Goal: Task Accomplishment & Management: Manage account settings

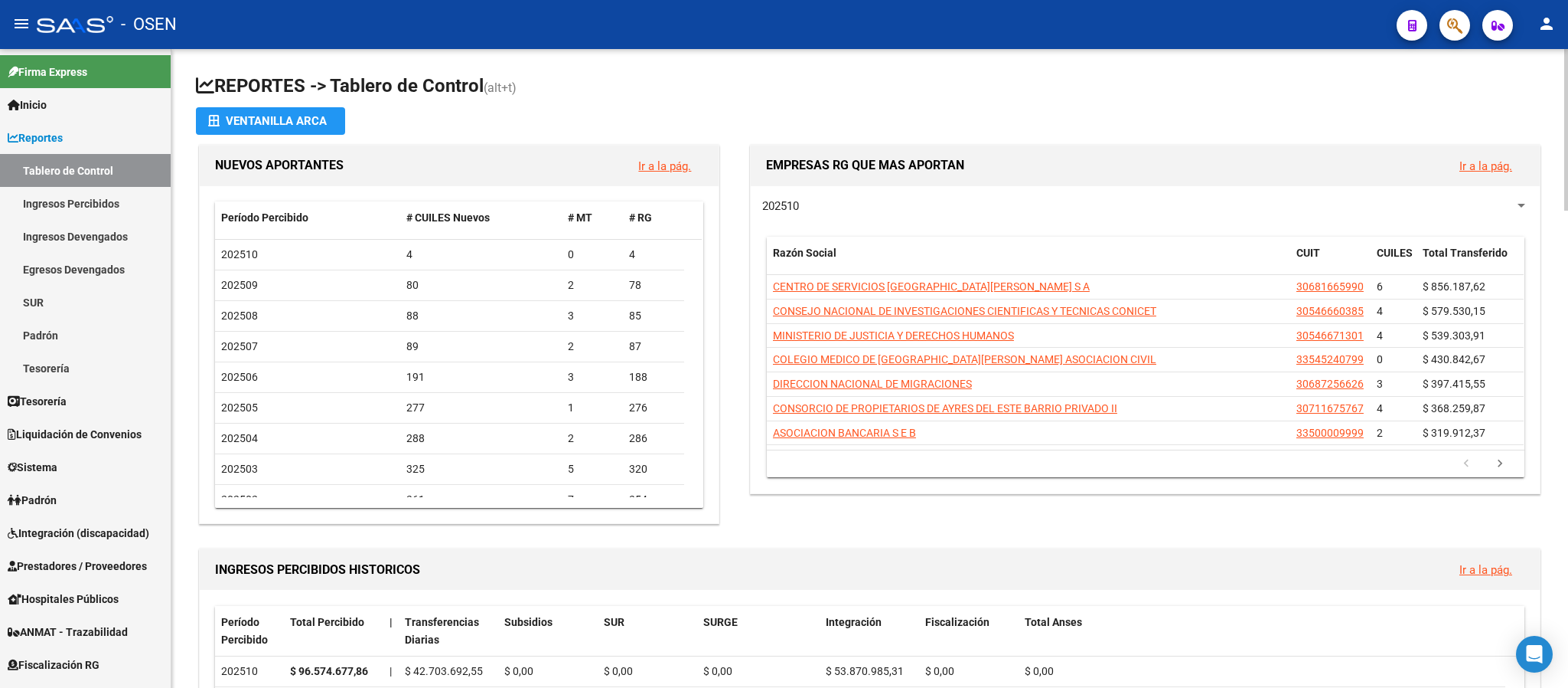
drag, startPoint x: 0, startPoint y: 0, endPoint x: 881, endPoint y: 60, distance: 883.0
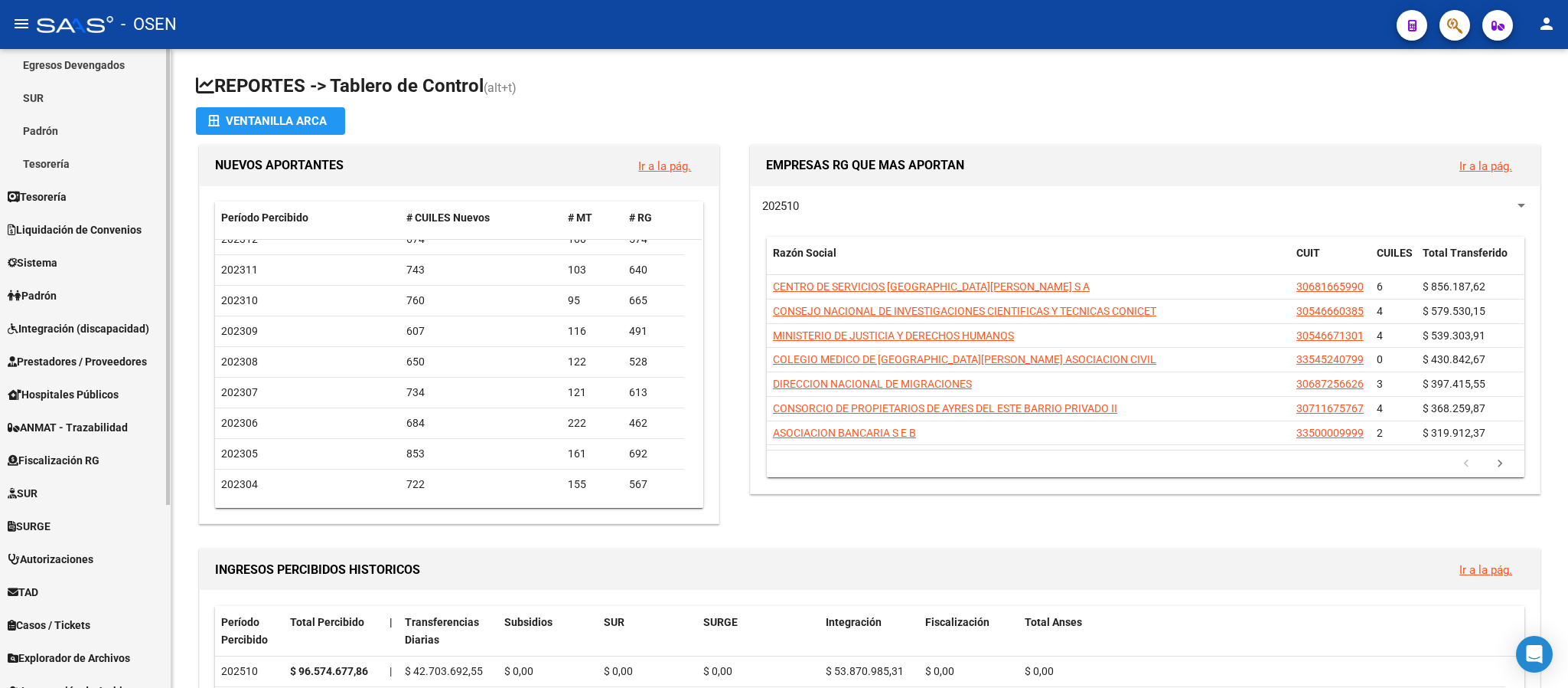
scroll to position [256, 0]
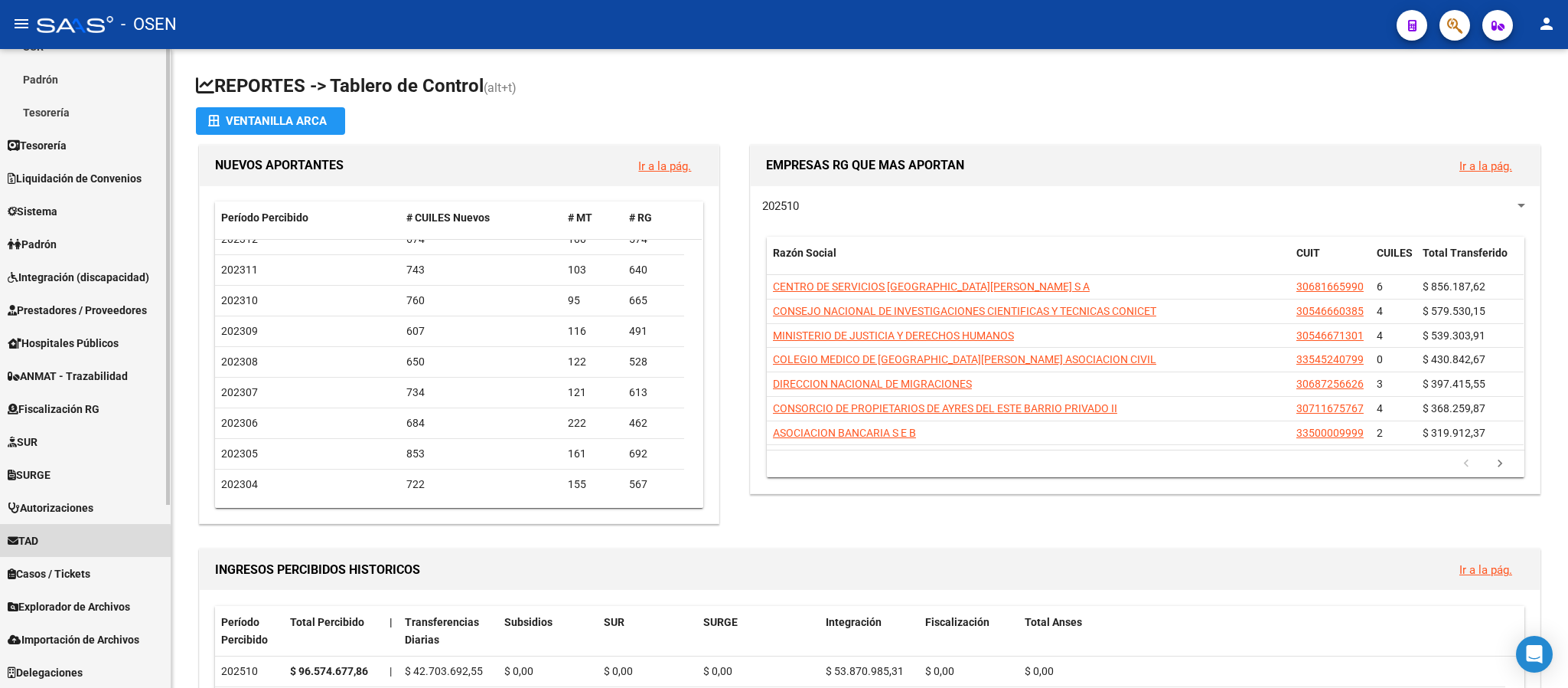
click at [63, 543] on link "TAD" at bounding box center [85, 540] width 170 height 33
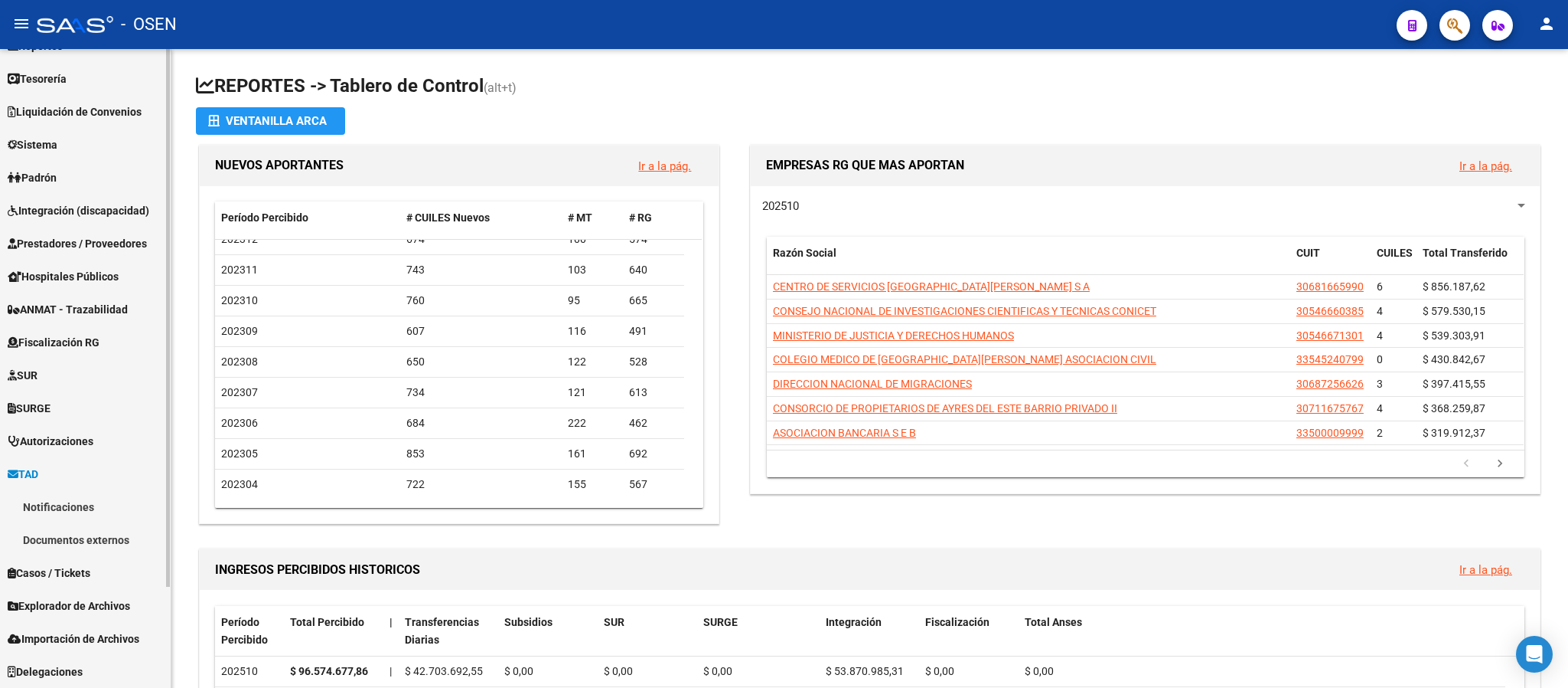
scroll to position [92, 0]
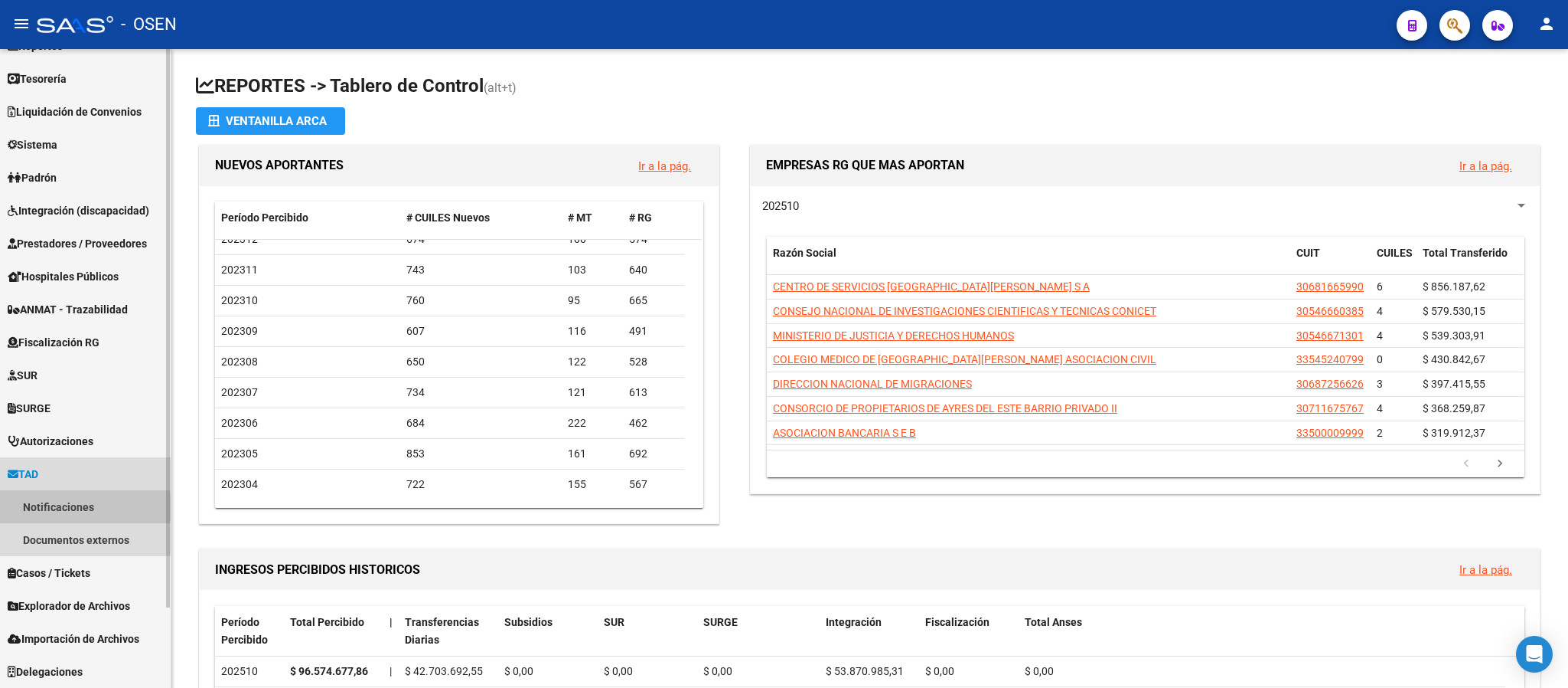
click at [74, 506] on link "Notificaciones" at bounding box center [85, 507] width 170 height 33
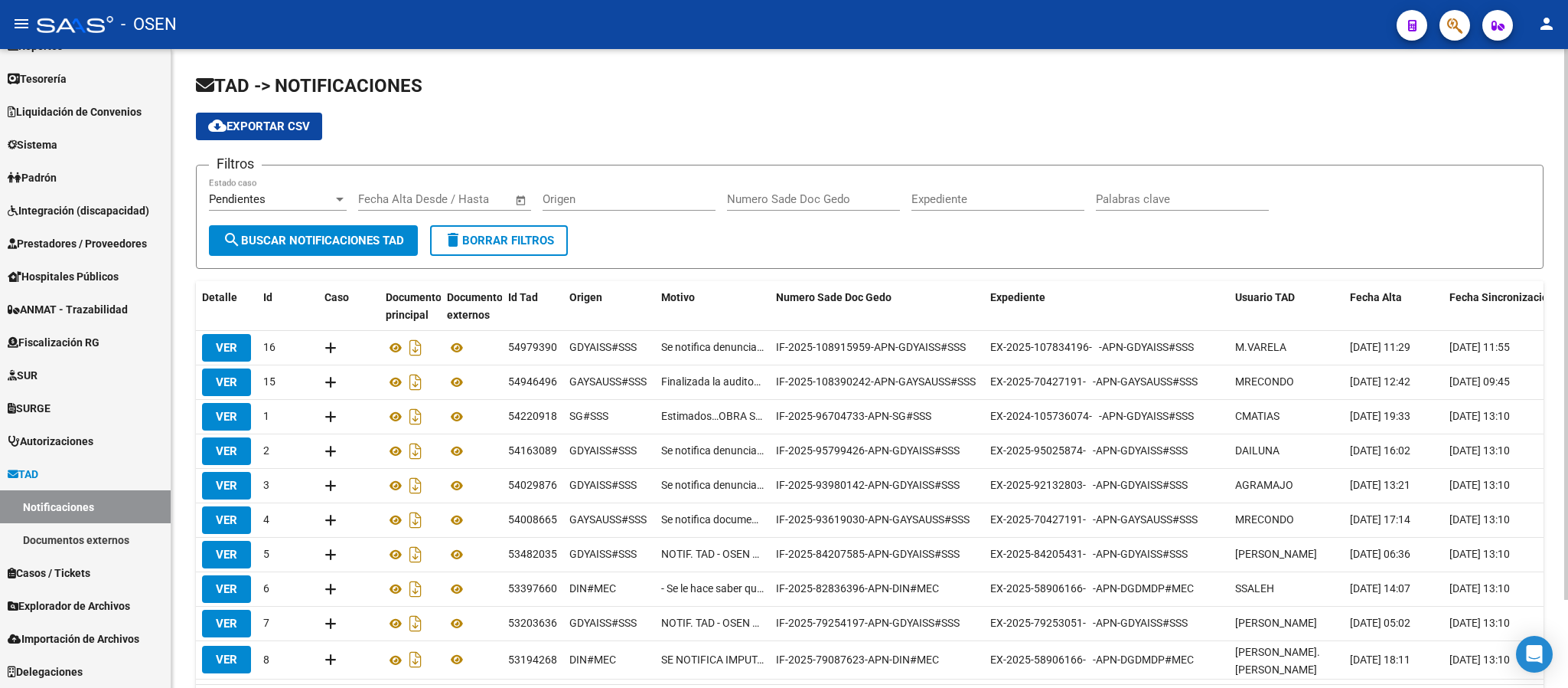
click at [294, 210] on div "Pendientes Estado caso" at bounding box center [277, 194] width 138 height 33
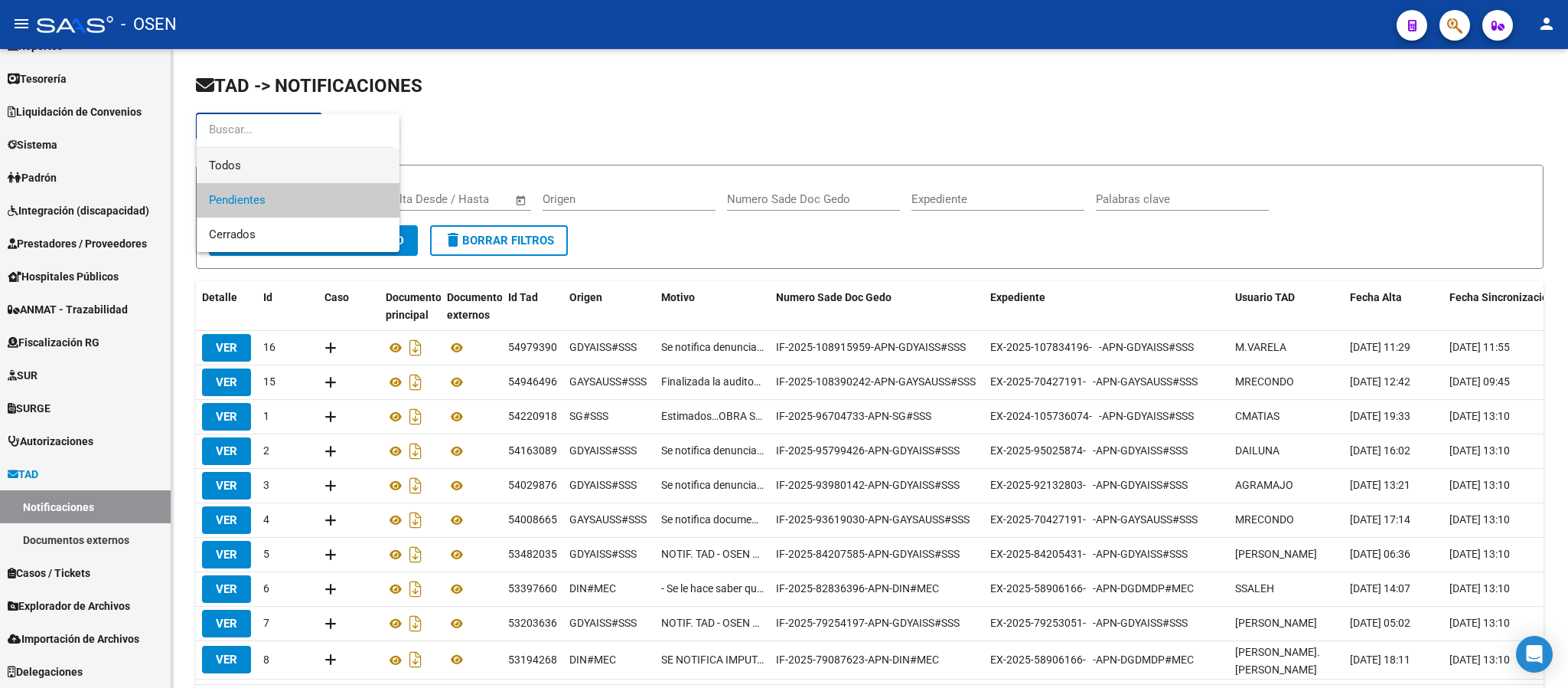
click at [292, 175] on span "Todos" at bounding box center [297, 166] width 178 height 35
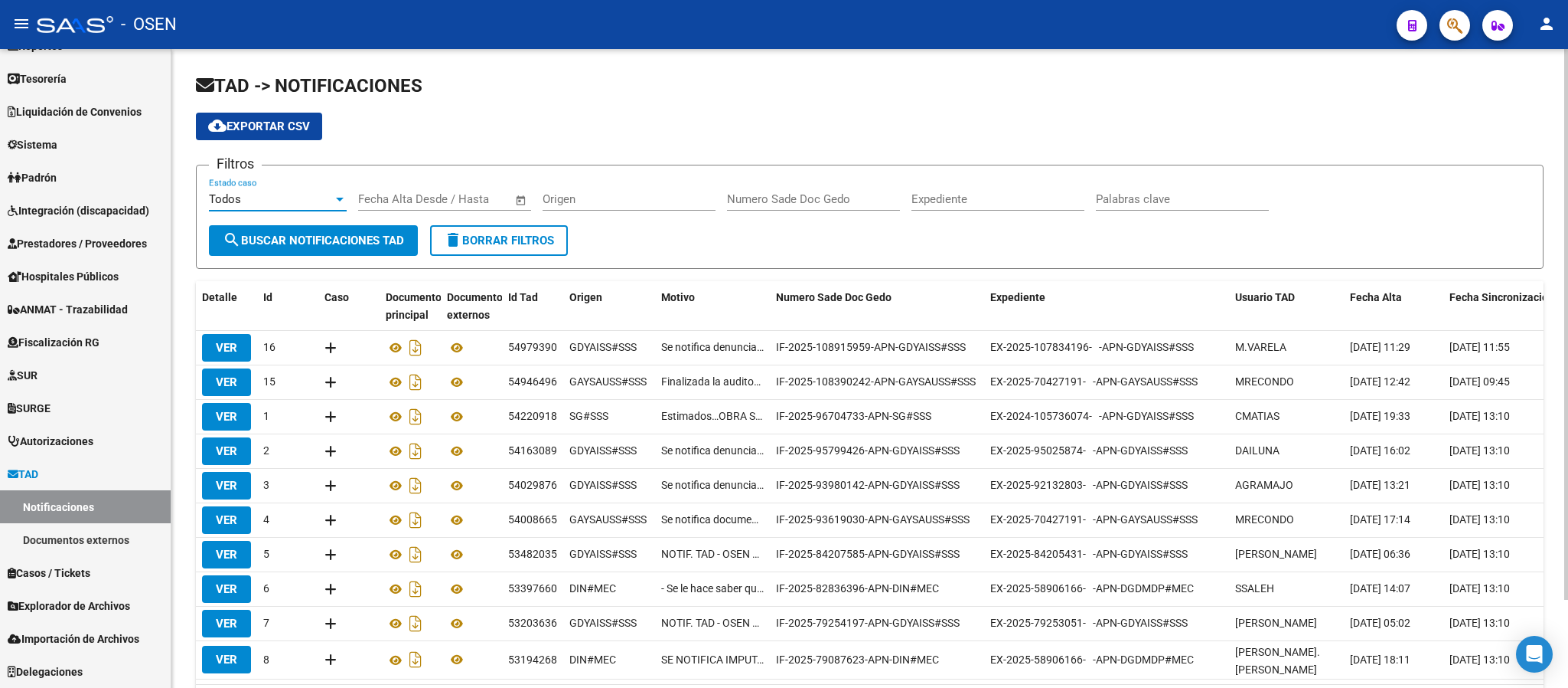
drag, startPoint x: 295, startPoint y: 212, endPoint x: 297, endPoint y: 228, distance: 16.1
click at [297, 215] on div "Todos Estado caso" at bounding box center [277, 201] width 138 height 48
click at [298, 230] on button "search Buscar Notificaciones TAD" at bounding box center [313, 240] width 209 height 30
click at [290, 208] on div "Todos Estado caso" at bounding box center [277, 194] width 138 height 33
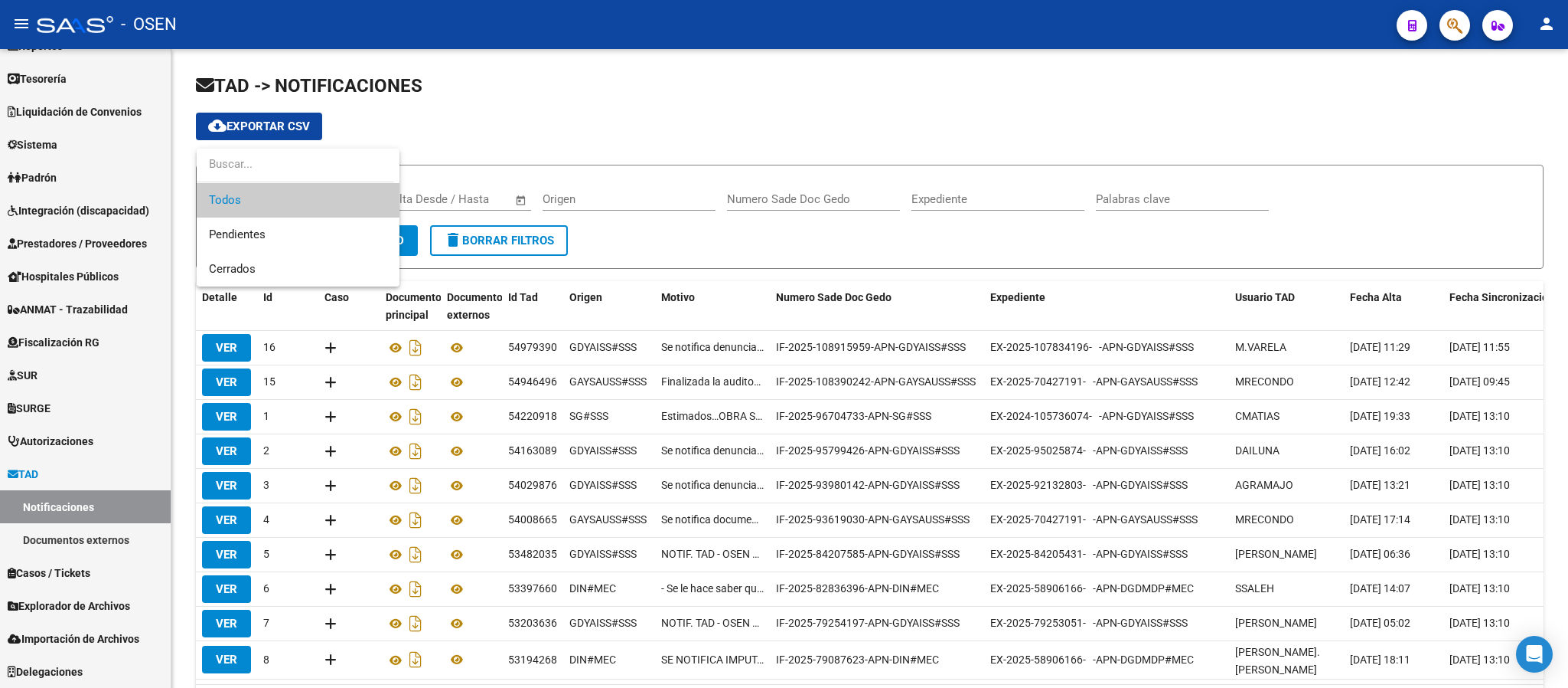
click at [126, 542] on div at bounding box center [784, 344] width 1568 height 688
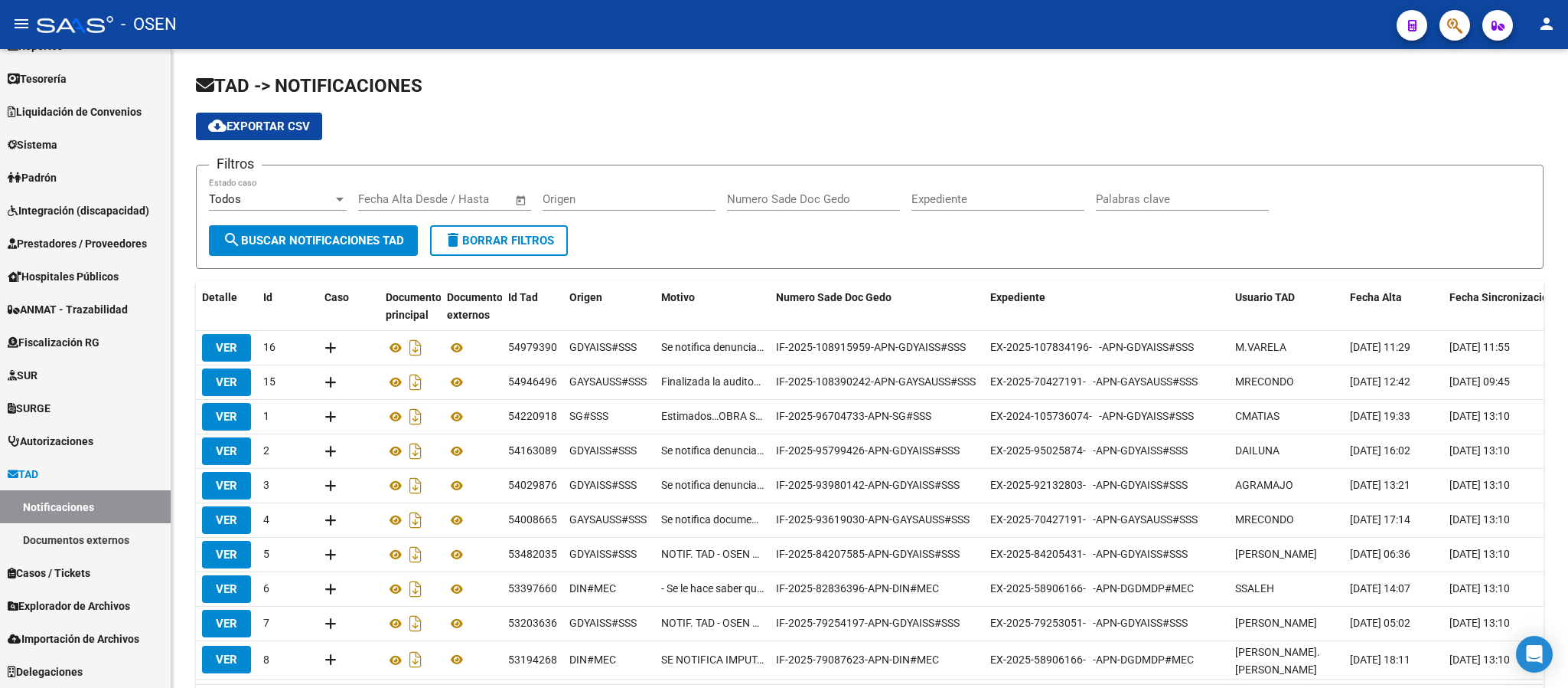
click at [126, 542] on link "Documentos externos" at bounding box center [85, 539] width 170 height 33
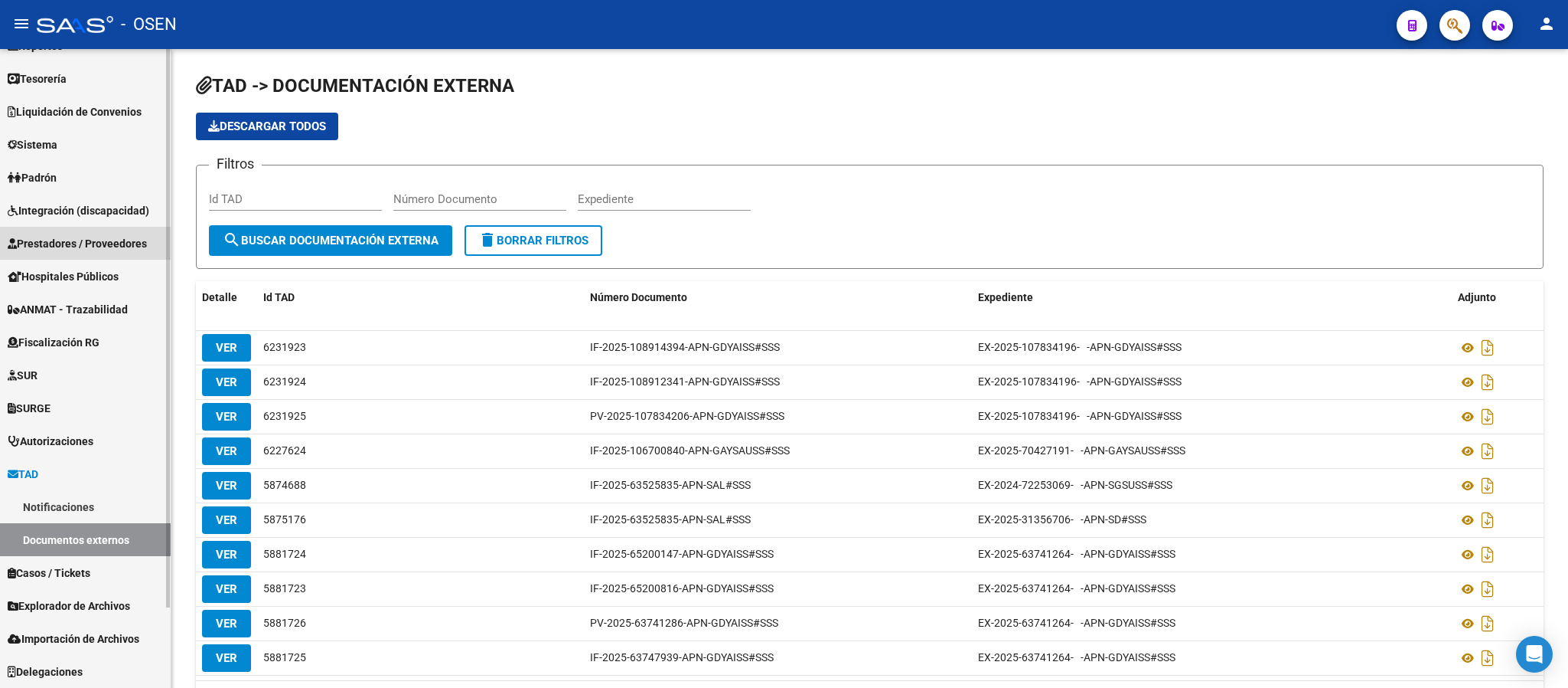
click at [116, 250] on span "Prestadores / Proveedores" at bounding box center [77, 243] width 139 height 17
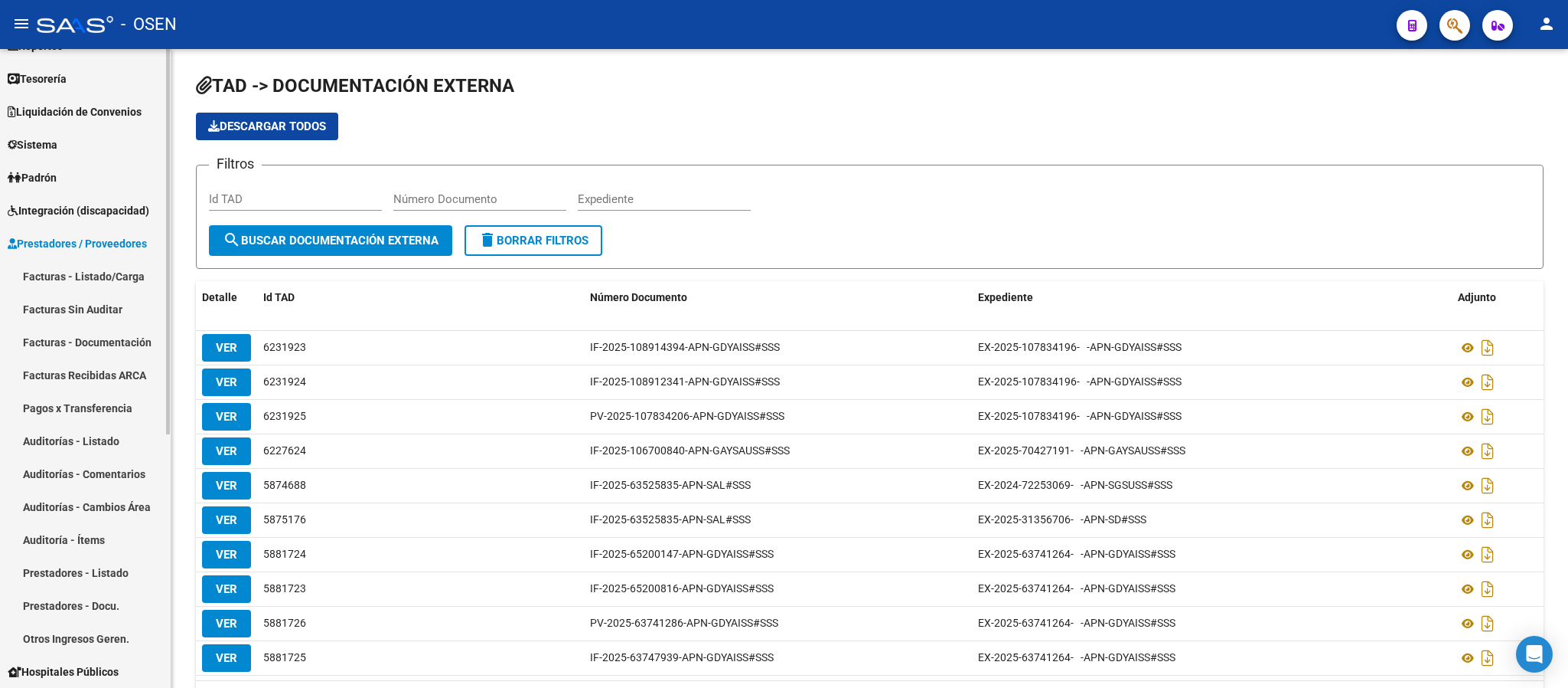
click at [94, 430] on link "Auditorías - Listado" at bounding box center [85, 441] width 170 height 33
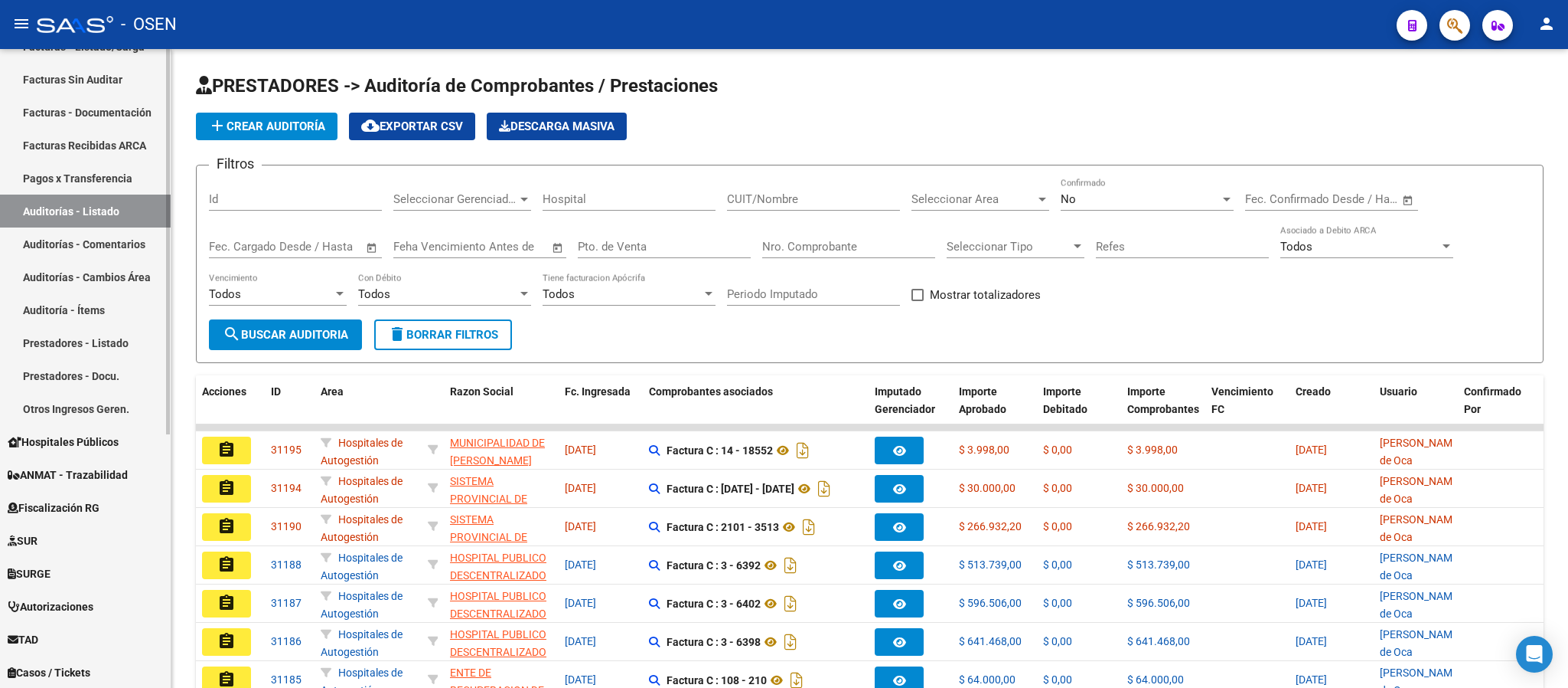
scroll to position [420, 0]
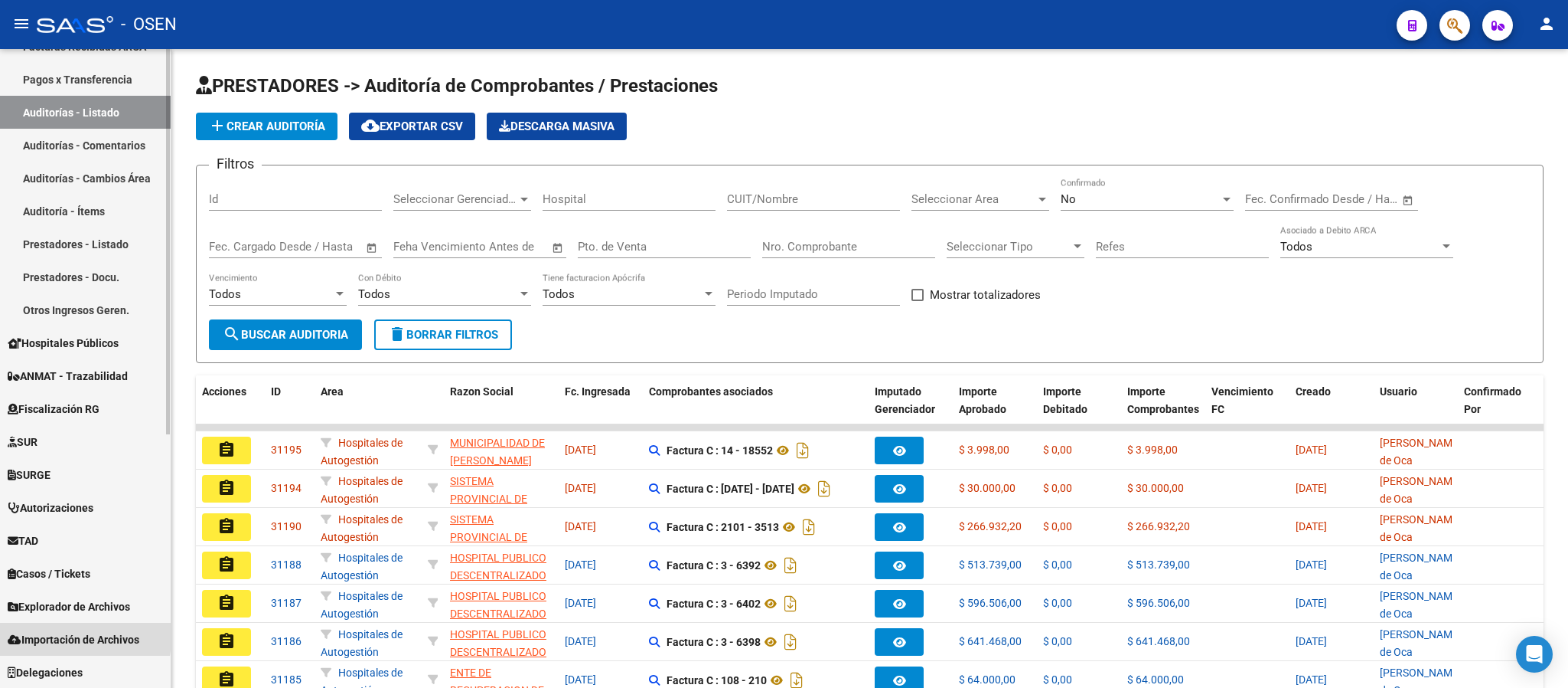
click at [53, 631] on span "Importación de Archivos" at bounding box center [73, 639] width 131 height 17
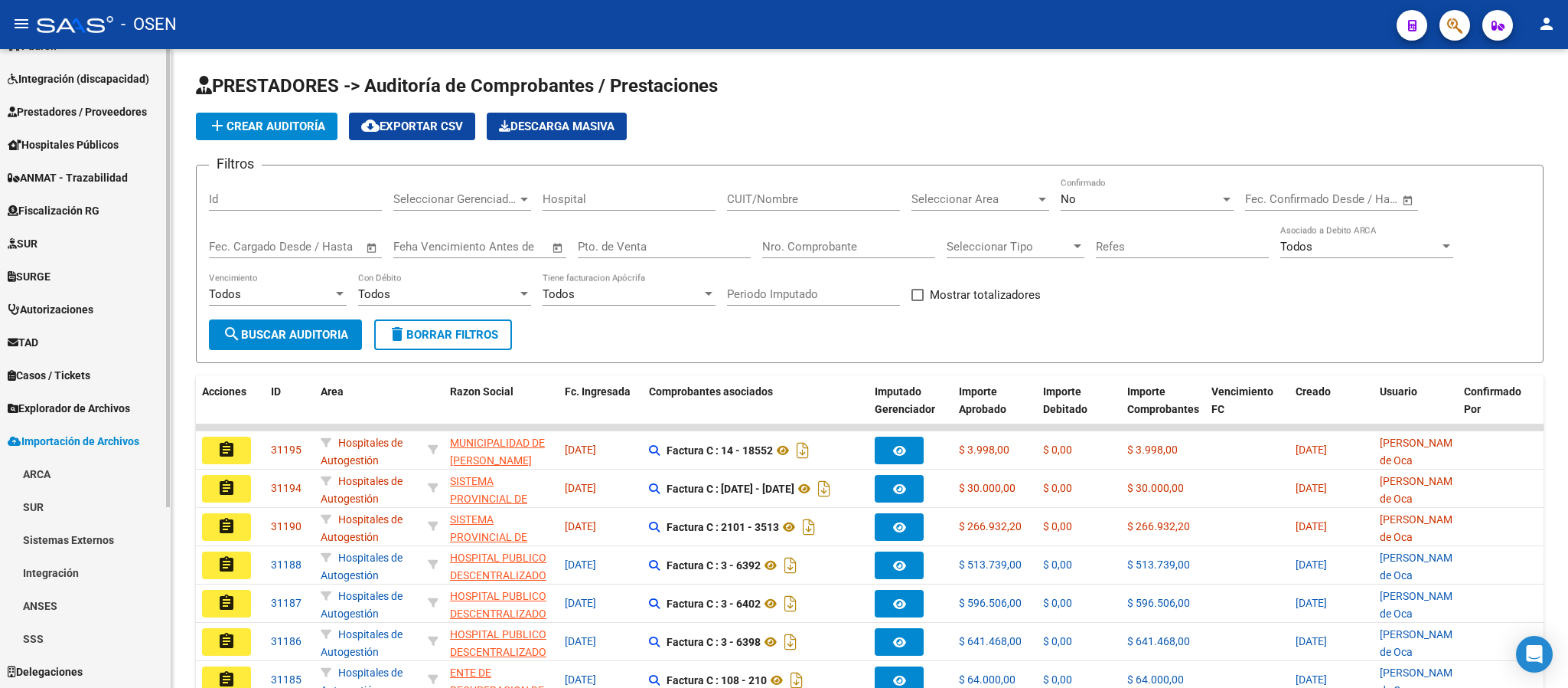
scroll to position [223, 0]
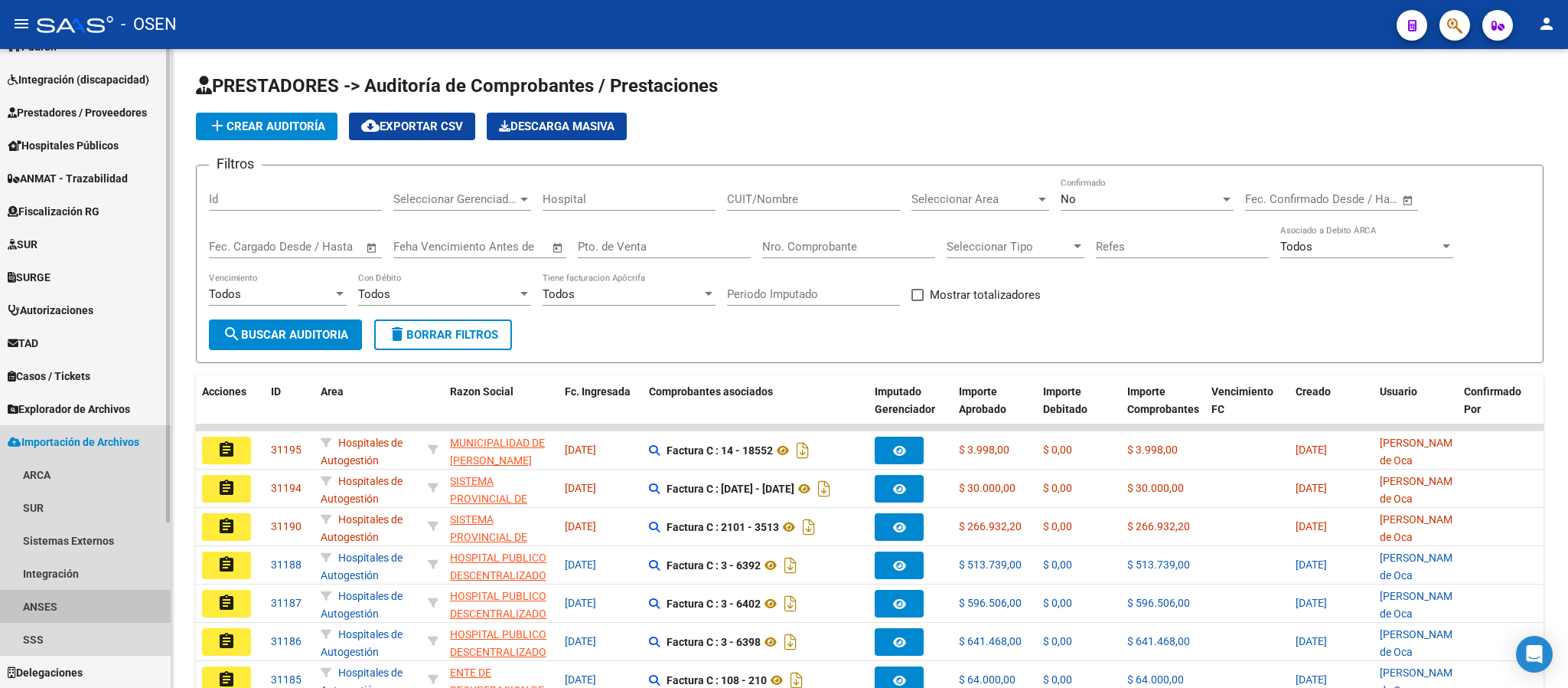
click at [58, 620] on link "ANSES" at bounding box center [85, 606] width 170 height 33
click at [51, 624] on link "SSS" at bounding box center [85, 639] width 170 height 33
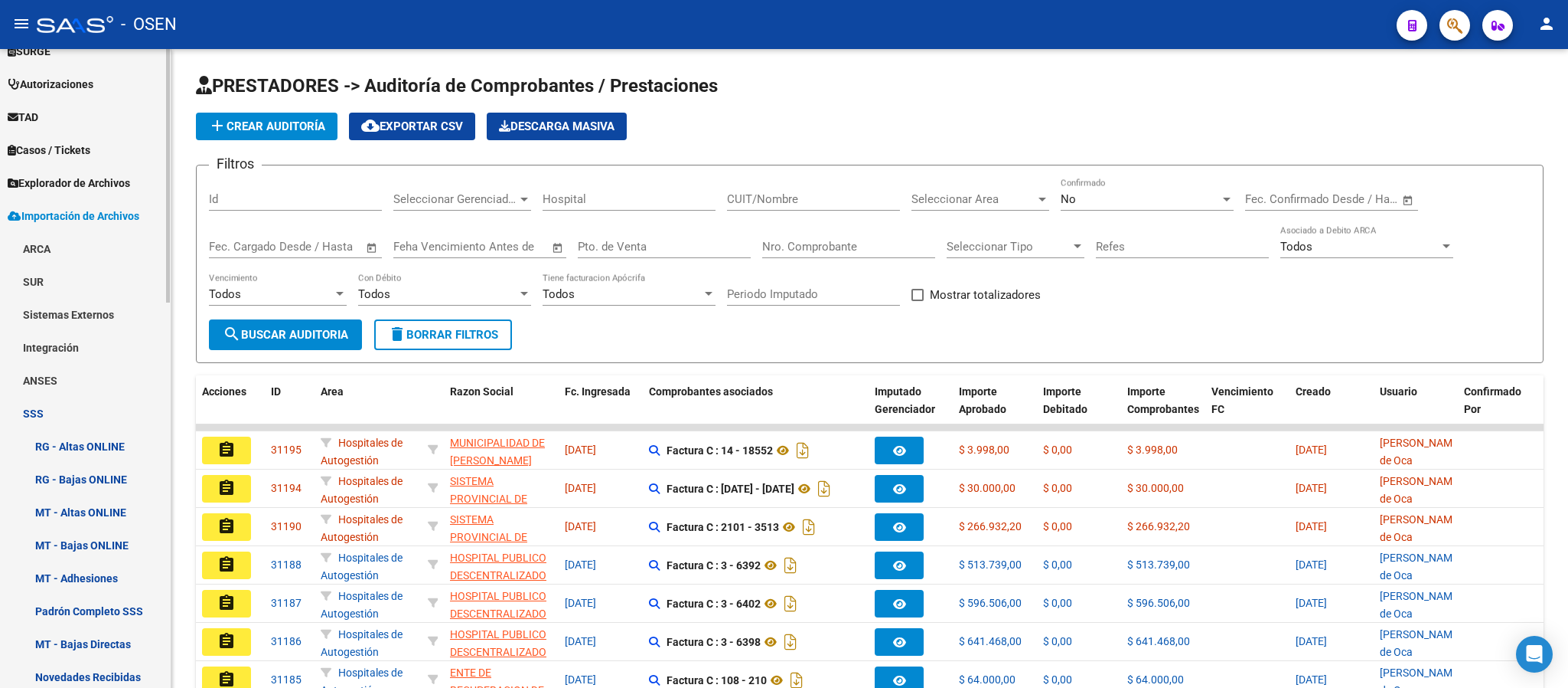
scroll to position [452, 0]
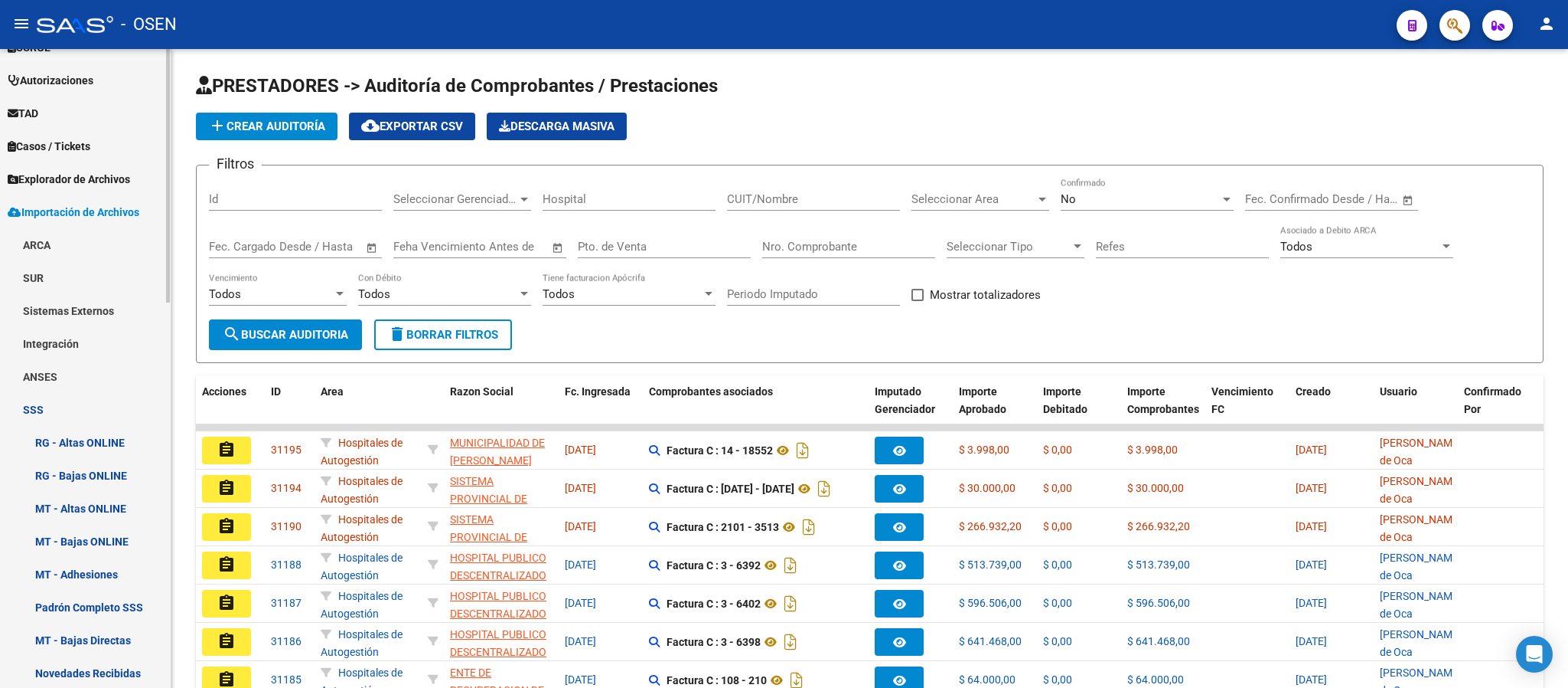
click at [88, 481] on link "RG - Bajas ONLINE" at bounding box center [85, 475] width 170 height 33
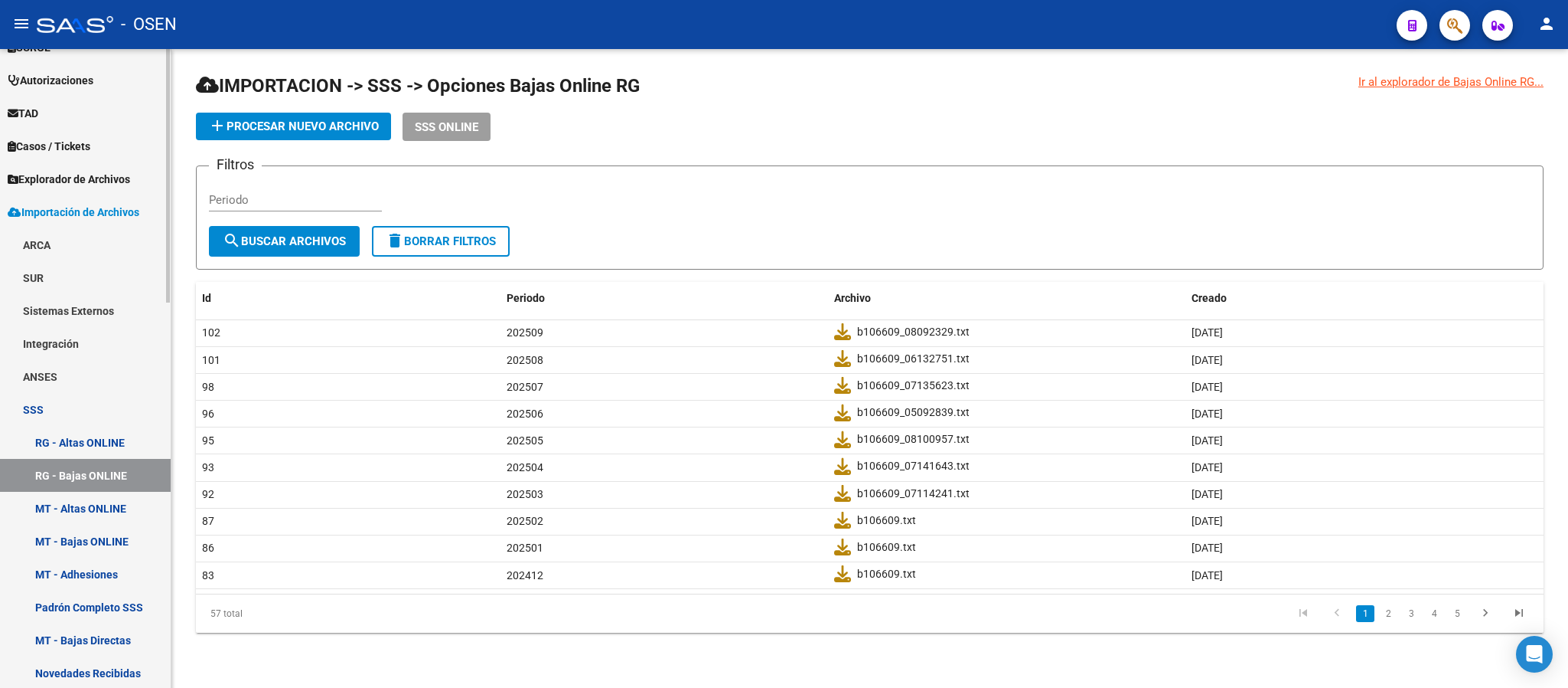
click at [28, 405] on link "SSS" at bounding box center [85, 410] width 170 height 33
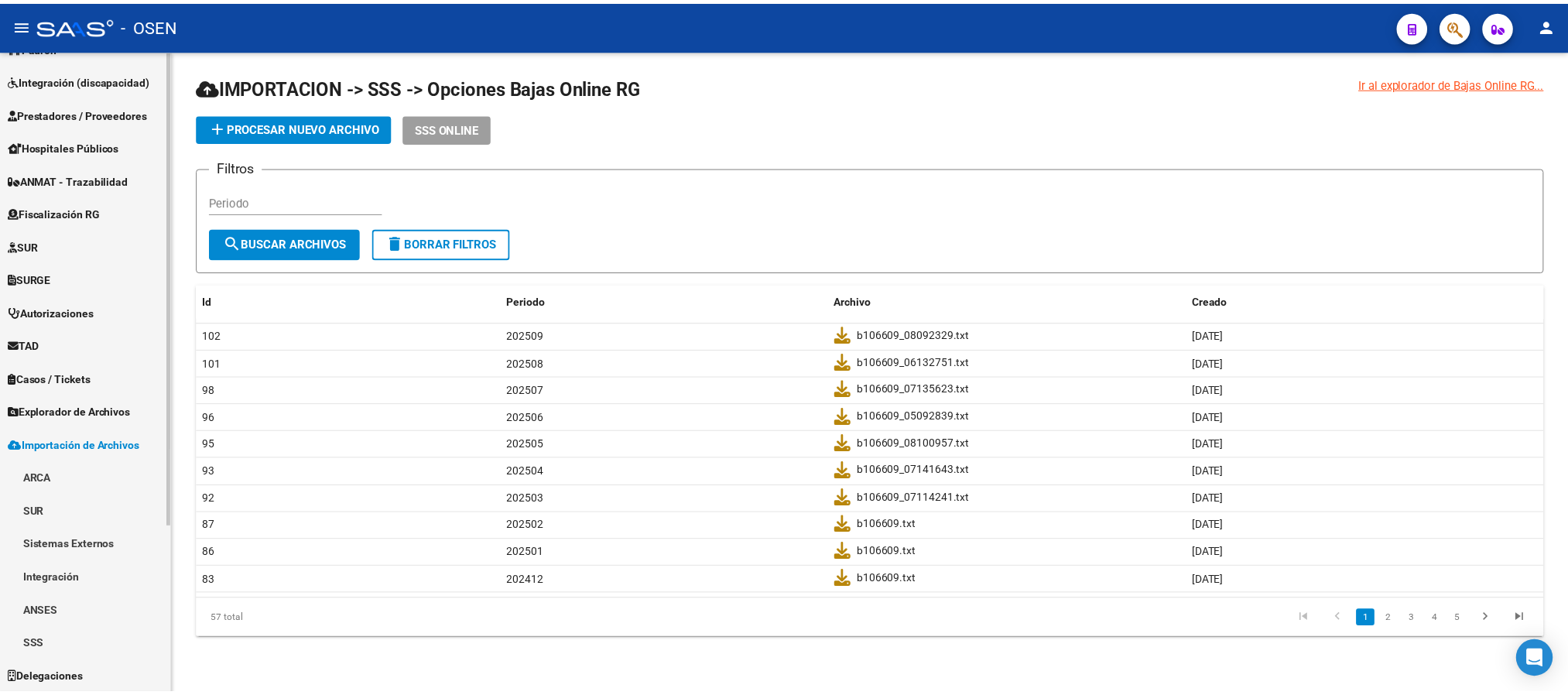
scroll to position [225, 0]
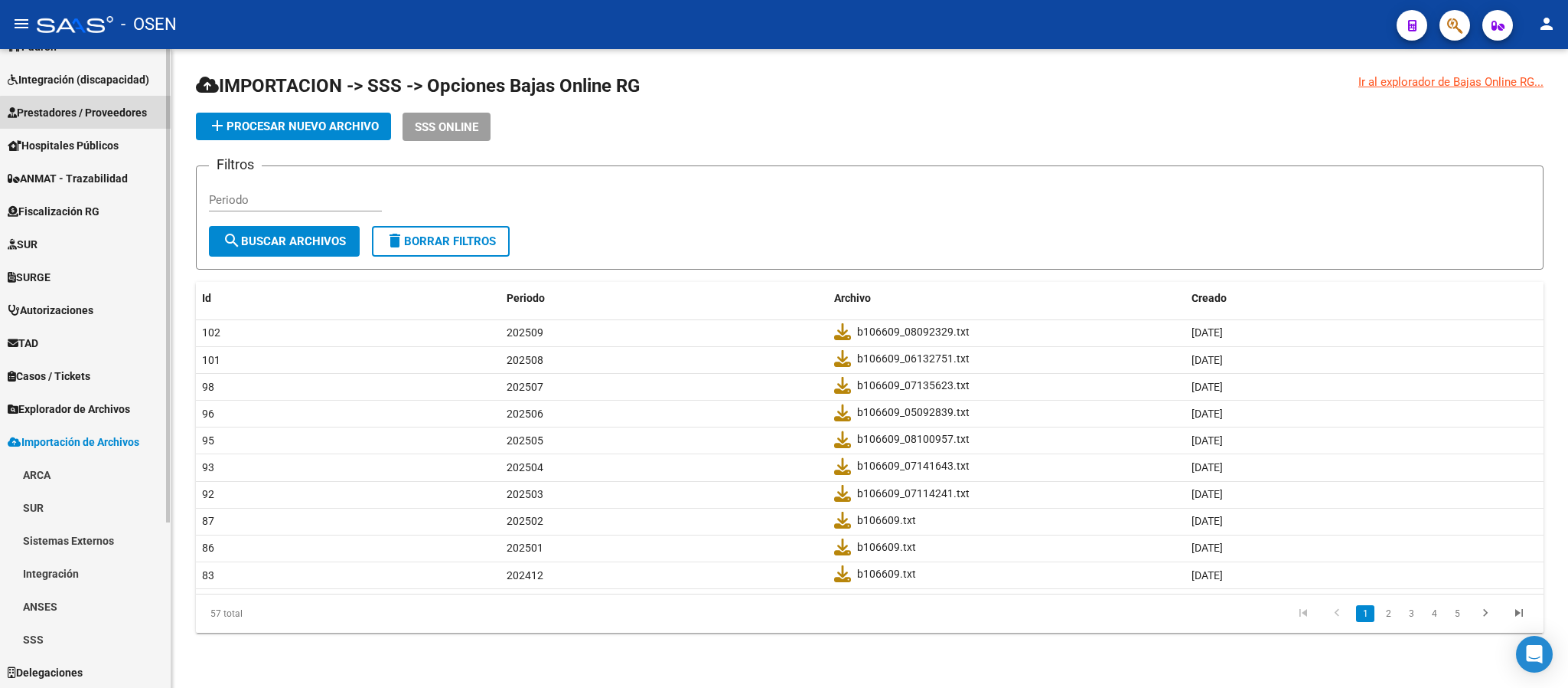
click at [102, 118] on span "Prestadores / Proveedores" at bounding box center [77, 112] width 139 height 17
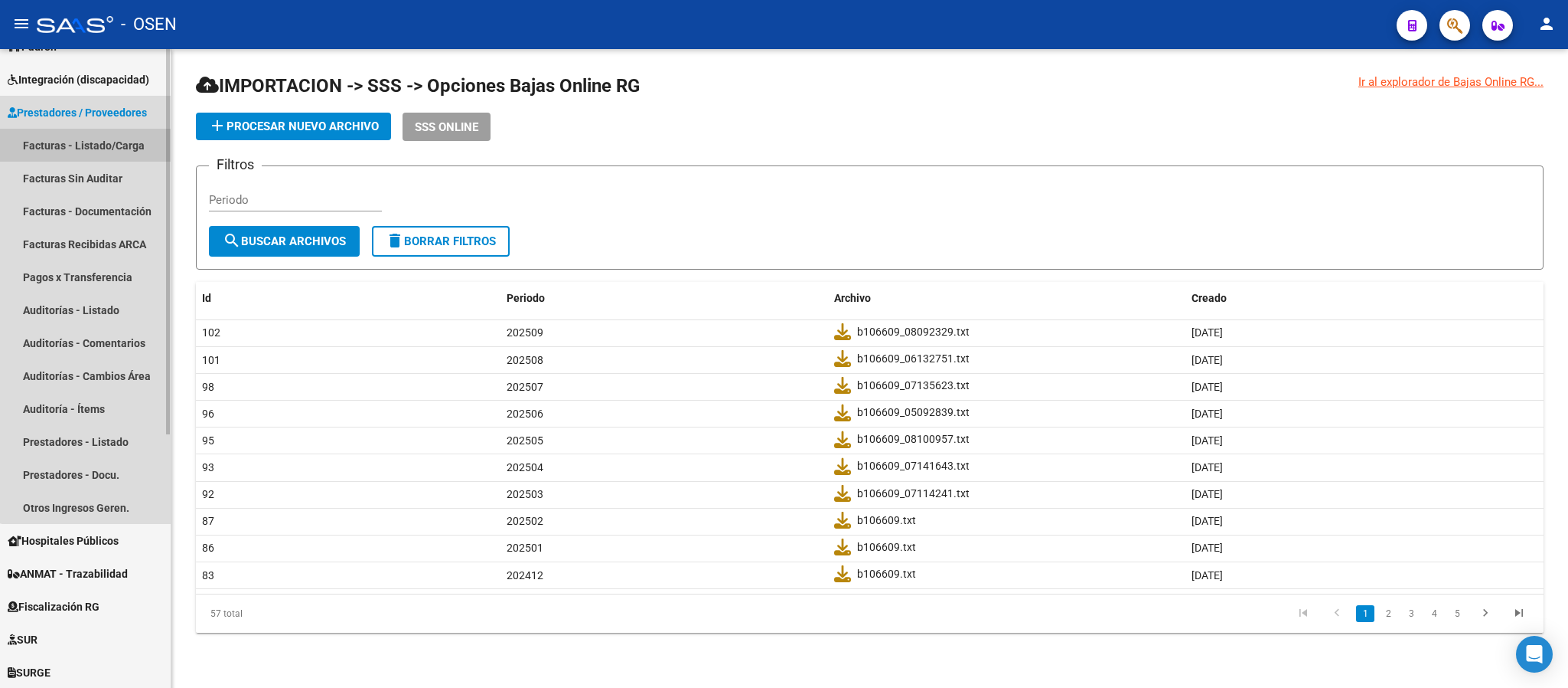
click at [104, 150] on link "Facturas - Listado/Carga" at bounding box center [85, 145] width 170 height 33
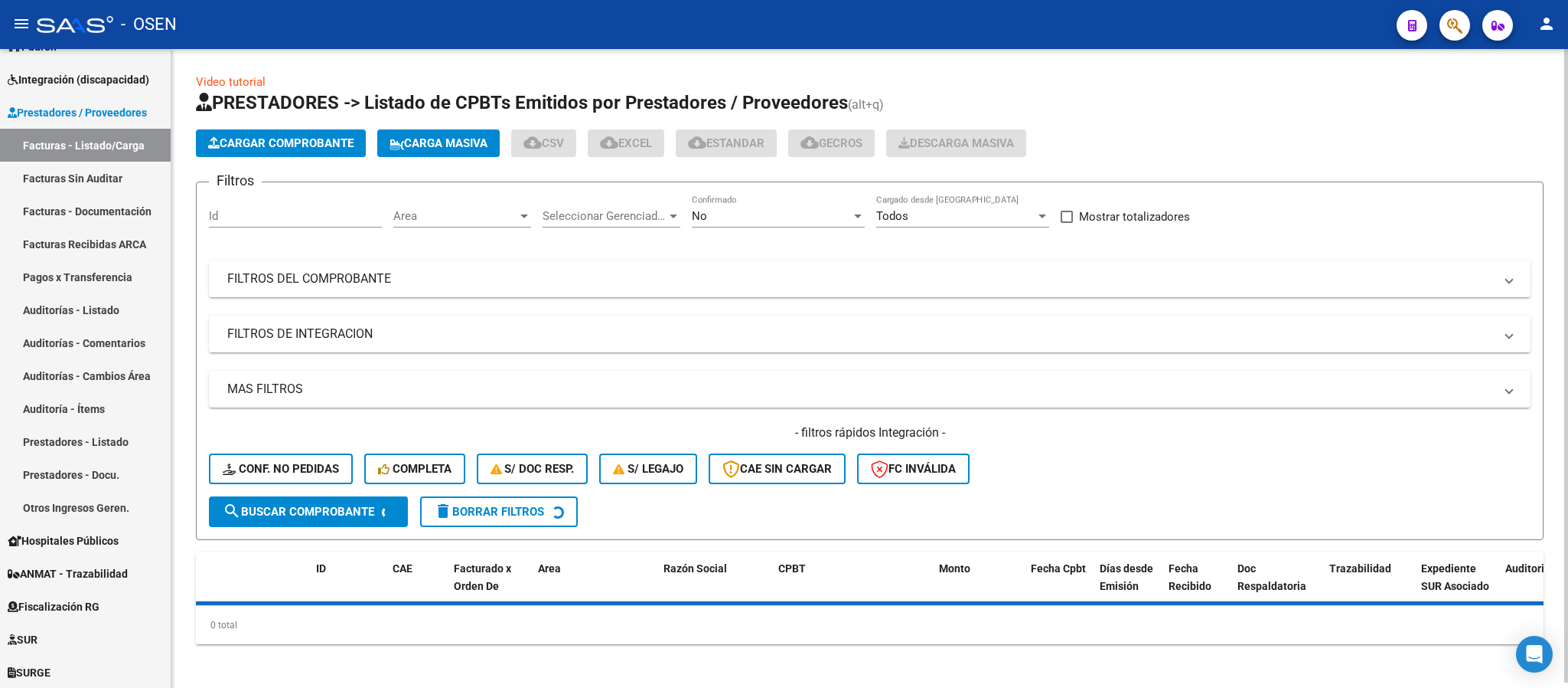
click at [218, 131] on button "Cargar Comprobante" at bounding box center [280, 144] width 169 height 28
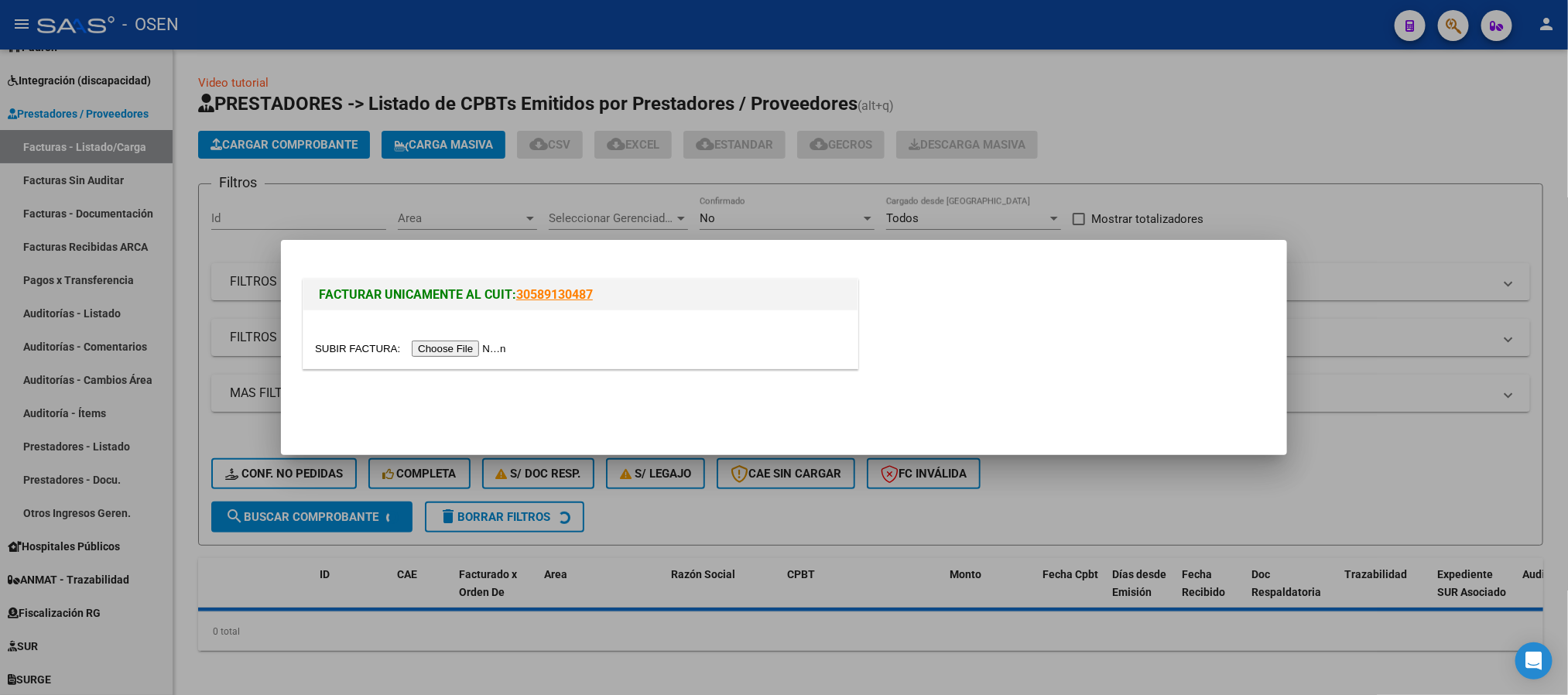
click at [457, 356] on input "file" at bounding box center [412, 348] width 196 height 16
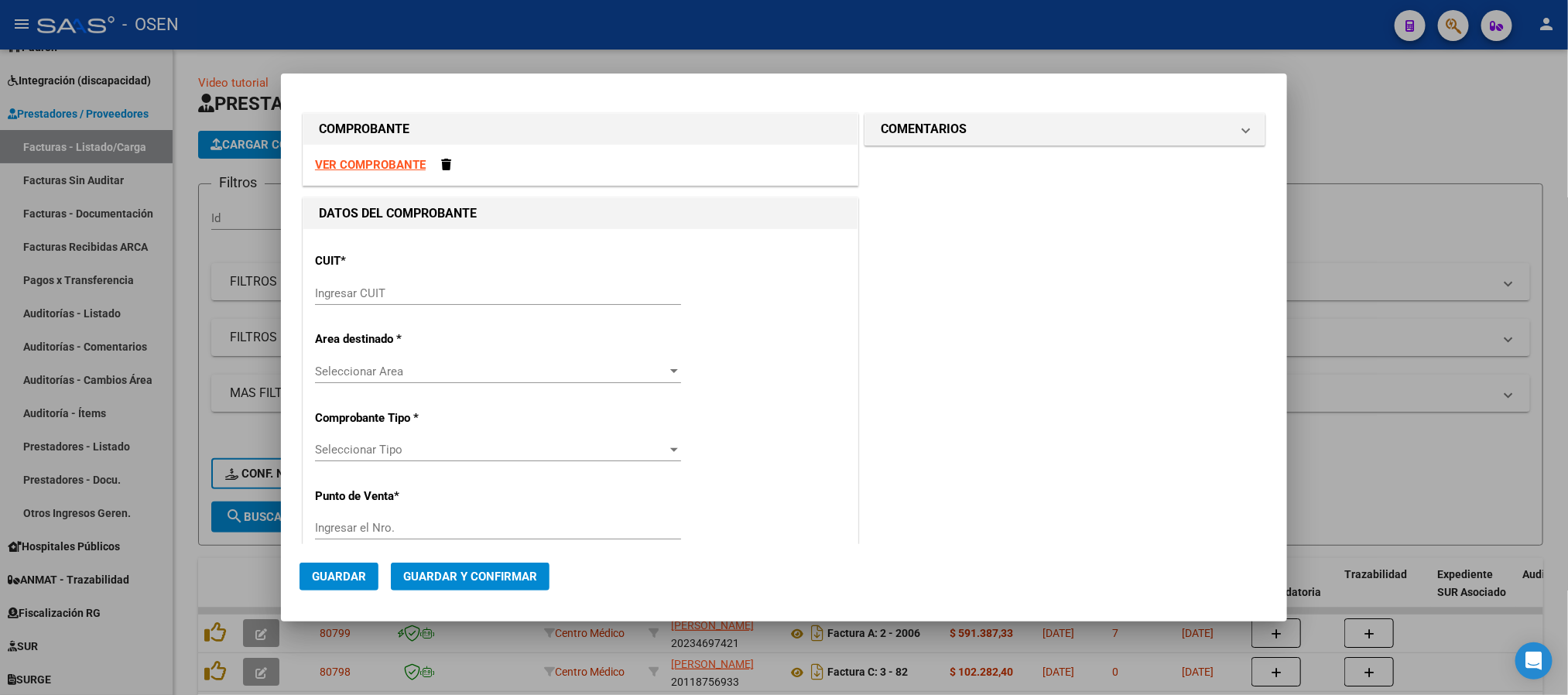
click at [386, 159] on strong "VER COMPROBANTE" at bounding box center [370, 165] width 111 height 14
click at [399, 295] on input "Ingresar CUIT" at bounding box center [497, 293] width 367 height 14
paste input "30-69182284-9"
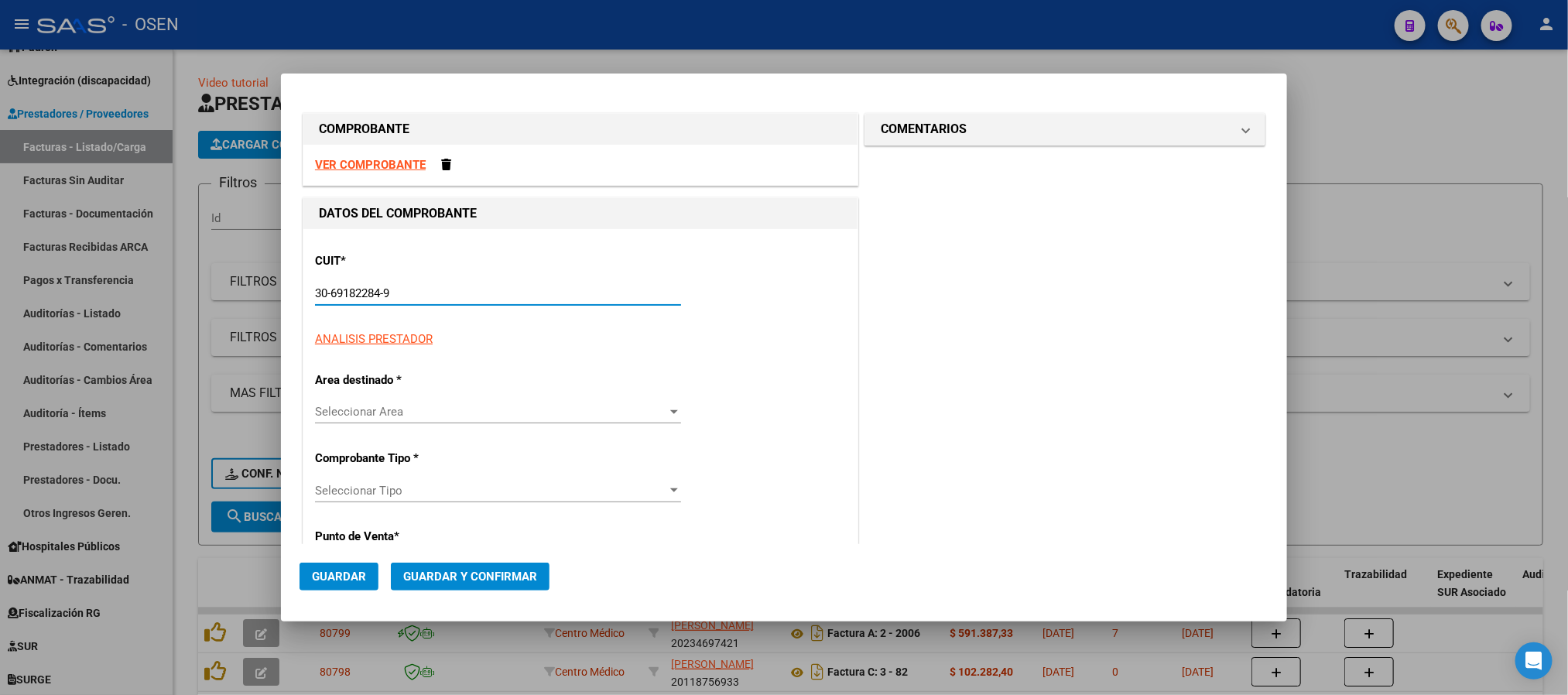
type input "30-69182284-9"
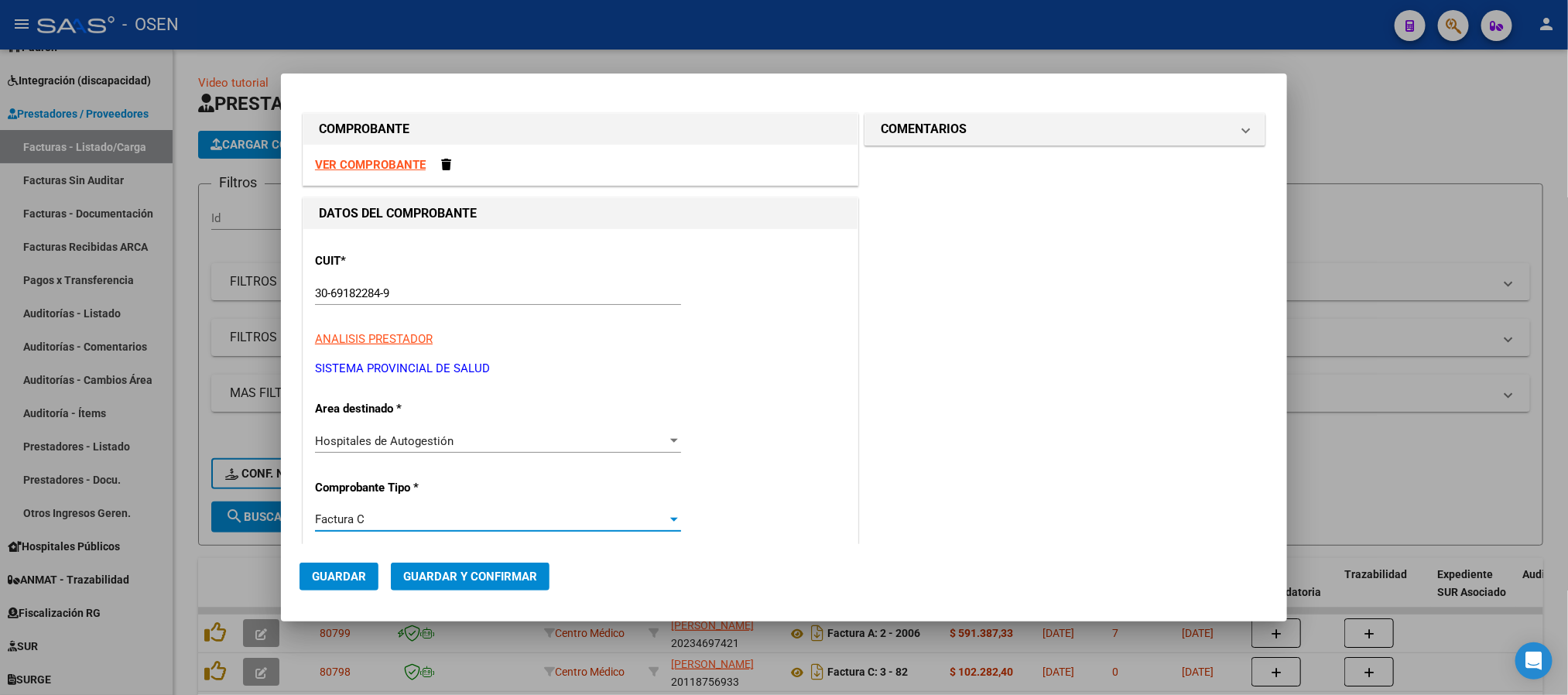
scroll to position [281, 0]
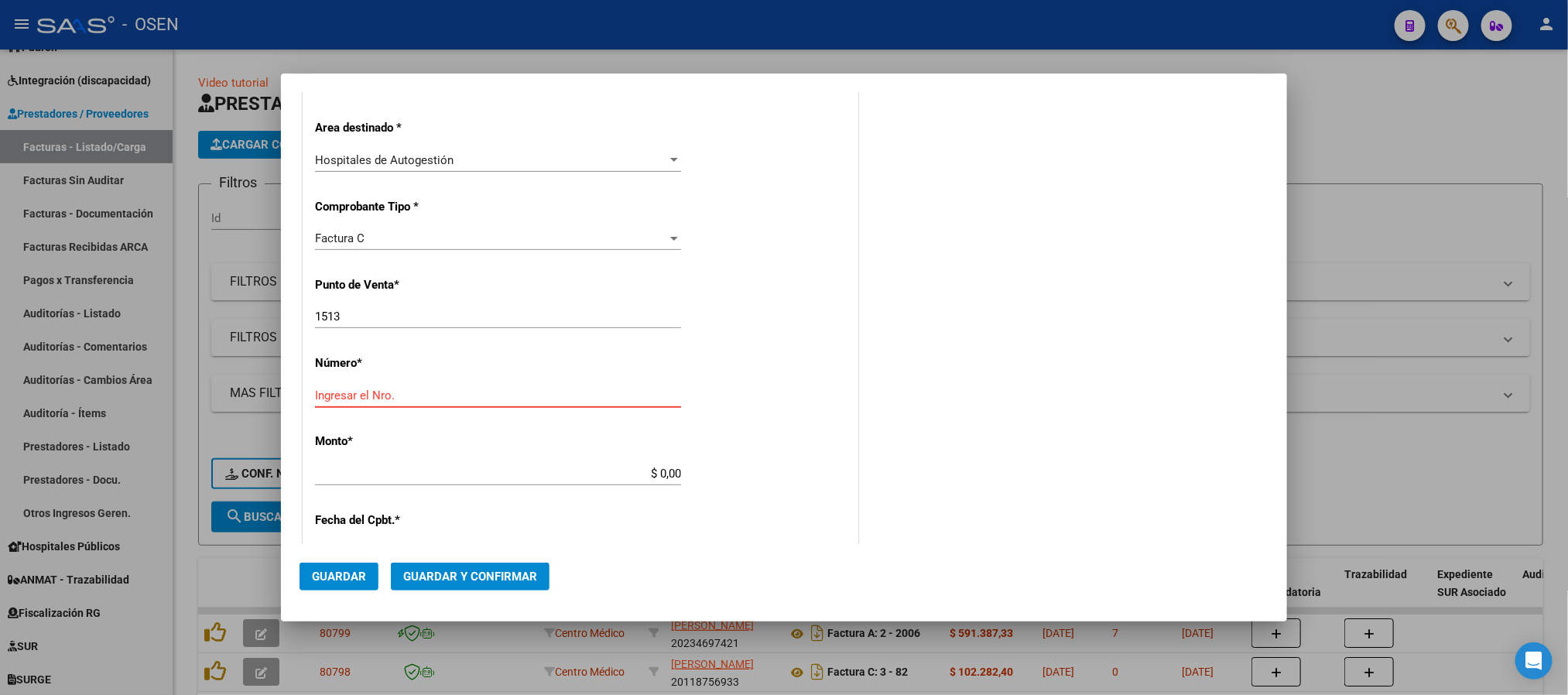
drag, startPoint x: 367, startPoint y: 312, endPoint x: 0, endPoint y: 112, distance: 418.0
click at [0, 195] on div "COMPROBANTE VER COMPROBANTE DATOS DEL COMPROBANTE CUIT * 30-69182284-9 Ingresar…" at bounding box center [784, 347] width 1568 height 695
type input "1396"
type input "2783"
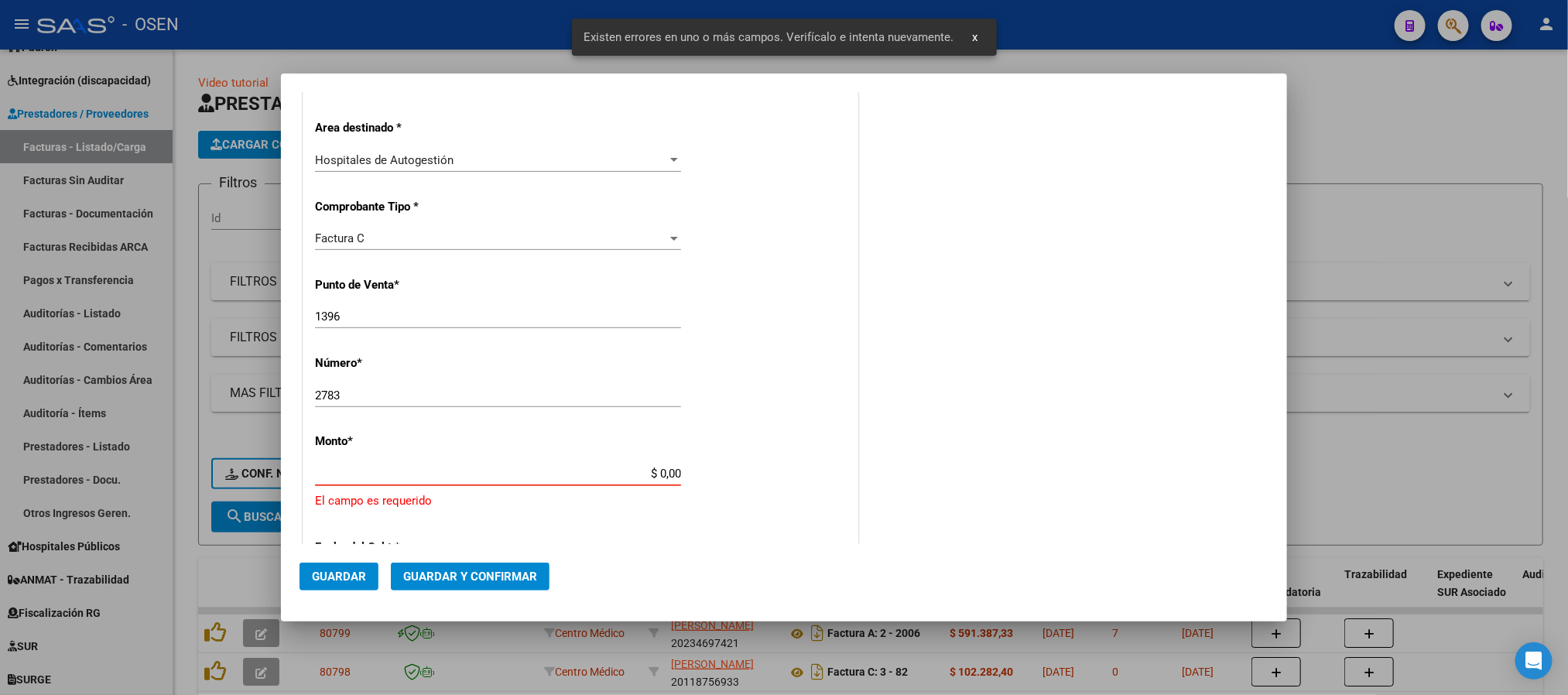
scroll to position [431, 0]
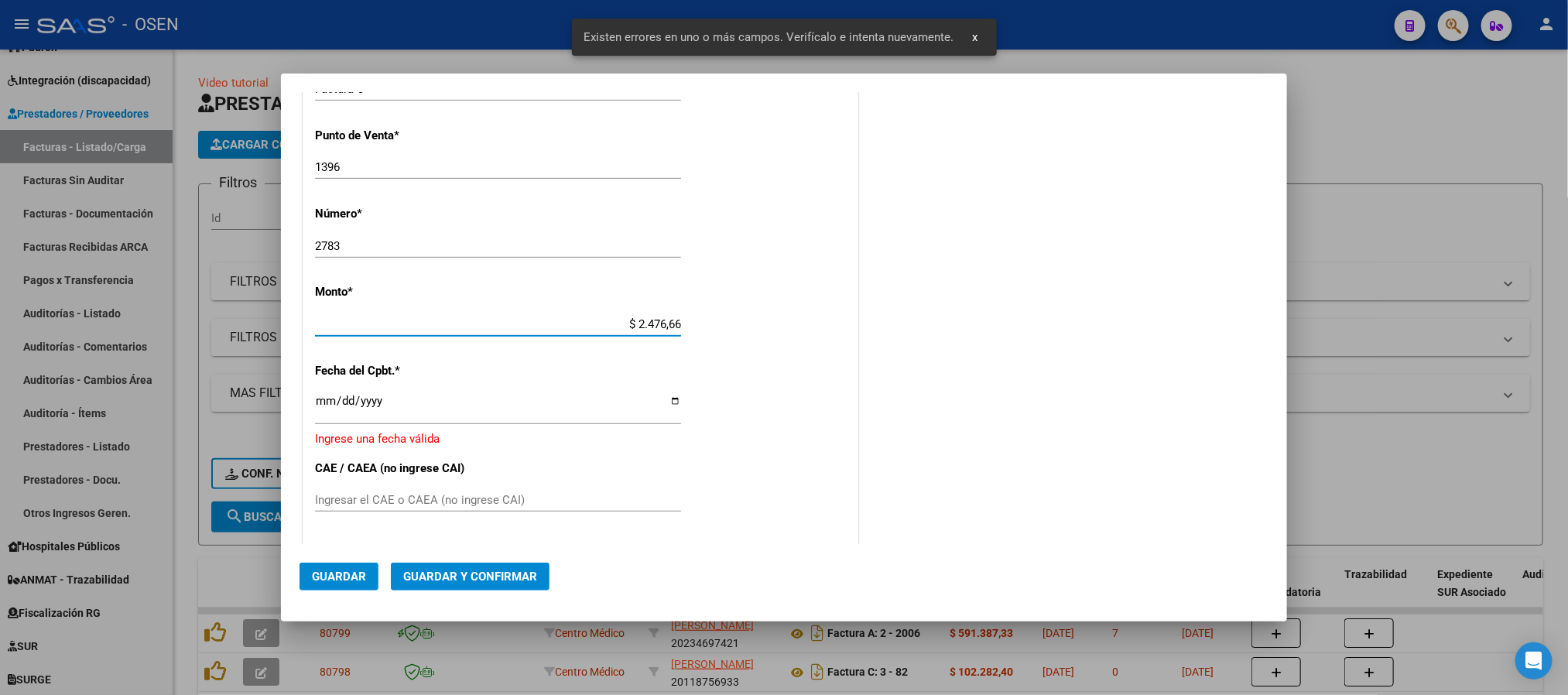
type input "$ 24.766,66"
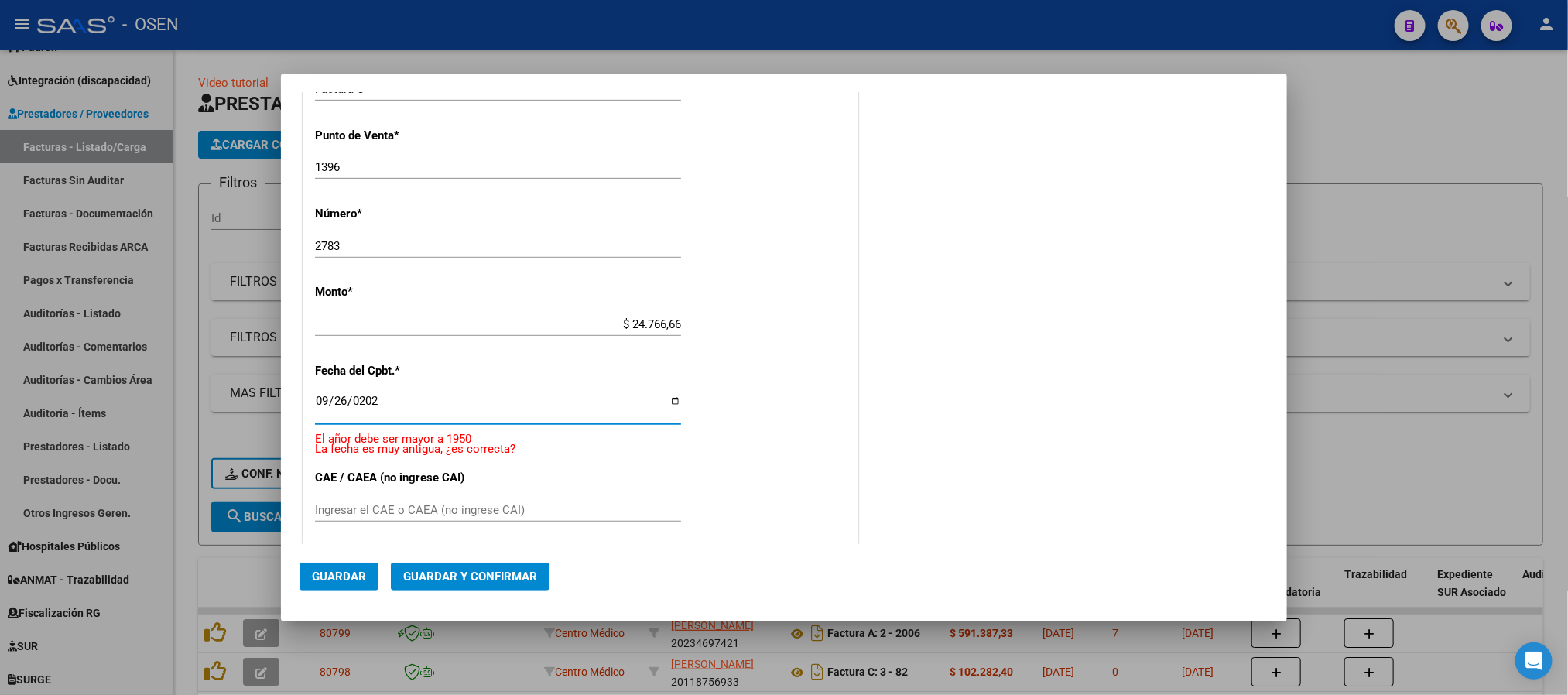
type input "2025-09-26"
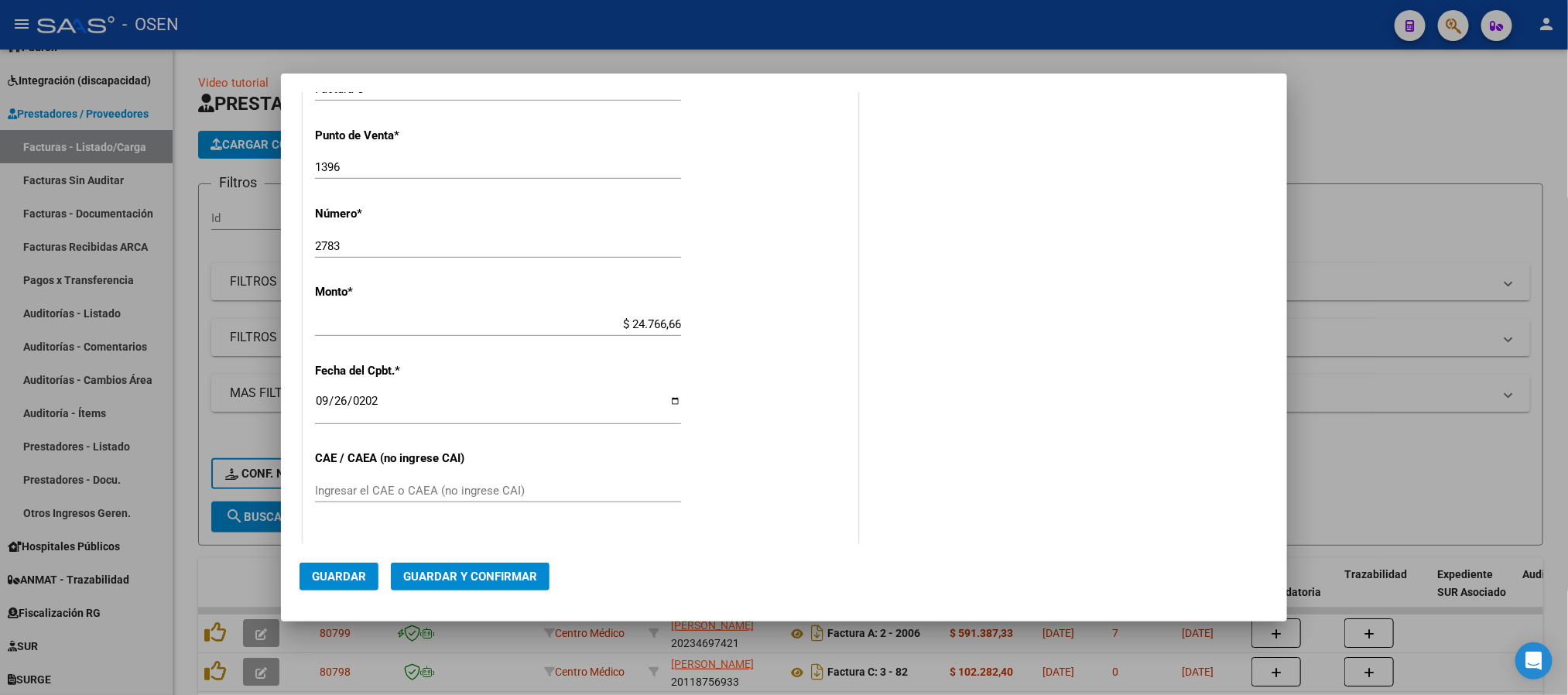
scroll to position [703, 0]
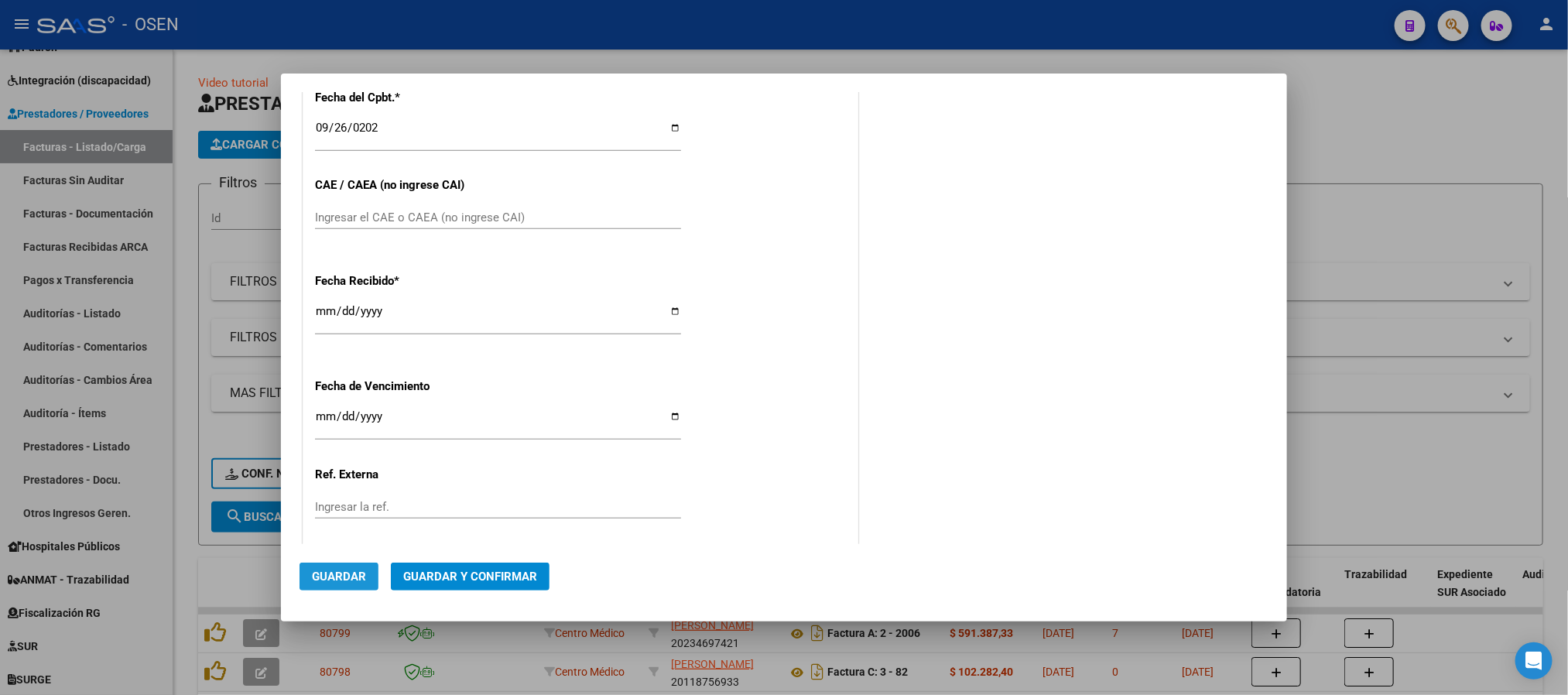
click at [337, 569] on span "Guardar" at bounding box center [339, 576] width 54 height 14
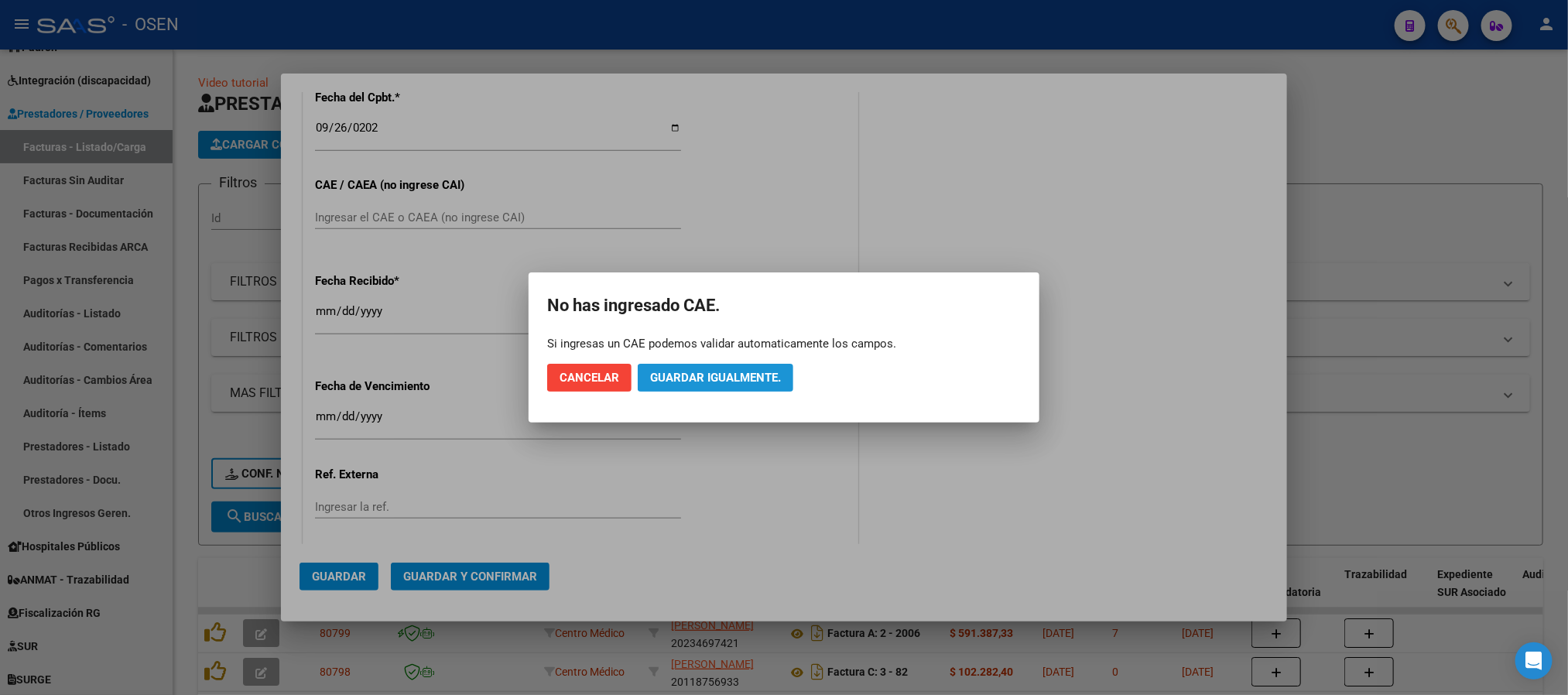
click at [762, 367] on button "Guardar igualmente." at bounding box center [715, 378] width 156 height 28
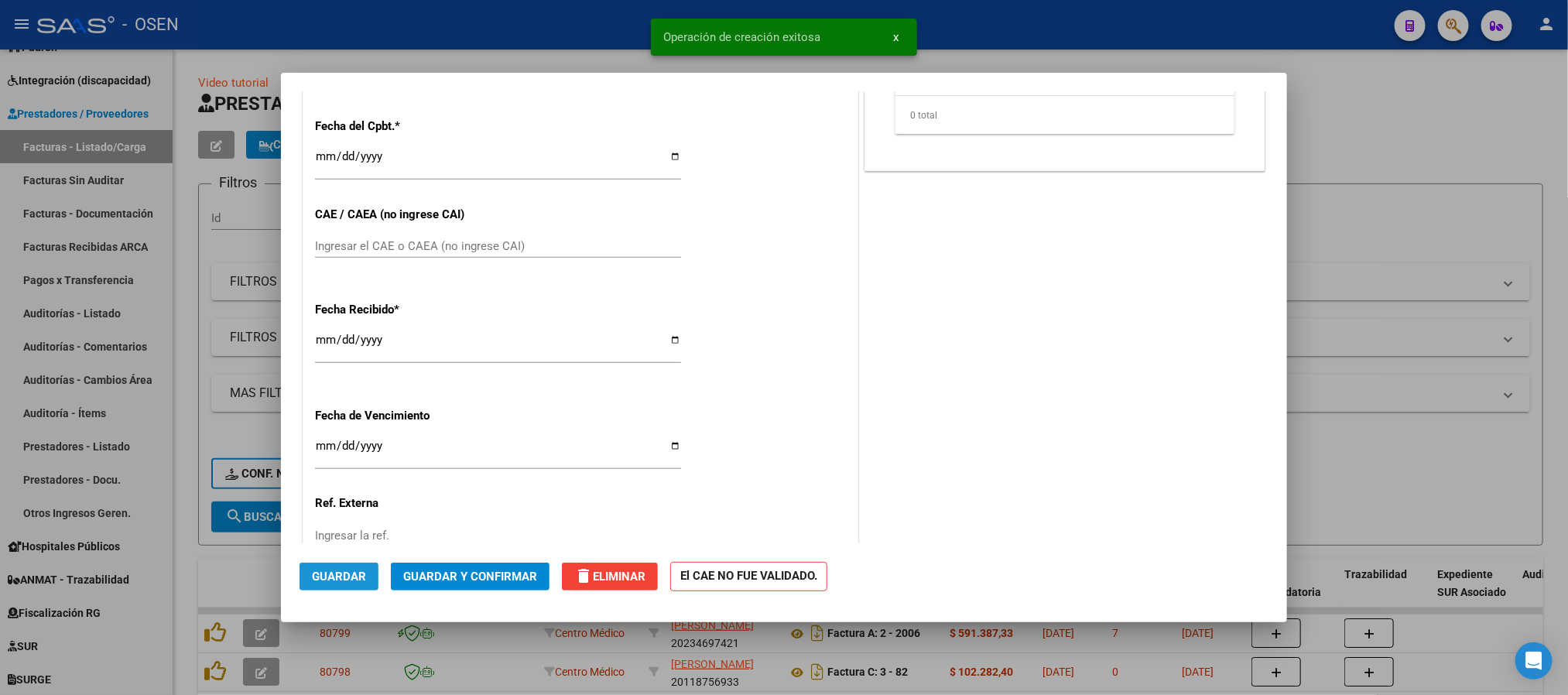
click at [362, 579] on span "Guardar" at bounding box center [339, 576] width 54 height 14
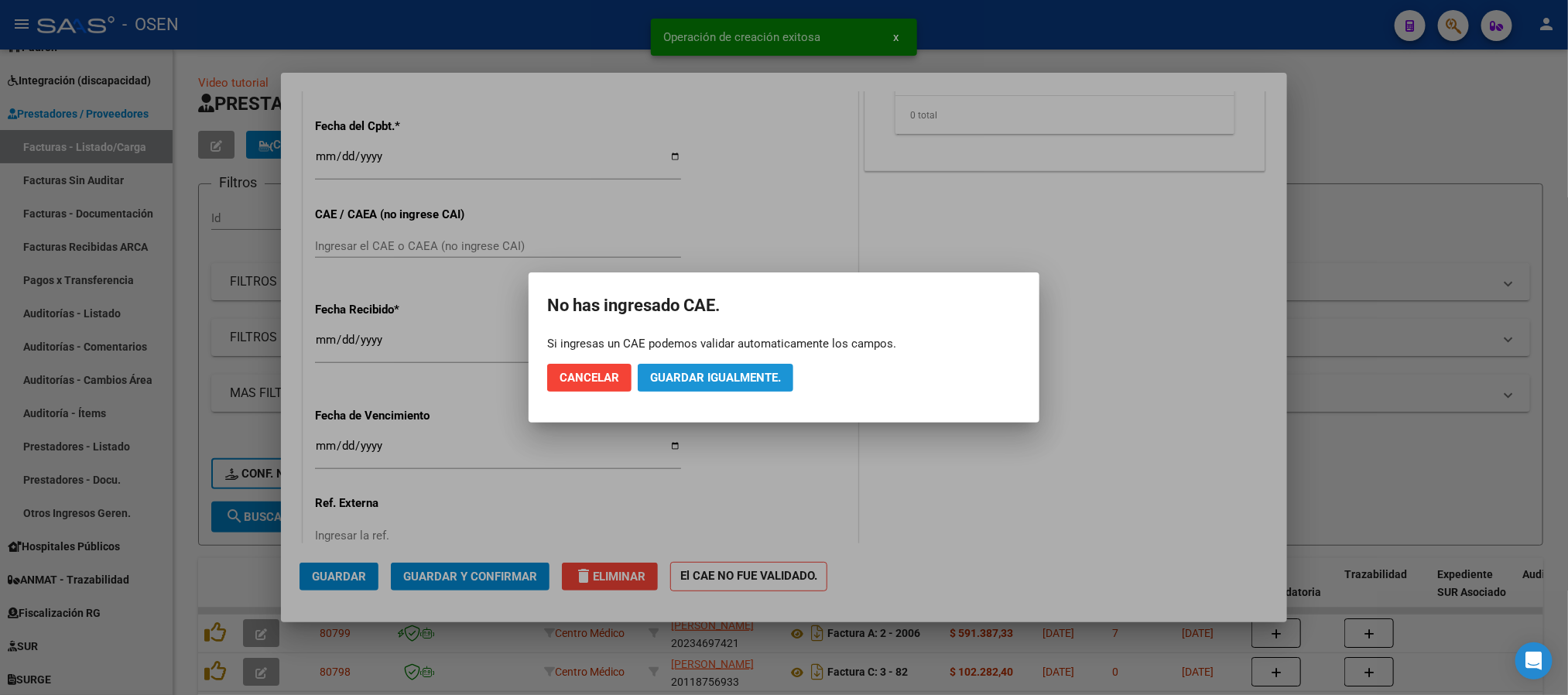
click at [752, 384] on span "Guardar igualmente." at bounding box center [715, 378] width 131 height 14
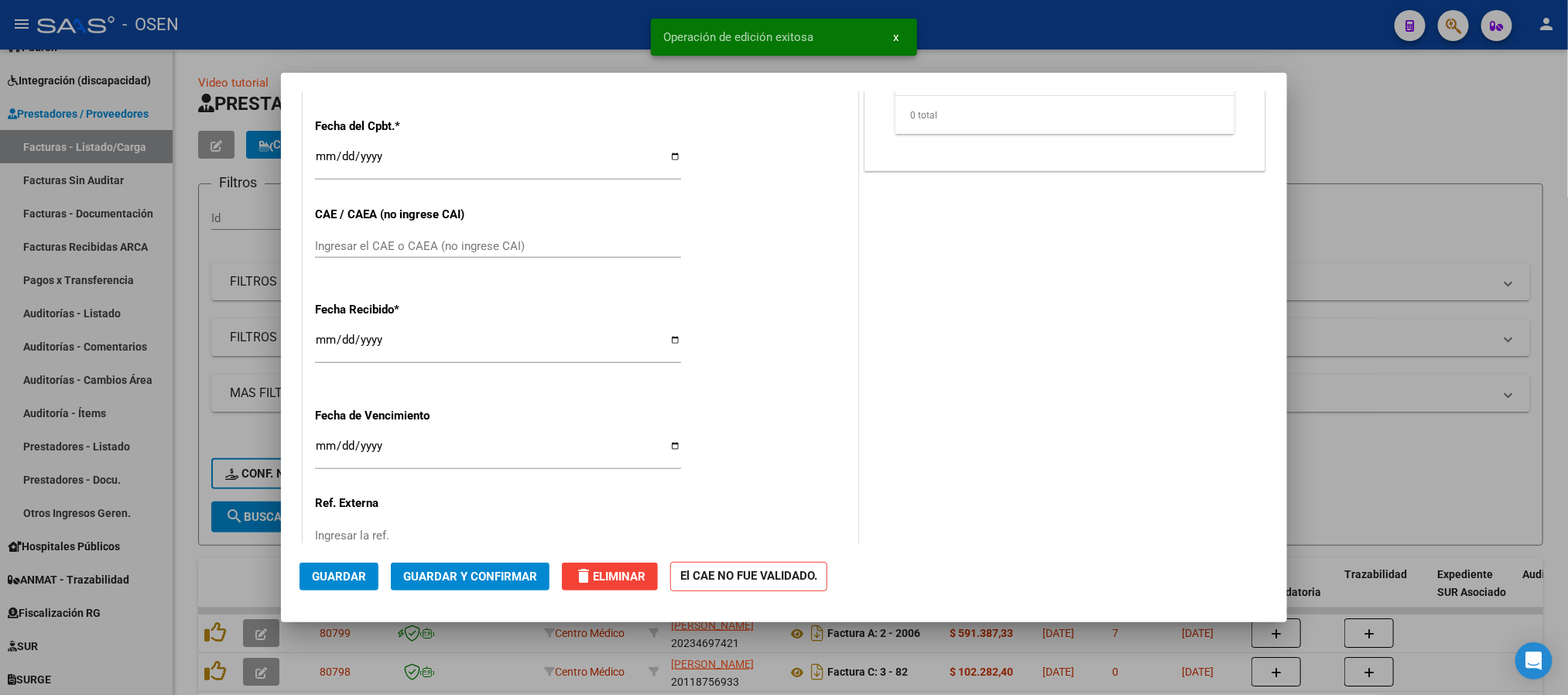
click at [982, 29] on div at bounding box center [784, 347] width 1568 height 695
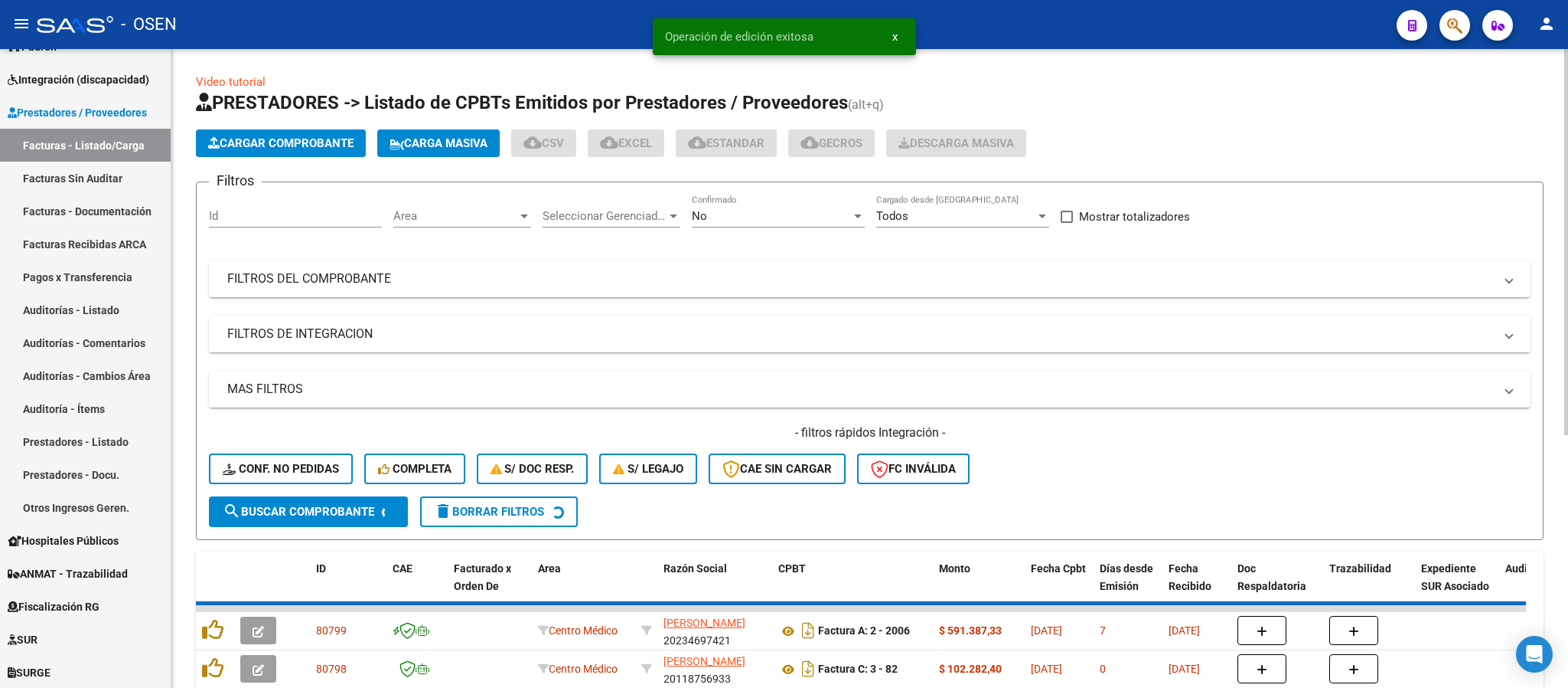
click at [315, 143] on span "Cargar Comprobante" at bounding box center [281, 144] width 145 height 14
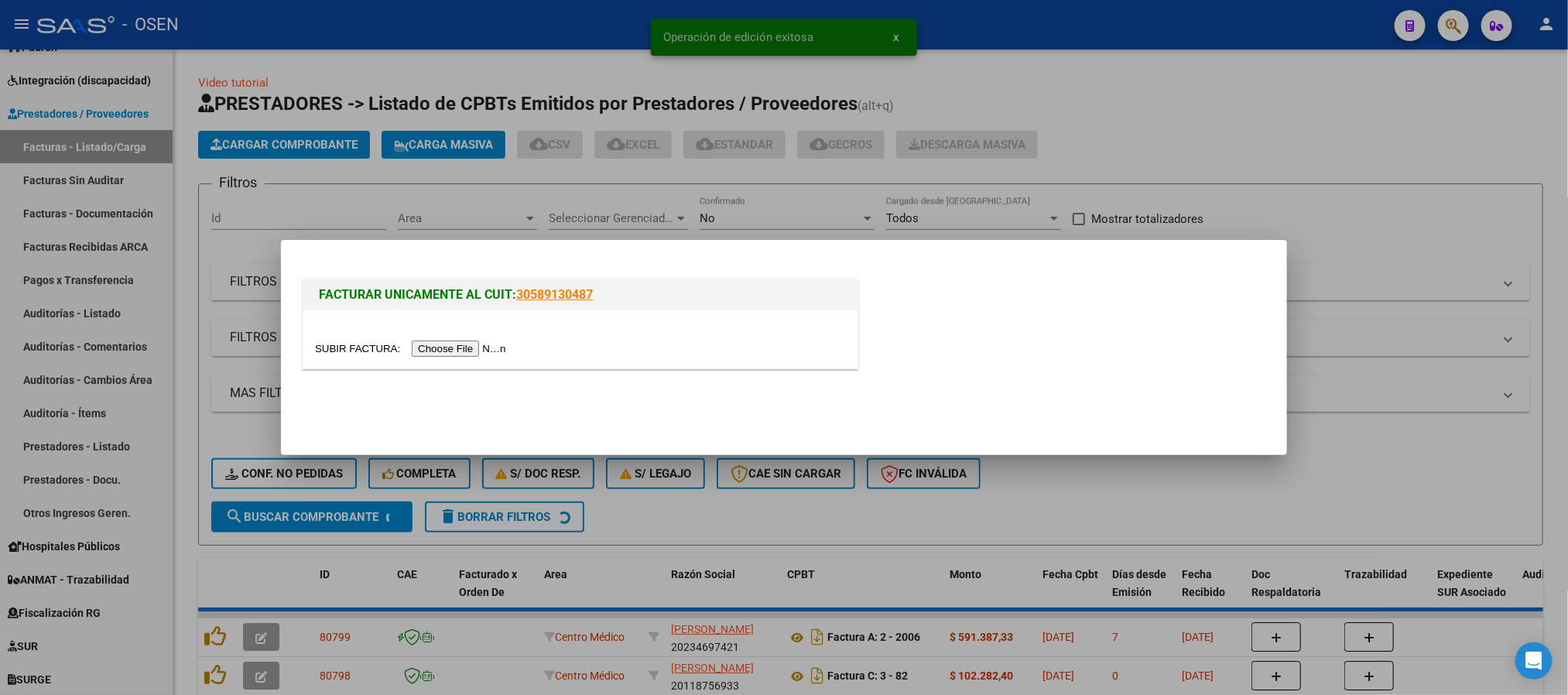
click at [488, 353] on input "file" at bounding box center [412, 348] width 196 height 16
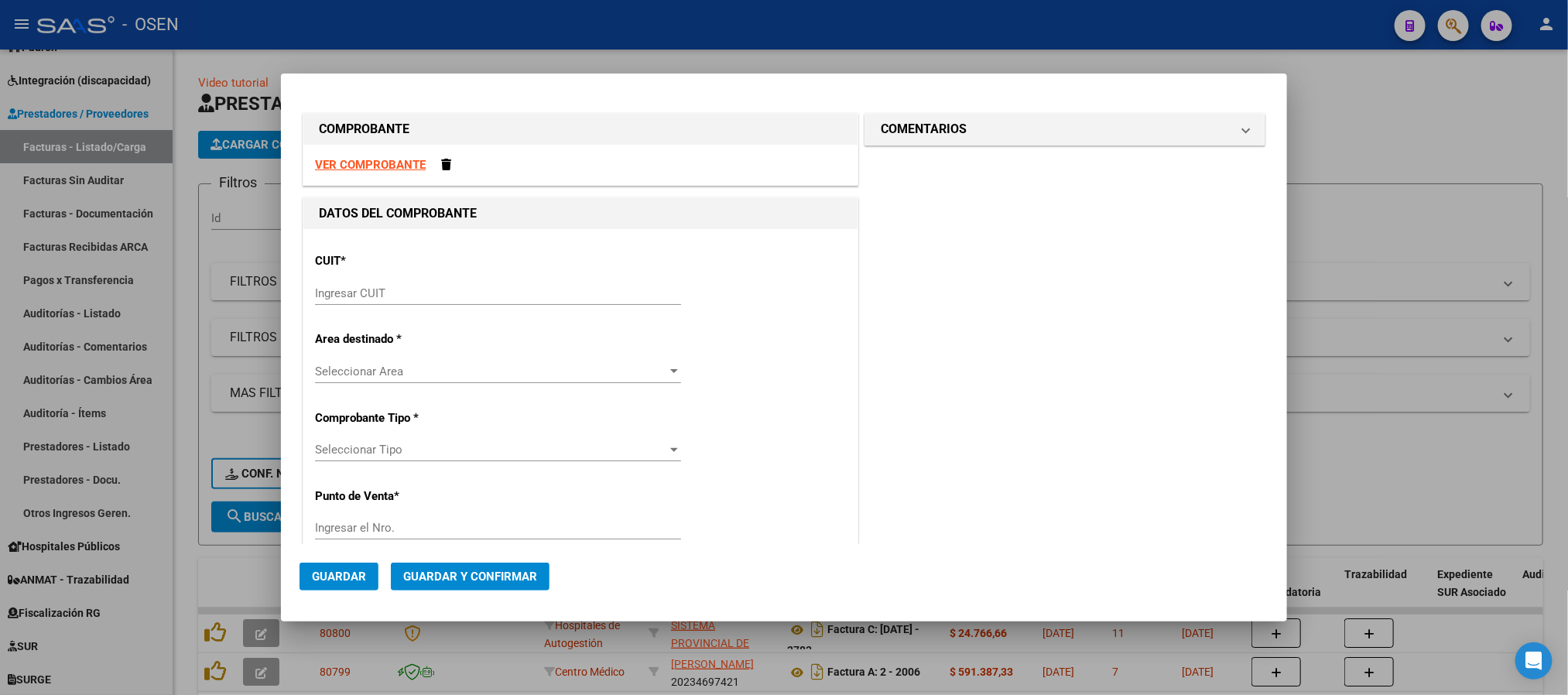
click at [370, 163] on strong "VER COMPROBANTE" at bounding box center [370, 165] width 111 height 14
click at [392, 297] on input "Ingresar CUIT" at bounding box center [497, 293] width 367 height 14
paste input "30-69182284-9"
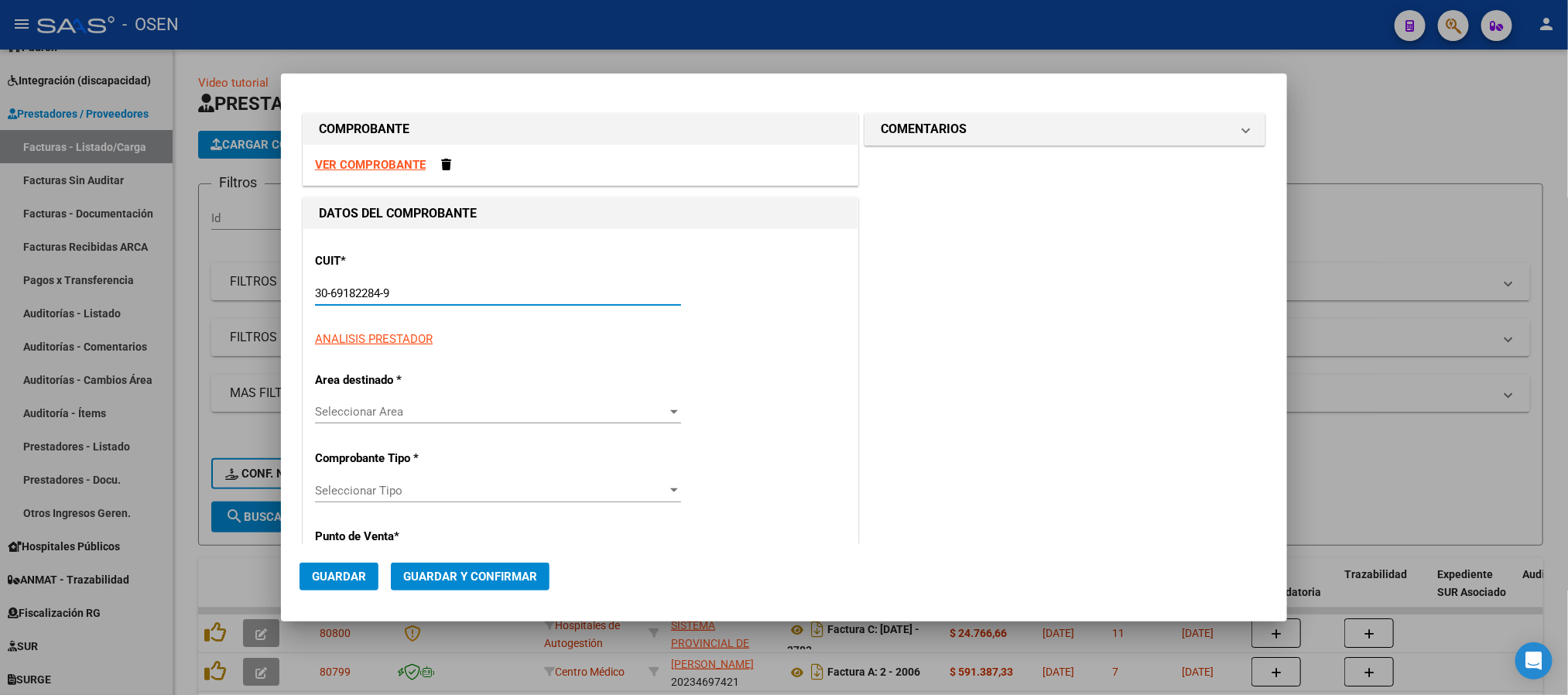
type input "30-69182284-9"
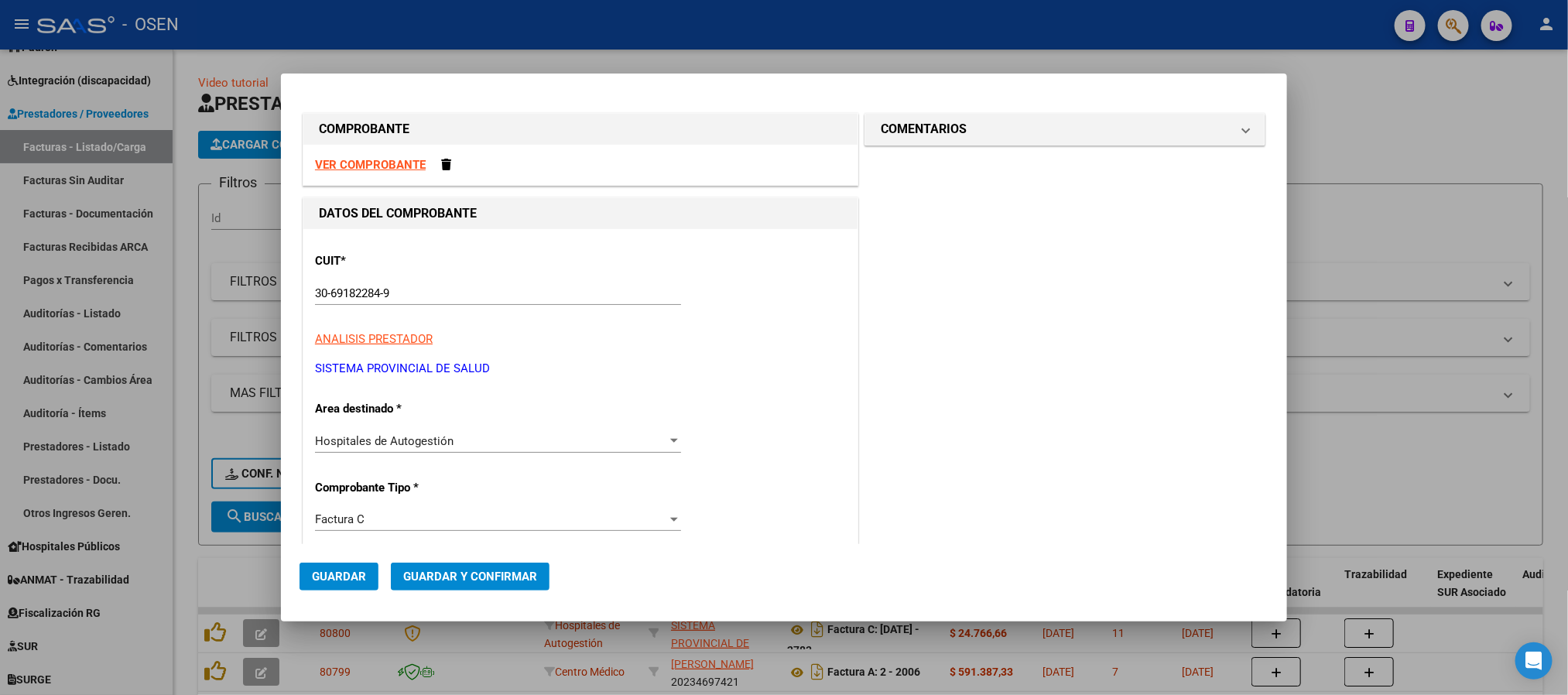
scroll to position [281, 0]
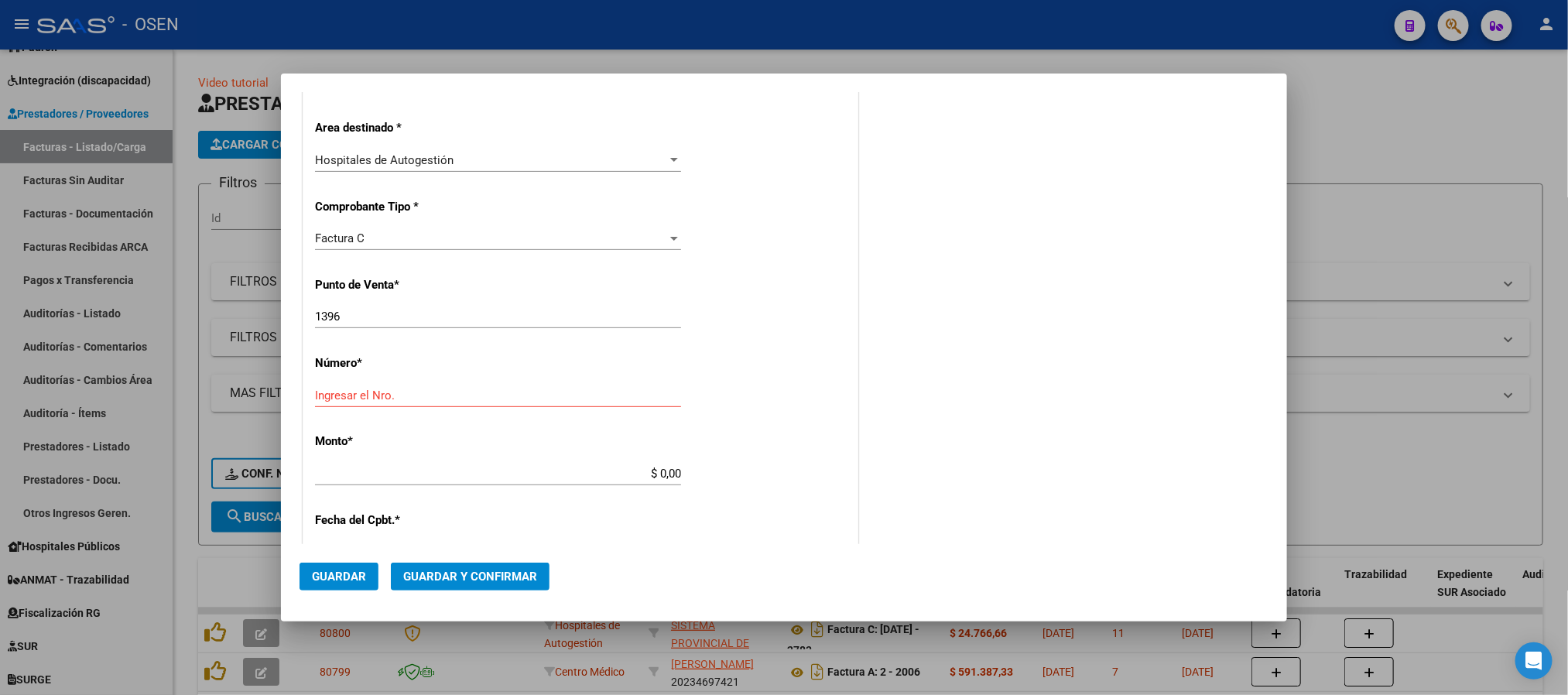
click at [363, 308] on div "1396 Ingresar el Nro." at bounding box center [497, 316] width 367 height 23
type input "1399"
type input "5593"
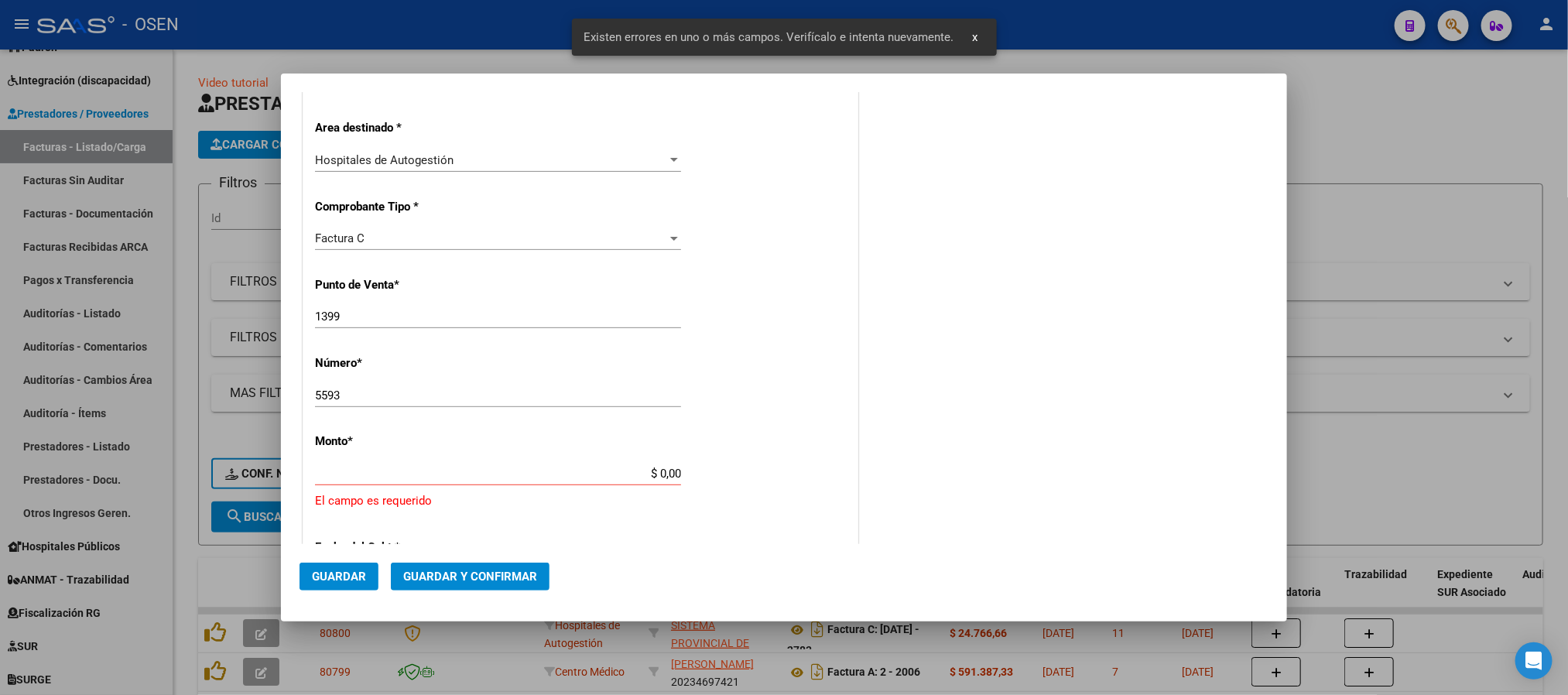
scroll to position [431, 0]
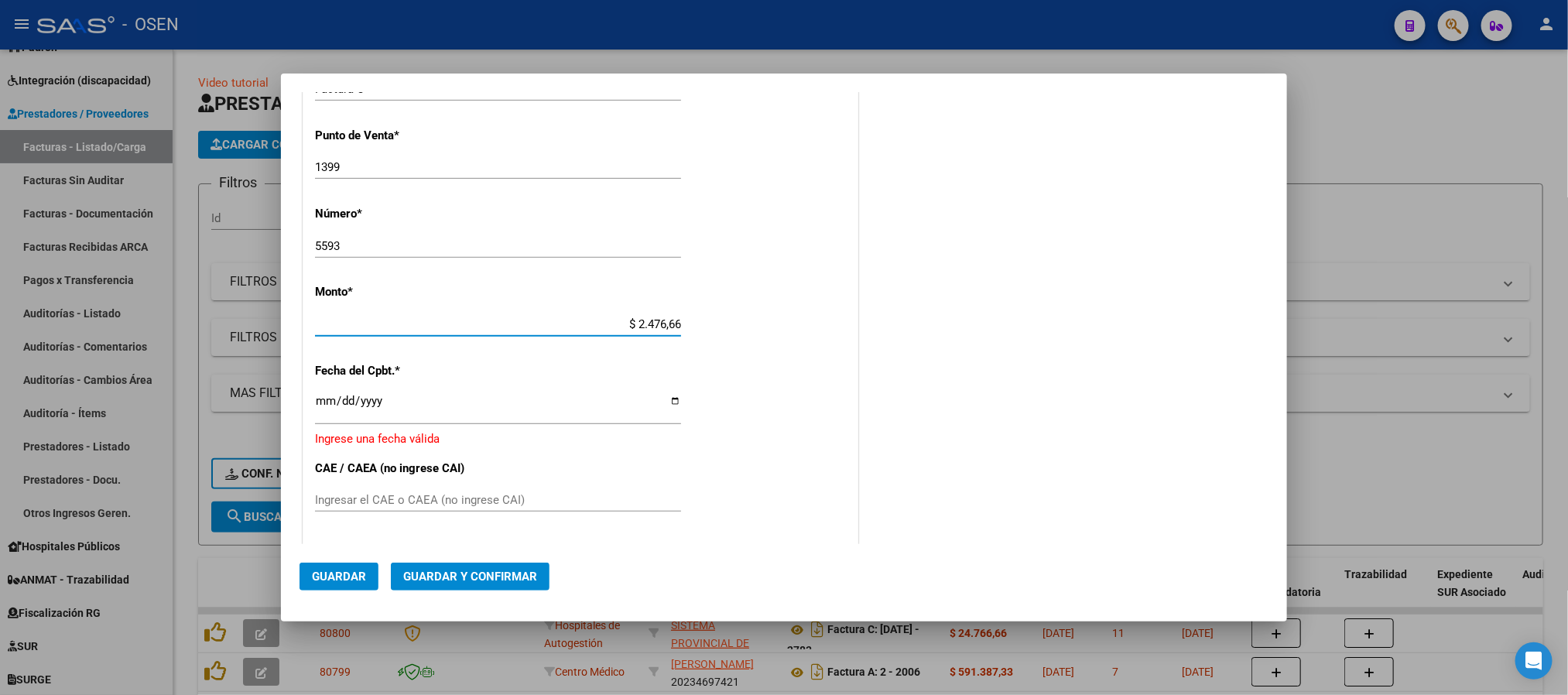
type input "$ 24.766,66"
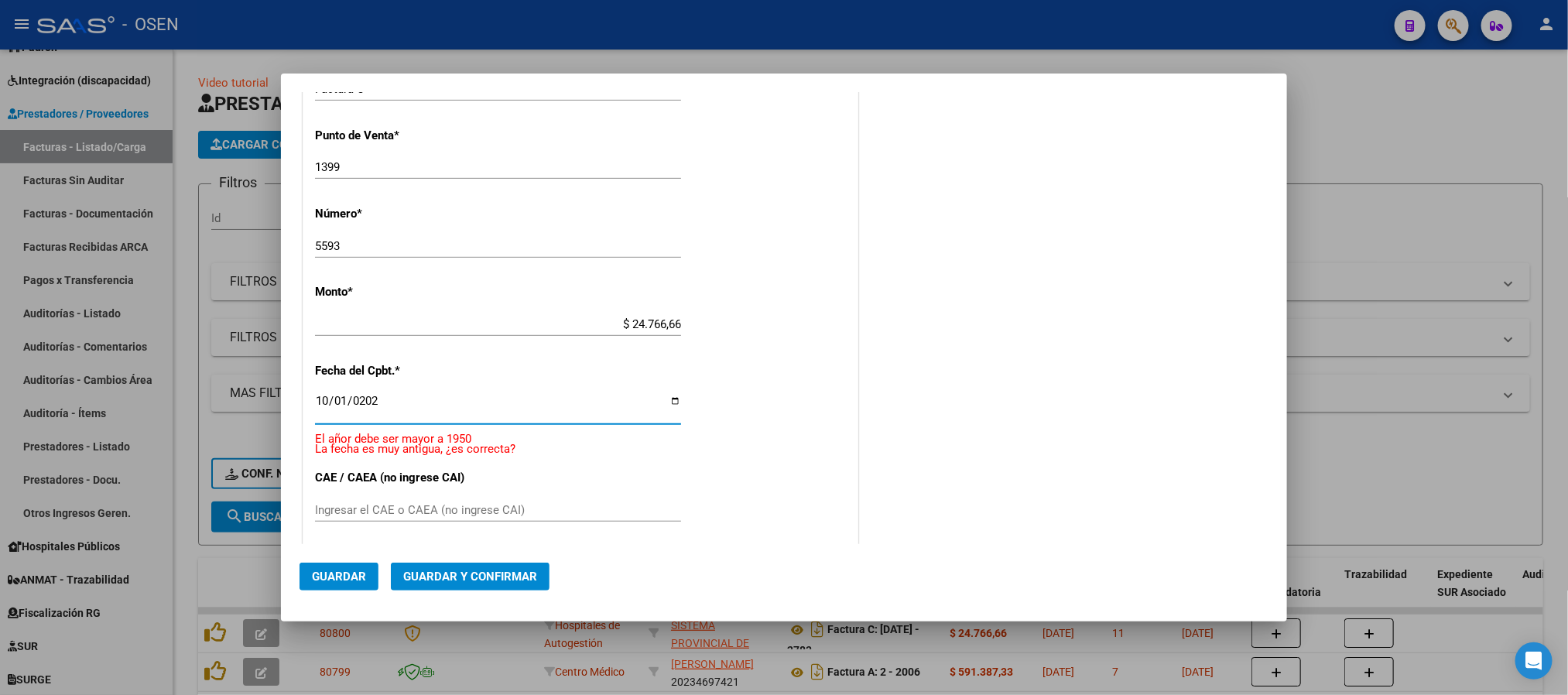
type input "2025-10-01"
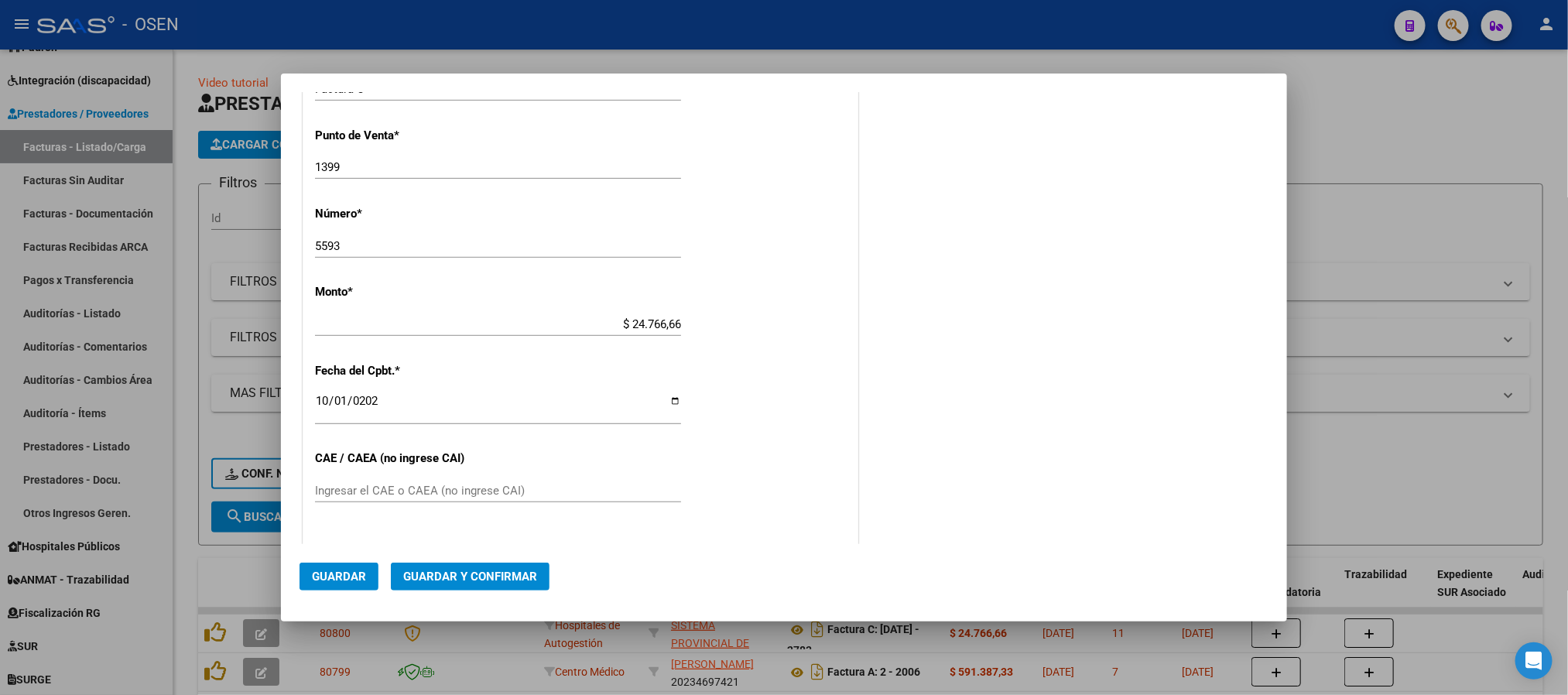
scroll to position [703, 0]
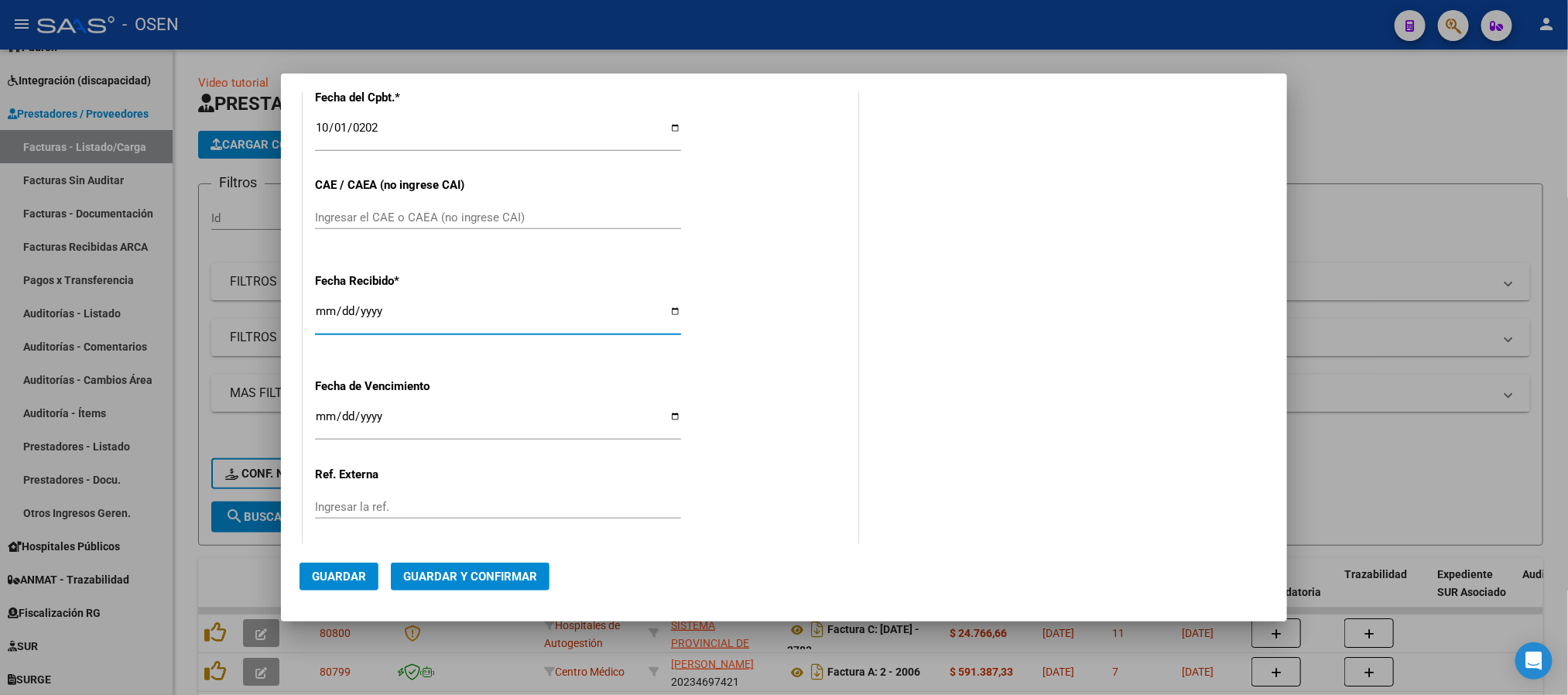
click at [335, 580] on span "Guardar" at bounding box center [339, 576] width 54 height 14
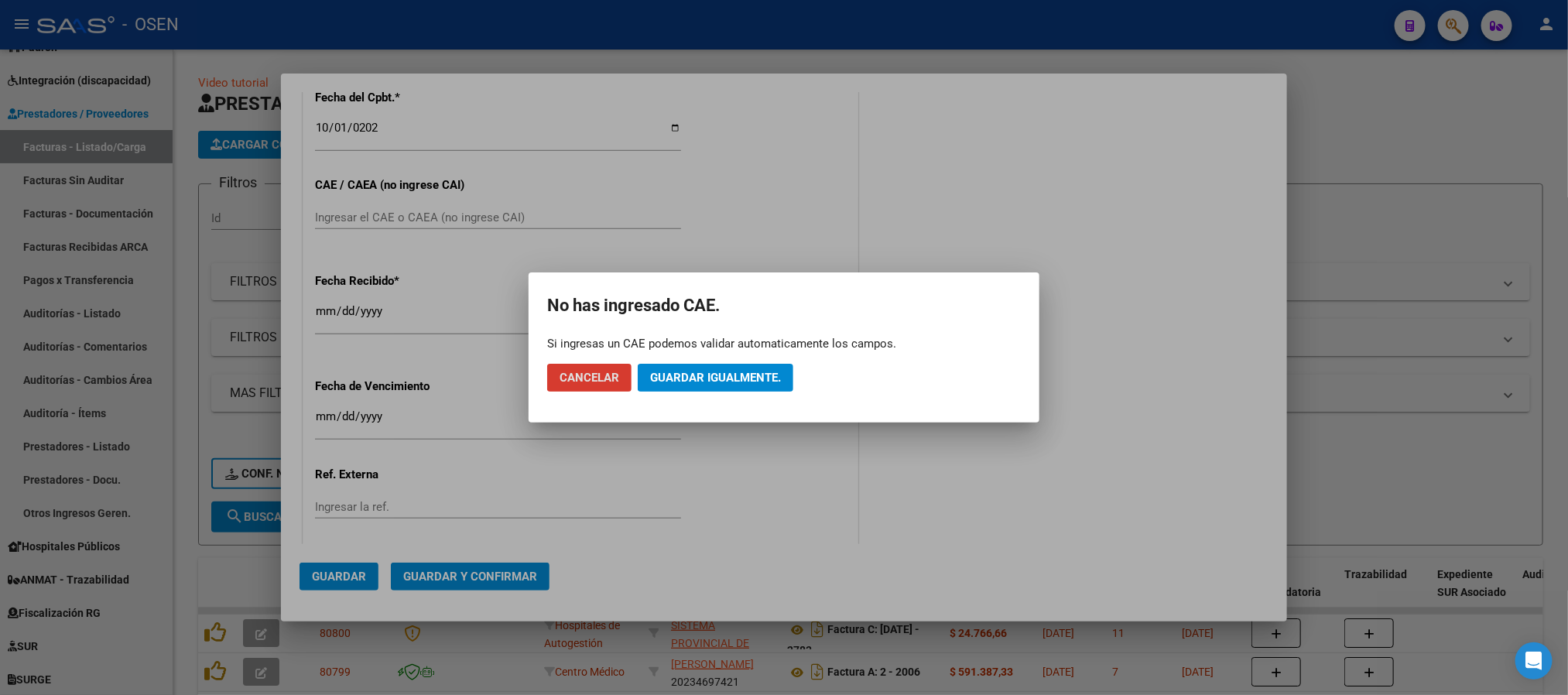
click at [749, 364] on button "Guardar igualmente." at bounding box center [715, 378] width 156 height 28
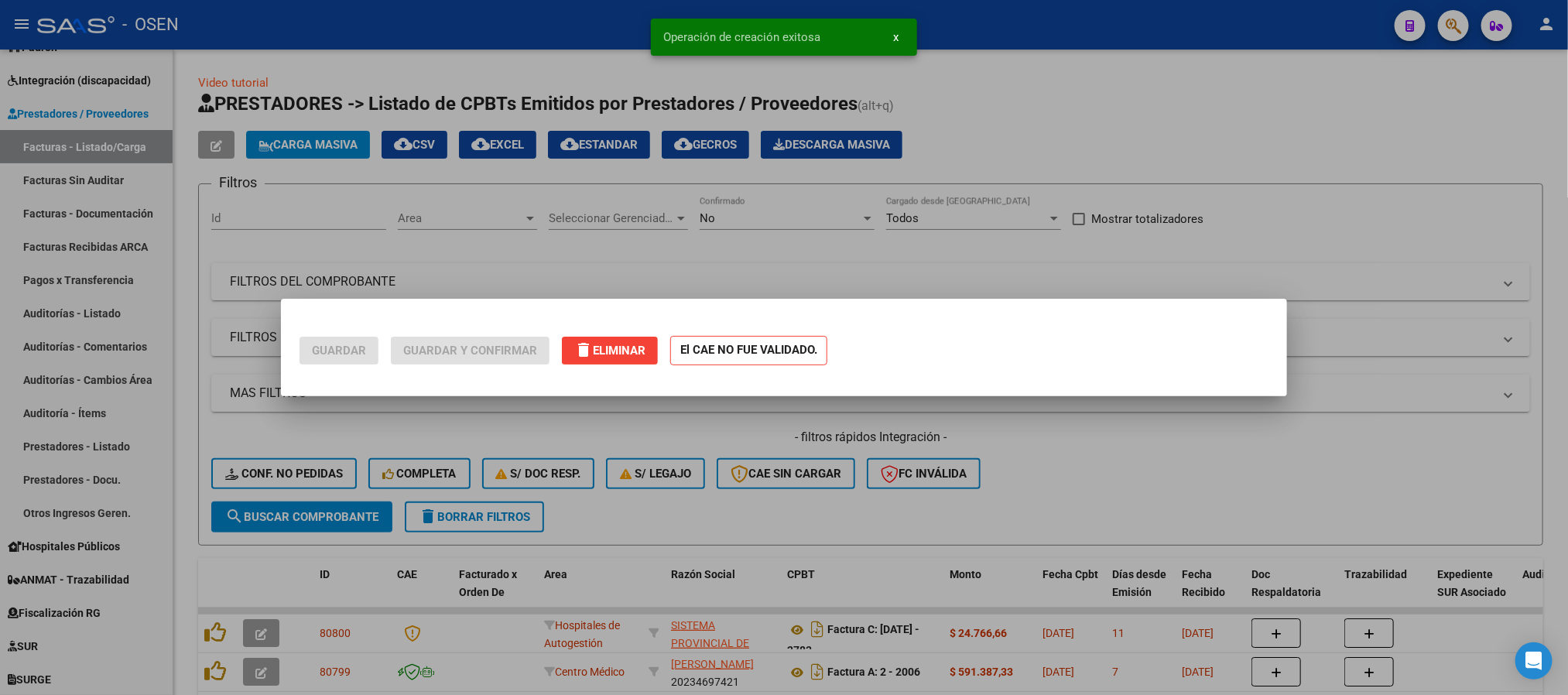
scroll to position [0, 0]
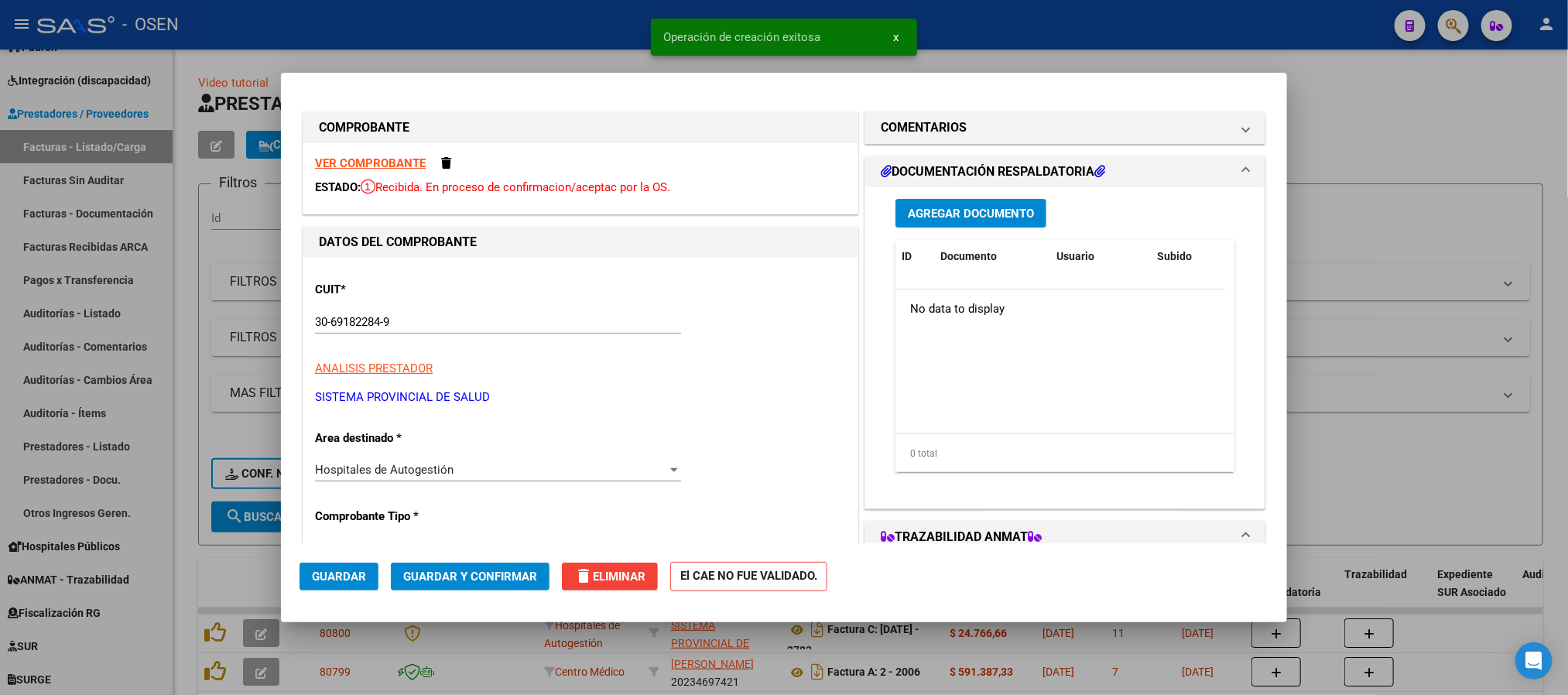
click at [613, 31] on div at bounding box center [784, 347] width 1568 height 695
type input "$ 0,00"
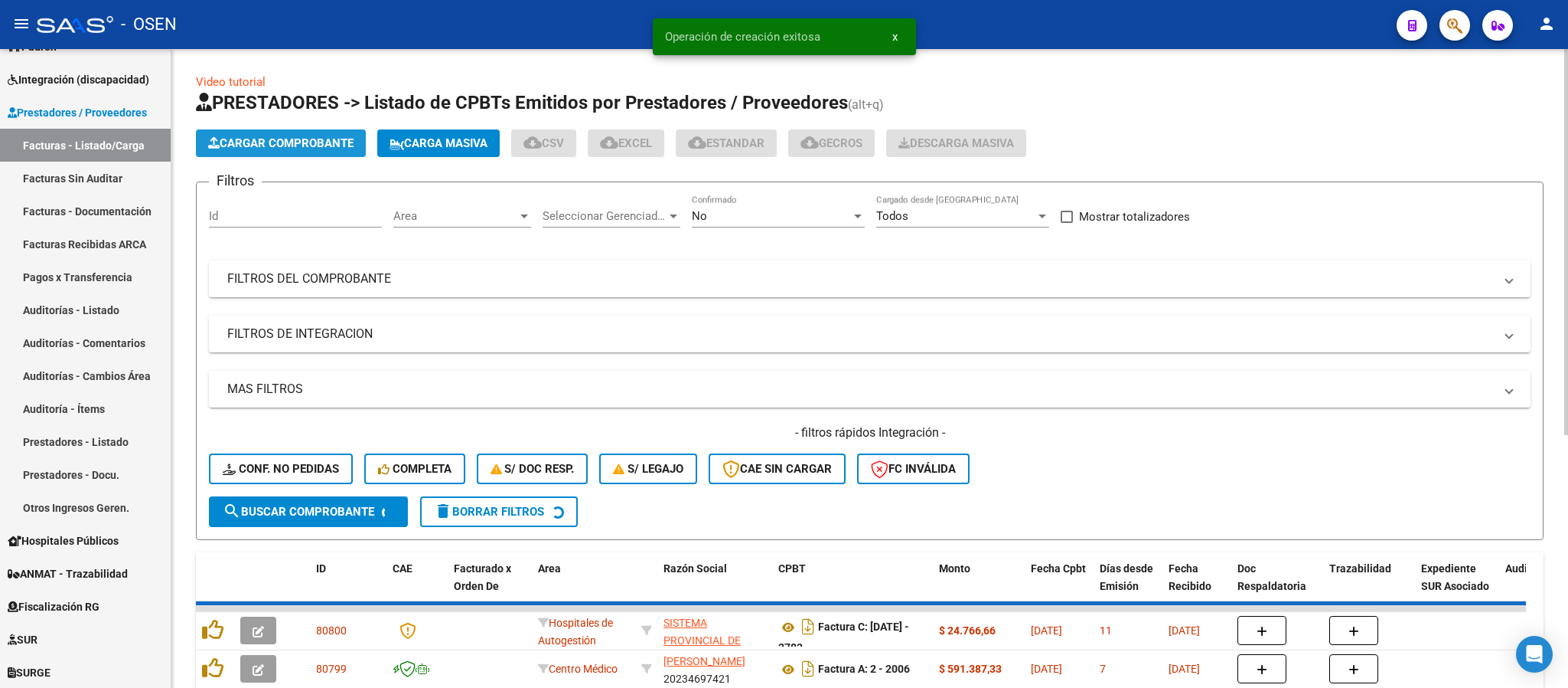
click at [311, 137] on span "Cargar Comprobante" at bounding box center [281, 144] width 145 height 14
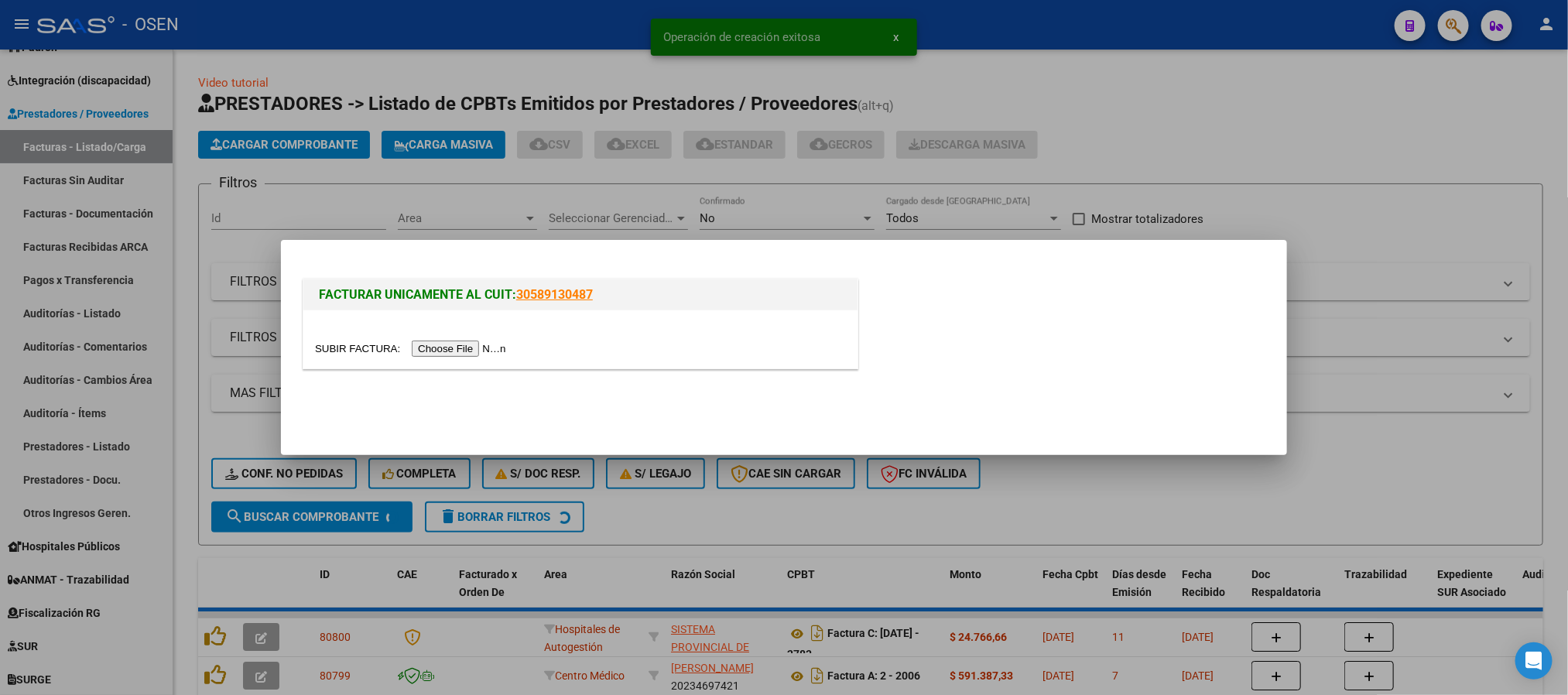
click at [453, 353] on input "file" at bounding box center [412, 348] width 196 height 16
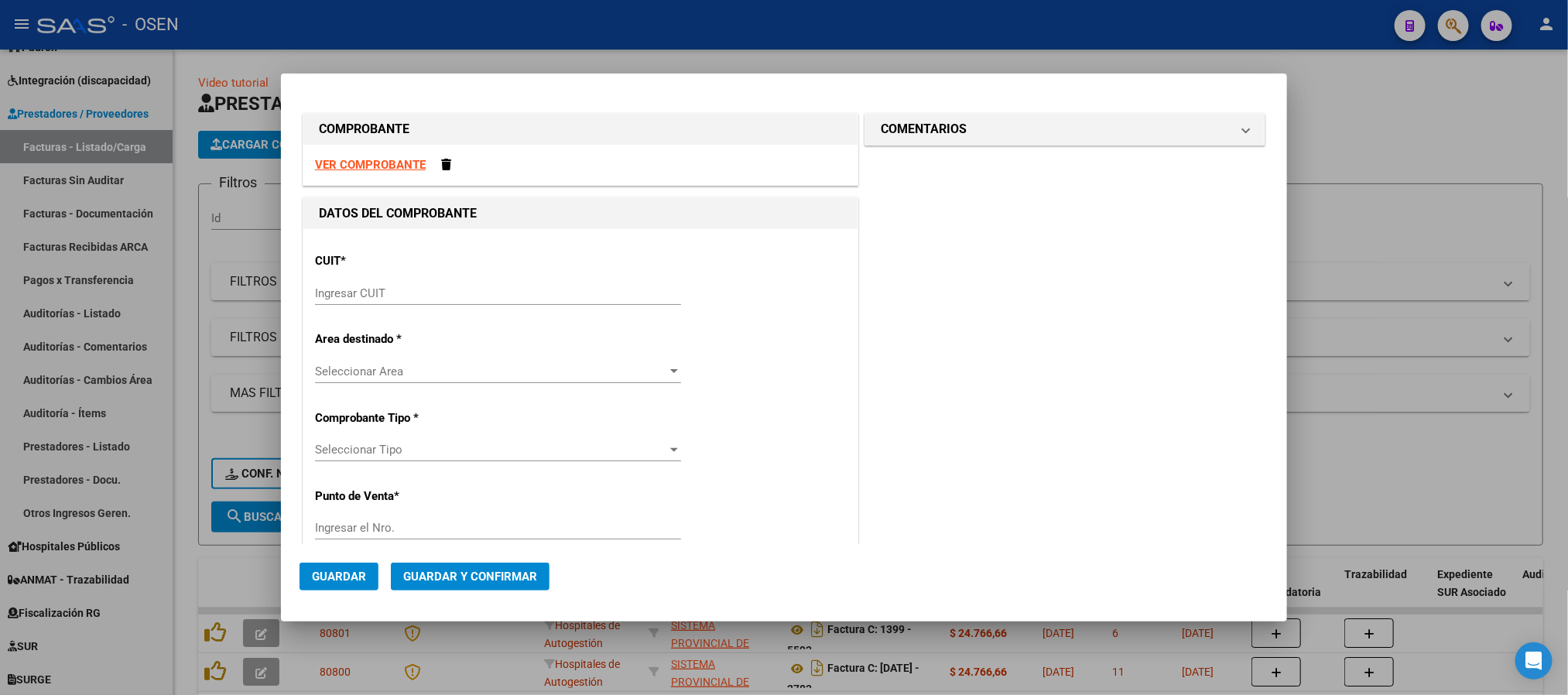
click at [379, 172] on div "VER COMPROBANTE" at bounding box center [580, 165] width 555 height 41
click at [383, 159] on strong "VER COMPROBANTE" at bounding box center [370, 165] width 111 height 14
click at [388, 288] on input "Ingresar CUIT" at bounding box center [497, 293] width 367 height 14
paste input "30-69182284-9"
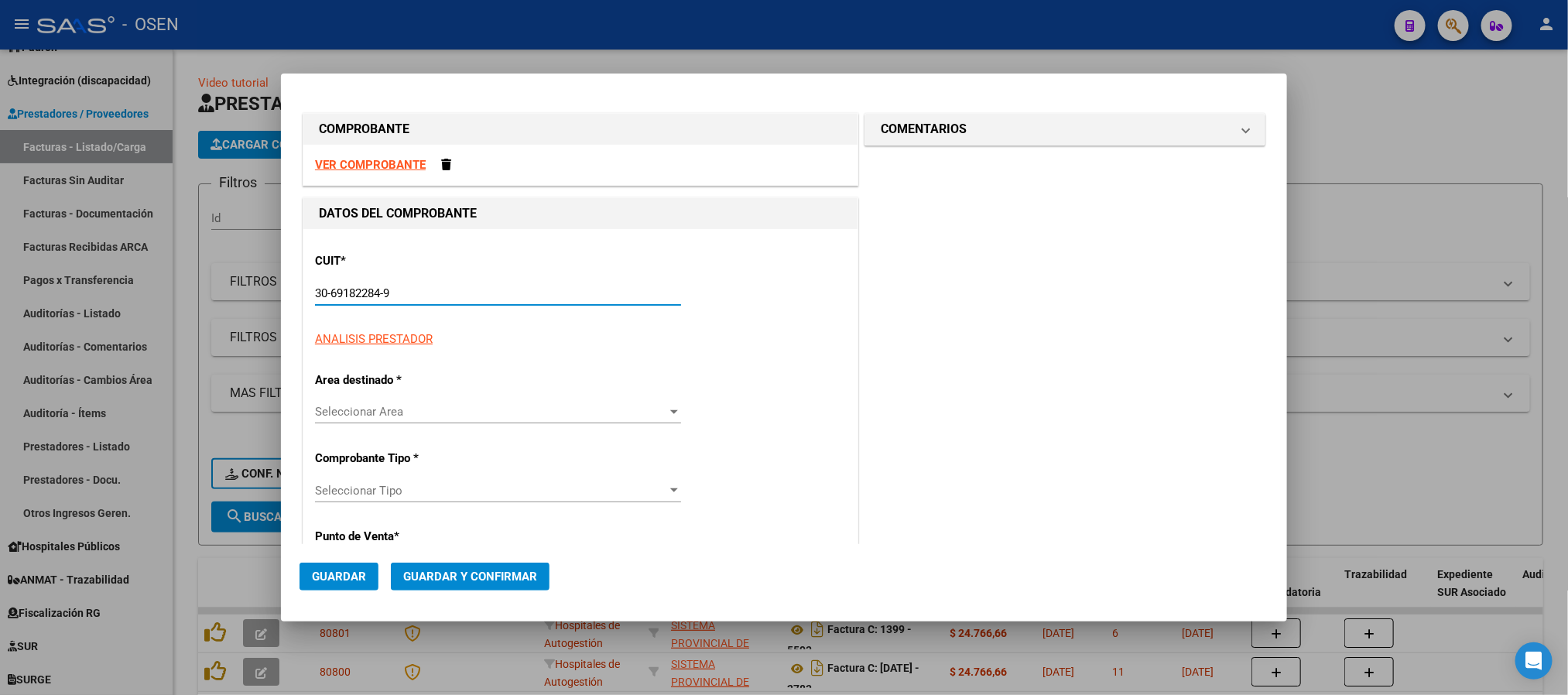
type input "30-69182284-9"
type input "1399"
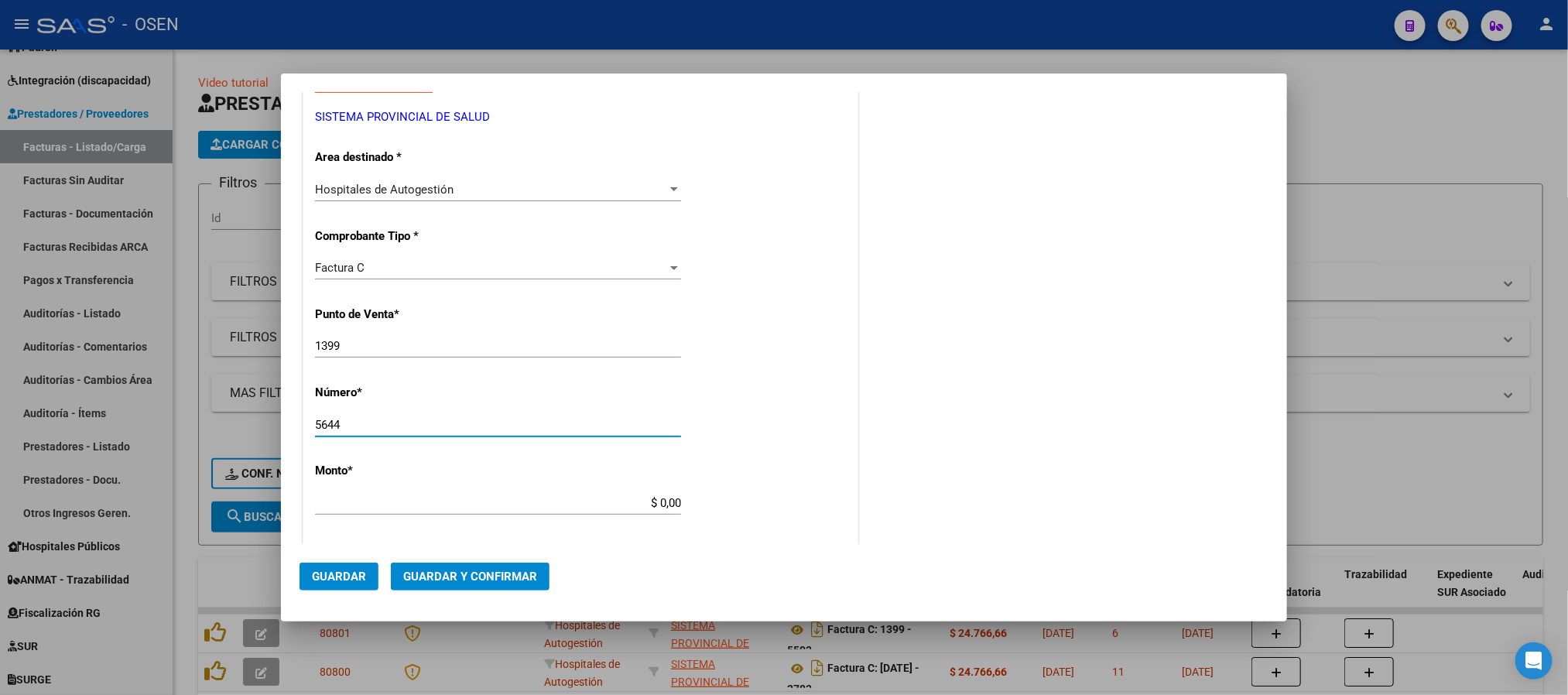
type input "5644"
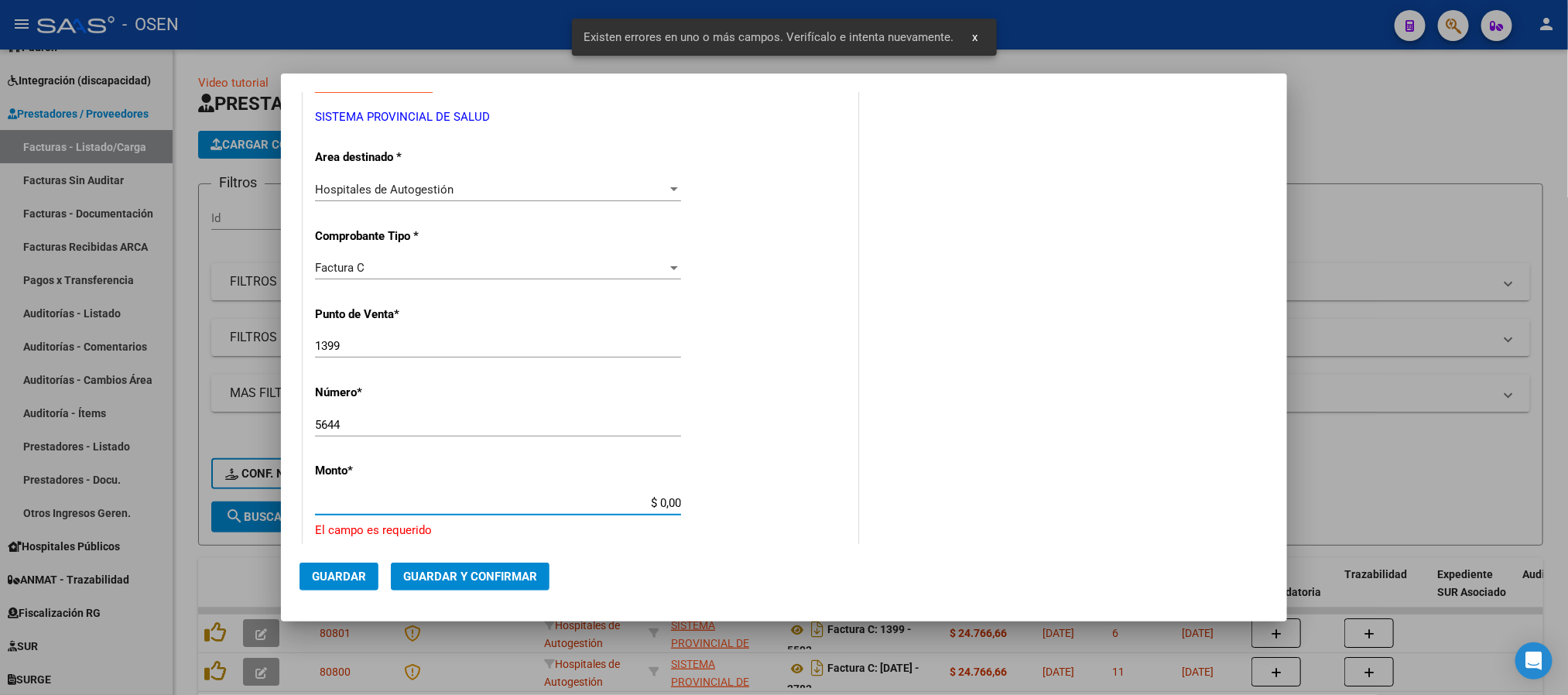
scroll to position [431, 0]
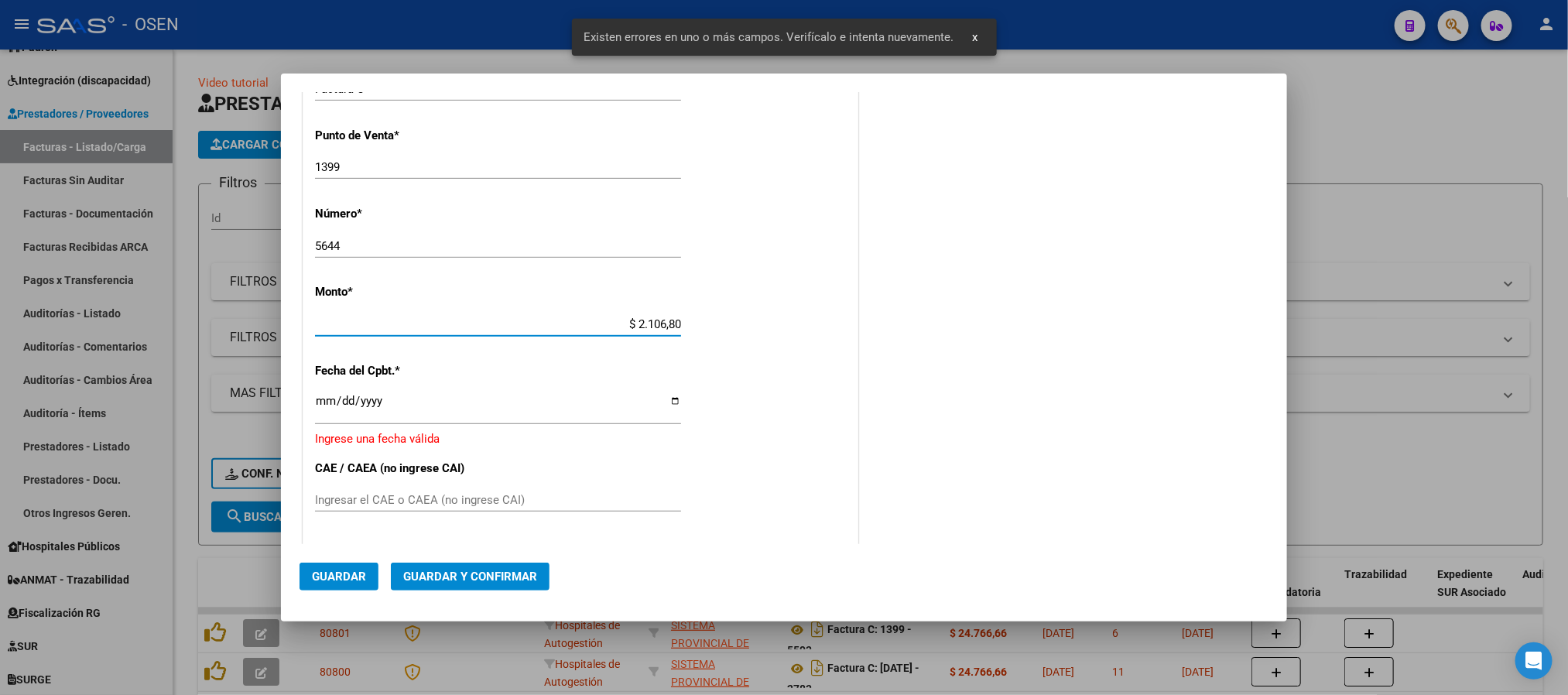
type input "$ 21.068,05"
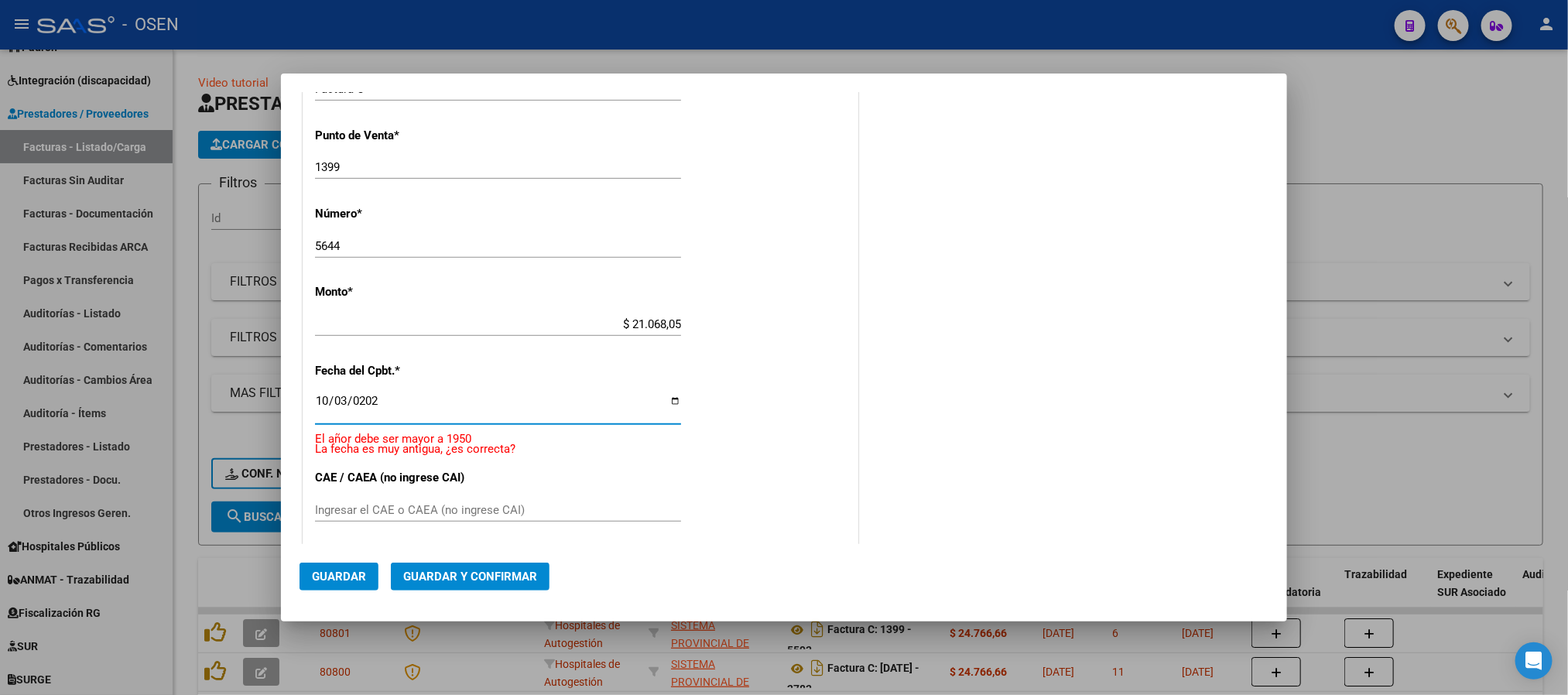
type input "2025-10-03"
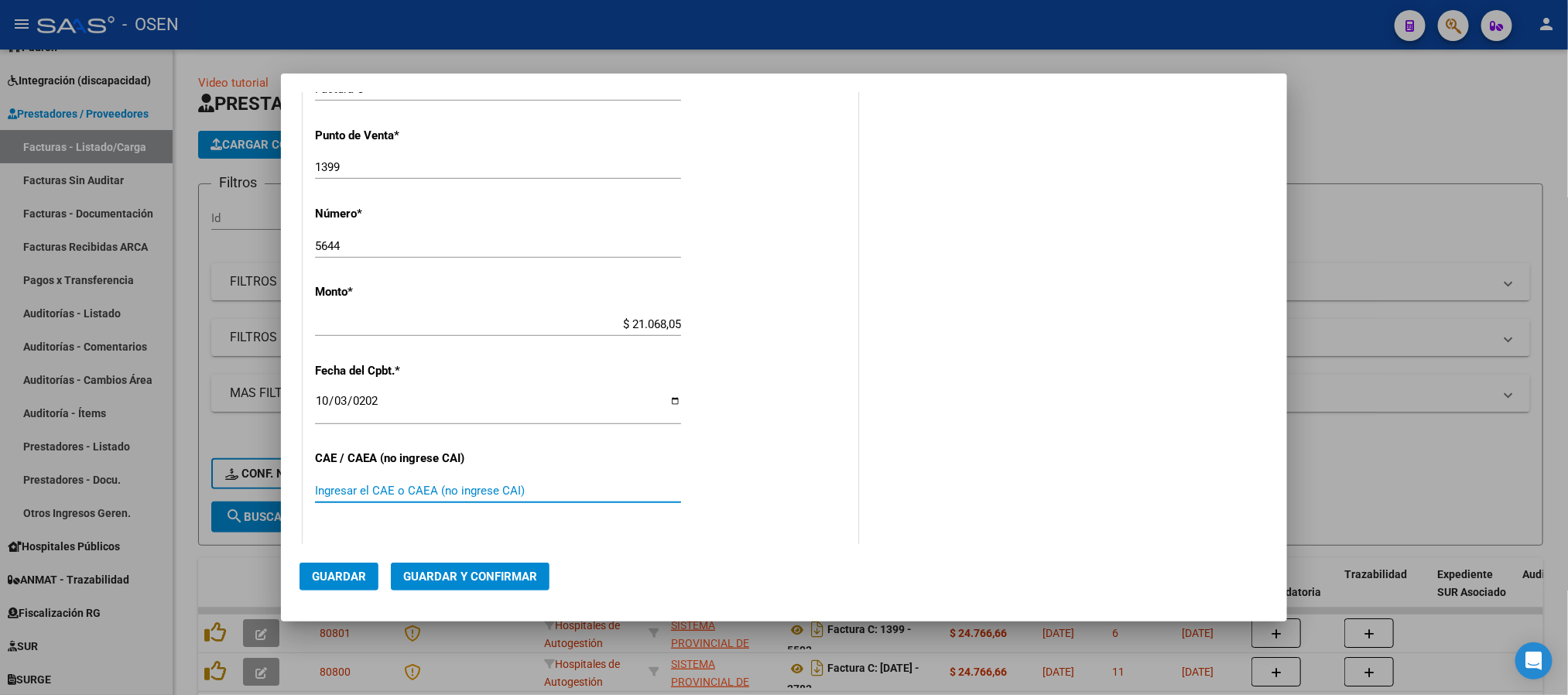
scroll to position [703, 0]
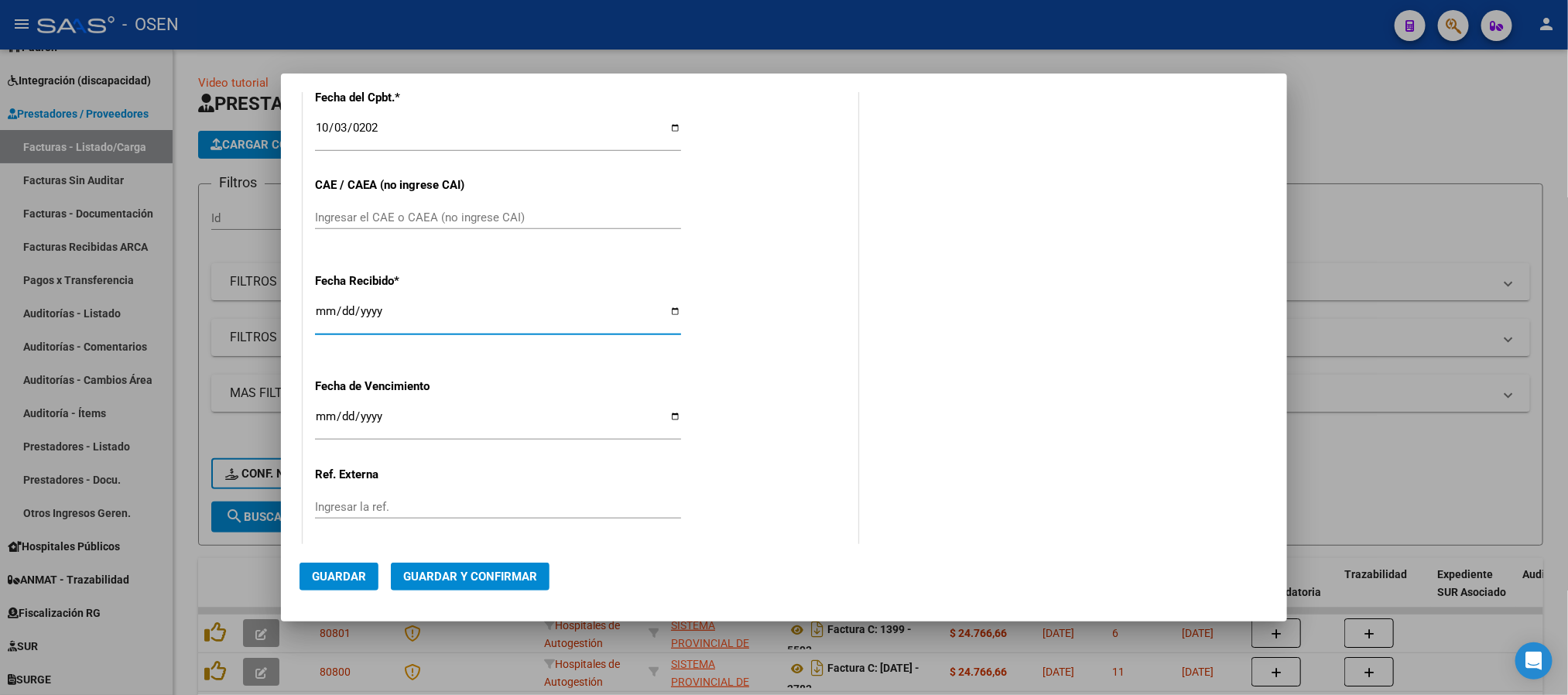
click at [351, 571] on span "Guardar" at bounding box center [339, 576] width 54 height 14
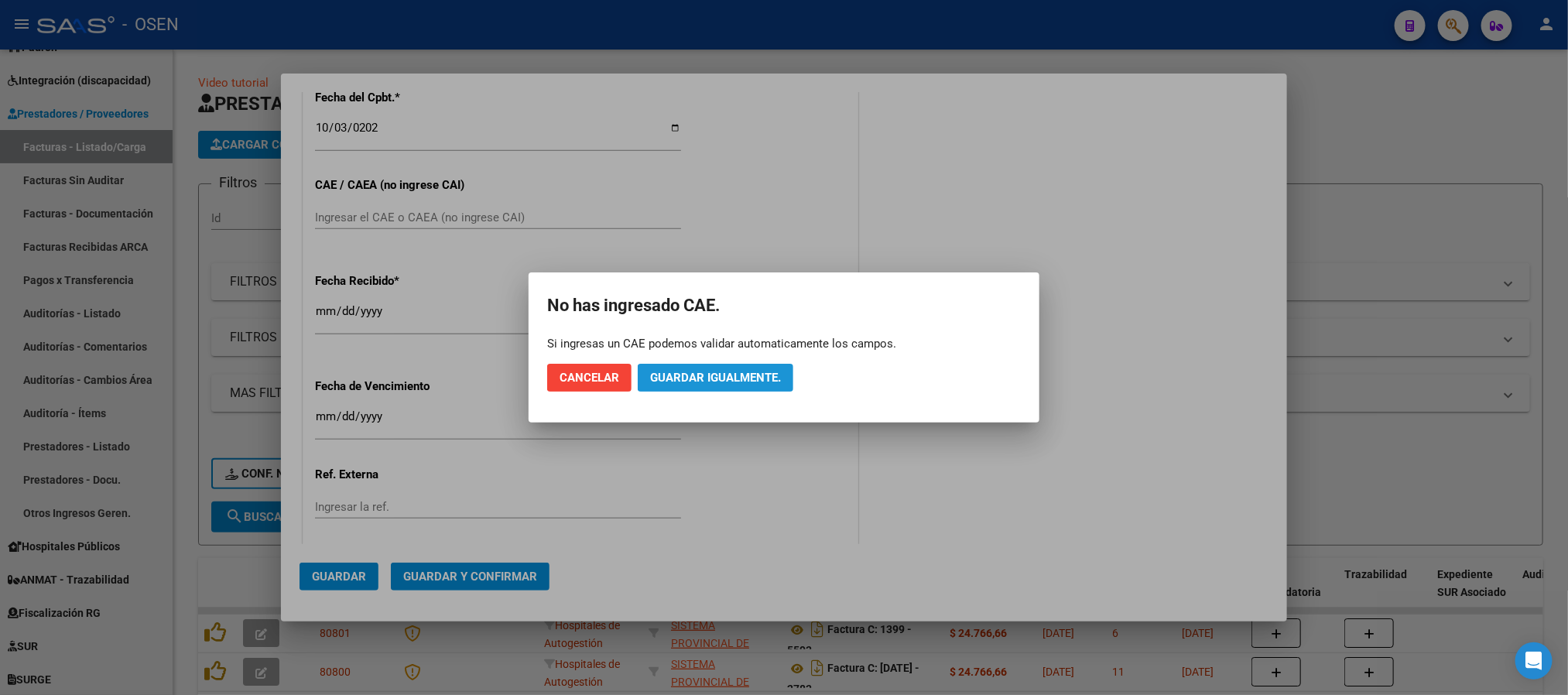
click at [679, 373] on span "Guardar igualmente." at bounding box center [715, 378] width 131 height 14
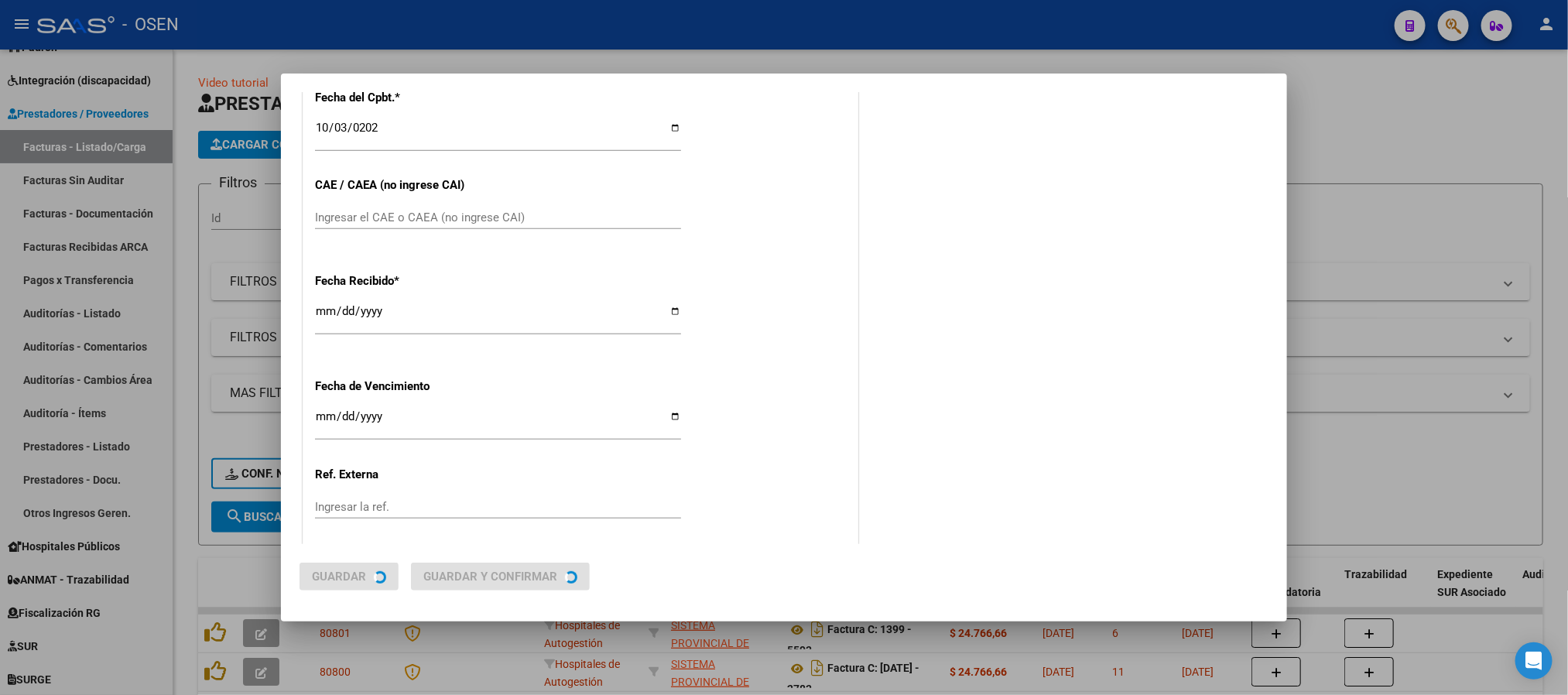
scroll to position [0, 0]
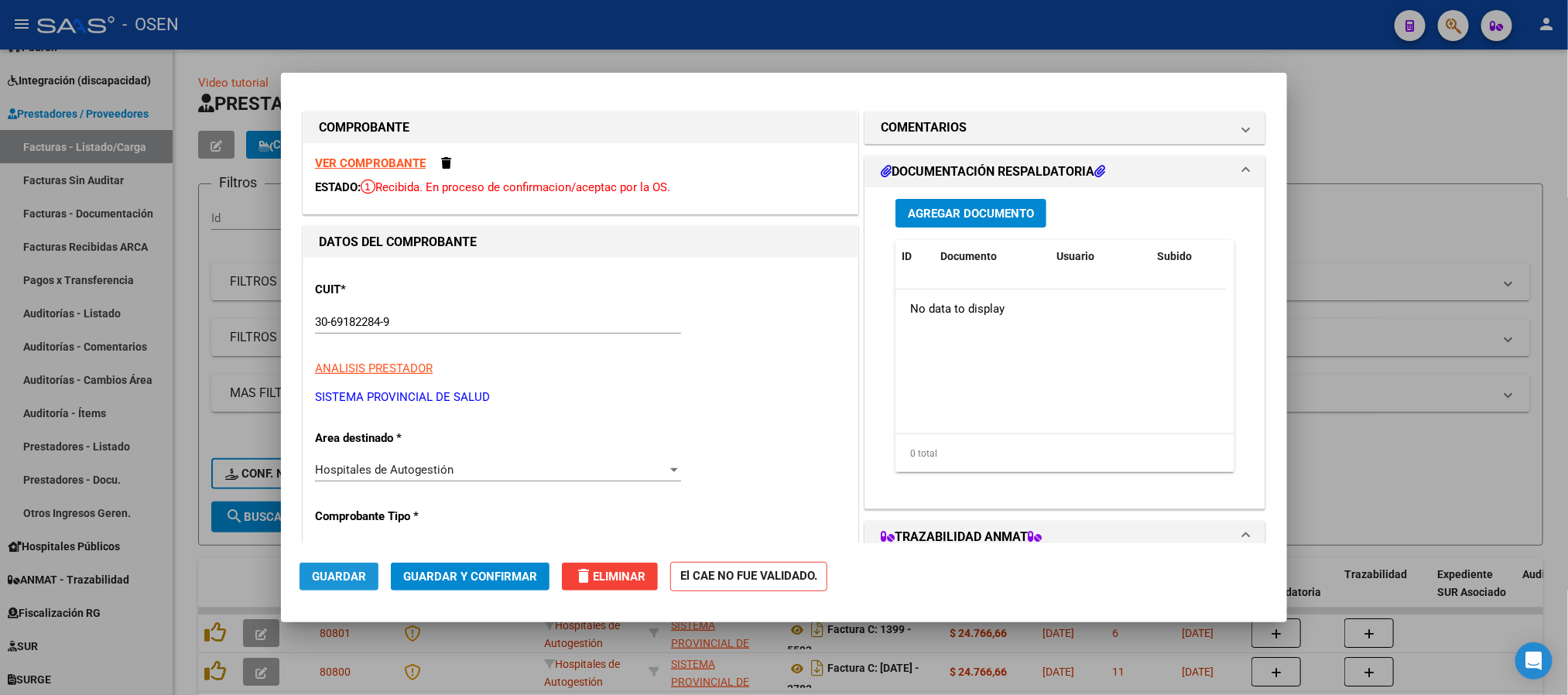
click at [315, 587] on button "Guardar" at bounding box center [339, 576] width 79 height 28
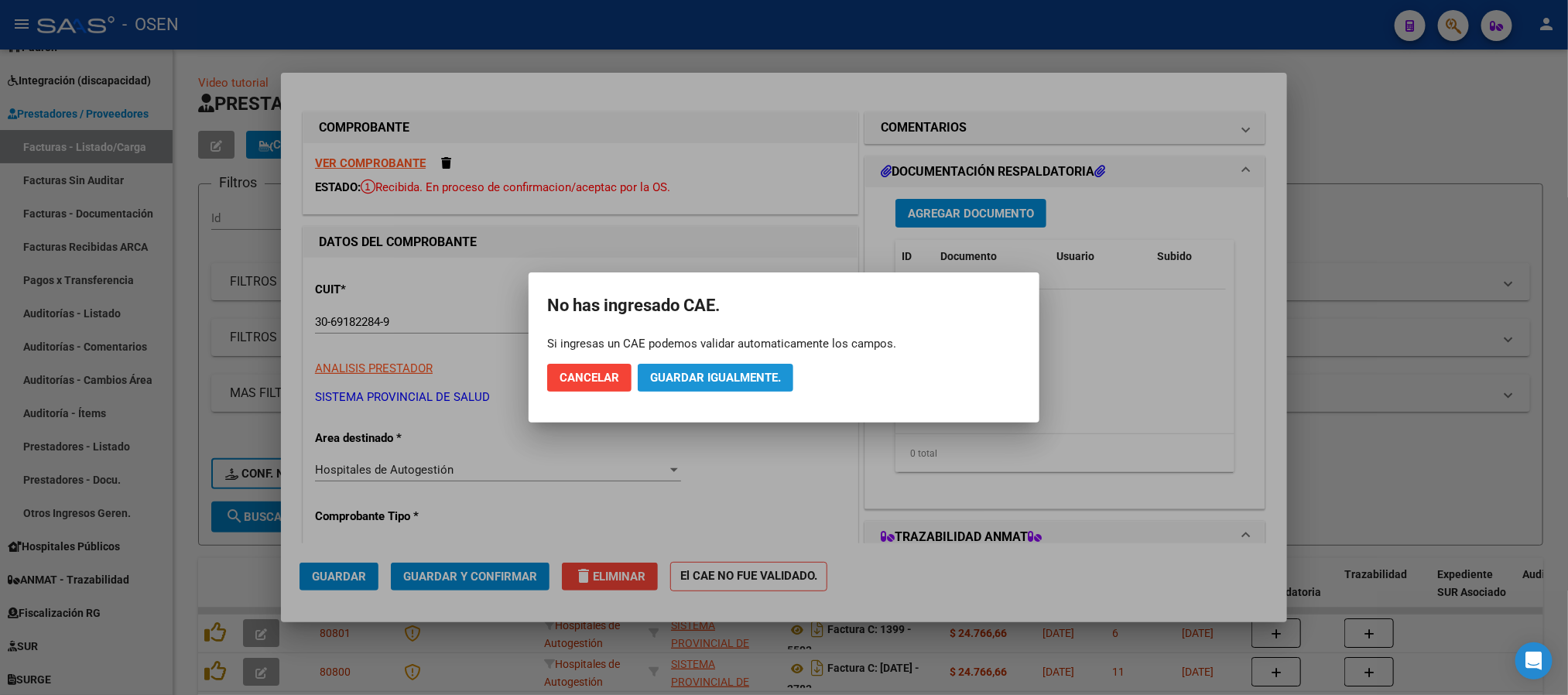
click at [710, 381] on span "Guardar igualmente." at bounding box center [715, 378] width 131 height 14
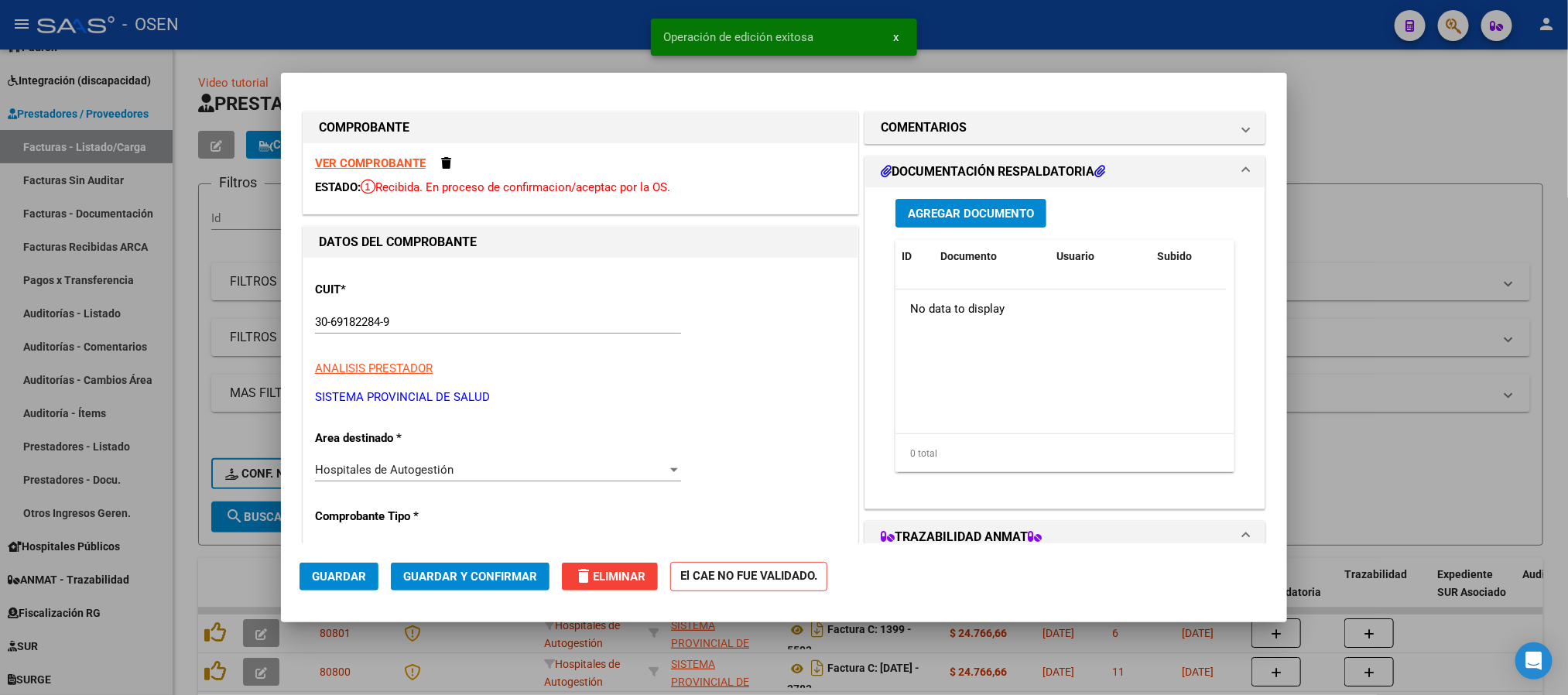
click at [346, 574] on span "Guardar" at bounding box center [339, 576] width 54 height 14
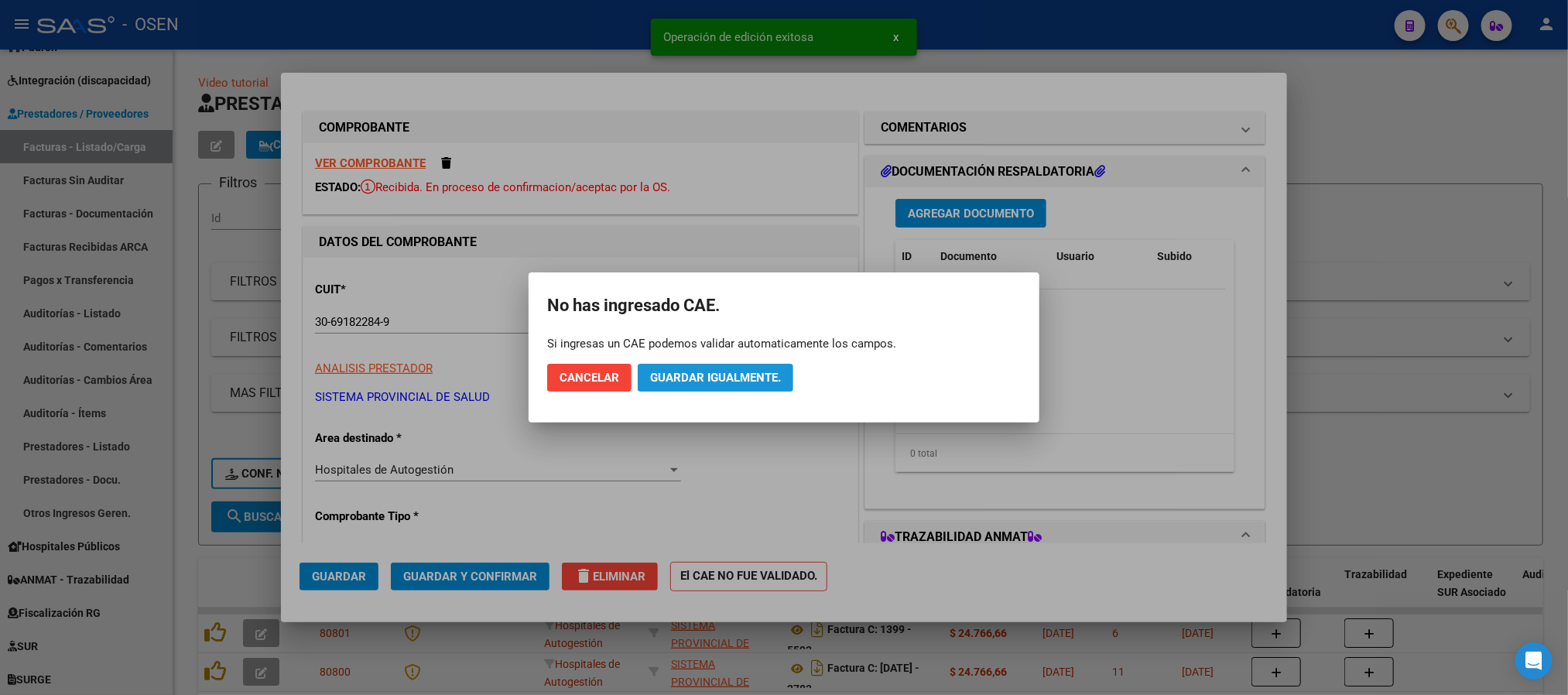
click at [774, 379] on span "Guardar igualmente." at bounding box center [715, 378] width 131 height 14
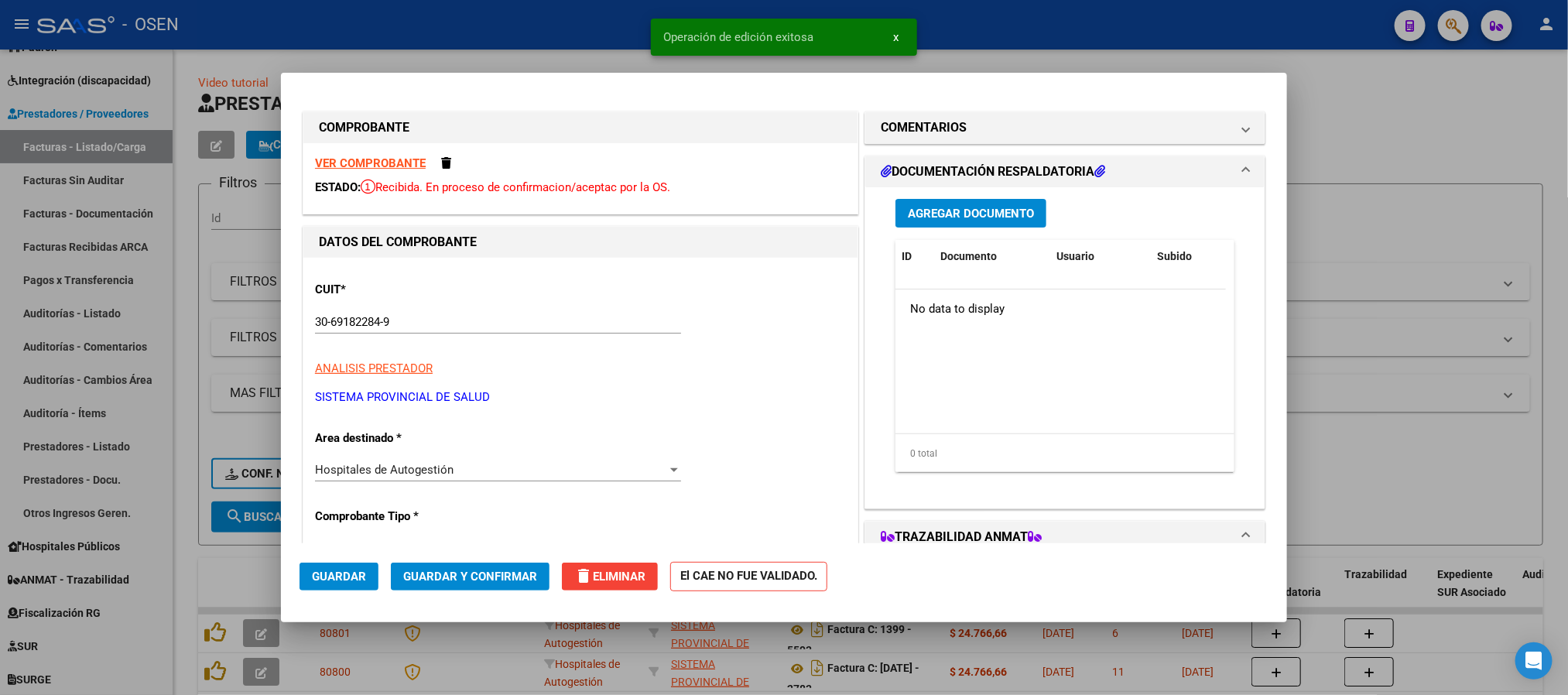
click at [584, 28] on div at bounding box center [784, 347] width 1568 height 695
type input "$ 0,00"
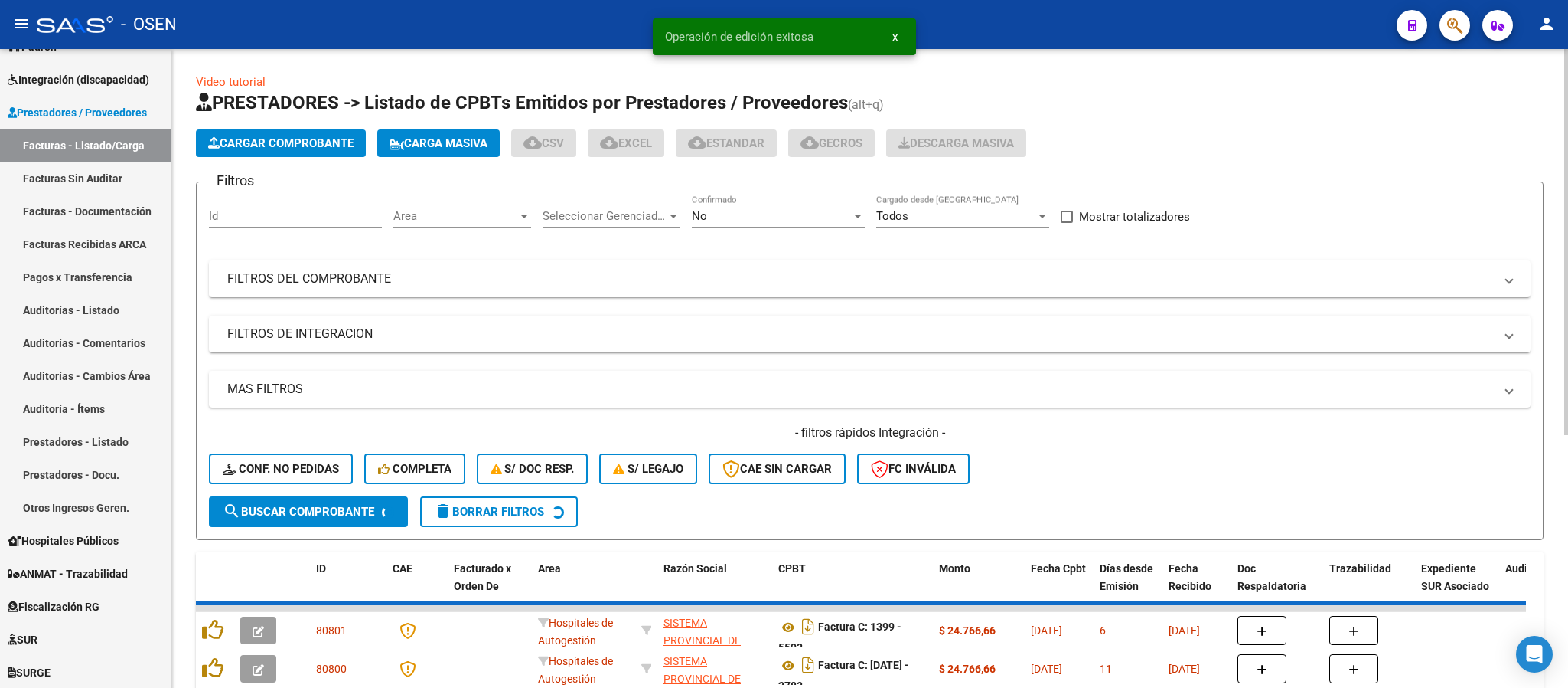
click at [334, 157] on button "Cargar Comprobante" at bounding box center [280, 144] width 169 height 28
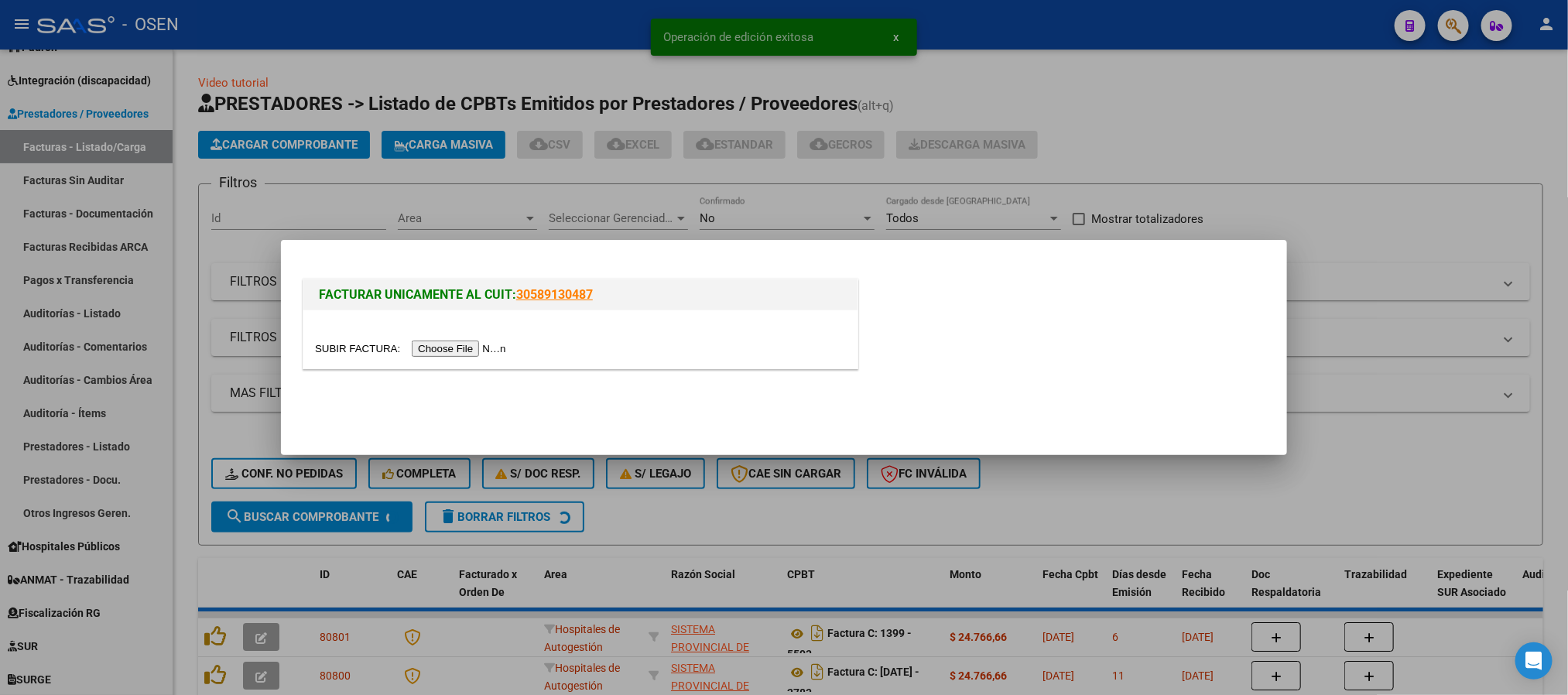
click at [467, 351] on input "file" at bounding box center [412, 348] width 196 height 16
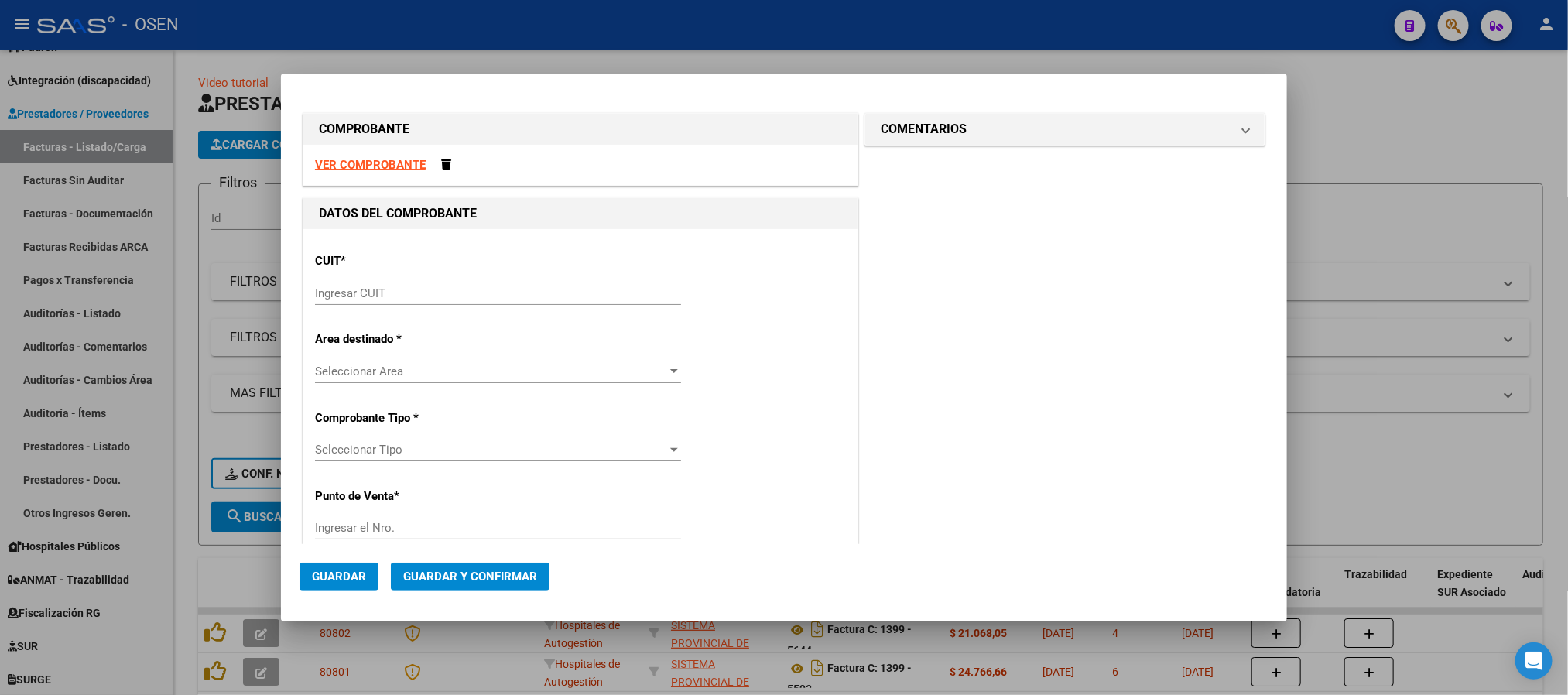
click at [373, 163] on strong "VER COMPROBANTE" at bounding box center [370, 165] width 111 height 14
click at [522, 288] on input "Ingresar CUIT" at bounding box center [497, 293] width 367 height 14
paste input "30-69182284-9"
type input "30-69182284-9"
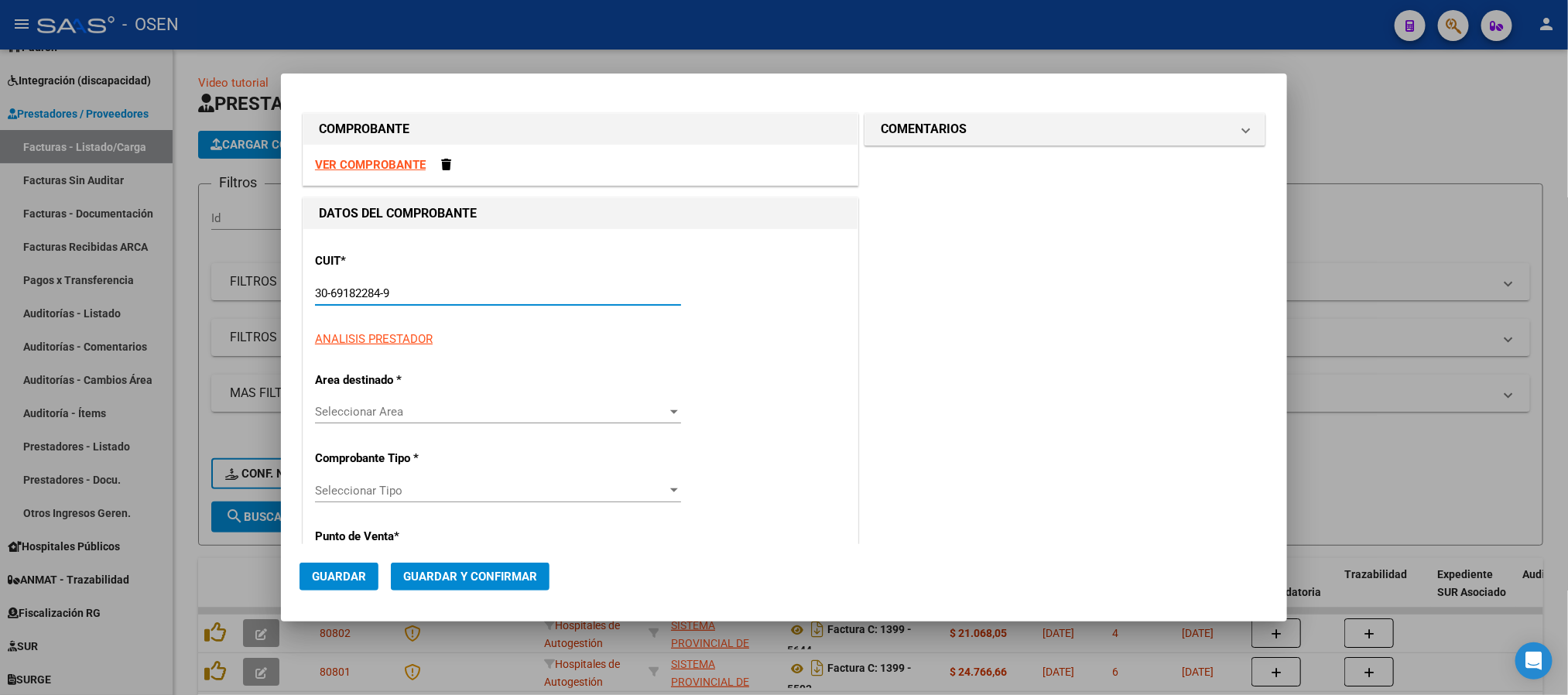
type input "1399"
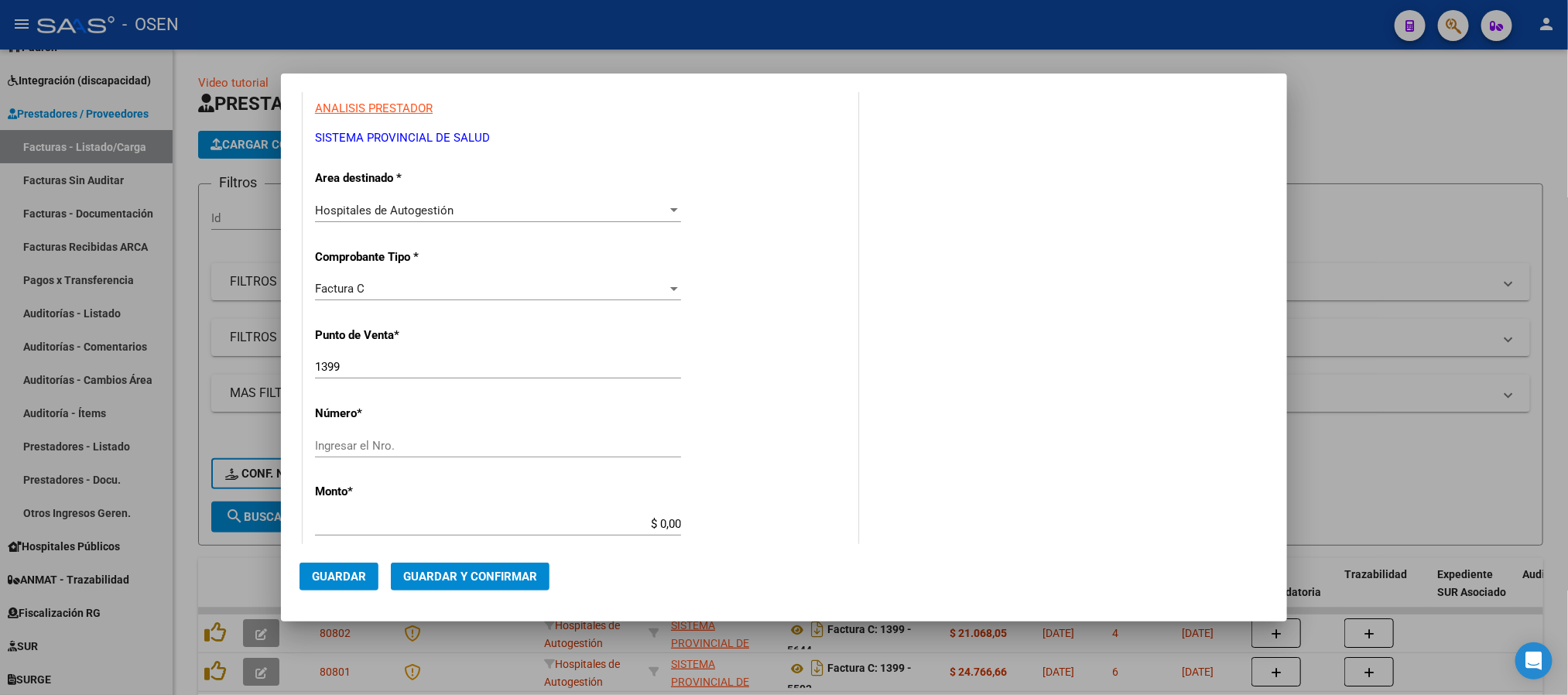
scroll to position [232, 0]
type input "30-69182284-9"
click at [381, 441] on input "Ingresar el Nro." at bounding box center [497, 445] width 367 height 14
type input "5644"
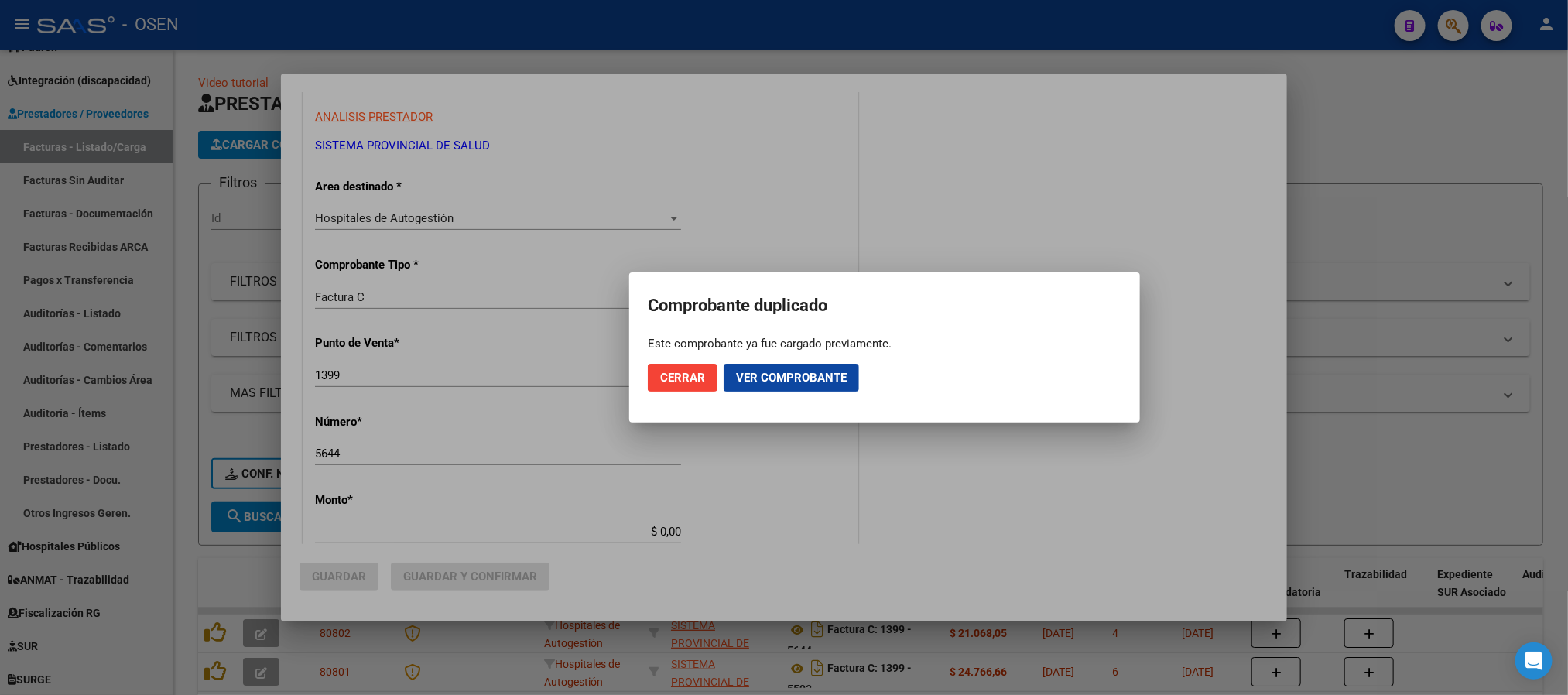
scroll to position [243, 0]
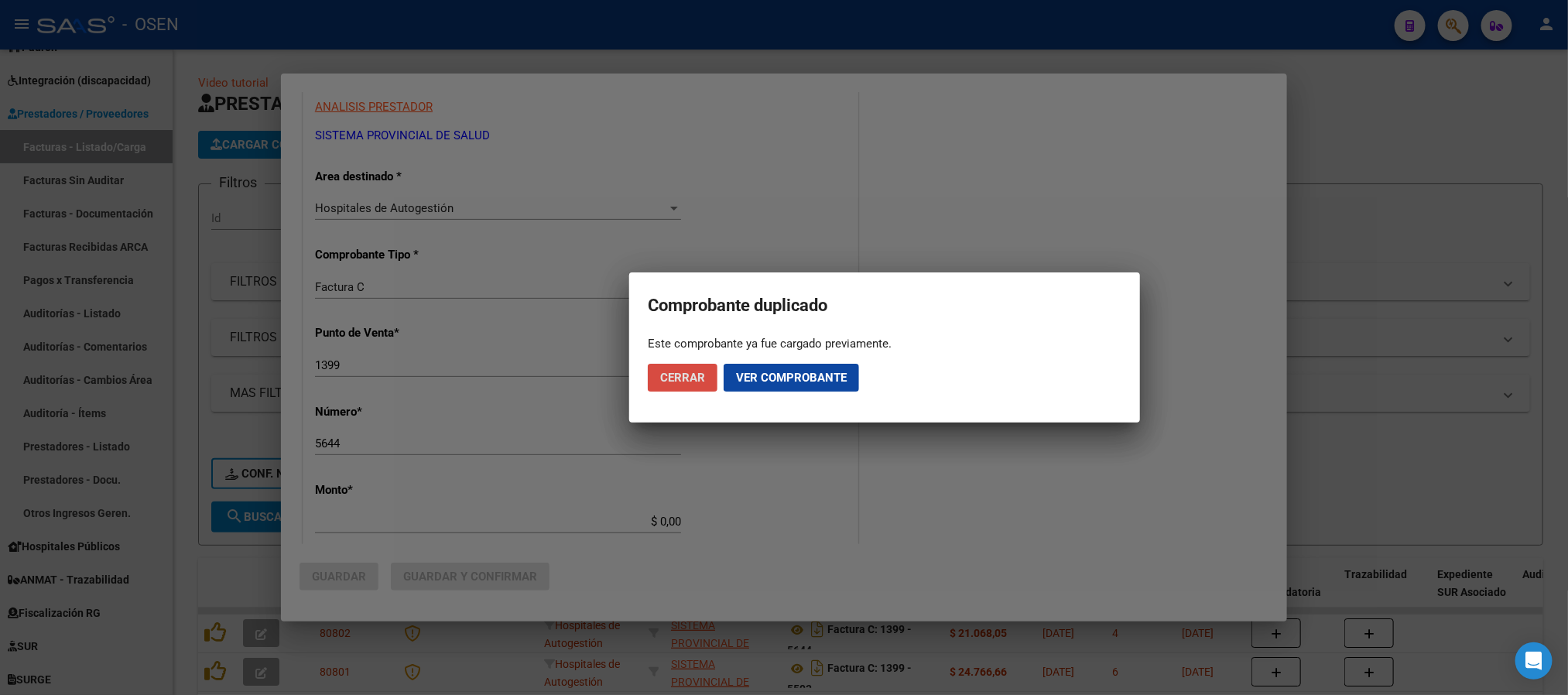
click at [664, 381] on span "Cerrar" at bounding box center [682, 378] width 45 height 14
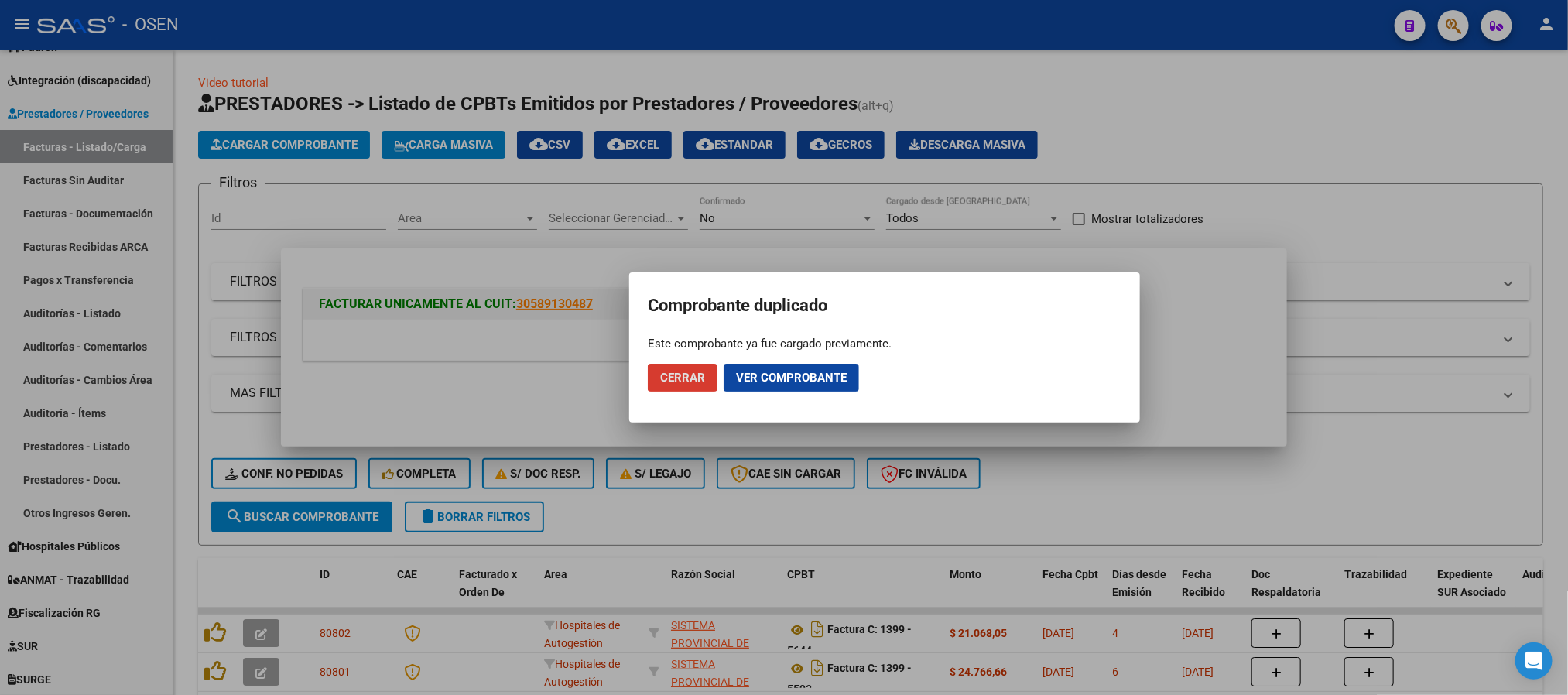
scroll to position [0, 0]
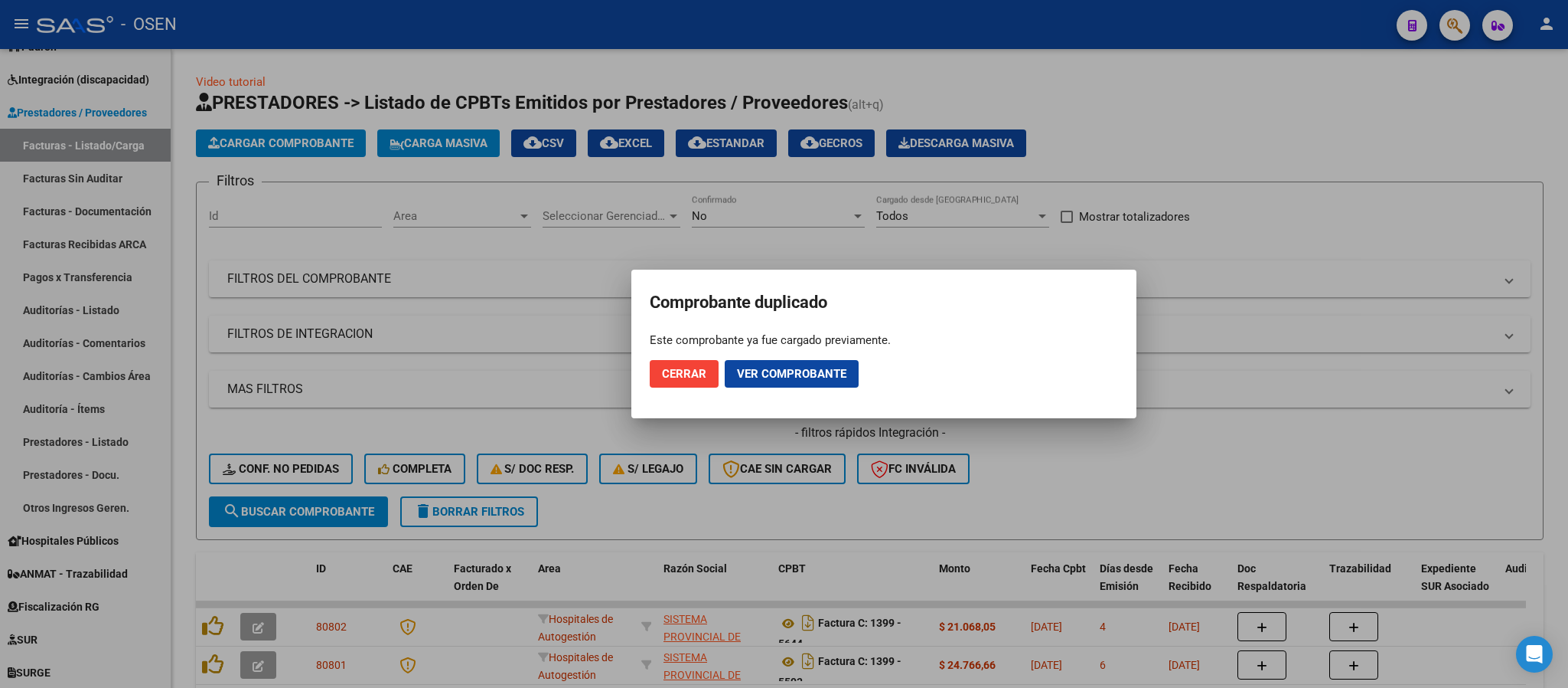
click at [1220, 191] on div at bounding box center [784, 344] width 1568 height 688
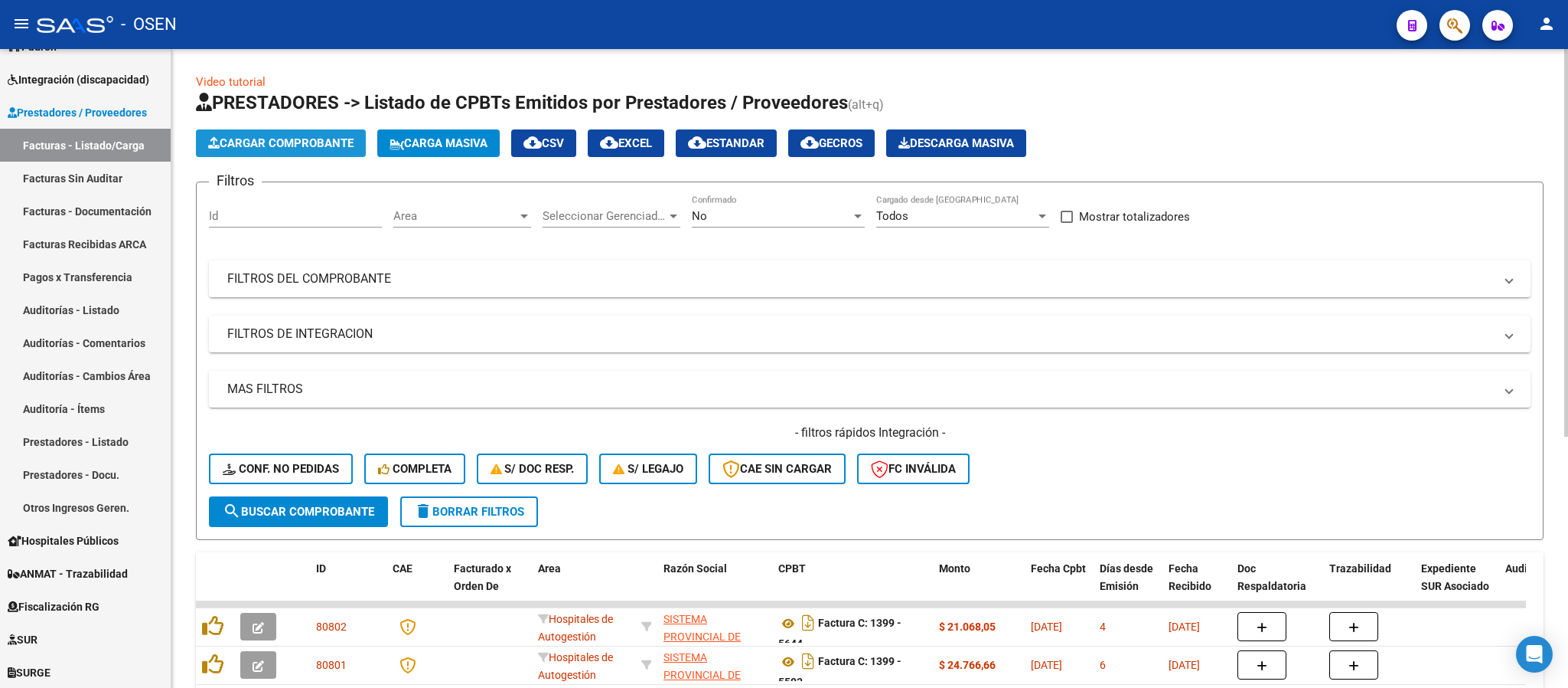
click at [281, 141] on span "Cargar Comprobante" at bounding box center [281, 144] width 145 height 14
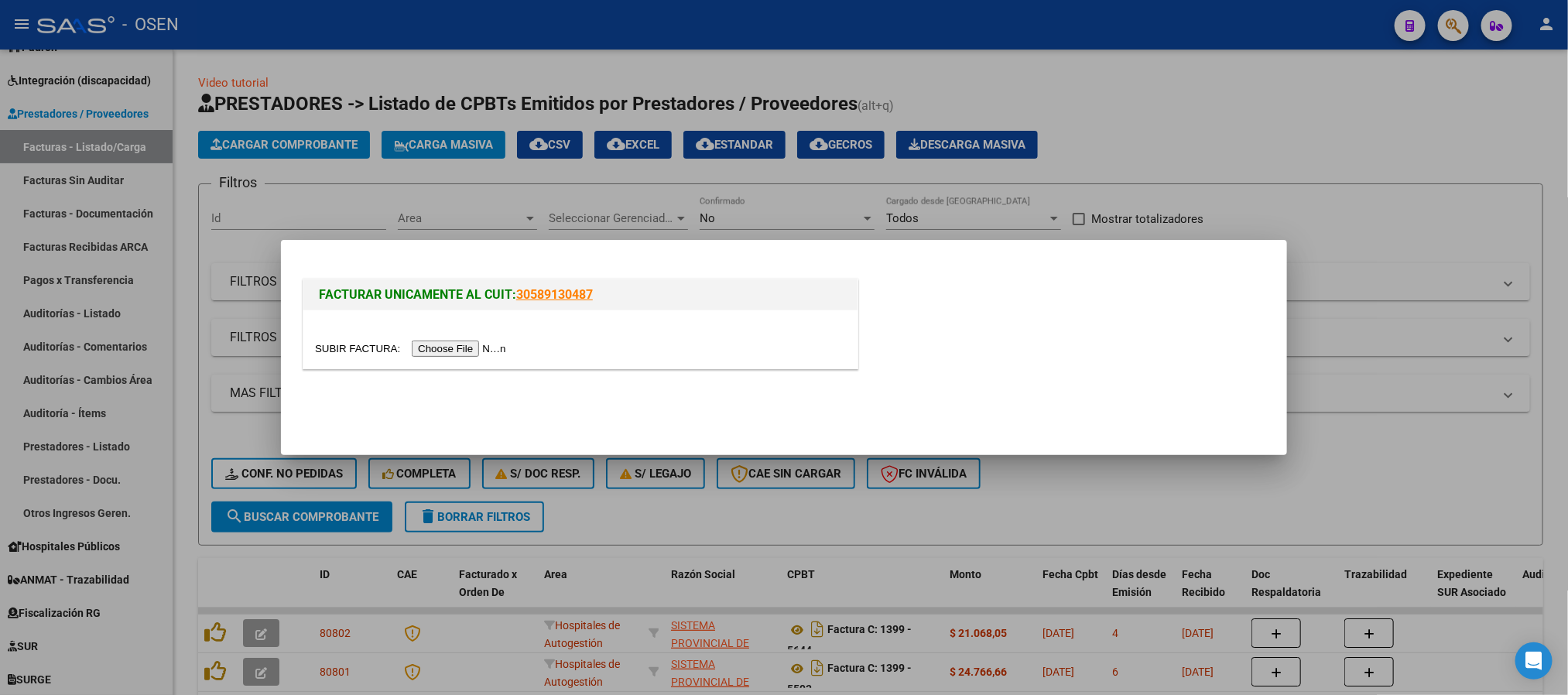
click at [451, 340] on div at bounding box center [580, 349] width 531 height 18
click at [451, 346] on input "file" at bounding box center [412, 348] width 196 height 16
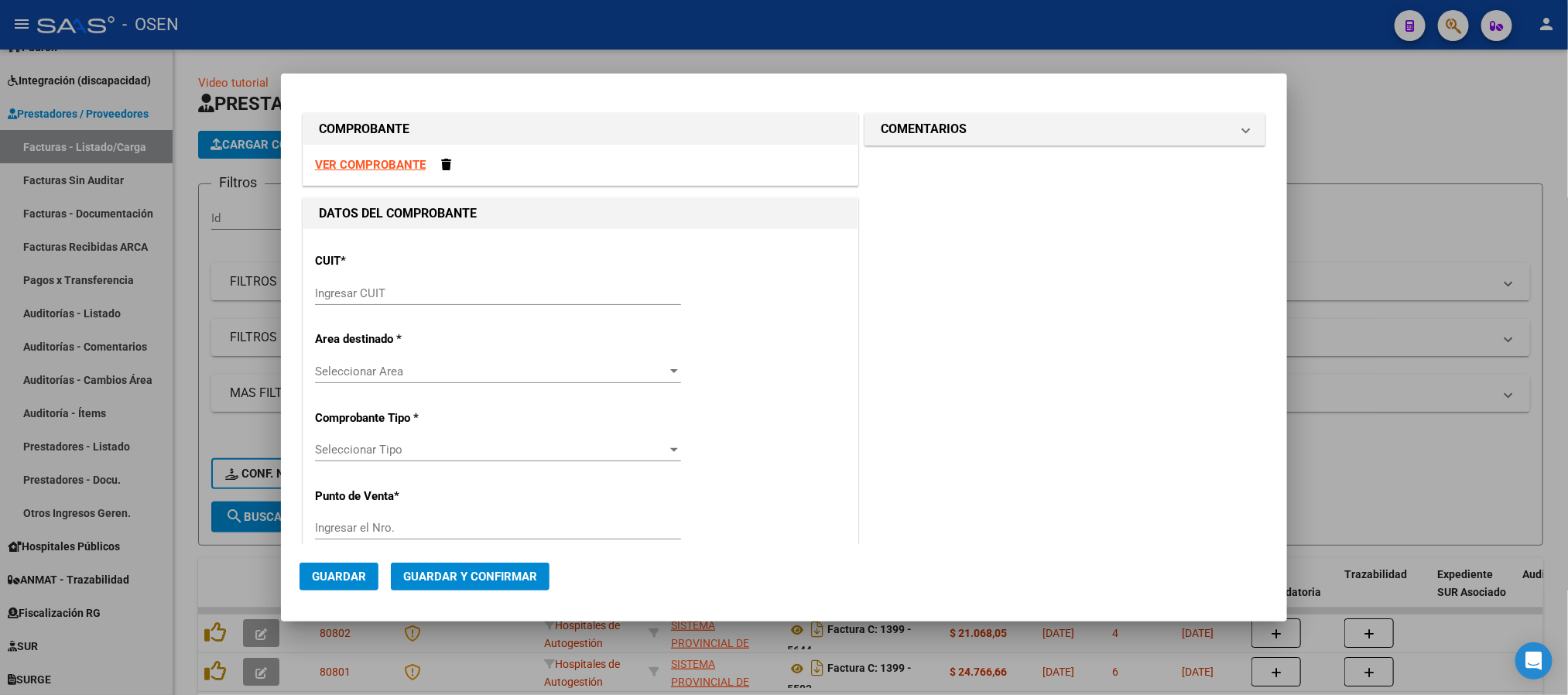
click at [362, 171] on strong "VER COMPROBANTE" at bounding box center [370, 165] width 111 height 14
click at [435, 295] on input "Ingresar CUIT" at bounding box center [497, 293] width 367 height 14
paste input "30-69182284-9"
type input "30-69182284-9"
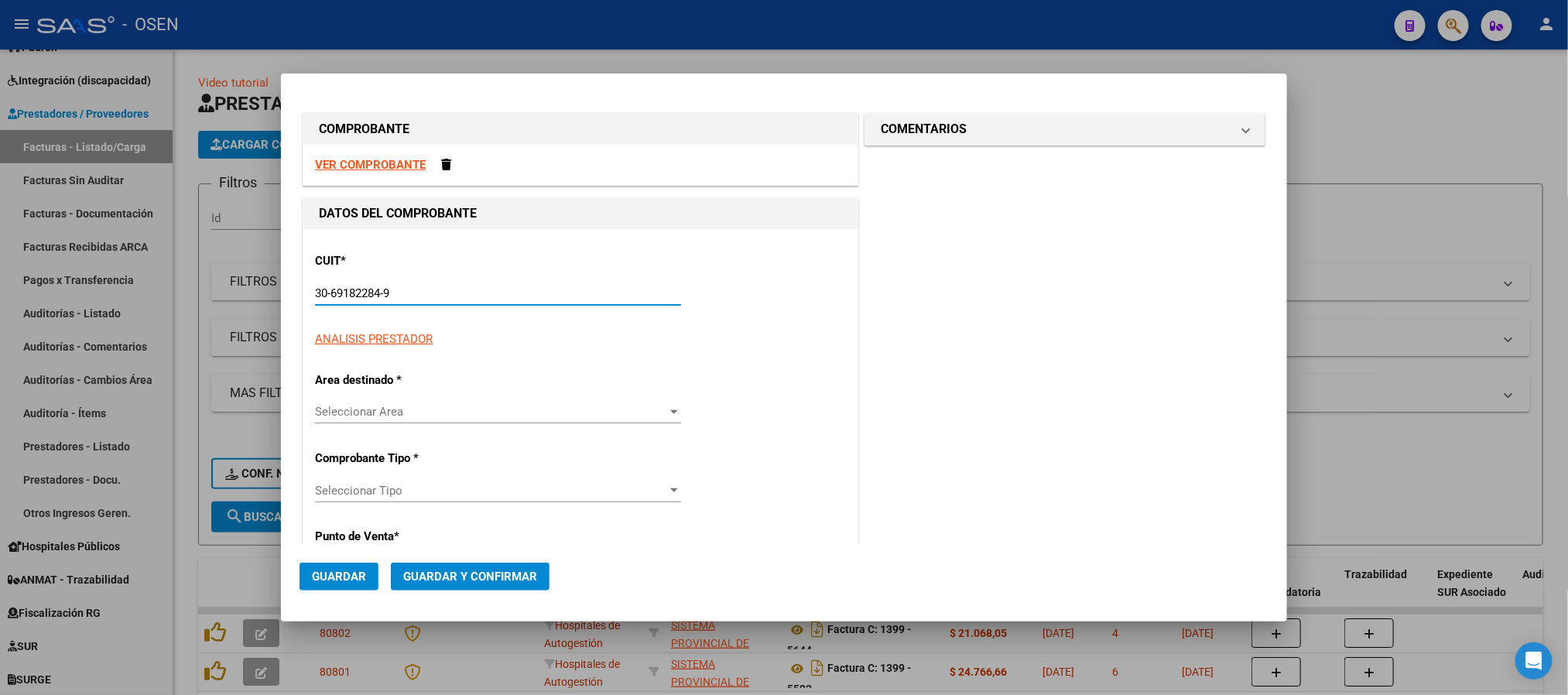
type input "1399"
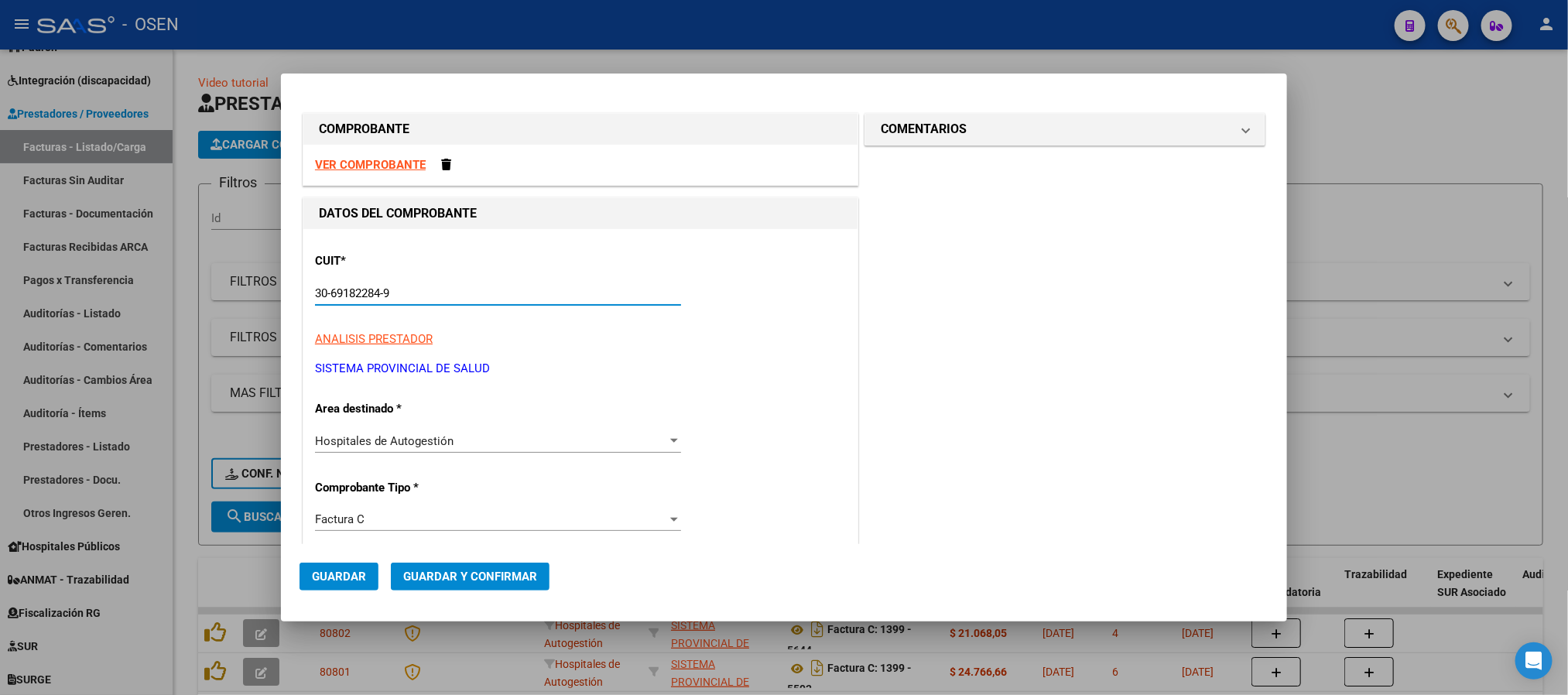
type input "30-69182284-9"
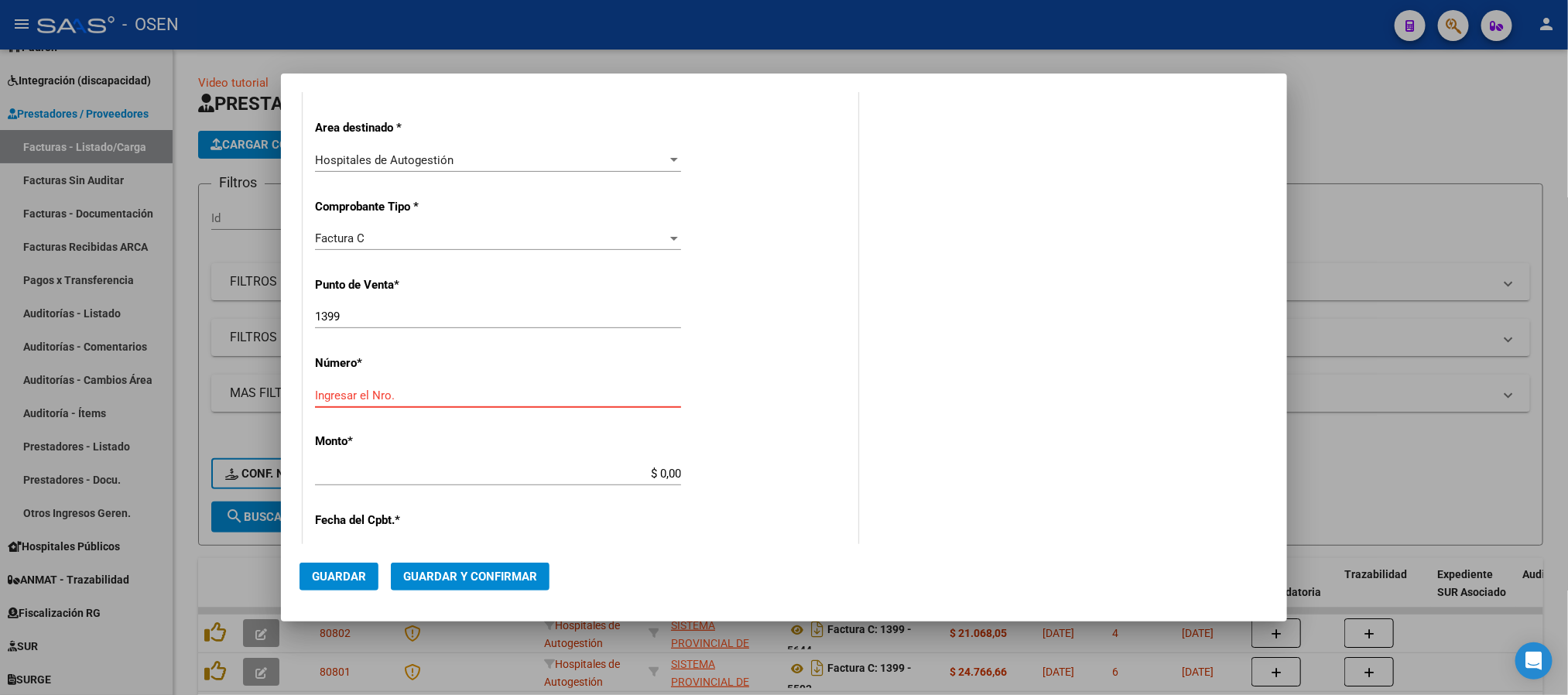
click at [457, 392] on input "Ingresar el Nro." at bounding box center [497, 395] width 367 height 14
type input "5650"
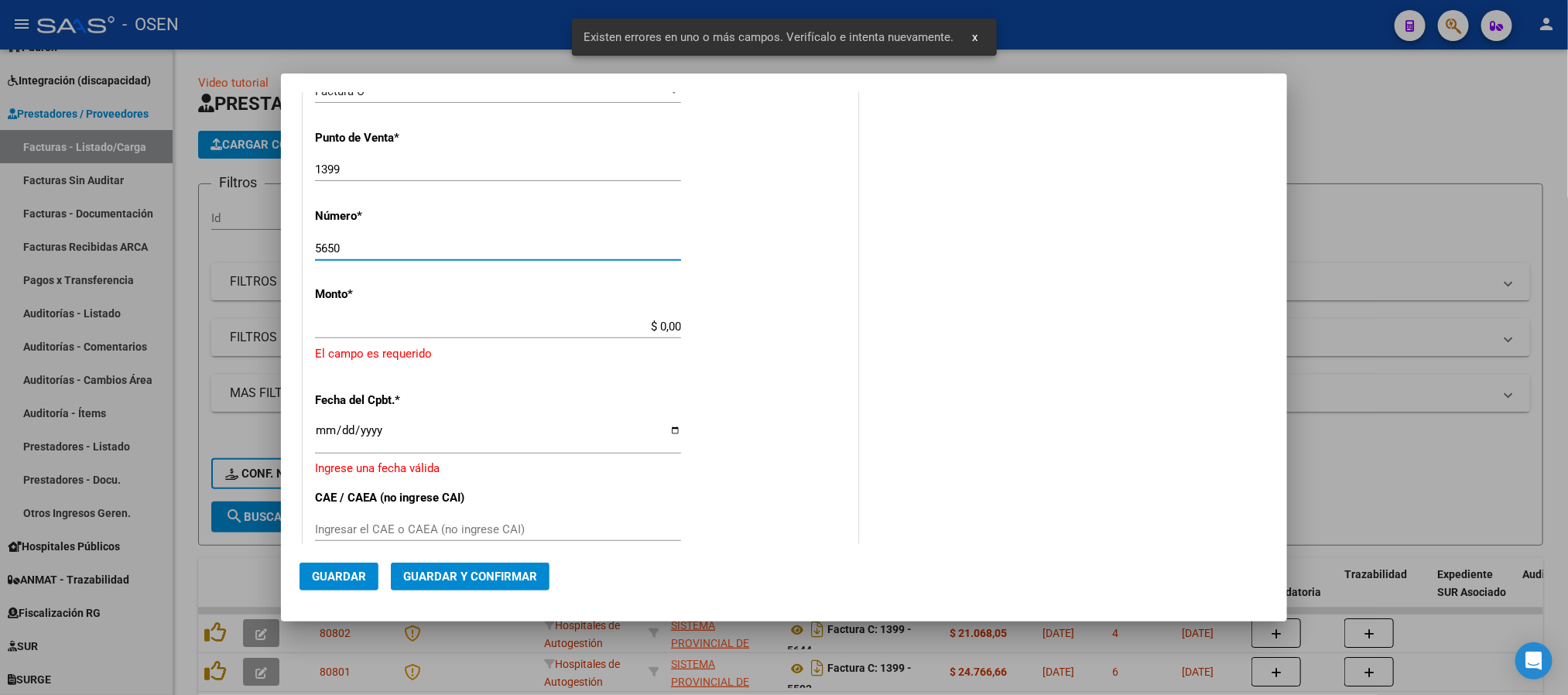
scroll to position [431, 0]
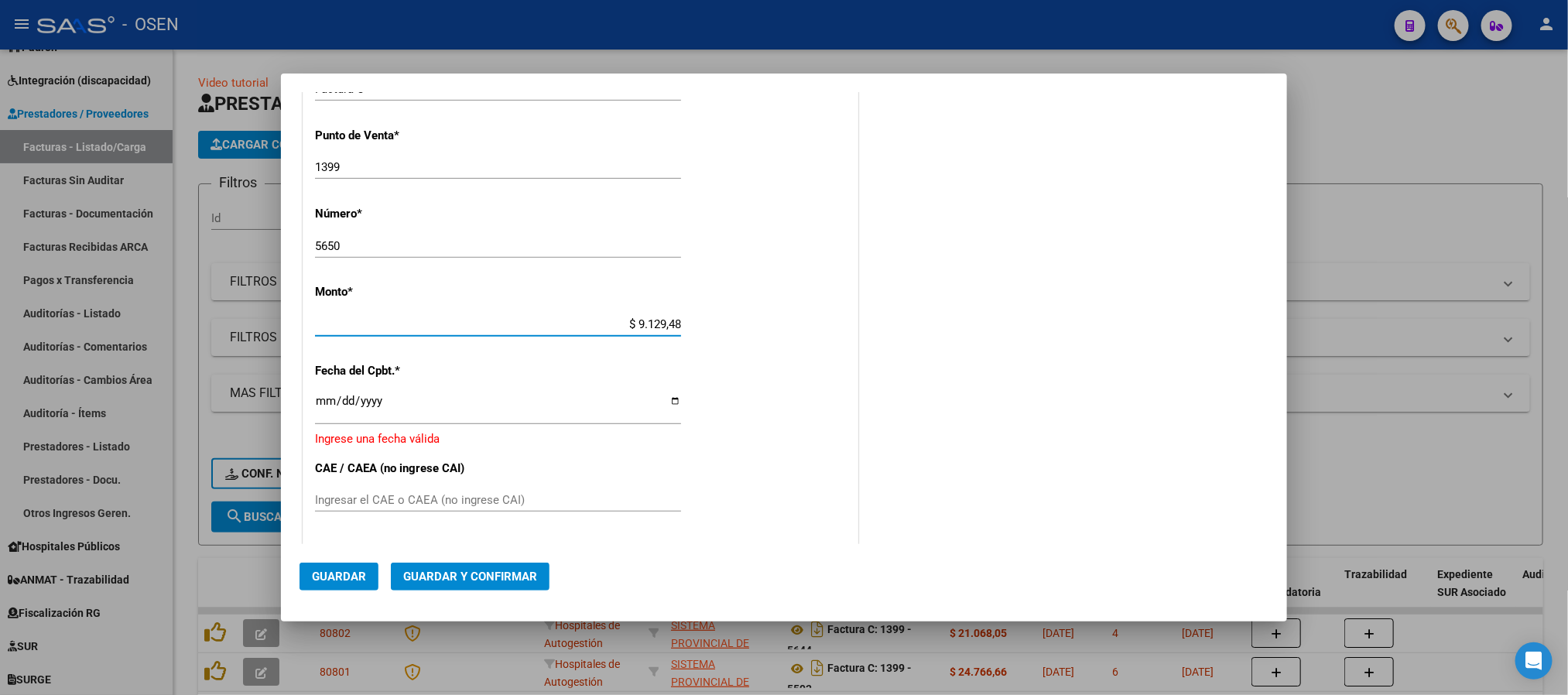
type input "$ 91.294,88"
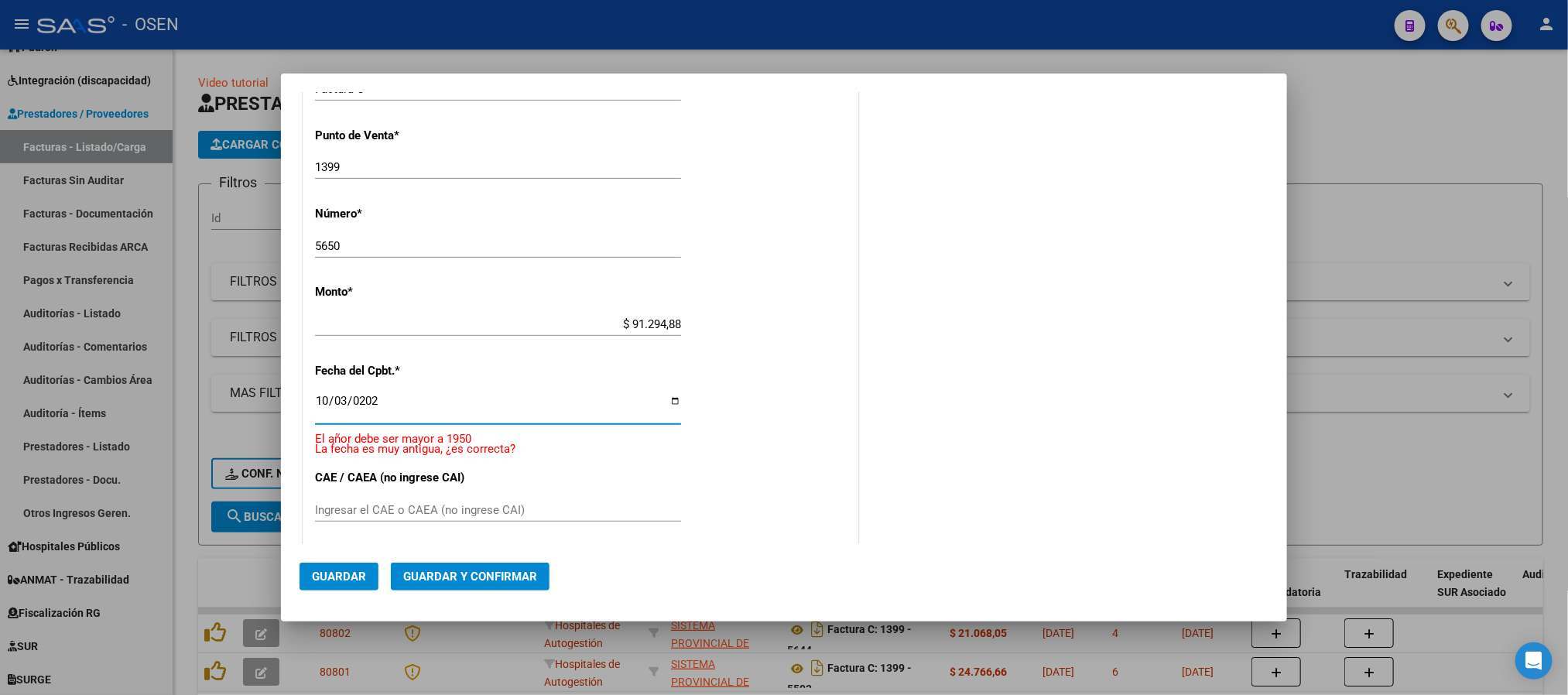
type input "2025-10-03"
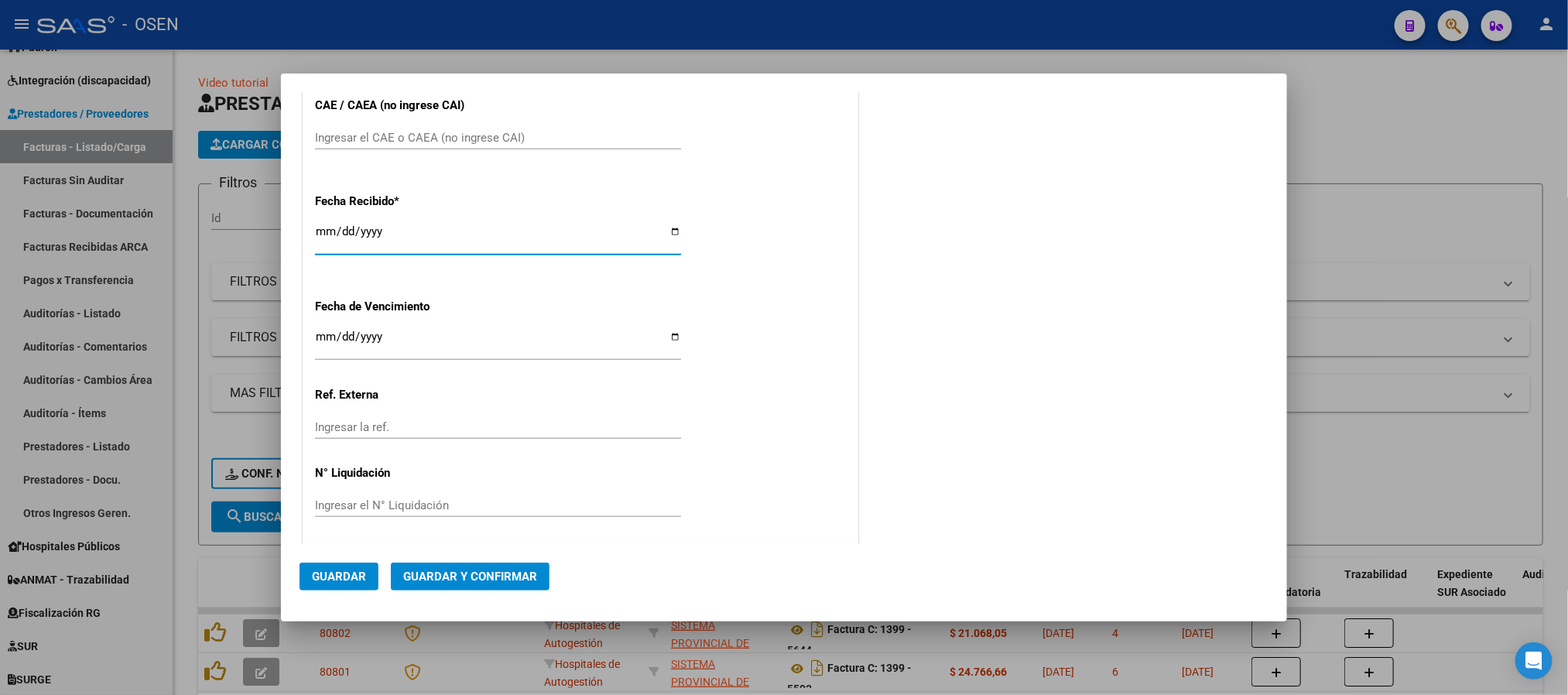
scroll to position [787, 0]
click at [349, 586] on button "Guardar" at bounding box center [339, 576] width 79 height 28
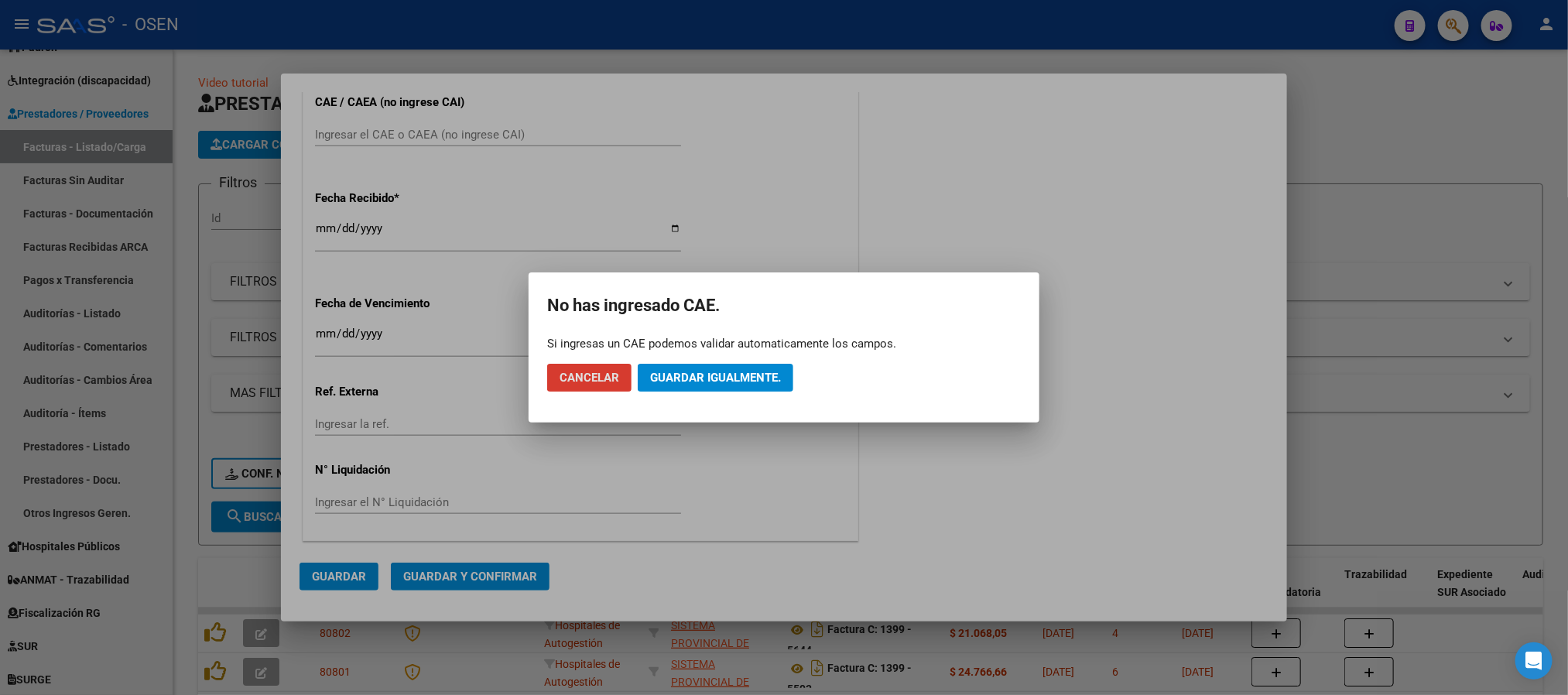
click at [734, 373] on span "Guardar igualmente." at bounding box center [715, 378] width 131 height 14
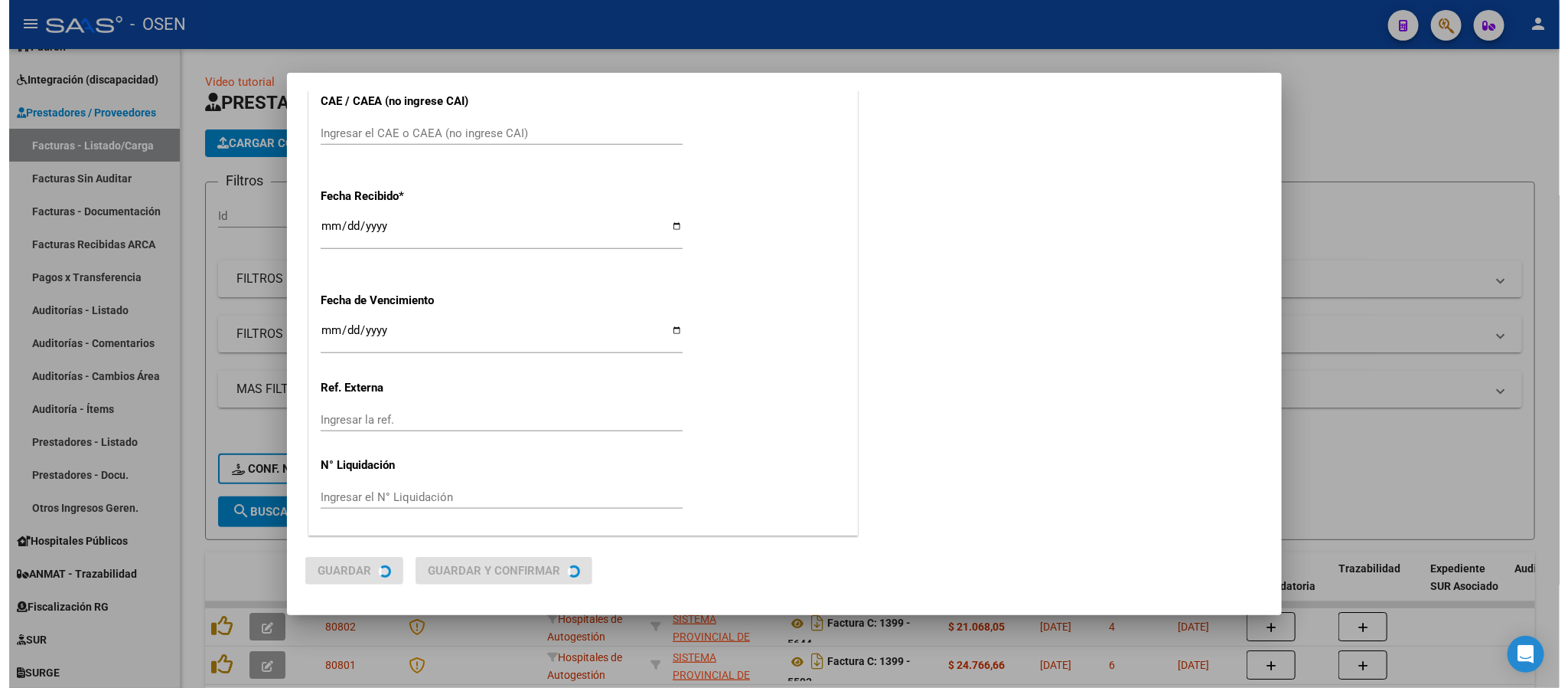
scroll to position [0, 0]
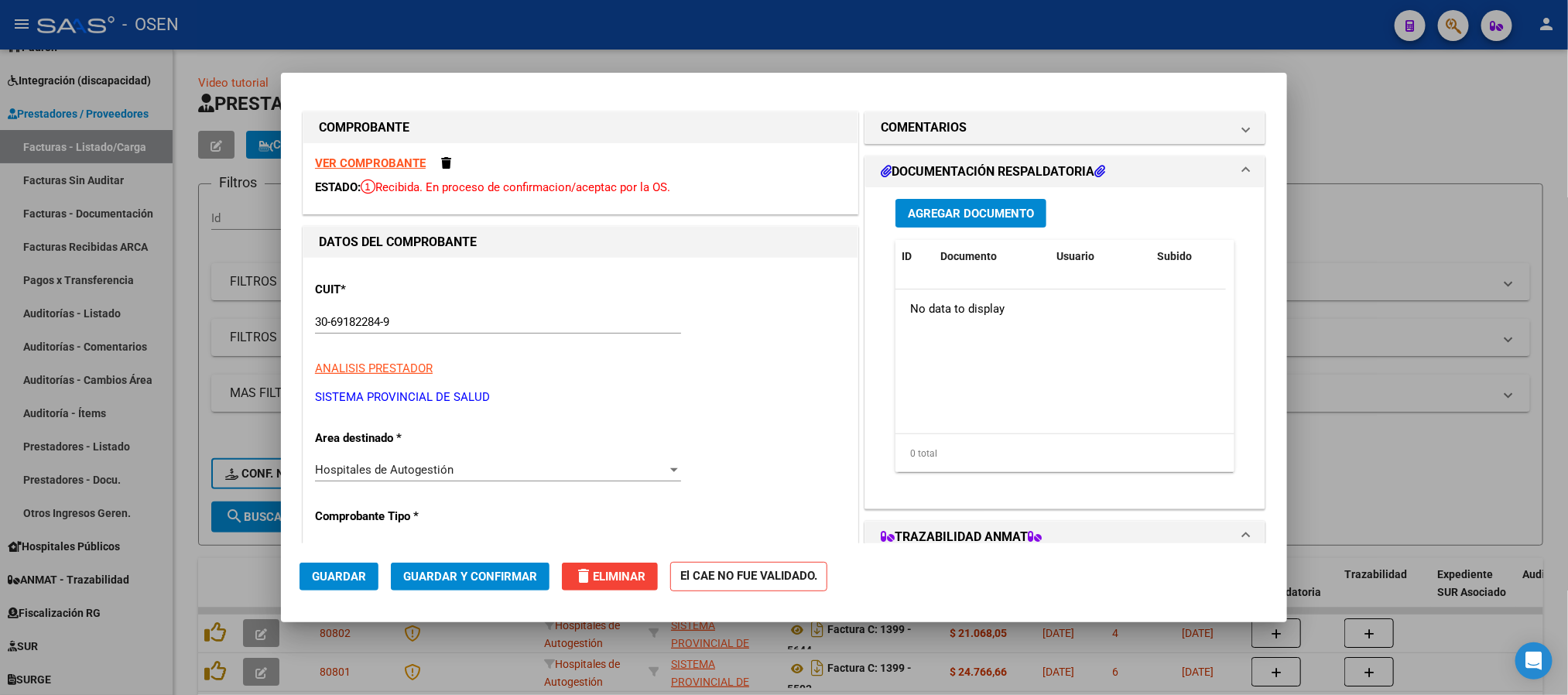
click at [341, 569] on span "Guardar" at bounding box center [339, 576] width 54 height 14
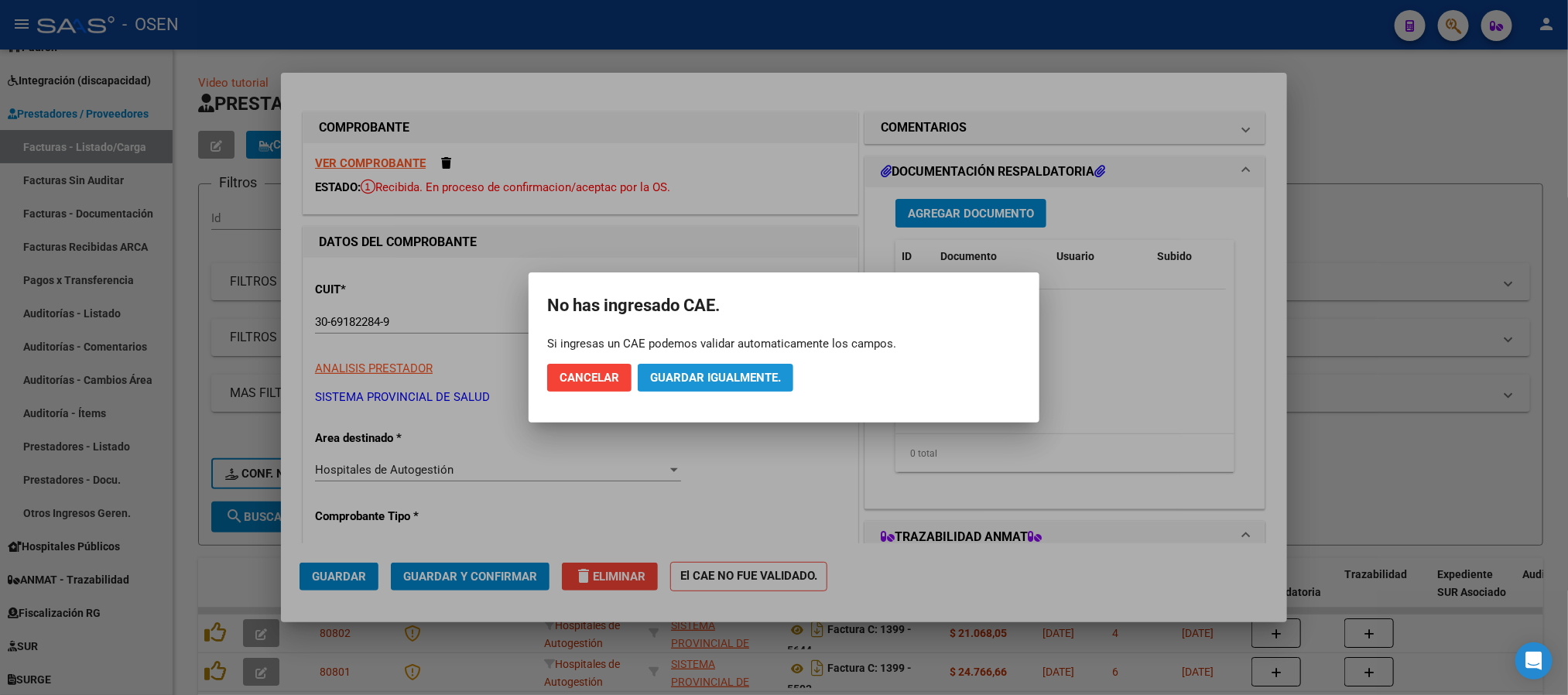
click at [725, 380] on span "Guardar igualmente." at bounding box center [715, 378] width 131 height 14
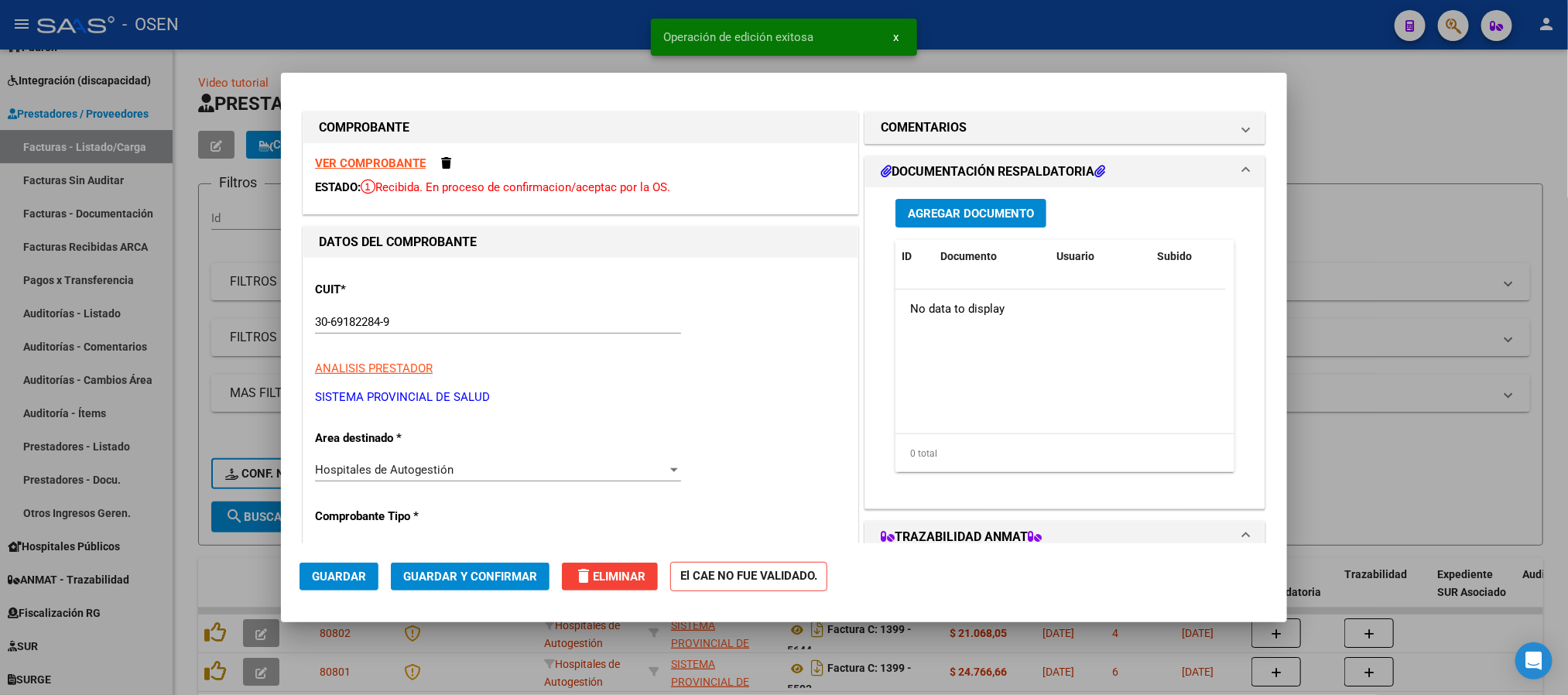
click at [555, 58] on div at bounding box center [784, 347] width 1568 height 695
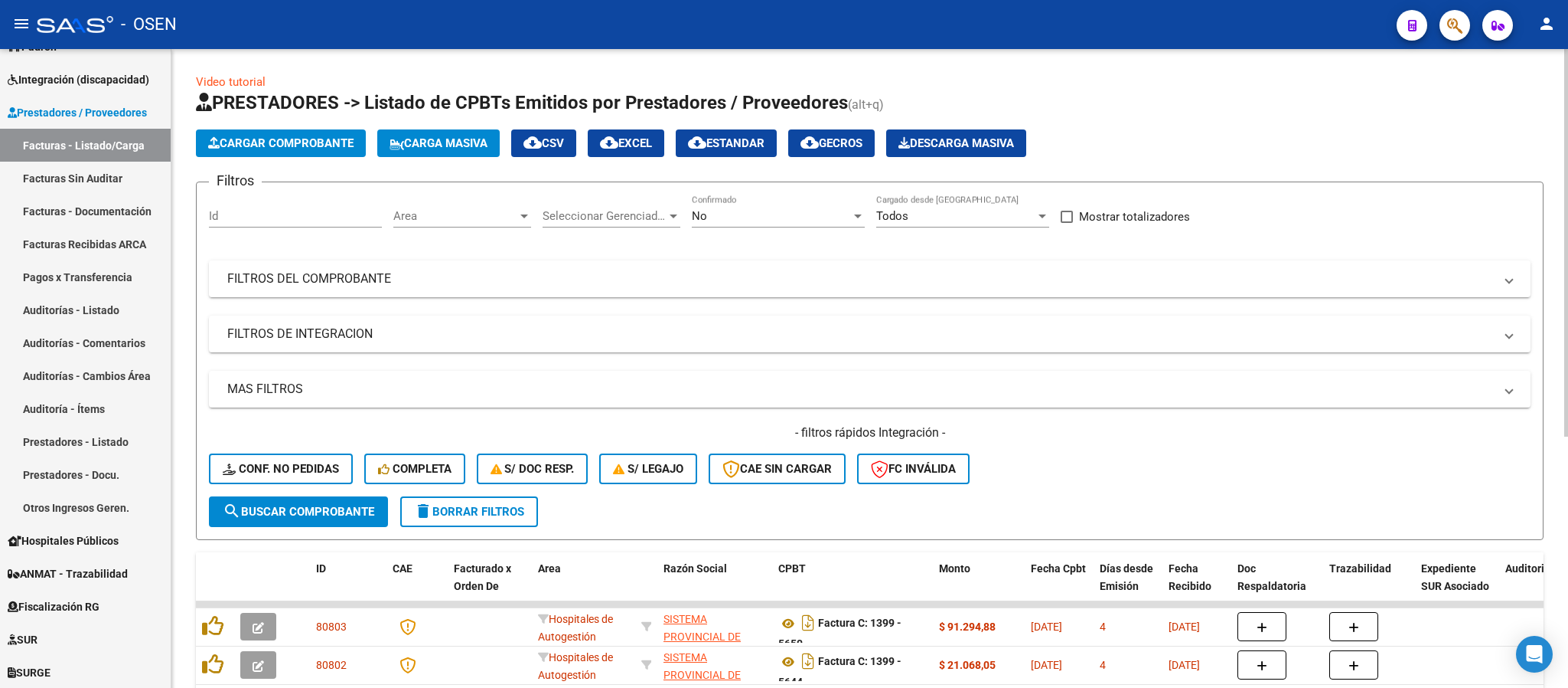
click at [319, 130] on button "Cargar Comprobante" at bounding box center [280, 144] width 169 height 28
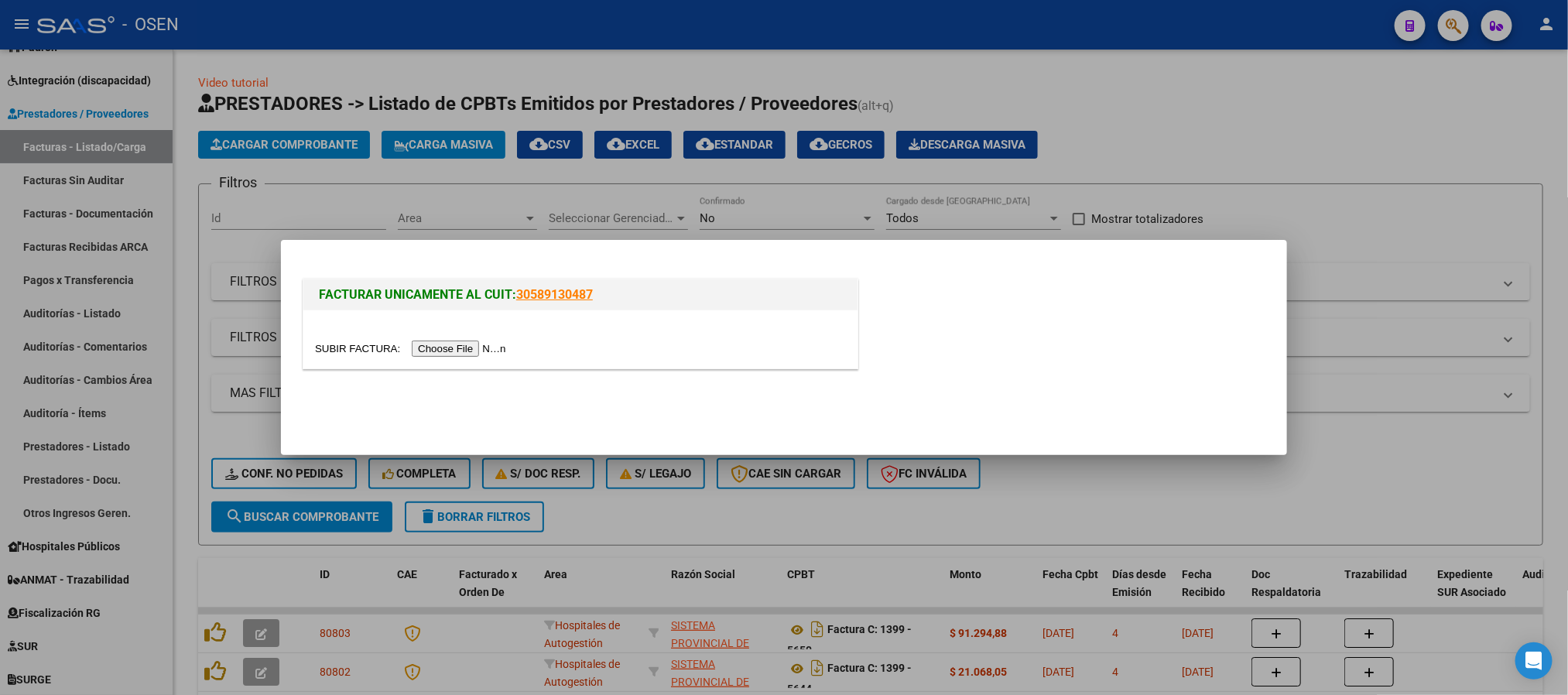
click at [476, 348] on input "file" at bounding box center [412, 348] width 196 height 16
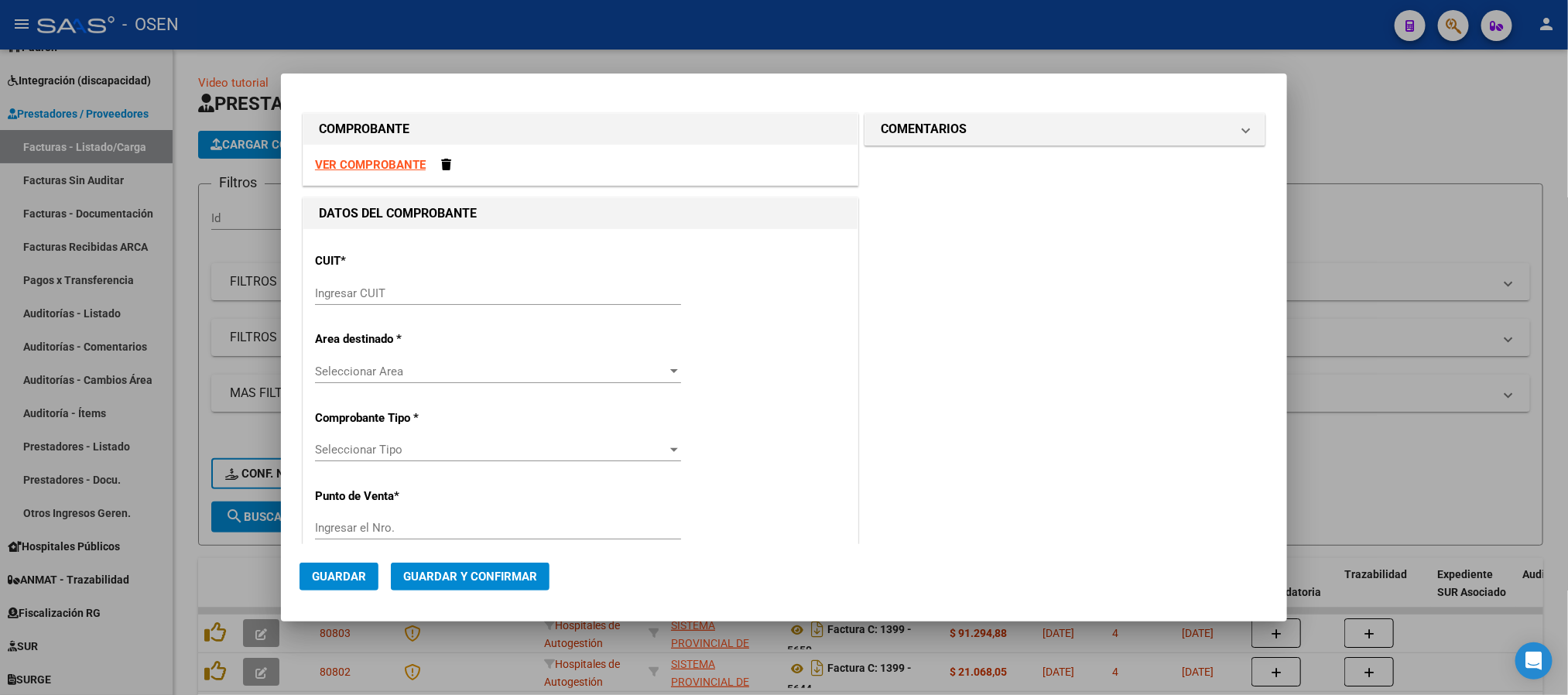
click at [365, 163] on strong "VER COMPROBANTE" at bounding box center [370, 165] width 111 height 14
click at [476, 293] on input "Ingresar CUIT" at bounding box center [497, 293] width 367 height 14
paste input "30-69182284-9"
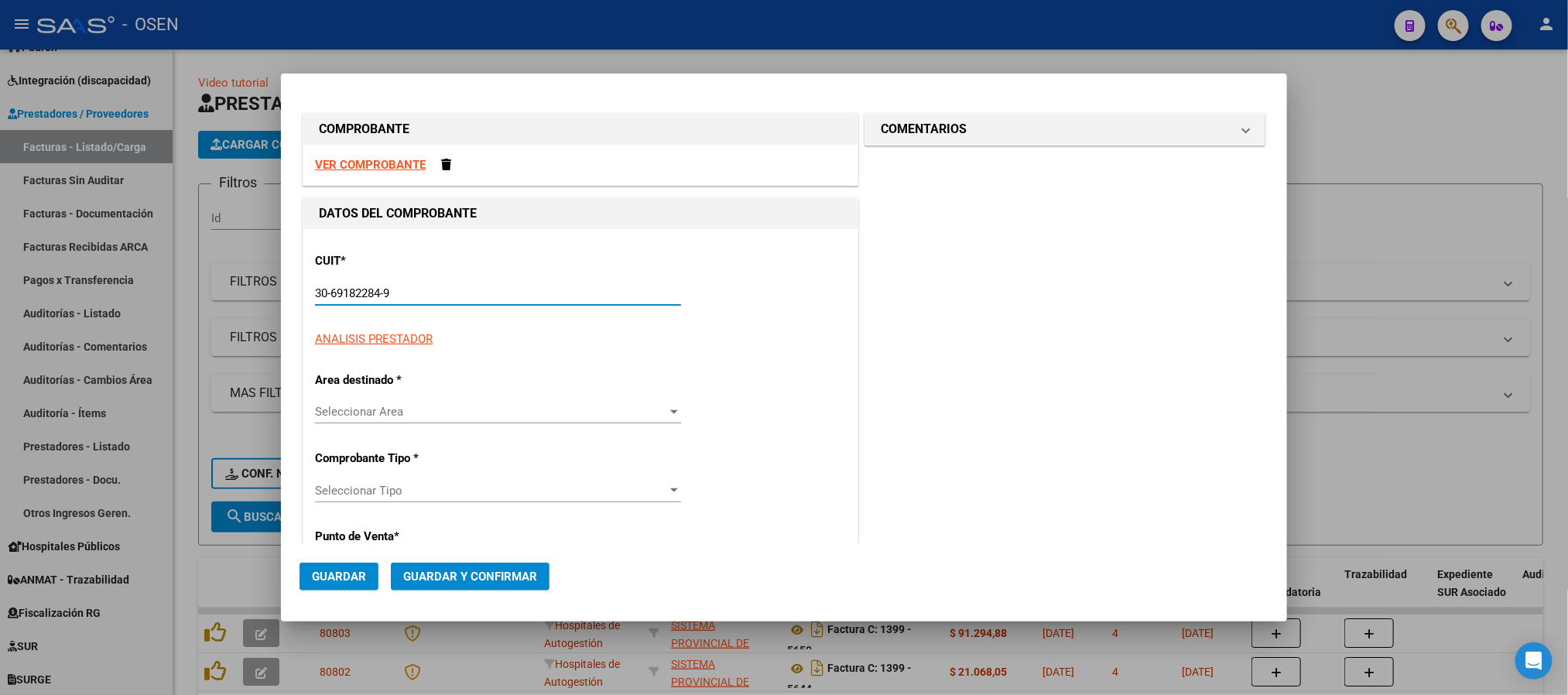
type input "30-69182284-9"
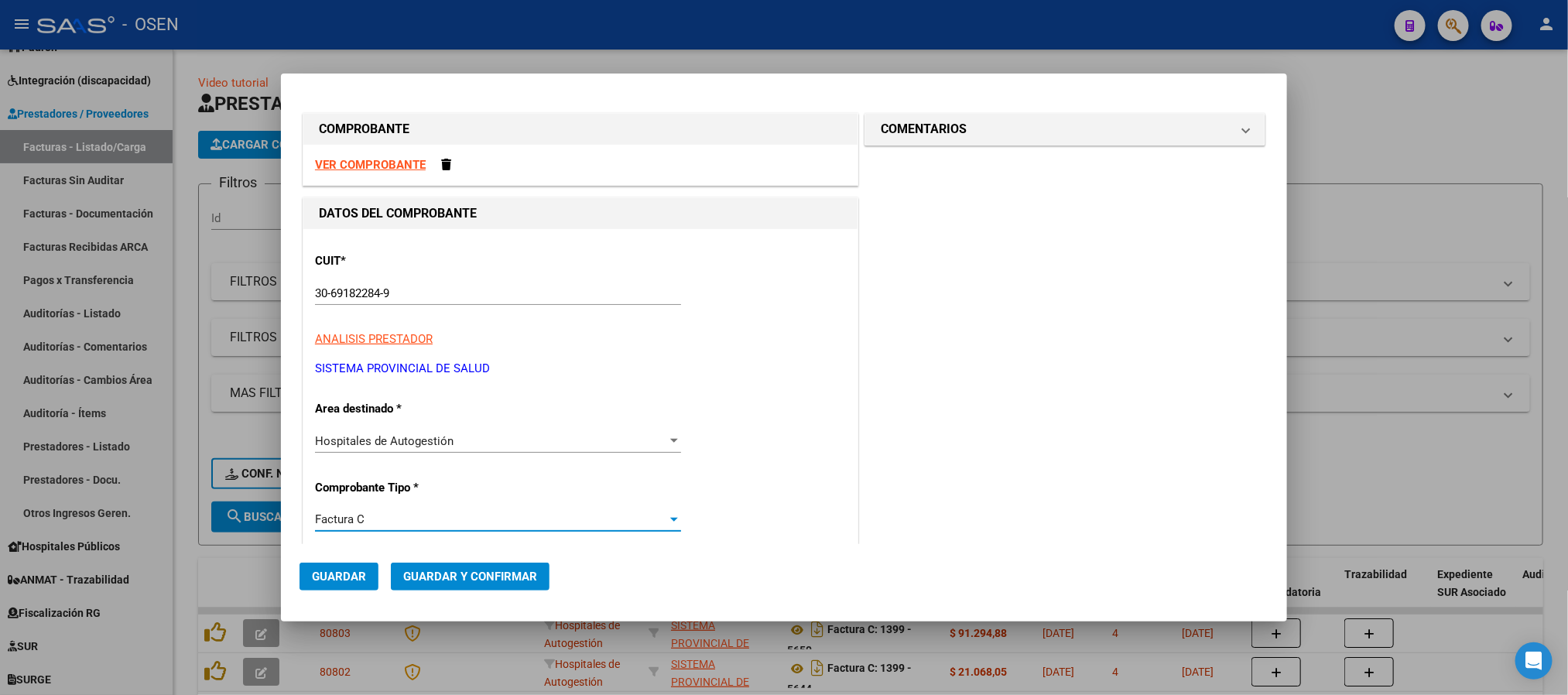
scroll to position [281, 0]
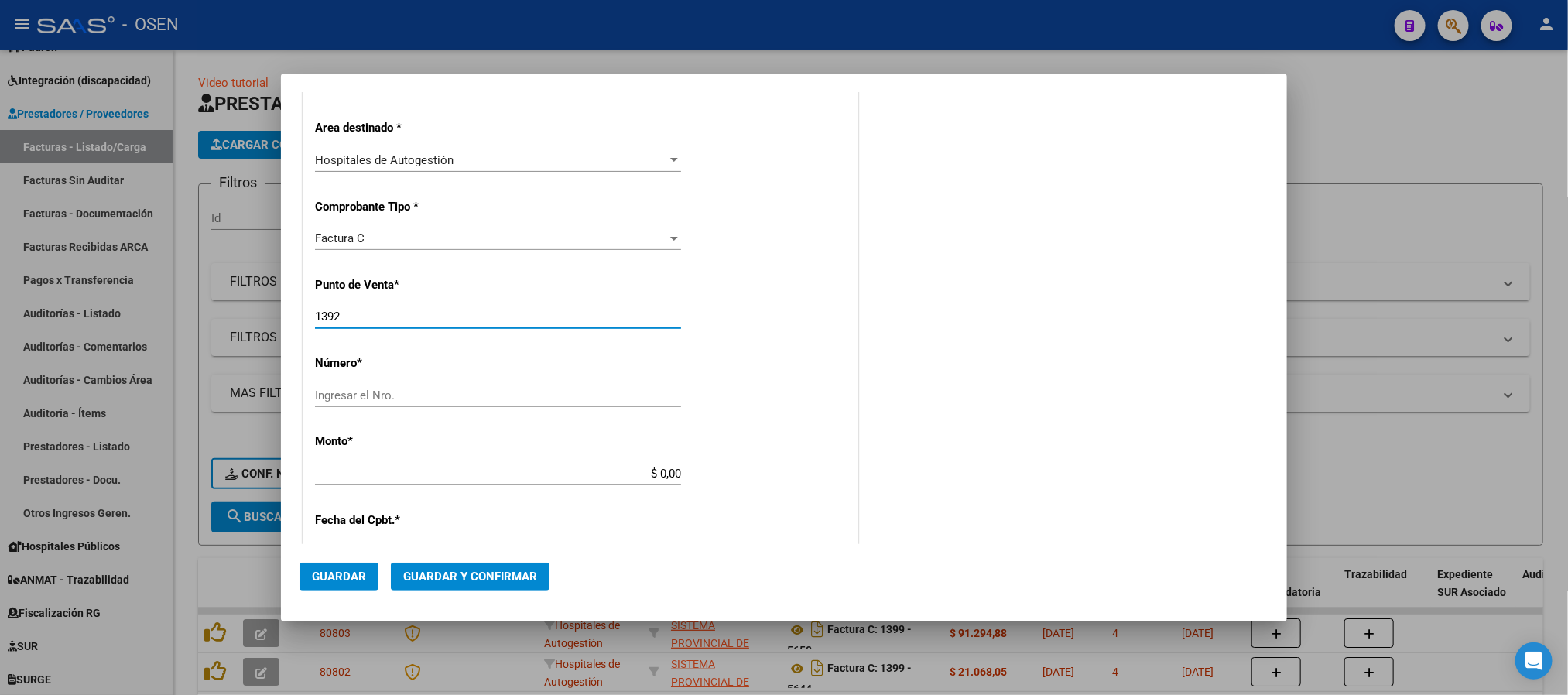
type input "1392"
type input "3006"
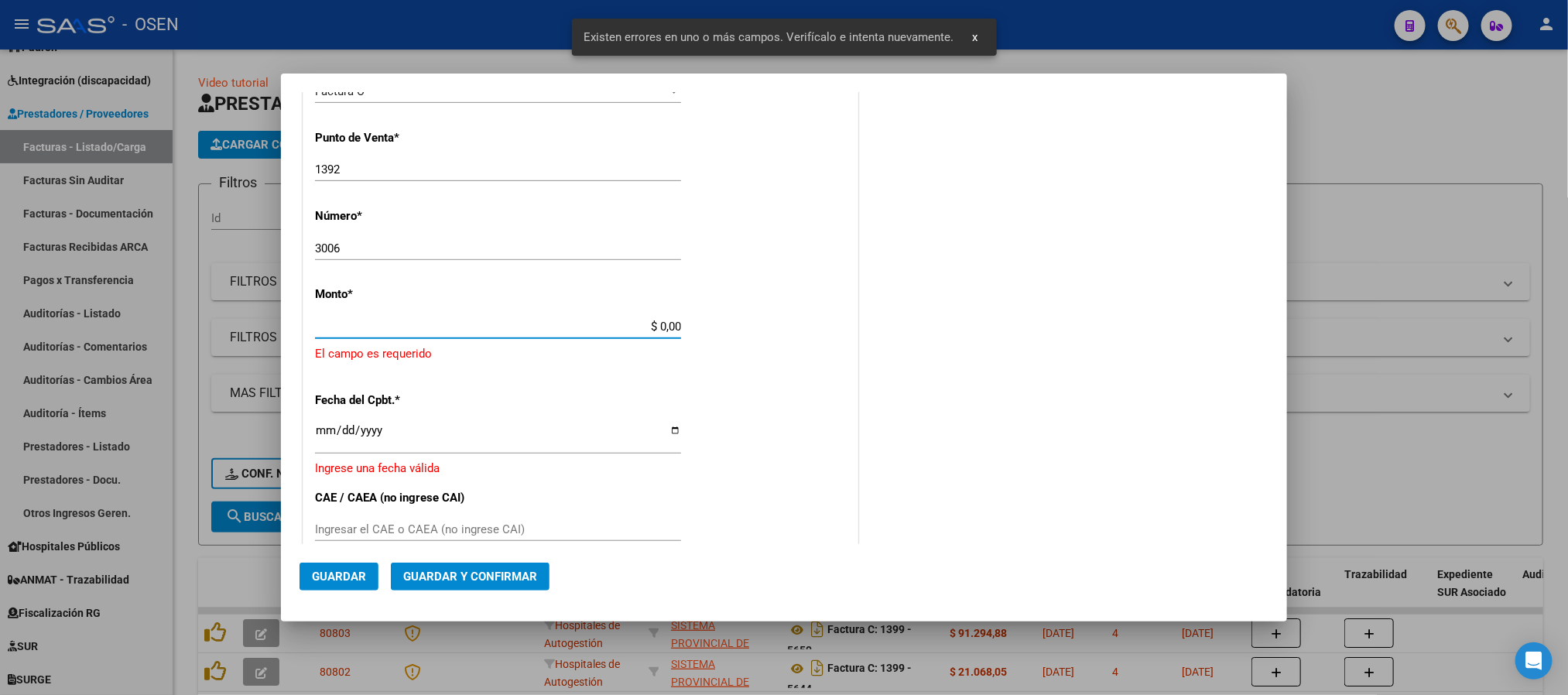
scroll to position [431, 0]
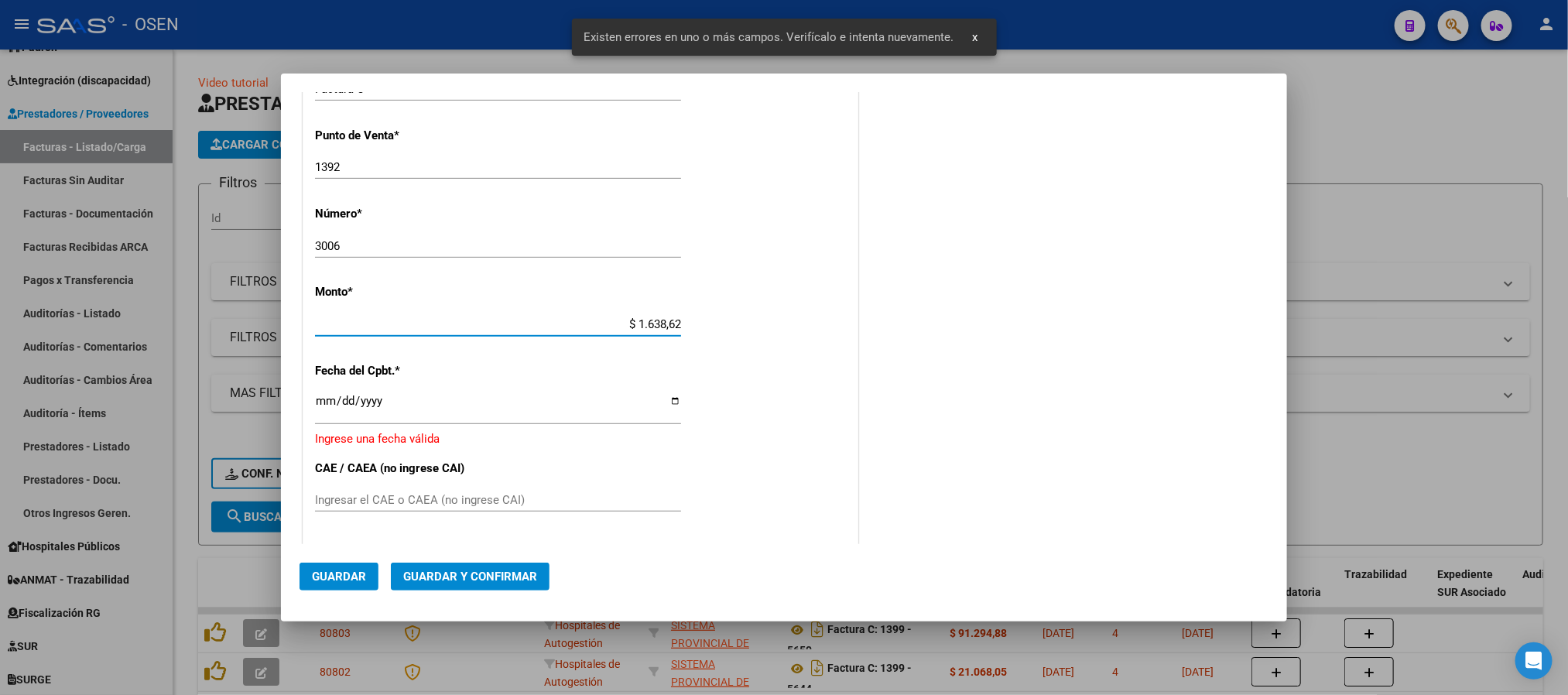
type input "$ 16.386,26"
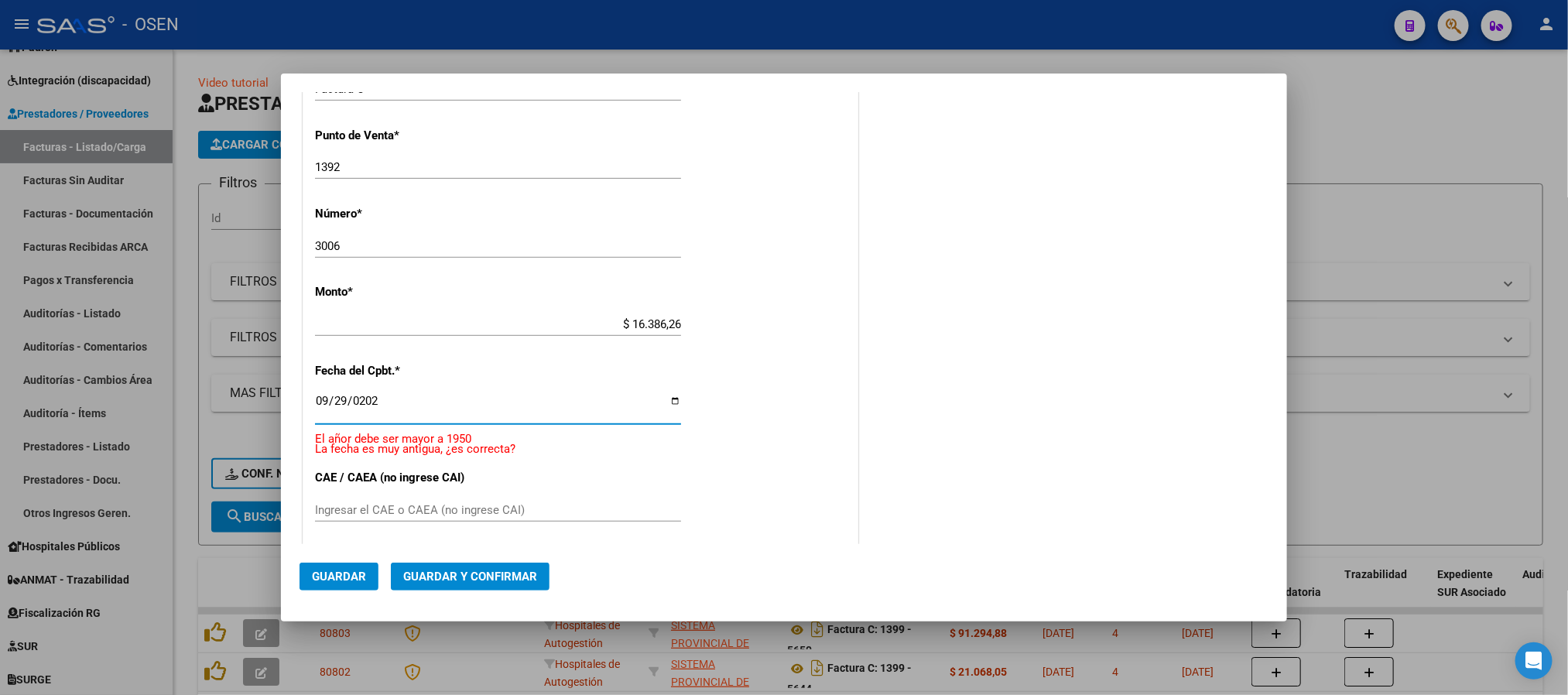
type input "2025-09-29"
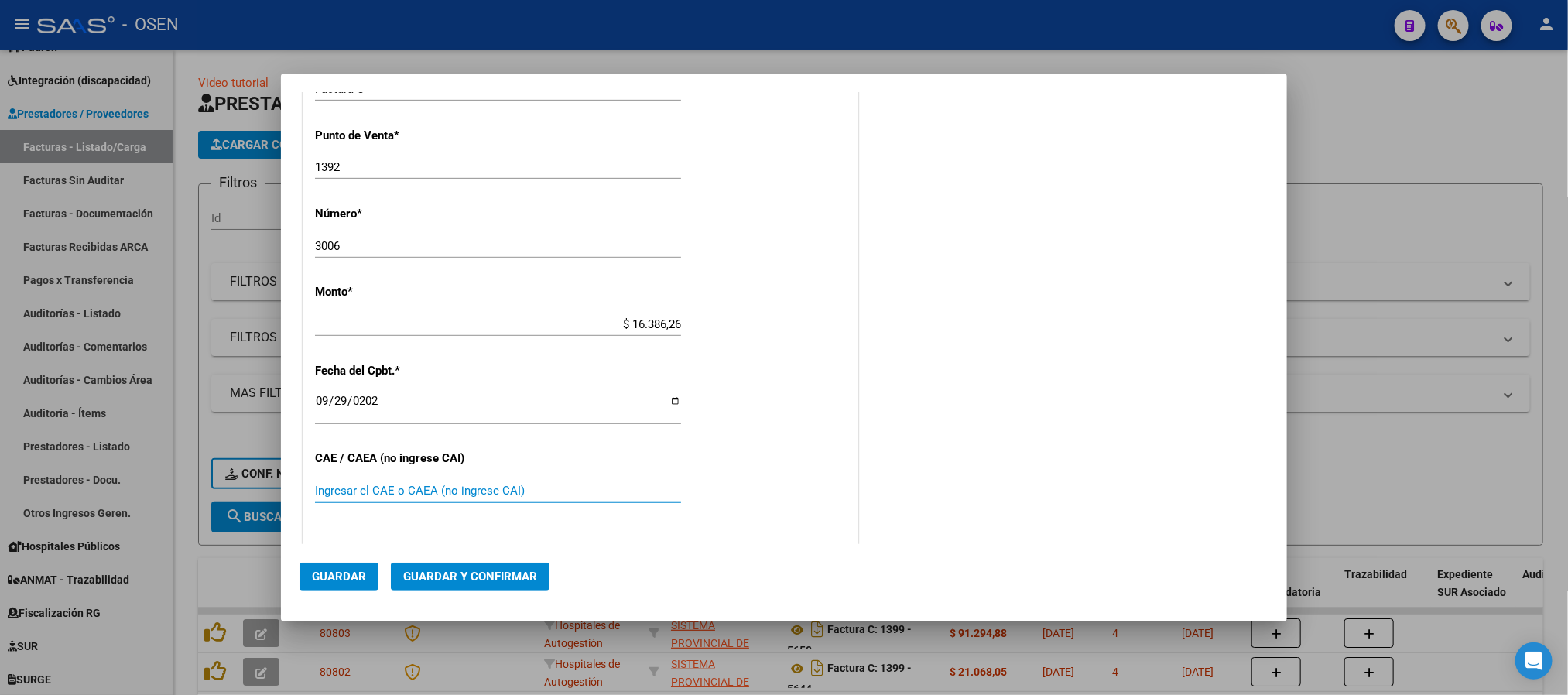
scroll to position [703, 0]
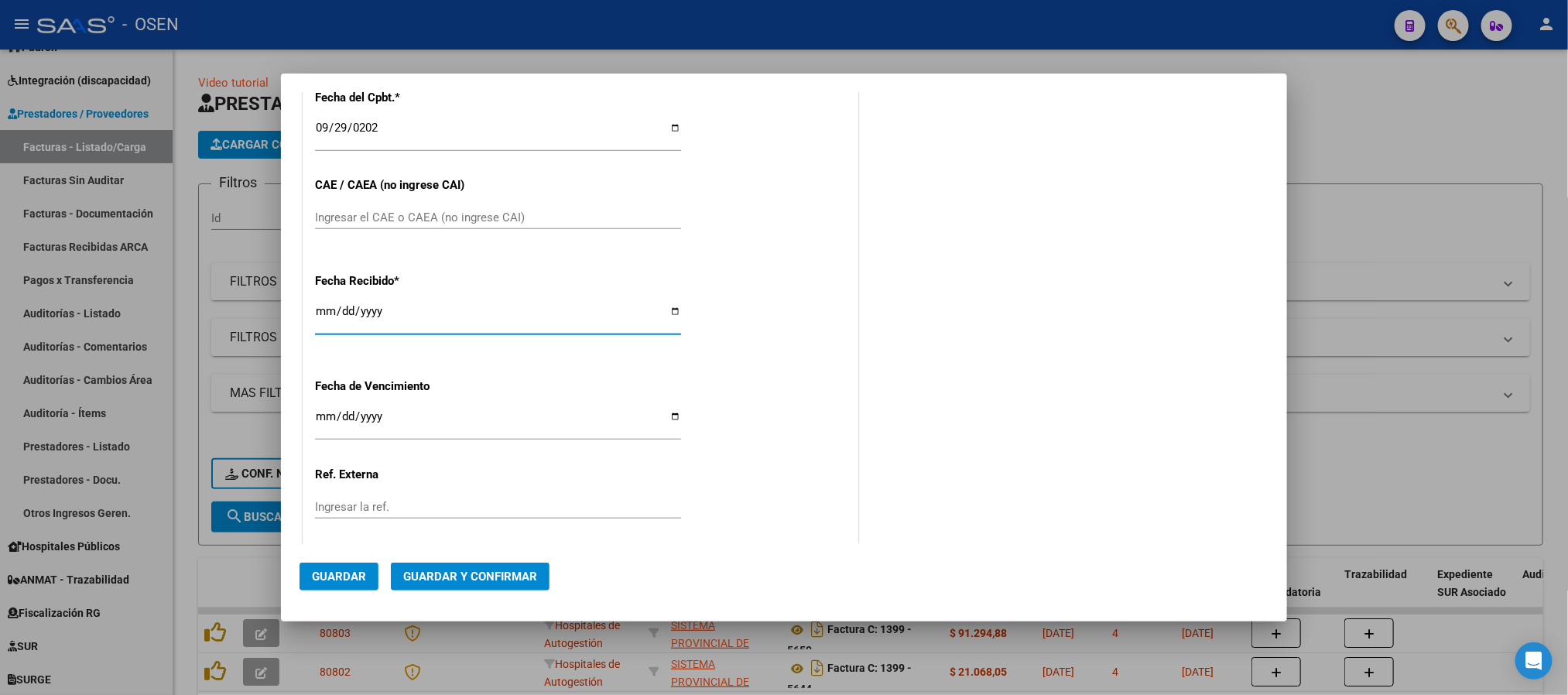
click at [328, 569] on span "Guardar" at bounding box center [339, 576] width 54 height 14
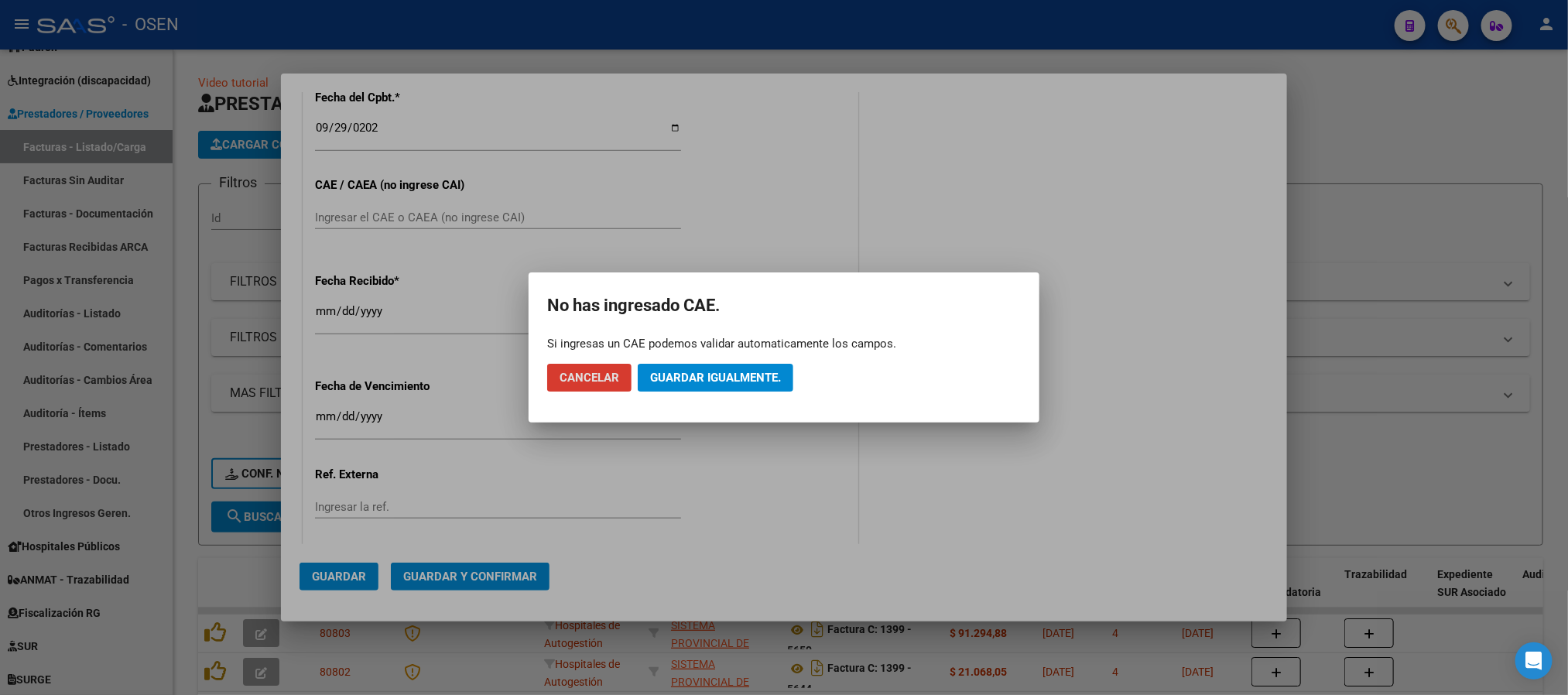
click at [718, 362] on mat-dialog-actions "Cancelar Guardar igualmente." at bounding box center [784, 378] width 474 height 53
click at [725, 373] on span "Guardar igualmente." at bounding box center [715, 378] width 131 height 14
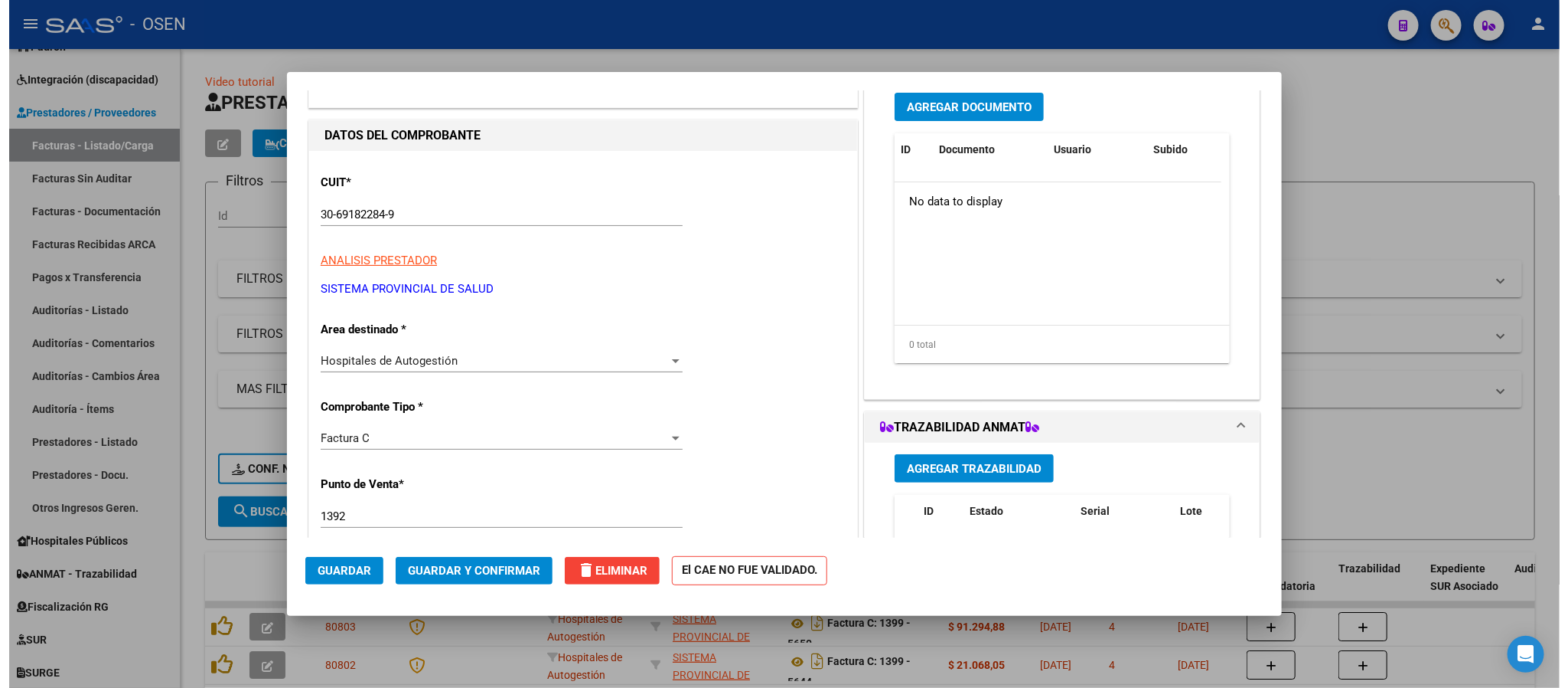
scroll to position [115, 0]
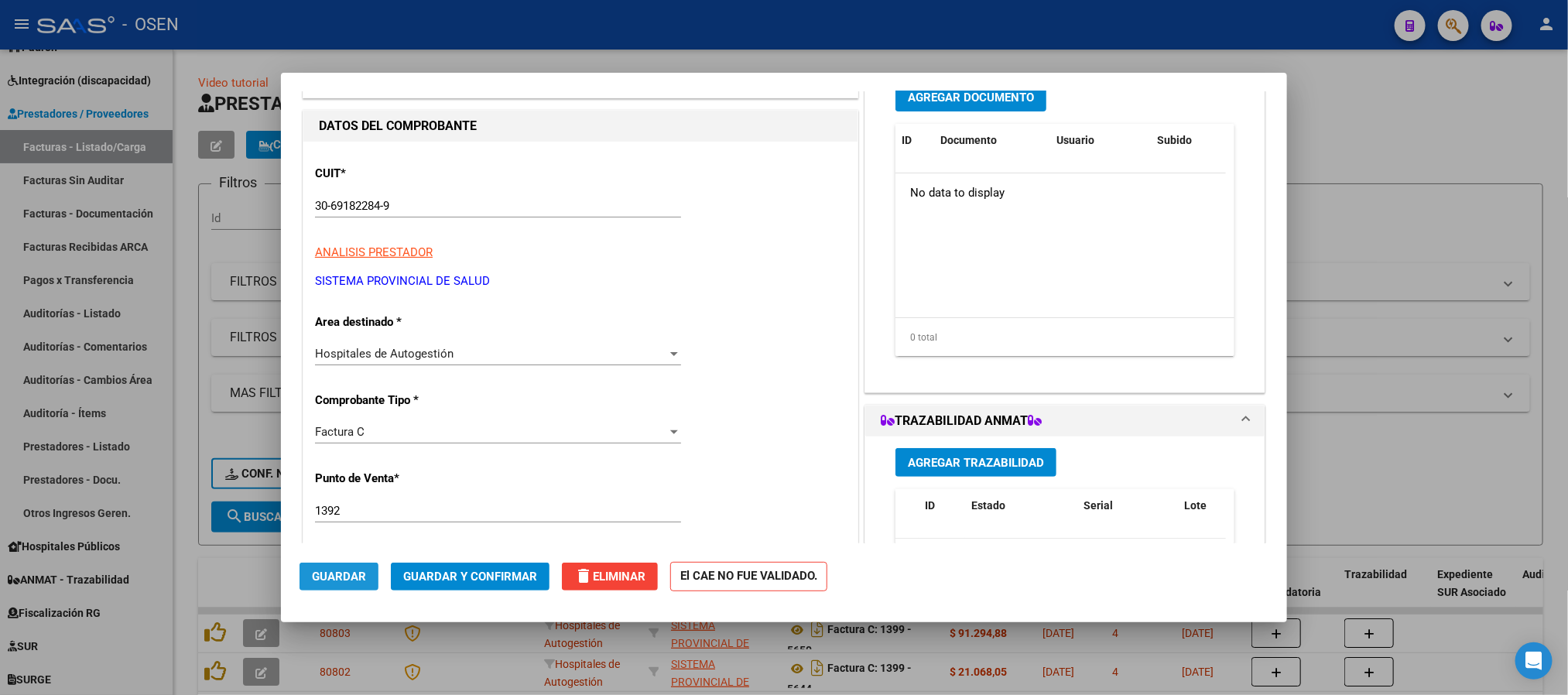
click at [349, 574] on span "Guardar" at bounding box center [339, 576] width 54 height 14
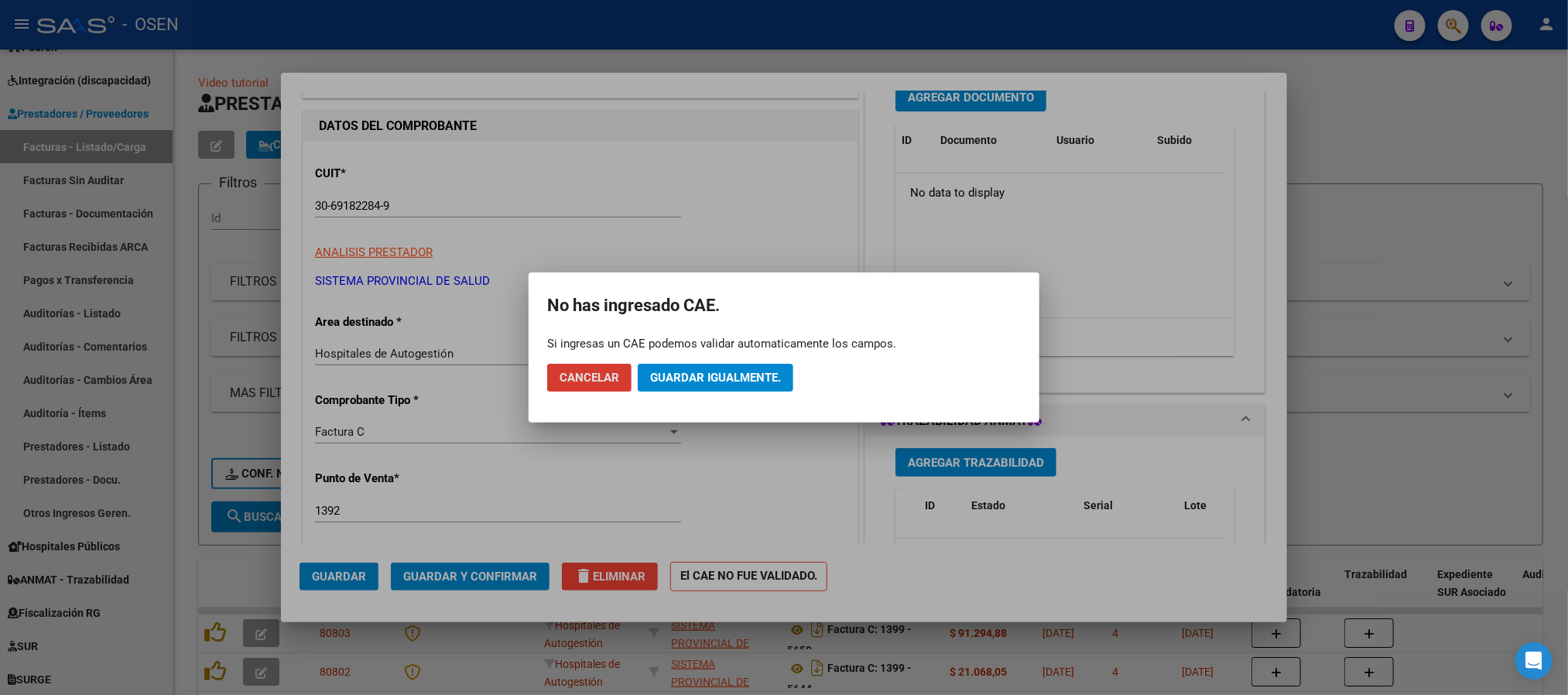
click at [715, 366] on button "Guardar igualmente." at bounding box center [715, 378] width 156 height 28
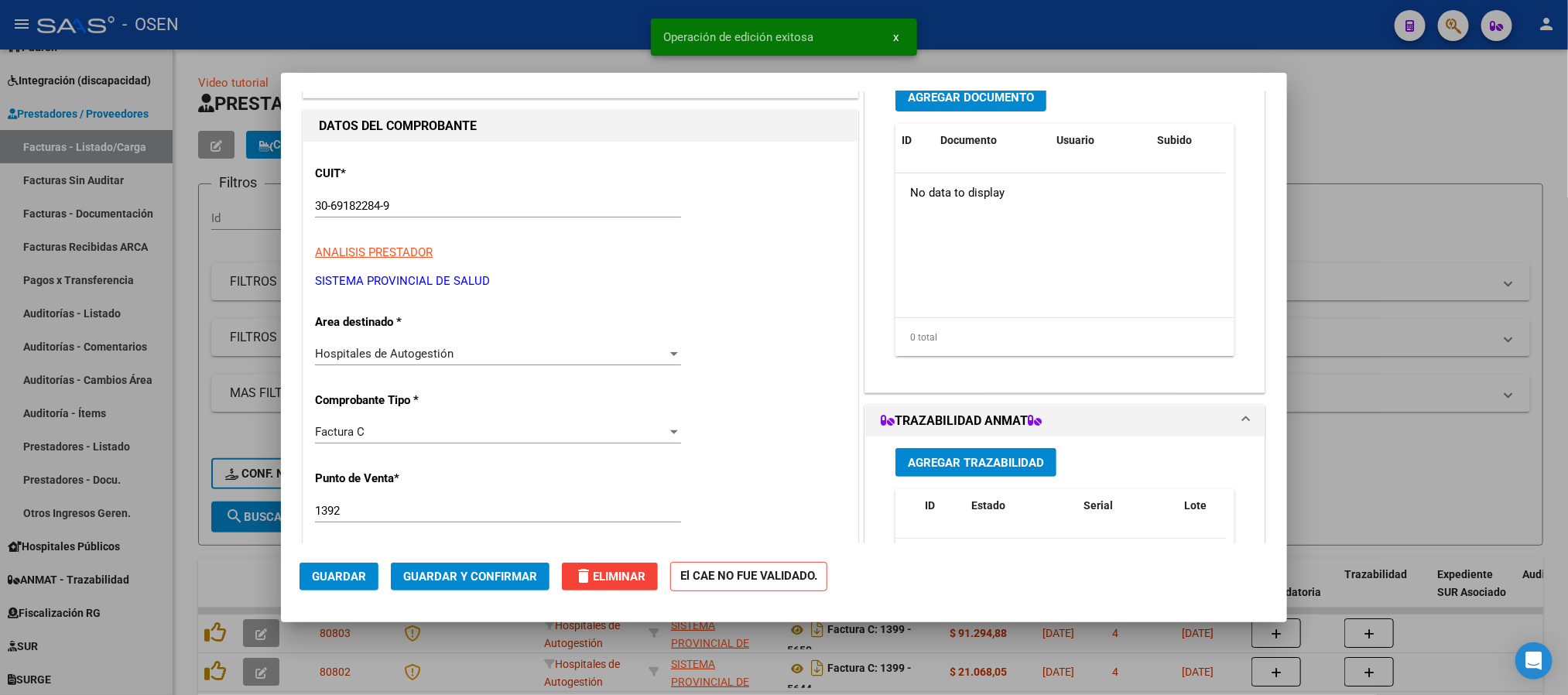
click at [721, 29] on span "Operación de edición exitosa" at bounding box center [738, 37] width 150 height 16
click at [553, 18] on div at bounding box center [784, 347] width 1568 height 695
type input "$ 0,00"
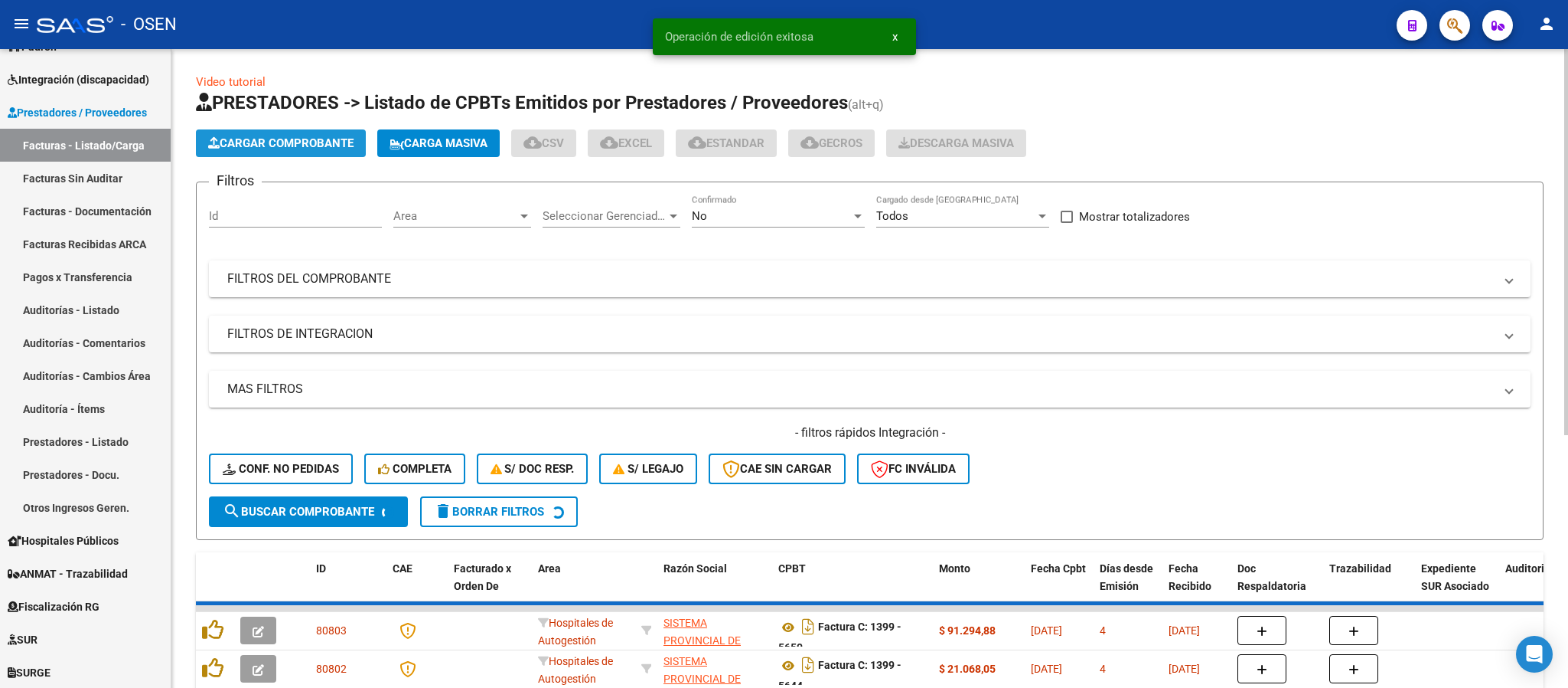
click at [299, 133] on button "Cargar Comprobante" at bounding box center [280, 144] width 169 height 28
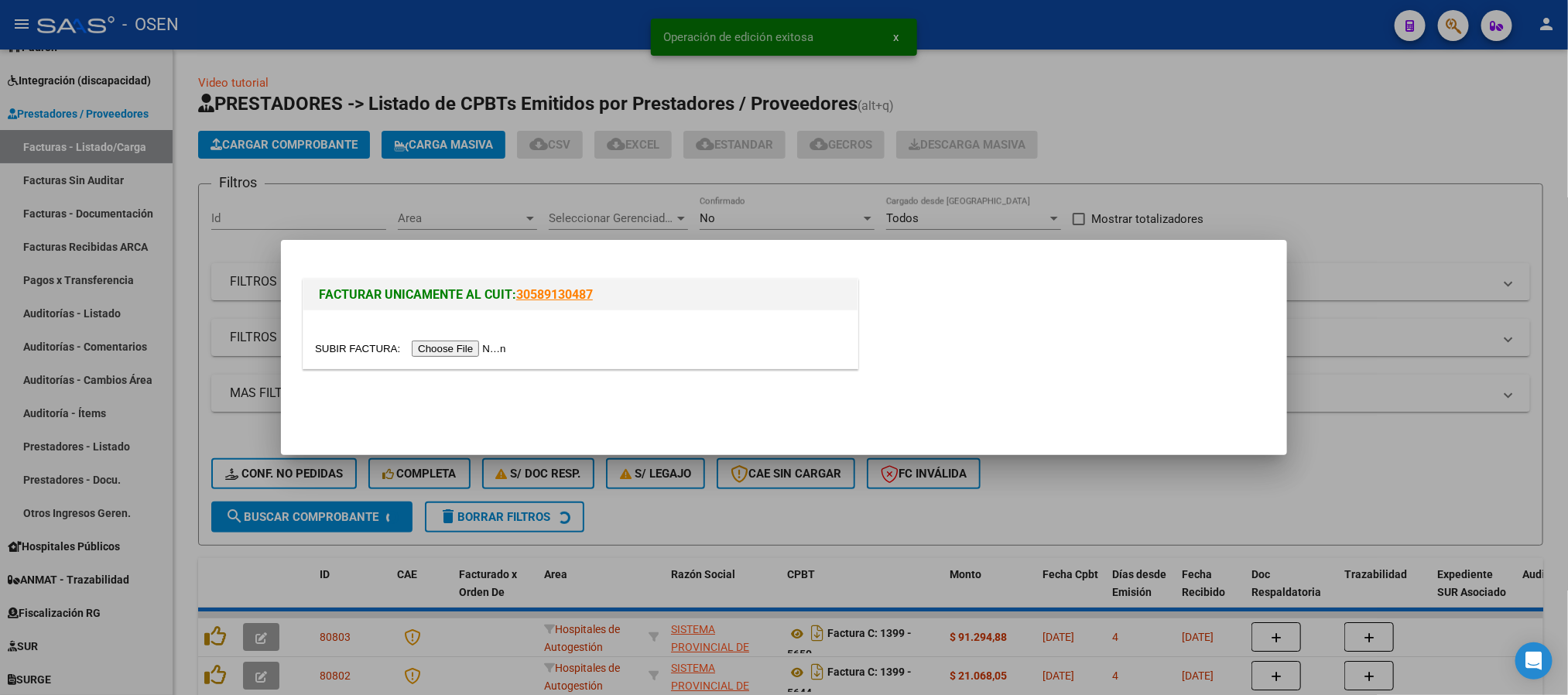
click at [442, 344] on input "file" at bounding box center [412, 348] width 196 height 16
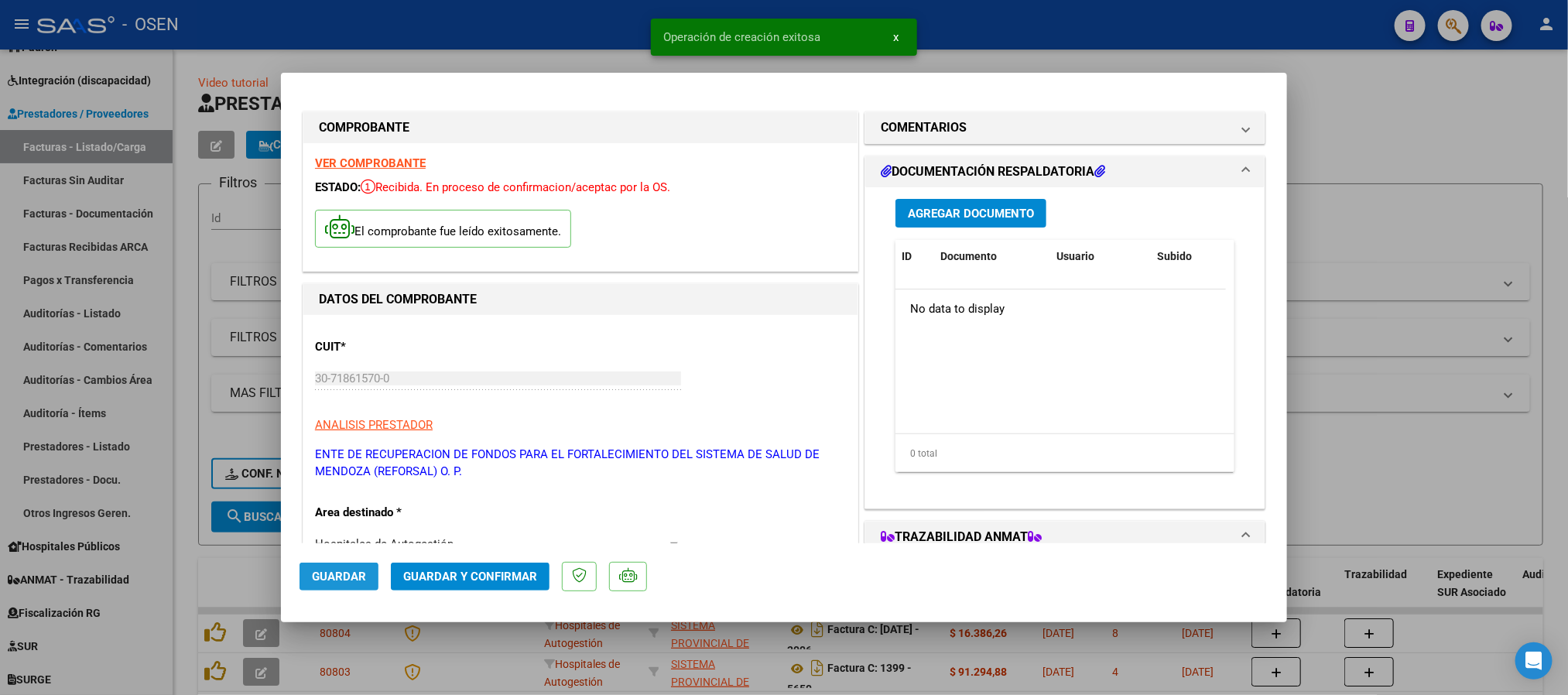
click at [318, 580] on span "Guardar" at bounding box center [339, 576] width 54 height 14
click at [943, 198] on div "Agregar Documento ID Documento Usuario Subido Acción No data to display 0 total…" at bounding box center [1065, 341] width 362 height 308
click at [973, 209] on span "Agregar Documento" at bounding box center [971, 214] width 127 height 14
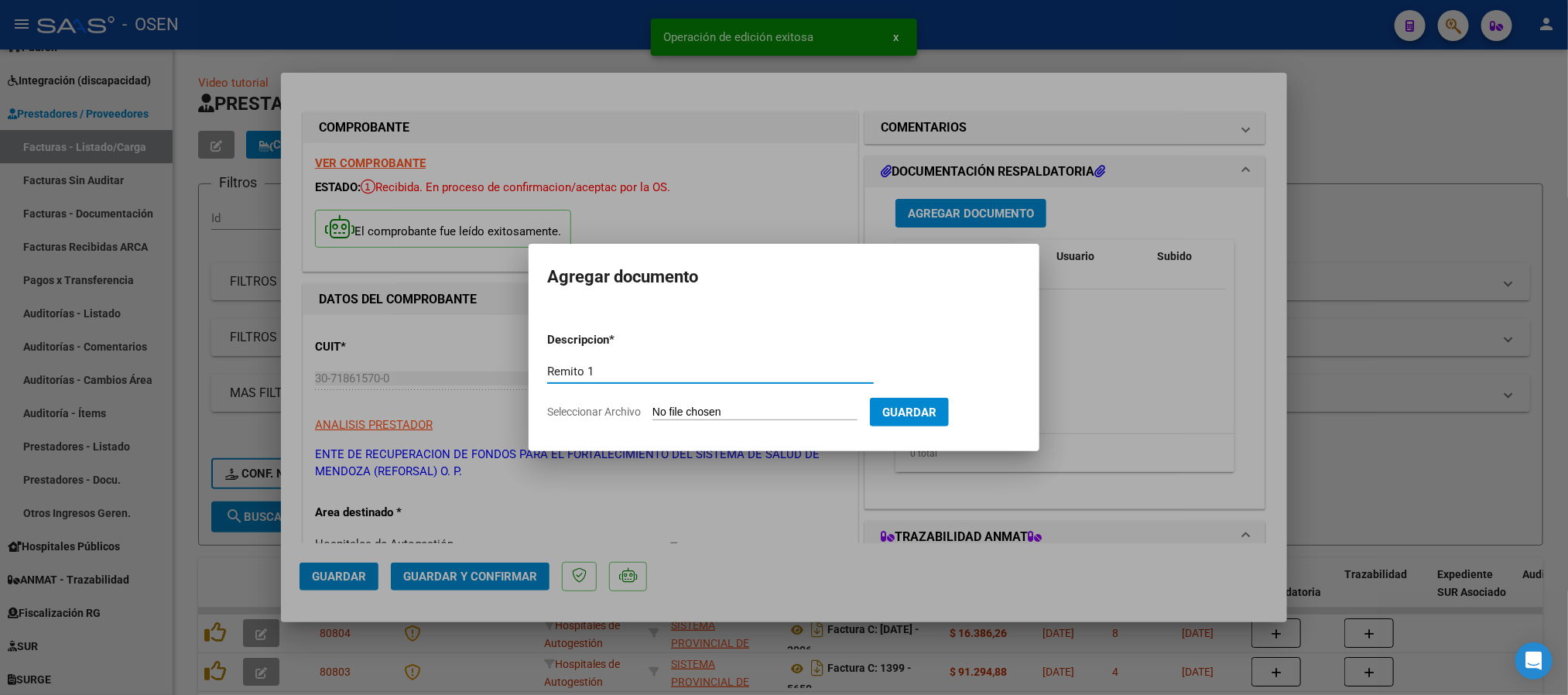
type input "Remito 1"
click at [710, 416] on input "Seleccionar Archivo" at bounding box center [754, 412] width 205 height 15
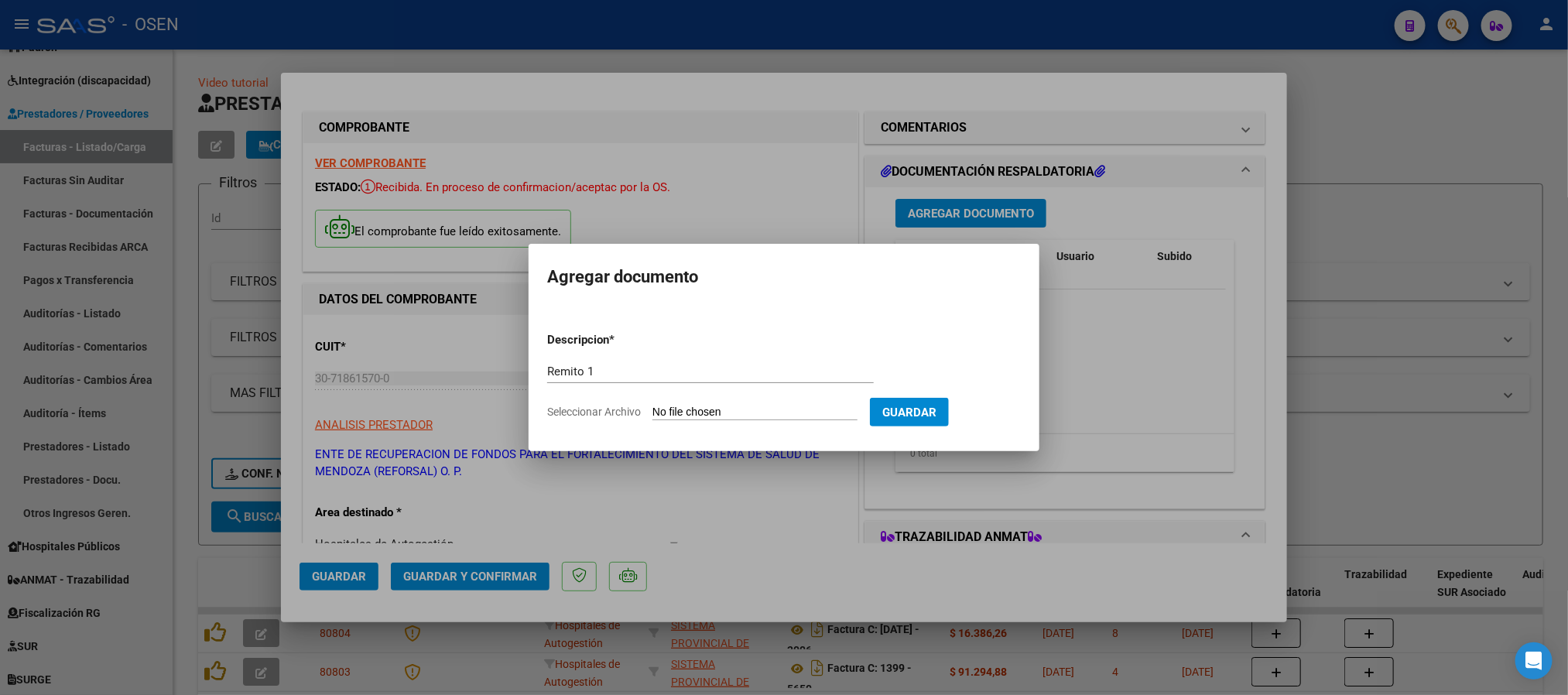
type input "C:\fakepath\DetalleDeRemito_Nro.36419_07-10-2025.pdf"
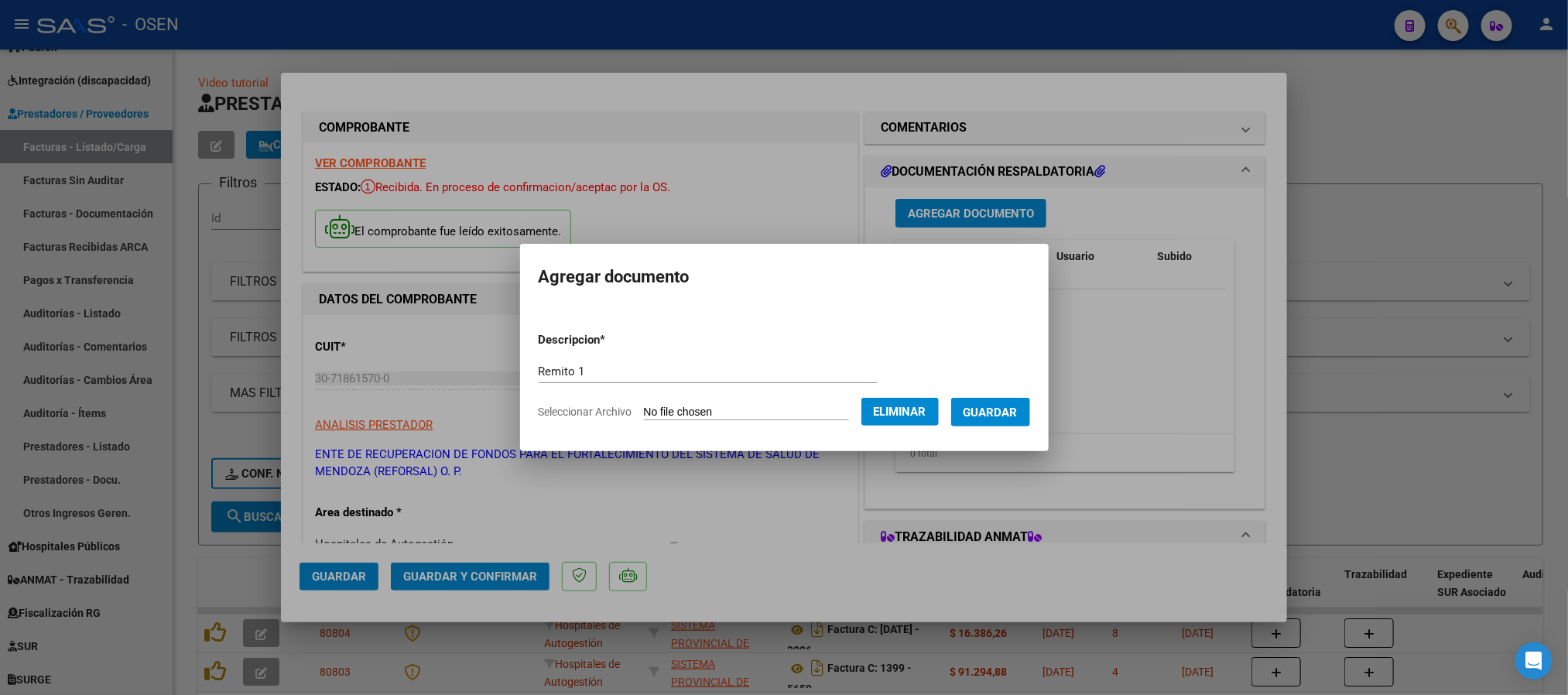
click at [1006, 418] on span "Guardar" at bounding box center [991, 412] width 54 height 14
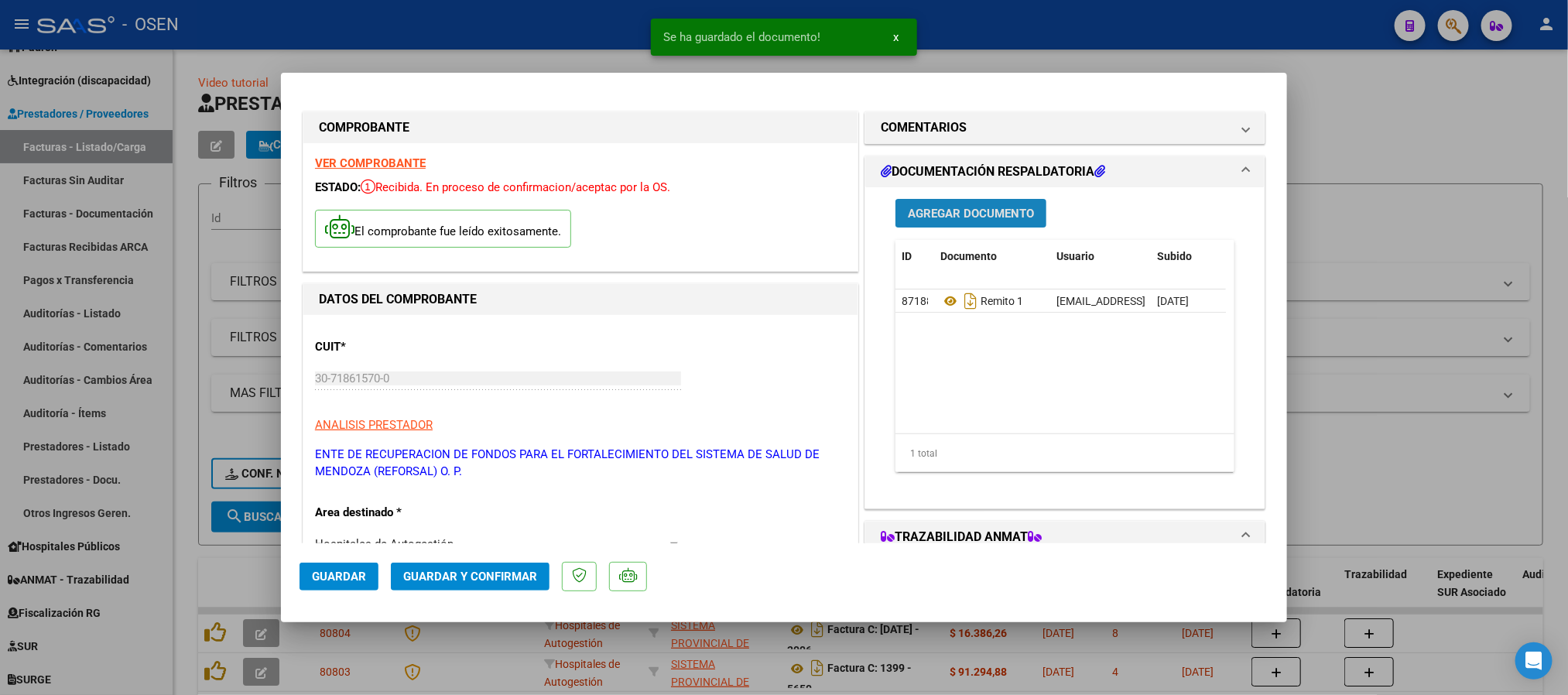
click at [945, 212] on span "Agregar Documento" at bounding box center [971, 214] width 127 height 14
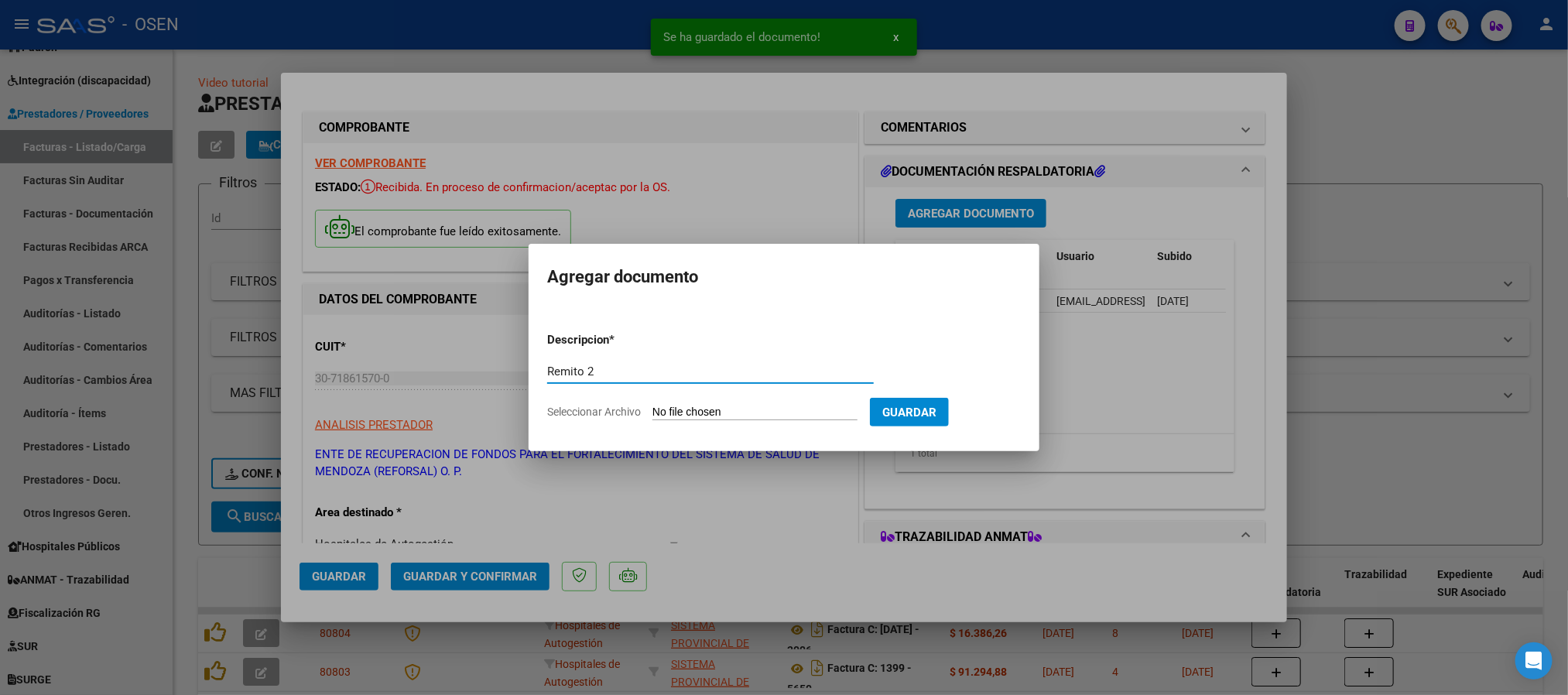
type input "Remito 2"
click at [710, 406] on input "Seleccionar Archivo" at bounding box center [754, 412] width 205 height 15
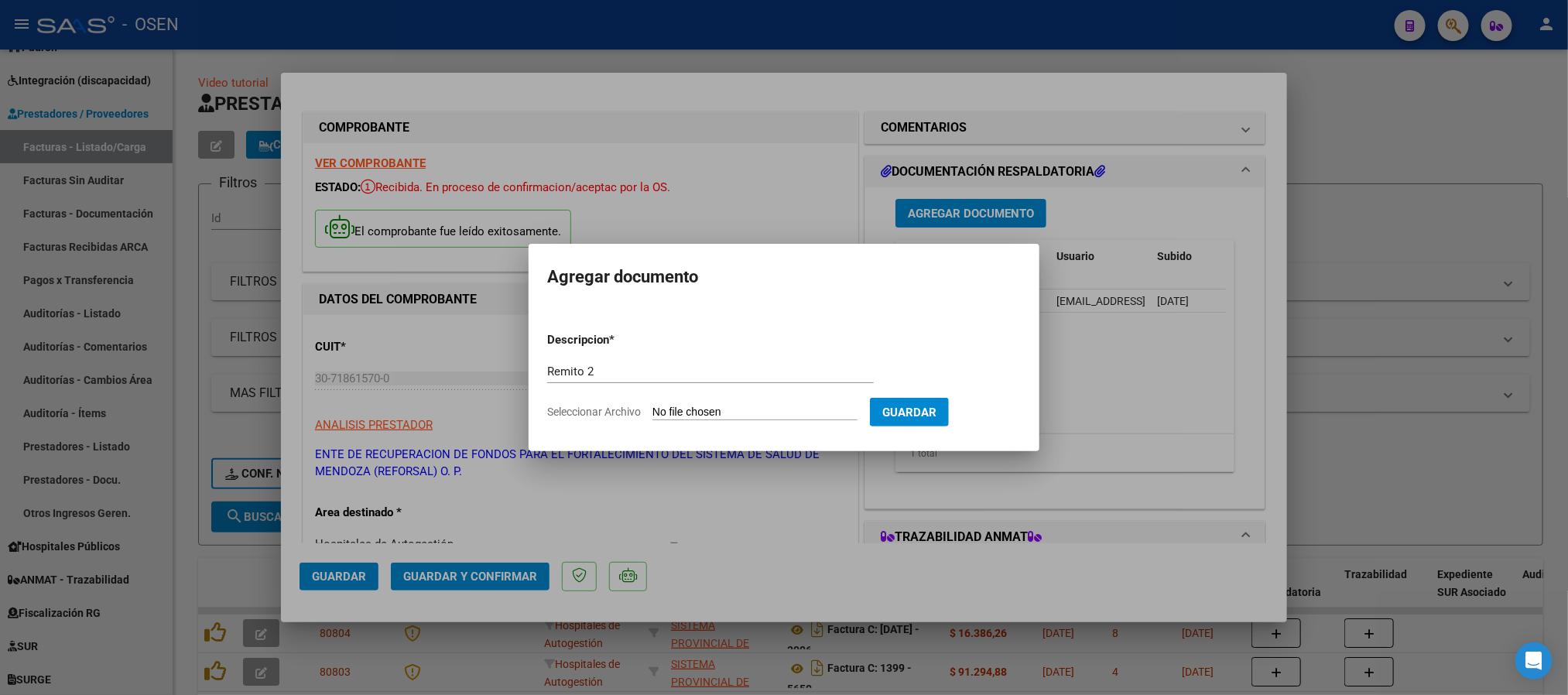
type input "C:\fakepath\DetalleDeRemito_Nro.36420_07-10-2025.pdf"
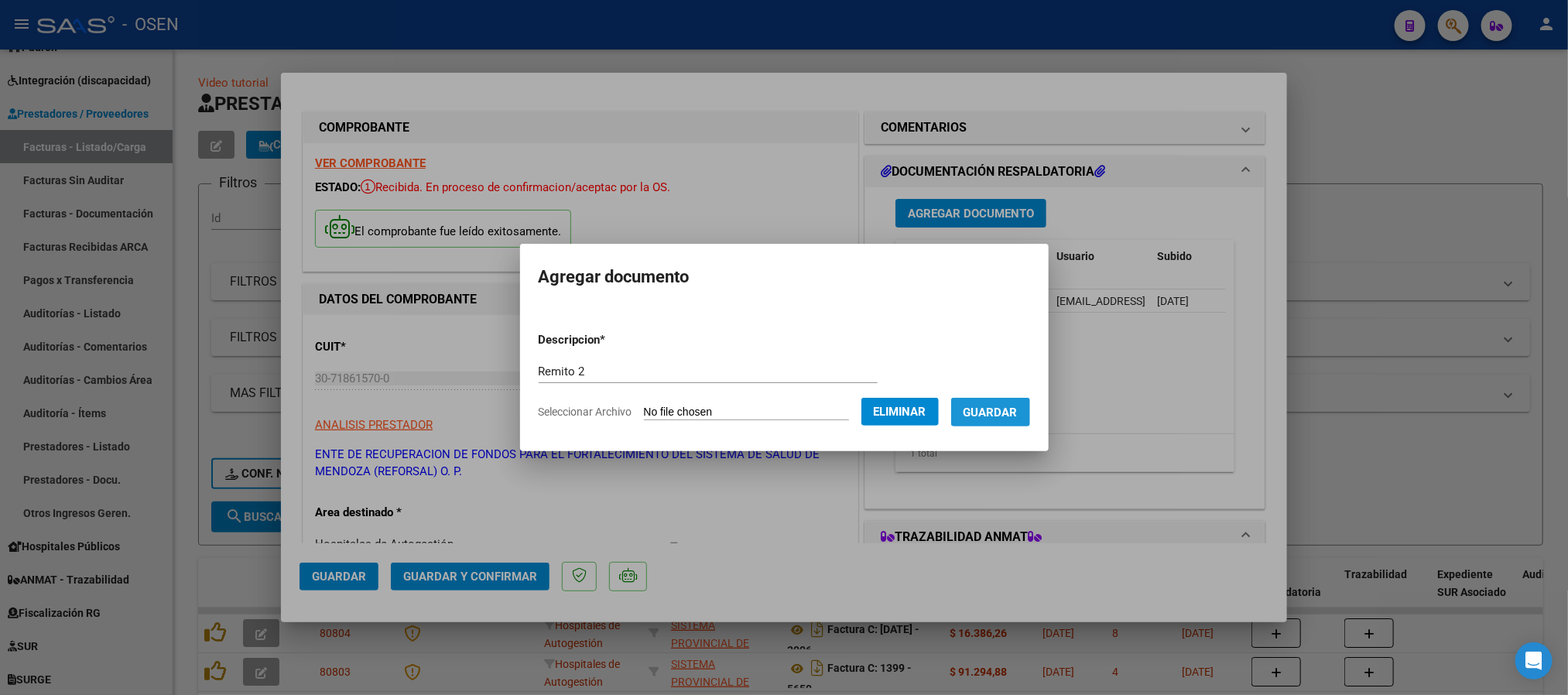
click at [1017, 414] on span "Guardar" at bounding box center [991, 412] width 54 height 14
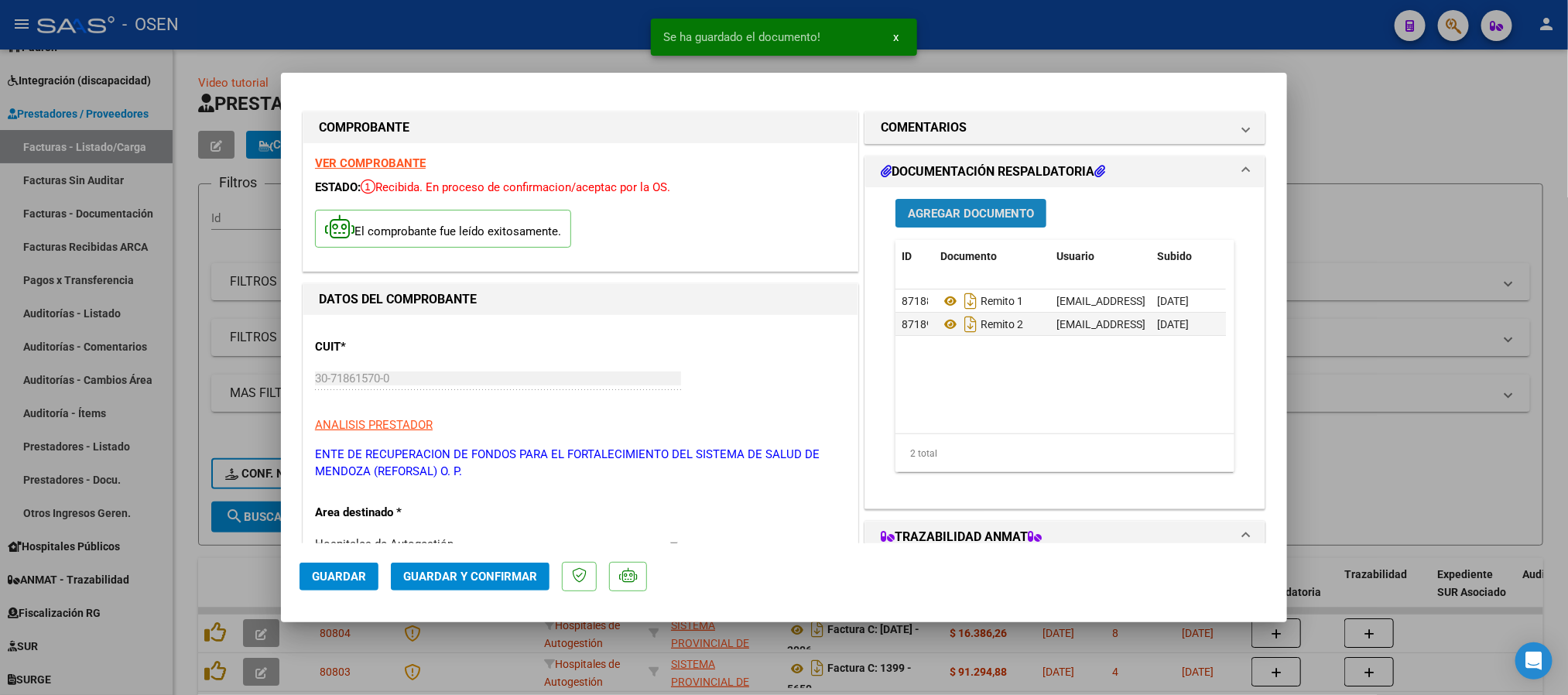
click at [995, 211] on span "Agregar Documento" at bounding box center [971, 214] width 127 height 14
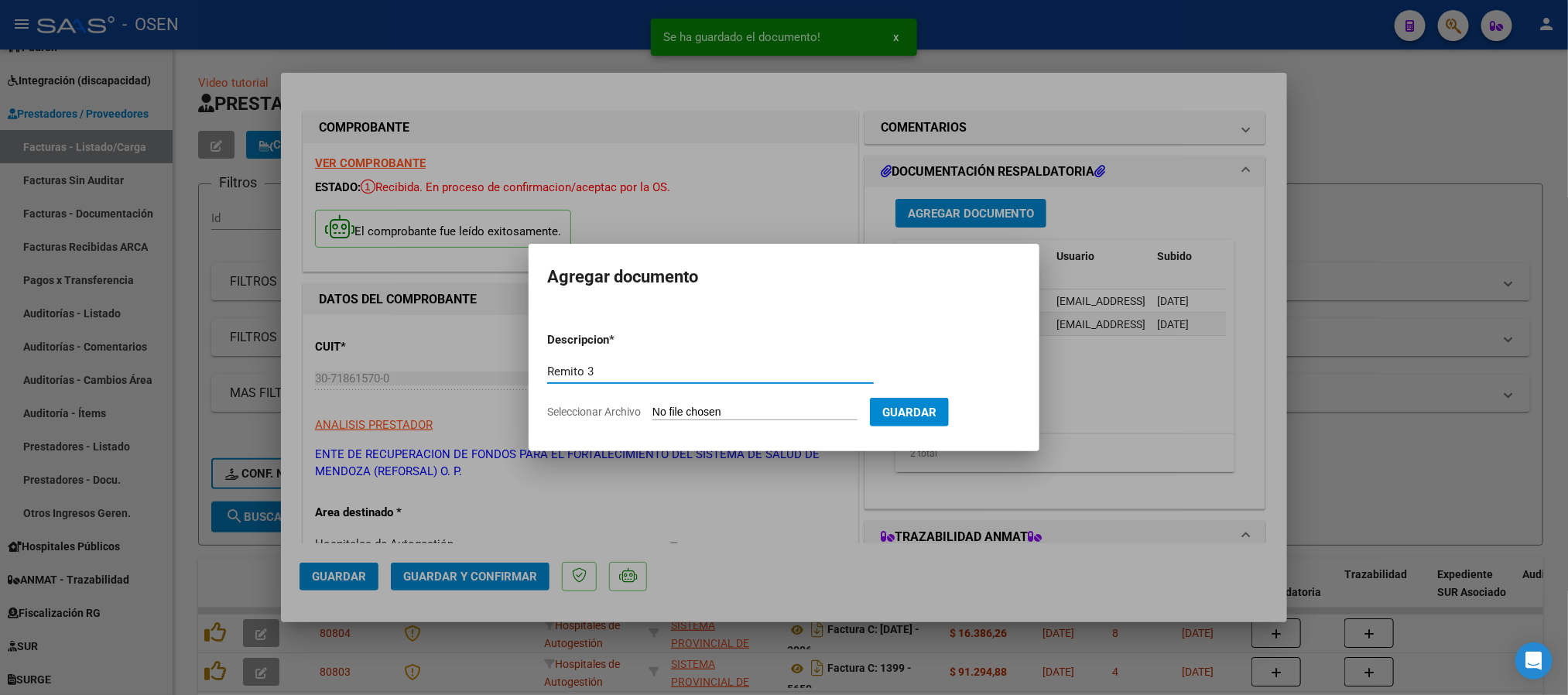
type input "Remito 3"
click at [742, 406] on input "Seleccionar Archivo" at bounding box center [754, 412] width 205 height 15
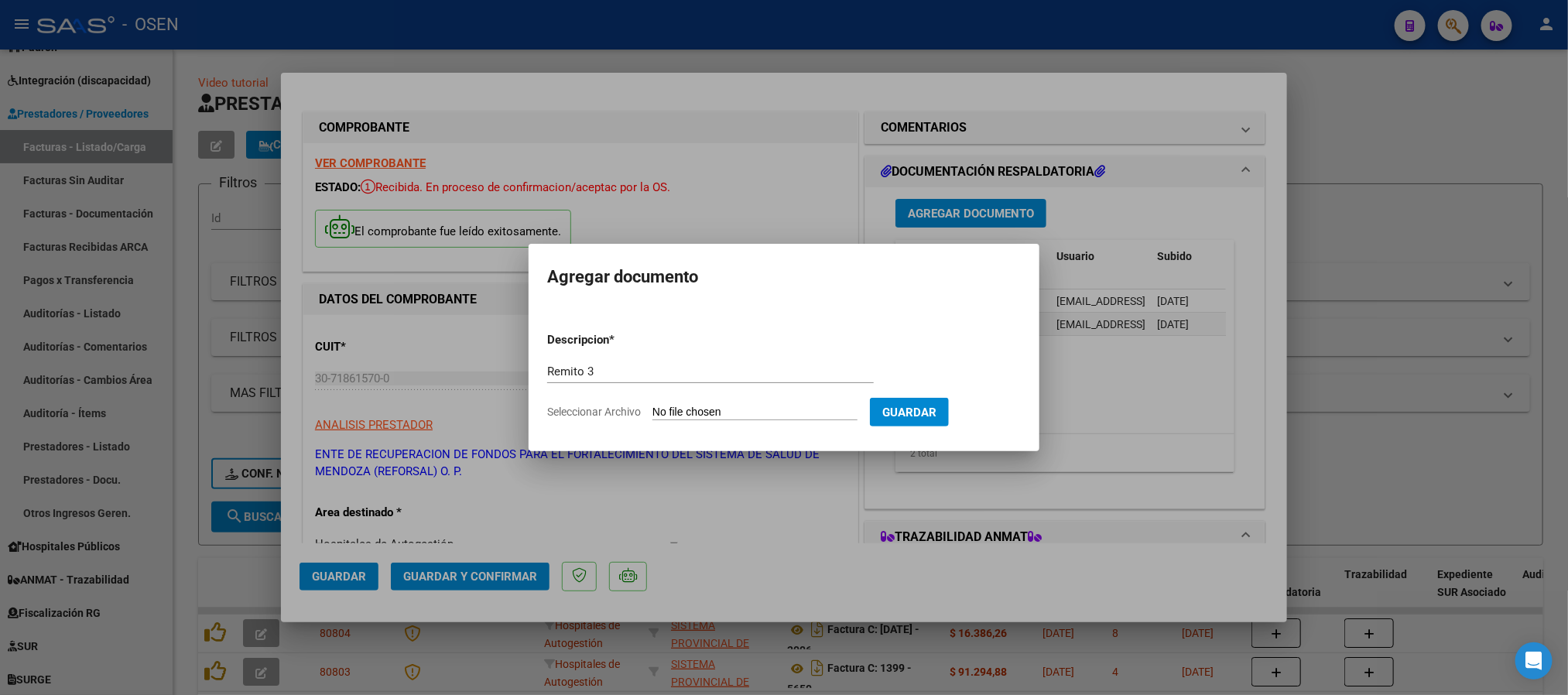
type input "C:\fakepath\DetalleDeRemito_Nro.36421_07-10-2025.pdf"
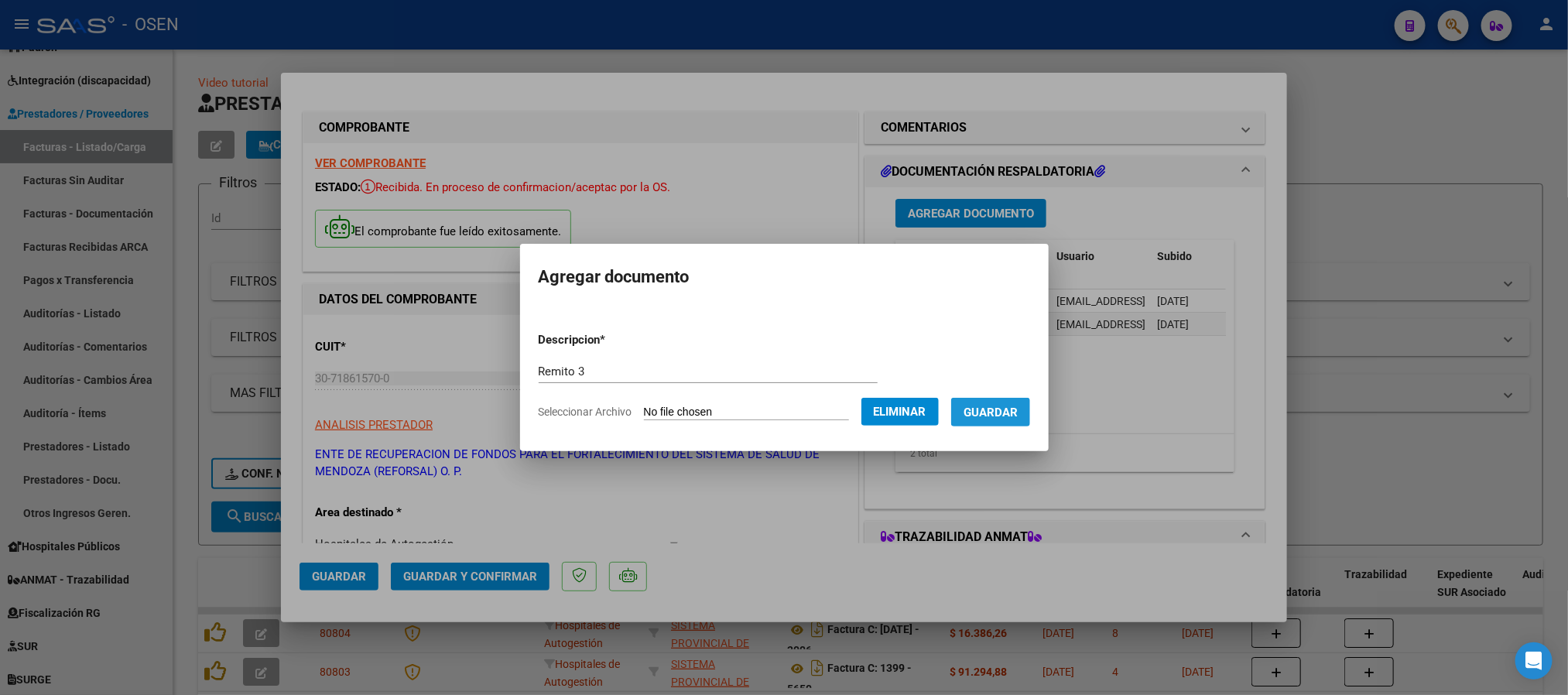
click at [1011, 421] on button "Guardar" at bounding box center [991, 412] width 79 height 29
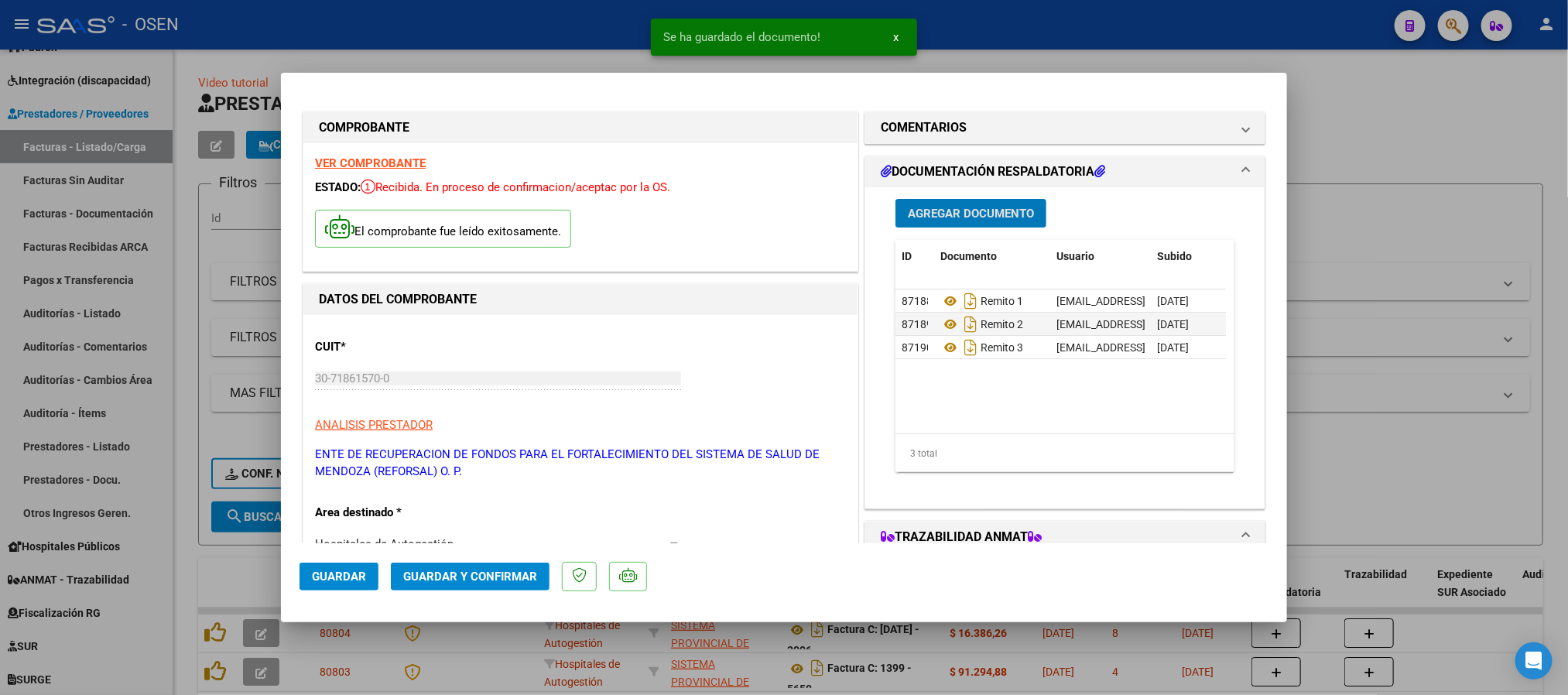
click at [949, 218] on span "Agregar Documento" at bounding box center [971, 214] width 127 height 14
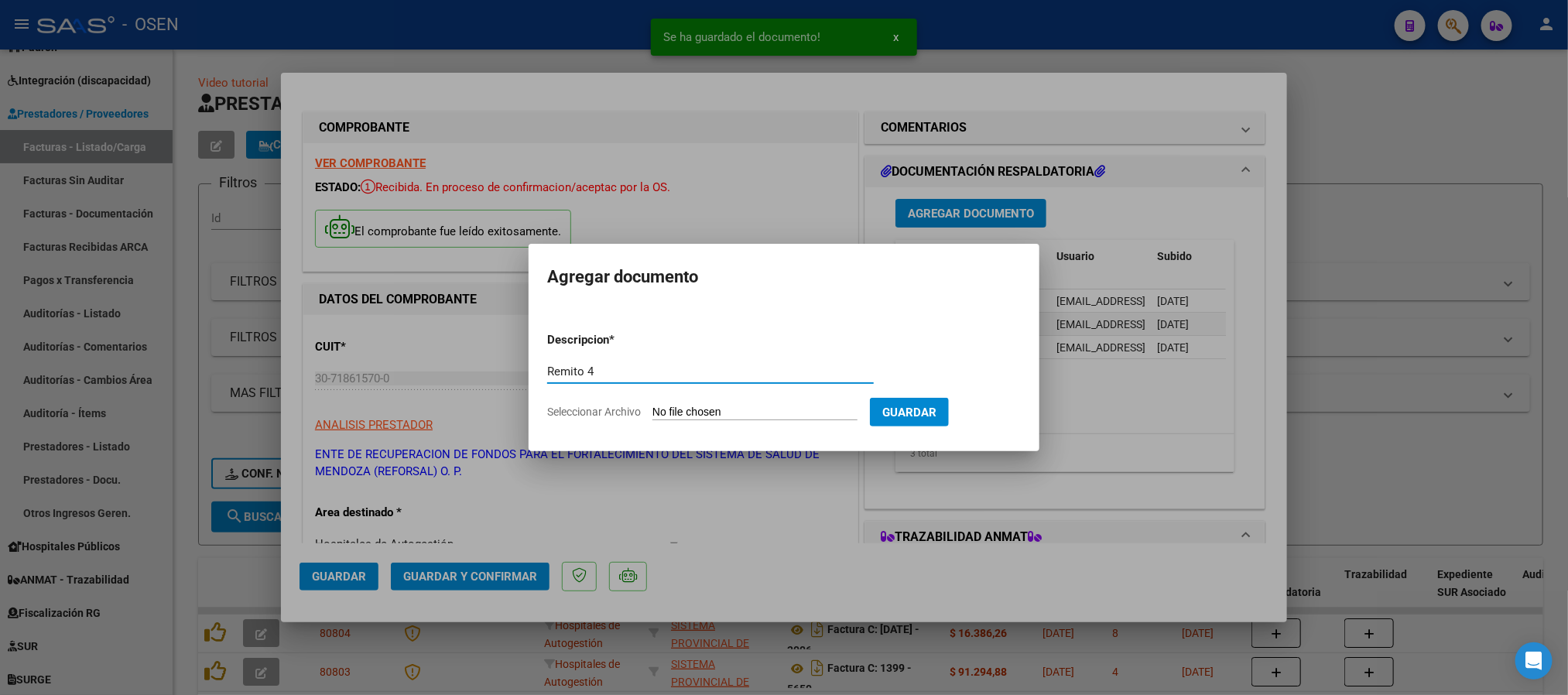
type input "Remito 4"
click at [693, 397] on div "Remito 4 Escriba aquí una descripcion" at bounding box center [711, 378] width 327 height 38
click at [694, 400] on form "Descripcion * Remito 4 Escriba aquí una descripcion Seleccionar Archivo Guardar" at bounding box center [784, 376] width 474 height 113
click at [695, 413] on input "Seleccionar Archivo" at bounding box center [754, 412] width 205 height 15
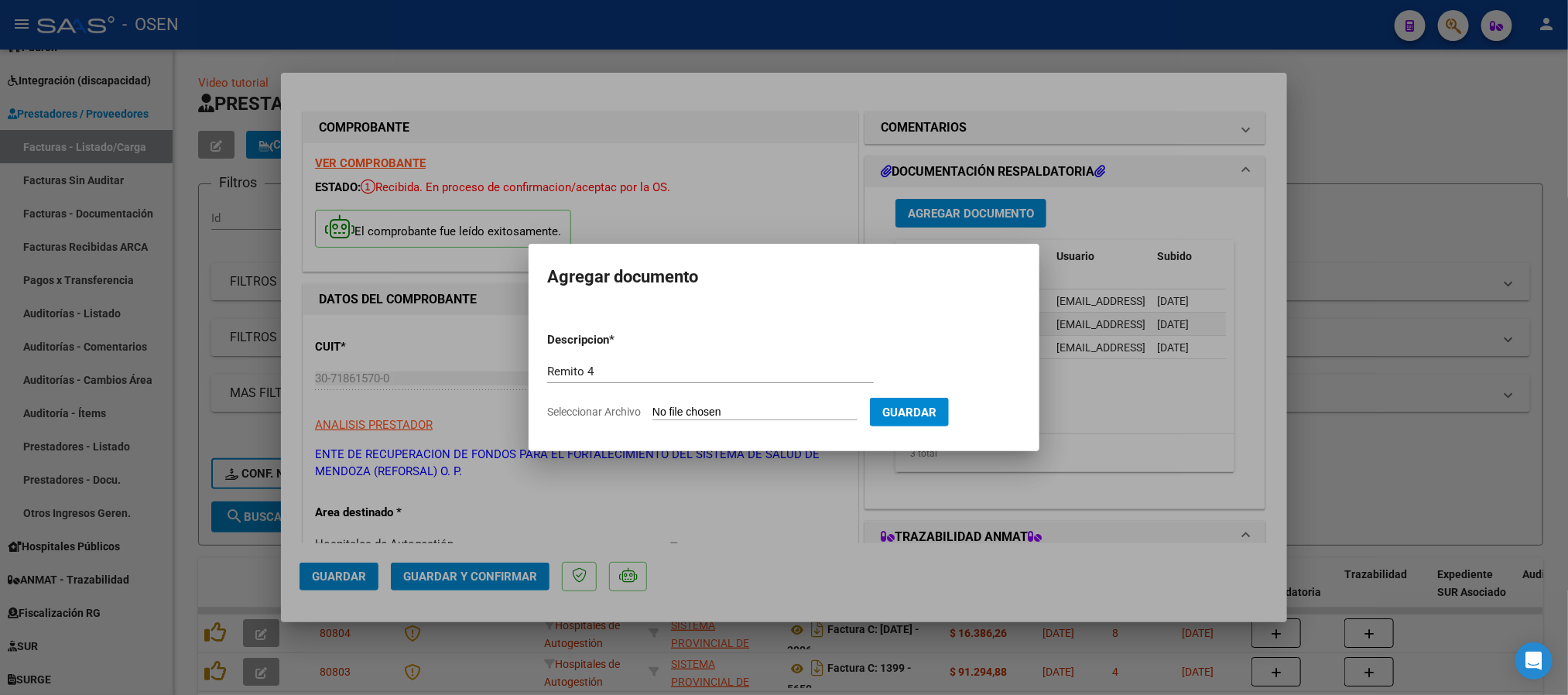
type input "C:\fakepath\DetalleDeRemito_Nro.36422_07-10-2025.pdf"
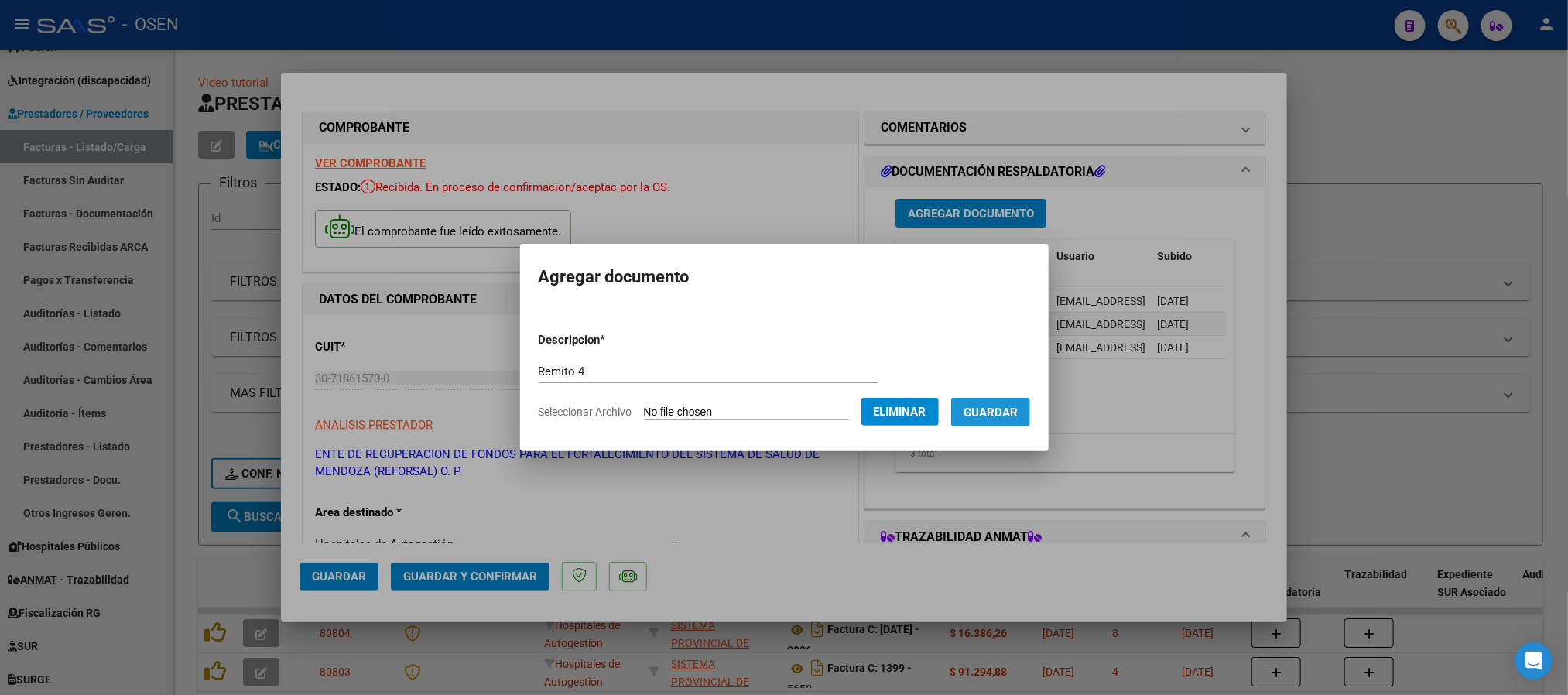
click at [1018, 416] on span "Guardar" at bounding box center [991, 412] width 54 height 14
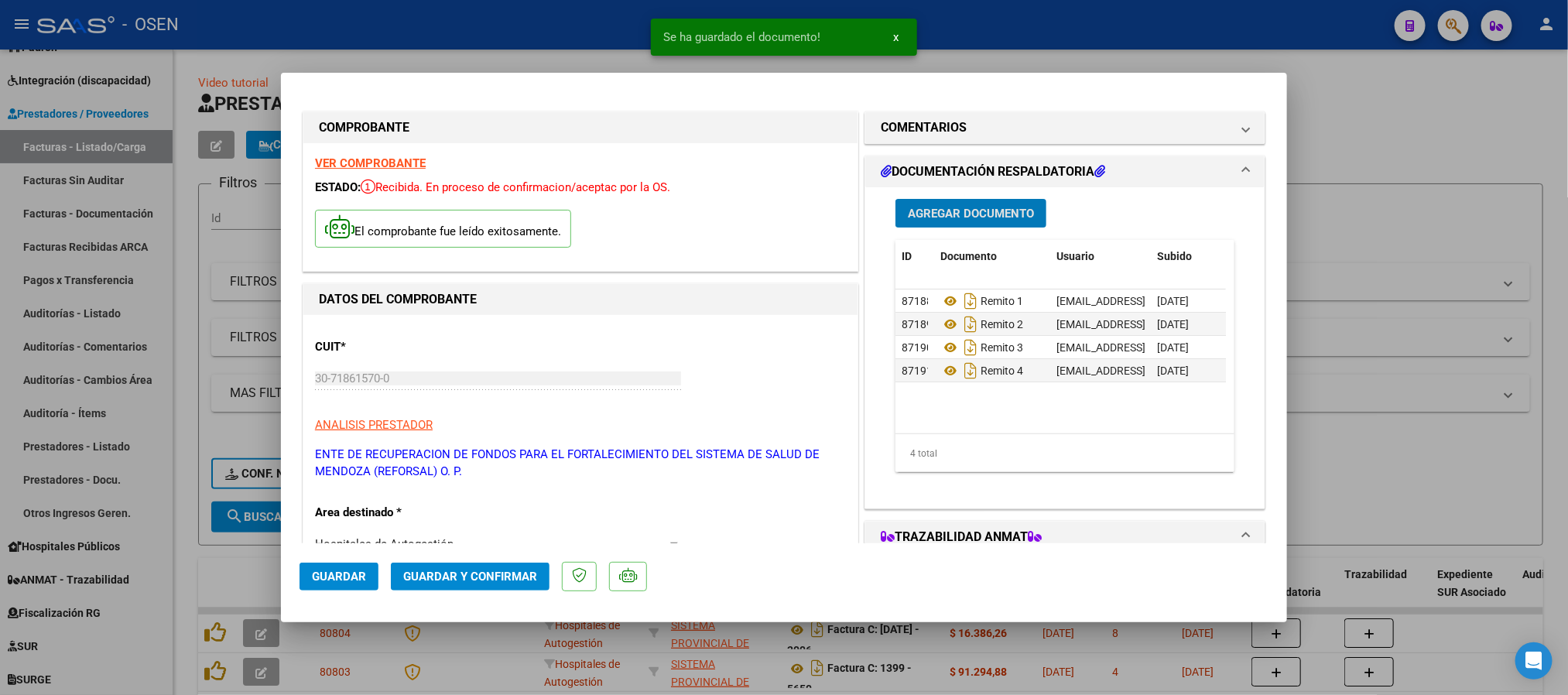
click at [1010, 206] on span "Agregar Documento" at bounding box center [971, 214] width 127 height 14
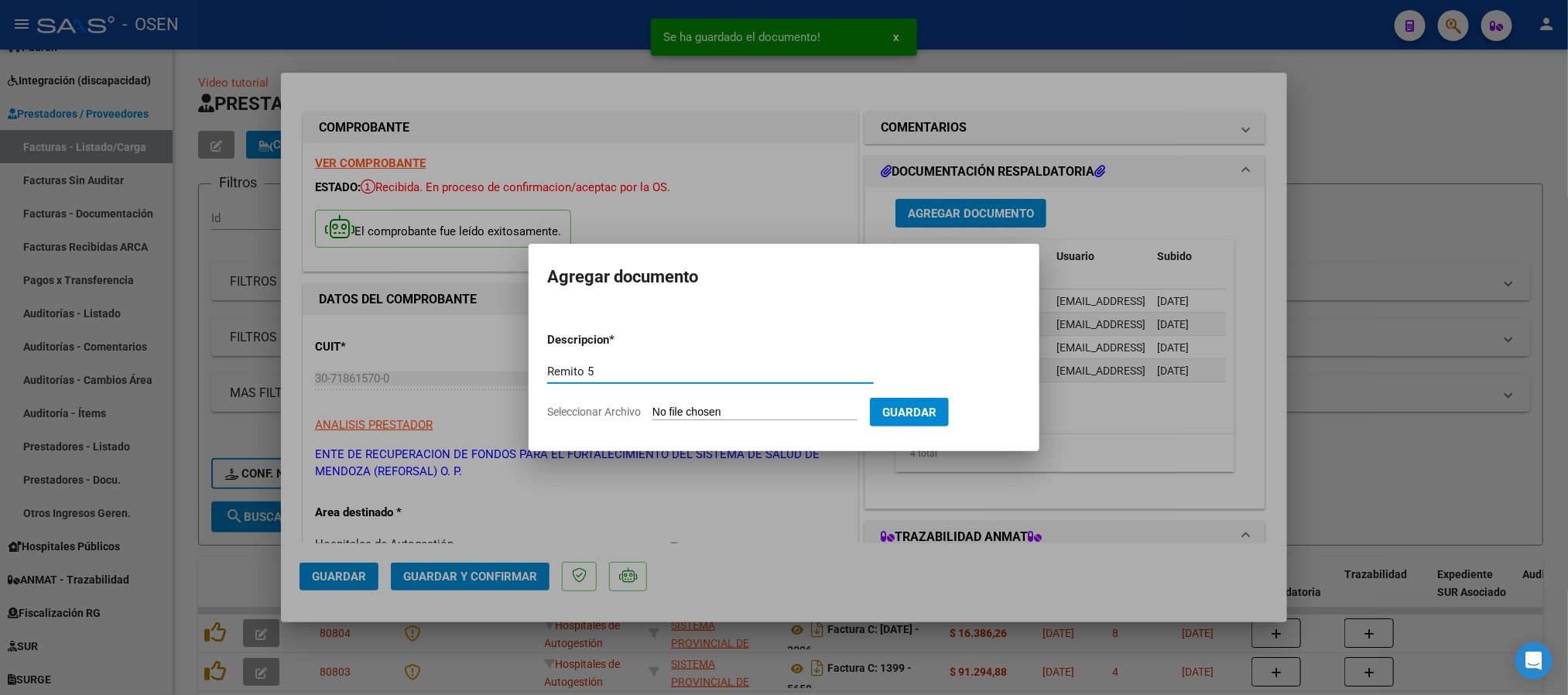
type input "Remito 5"
click at [730, 421] on form "Descripcion * Remito 5 Escriba aquí una descripcion Seleccionar Archivo Guardar" at bounding box center [784, 376] width 474 height 113
click at [730, 414] on input "Seleccionar Archivo" at bounding box center [754, 412] width 205 height 15
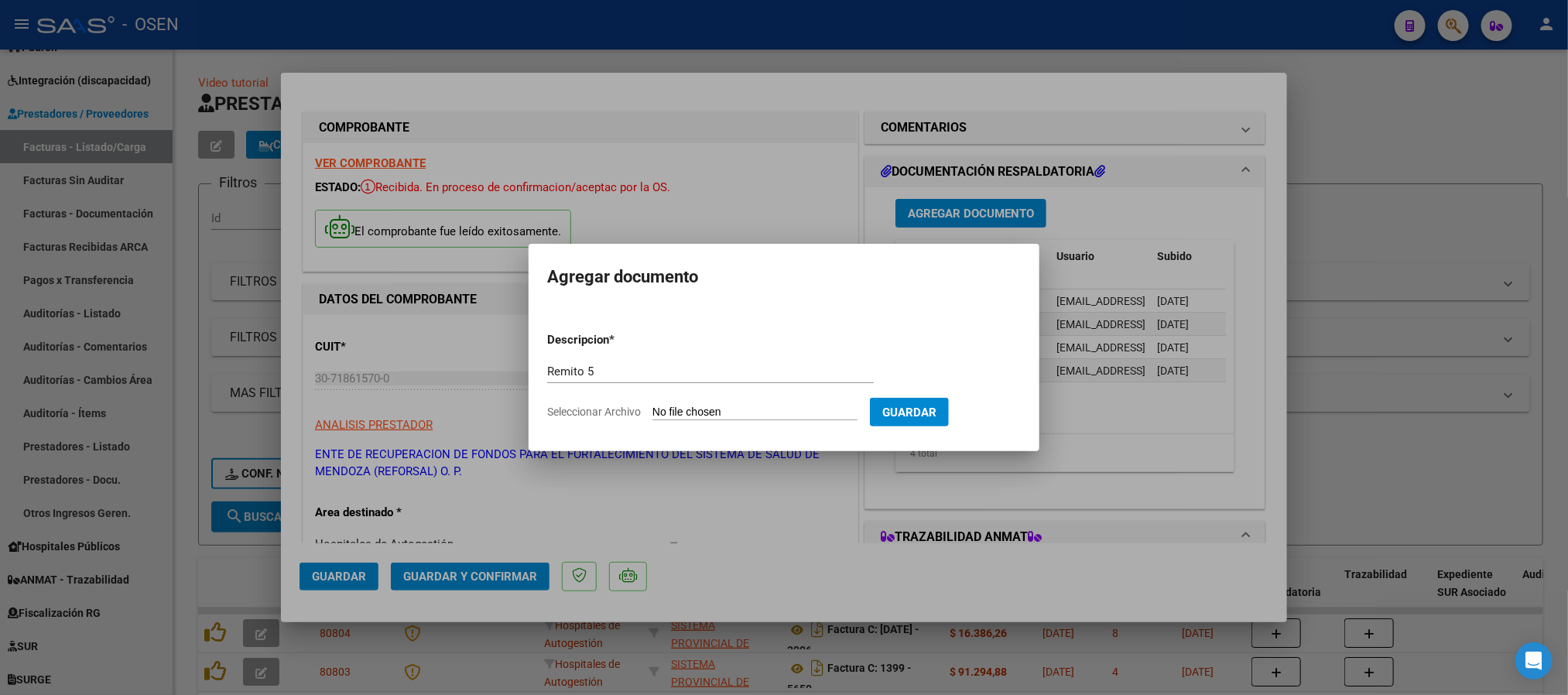
type input "C:\fakepath\DetalleDeRemito_Nro.36423_07-10-2025.pdf"
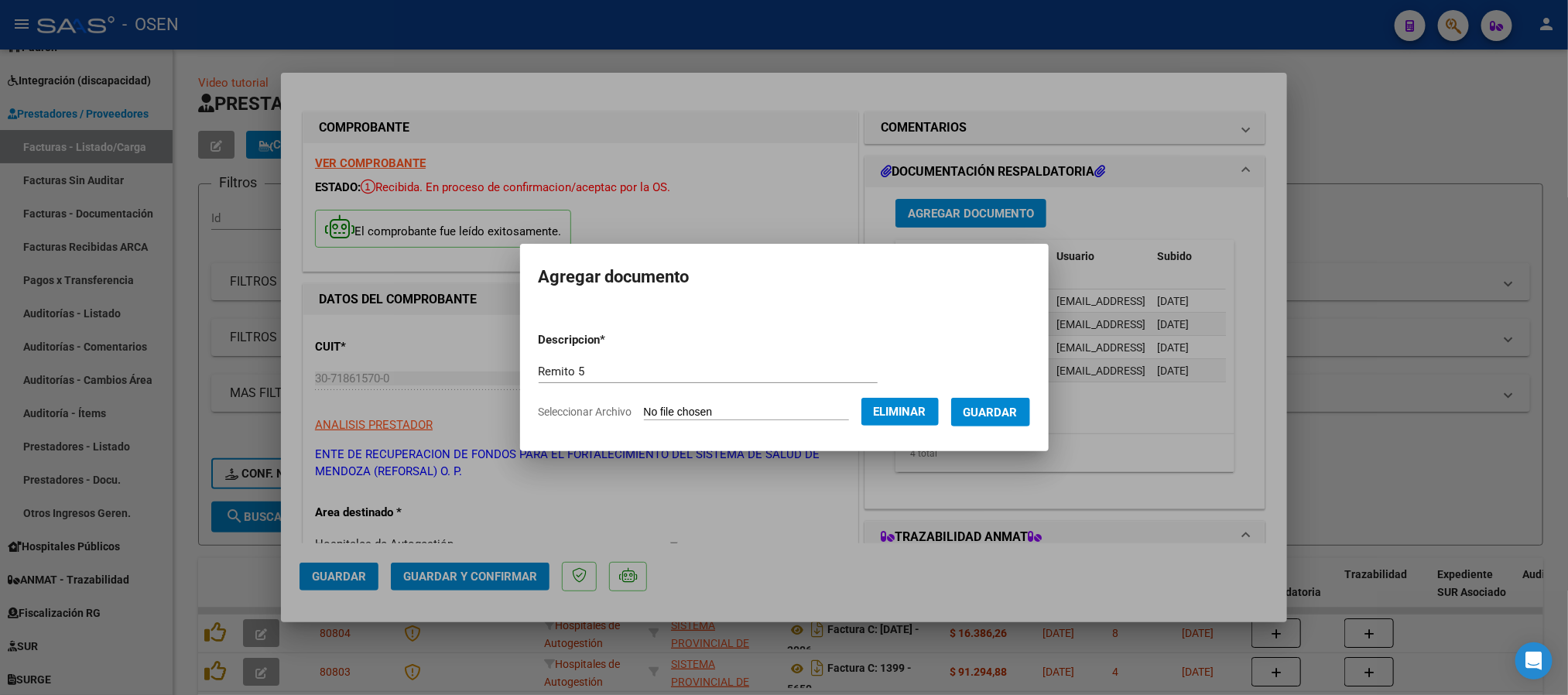
click at [1010, 411] on span "Guardar" at bounding box center [991, 412] width 54 height 14
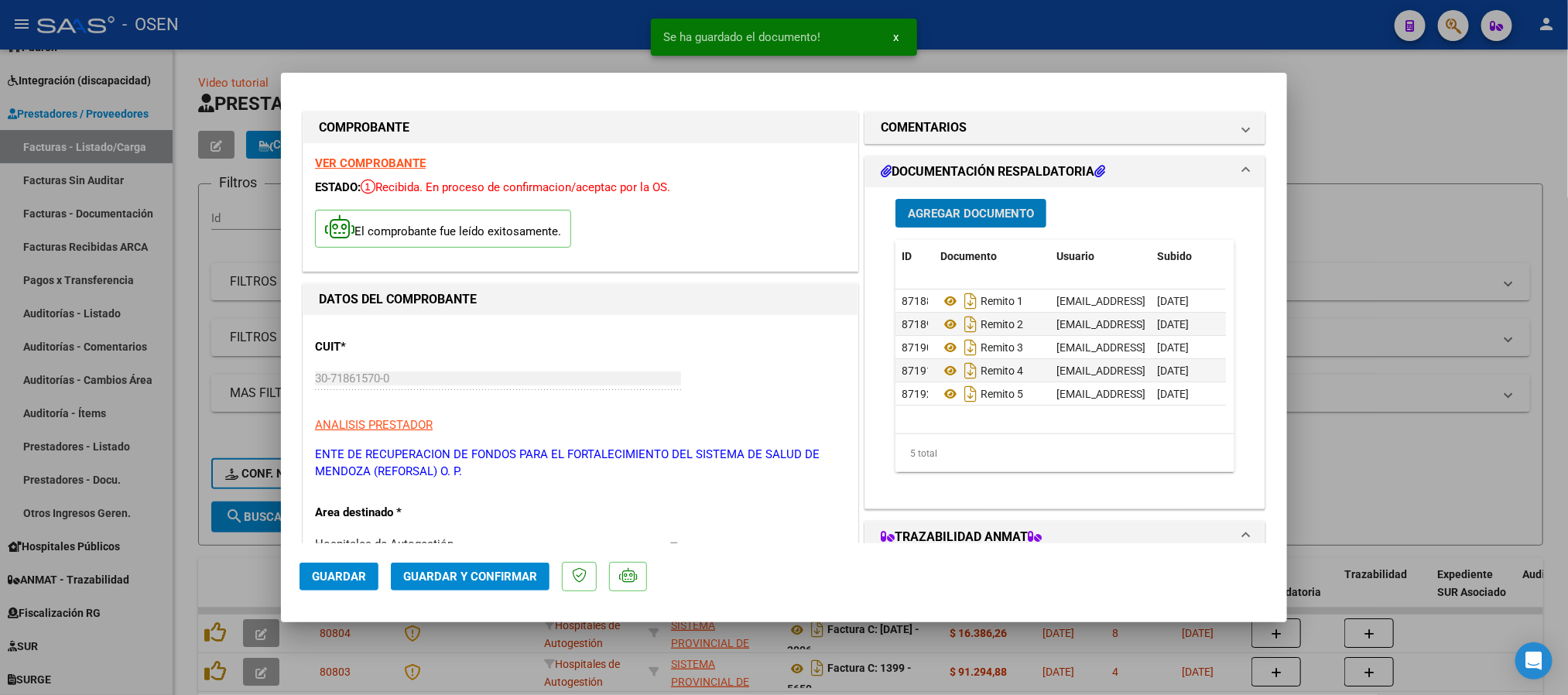
click at [359, 572] on span "Guardar" at bounding box center [339, 576] width 54 height 14
click at [1414, 518] on div at bounding box center [784, 347] width 1568 height 695
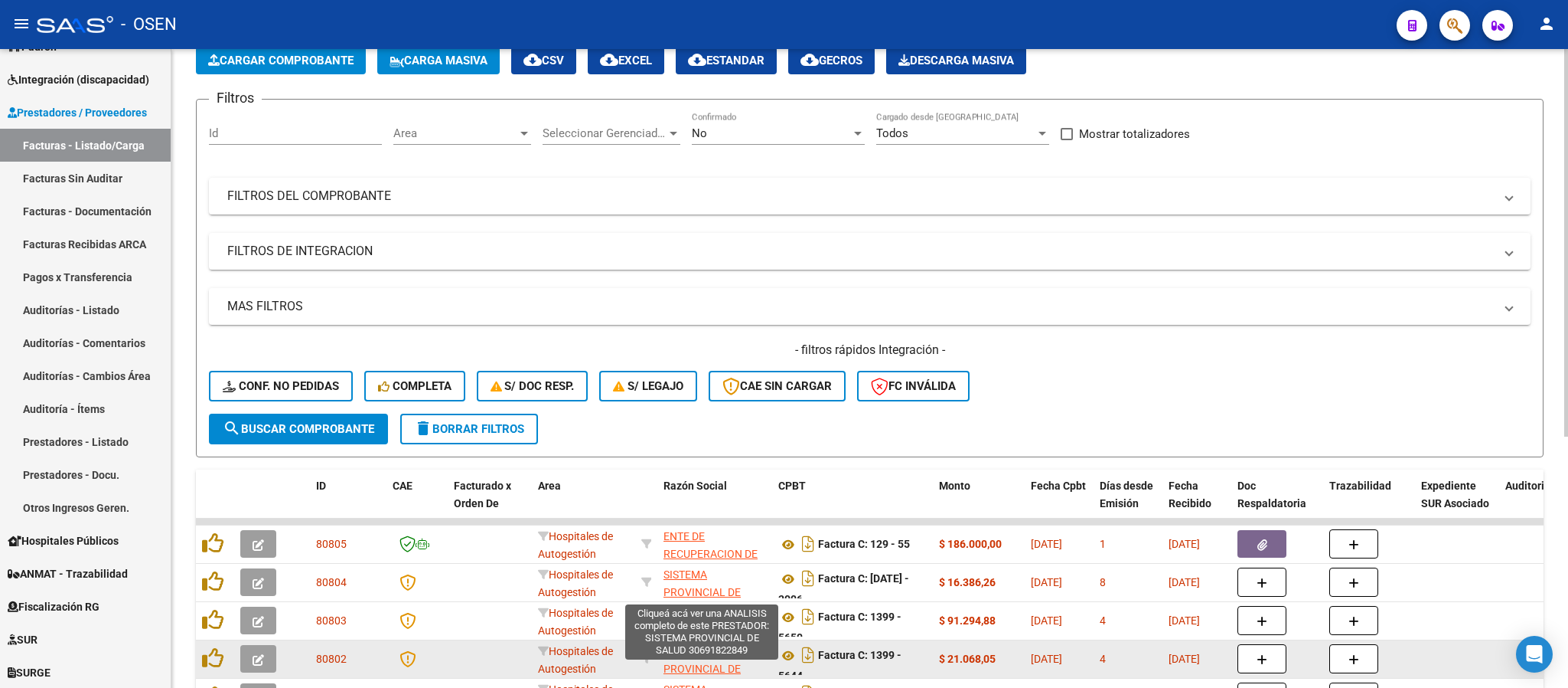
scroll to position [344, 0]
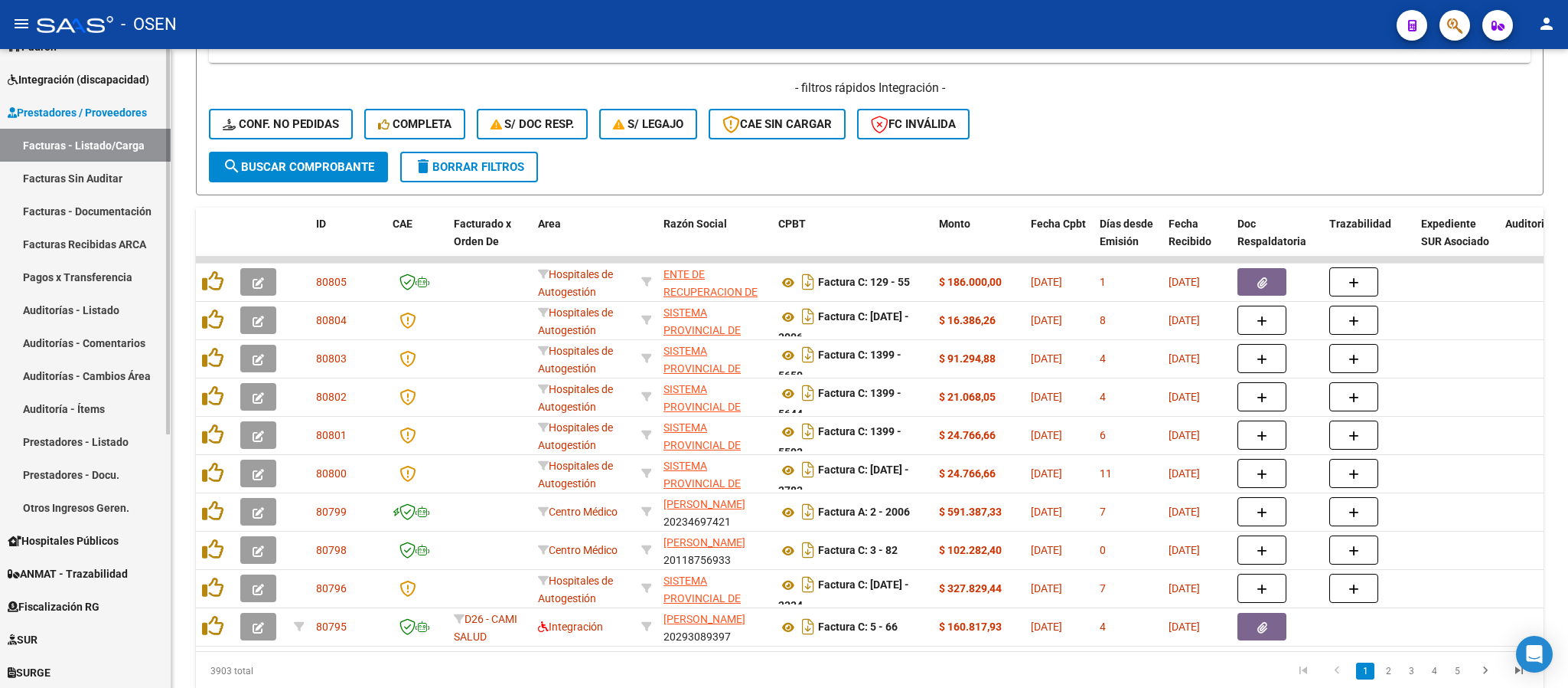
click at [78, 301] on link "Auditorías - Listado" at bounding box center [85, 310] width 170 height 33
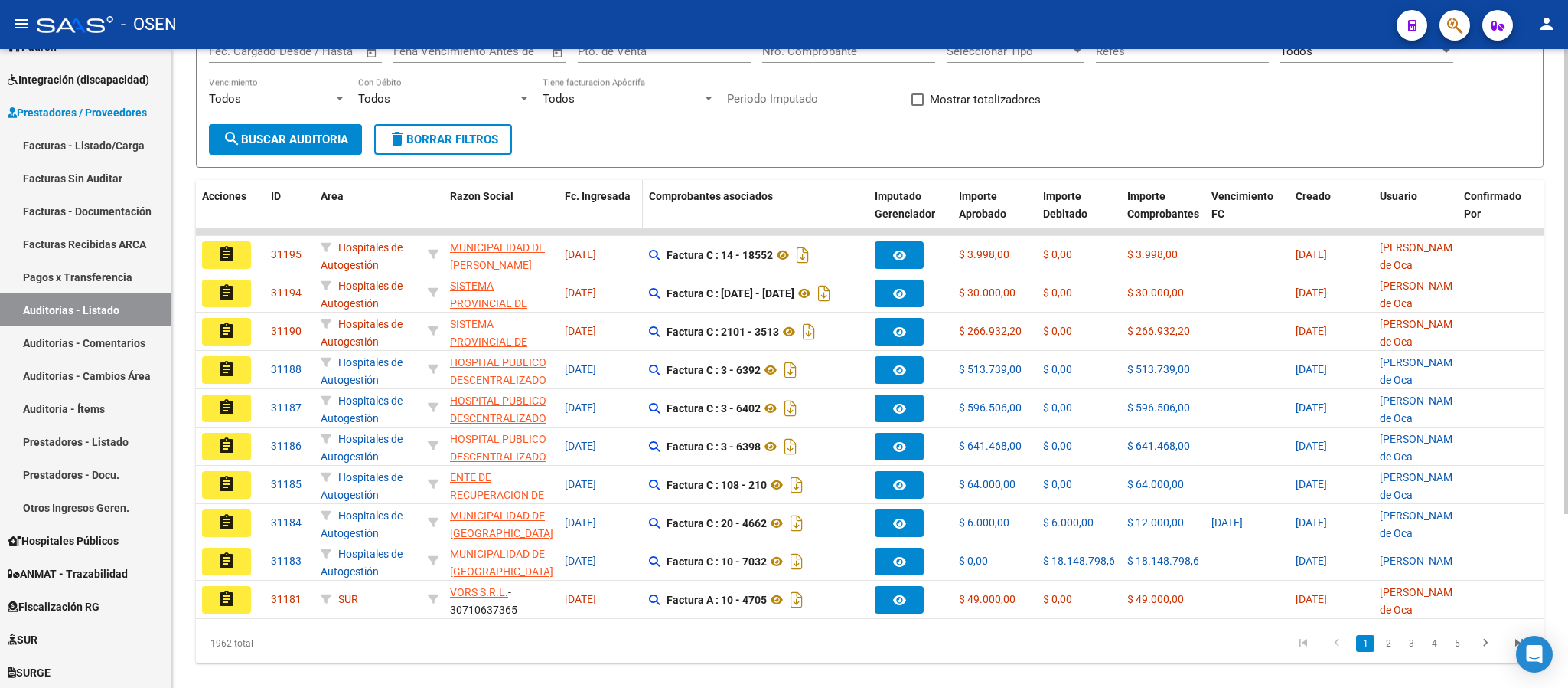
scroll to position [230, 0]
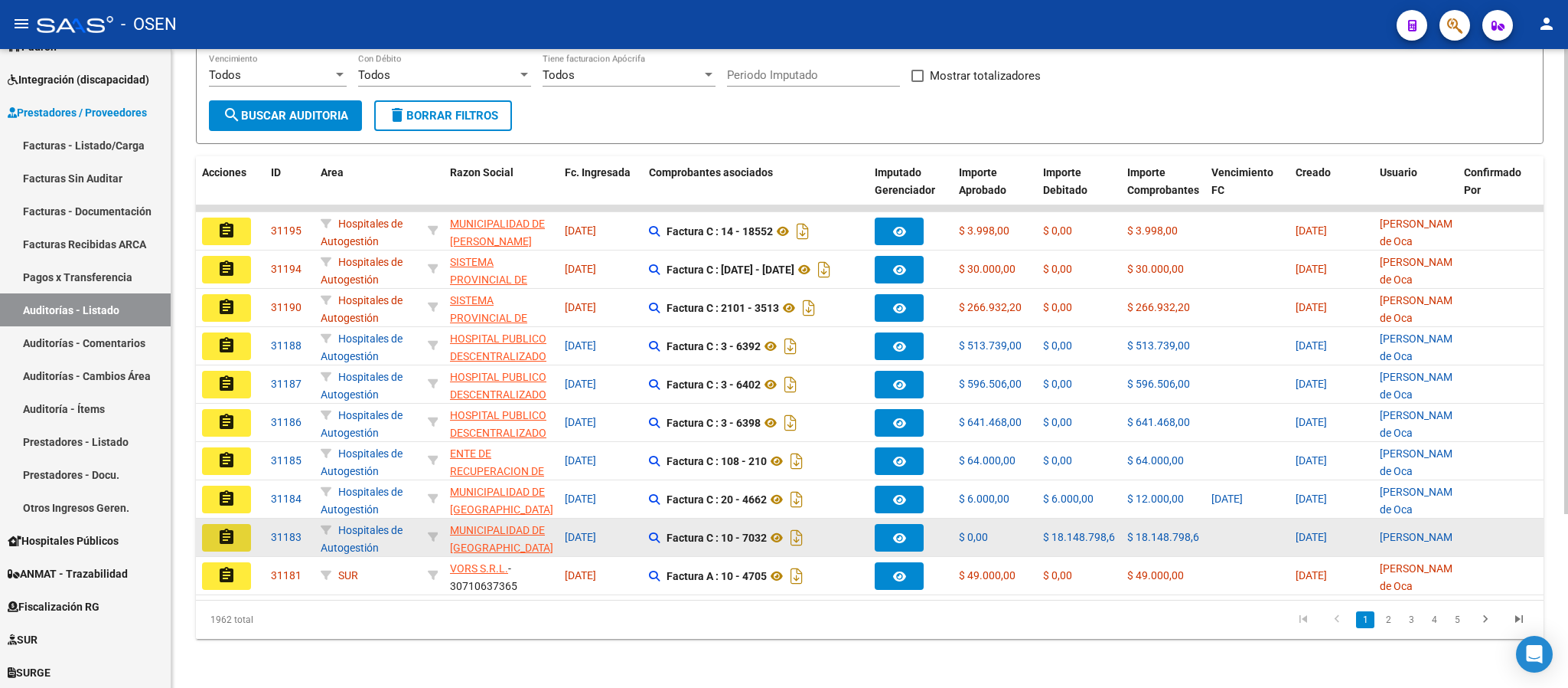
click at [217, 528] on mat-icon "assignment" at bounding box center [226, 537] width 18 height 18
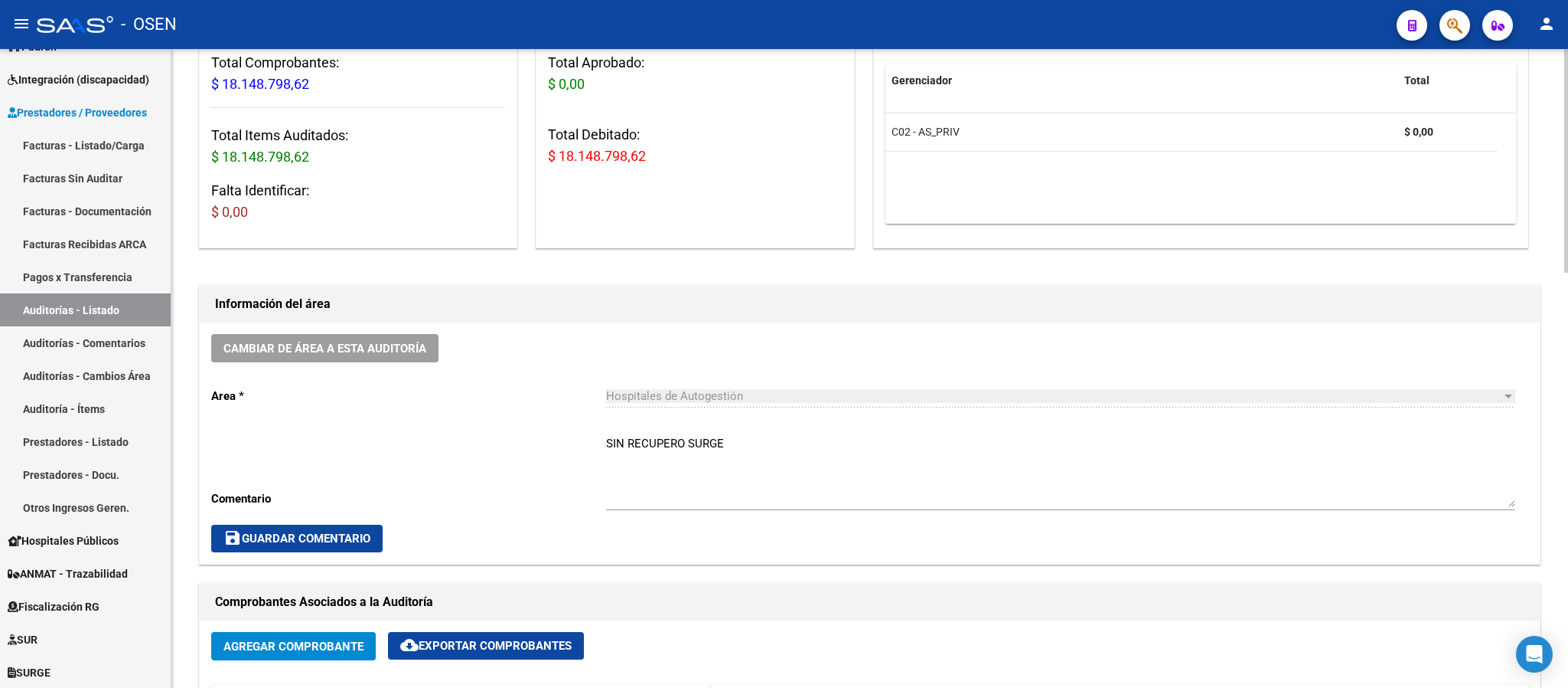
scroll to position [459, 0]
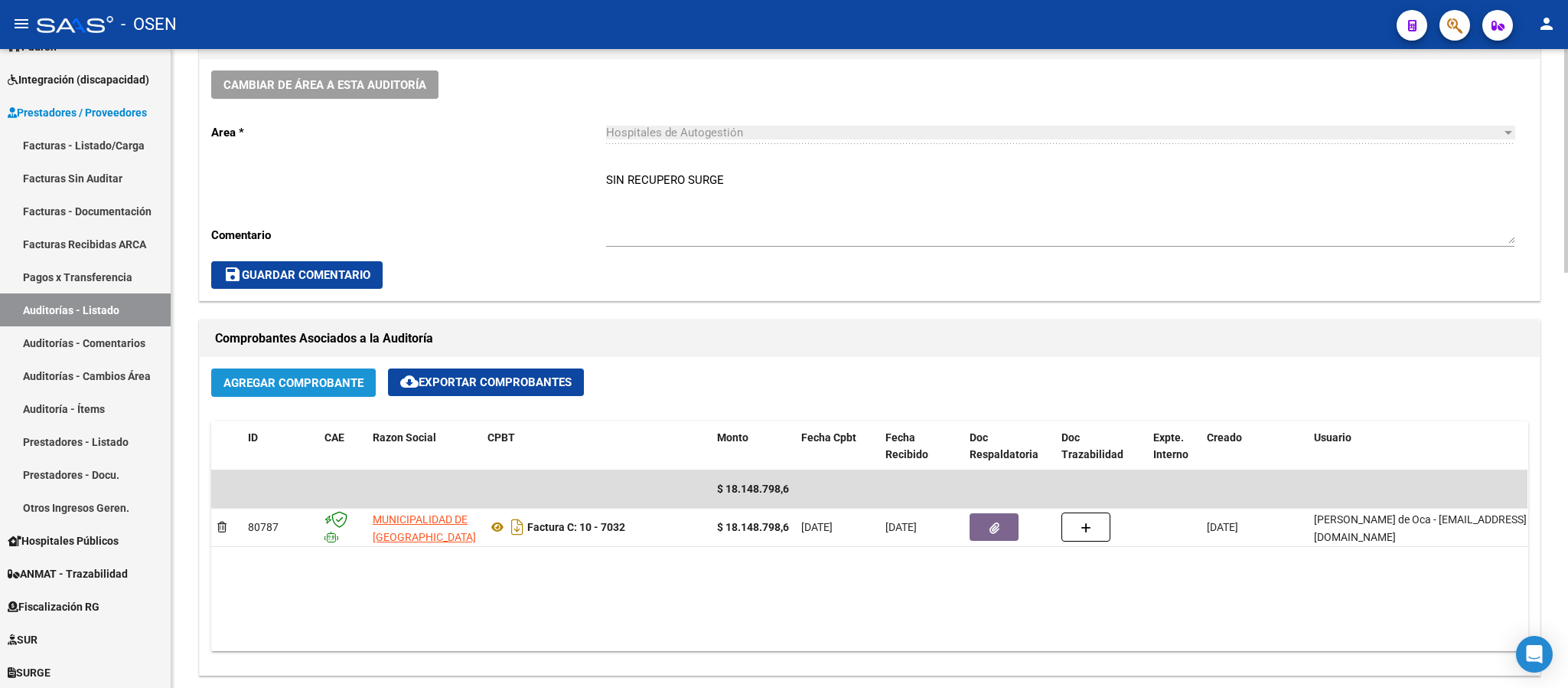
click at [287, 389] on span "Agregar Comprobante" at bounding box center [293, 383] width 140 height 14
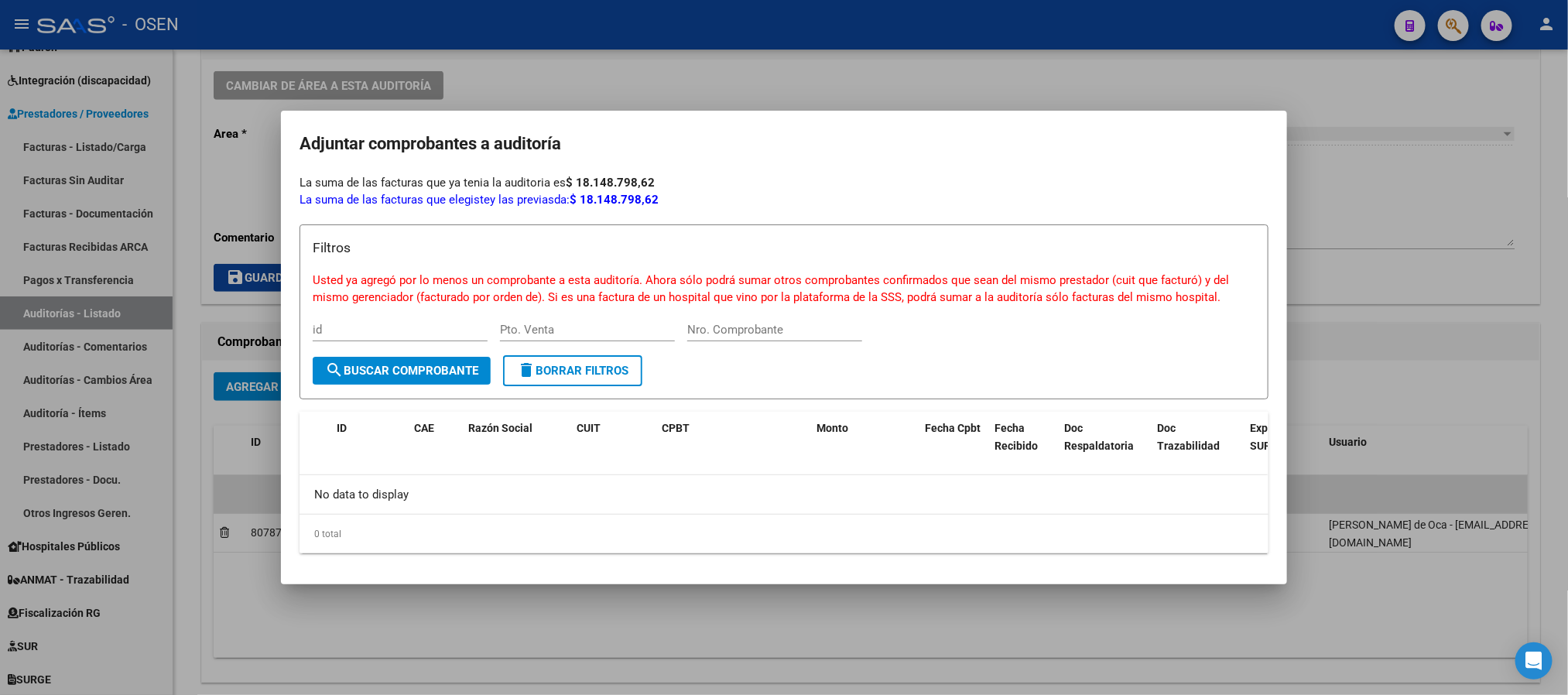
click at [658, 75] on div at bounding box center [784, 347] width 1568 height 695
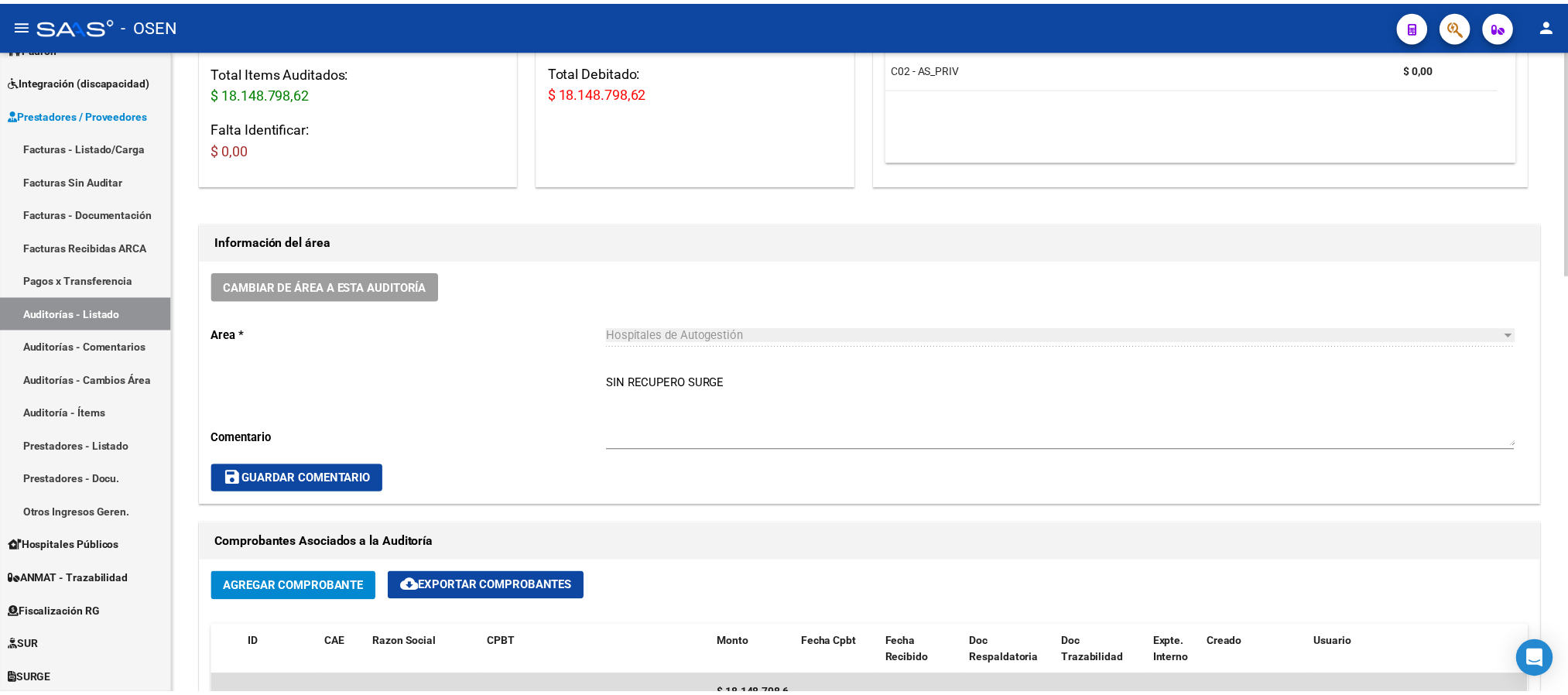
scroll to position [348, 0]
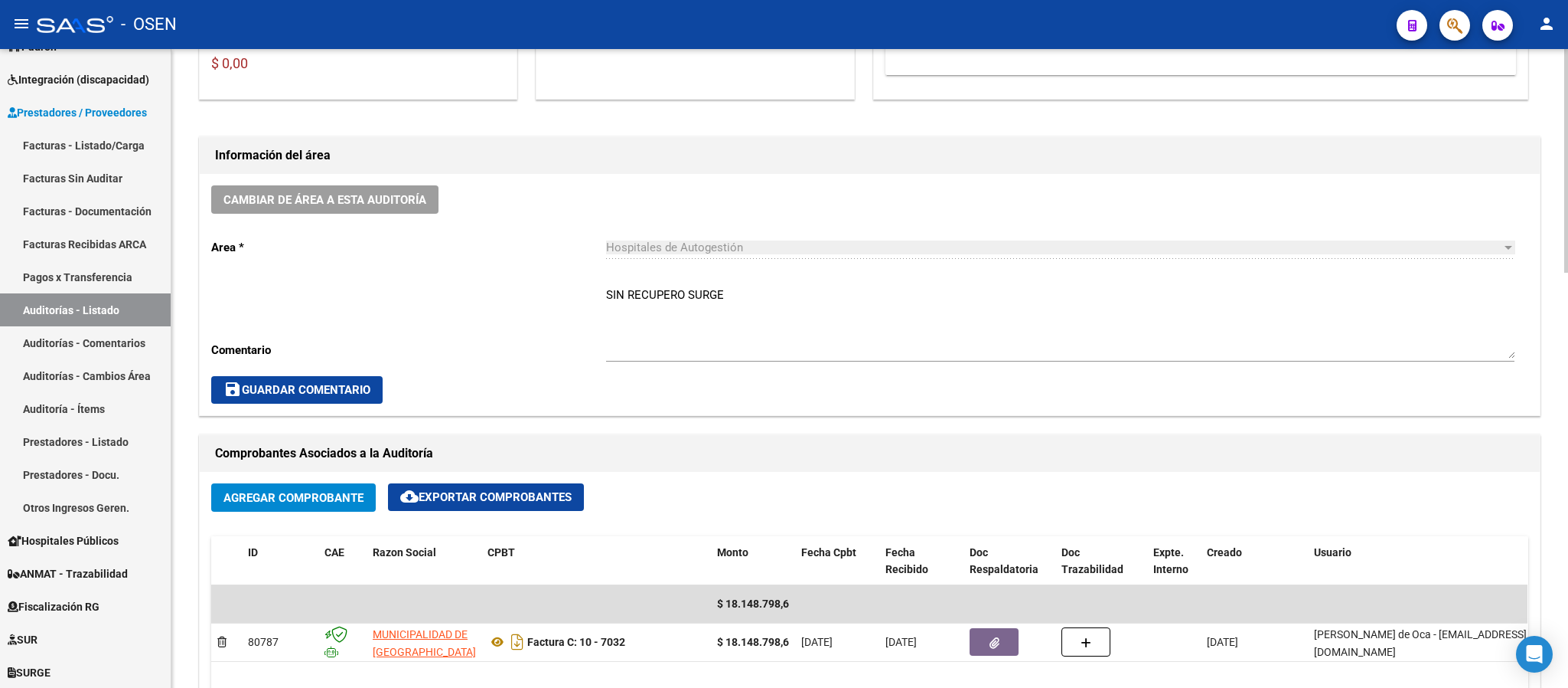
click at [334, 491] on span "Agregar Comprobante" at bounding box center [293, 498] width 140 height 14
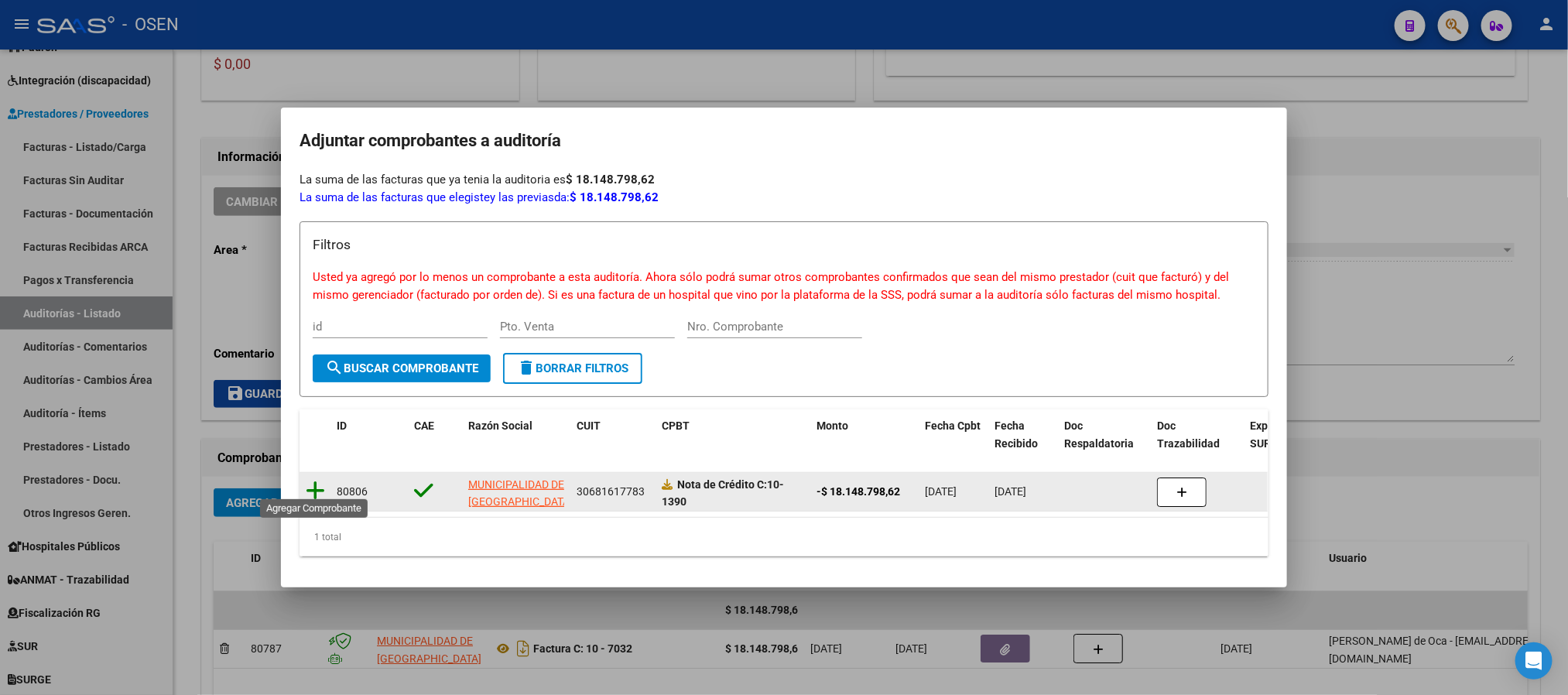
click at [321, 480] on icon at bounding box center [316, 490] width 19 height 22
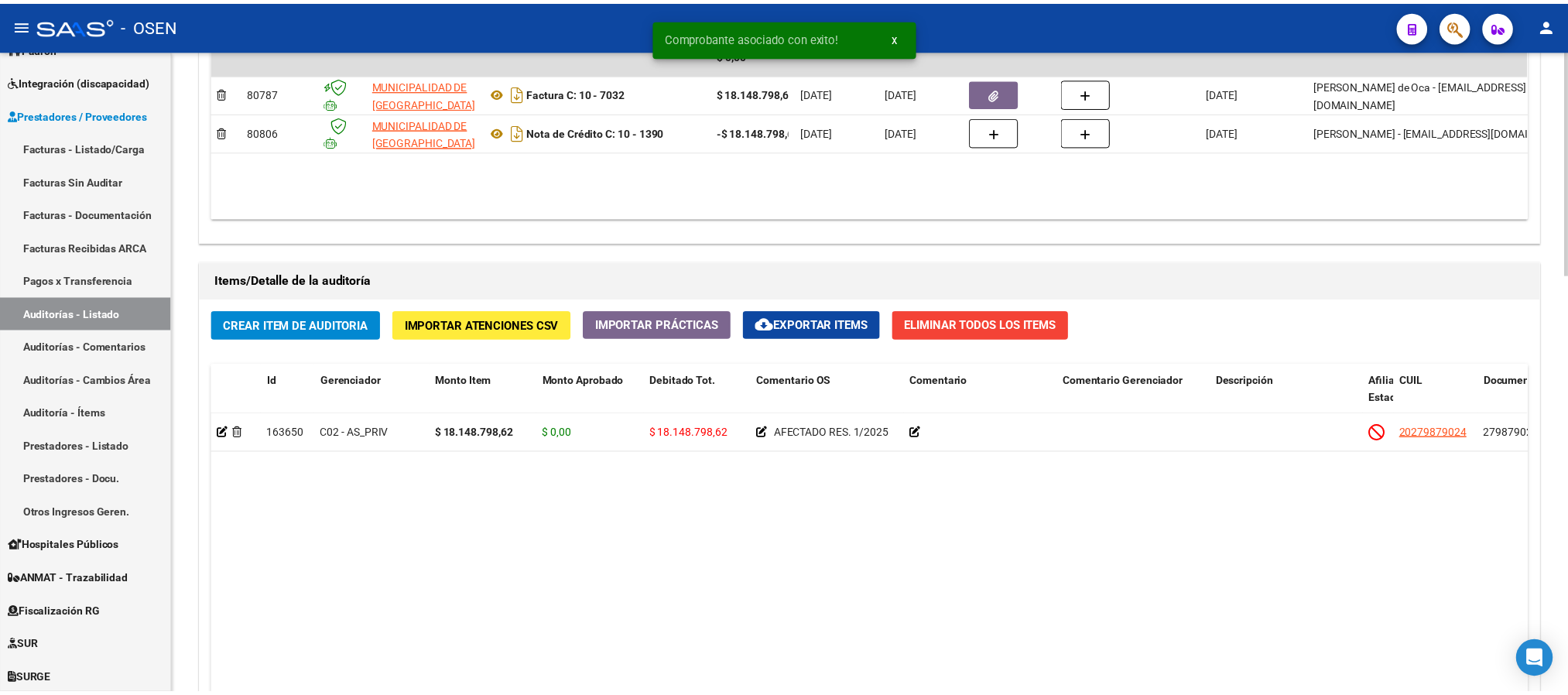
scroll to position [929, 0]
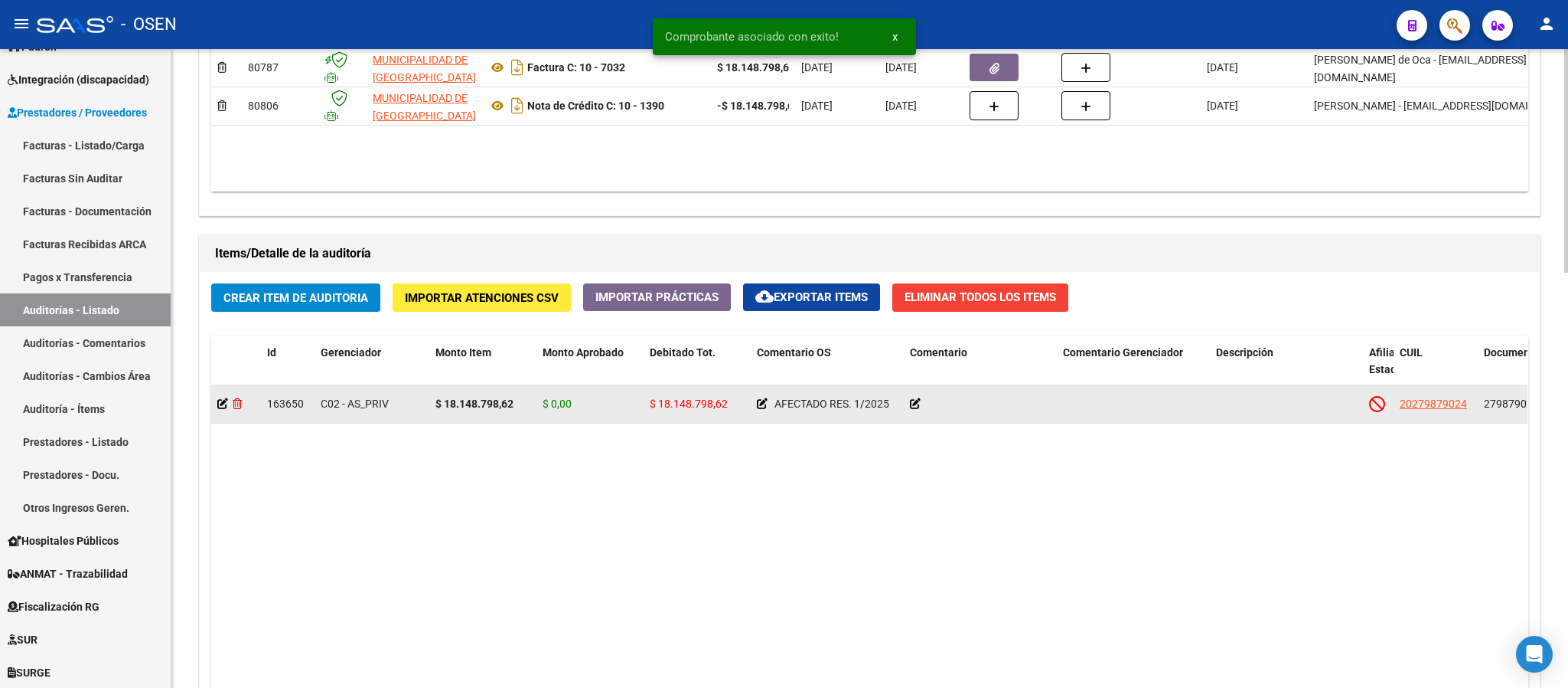
click at [240, 407] on icon at bounding box center [237, 404] width 10 height 10
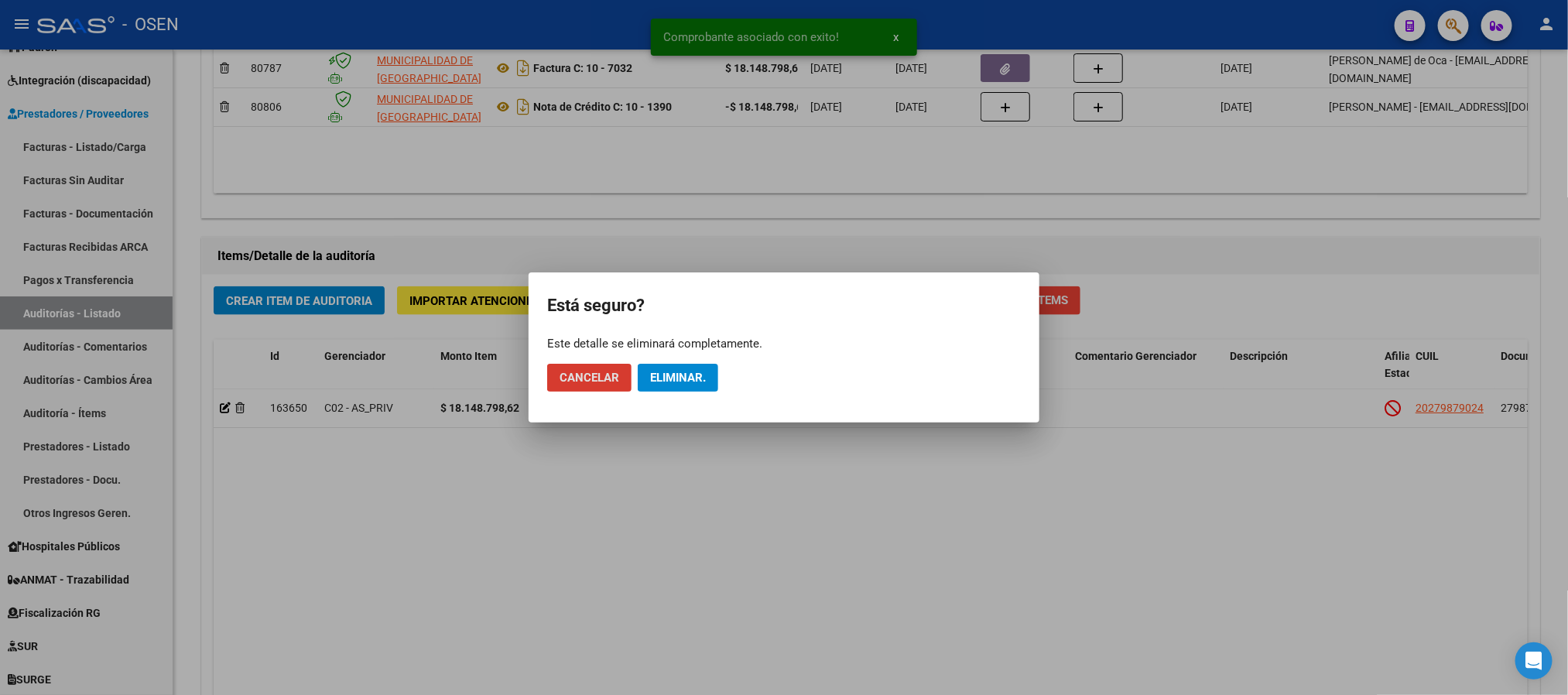
click at [697, 377] on span "Eliminar." at bounding box center [678, 378] width 55 height 14
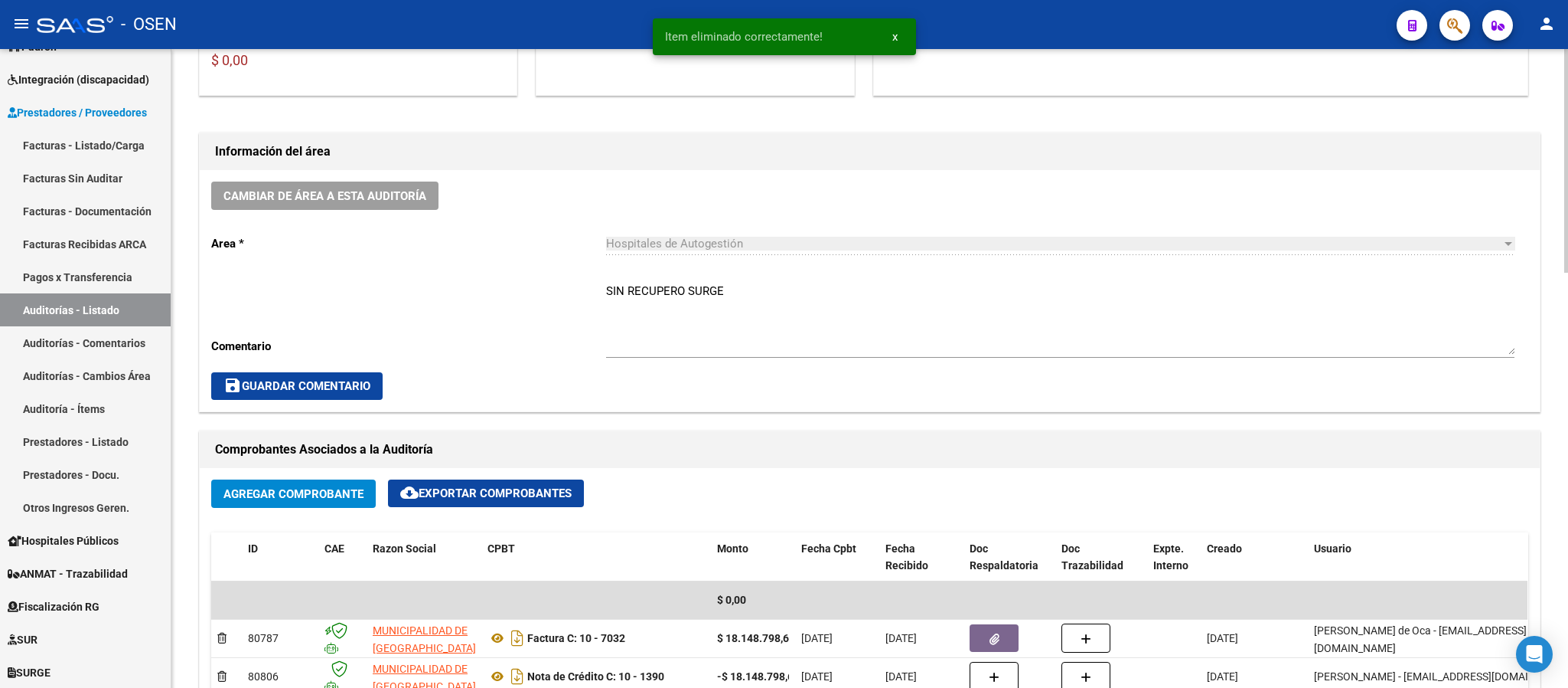
scroll to position [344, 0]
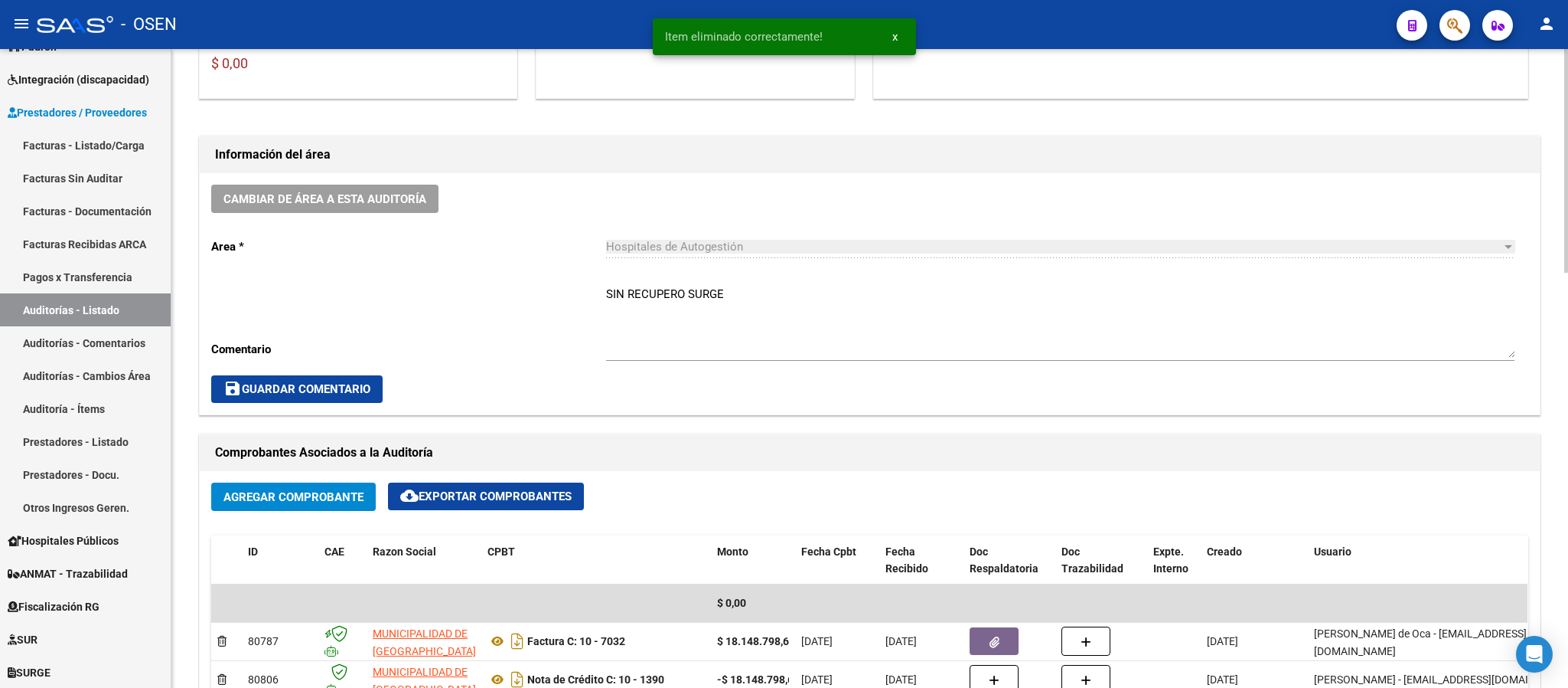
click at [611, 301] on textarea "SIN RECUPERO SURGE" at bounding box center [1060, 321] width 908 height 72
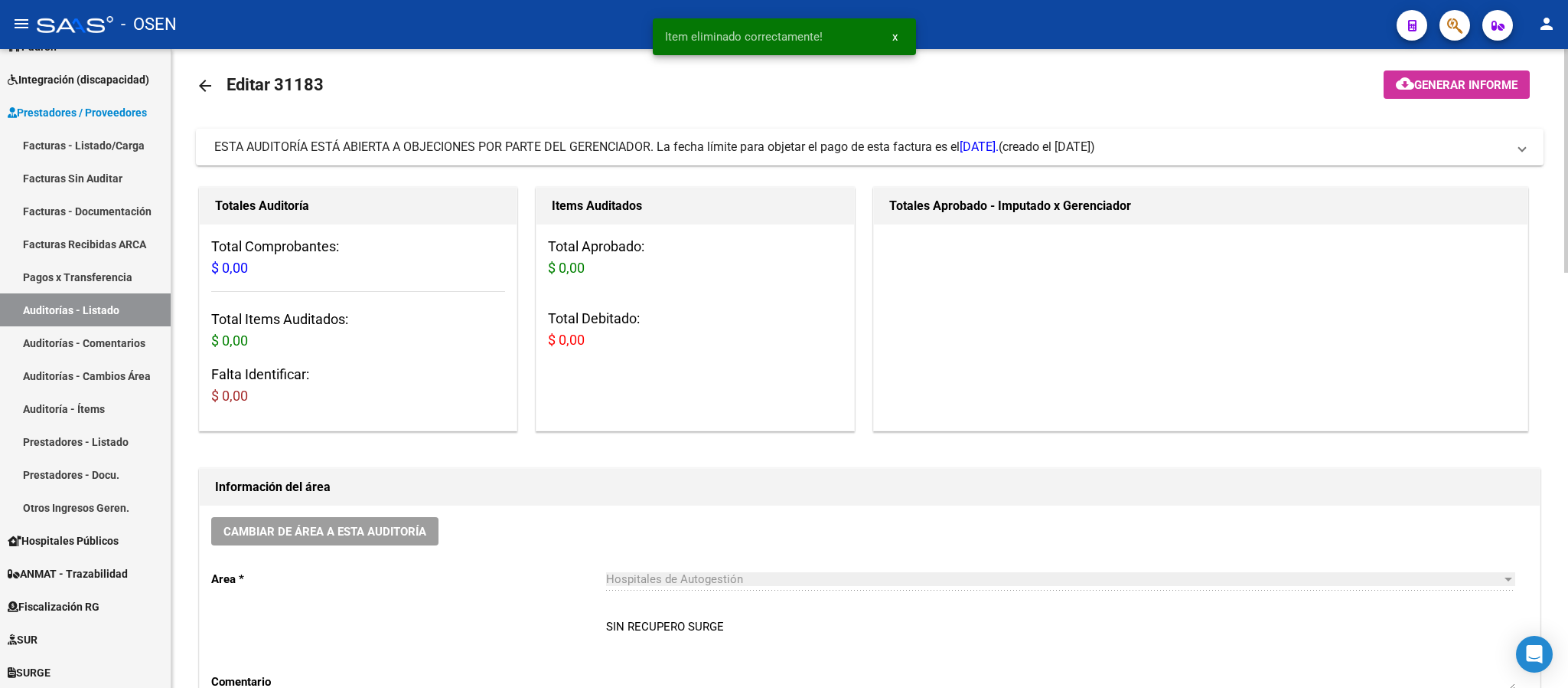
scroll to position [0, 0]
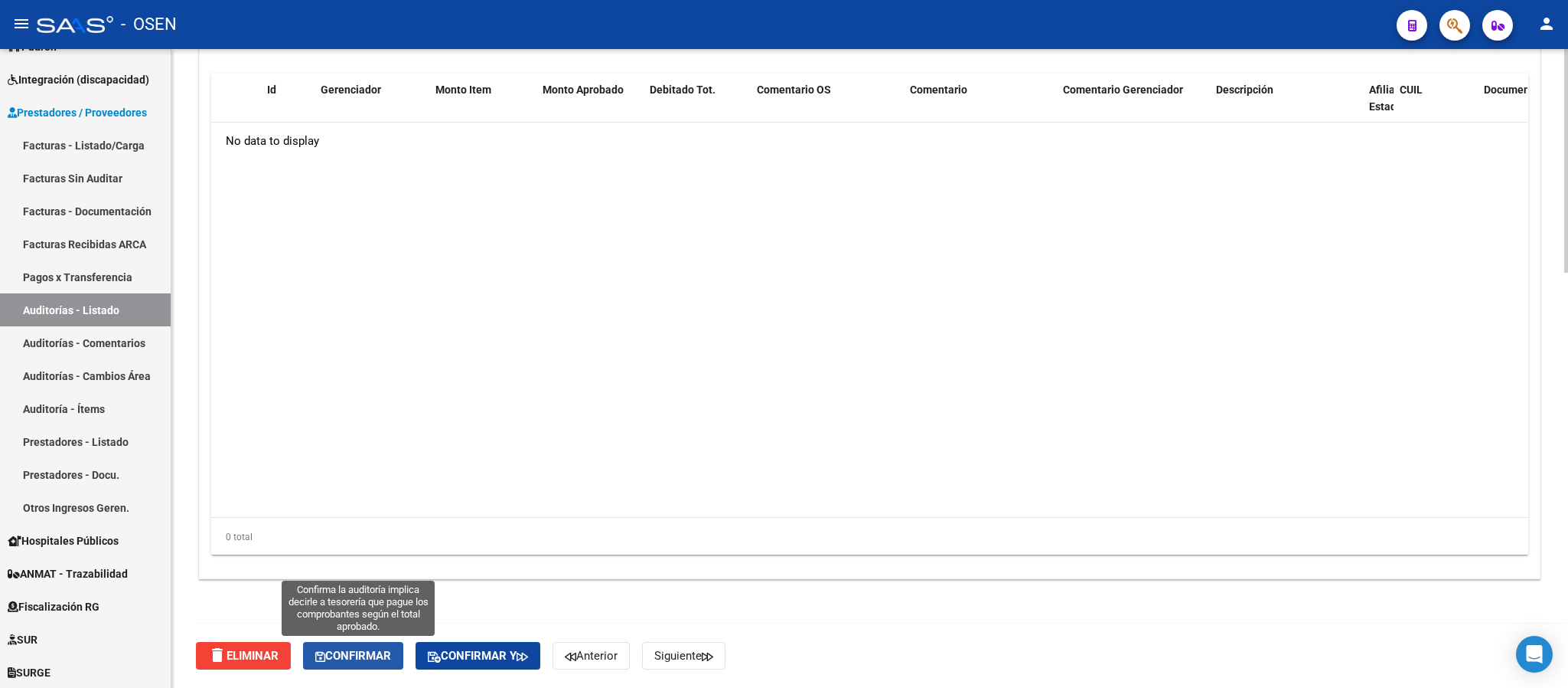
click at [354, 645] on button "Confirmar" at bounding box center [353, 656] width 100 height 28
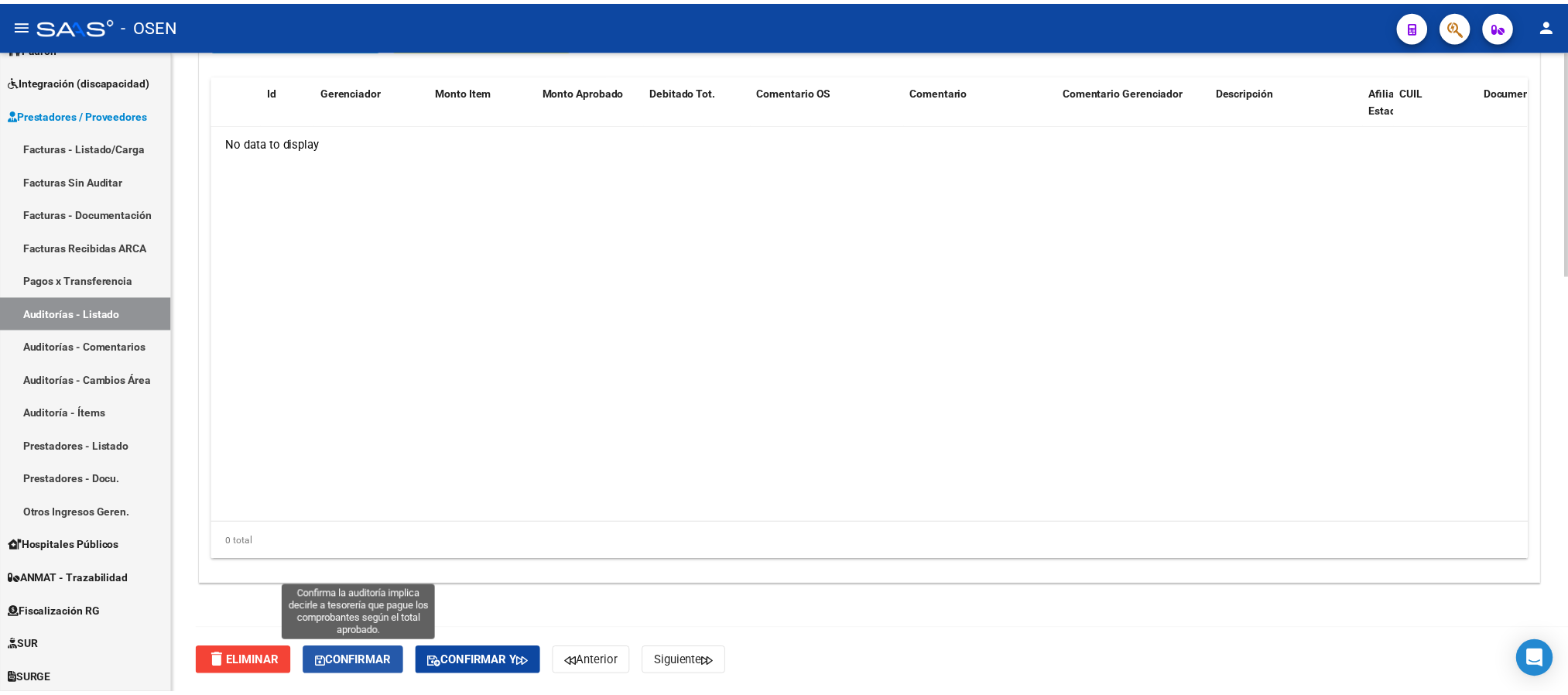
scroll to position [1143, 0]
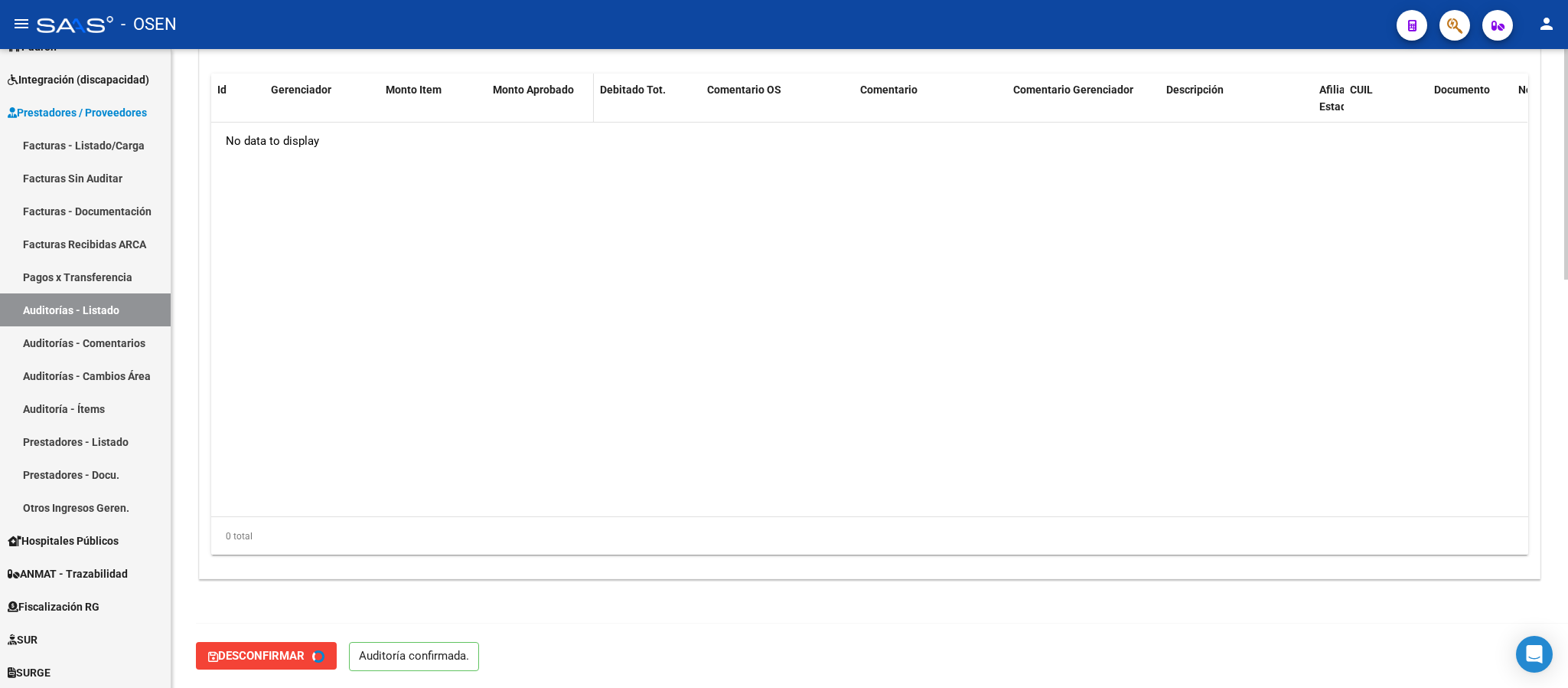
type input "202510"
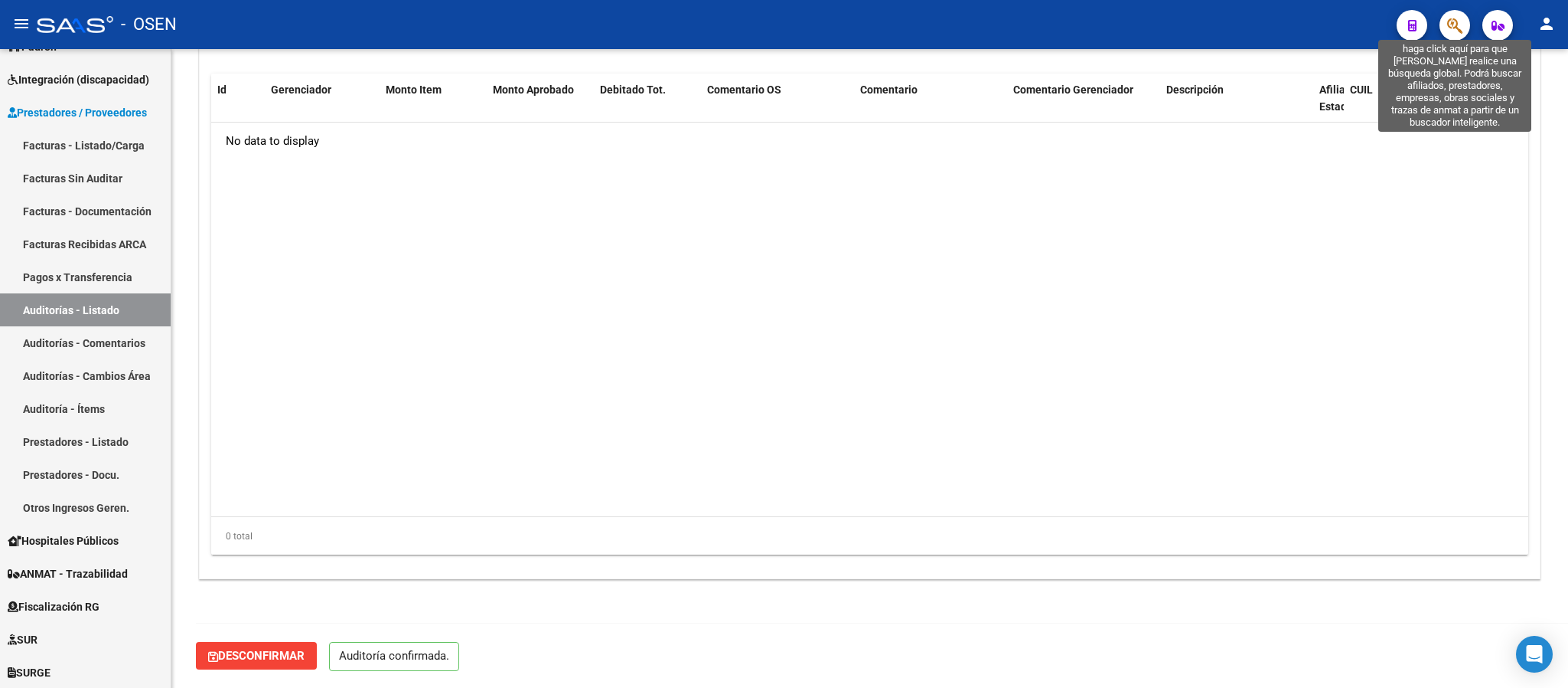
click at [1460, 23] on icon "button" at bounding box center [1455, 25] width 16 height 17
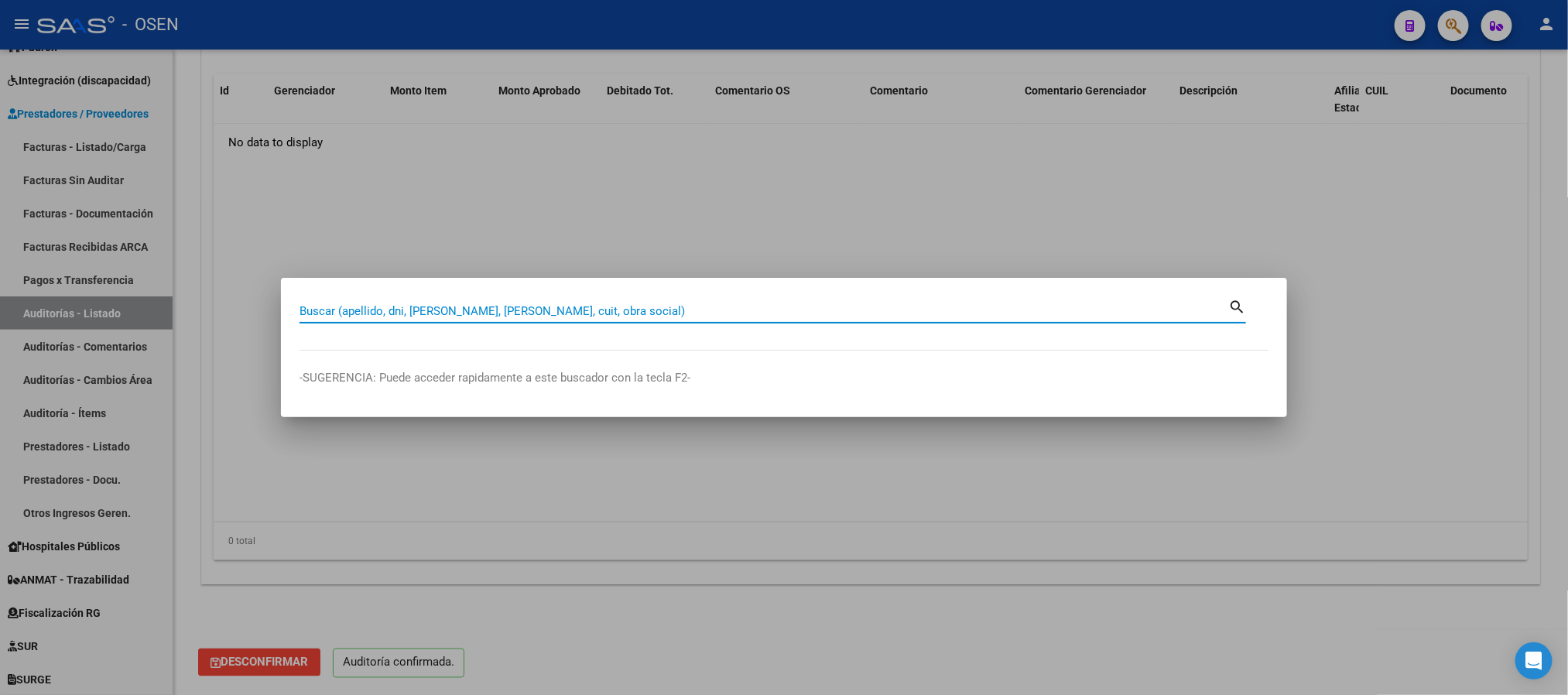
paste input "36.991.903"
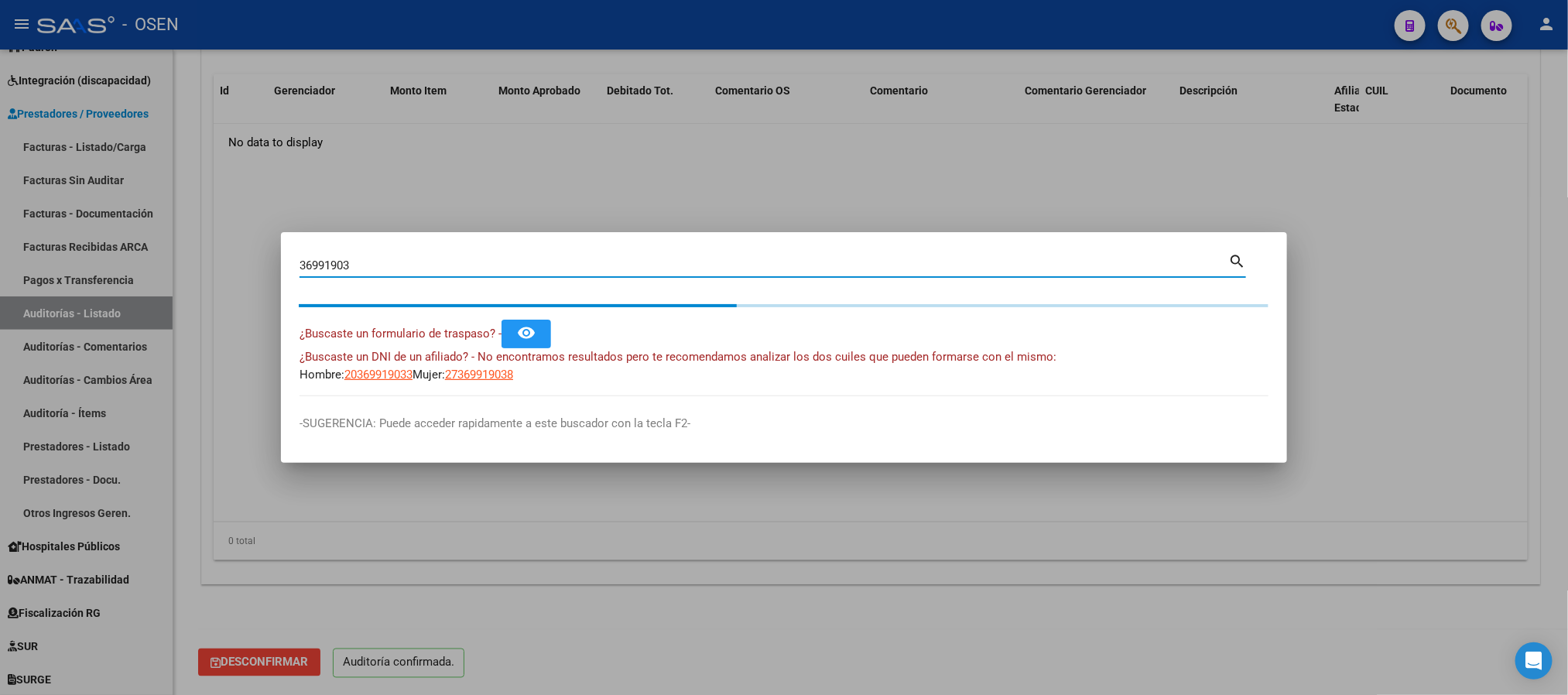
type input "36991903"
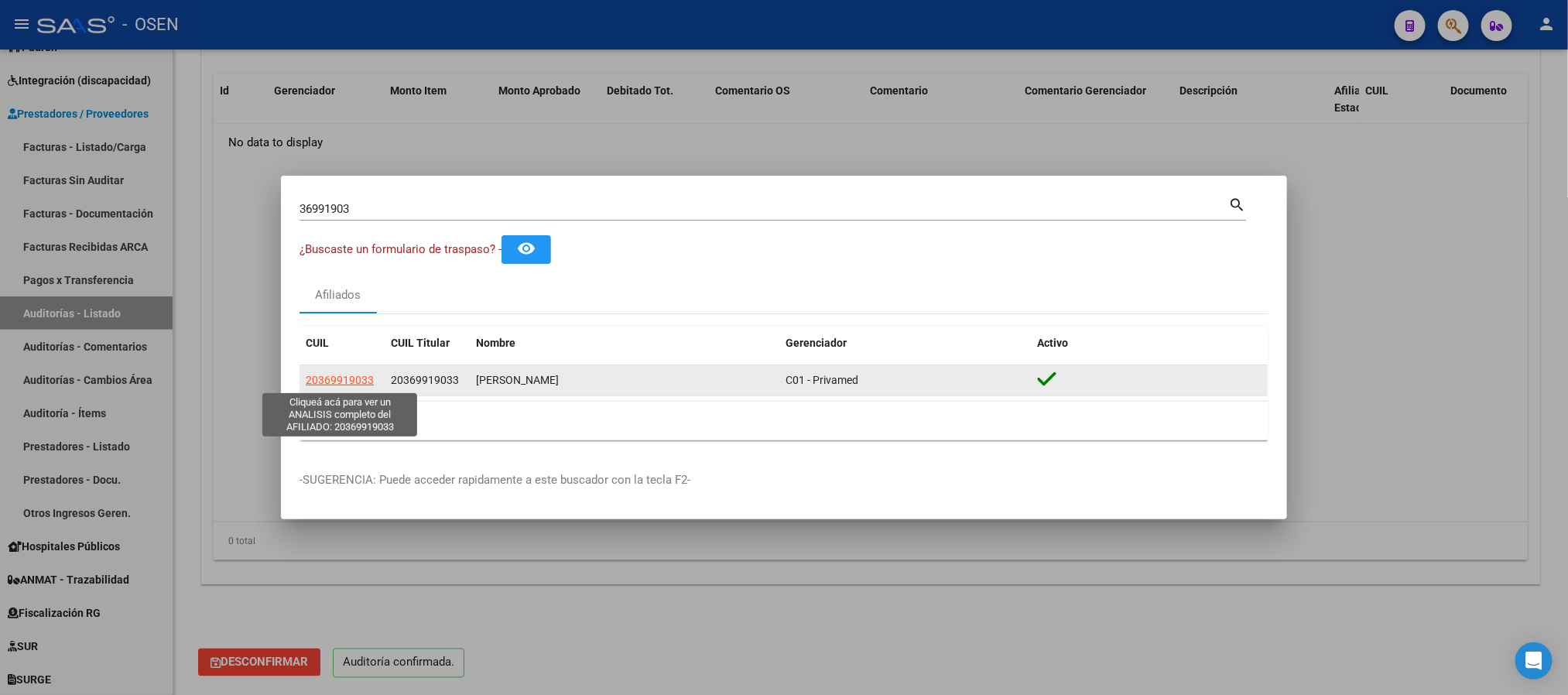
click at [352, 386] on span "20369919033" at bounding box center [339, 380] width 68 height 12
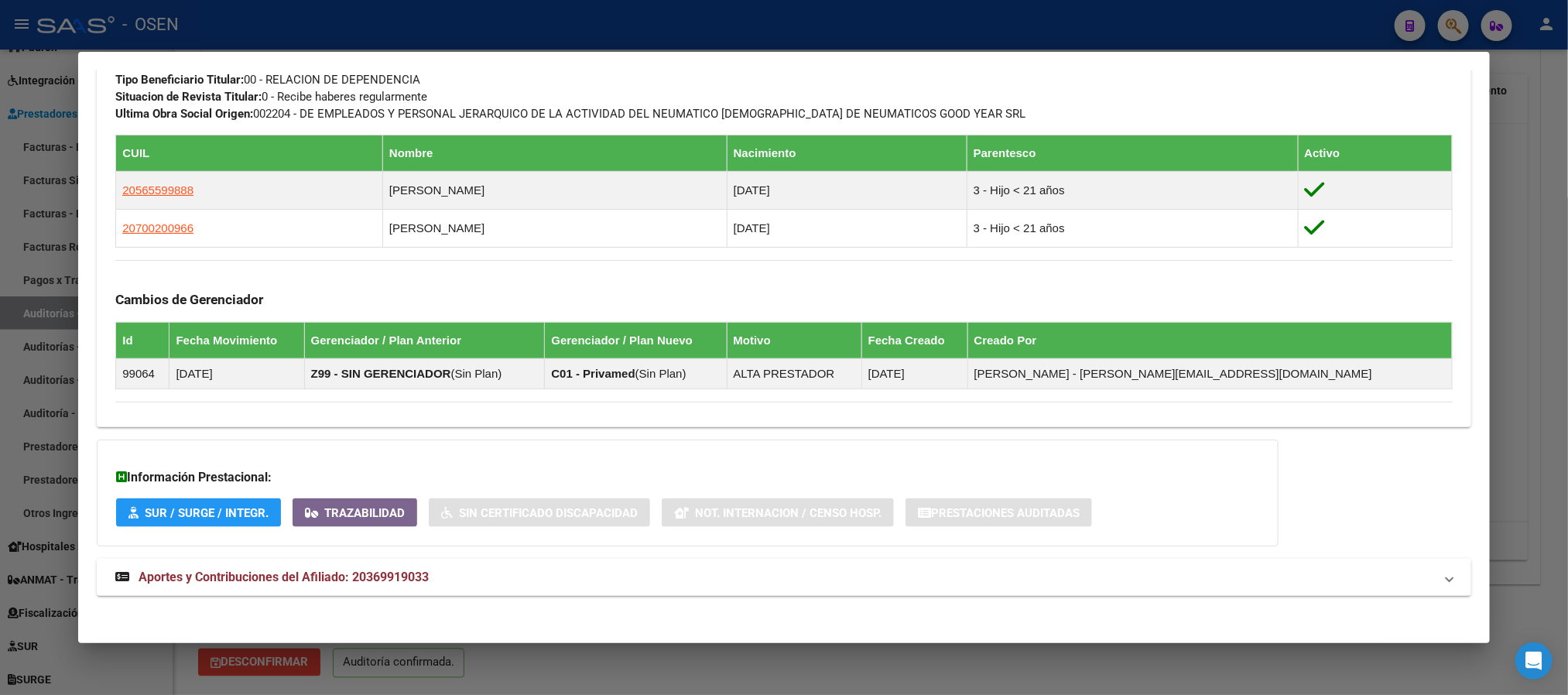
scroll to position [831, 0]
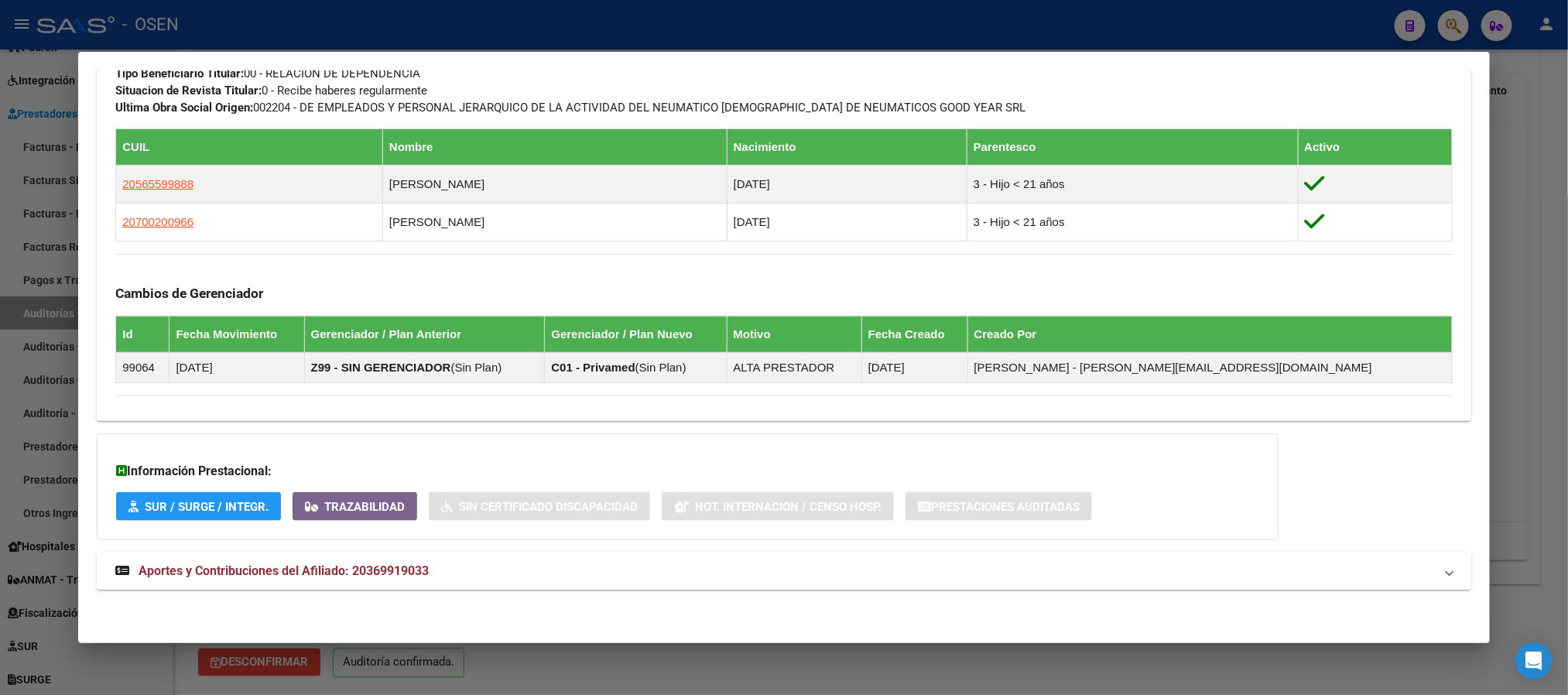
drag, startPoint x: 637, startPoint y: 546, endPoint x: 637, endPoint y: 567, distance: 21.0
click at [639, 574] on mat-panel-title "Aportes y Contribuciones del Afiliado: 20369919033" at bounding box center [774, 570] width 1318 height 18
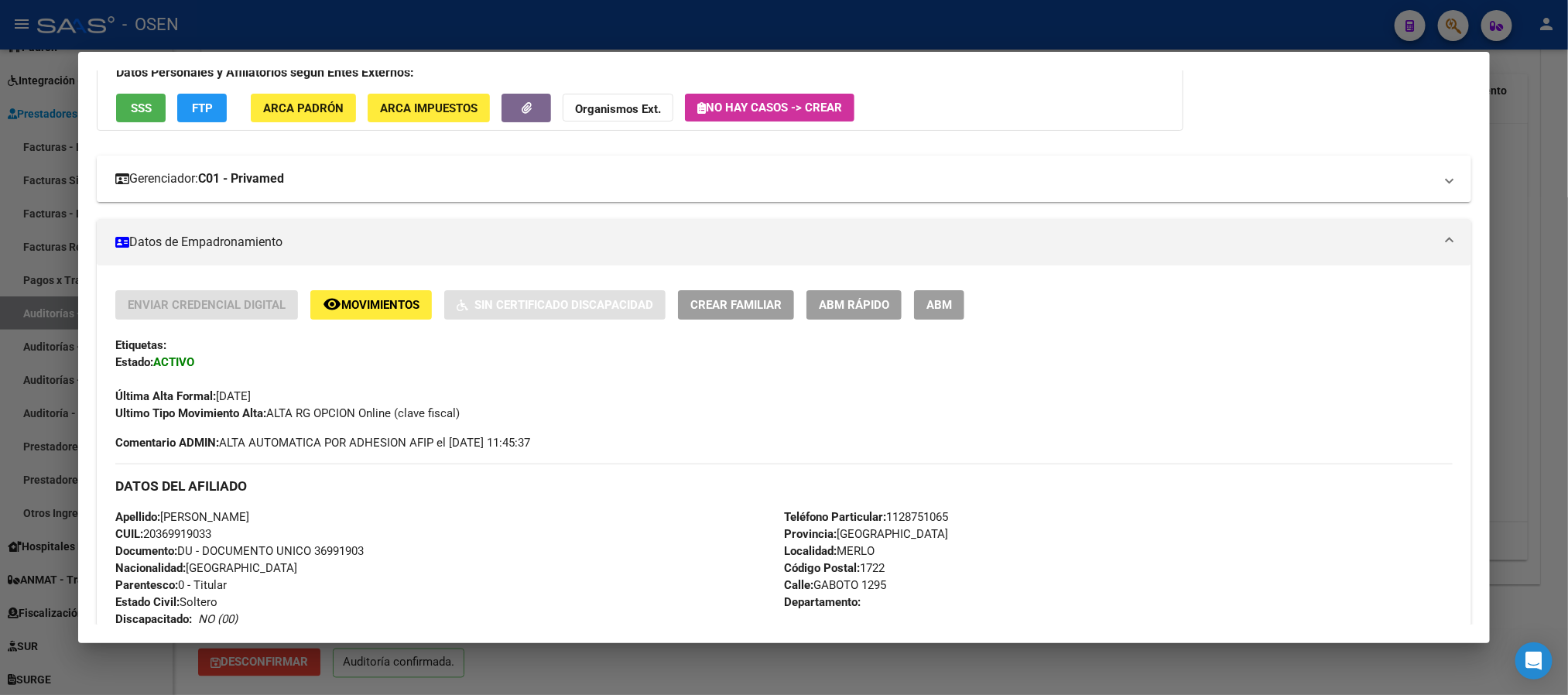
scroll to position [0, 0]
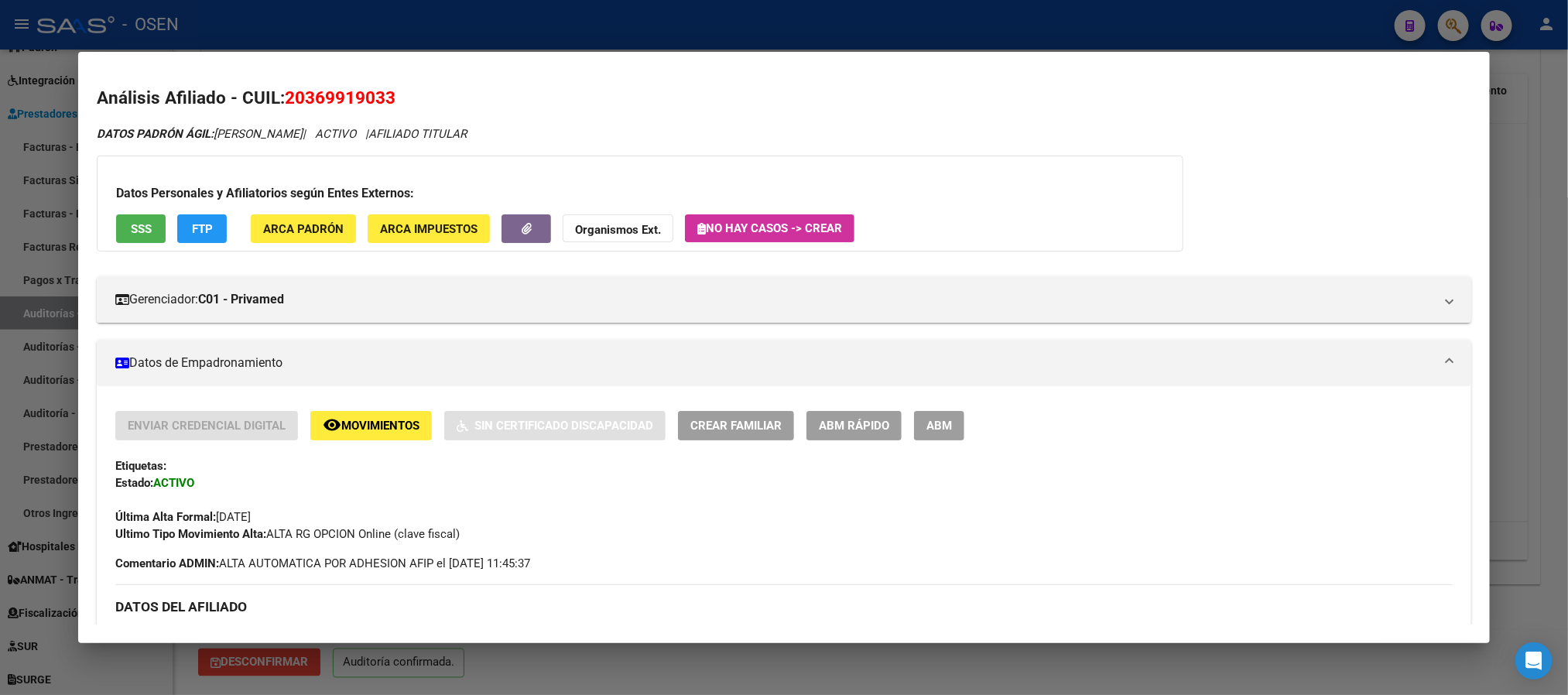
click at [131, 235] on span "SSS" at bounding box center [142, 229] width 21 height 14
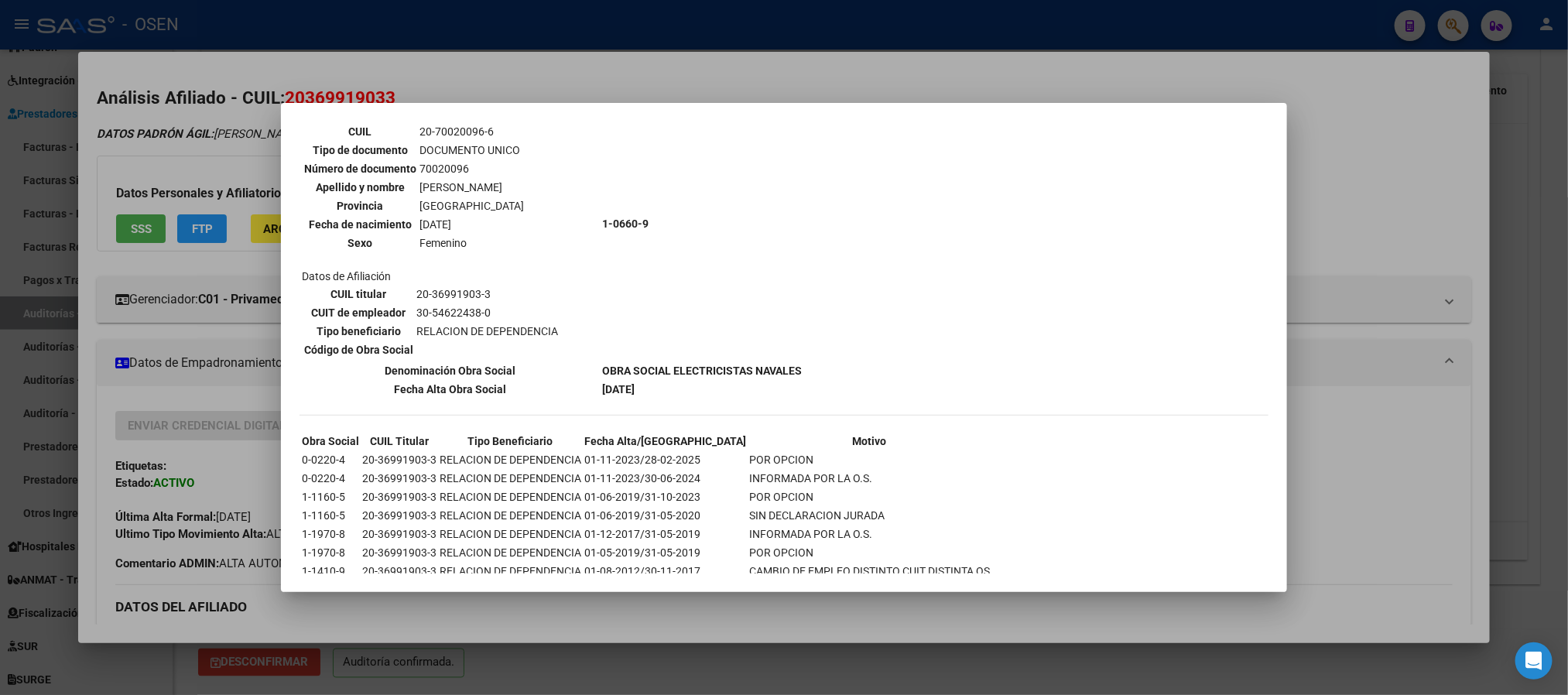
scroll to position [999, 0]
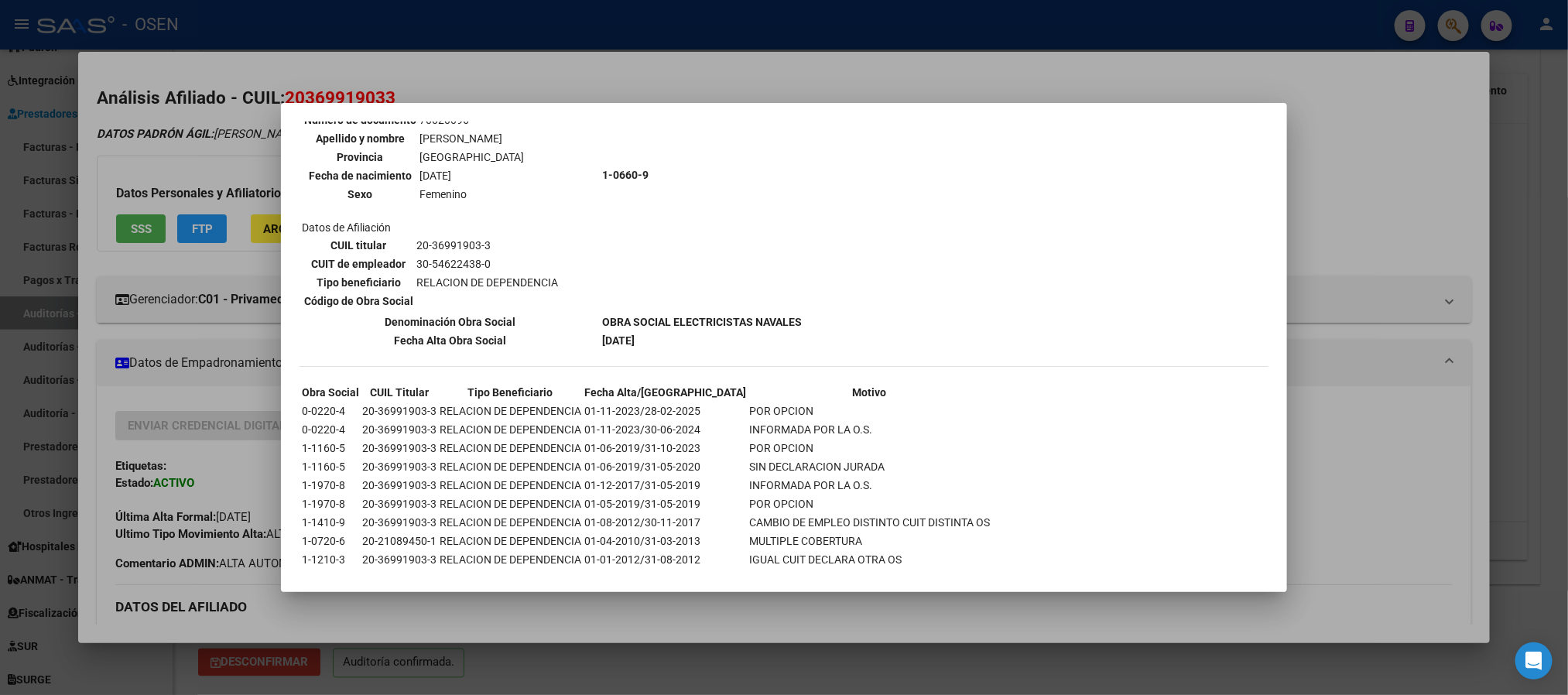
click at [1328, 434] on div at bounding box center [784, 347] width 1568 height 695
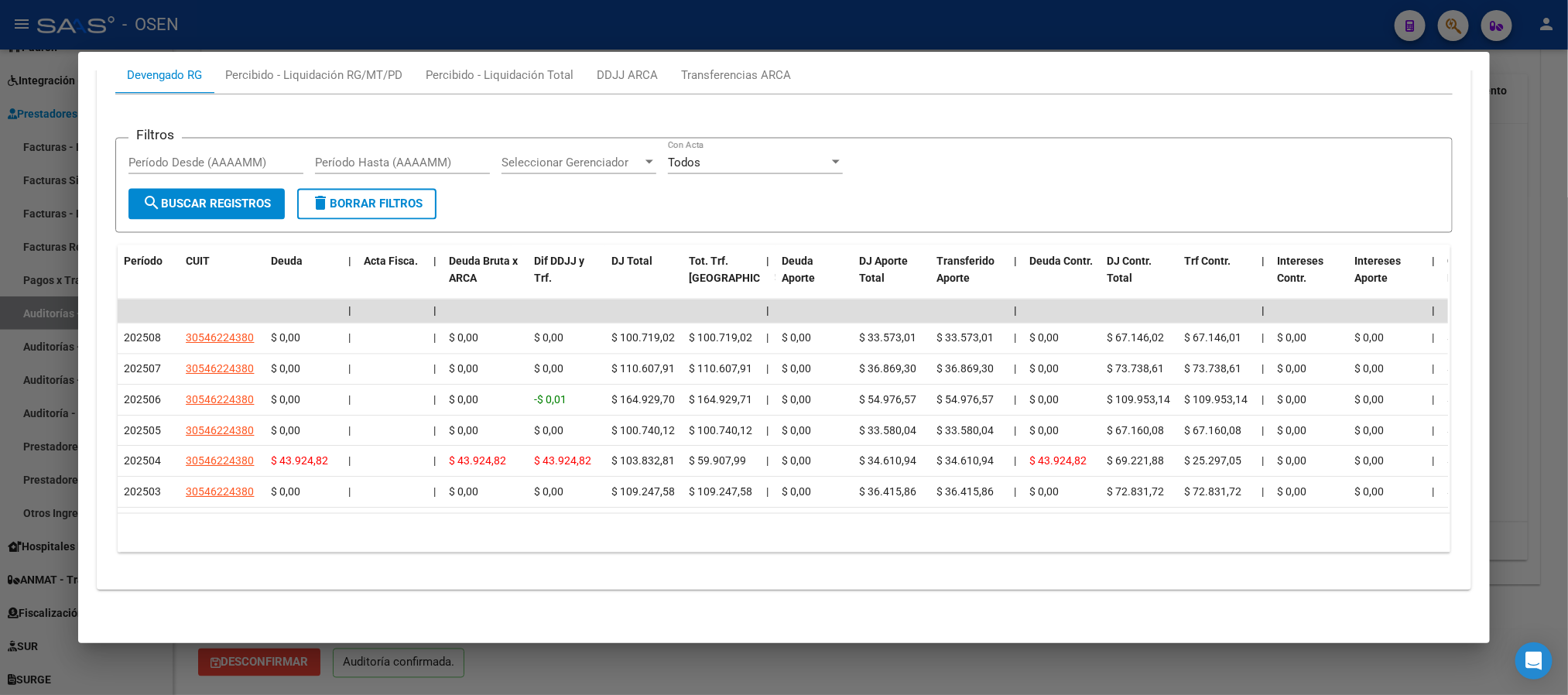
scroll to position [1473, 0]
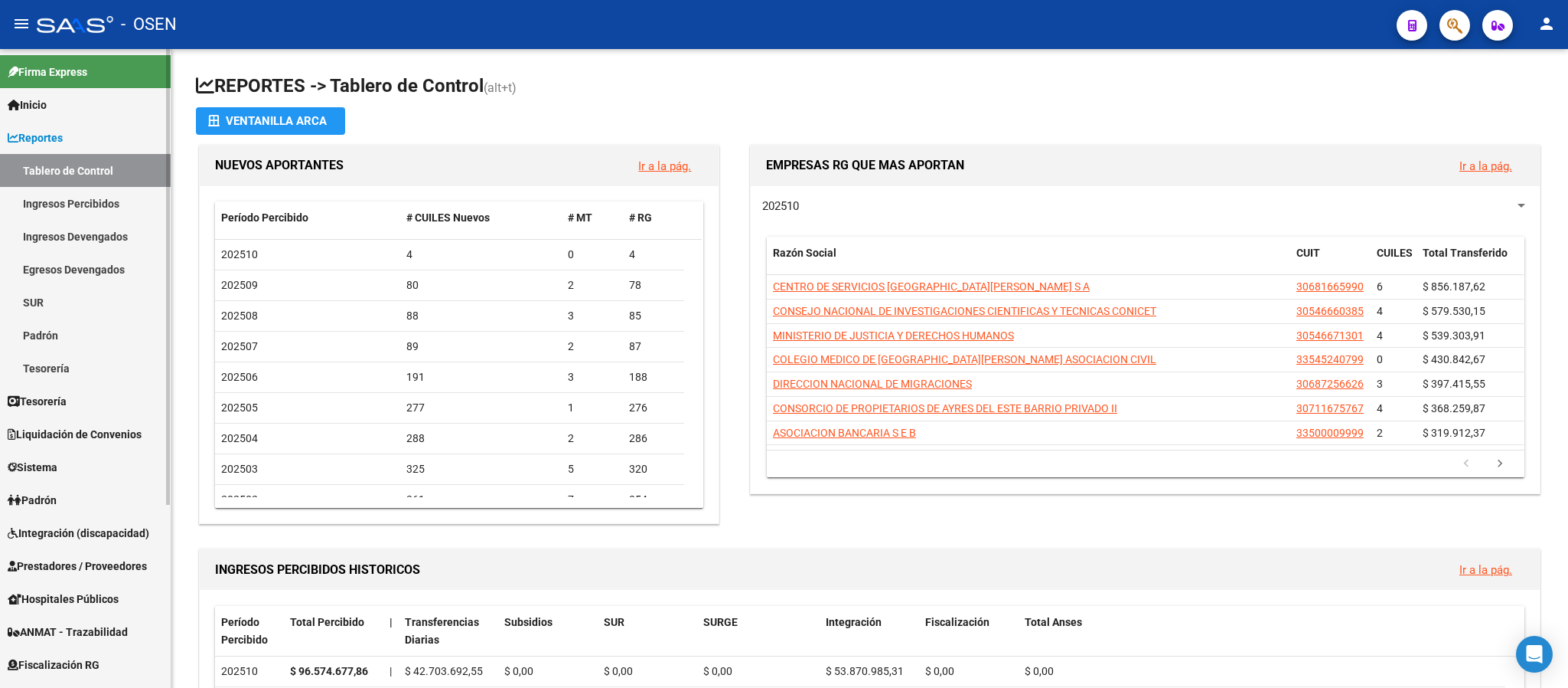
click at [111, 568] on span "Prestadores / Proveedores" at bounding box center [77, 565] width 139 height 17
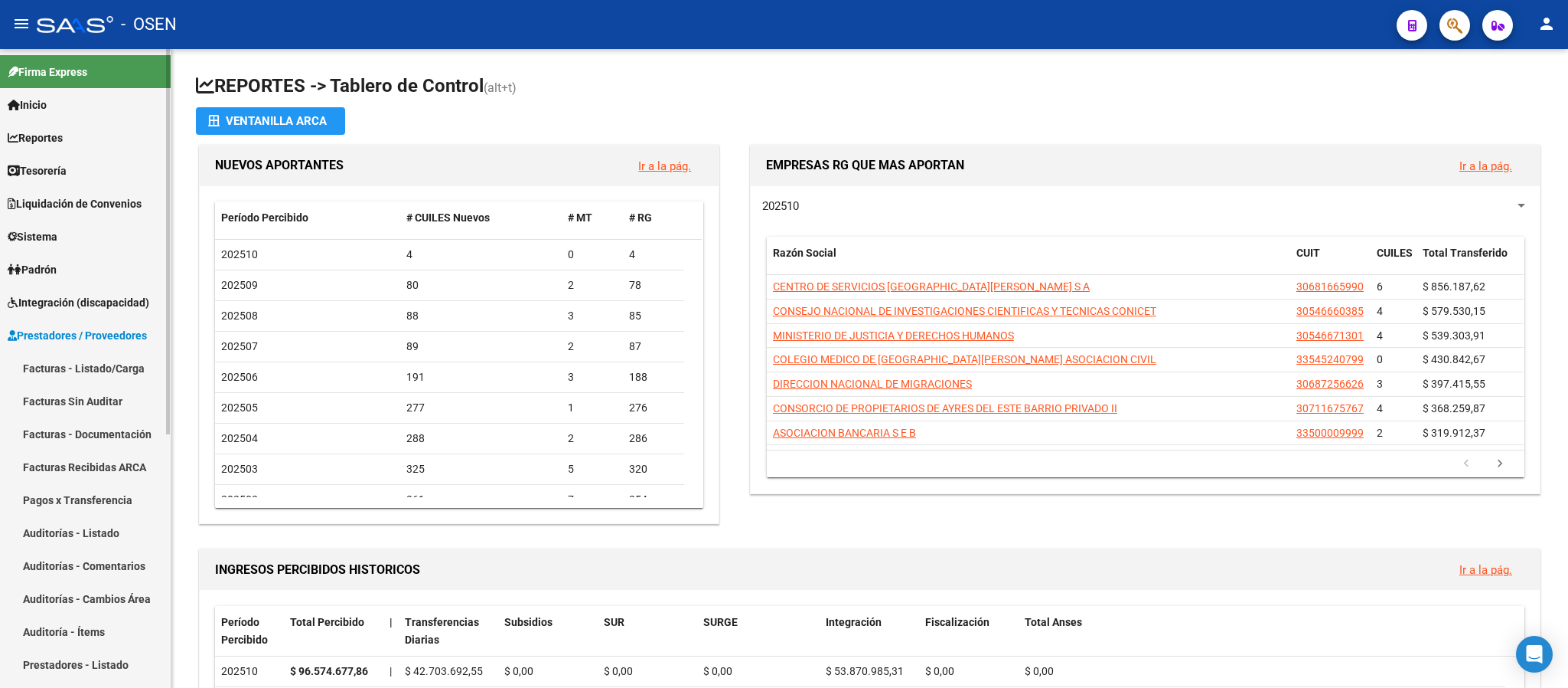
click at [76, 365] on link "Facturas - Listado/Carga" at bounding box center [85, 368] width 170 height 33
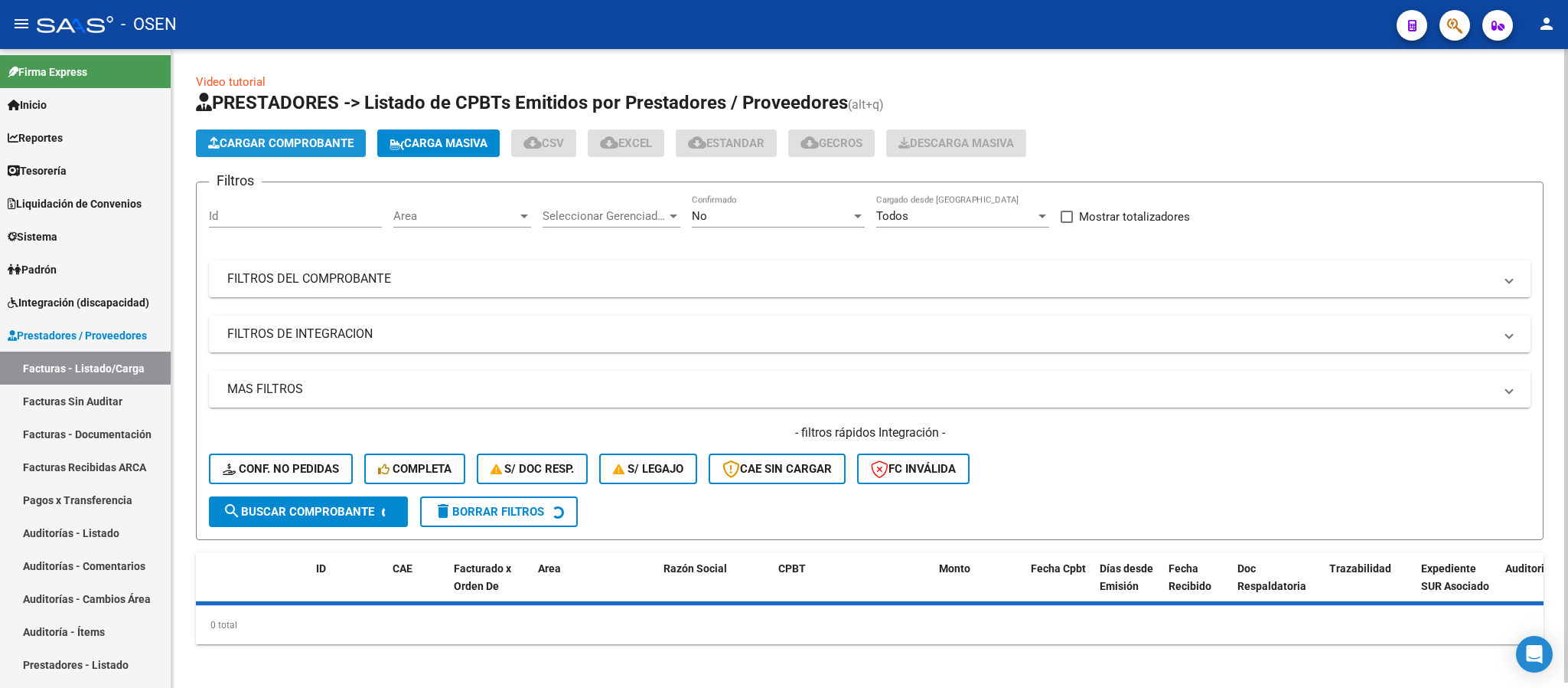
click at [315, 140] on span "Cargar Comprobante" at bounding box center [281, 144] width 145 height 14
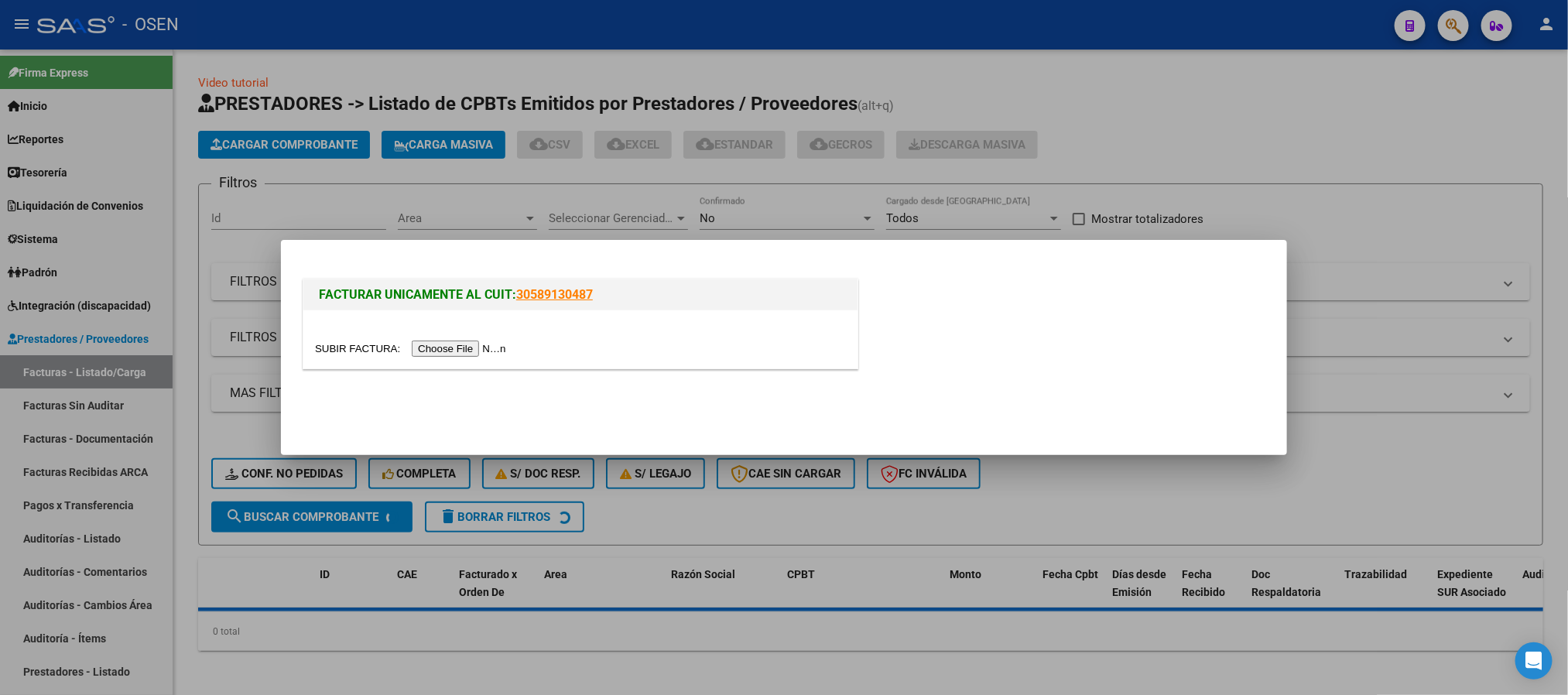
click at [461, 355] on input "file" at bounding box center [412, 348] width 196 height 16
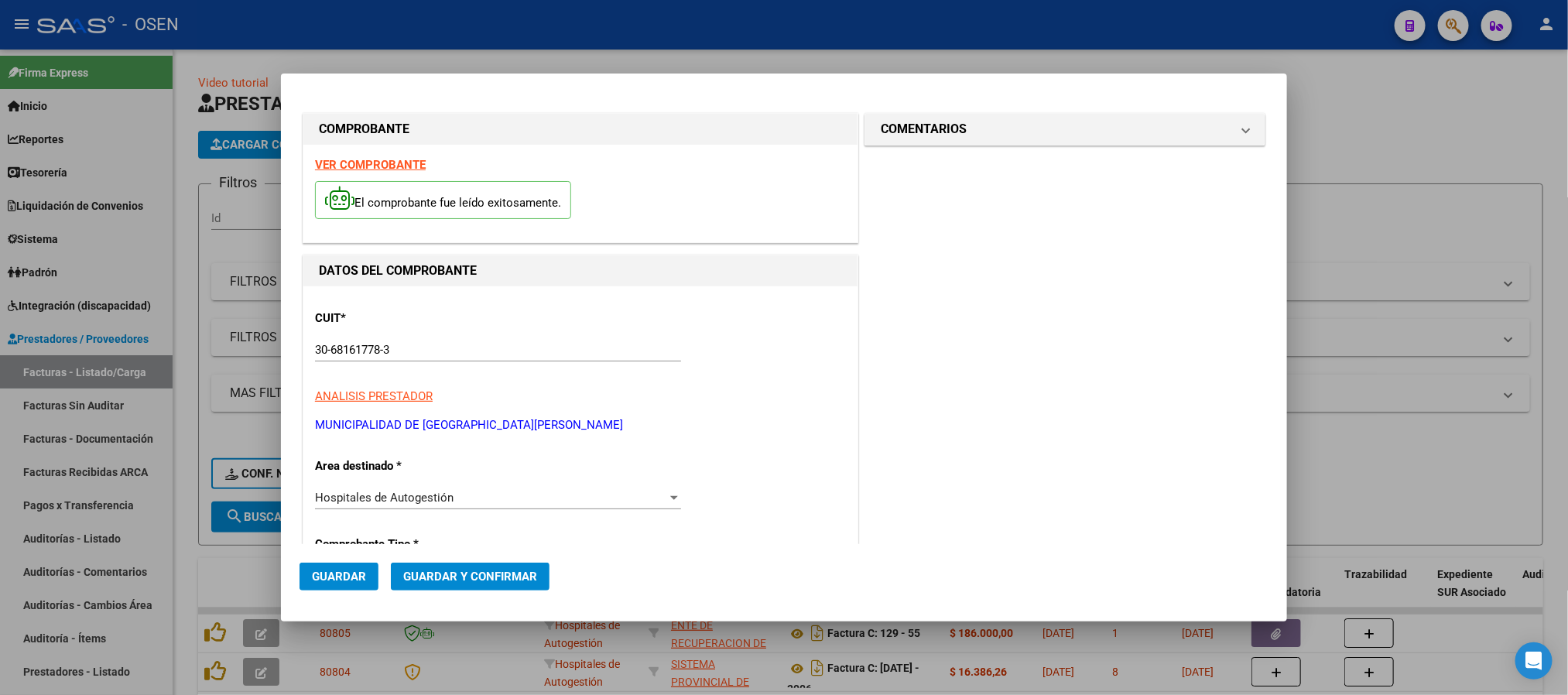
click at [362, 161] on strong "VER COMPROBANTE" at bounding box center [370, 165] width 111 height 14
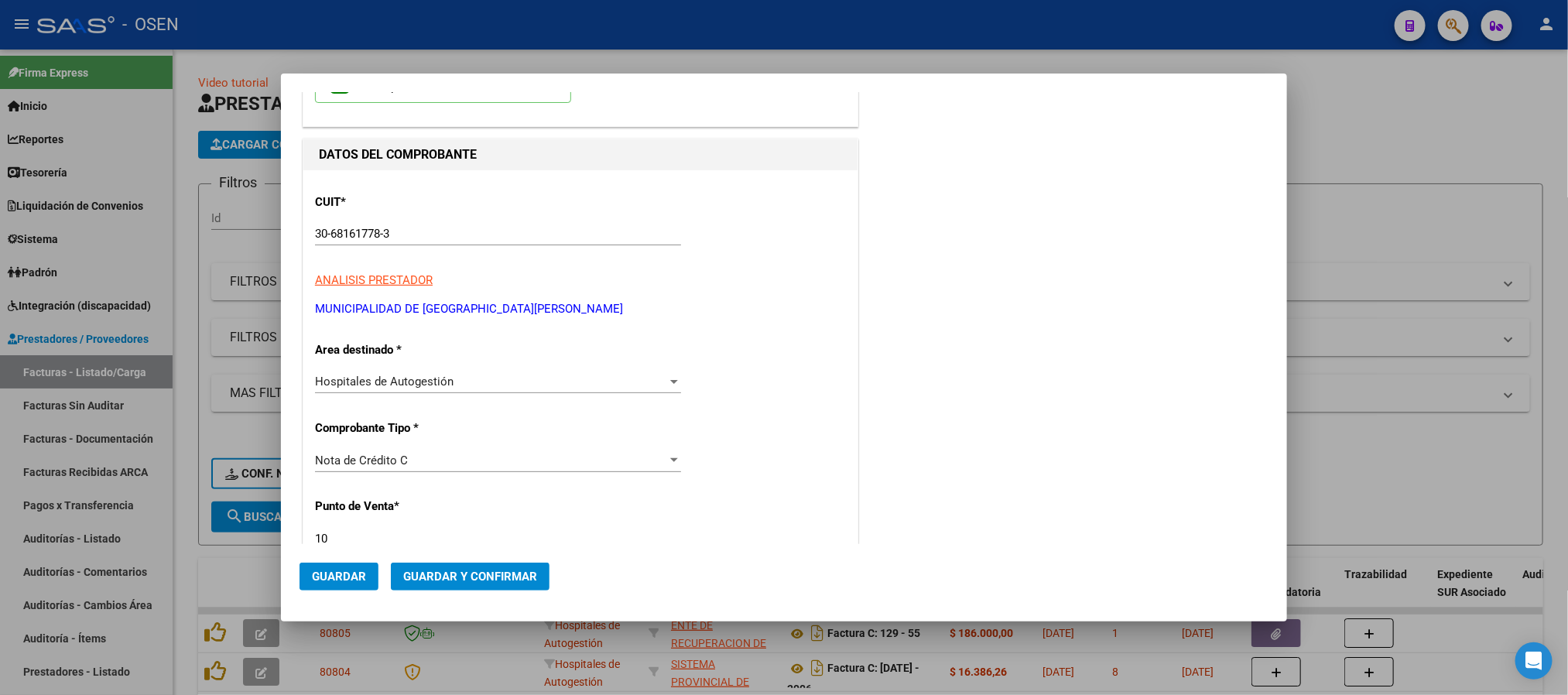
scroll to position [232, 0]
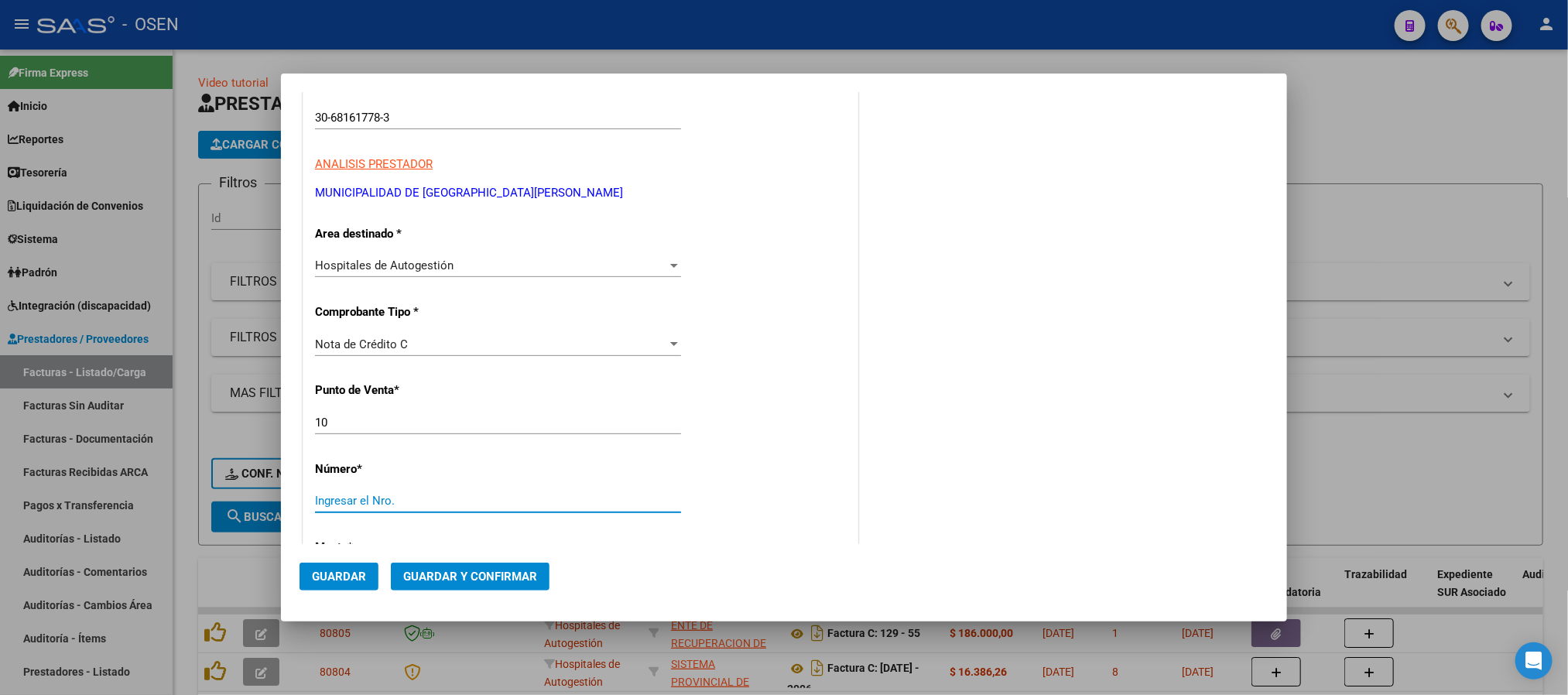
click at [388, 496] on input "Ingresar el Nro." at bounding box center [497, 501] width 367 height 14
type input "1390"
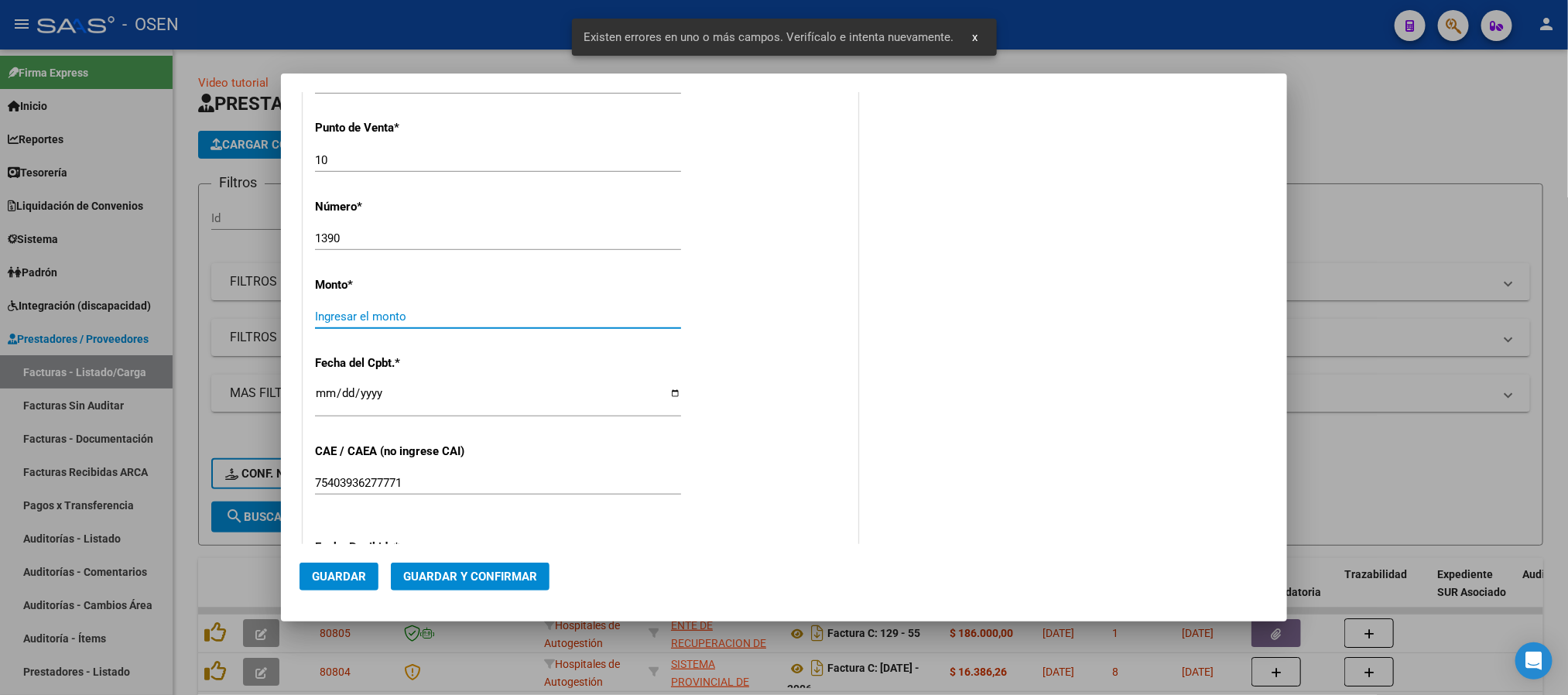
scroll to position [488, 0]
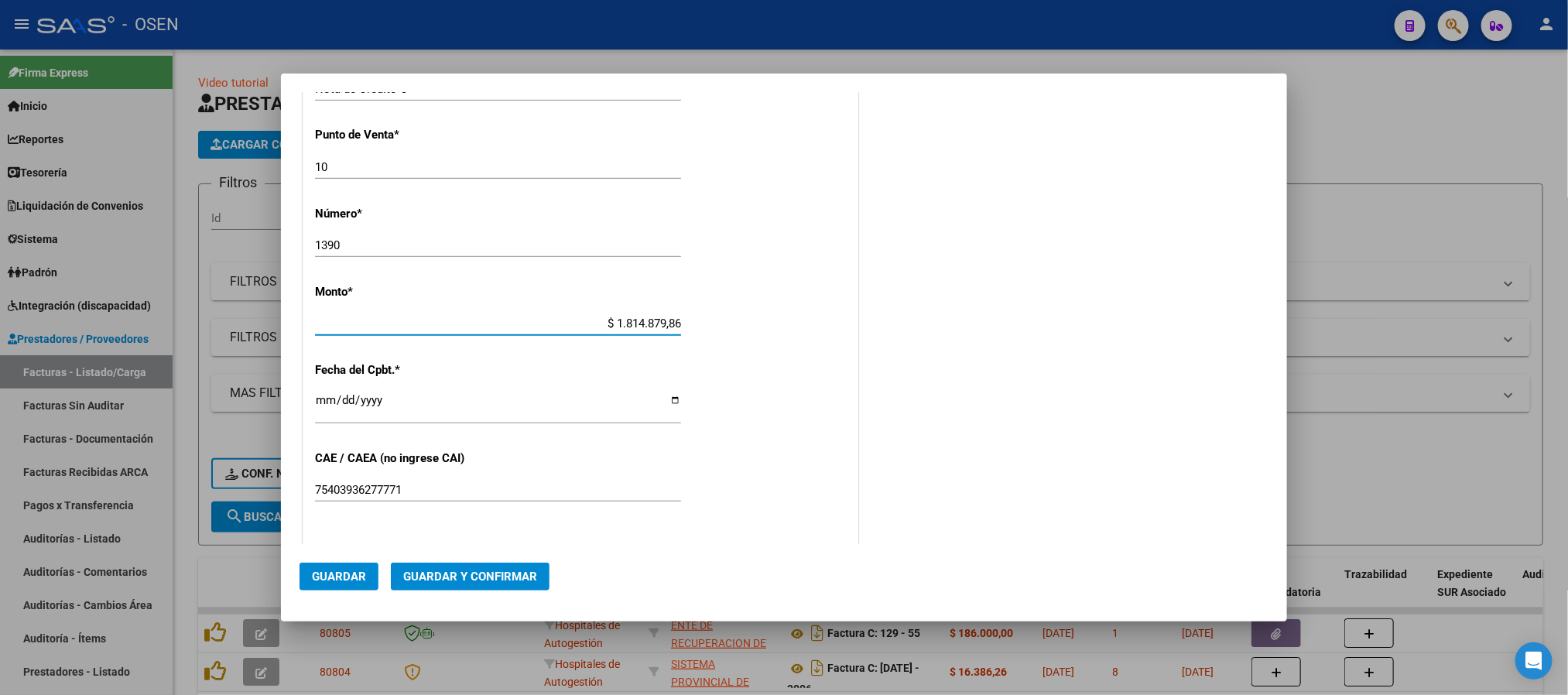
type input "$ 18.148.798,62"
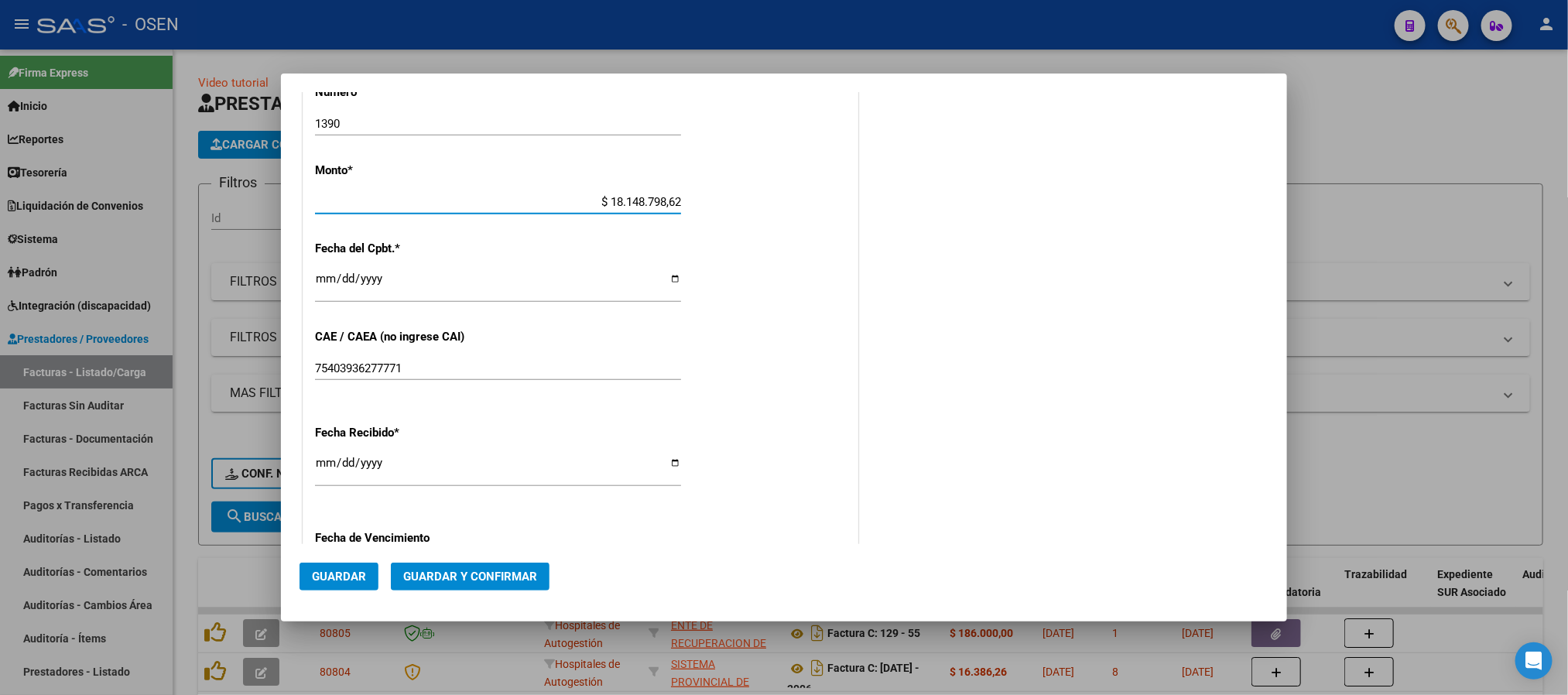
scroll to position [720, 0]
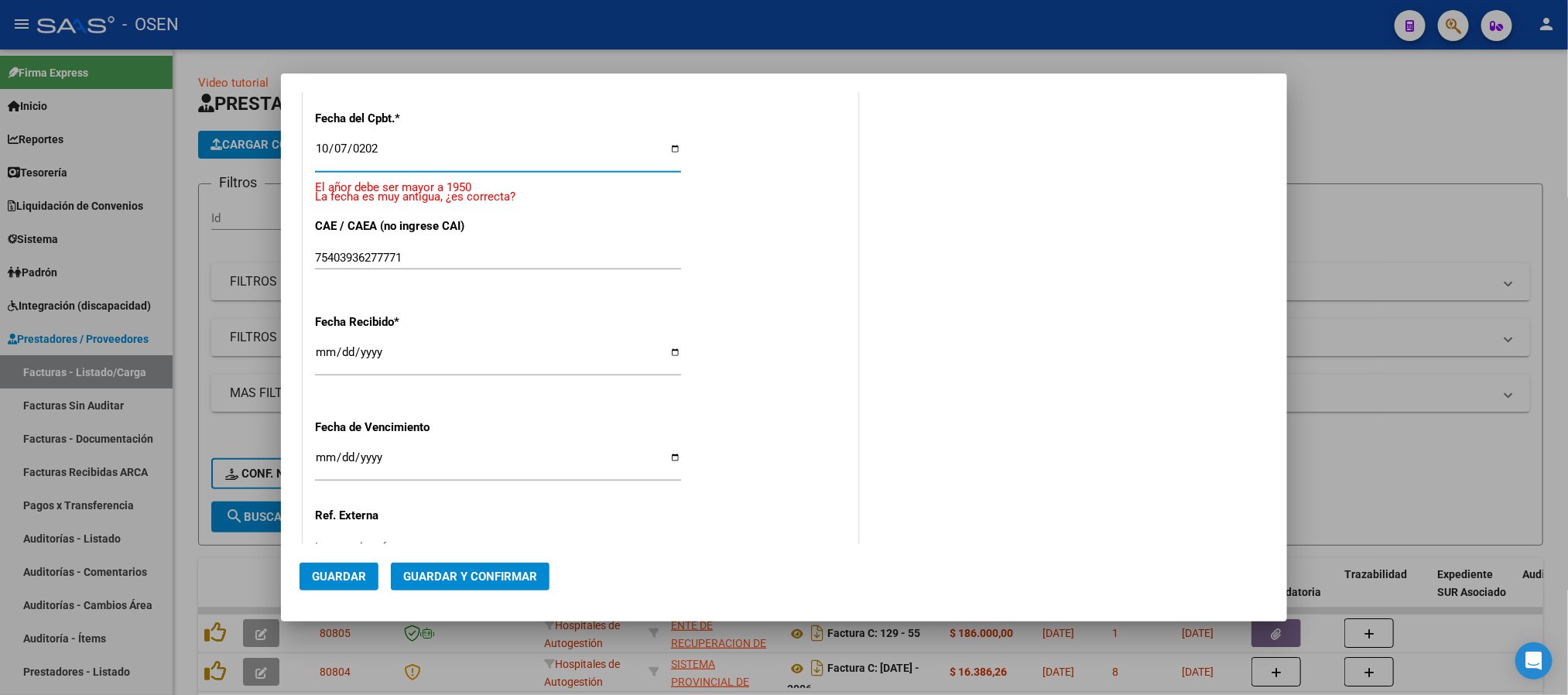
type input "[DATE]"
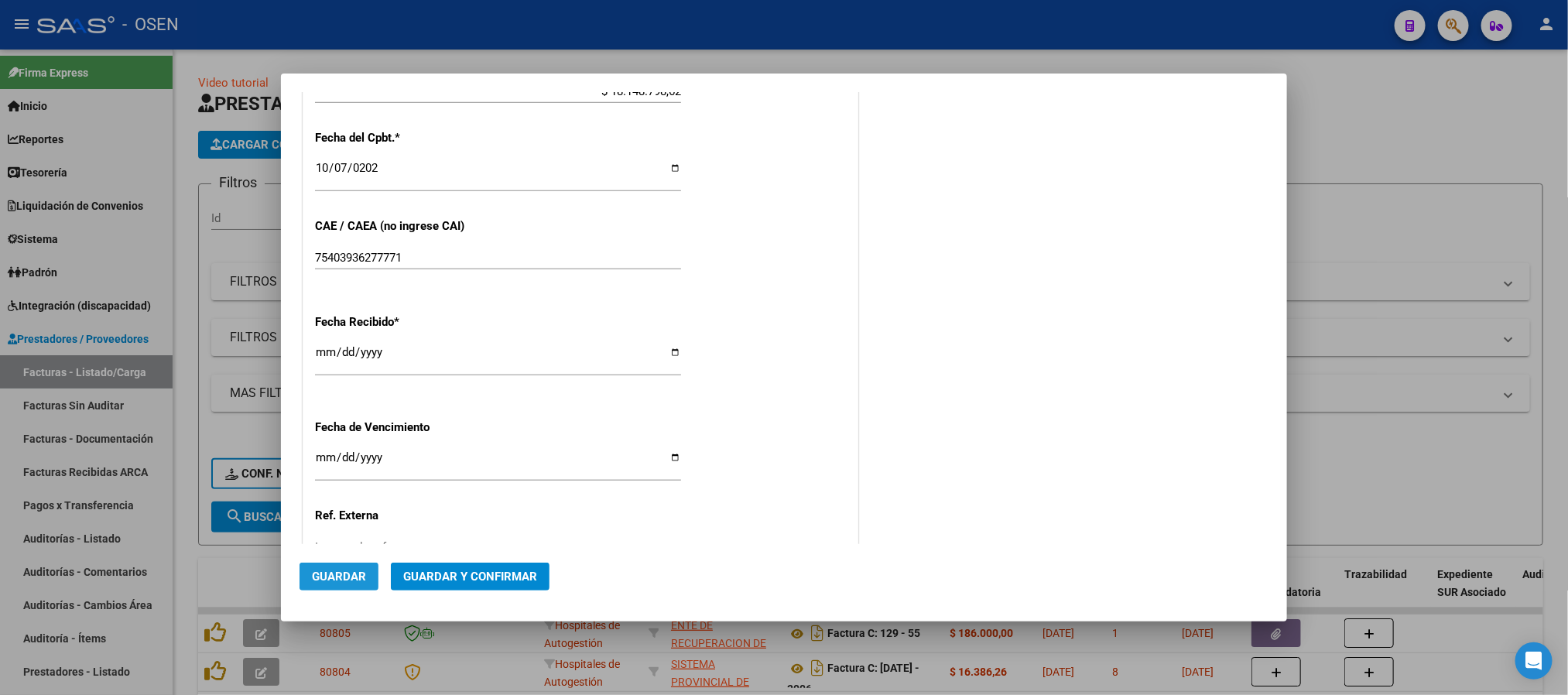
click at [339, 576] on span "Guardar" at bounding box center [339, 576] width 54 height 14
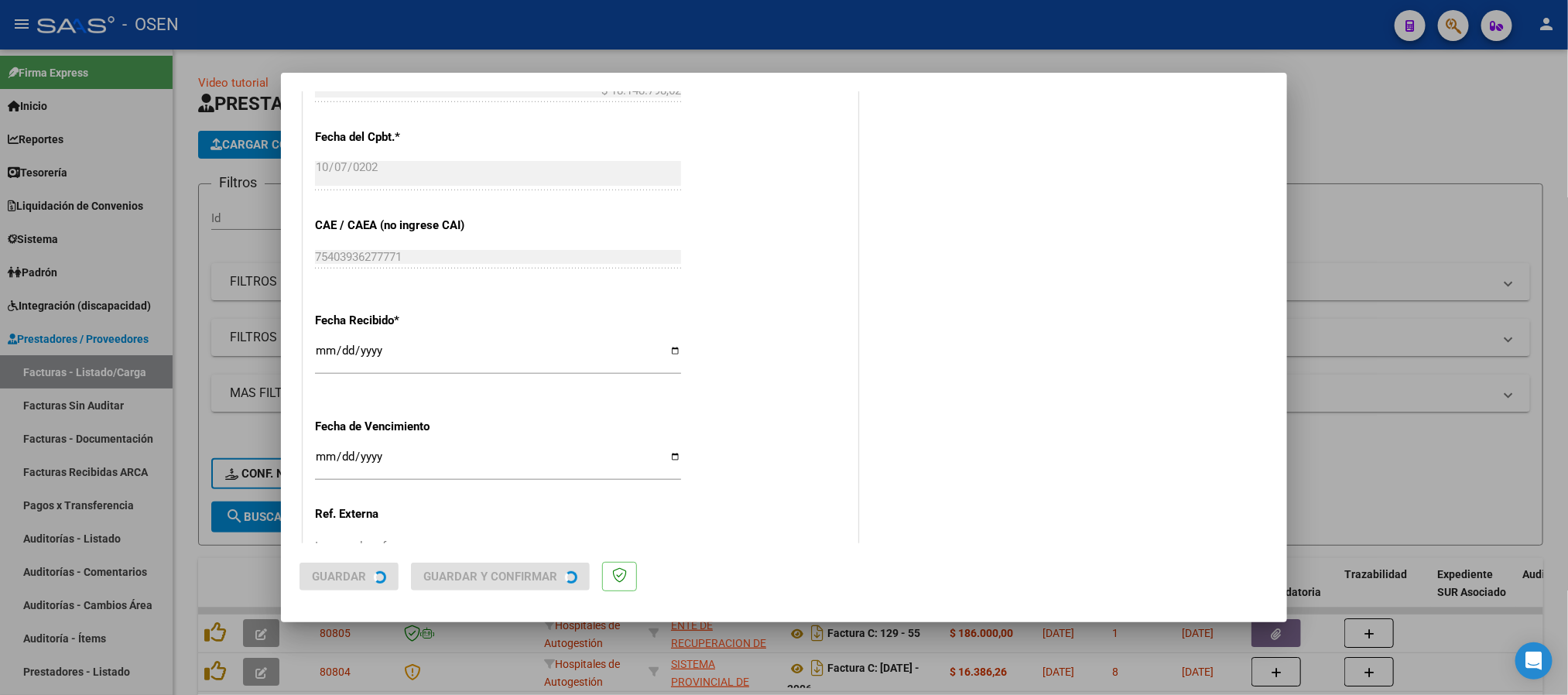
scroll to position [0, 0]
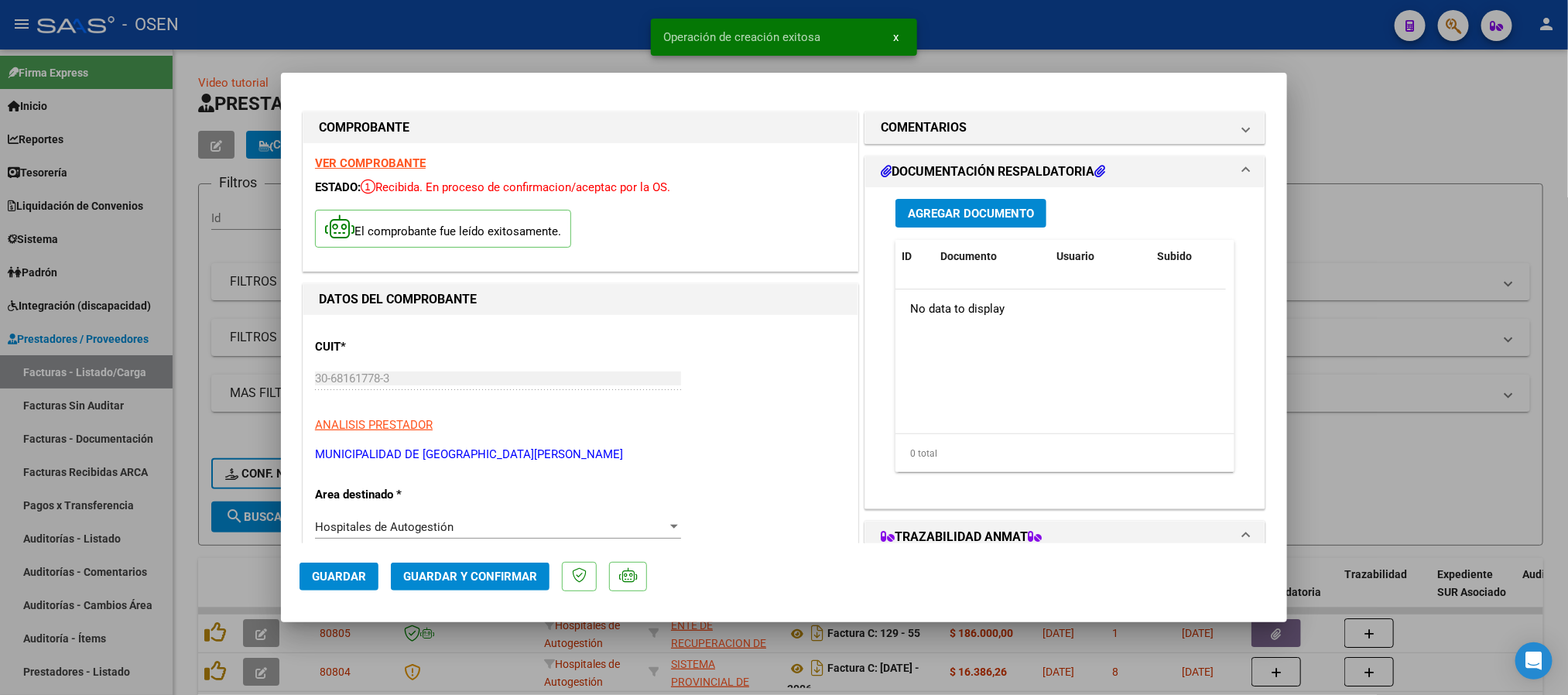
click at [425, 580] on span "Guardar y Confirmar" at bounding box center [470, 576] width 134 height 14
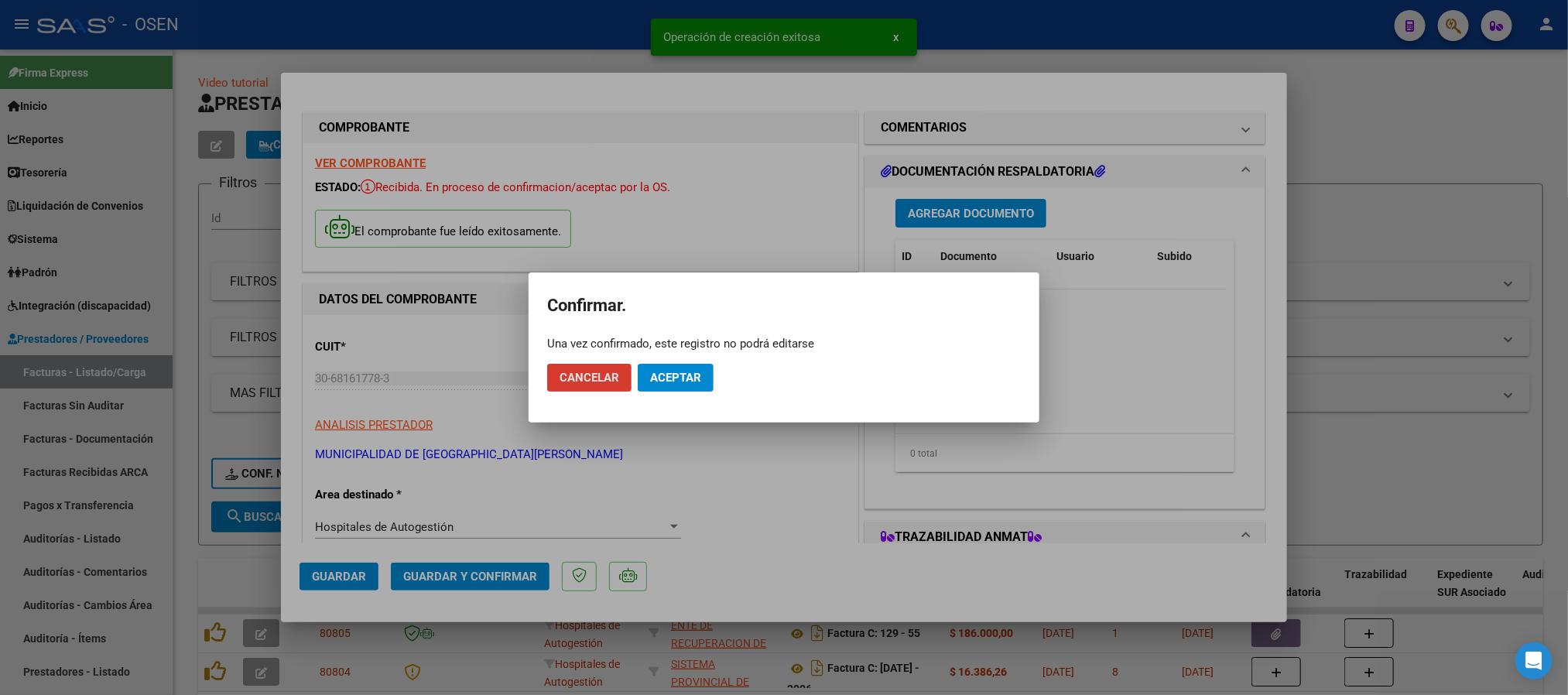
click at [690, 366] on button "Aceptar" at bounding box center [676, 378] width 76 height 28
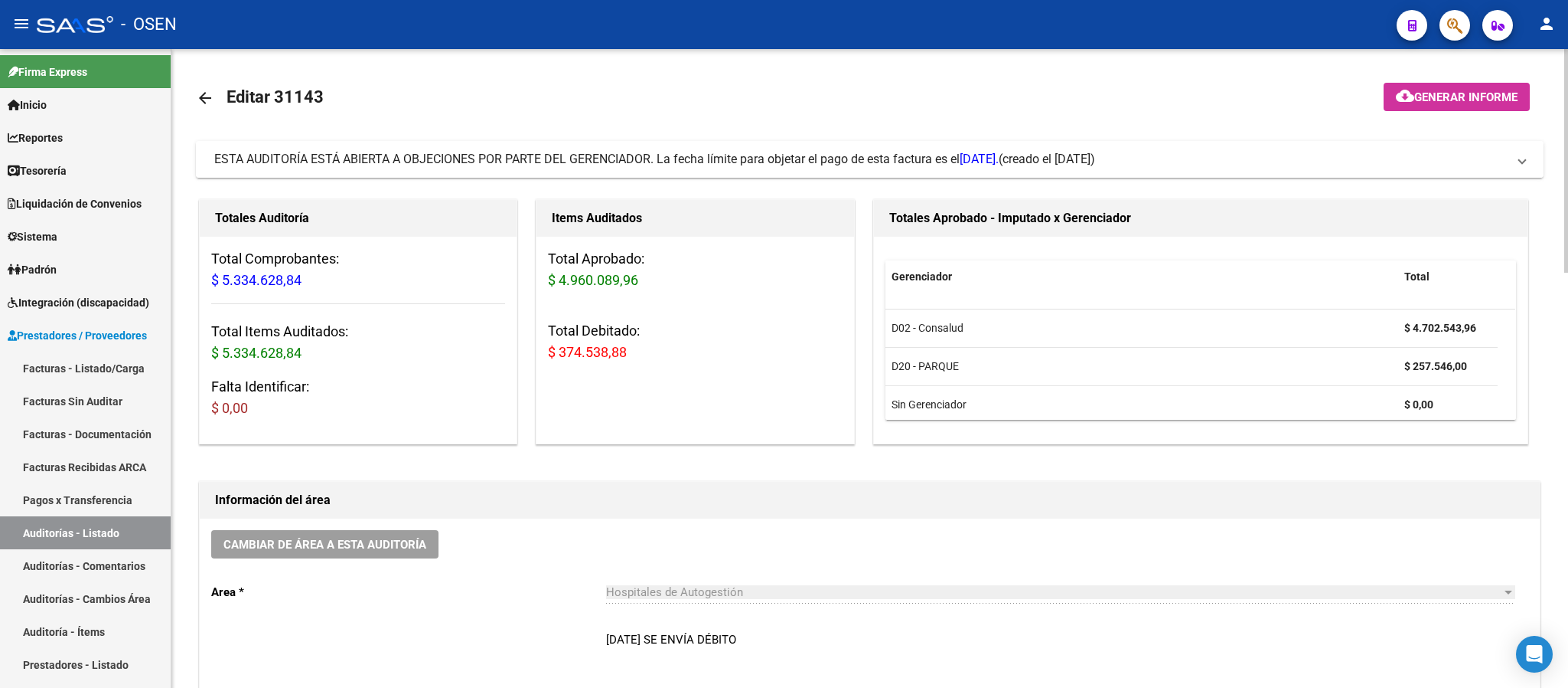
click at [581, 161] on span "ESTA AUDITORÍA ESTÁ ABIERTA A OBJECIONES POR PARTE DEL GERENCIADOR. La fecha lí…" at bounding box center [607, 158] width 785 height 15
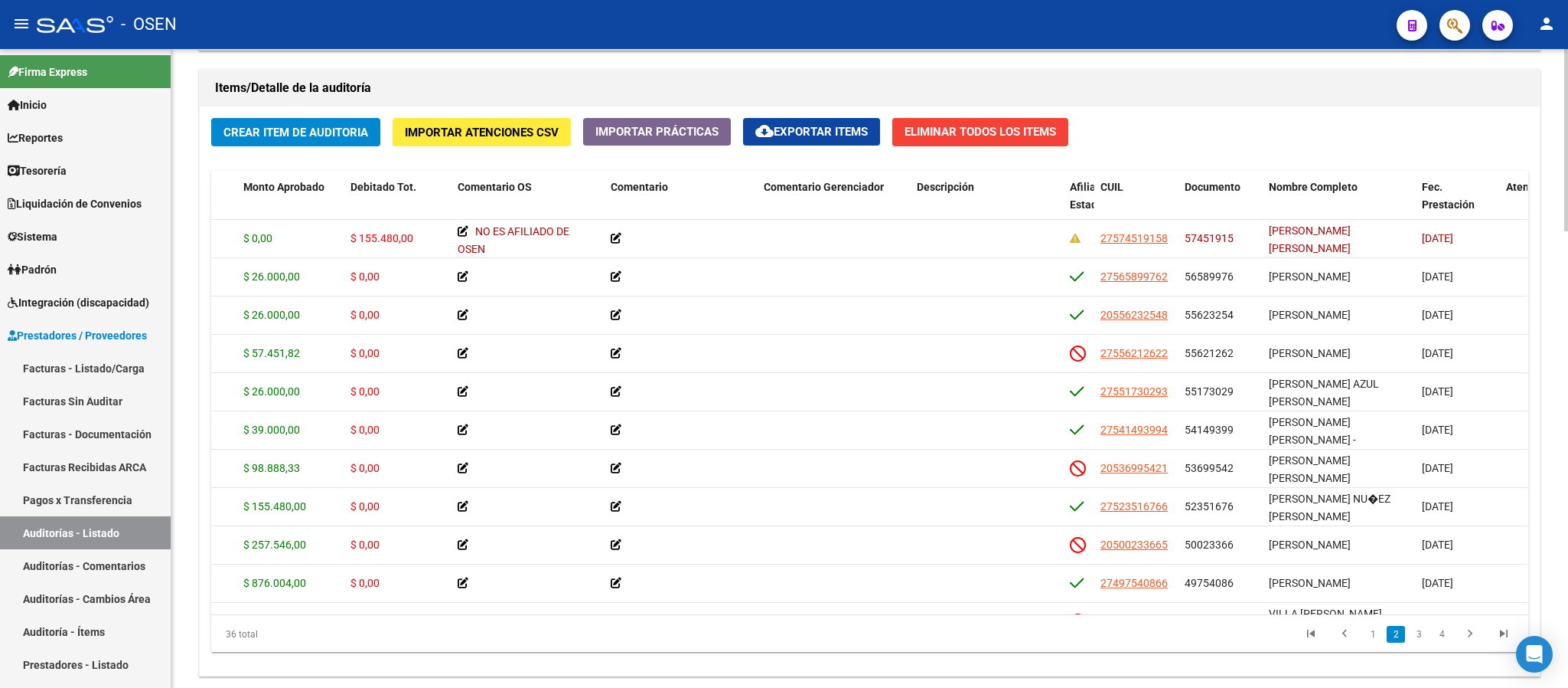
scroll to position [344, 303]
click at [1323, 193] on span "Nombre Completo" at bounding box center [1310, 187] width 89 height 12
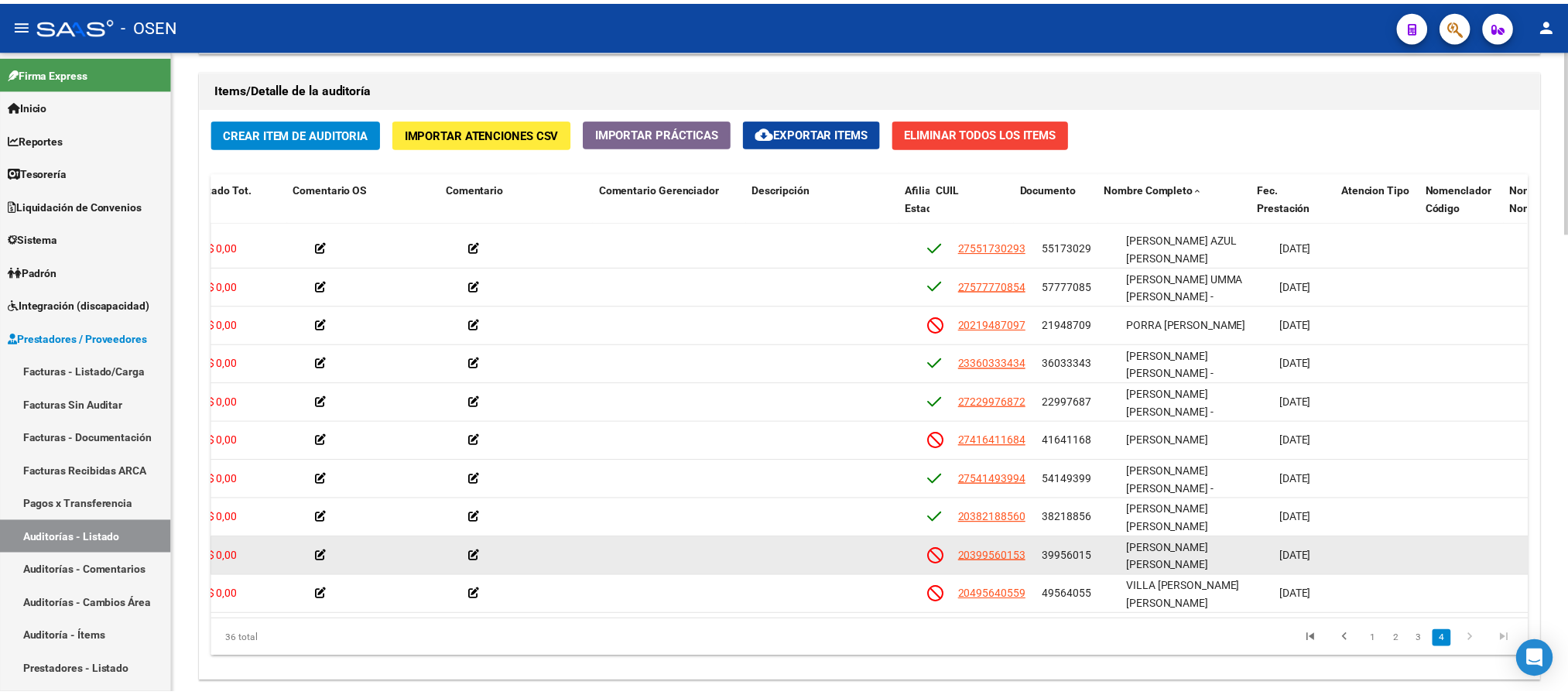
scroll to position [1017, 485]
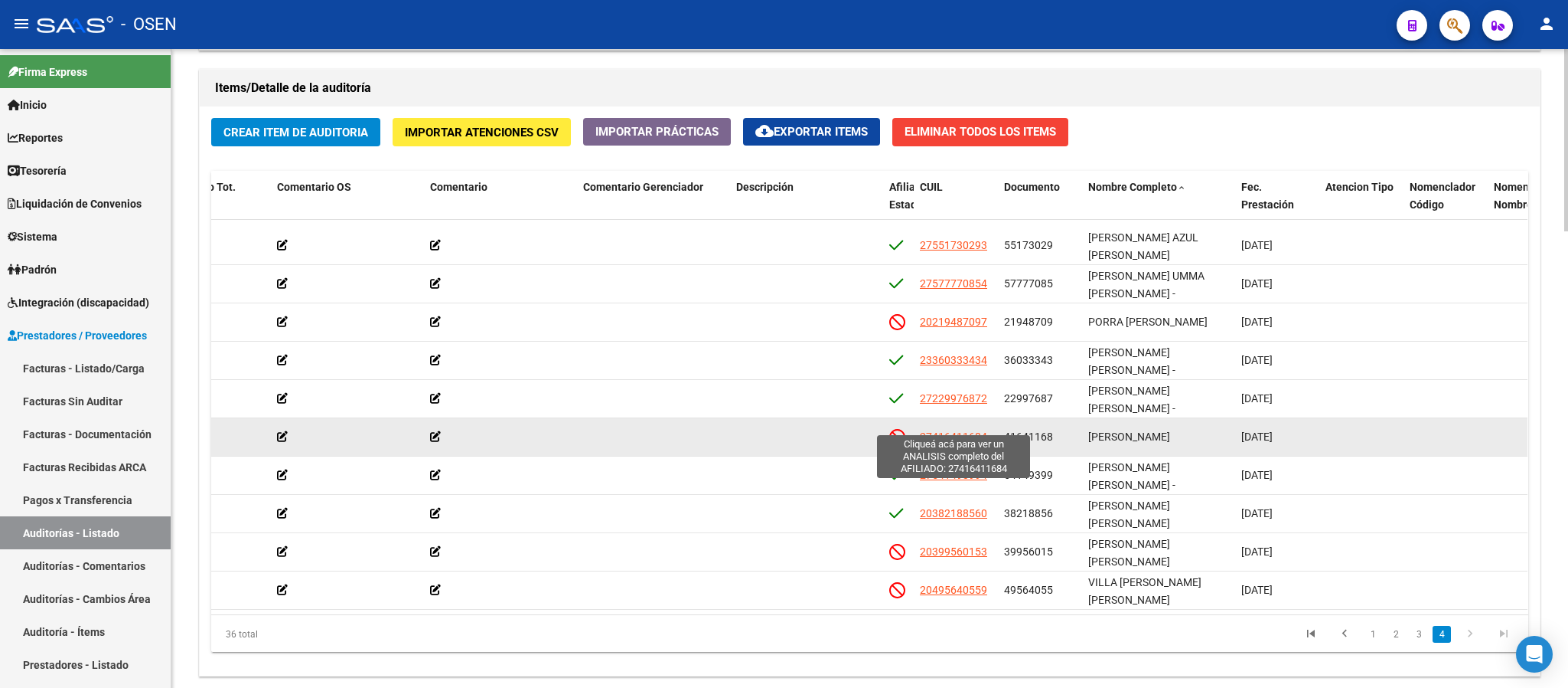
click at [974, 431] on span "27416411684" at bounding box center [953, 437] width 67 height 12
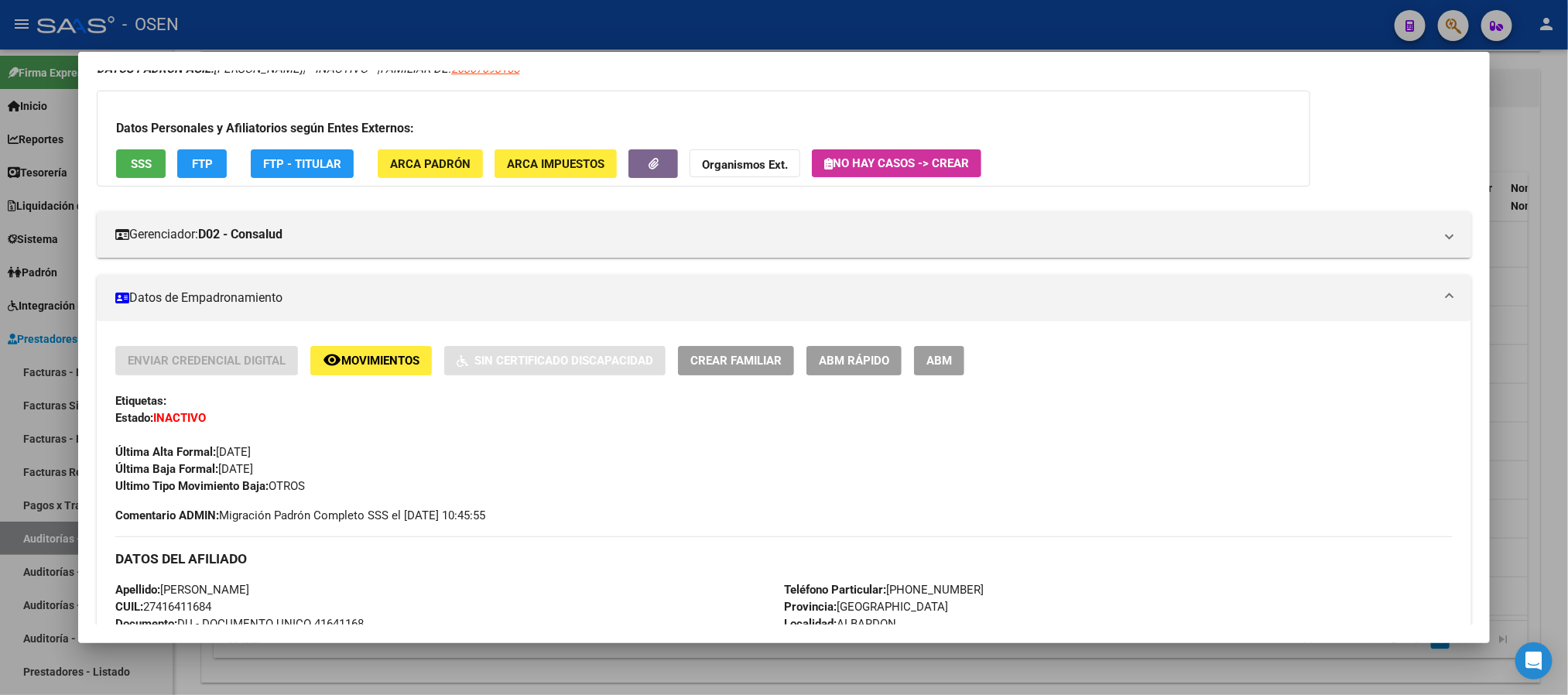
scroll to position [0, 0]
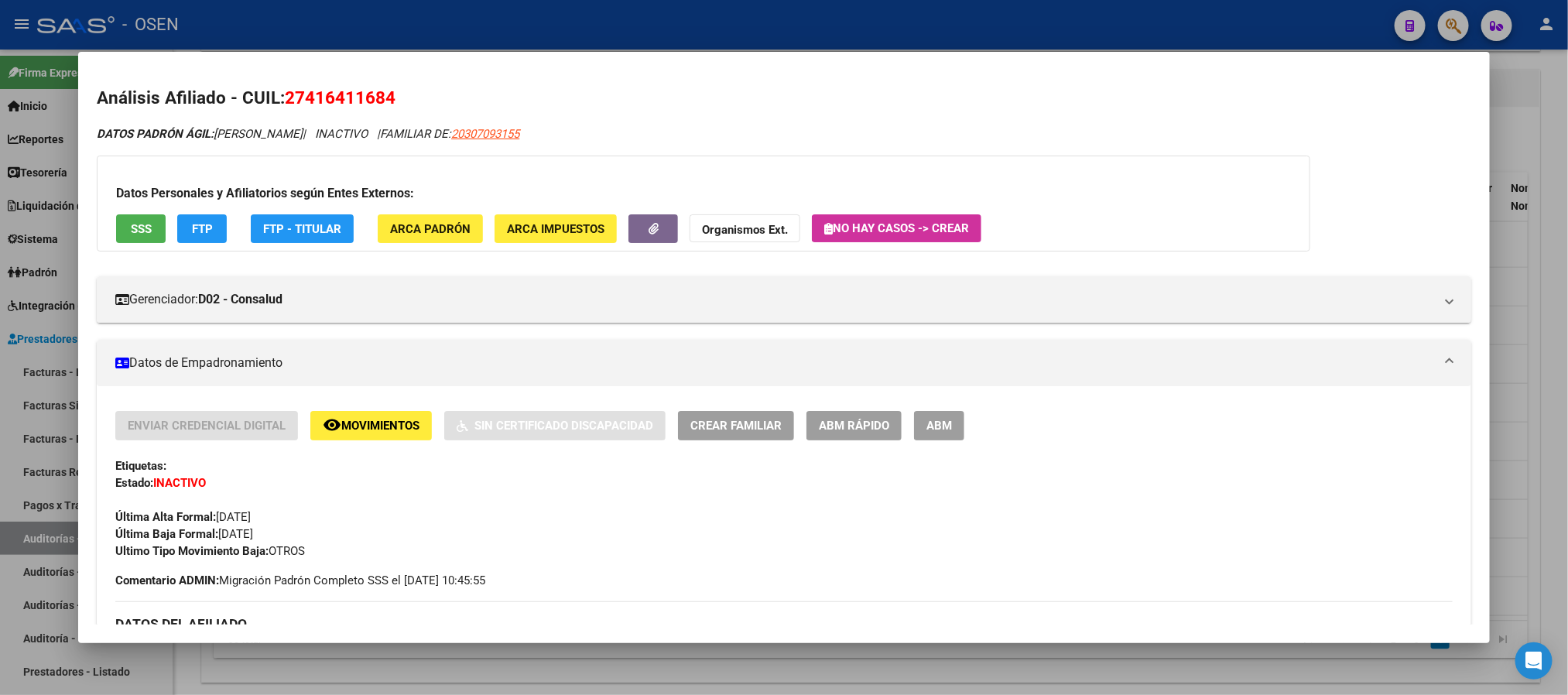
click at [131, 222] on span "SSS" at bounding box center [142, 229] width 21 height 14
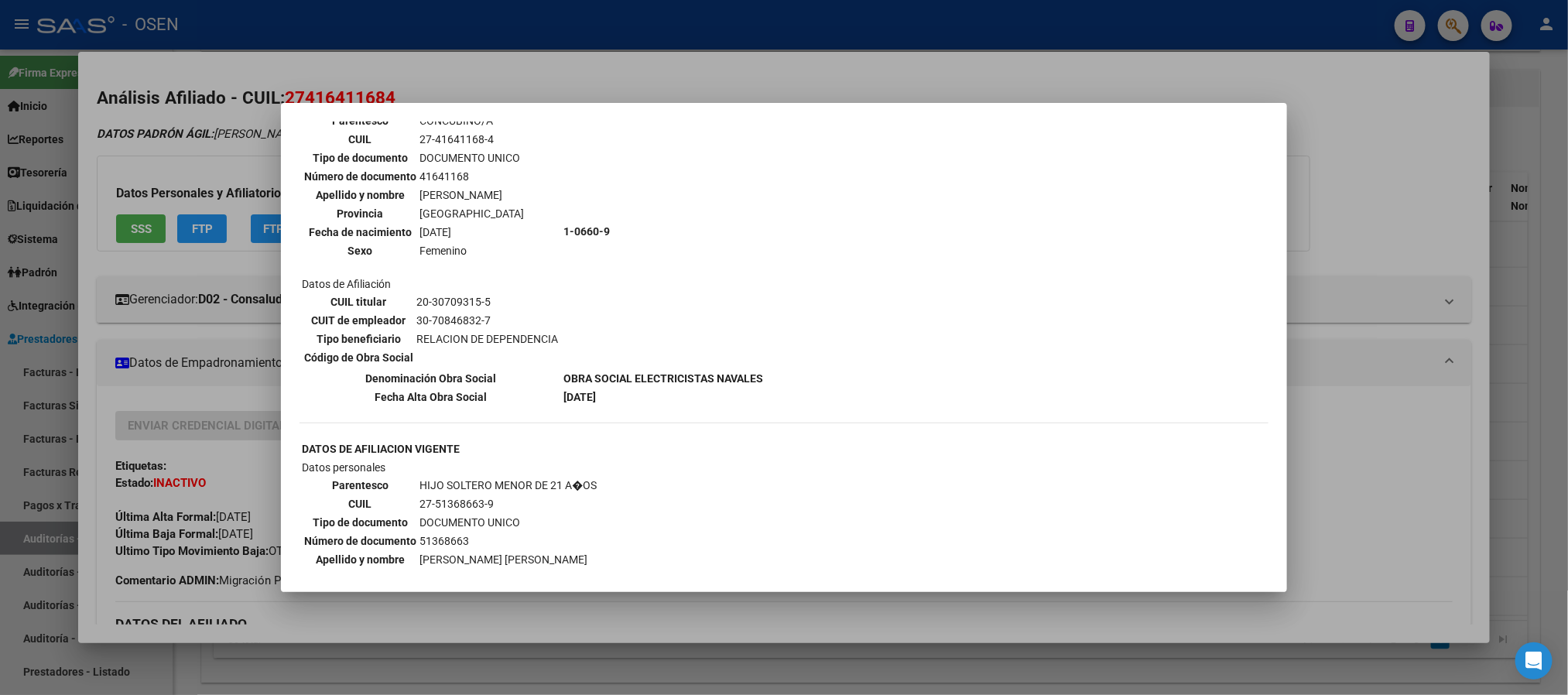
scroll to position [580, 0]
click at [1389, 474] on div at bounding box center [784, 347] width 1568 height 695
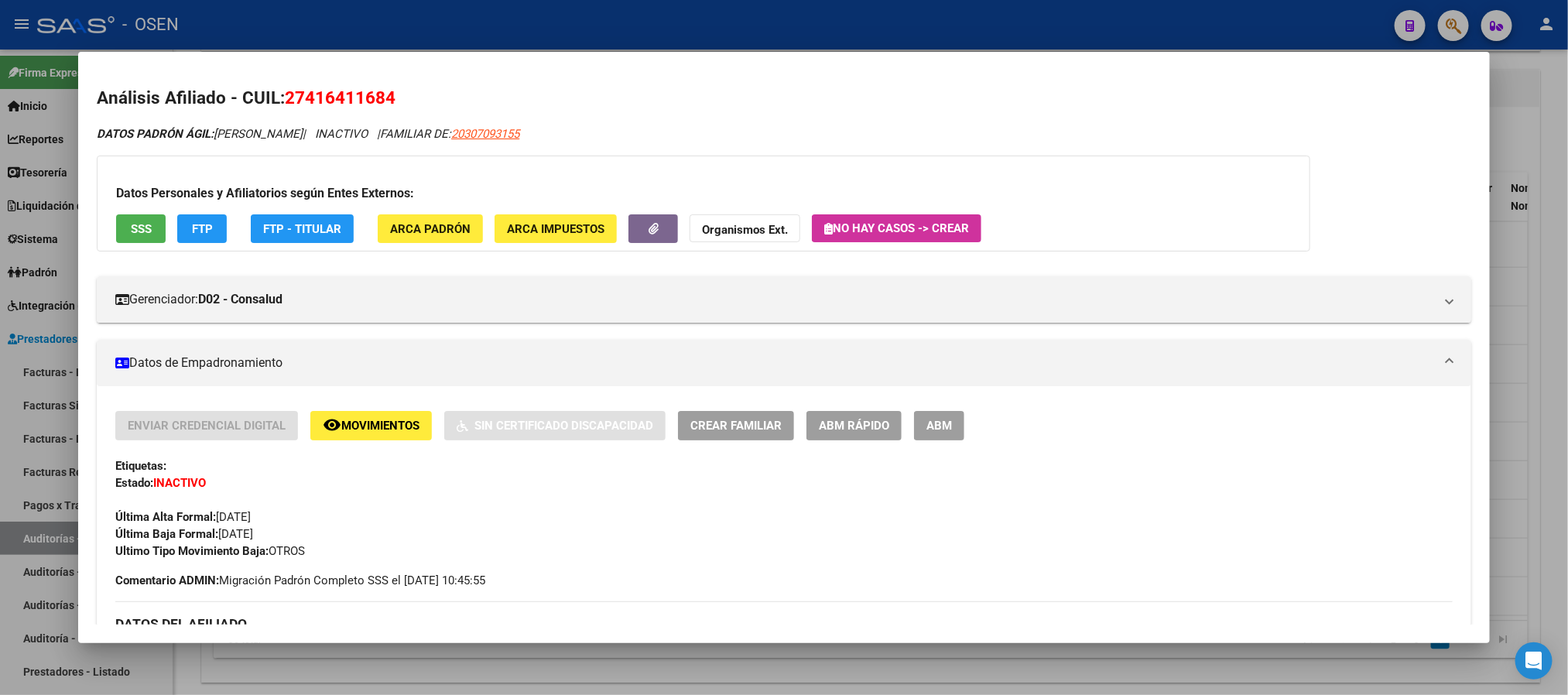
click at [192, 228] on span "FTP" at bounding box center [202, 229] width 21 height 14
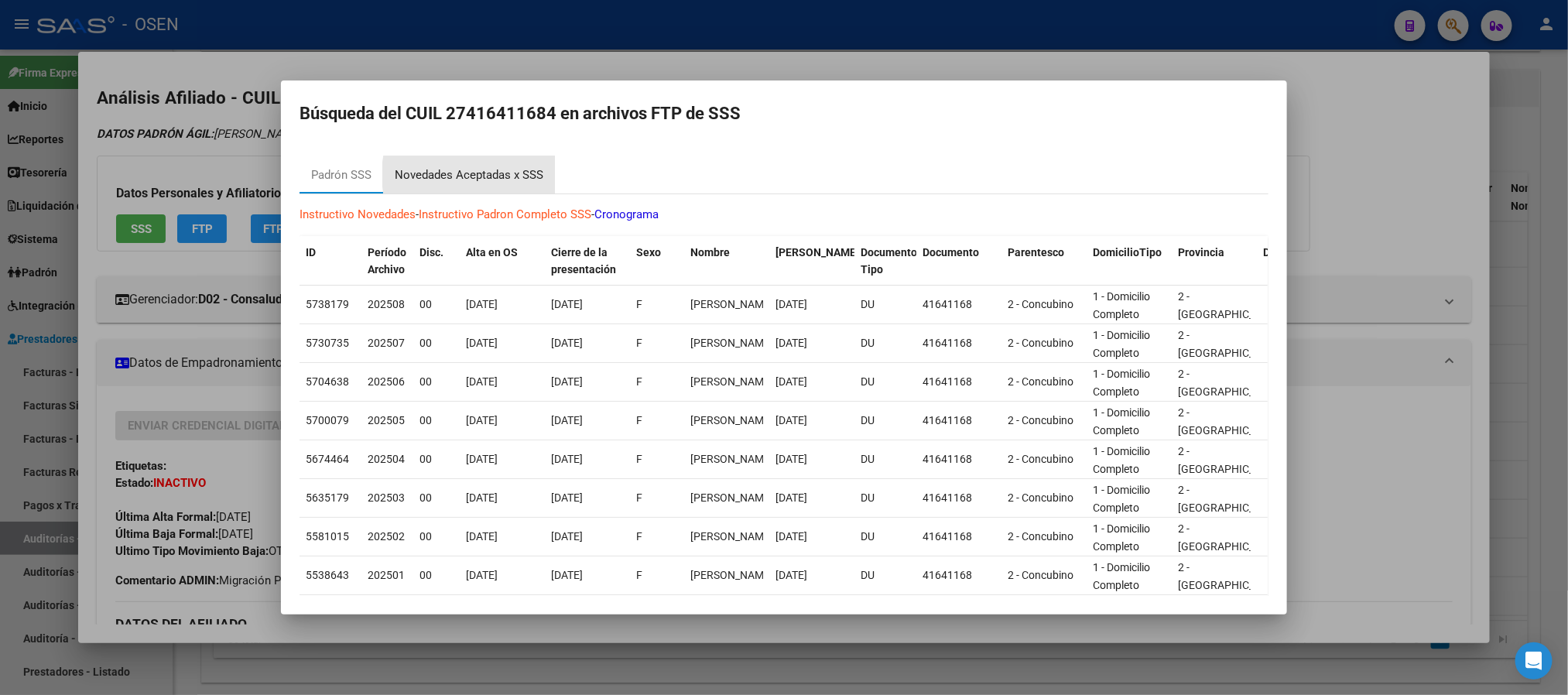
click at [495, 175] on div "Novedades Aceptadas x SSS" at bounding box center [468, 175] width 149 height 18
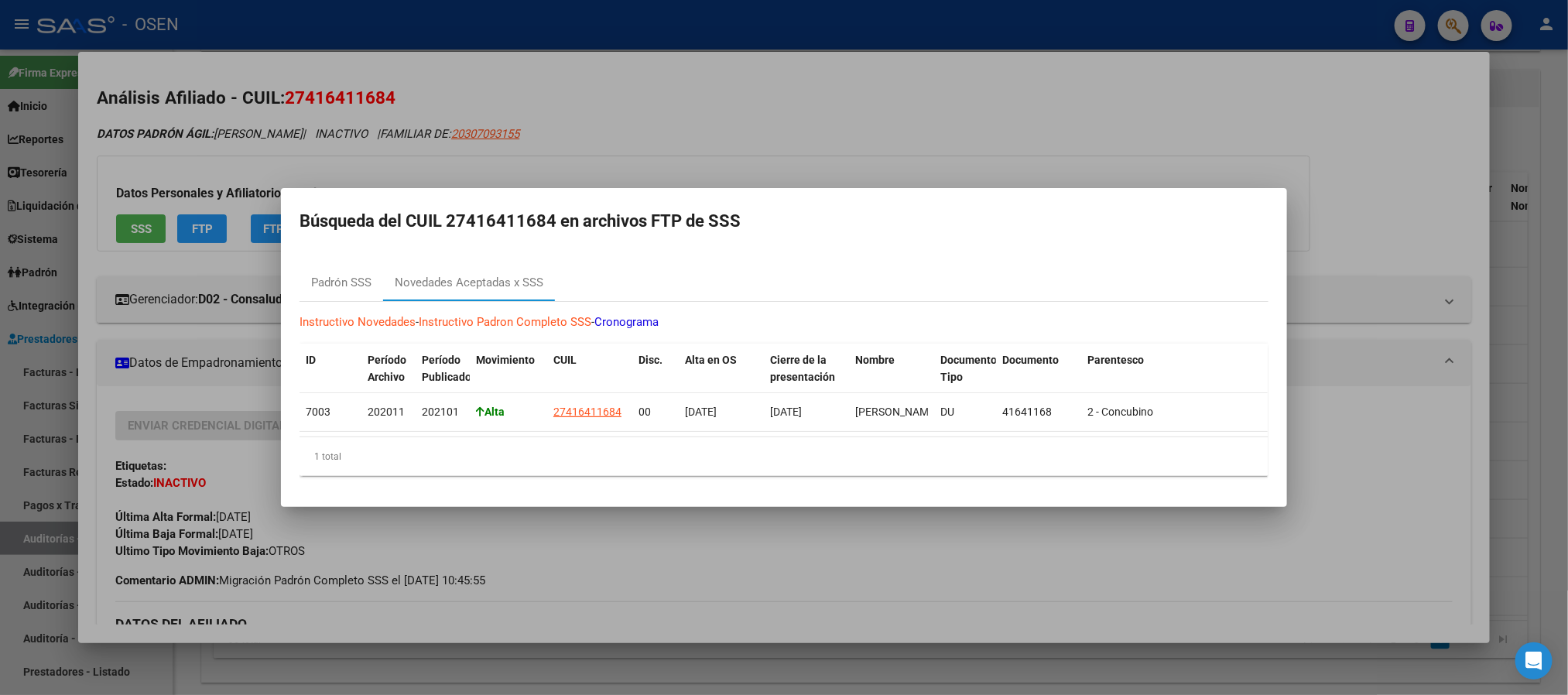
click at [655, 140] on div at bounding box center [784, 347] width 1568 height 695
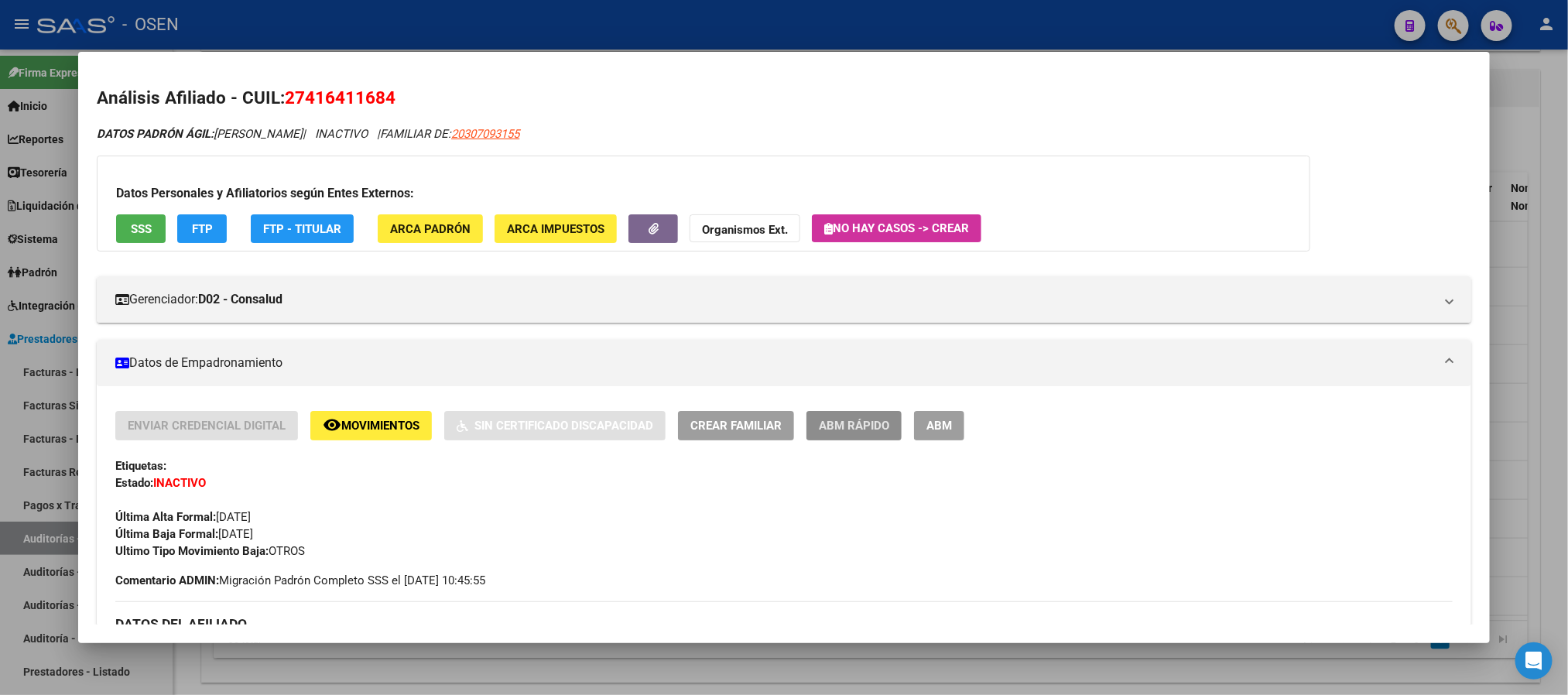
click at [843, 425] on span "ABM Rápido" at bounding box center [854, 426] width 70 height 14
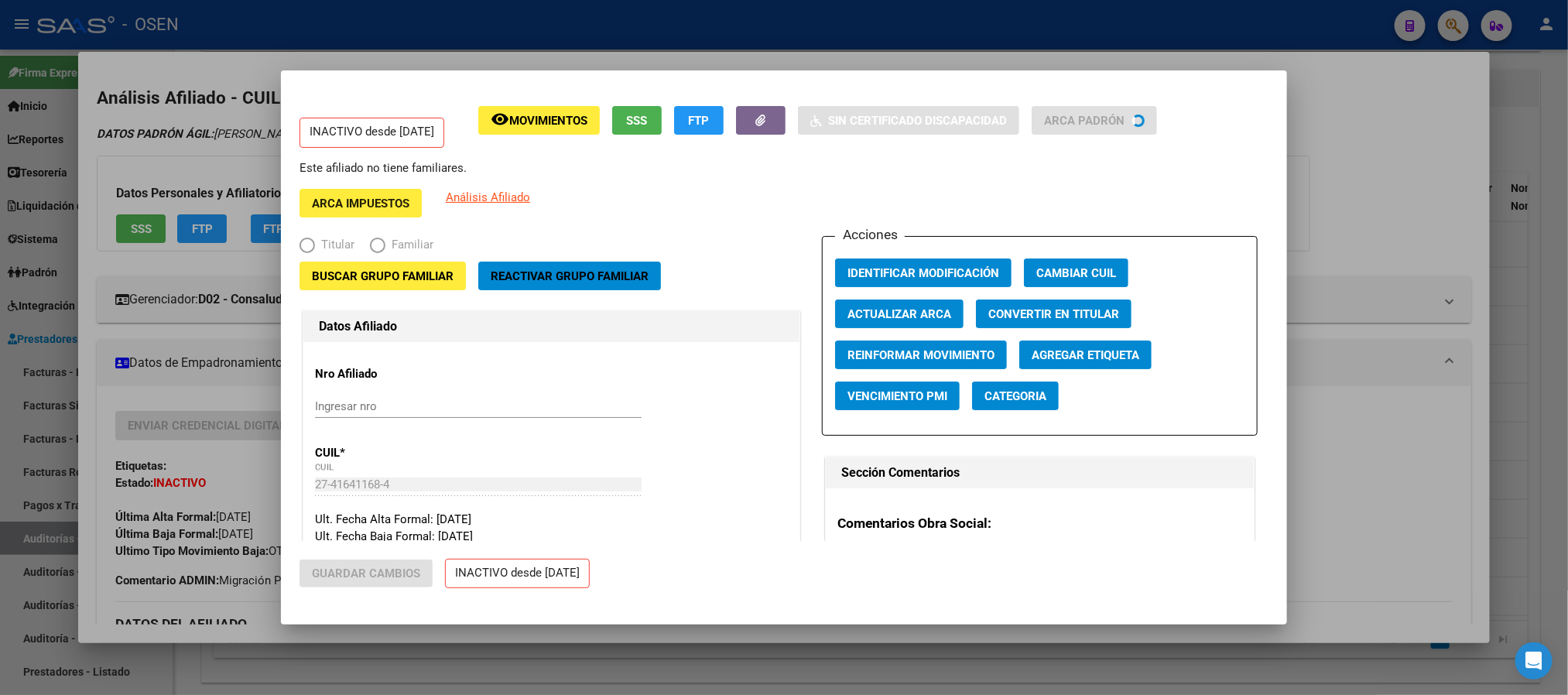
radio input "true"
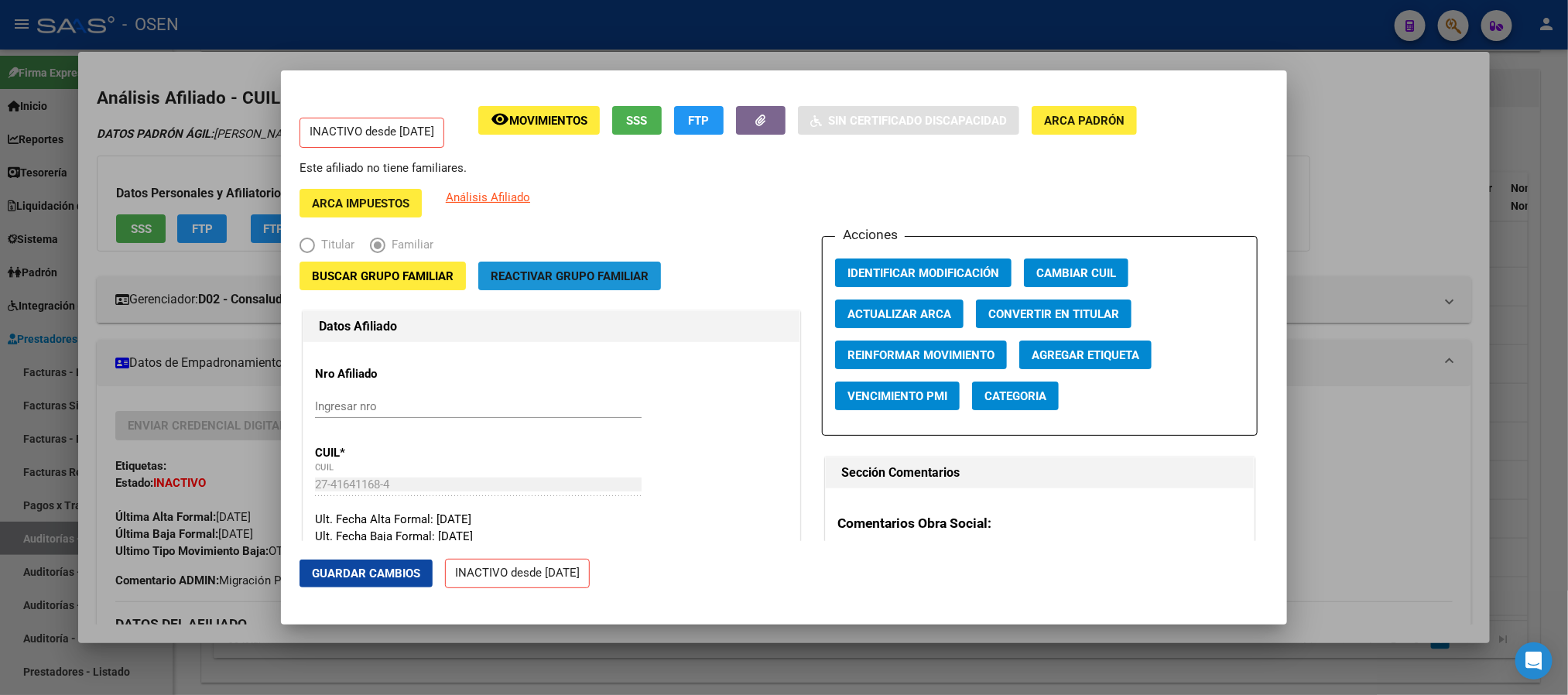
click at [565, 284] on button "Reactivar Grupo Familiar" at bounding box center [570, 276] width 183 height 29
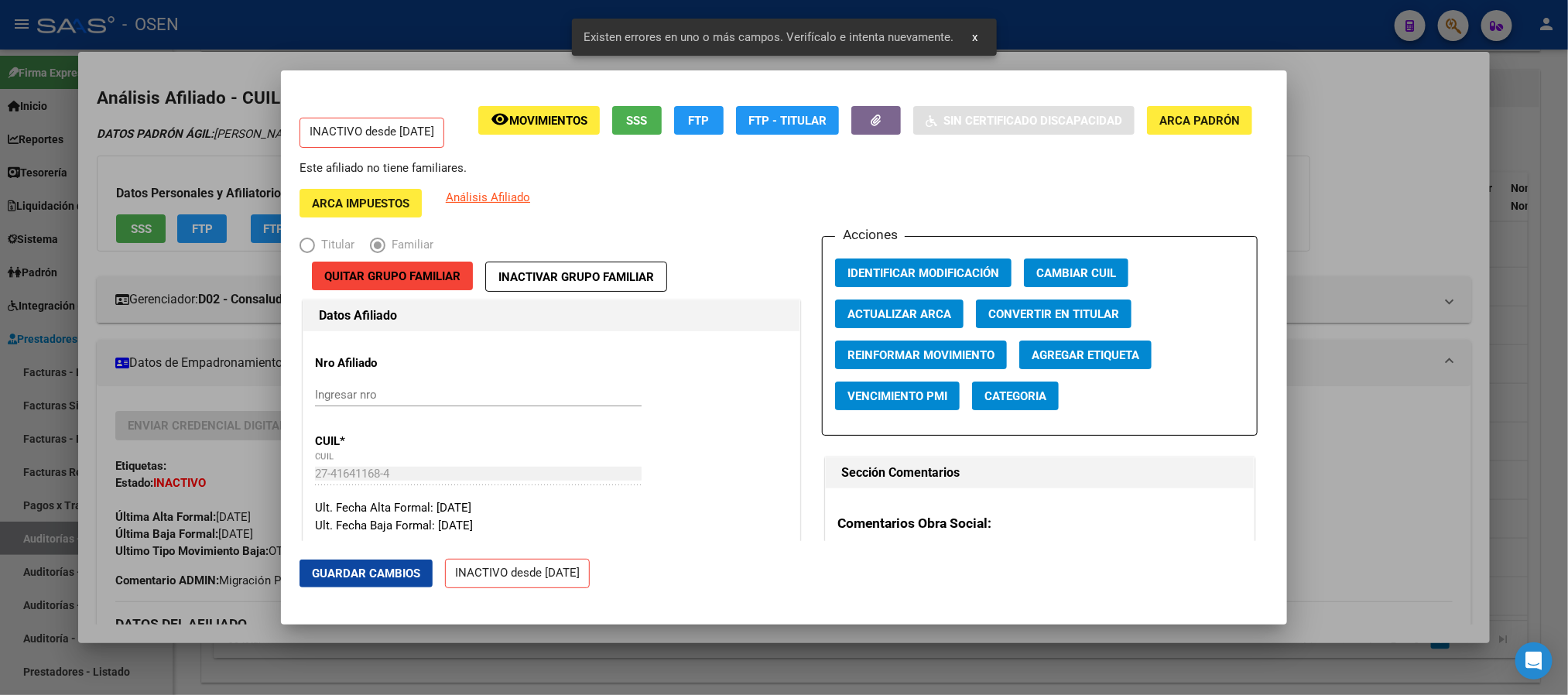
click at [1338, 414] on div at bounding box center [784, 347] width 1568 height 695
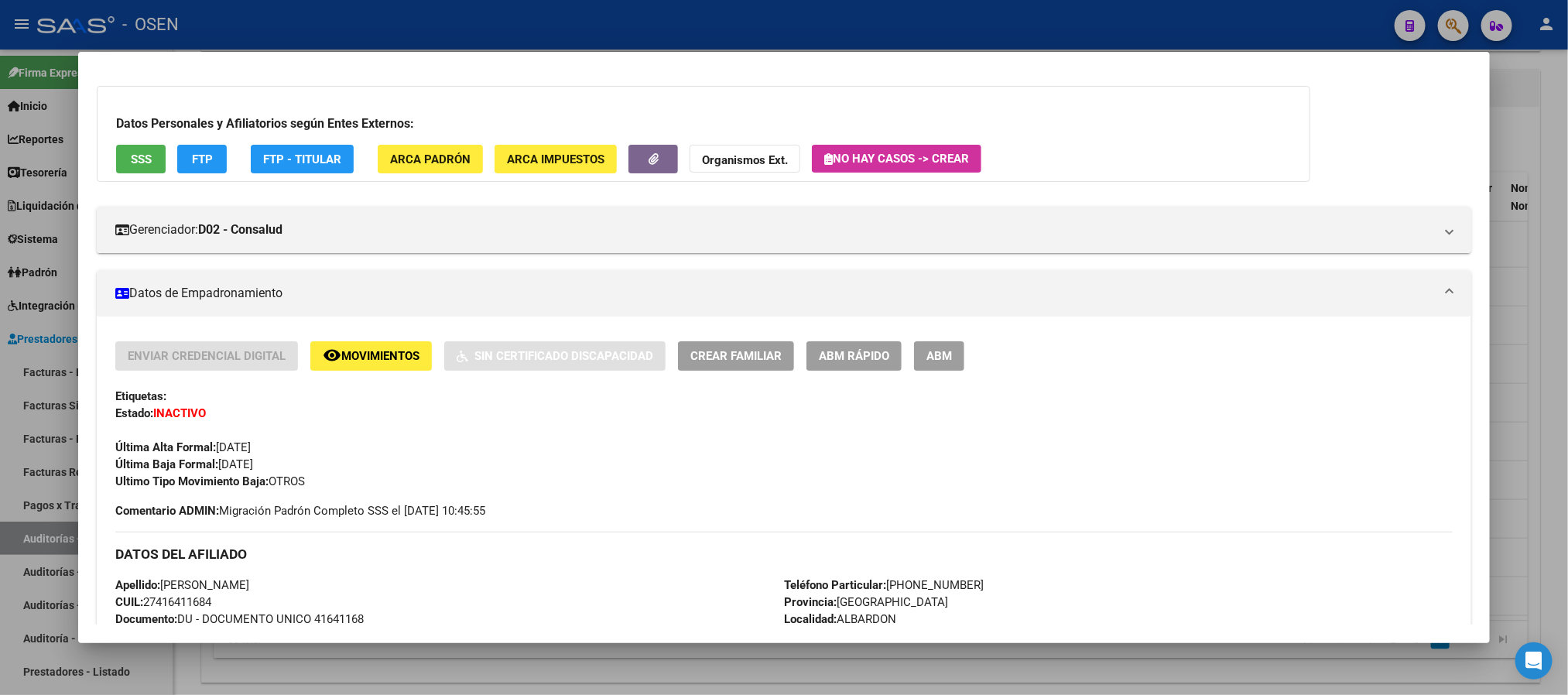
scroll to position [0, 0]
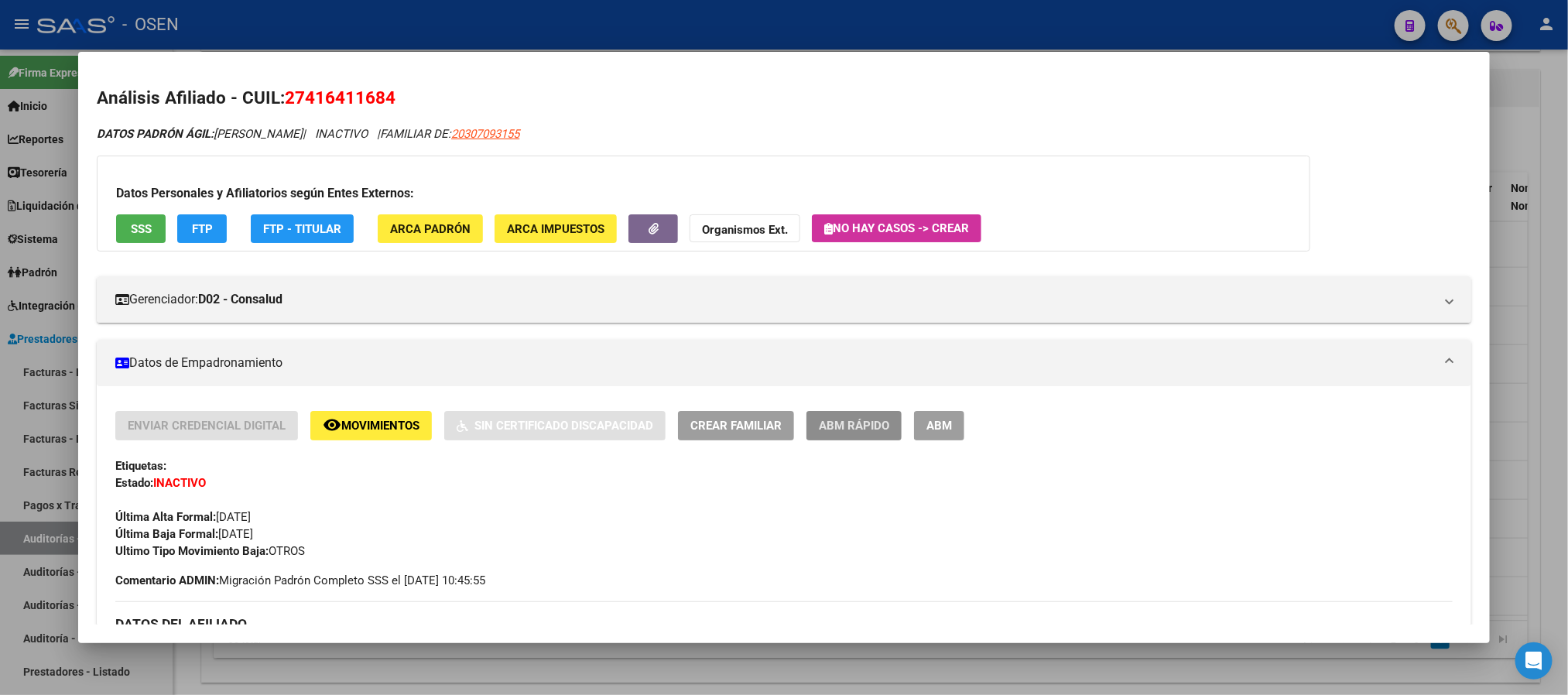
click at [875, 428] on span "ABM Rápido" at bounding box center [854, 426] width 70 height 14
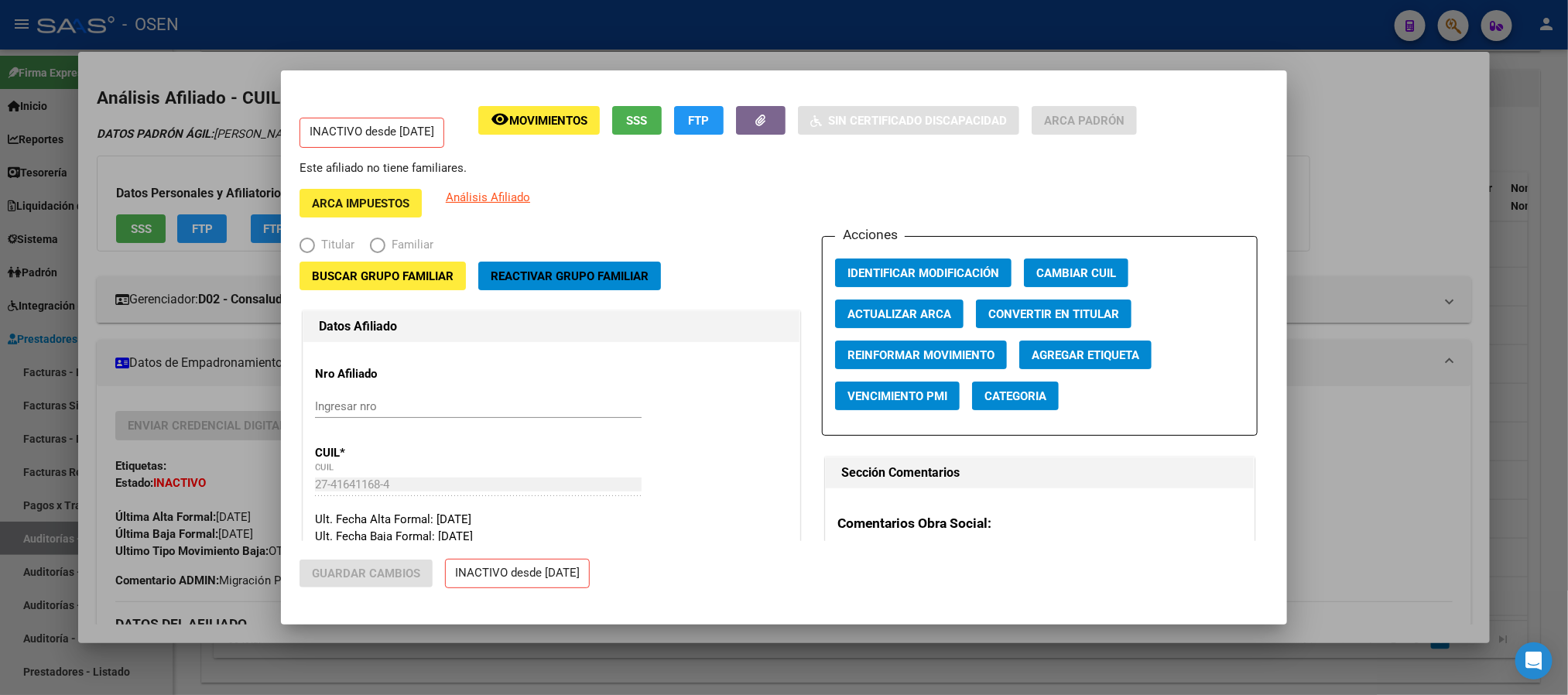
radio input "true"
click at [541, 275] on span "Reactivar Grupo Familiar" at bounding box center [570, 276] width 158 height 14
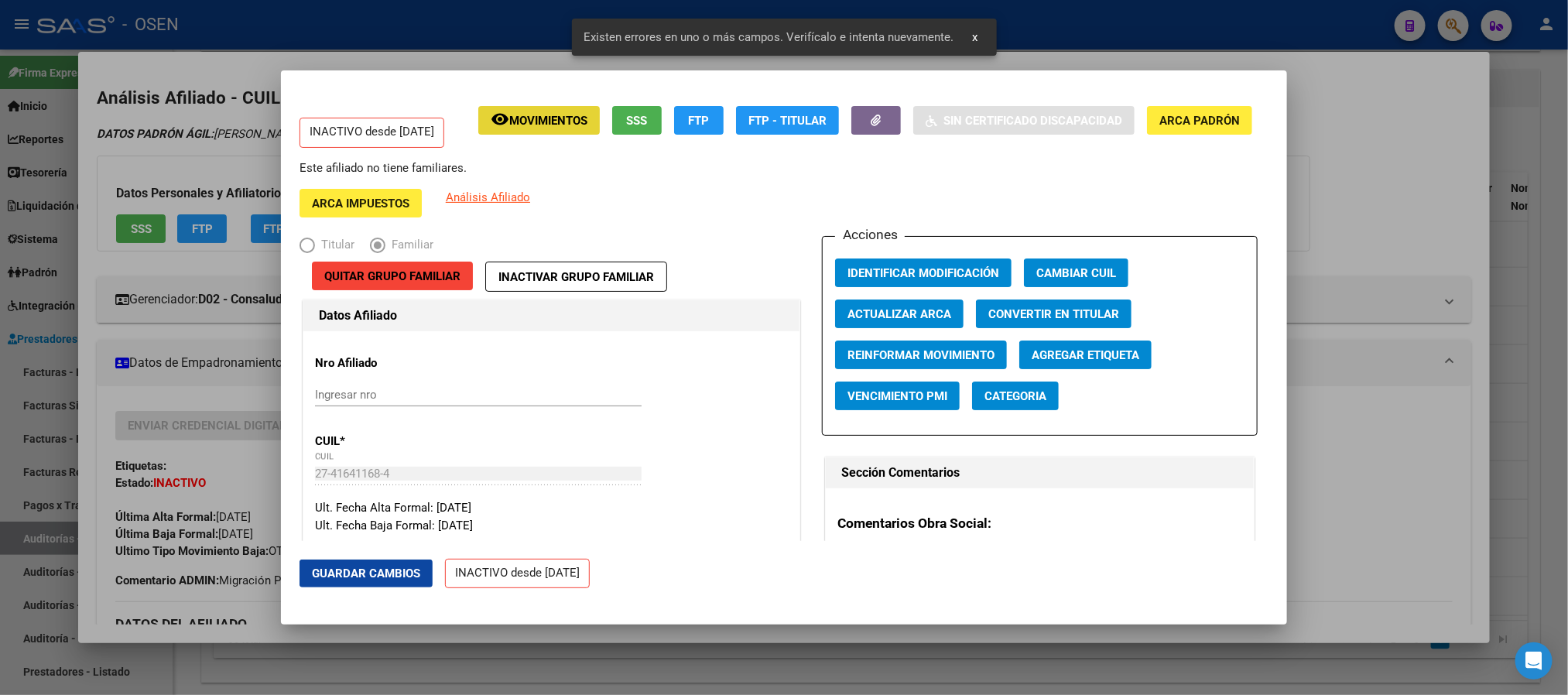
click at [544, 133] on button "remove_red_eye Movimientos" at bounding box center [539, 120] width 121 height 29
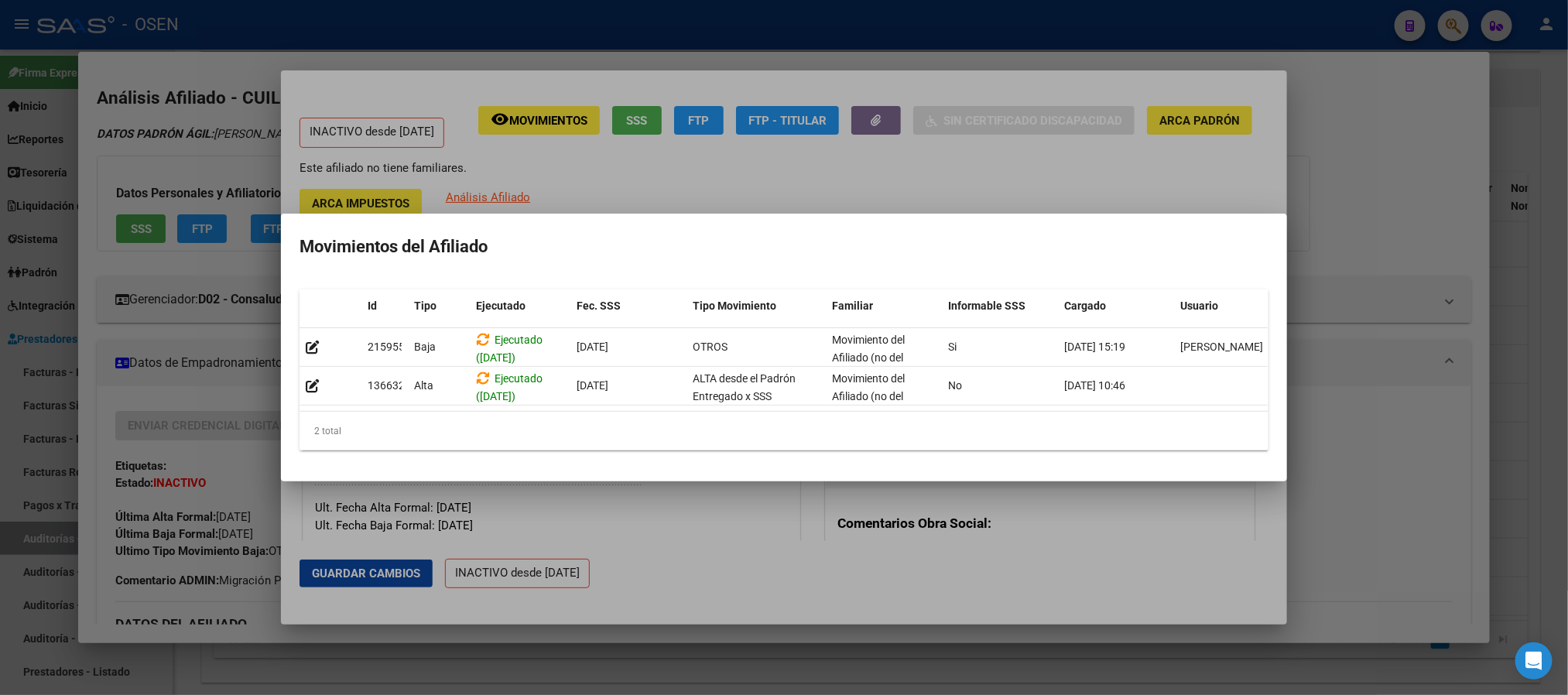
click at [807, 195] on div at bounding box center [784, 347] width 1568 height 695
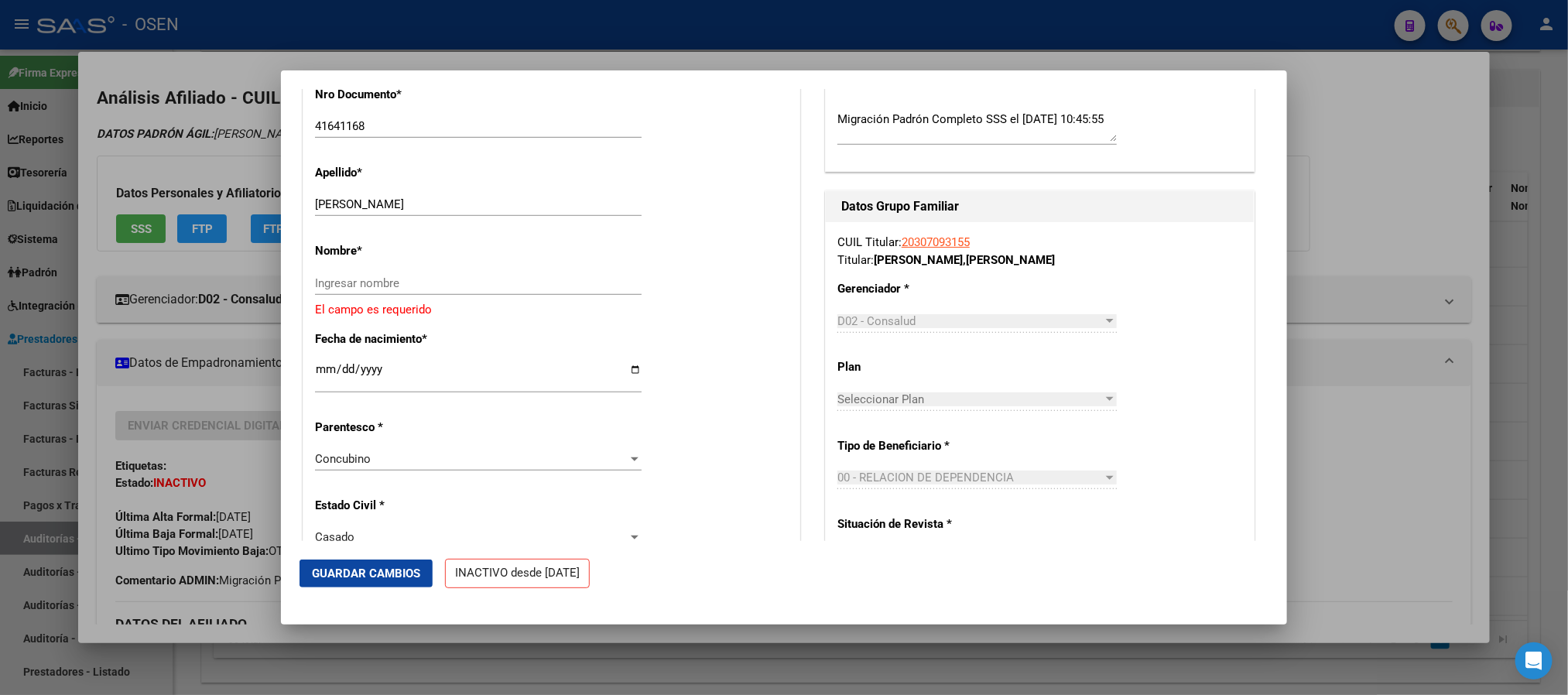
scroll to position [348, 0]
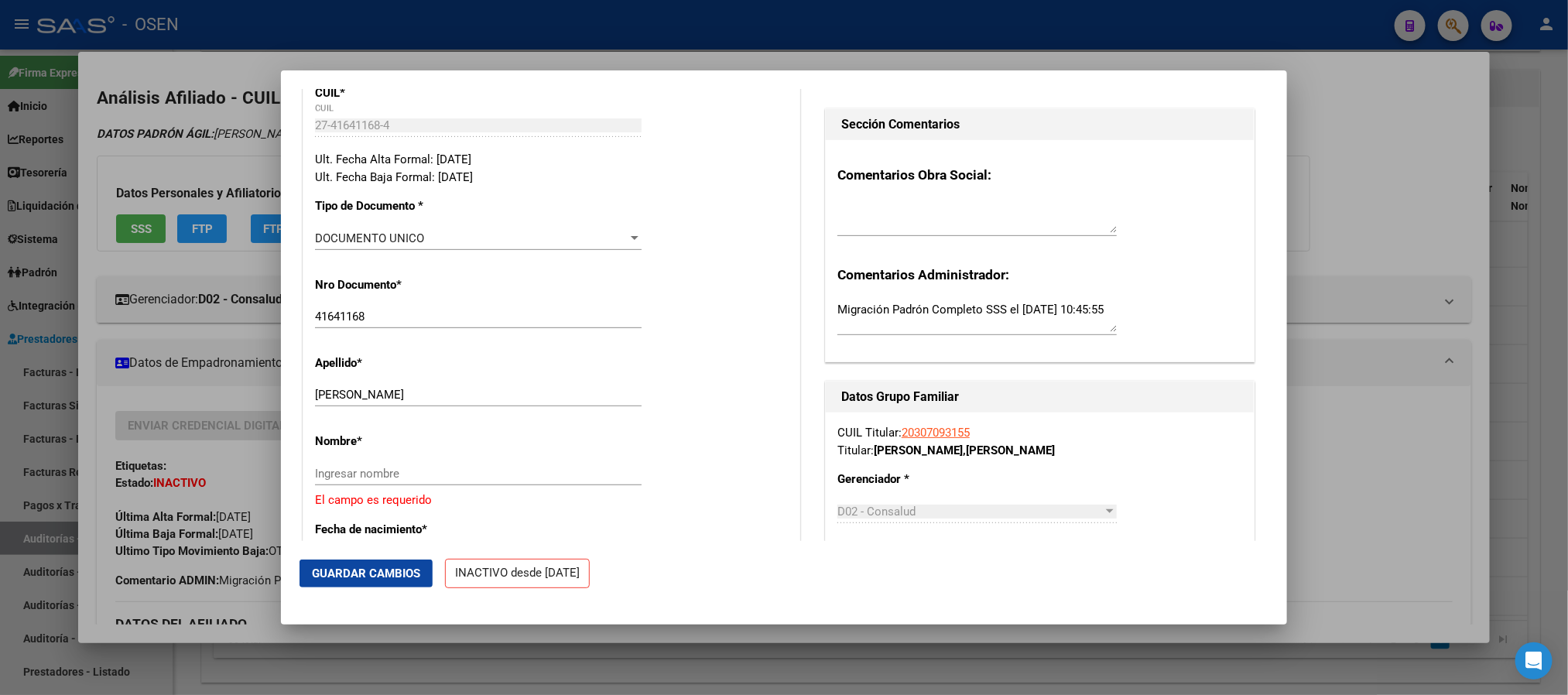
click at [933, 427] on link "20307093155" at bounding box center [935, 432] width 68 height 14
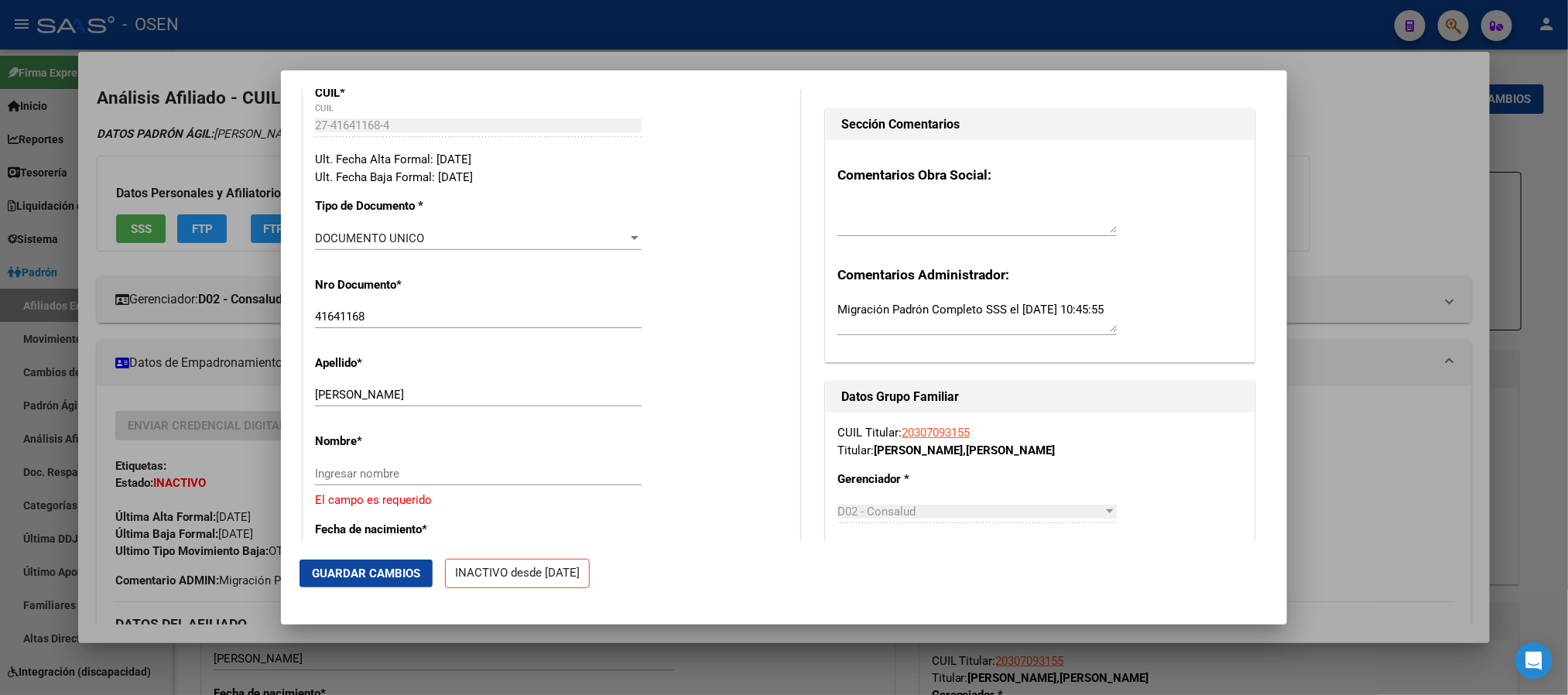
radio input "true"
type input "30-70846832-7"
click at [952, 431] on link "20307093155" at bounding box center [935, 432] width 68 height 14
click at [894, 660] on div at bounding box center [784, 347] width 1568 height 695
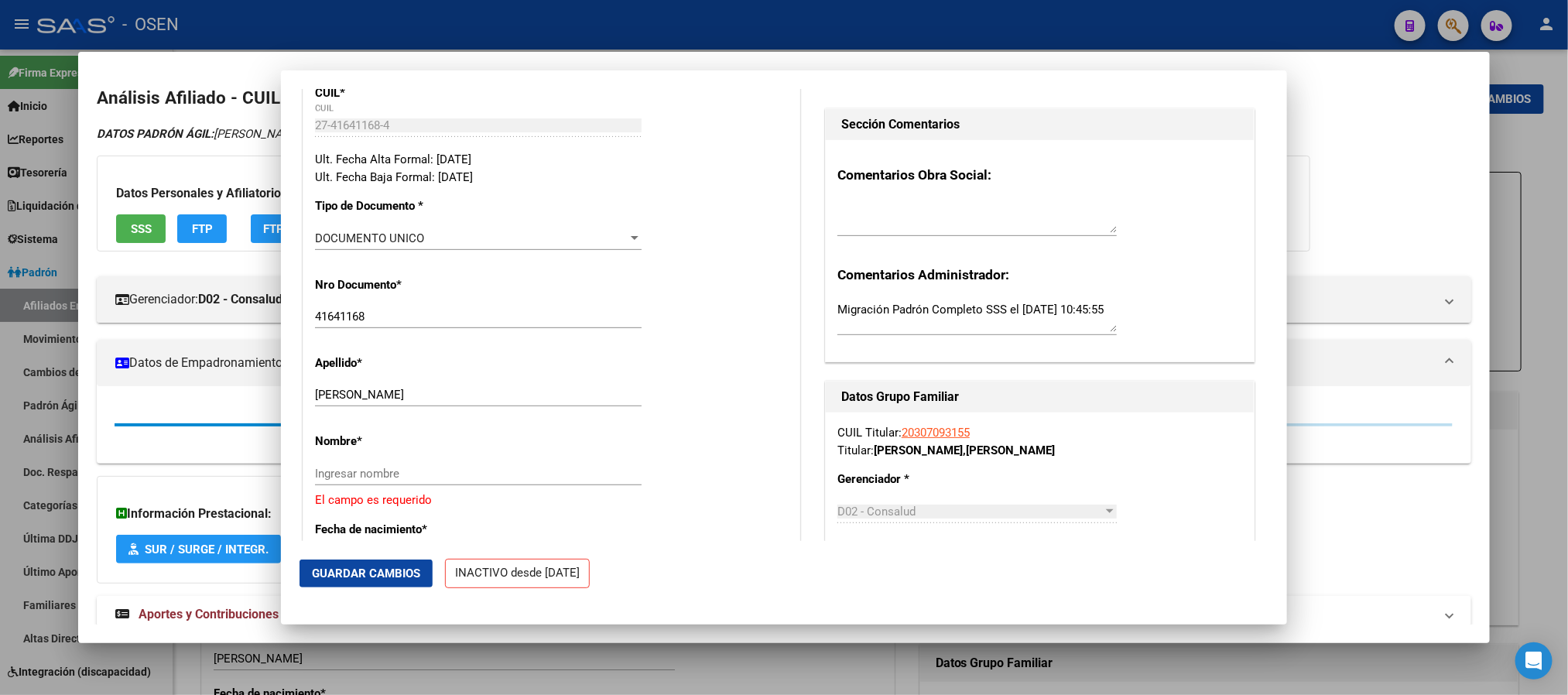
click at [894, 660] on div at bounding box center [784, 347] width 1568 height 695
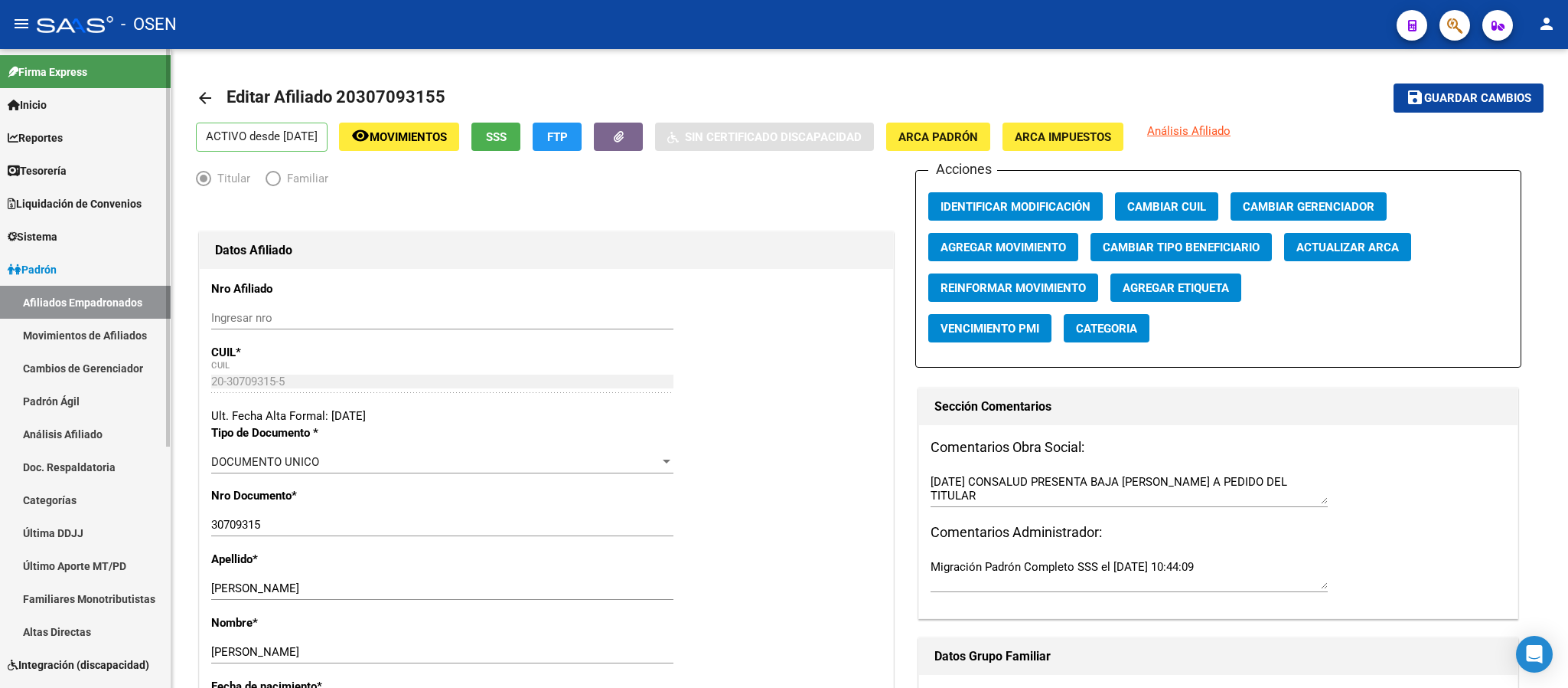
scroll to position [344, 0]
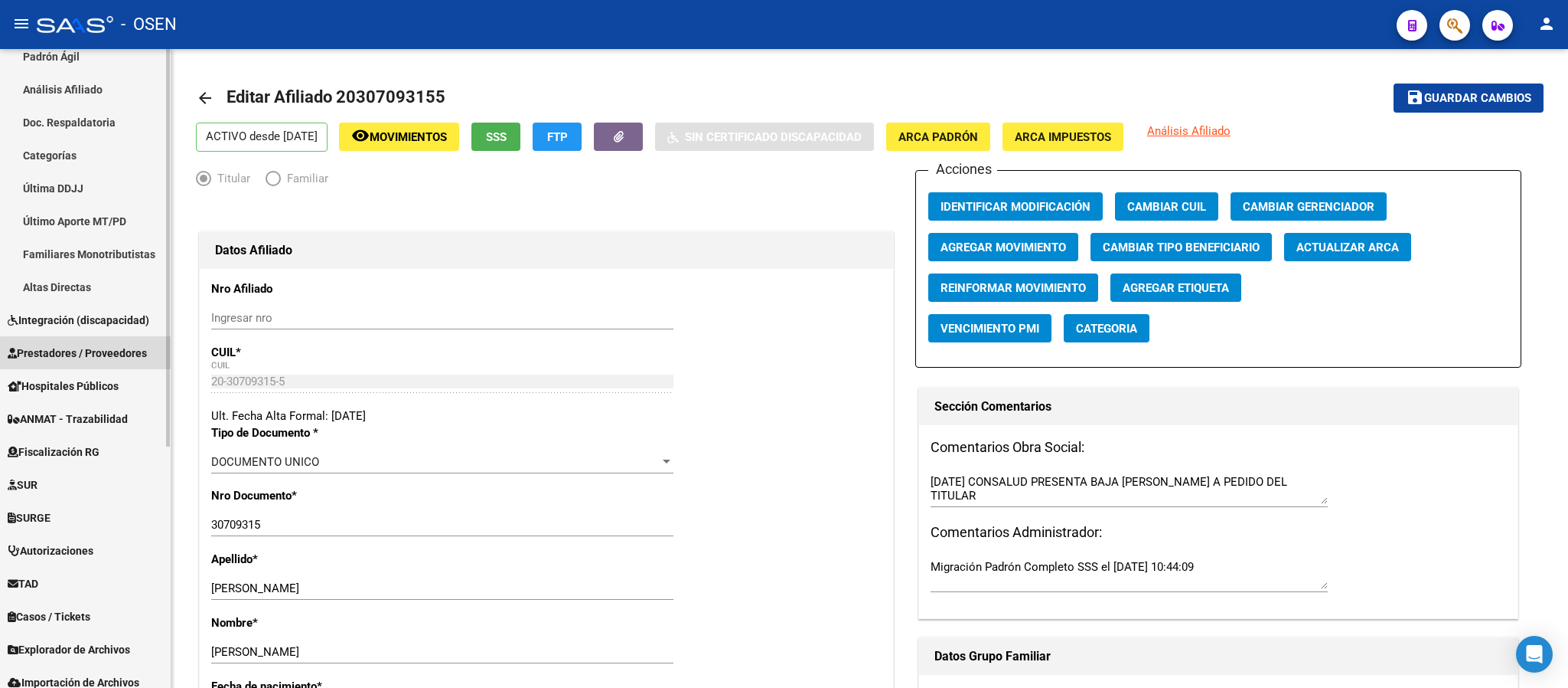
click at [94, 362] on link "Prestadores / Proveedores" at bounding box center [85, 353] width 170 height 33
click at [101, 347] on span "Prestadores / Proveedores" at bounding box center [77, 352] width 139 height 17
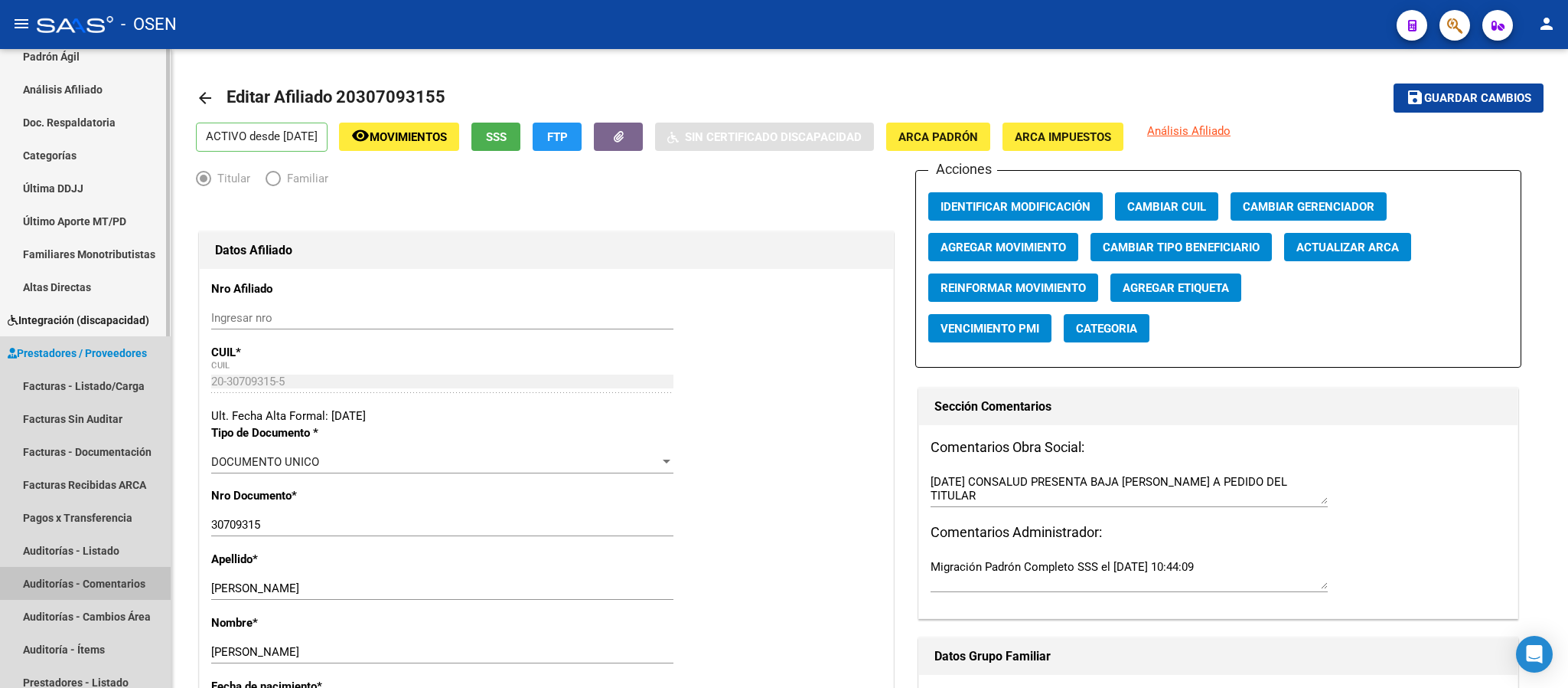
click at [106, 588] on link "Auditorías - Comentarios" at bounding box center [85, 584] width 170 height 33
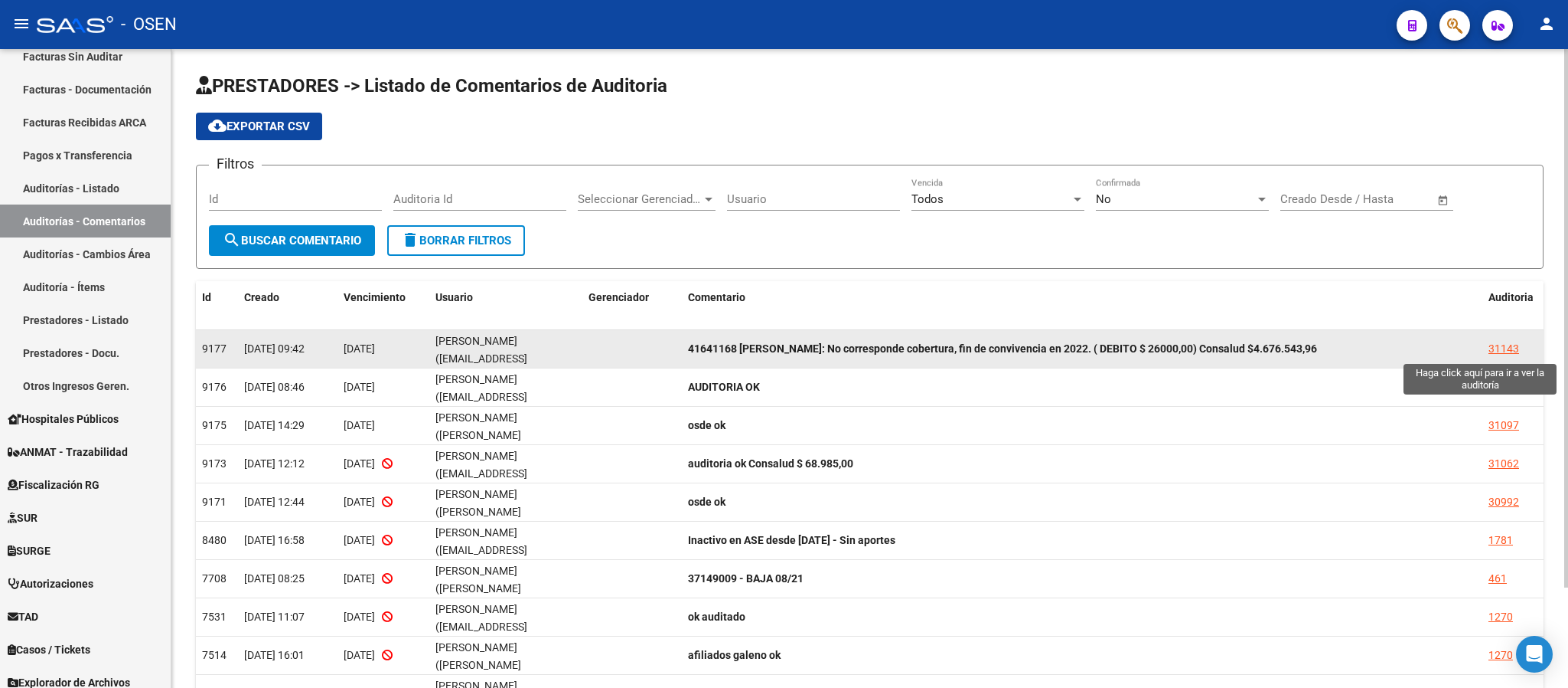
click at [1497, 351] on div "31143" at bounding box center [1504, 349] width 30 height 17
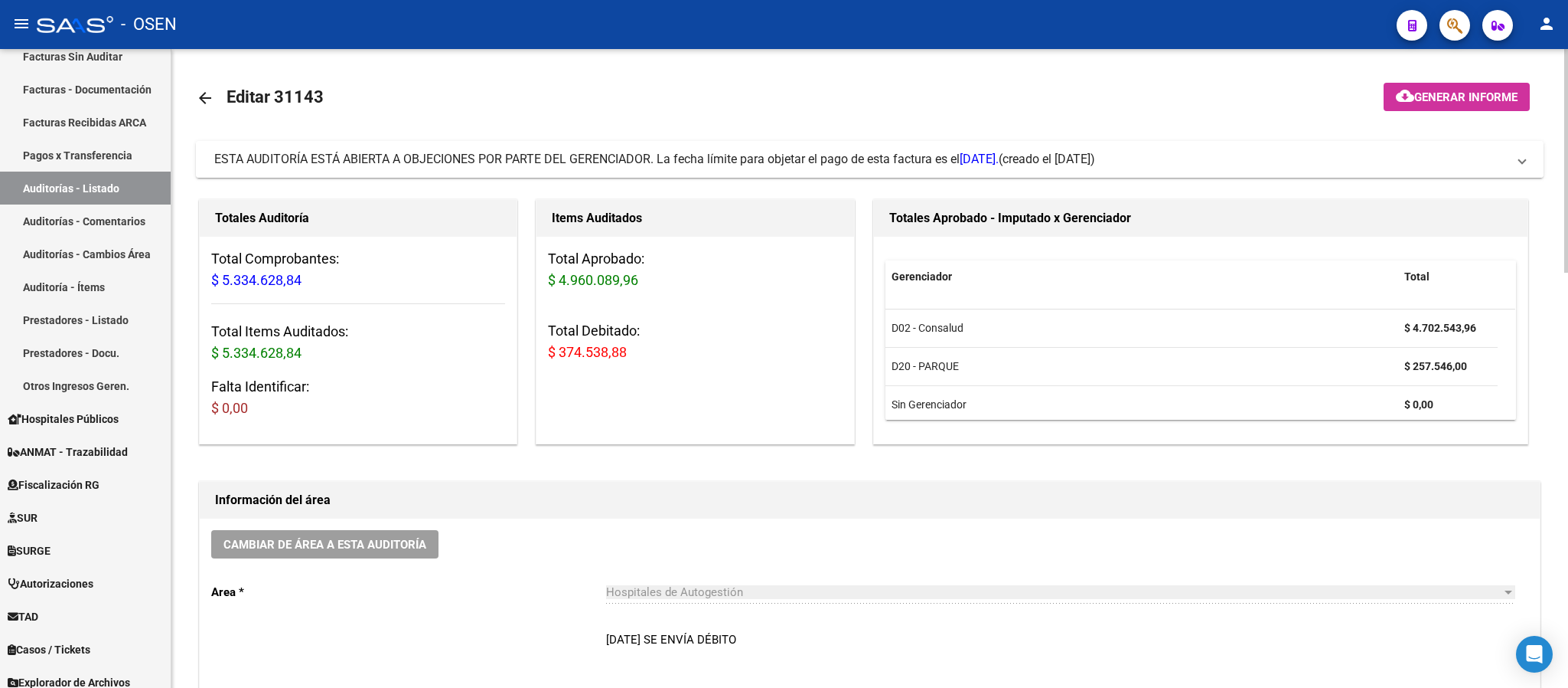
click at [1095, 161] on span "(creado el 02/10/2025)" at bounding box center [1046, 158] width 96 height 17
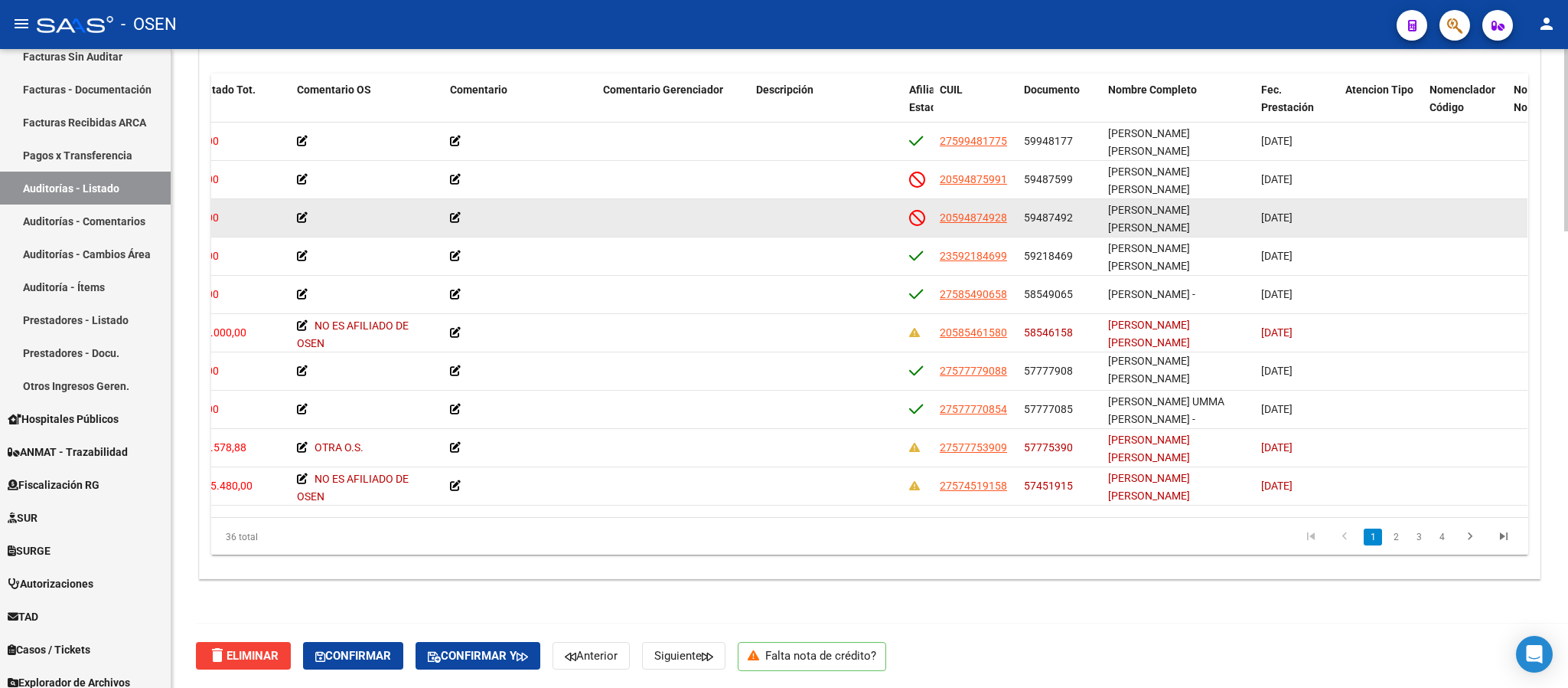
scroll to position [56, 460]
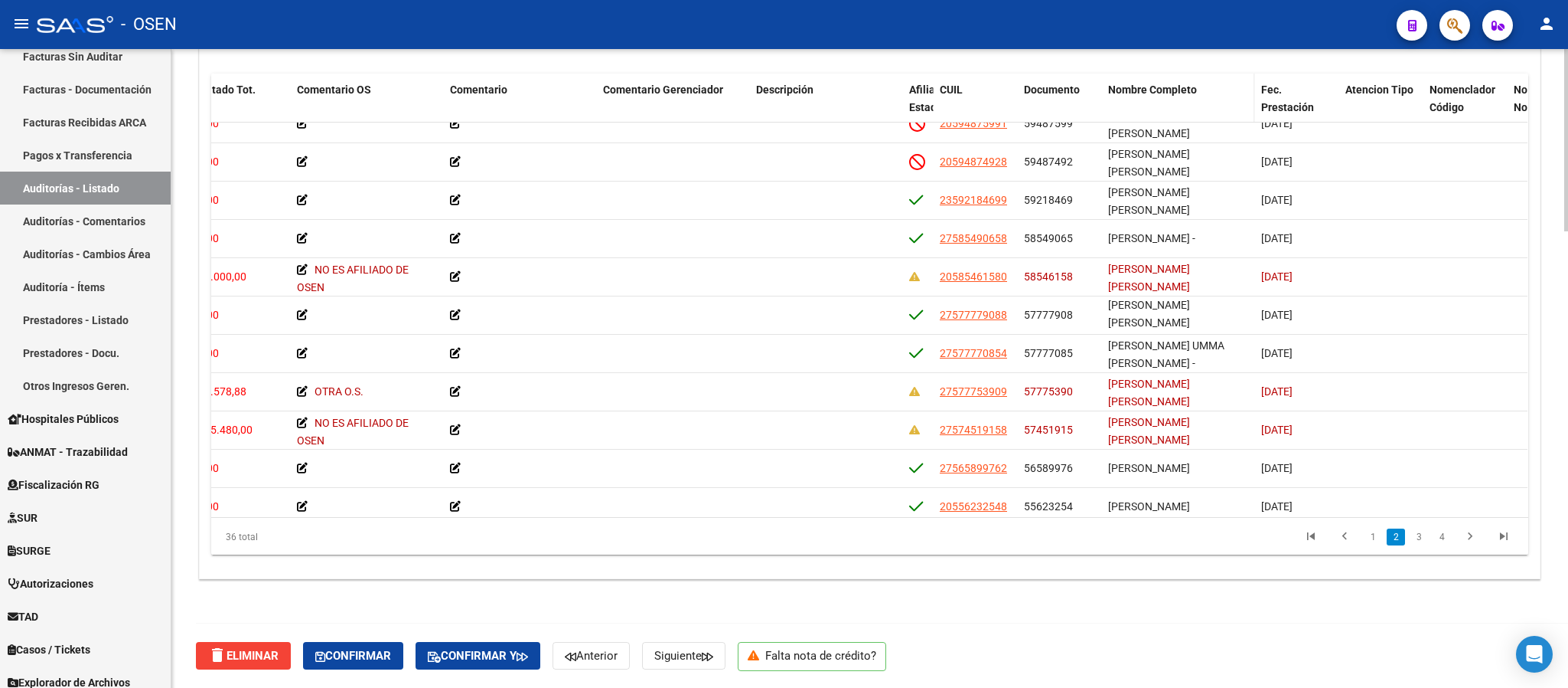
click at [1148, 85] on span "Nombre Completo" at bounding box center [1153, 90] width 89 height 12
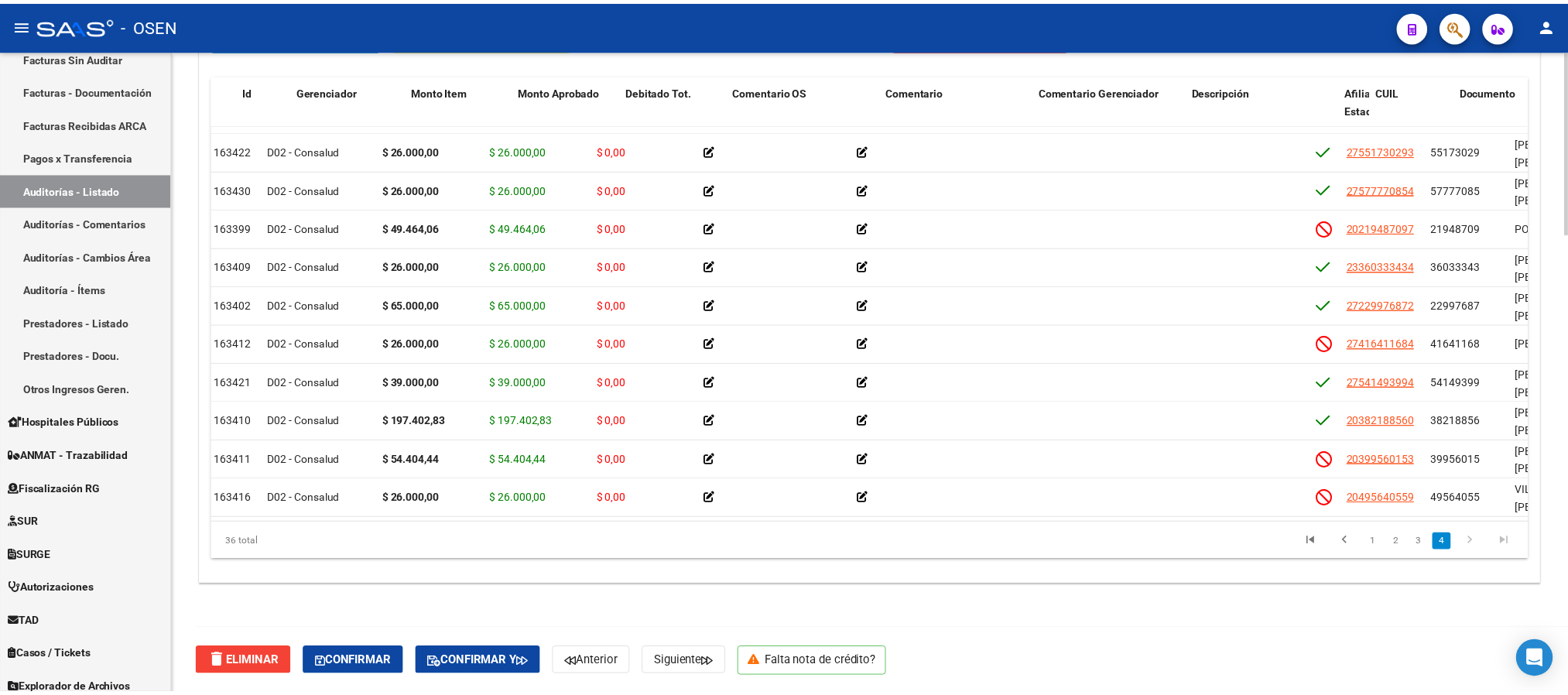
scroll to position [998, 0]
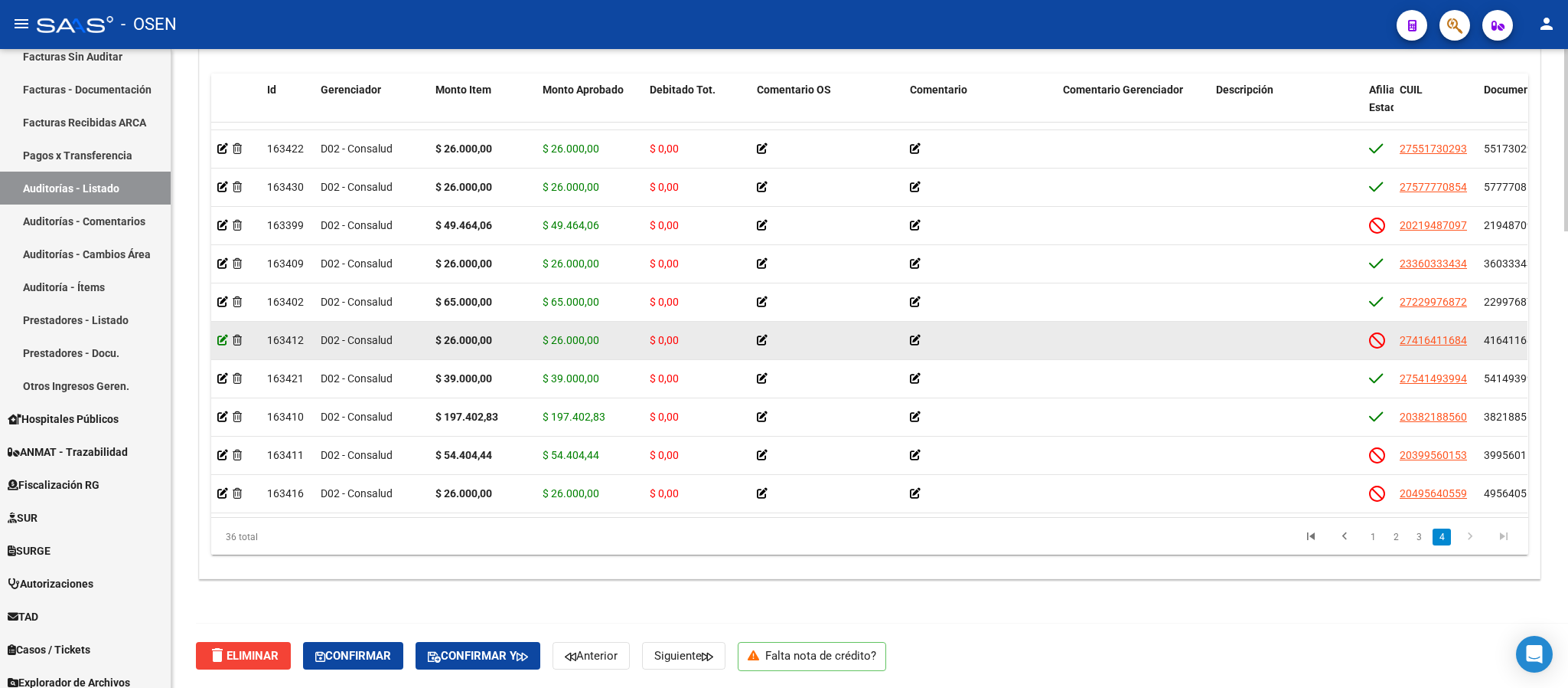
click at [221, 337] on icon at bounding box center [223, 340] width 10 height 10
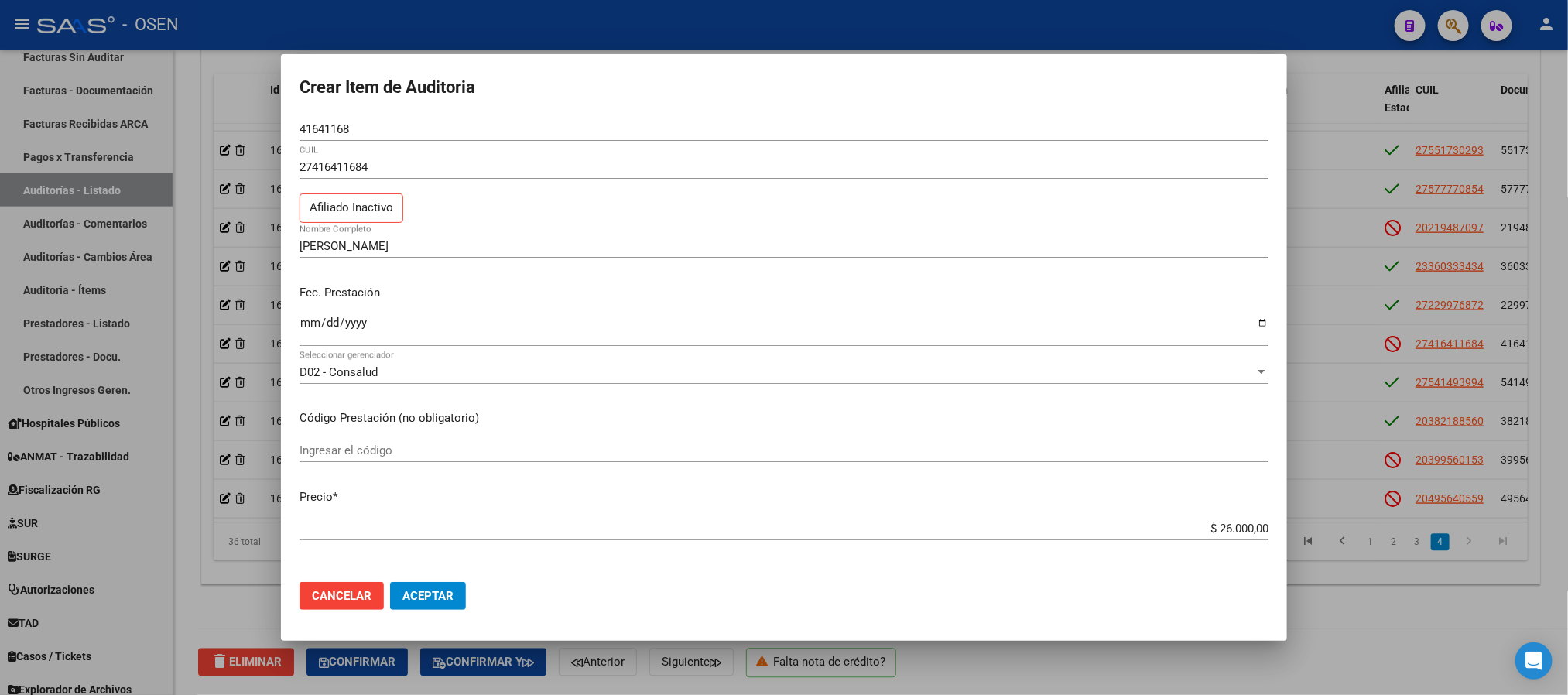
click at [423, 365] on div "D02 - Consalud Seleccionar gerenciador" at bounding box center [784, 372] width 969 height 23
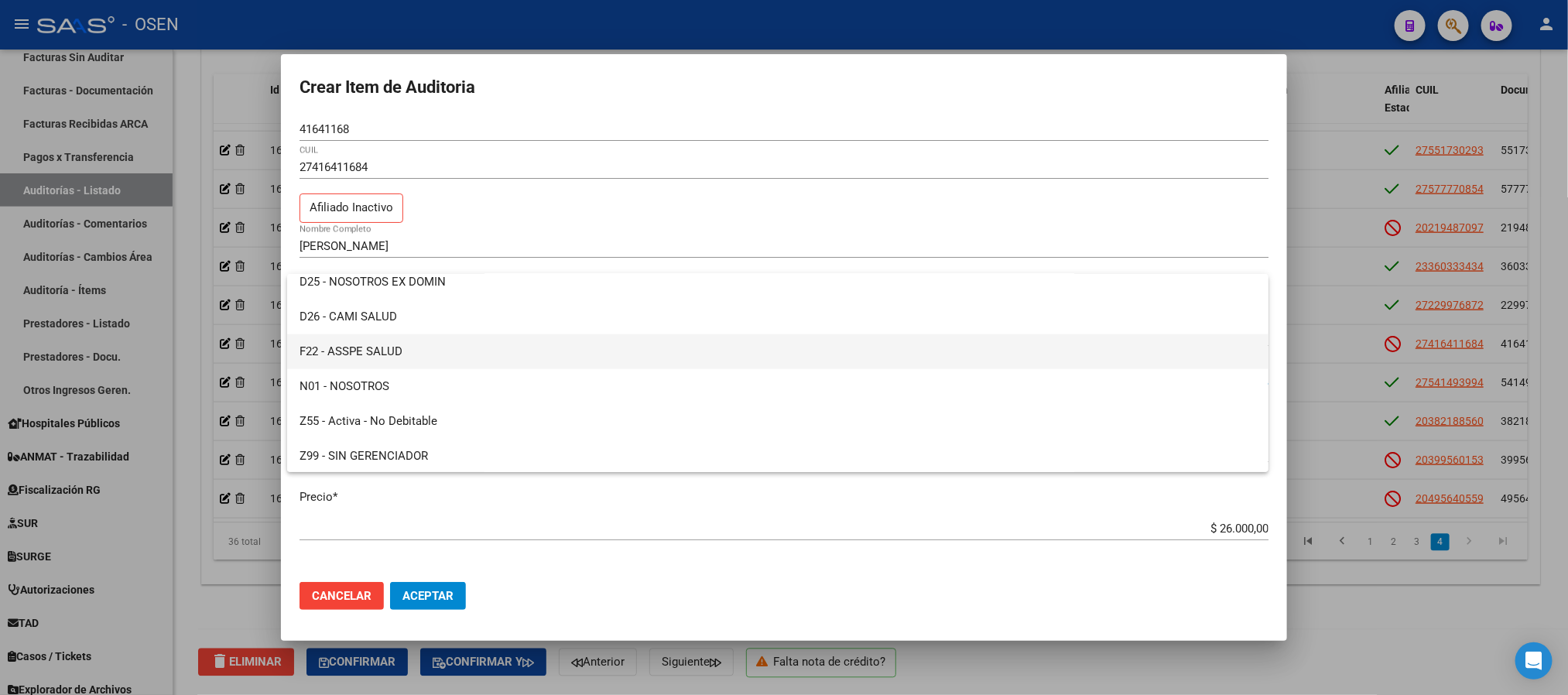
scroll to position [950, 0]
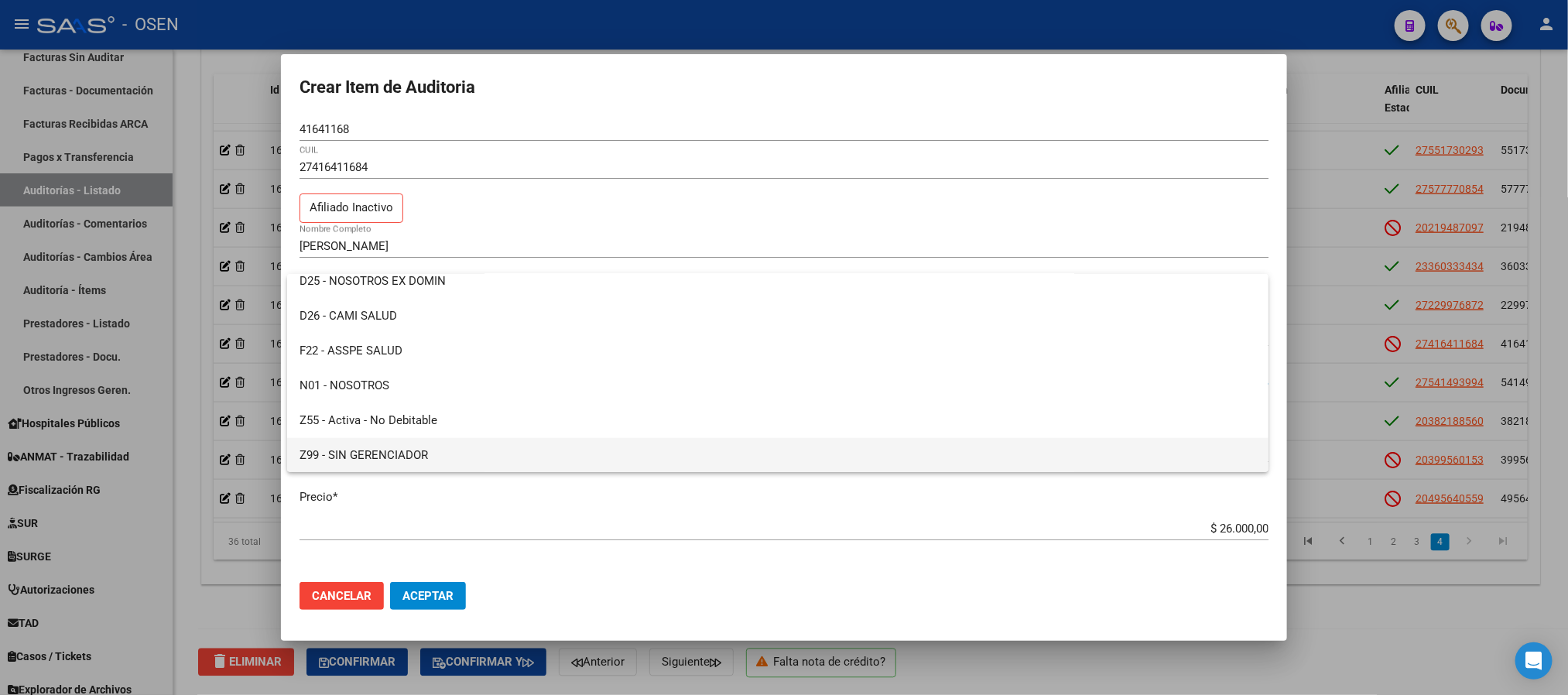
click at [444, 458] on span "Z99 - SIN GERENCIADOR" at bounding box center [778, 455] width 956 height 35
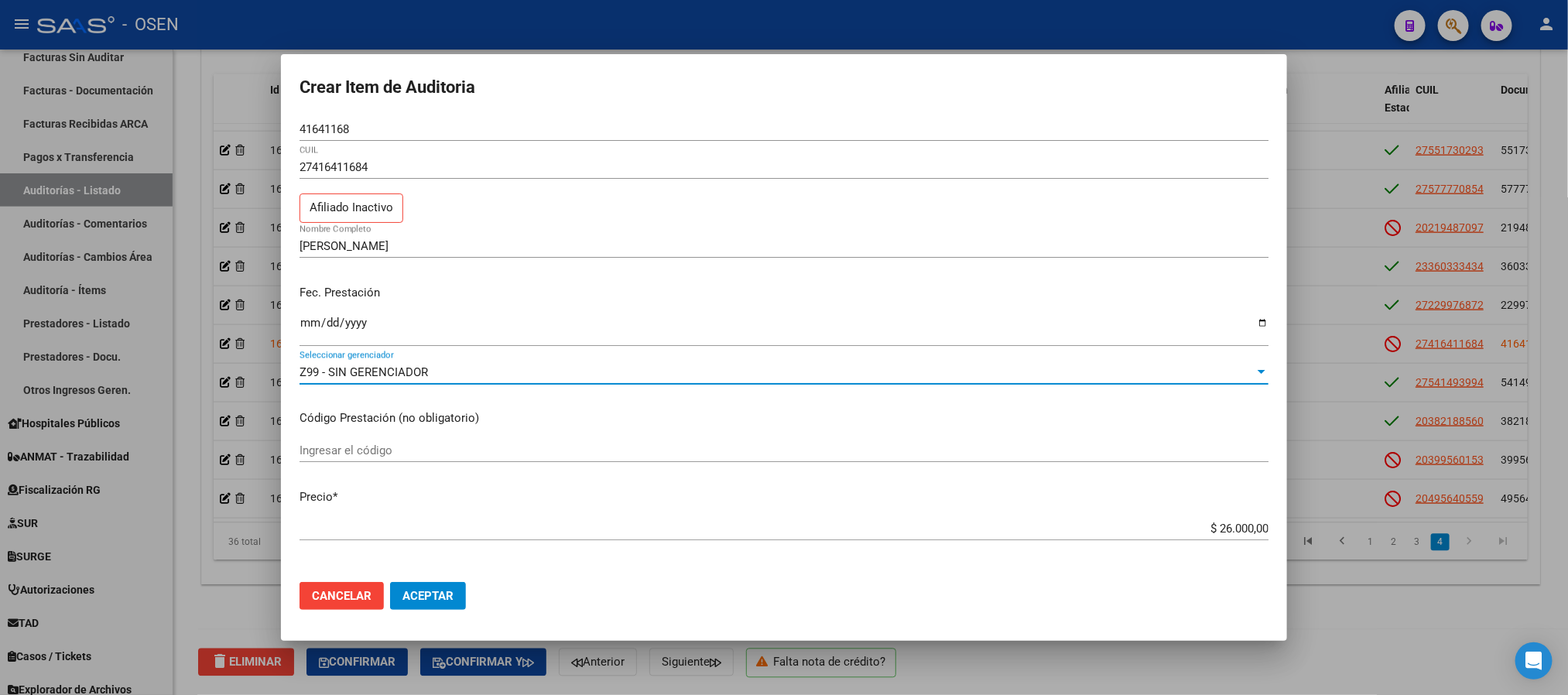
click at [411, 599] on span "Aceptar" at bounding box center [428, 596] width 51 height 14
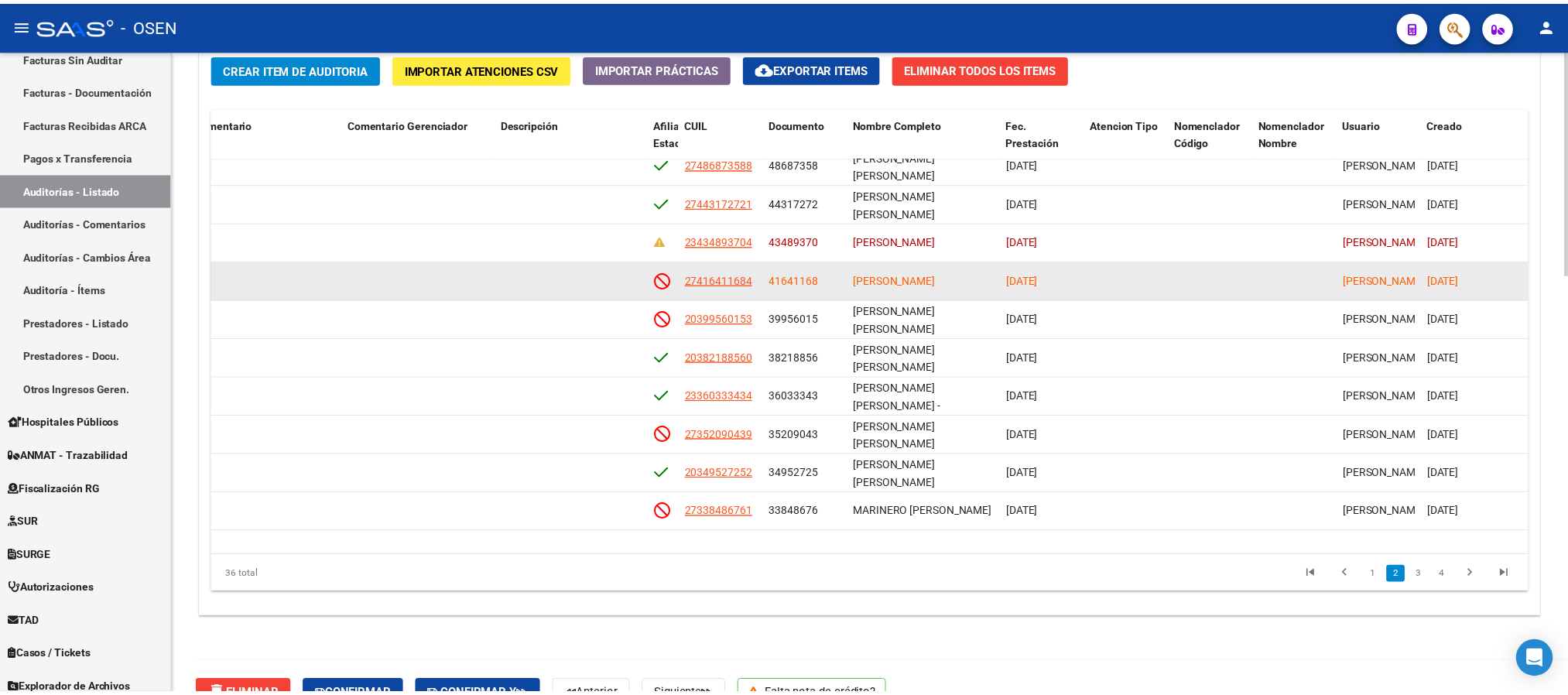
scroll to position [670, 722]
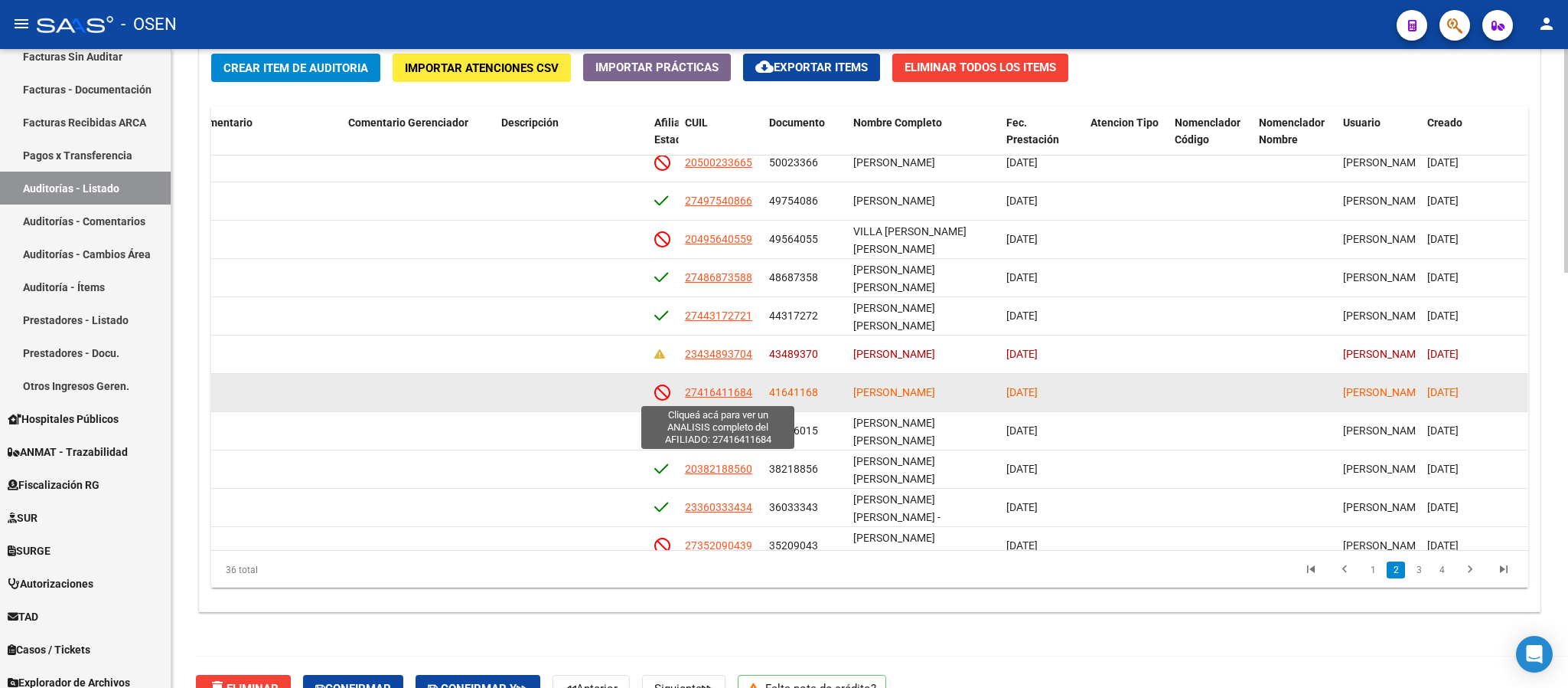
click at [734, 394] on span "27416411684" at bounding box center [718, 392] width 67 height 12
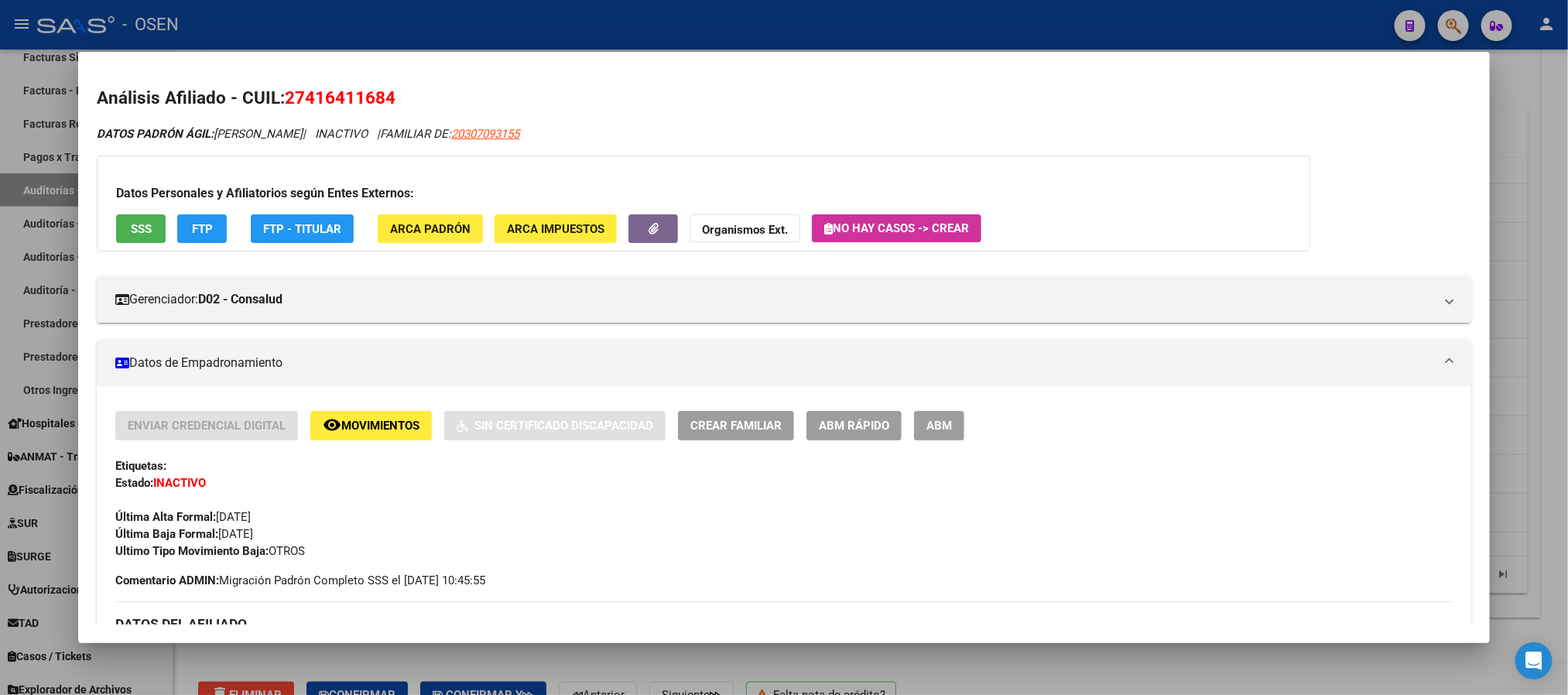
click at [892, 431] on button "ABM Rápido" at bounding box center [854, 425] width 95 height 29
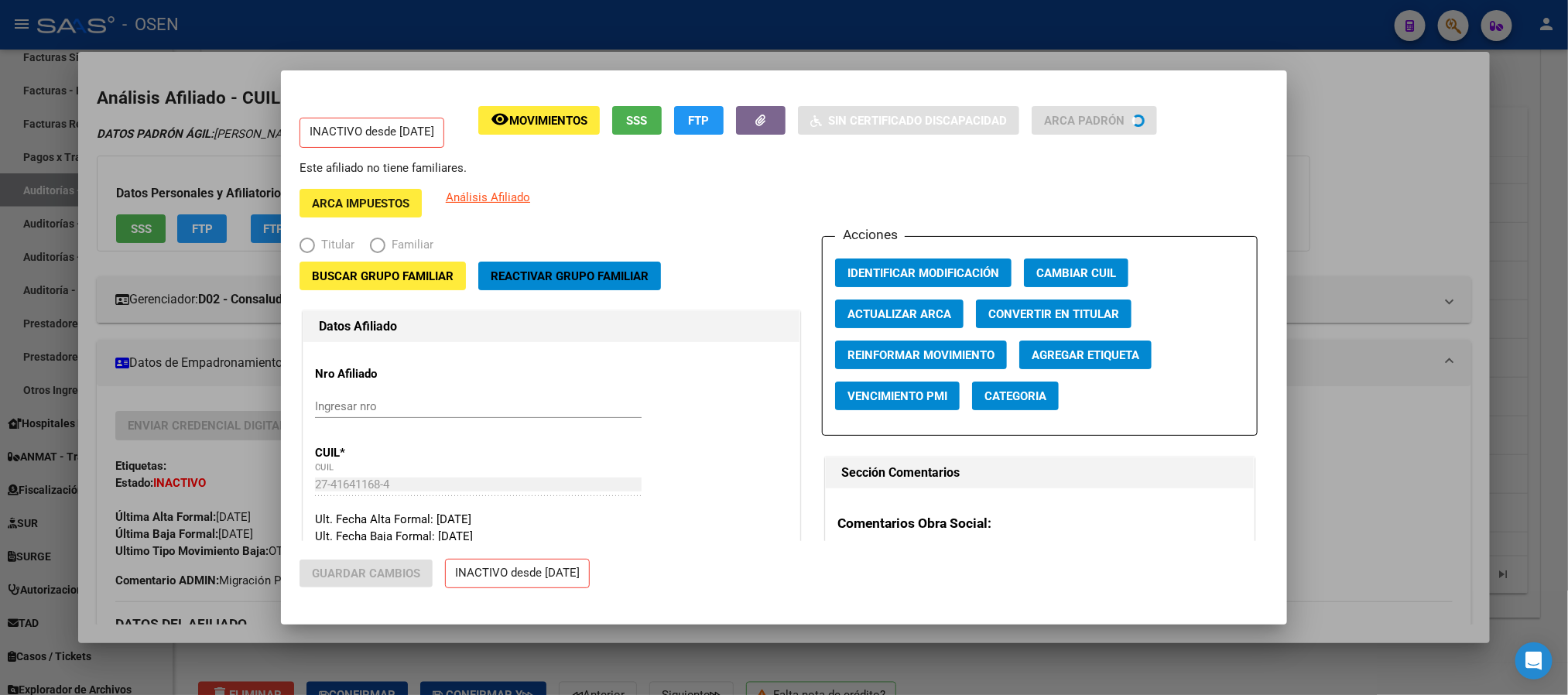
radio input "true"
click at [399, 279] on span "Buscar Grupo Familiar" at bounding box center [382, 276] width 142 height 14
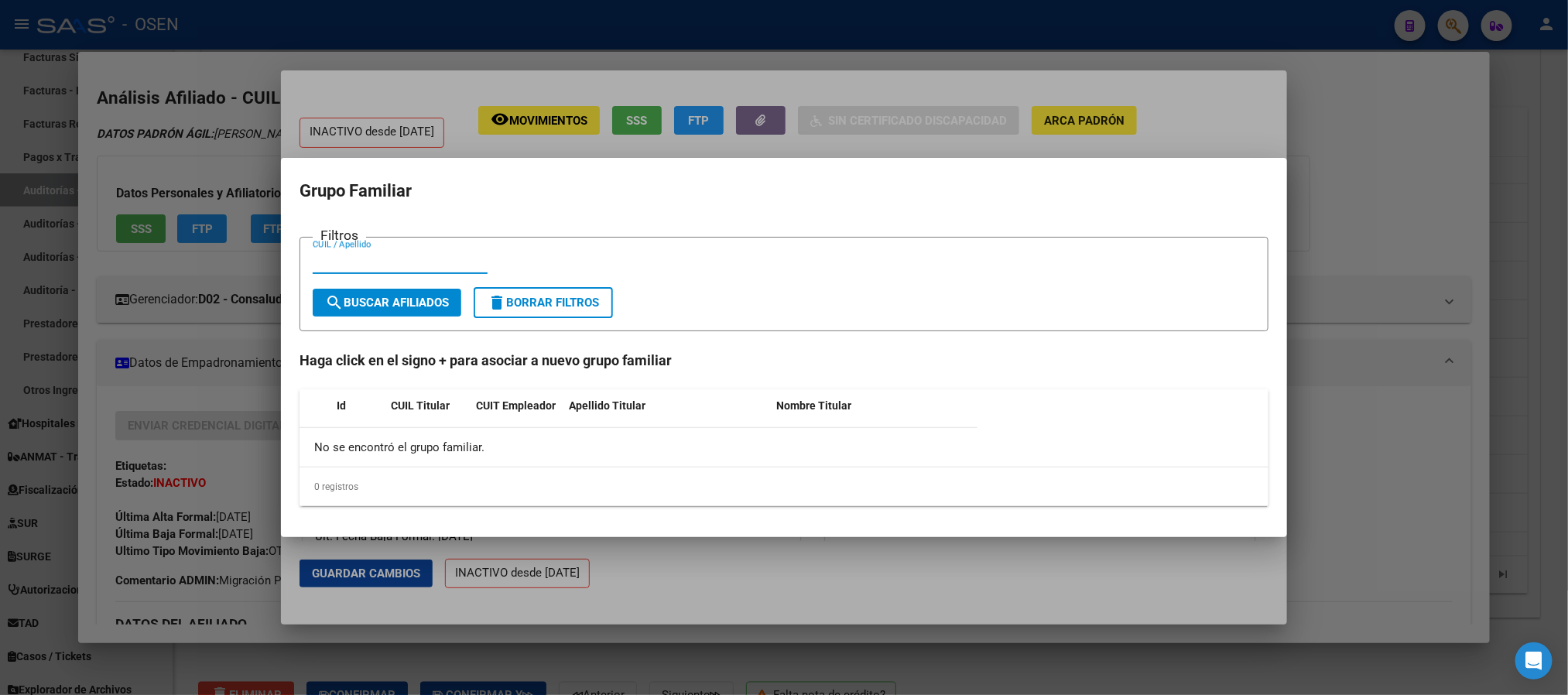
click at [613, 153] on div at bounding box center [784, 347] width 1568 height 695
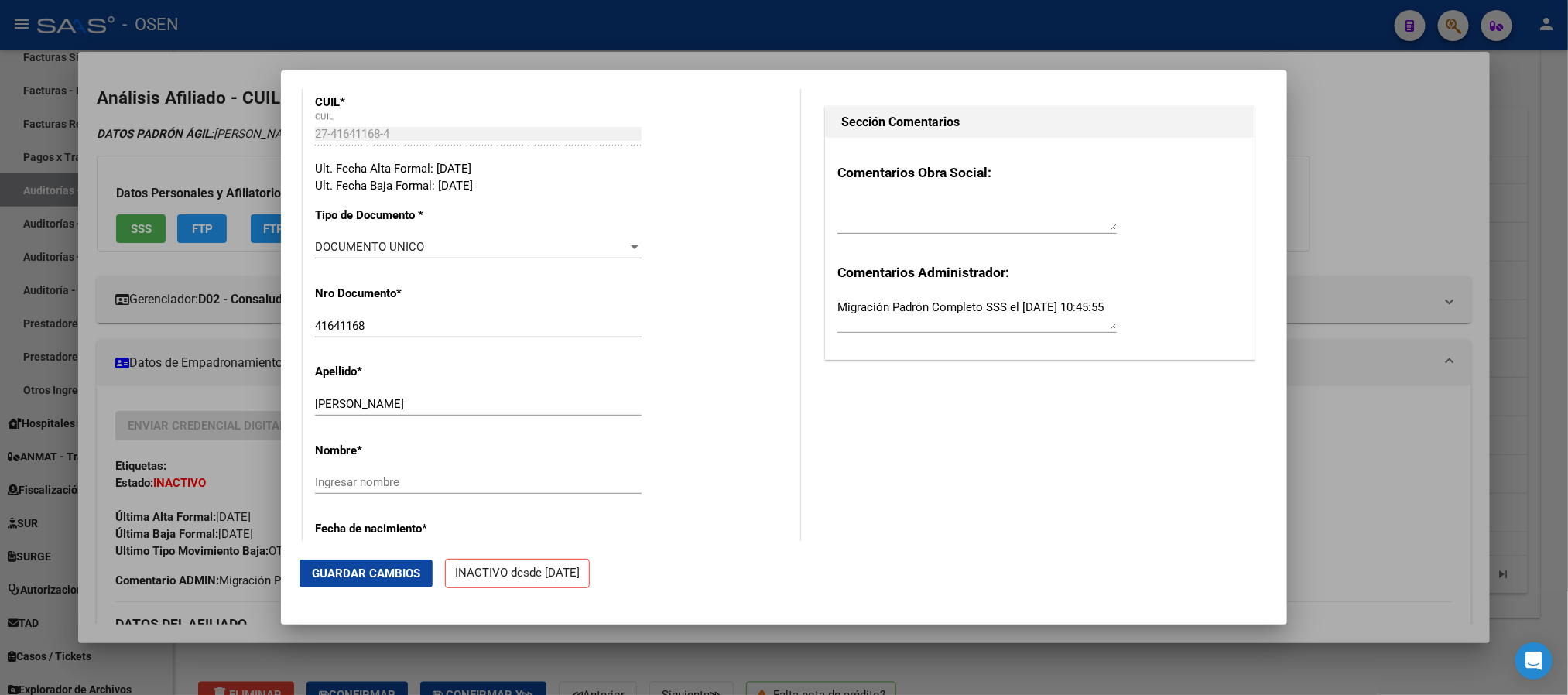
scroll to position [348, 0]
click at [1350, 405] on div at bounding box center [784, 347] width 1568 height 695
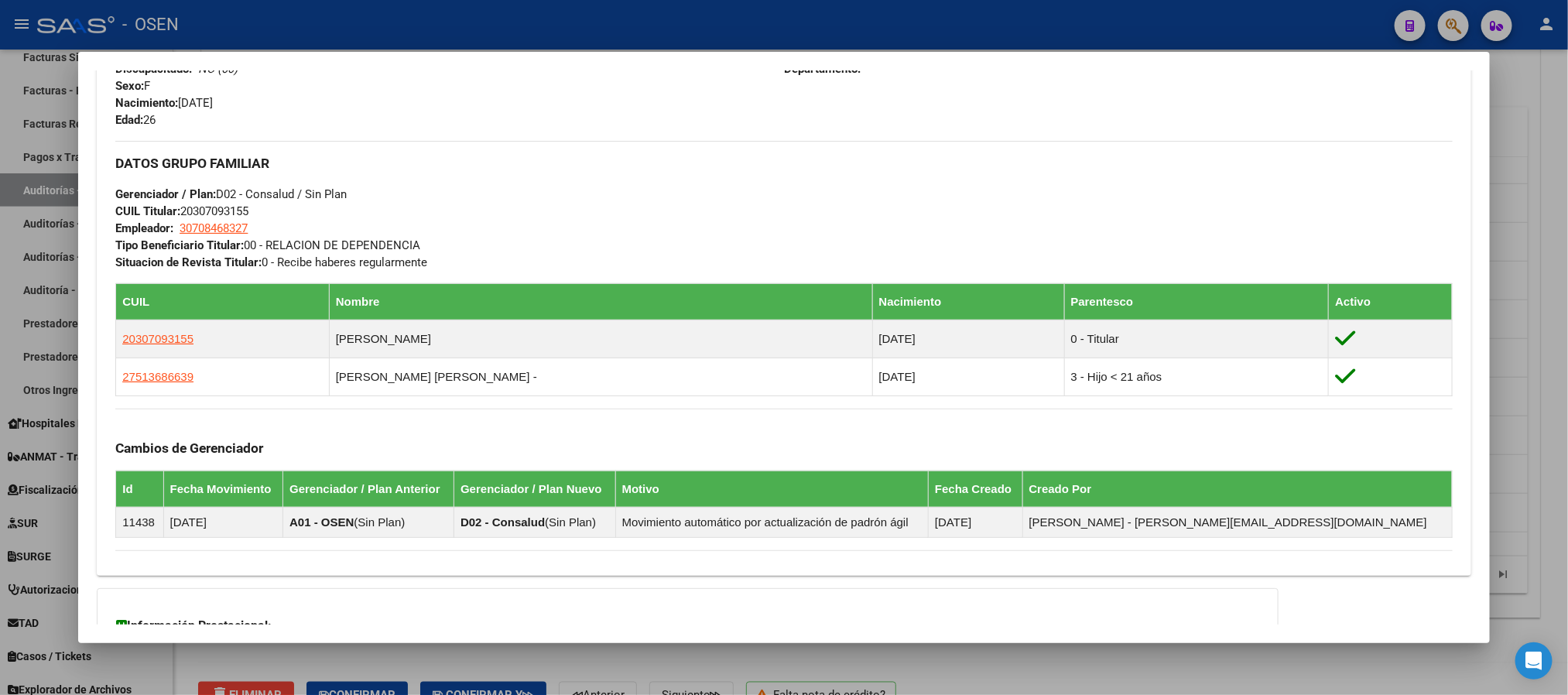
scroll to position [885, 0]
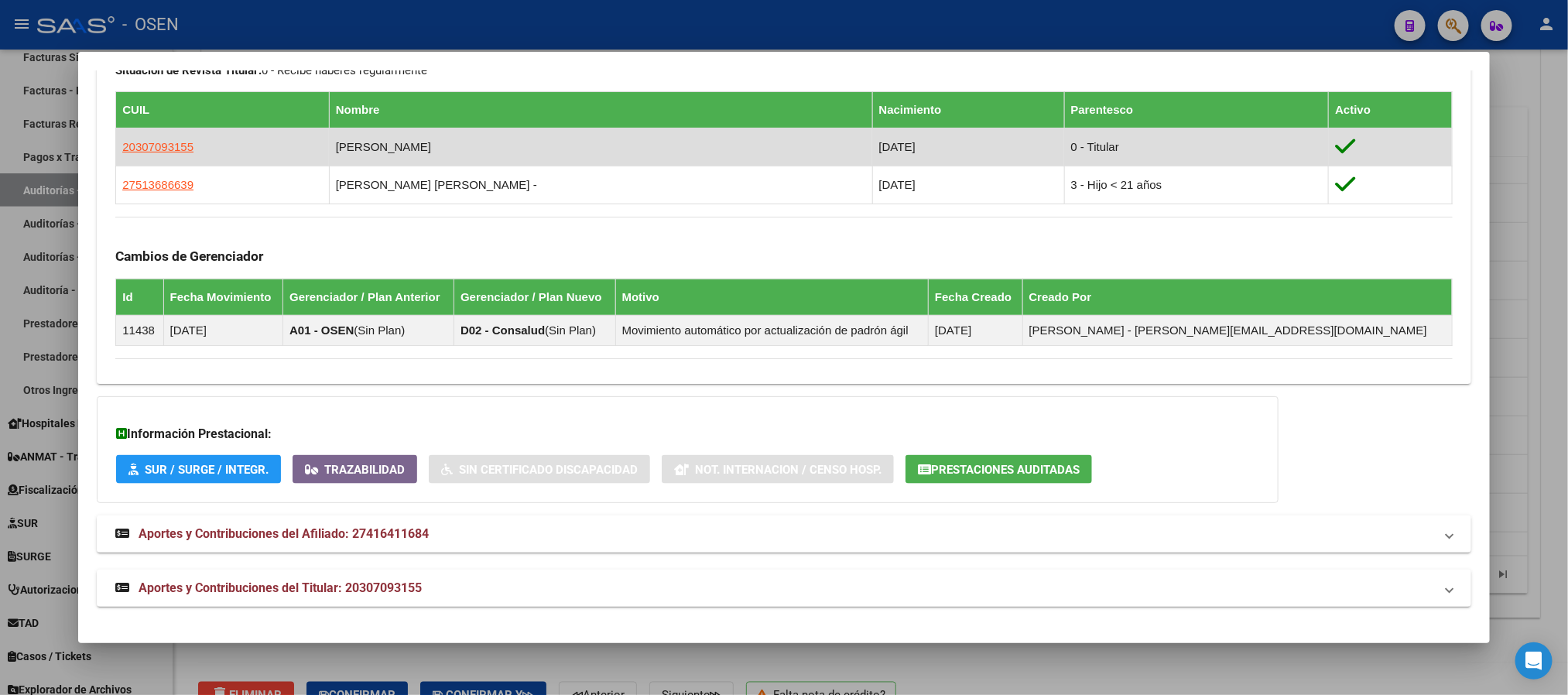
copy span "20307093155"
drag, startPoint x: 195, startPoint y: 148, endPoint x: 116, endPoint y: 149, distance: 79.0
click at [116, 149] on td "20307093155" at bounding box center [222, 146] width 214 height 38
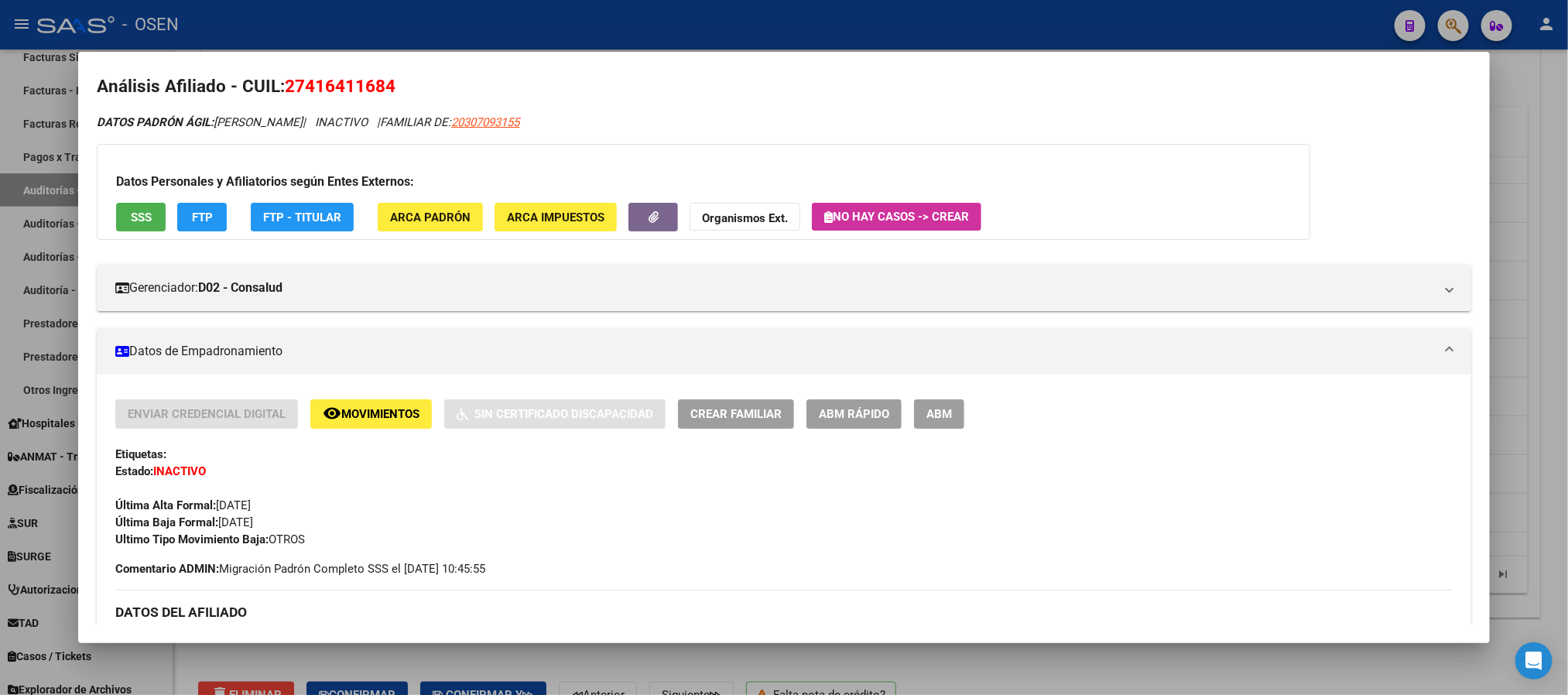
scroll to position [0, 0]
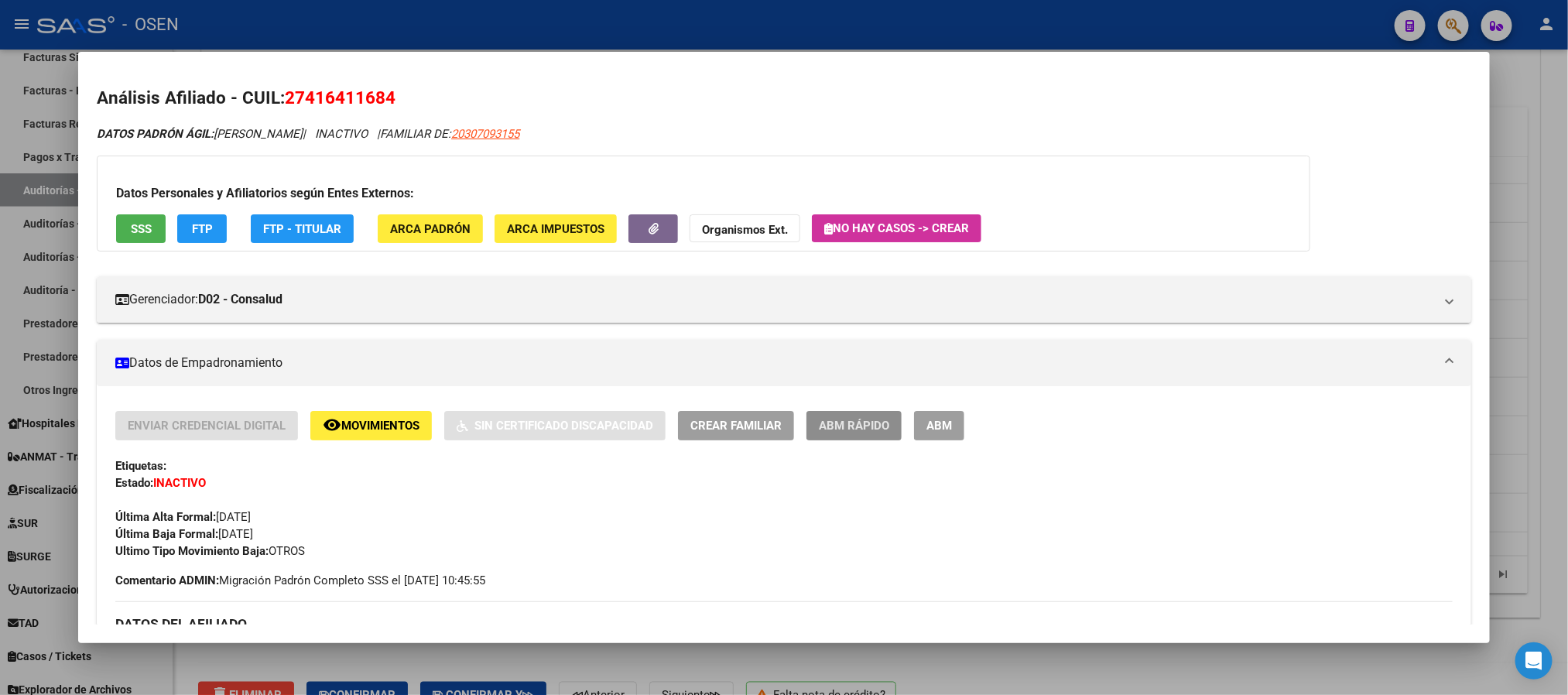
click at [841, 420] on span "ABM Rápido" at bounding box center [854, 426] width 70 height 14
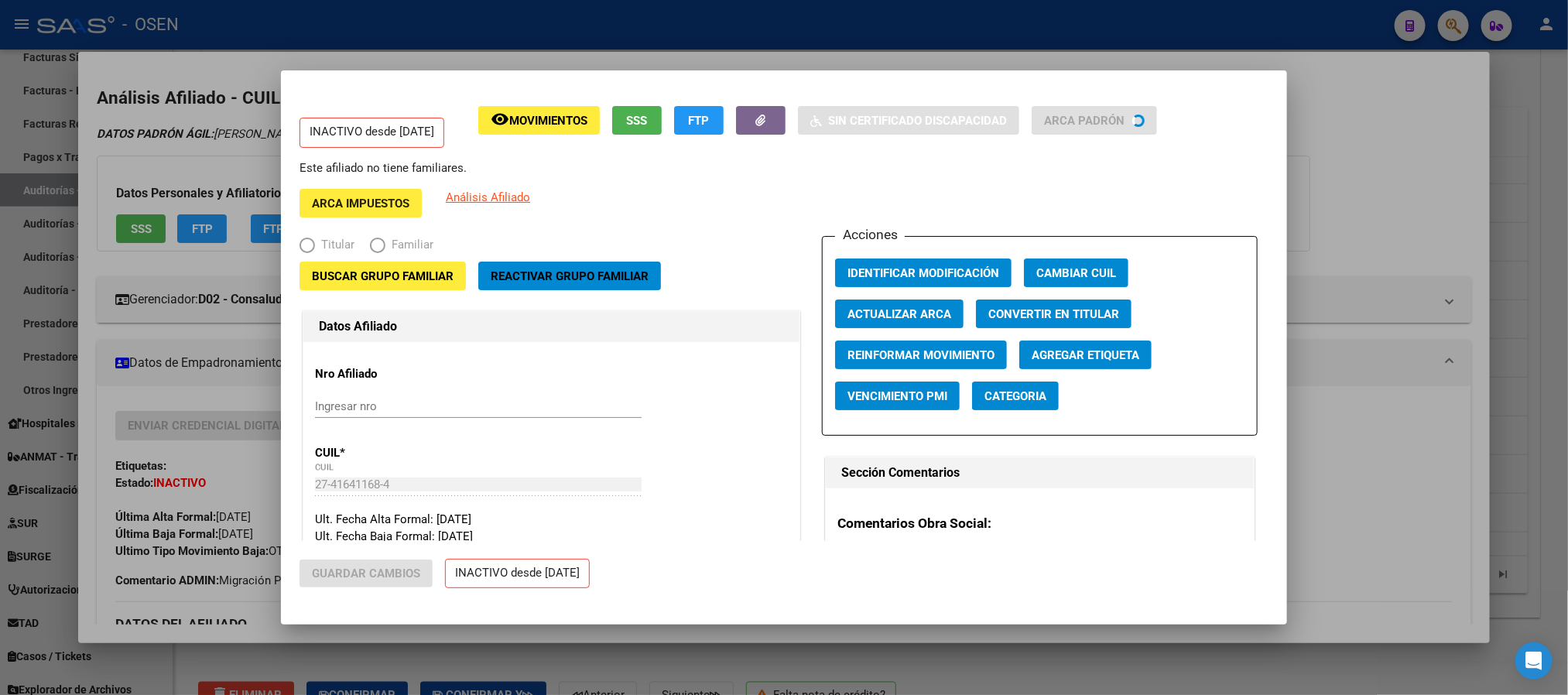
radio input "true"
click at [365, 257] on mat-radio-button "Titular" at bounding box center [335, 249] width 70 height 25
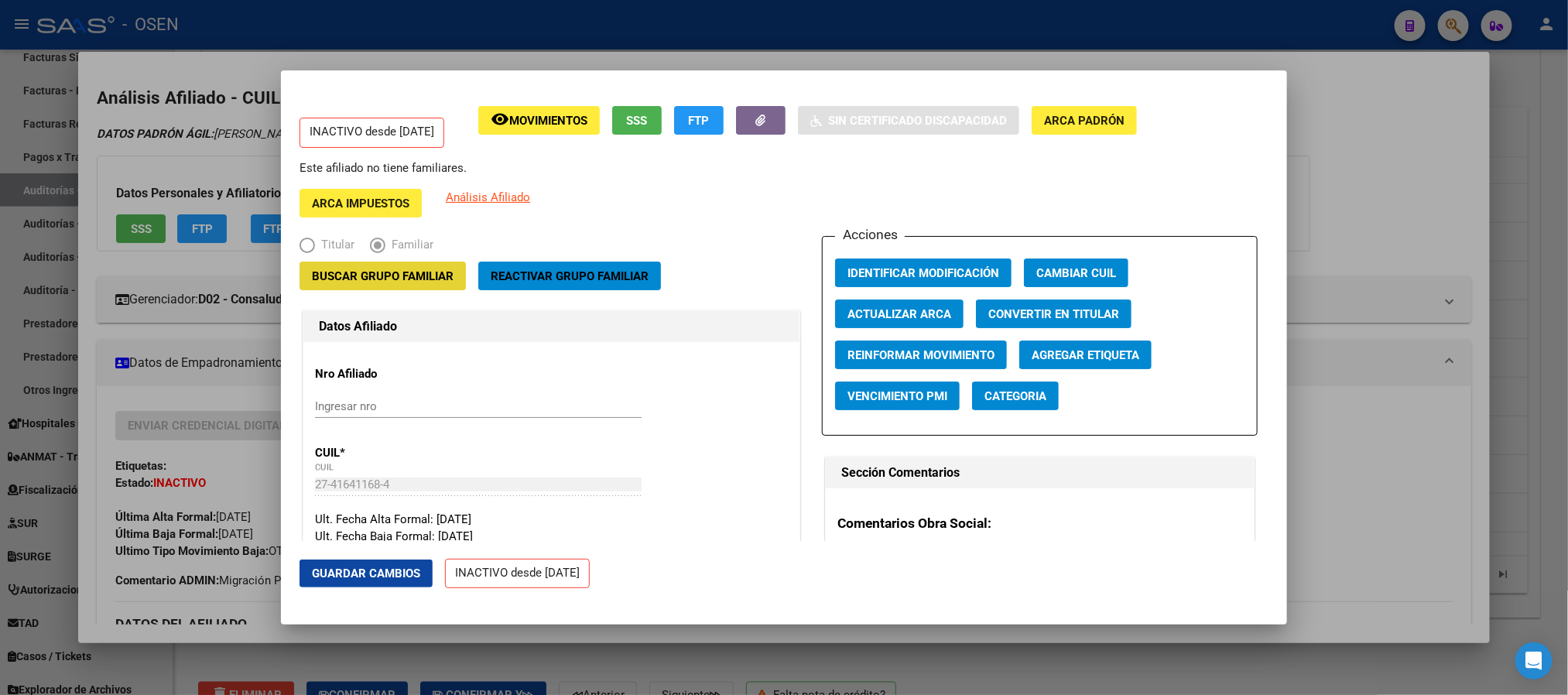
click at [372, 270] on span "Buscar Grupo Familiar" at bounding box center [382, 276] width 142 height 14
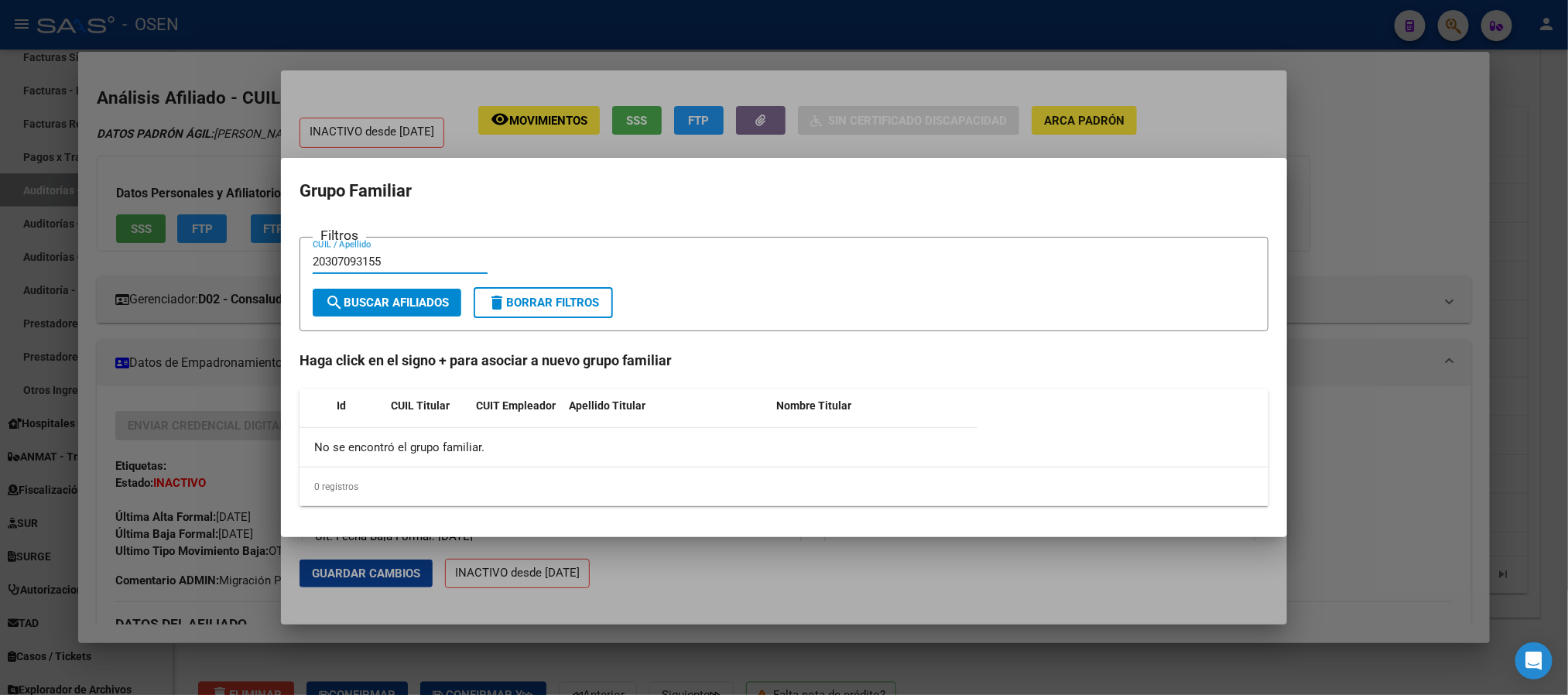
type input "20307093155"
click at [409, 300] on span "search Buscar Afiliados" at bounding box center [387, 302] width 124 height 14
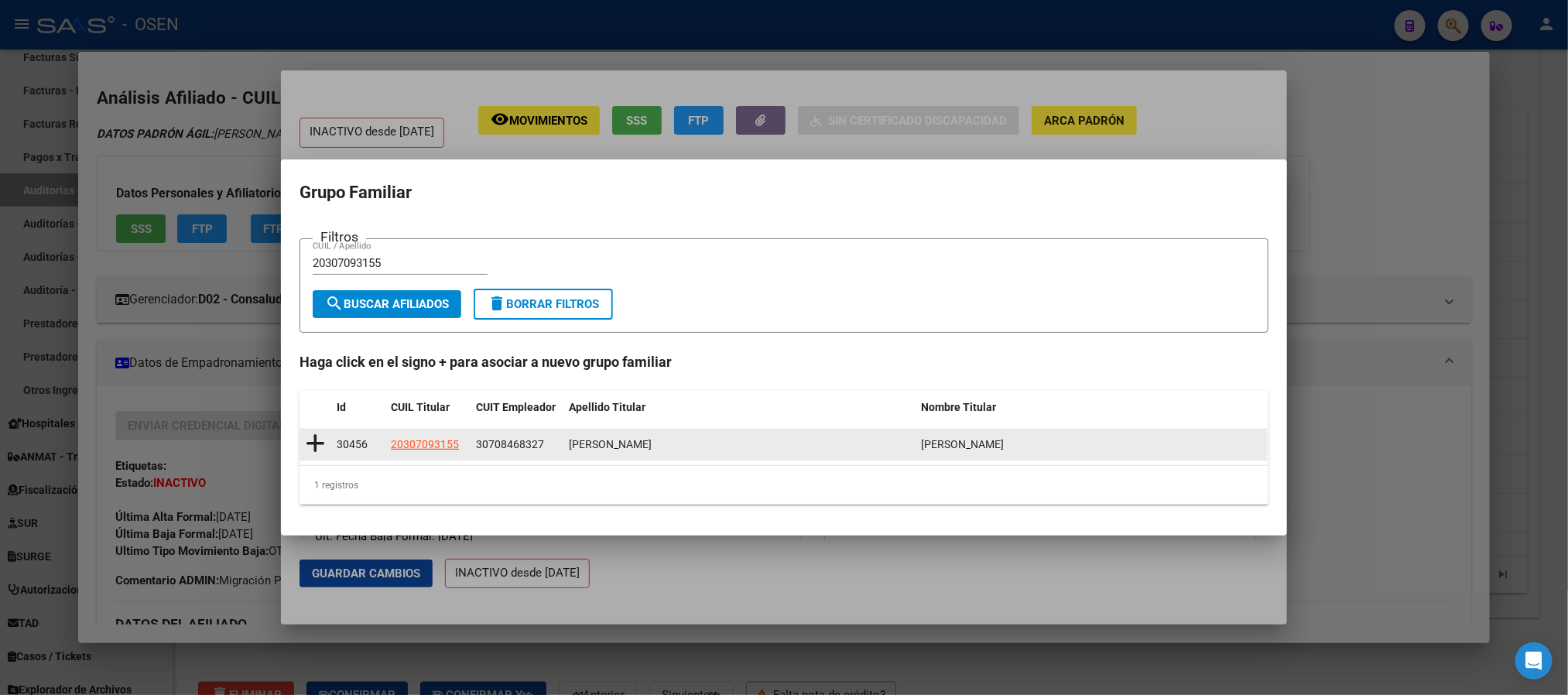
click at [314, 438] on icon at bounding box center [316, 443] width 19 height 22
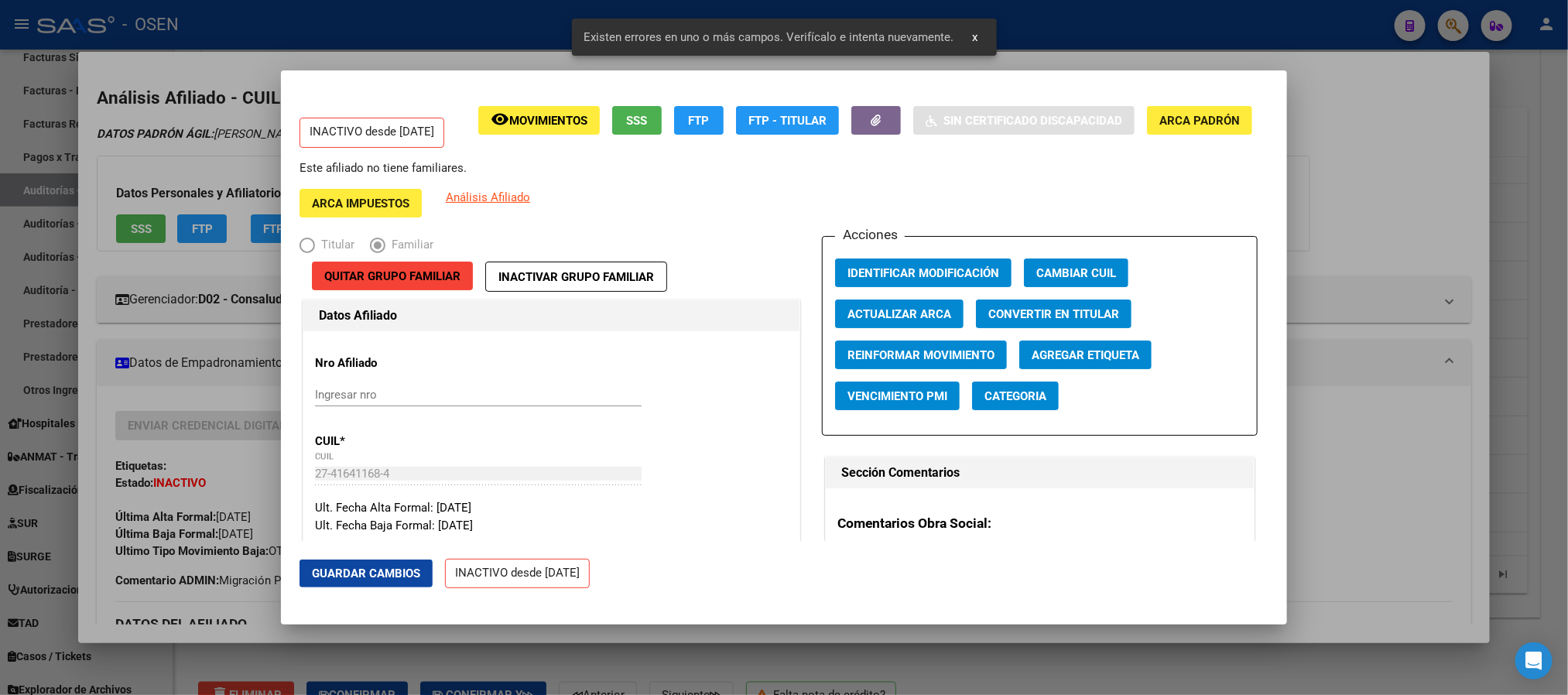
scroll to position [464, 0]
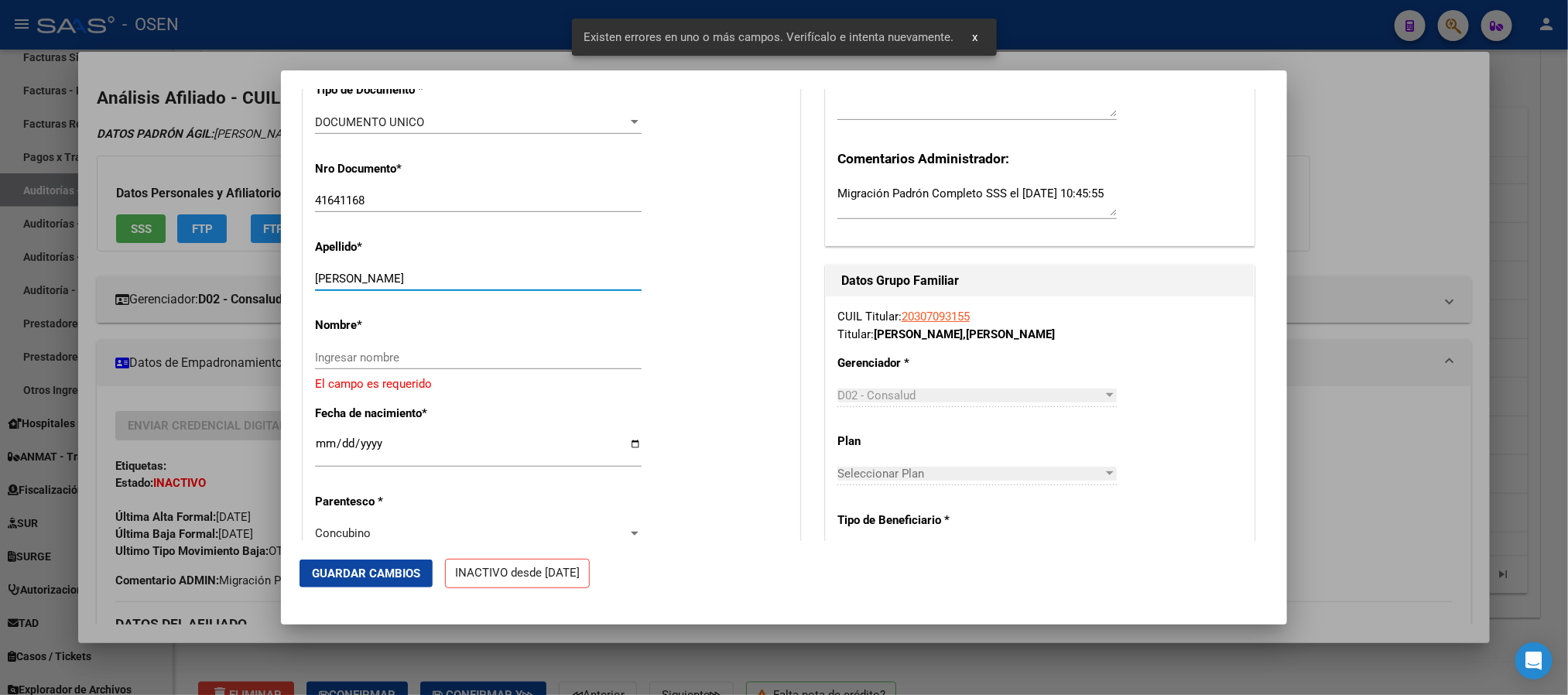
drag, startPoint x: 483, startPoint y: 279, endPoint x: 374, endPoint y: 271, distance: 109.3
click at [374, 271] on input "SANCHEZ VANESA HAYDEE" at bounding box center [478, 279] width 327 height 14
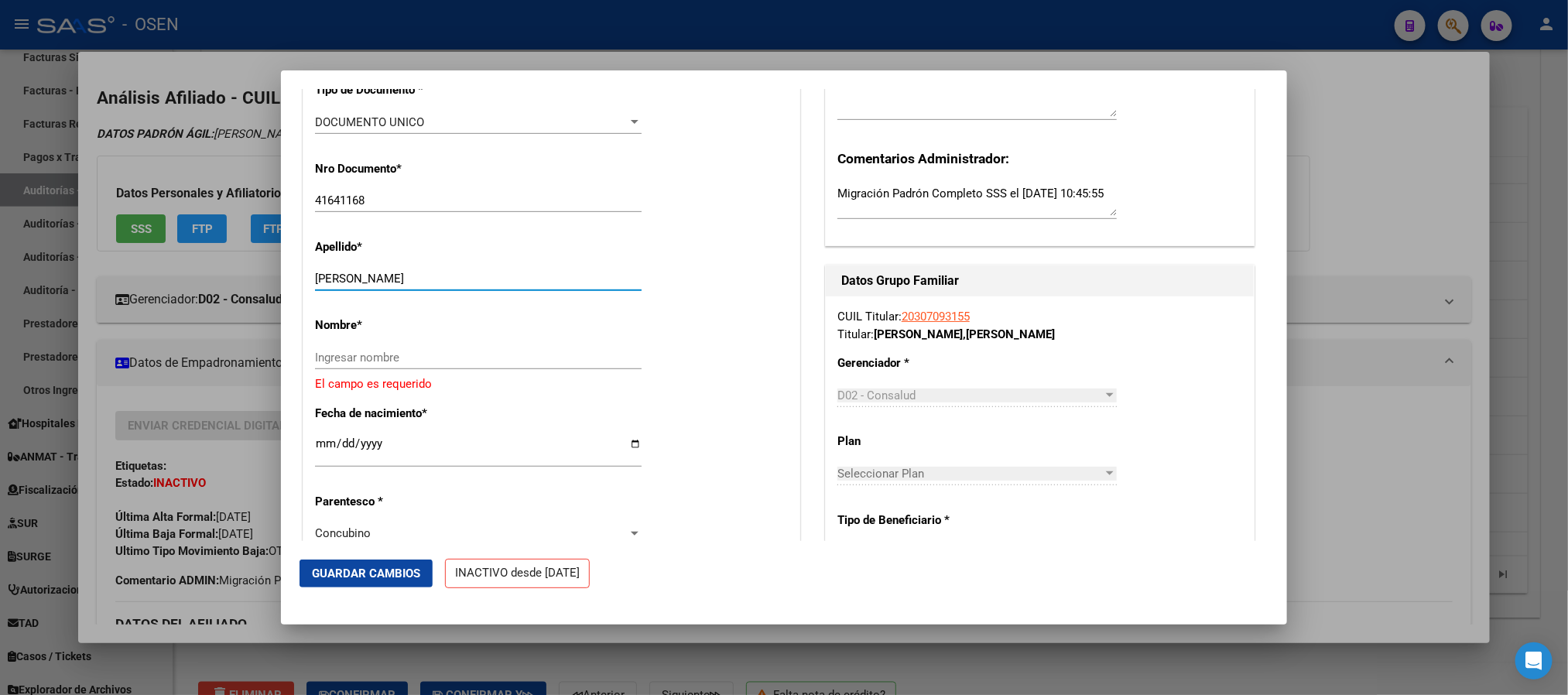
type input "SANCHEZ"
click at [386, 362] on input "Ingresar nombre" at bounding box center [478, 358] width 327 height 14
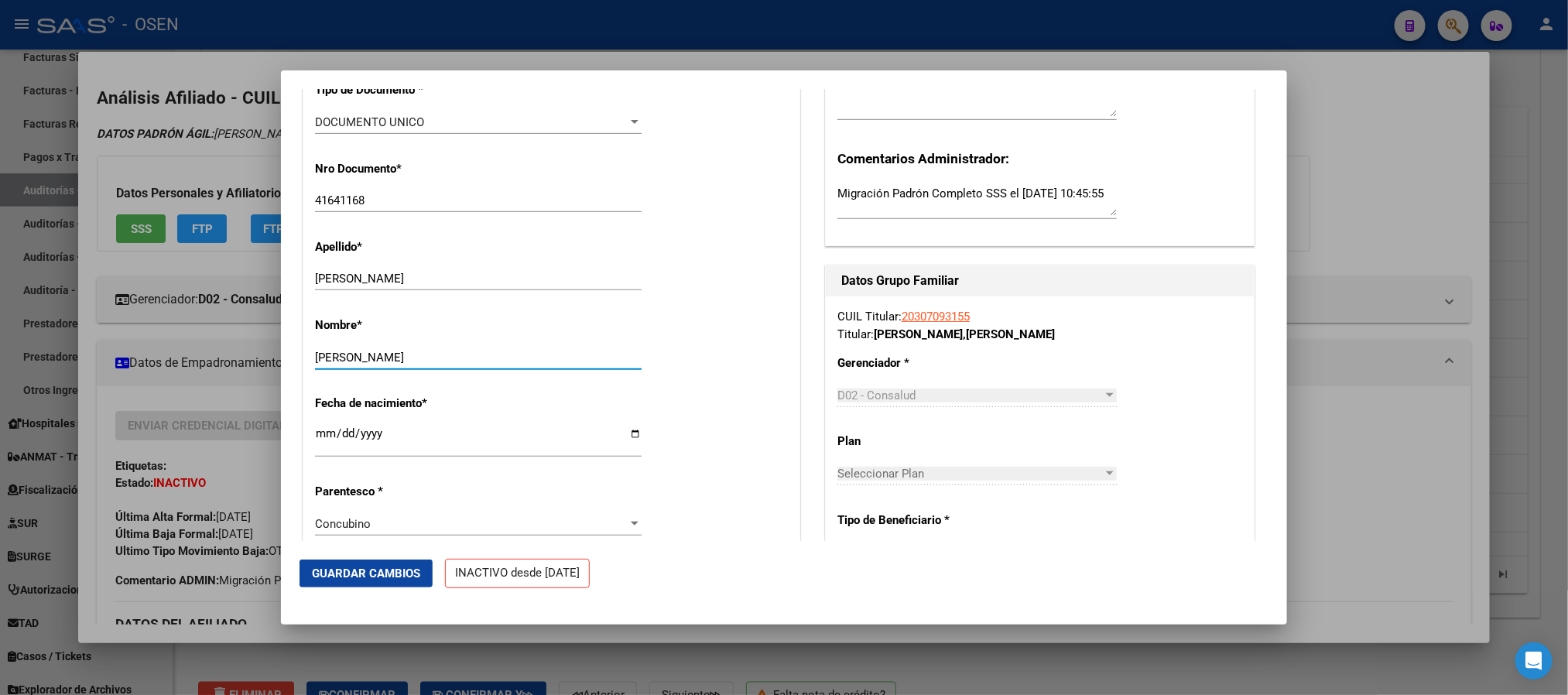
type input "VANESA"
click at [339, 576] on span "Guardar Cambios" at bounding box center [366, 574] width 108 height 14
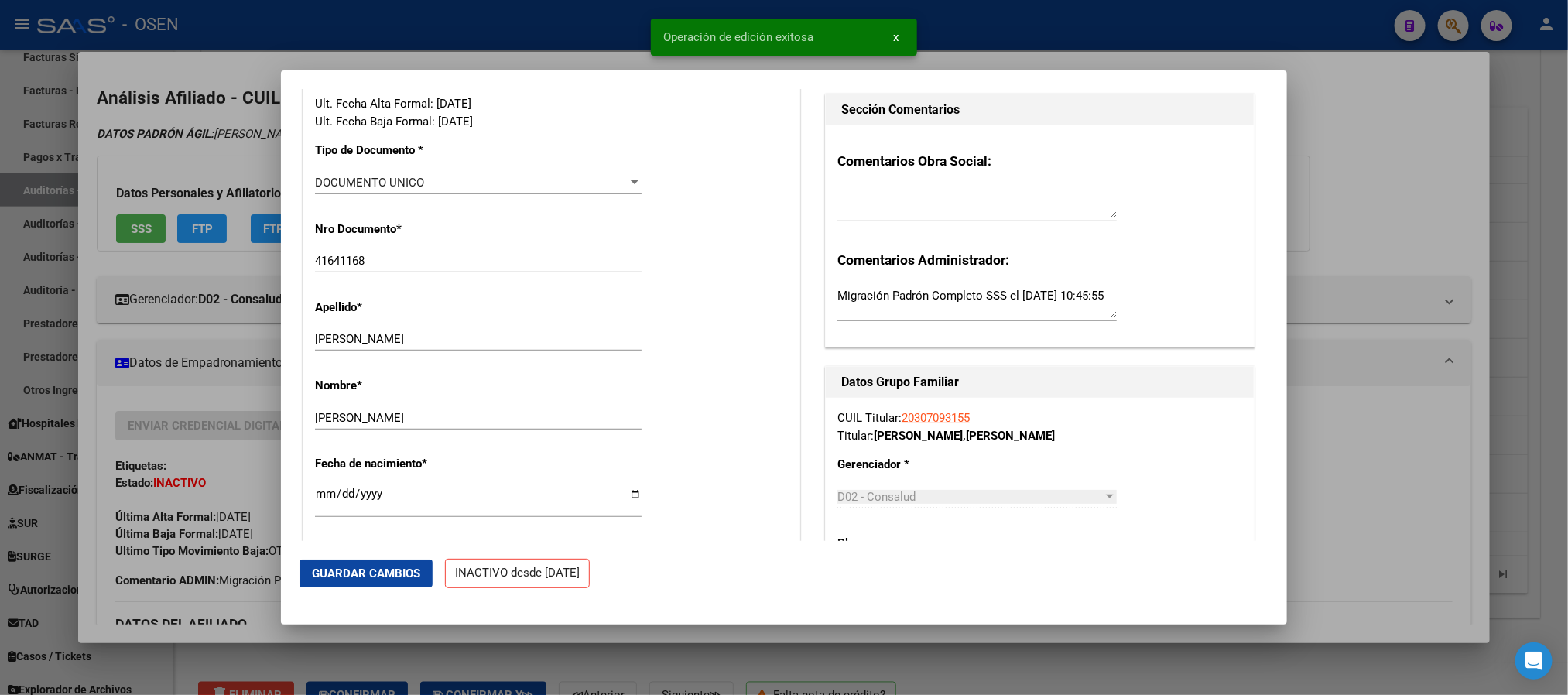
scroll to position [0, 0]
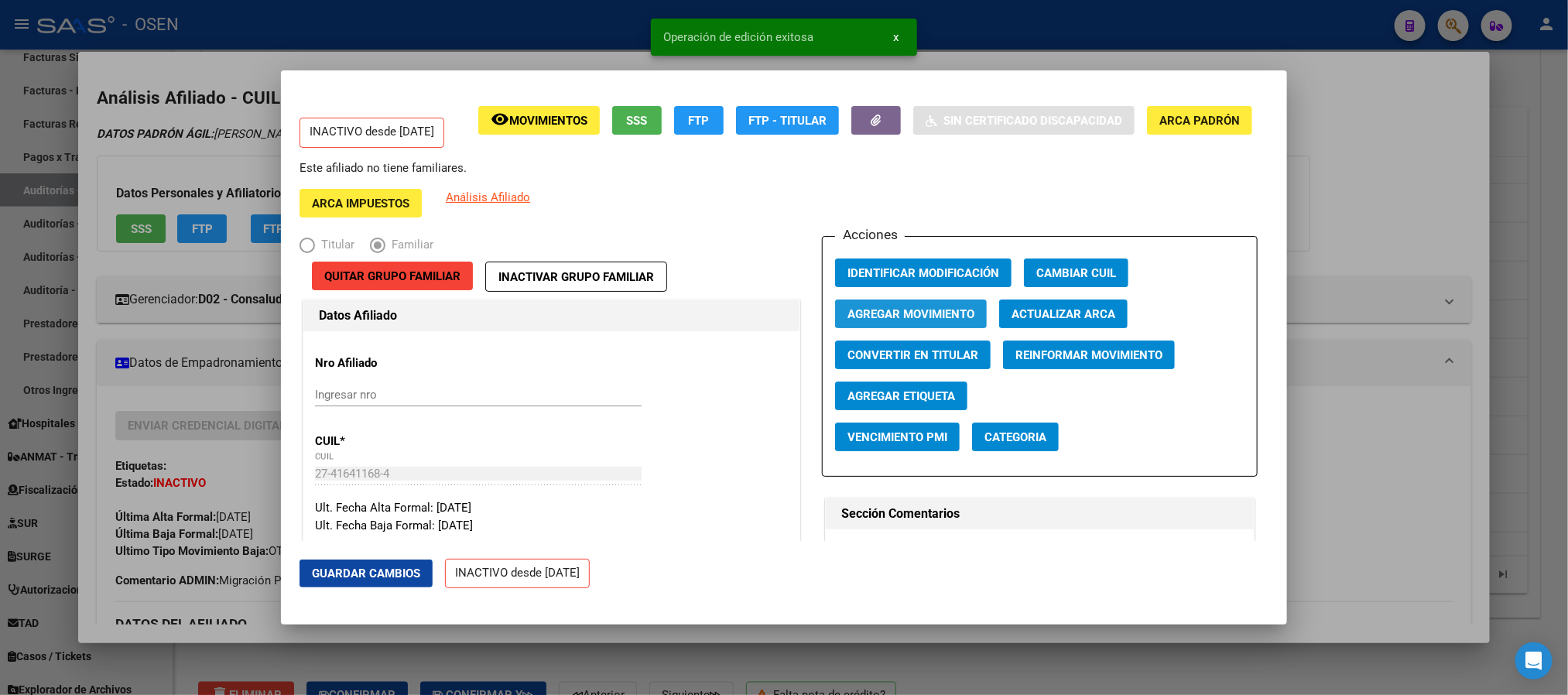
click at [932, 312] on span "Agregar Movimiento" at bounding box center [911, 315] width 127 height 14
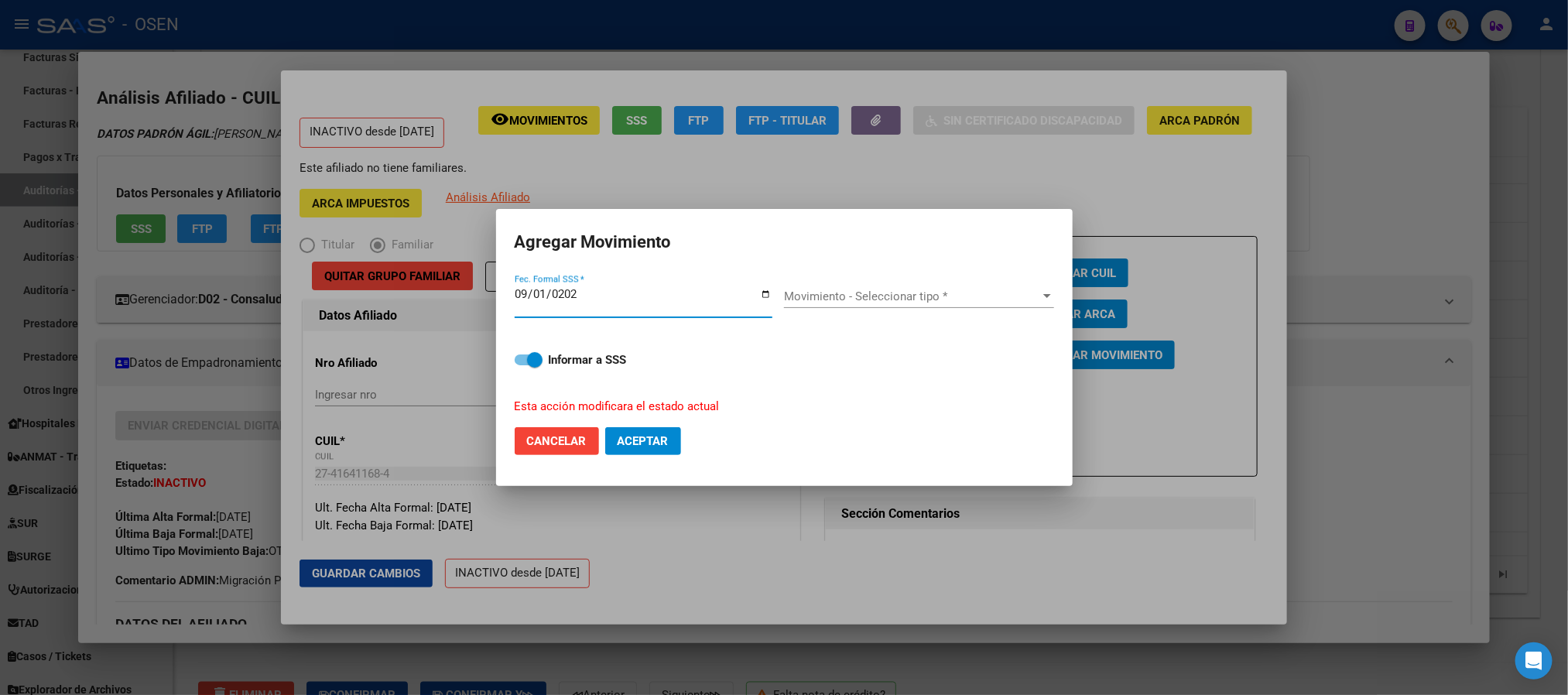
type input "2025-09-01"
click at [581, 358] on strong "Informar a SSS" at bounding box center [587, 360] width 78 height 14
click at [522, 366] on input "Informar a SSS" at bounding box center [522, 366] width 1 height 1
checkbox input "false"
click at [895, 300] on span "Movimiento - Seleccionar tipo *" at bounding box center [911, 296] width 256 height 14
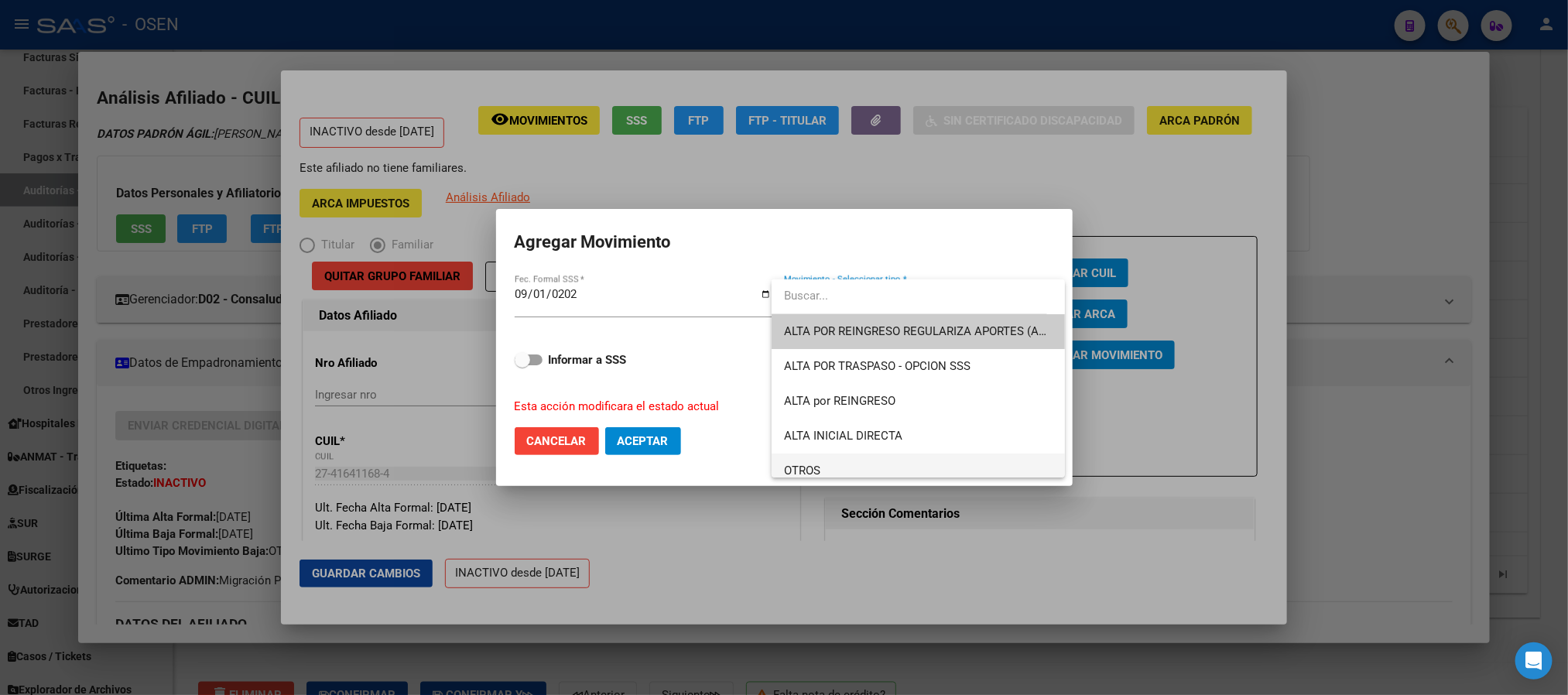
click at [804, 458] on span "OTROS" at bounding box center [918, 471] width 269 height 35
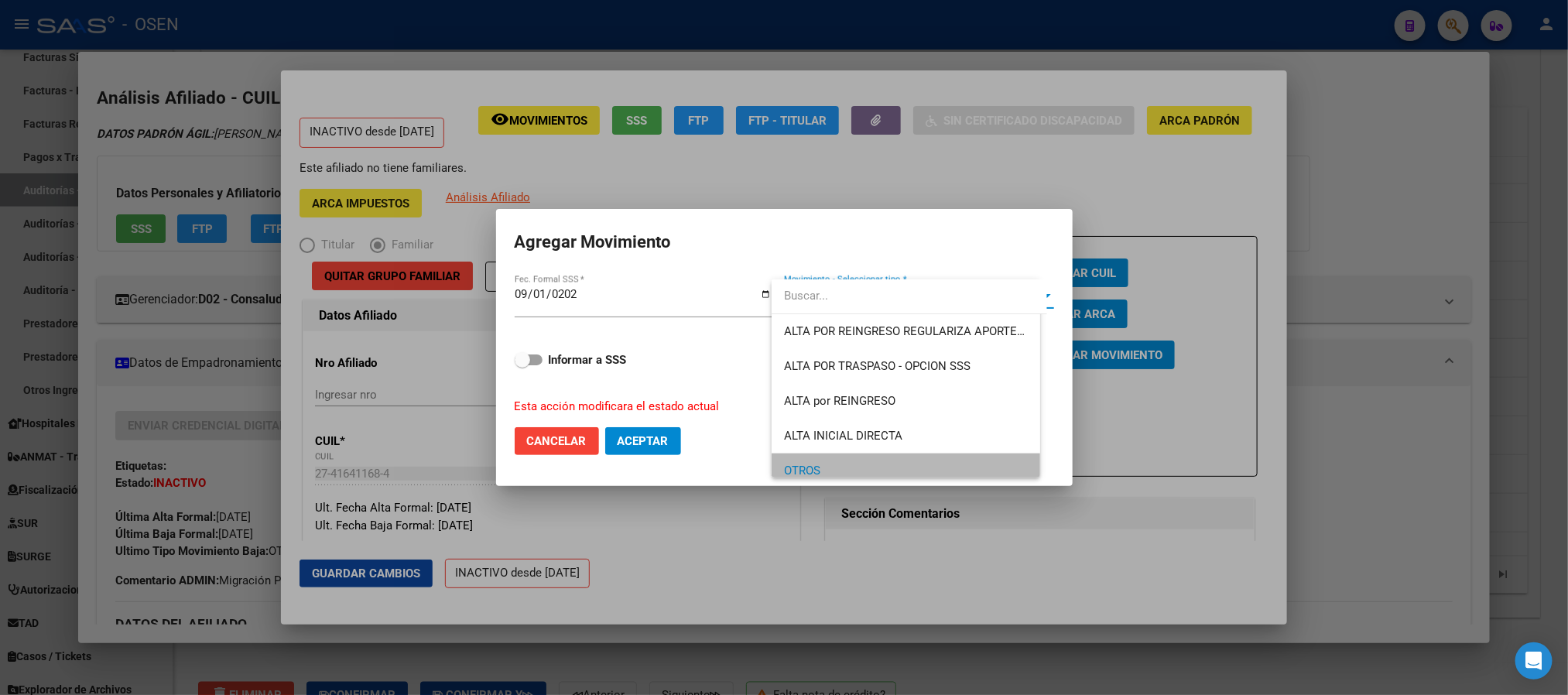
scroll to position [10, 0]
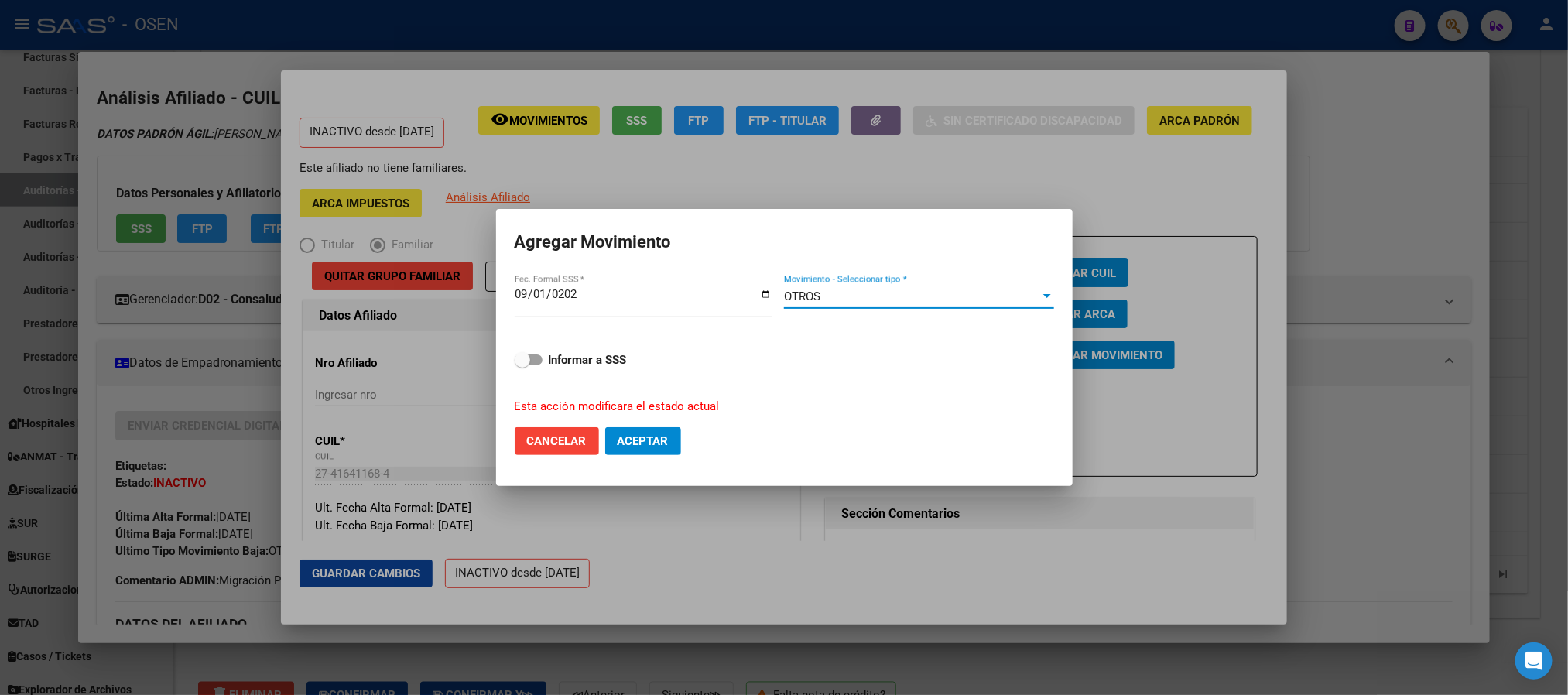
click at [669, 441] on span "Aceptar" at bounding box center [643, 441] width 51 height 14
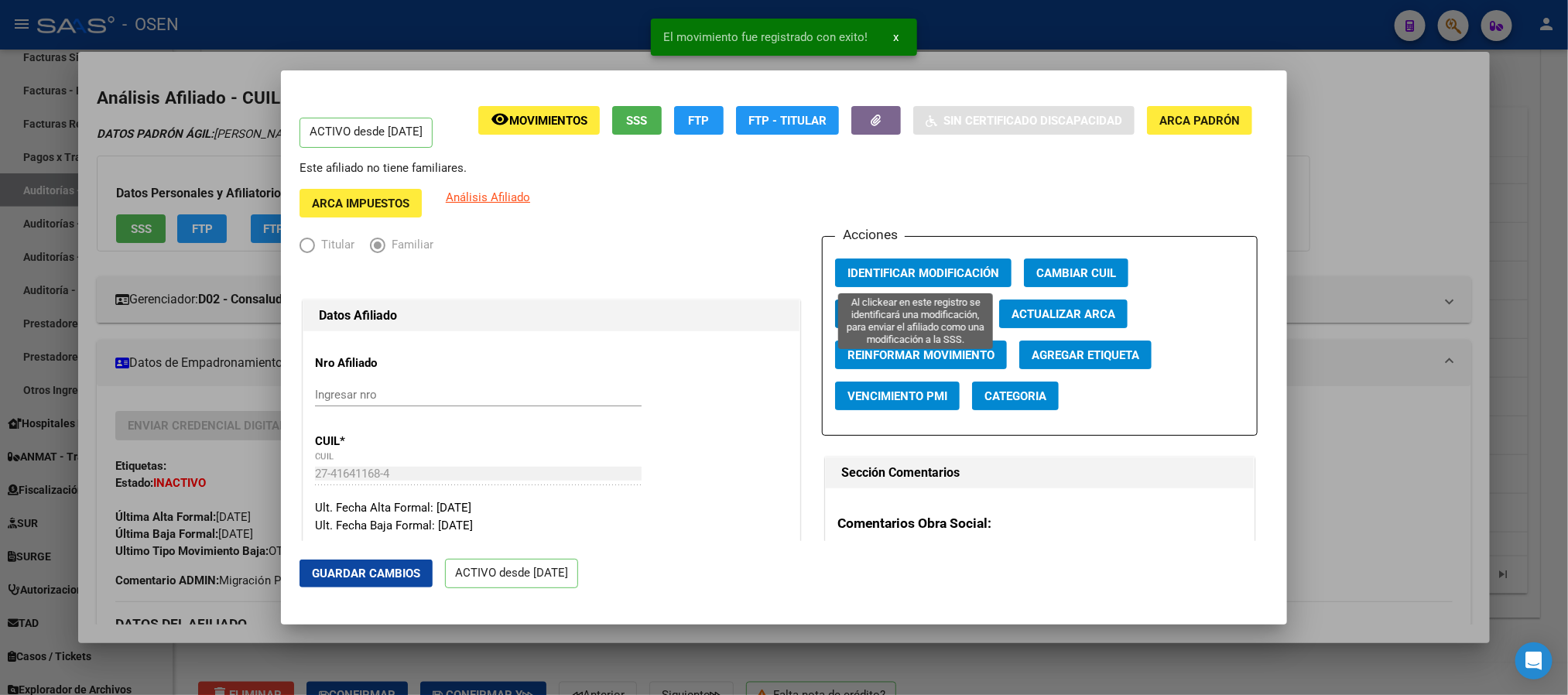
click at [883, 258] on button "Identificar Modificación" at bounding box center [923, 272] width 177 height 29
click at [883, 308] on span "Agregar Movimiento" at bounding box center [911, 315] width 127 height 14
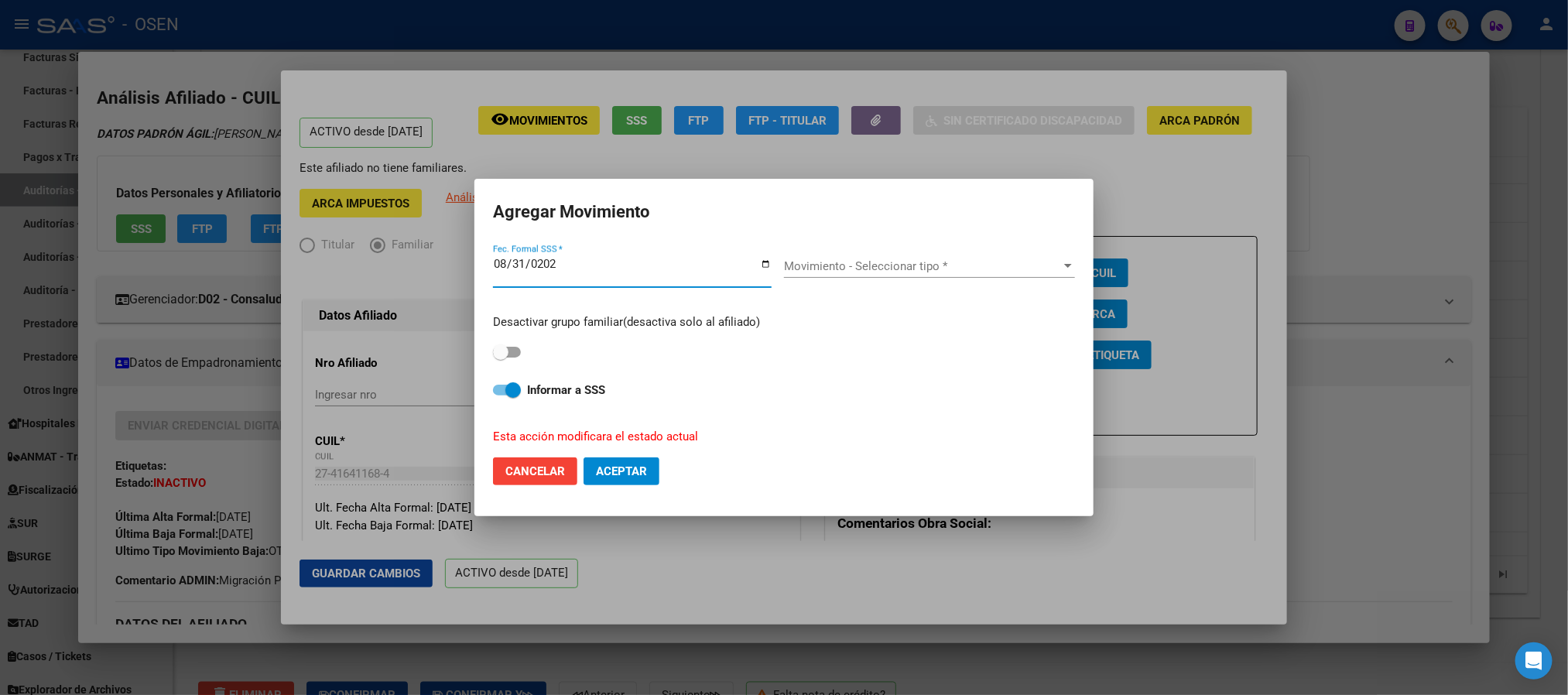
type input "2025-08-31"
click at [833, 265] on span "Movimiento - Seleccionar tipo *" at bounding box center [922, 266] width 277 height 14
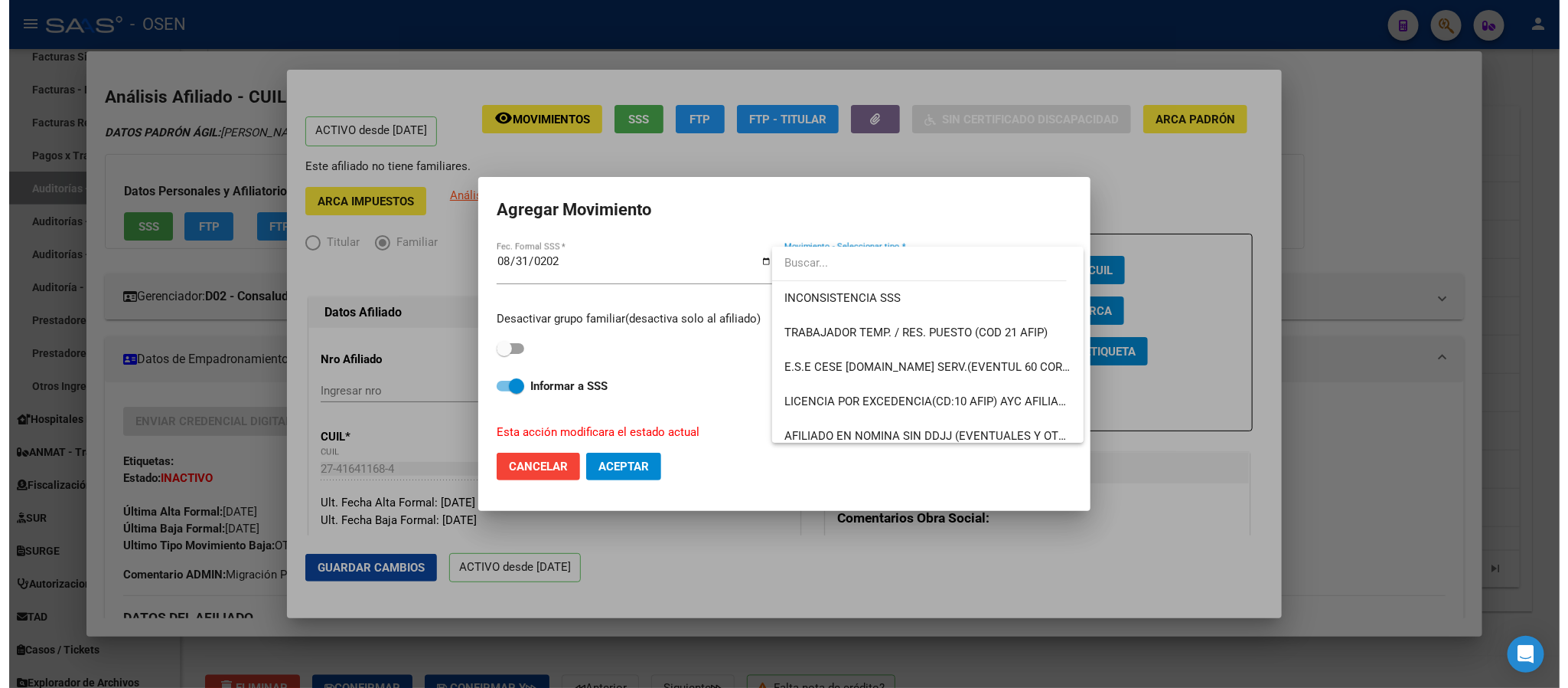
scroll to position [1113, 0]
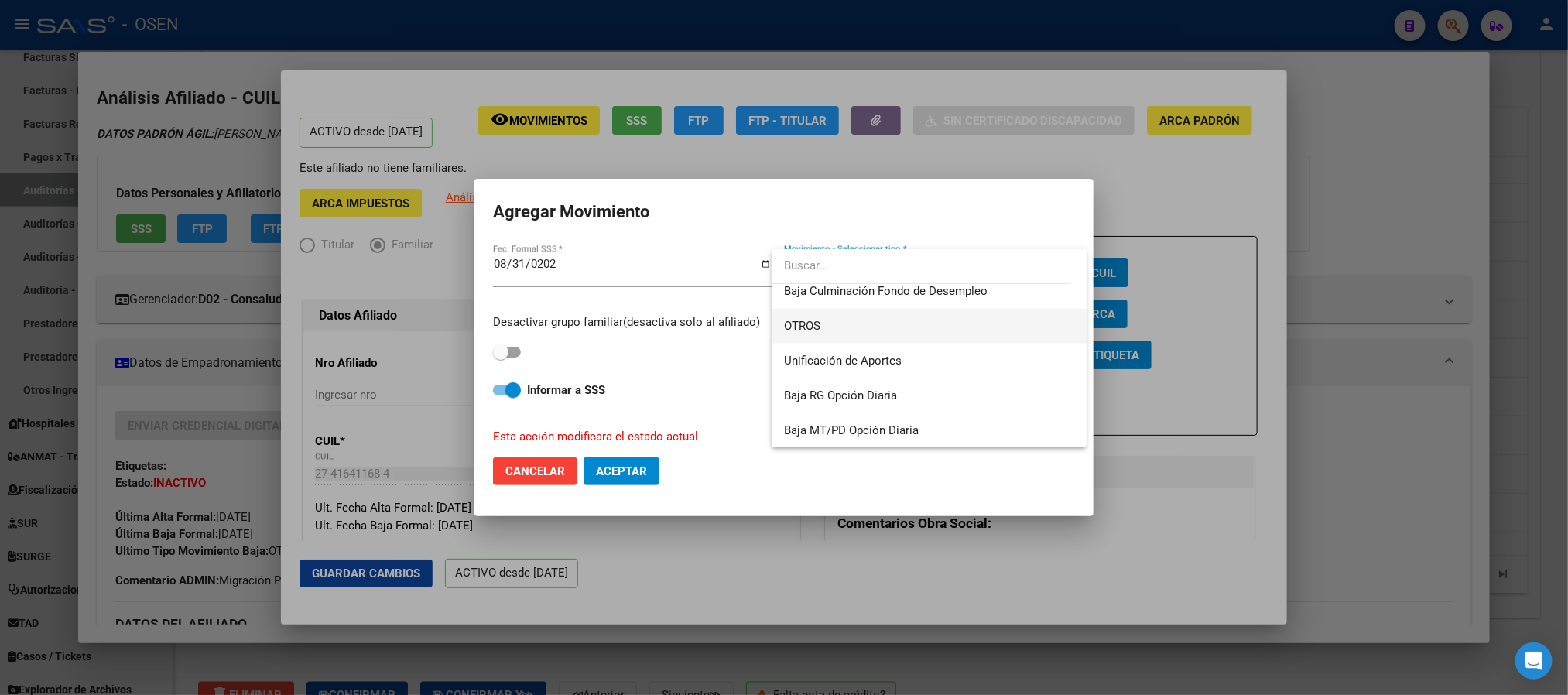
click at [860, 318] on span "OTROS" at bounding box center [929, 326] width 290 height 35
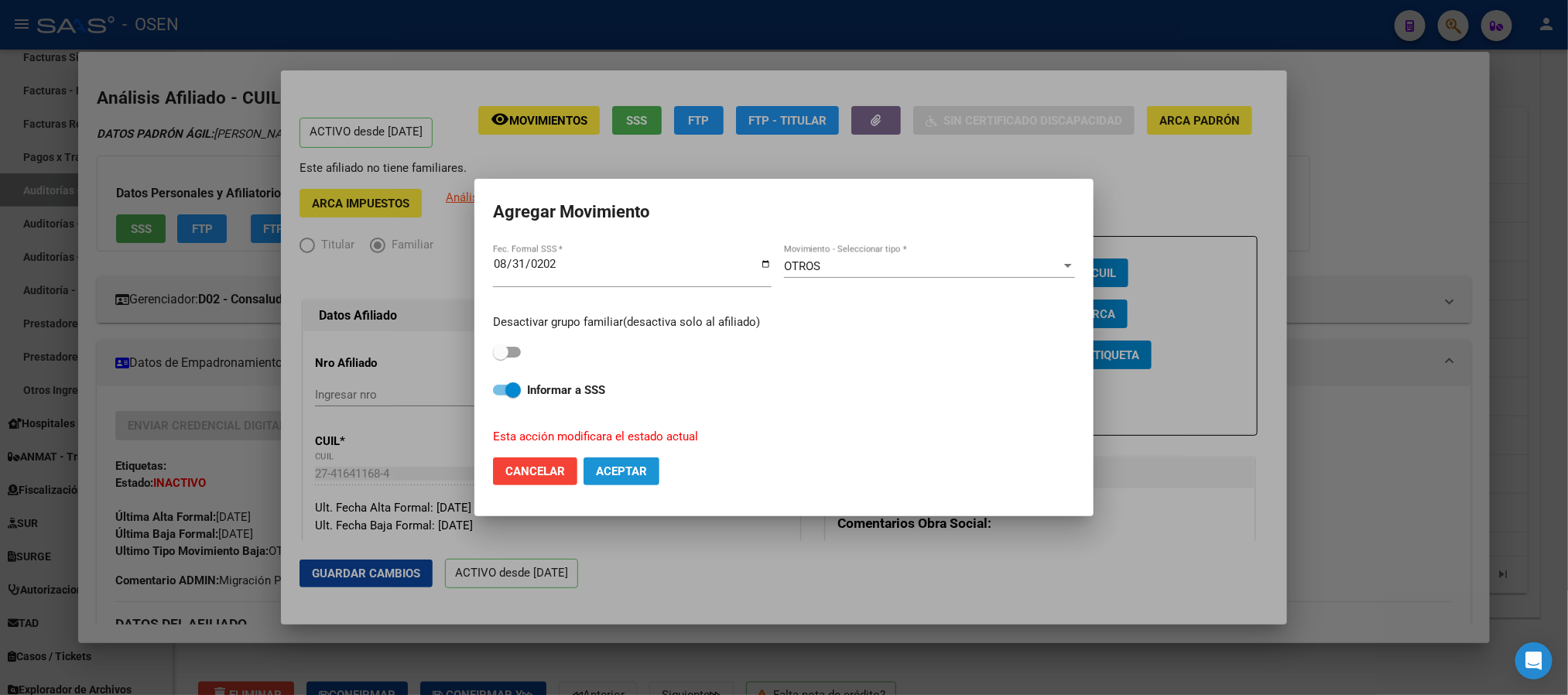
click at [609, 476] on span "Aceptar" at bounding box center [621, 471] width 51 height 14
checkbox input "false"
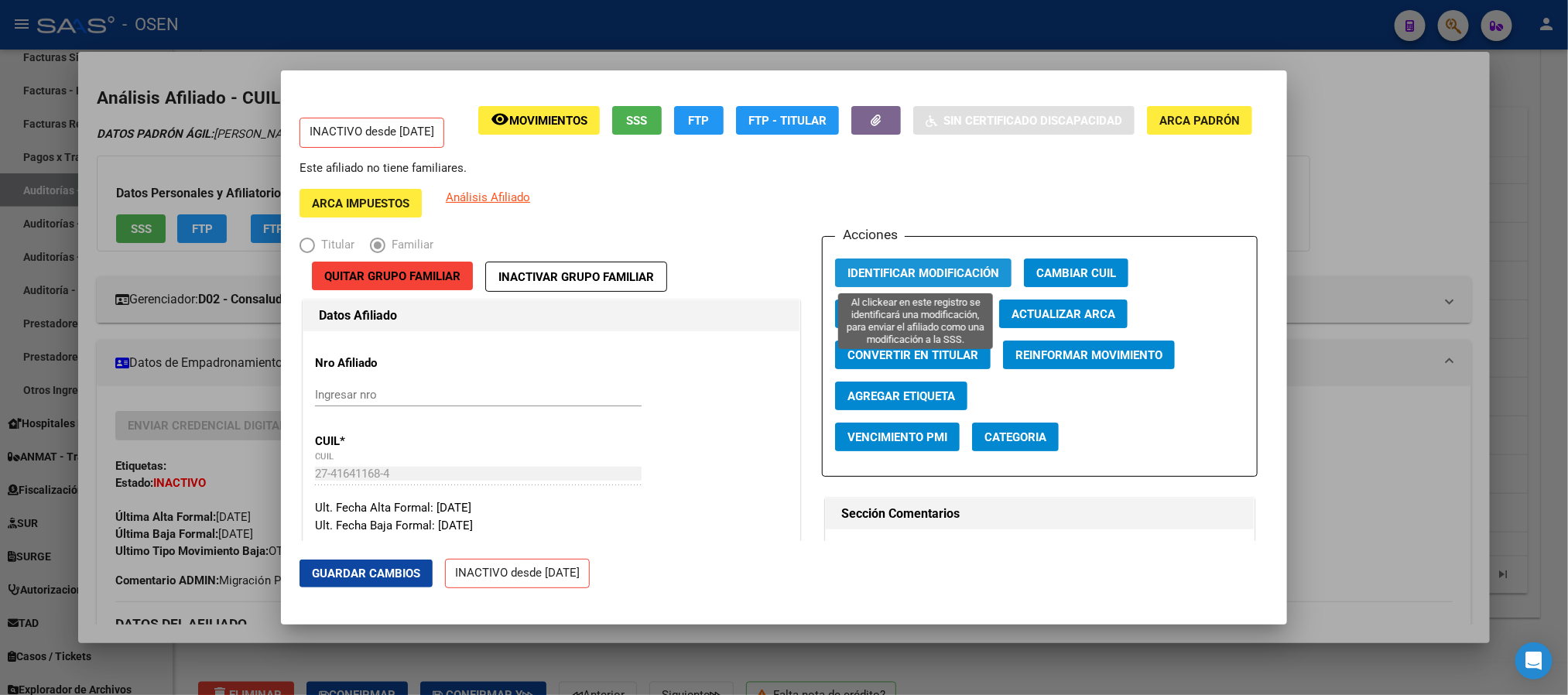
click at [971, 268] on span "Identificar Modificación" at bounding box center [923, 273] width 152 height 14
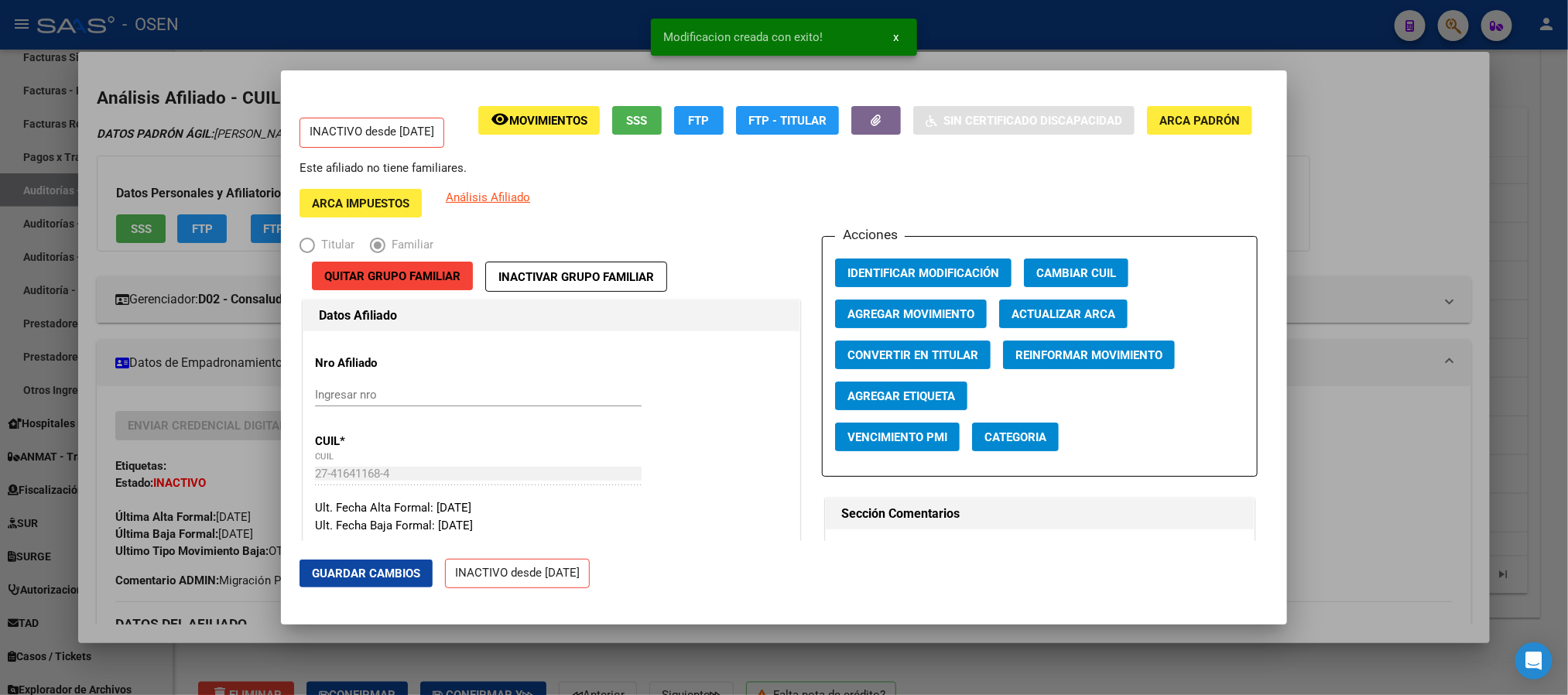
click at [564, 131] on button "remove_red_eye Movimientos" at bounding box center [539, 120] width 121 height 29
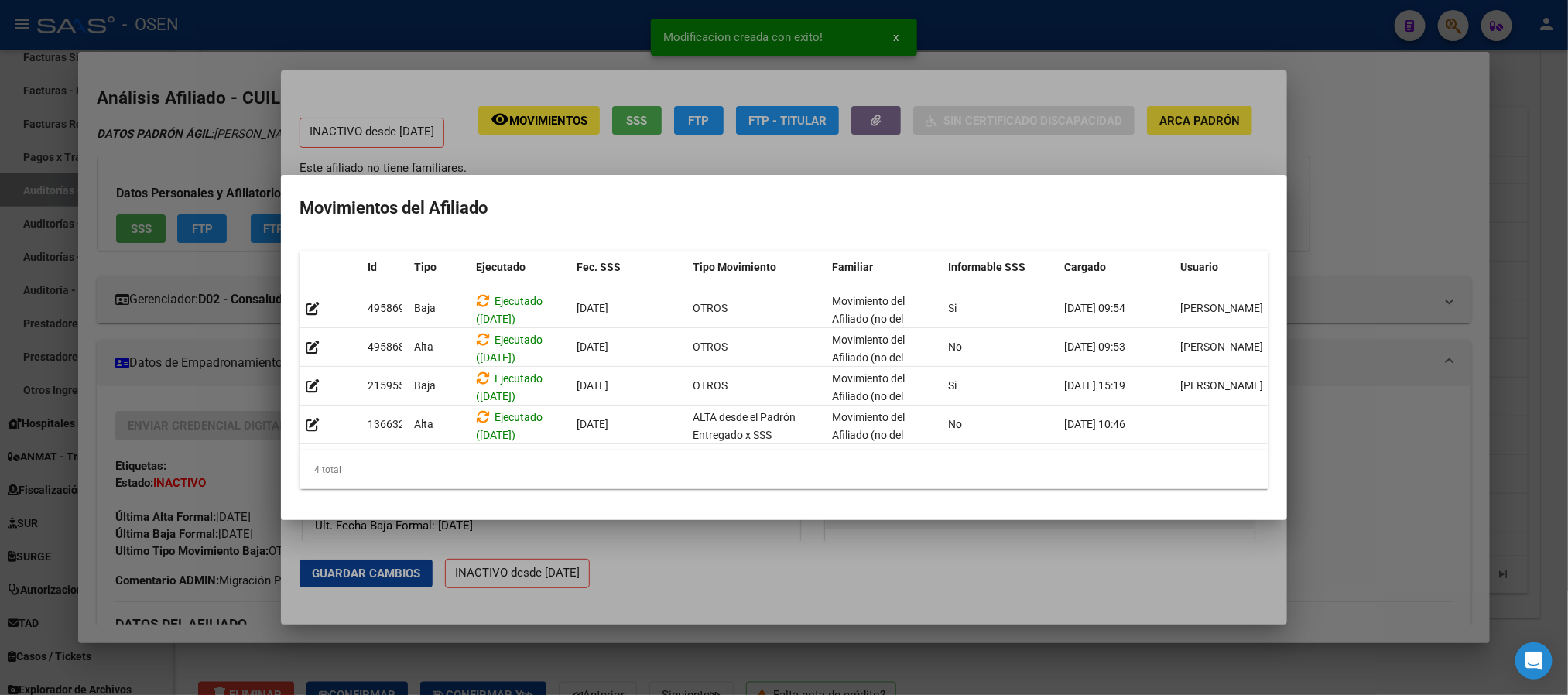
click at [1389, 420] on div at bounding box center [784, 347] width 1568 height 695
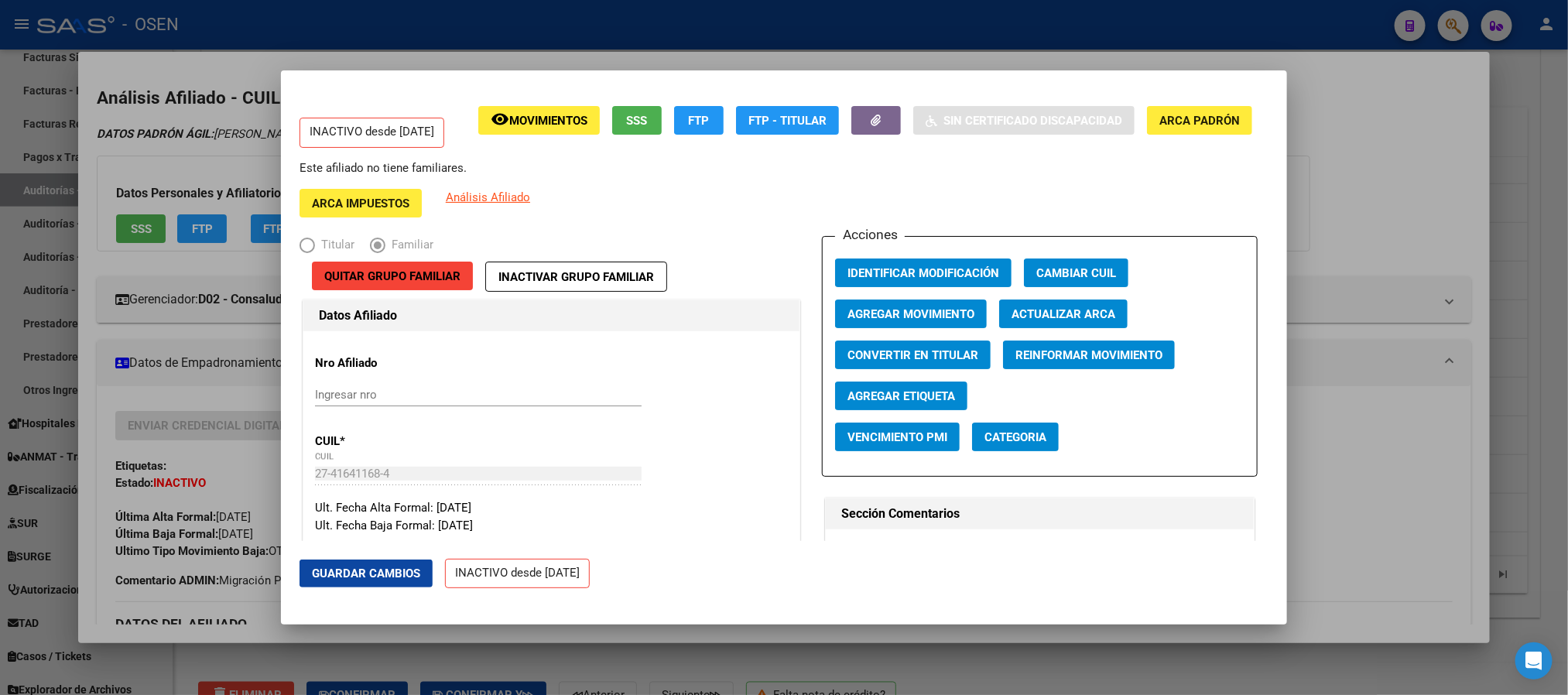
click at [1274, 33] on div at bounding box center [784, 347] width 1568 height 695
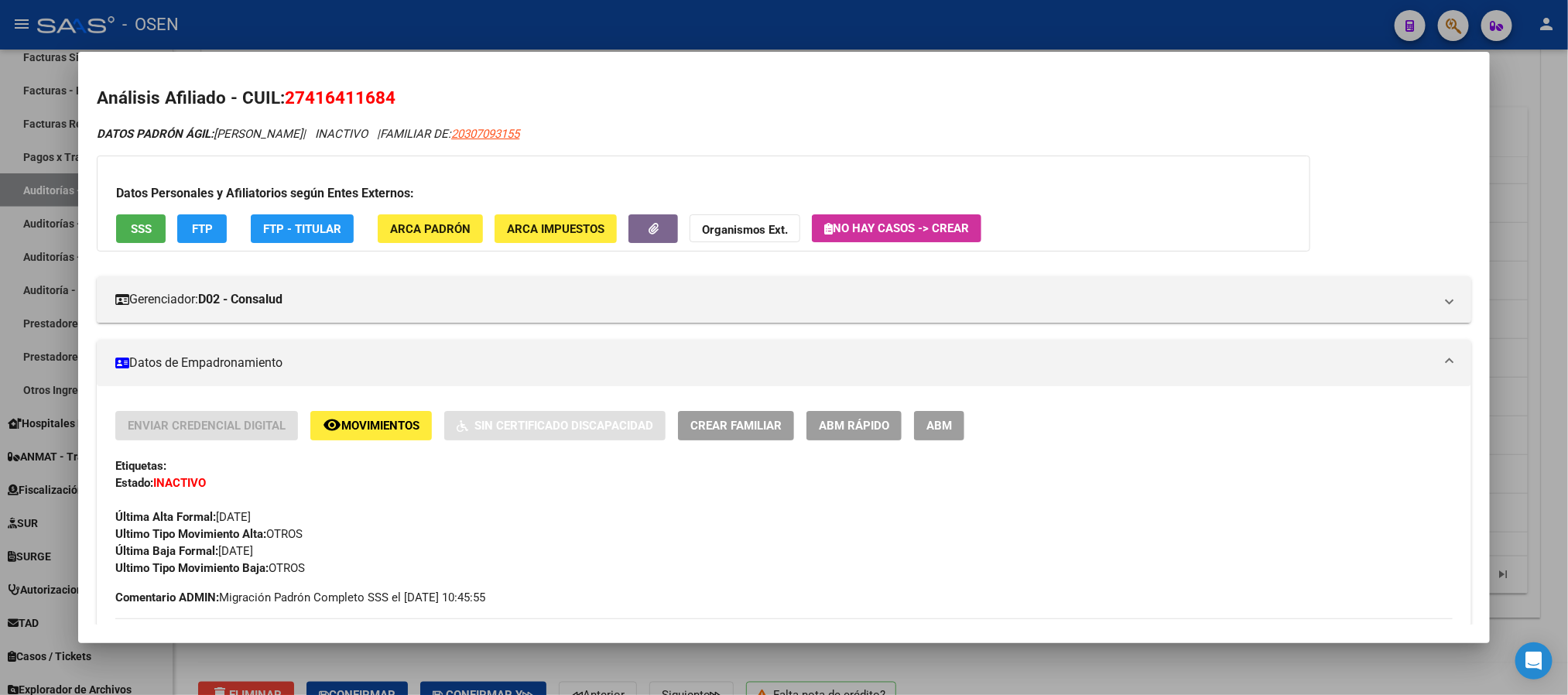
click at [485, 25] on div at bounding box center [784, 347] width 1568 height 695
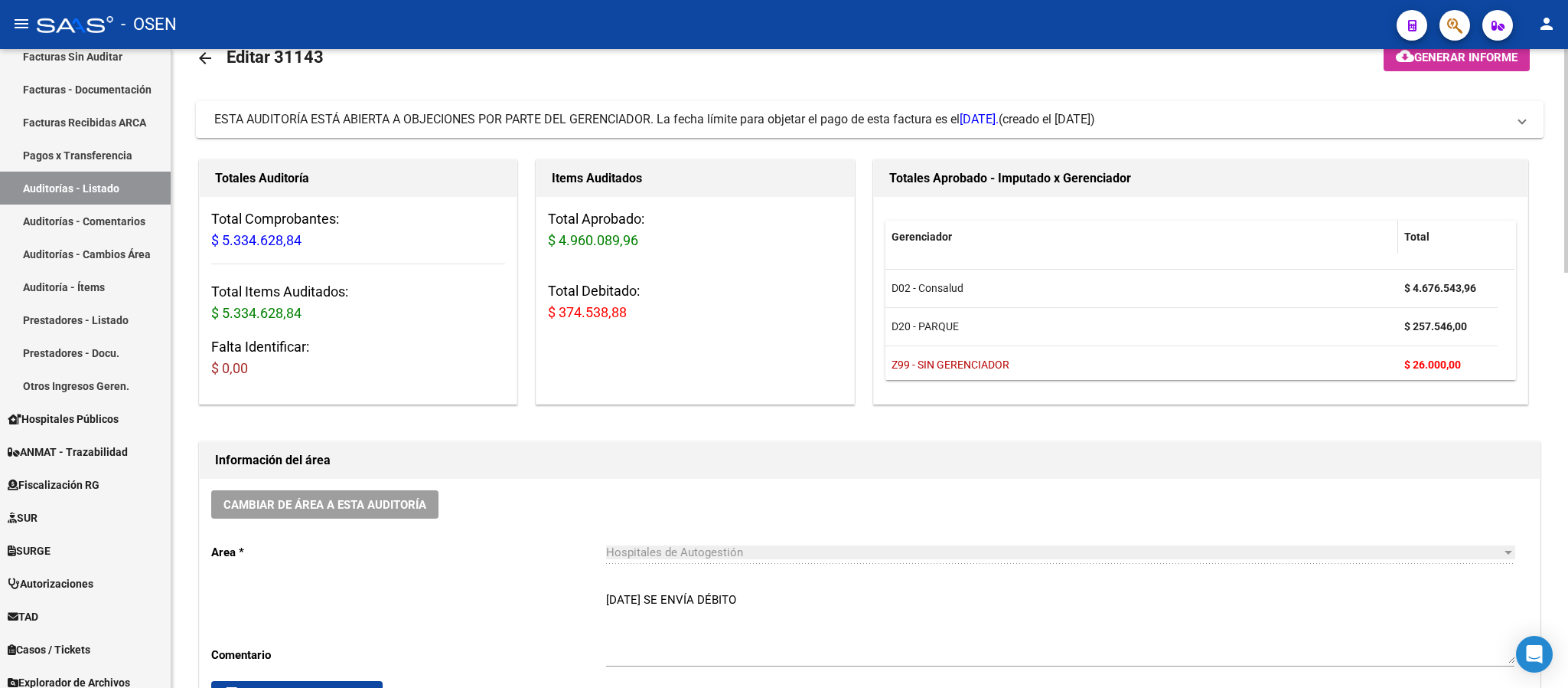
scroll to position [0, 0]
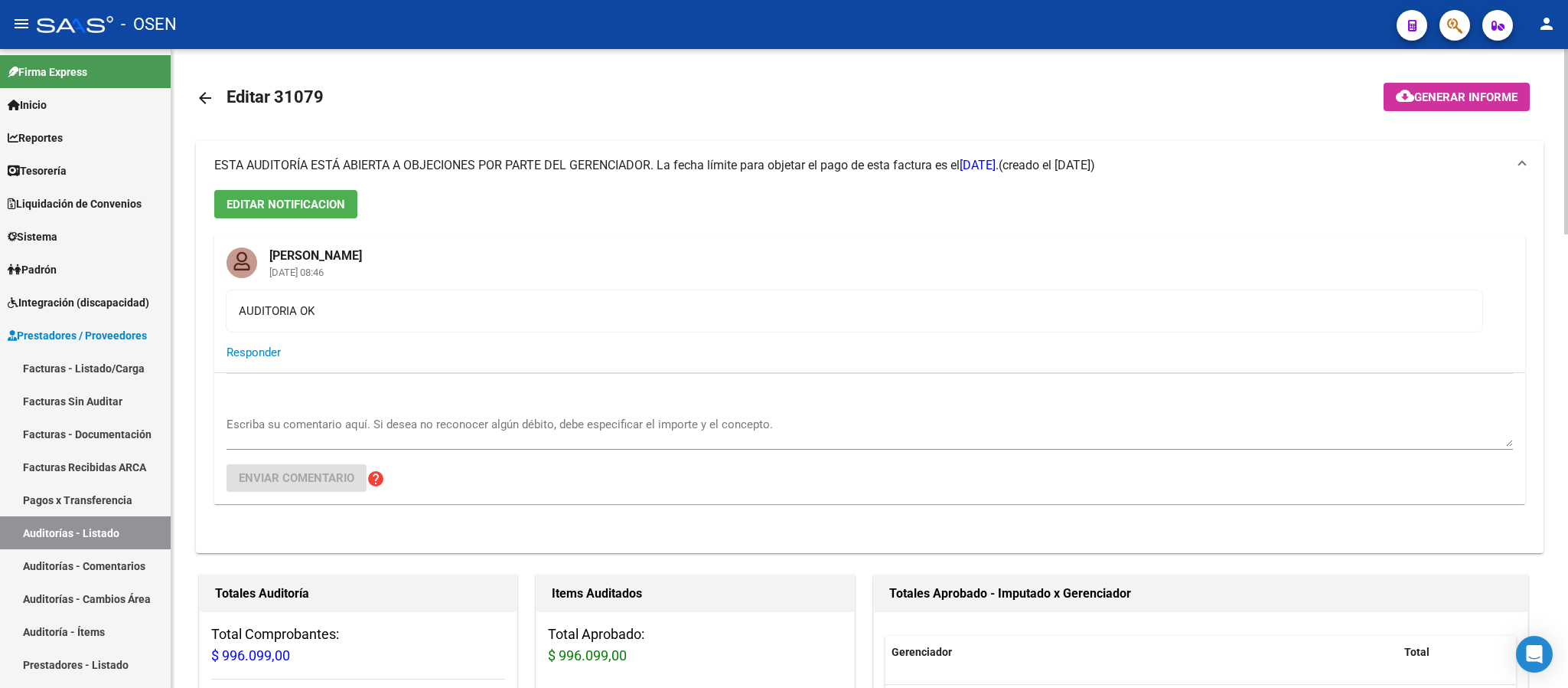
click at [487, 166] on span "ESTA AUDITORÍA ESTÁ ABIERTA A OBJECIONES POR PARTE DEL GERENCIADOR. La fecha lí…" at bounding box center [607, 164] width 785 height 15
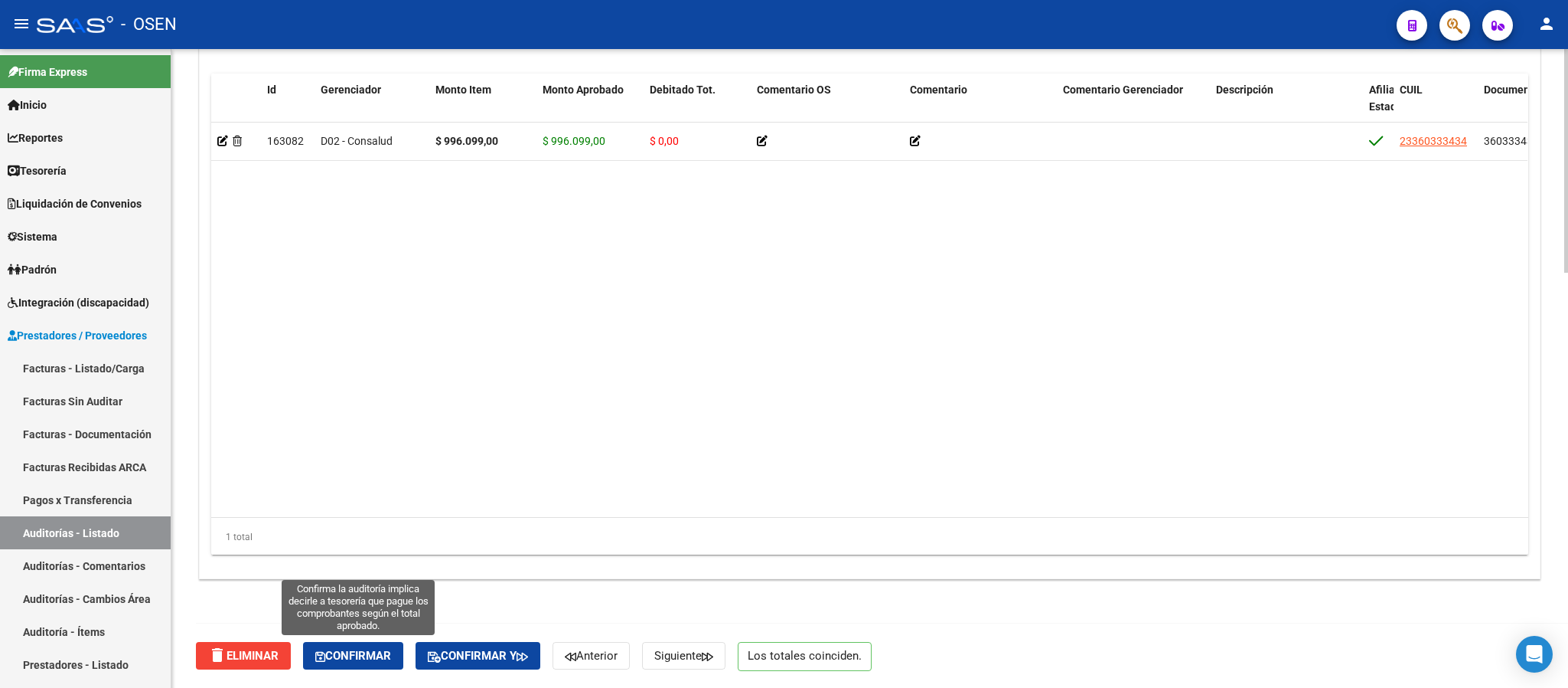
click at [362, 662] on span "Confirmar" at bounding box center [353, 656] width 76 height 14
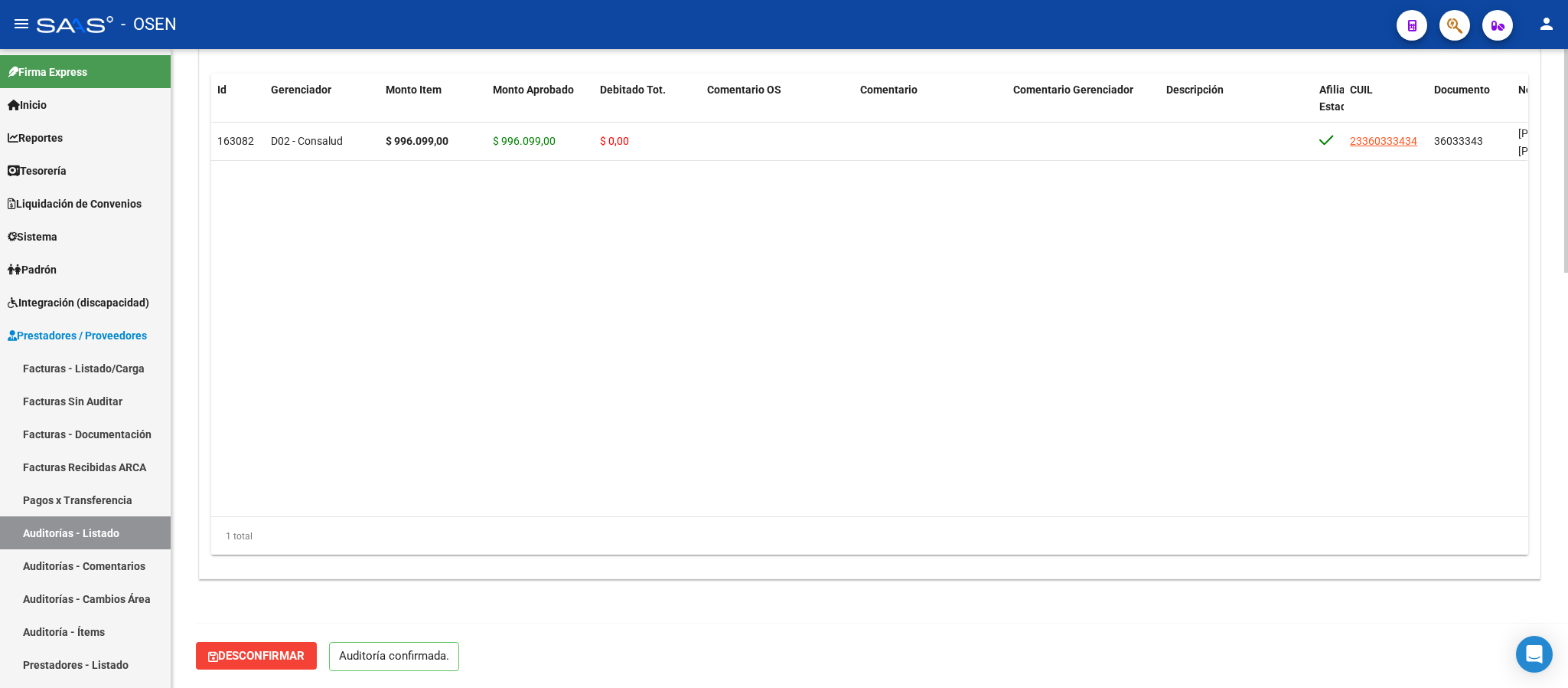
scroll to position [1132, 0]
type input "202510"
click at [101, 375] on link "Facturas - Listado/Carga" at bounding box center [85, 368] width 170 height 33
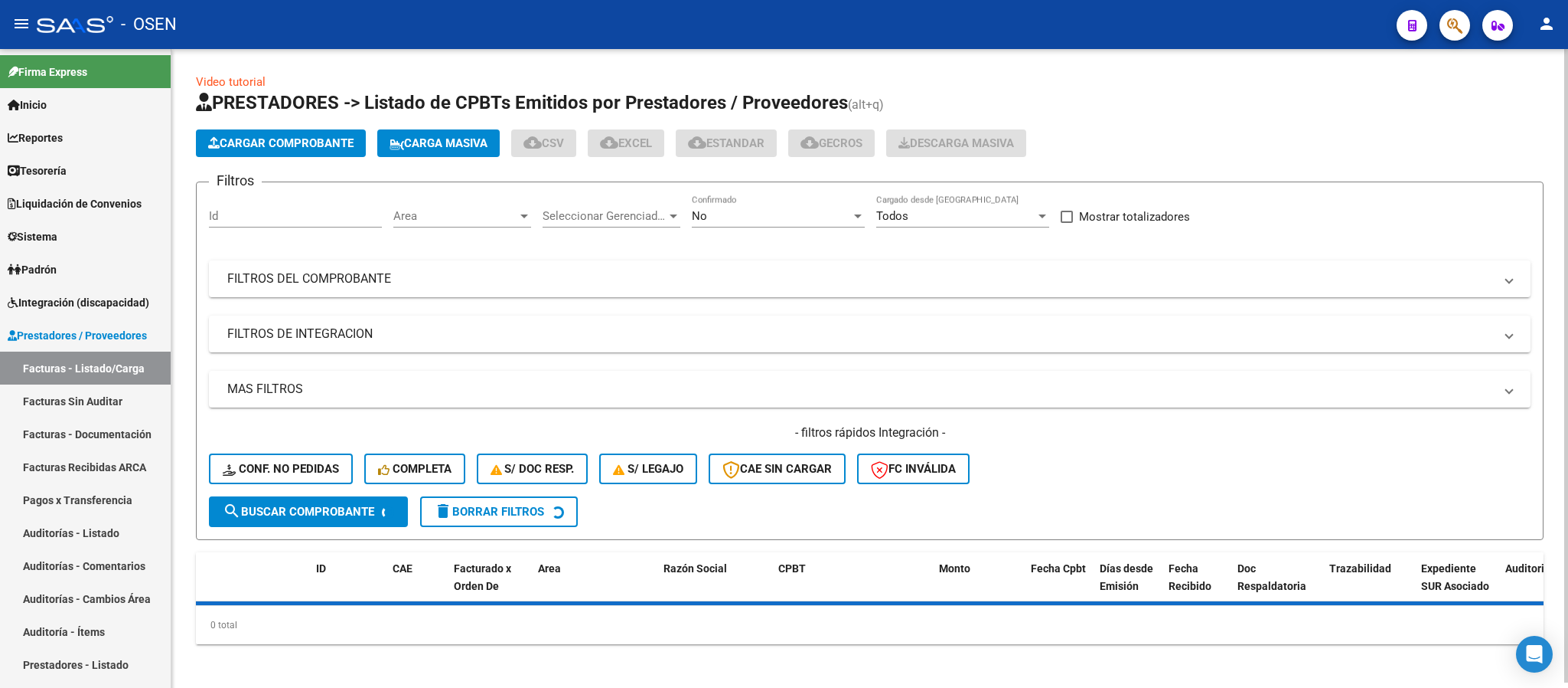
click at [296, 145] on span "Cargar Comprobante" at bounding box center [281, 144] width 145 height 14
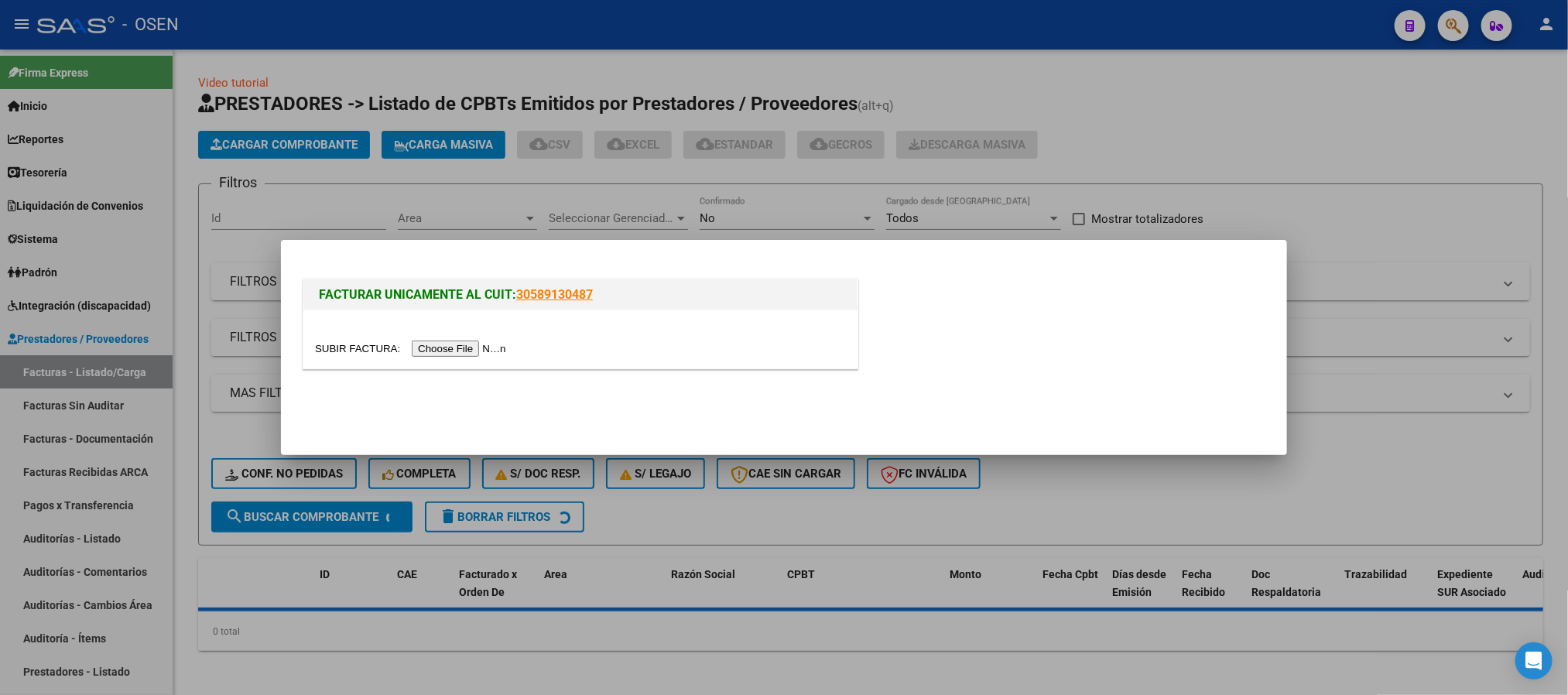
click at [490, 342] on input "file" at bounding box center [412, 348] width 196 height 16
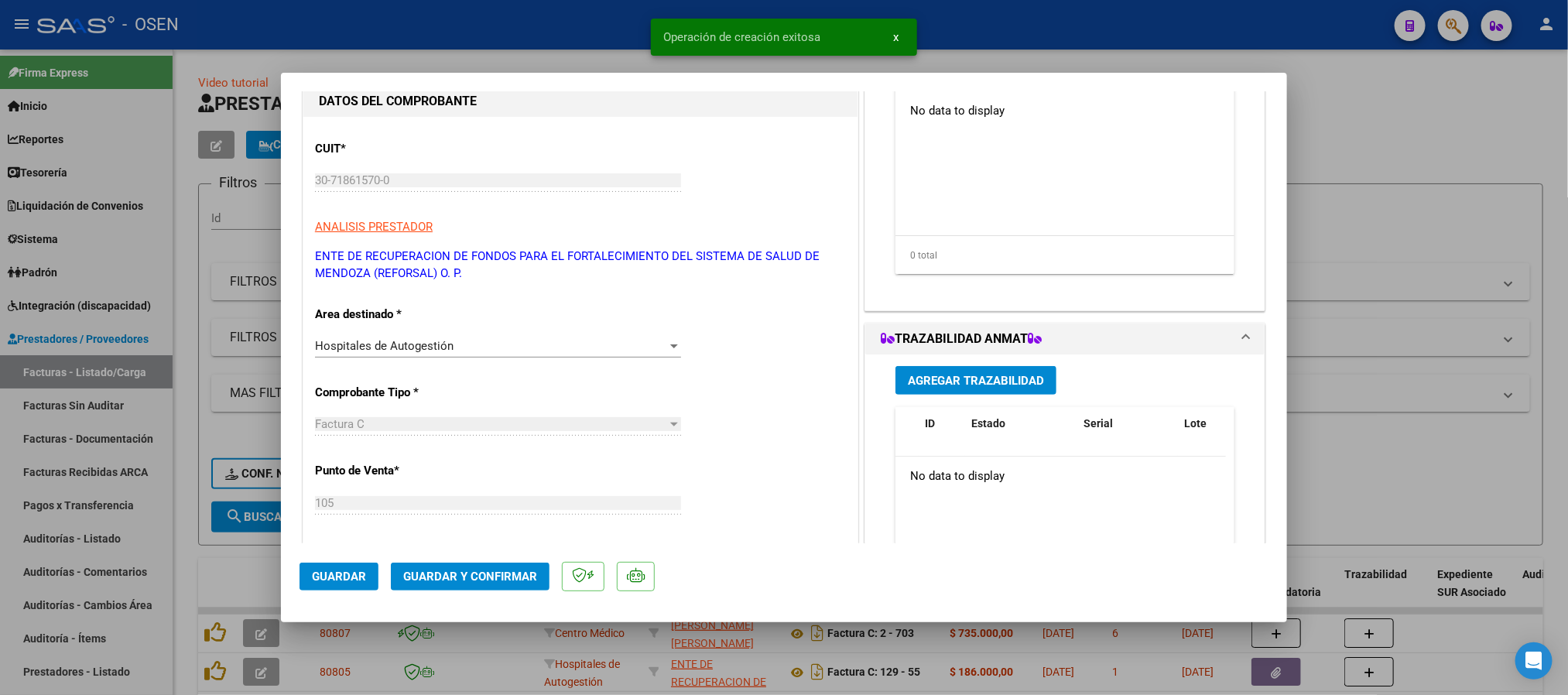
scroll to position [348, 0]
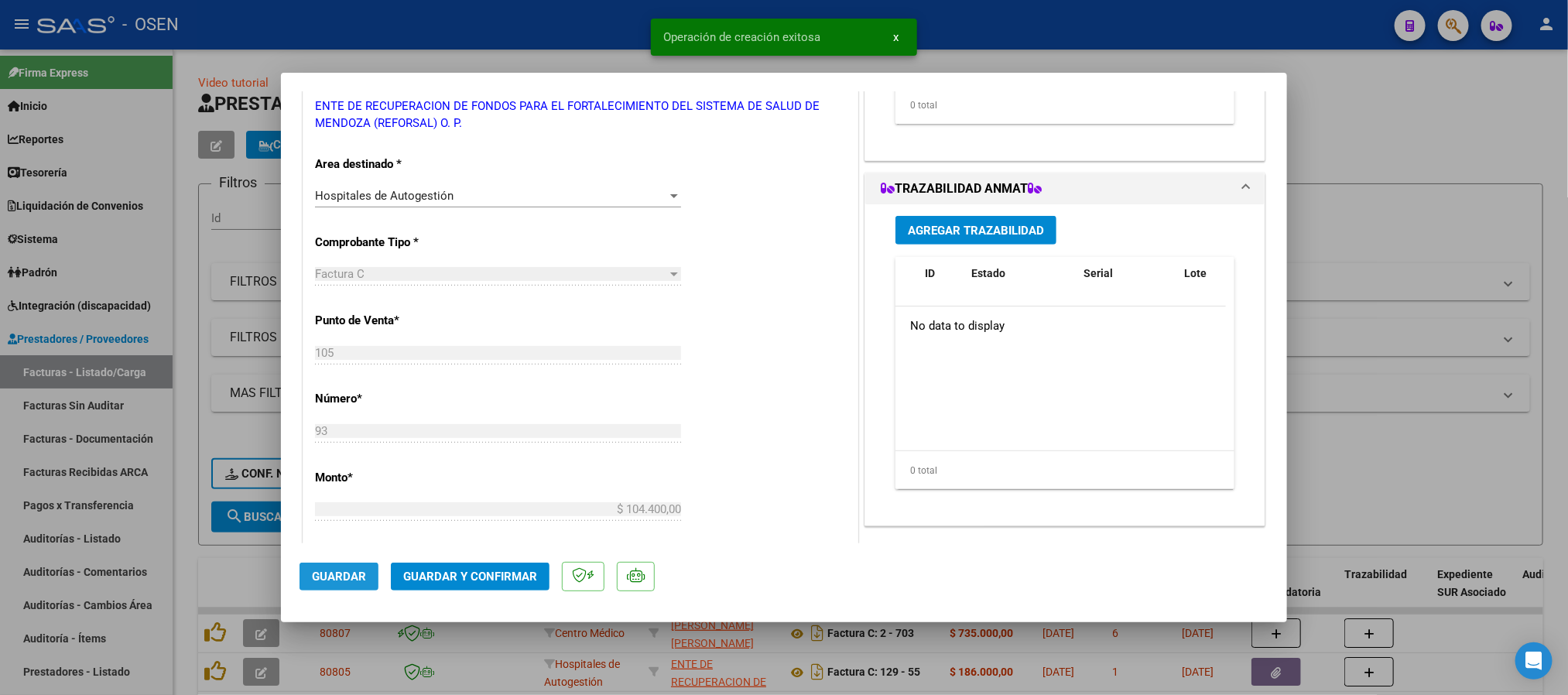
click at [344, 581] on span "Guardar" at bounding box center [339, 576] width 54 height 14
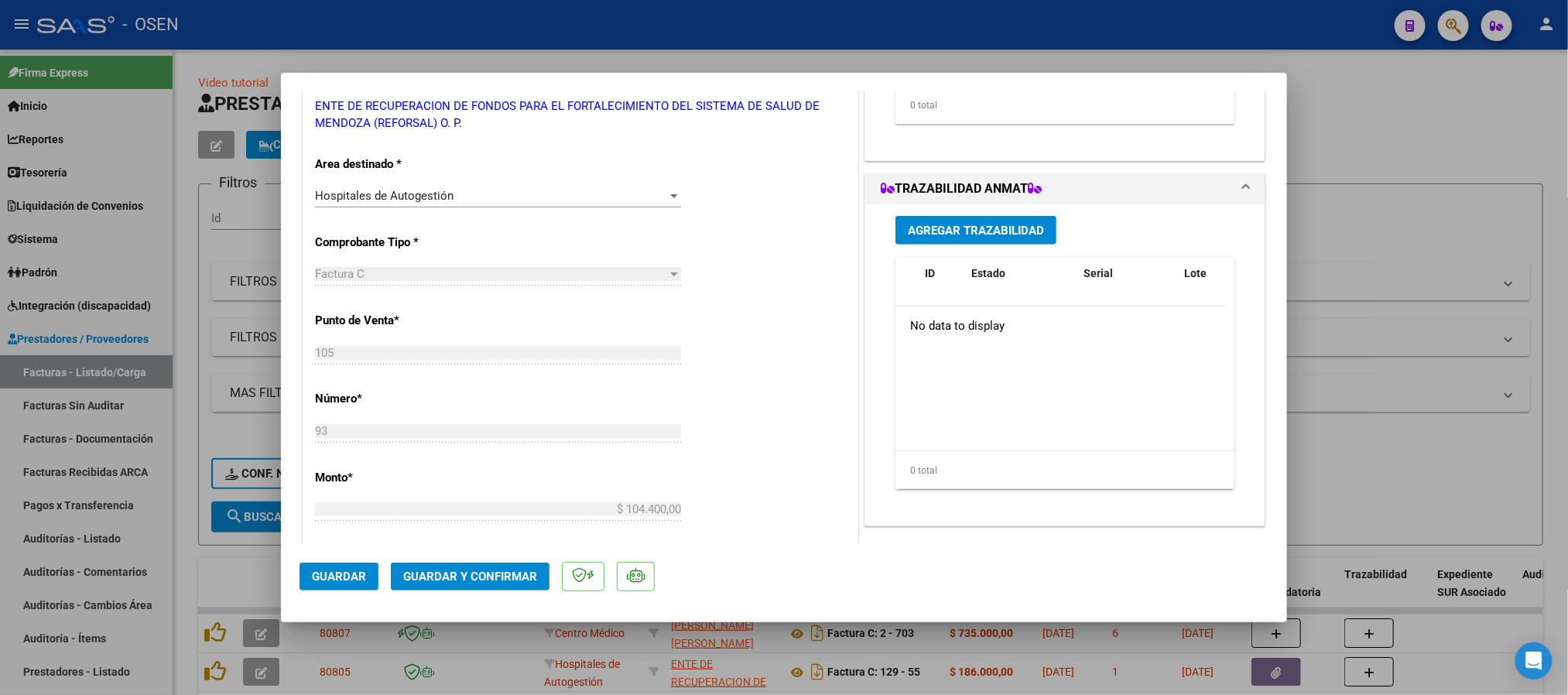
scroll to position [0, 0]
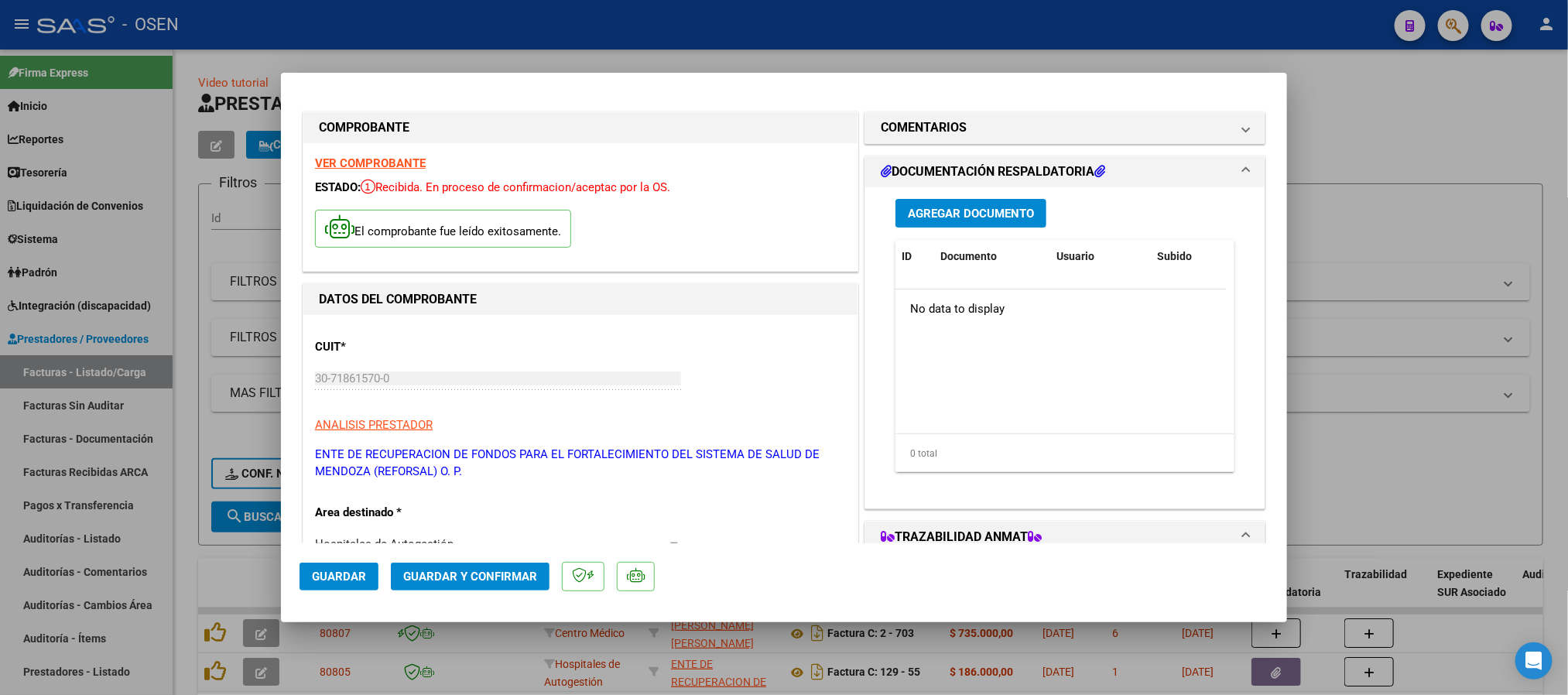
click at [989, 212] on span "Agregar Documento" at bounding box center [971, 214] width 127 height 14
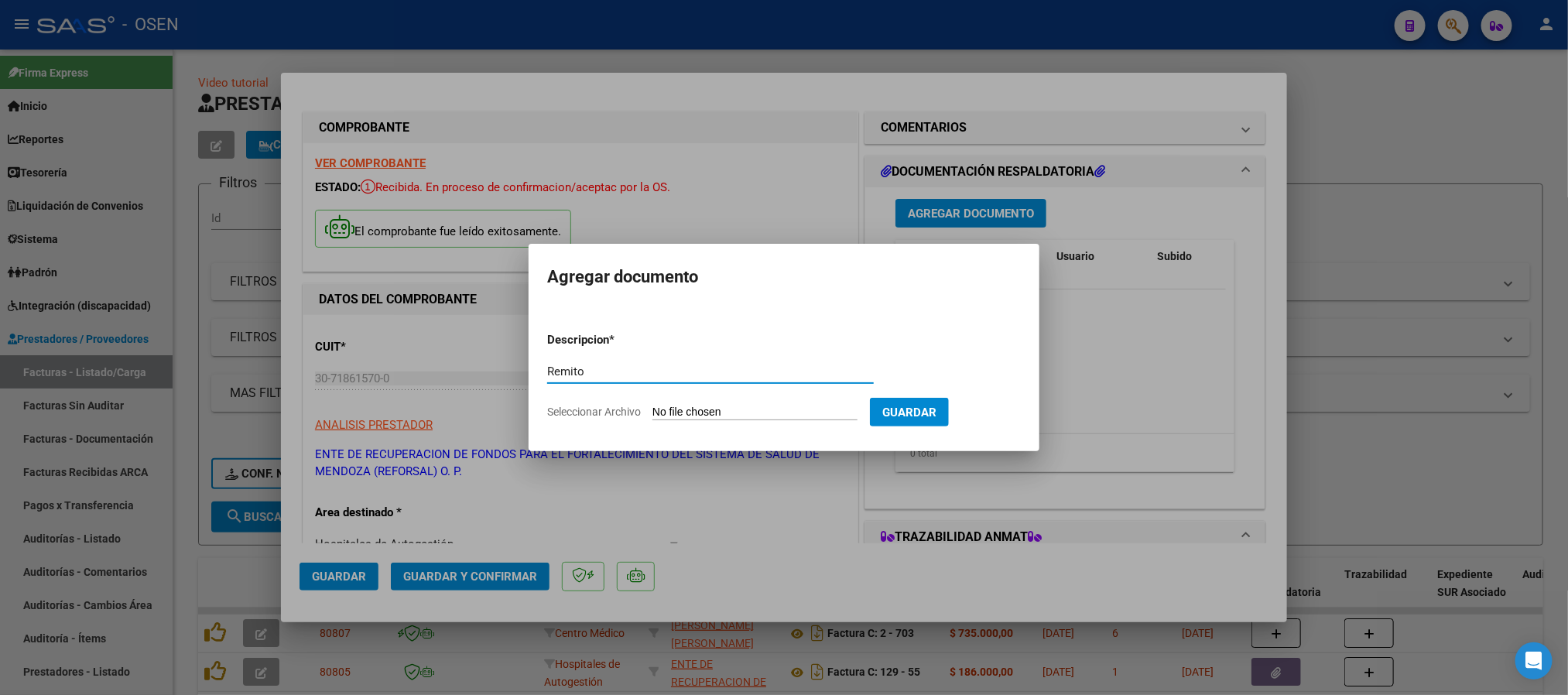
type input "Remito"
click at [704, 421] on form "Descripcion * Remito Escriba aquí una descripcion Seleccionar Archivo Guardar" at bounding box center [784, 376] width 474 height 113
click at [704, 414] on input "Seleccionar Archivo" at bounding box center [754, 412] width 205 height 15
type input "C:\fakepath\DetalleDeRemito_Nro.36510_07-10-2025.pdf"
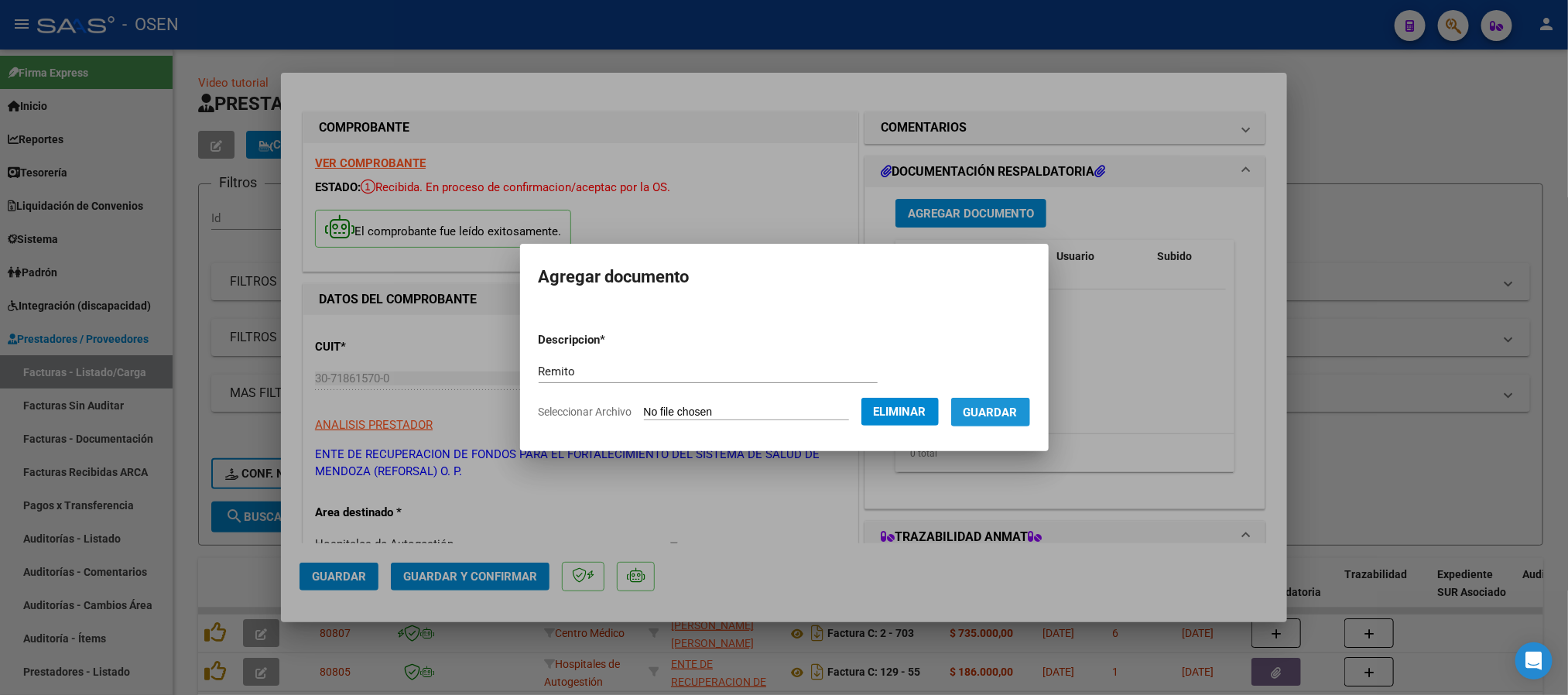
click at [1008, 409] on span "Guardar" at bounding box center [991, 412] width 54 height 14
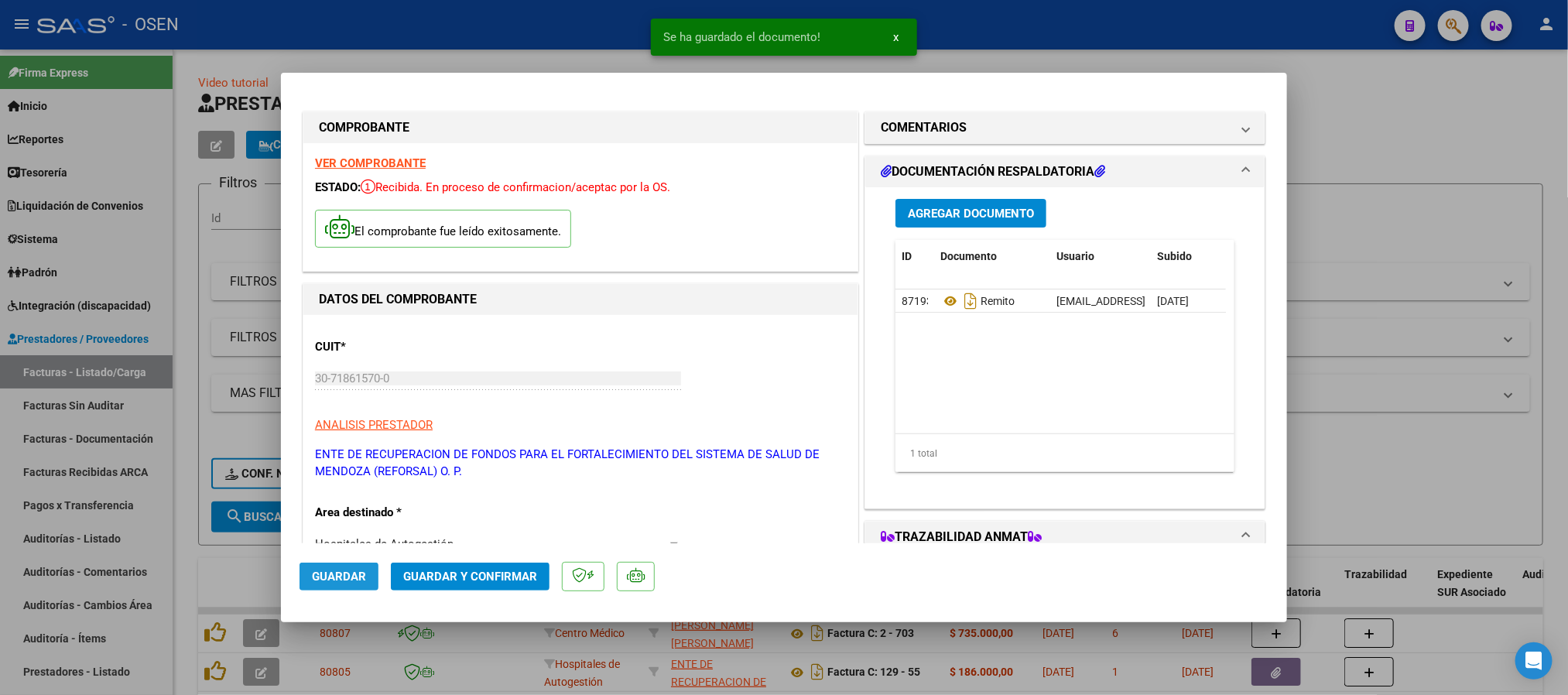
click at [333, 583] on span "Guardar" at bounding box center [339, 576] width 54 height 14
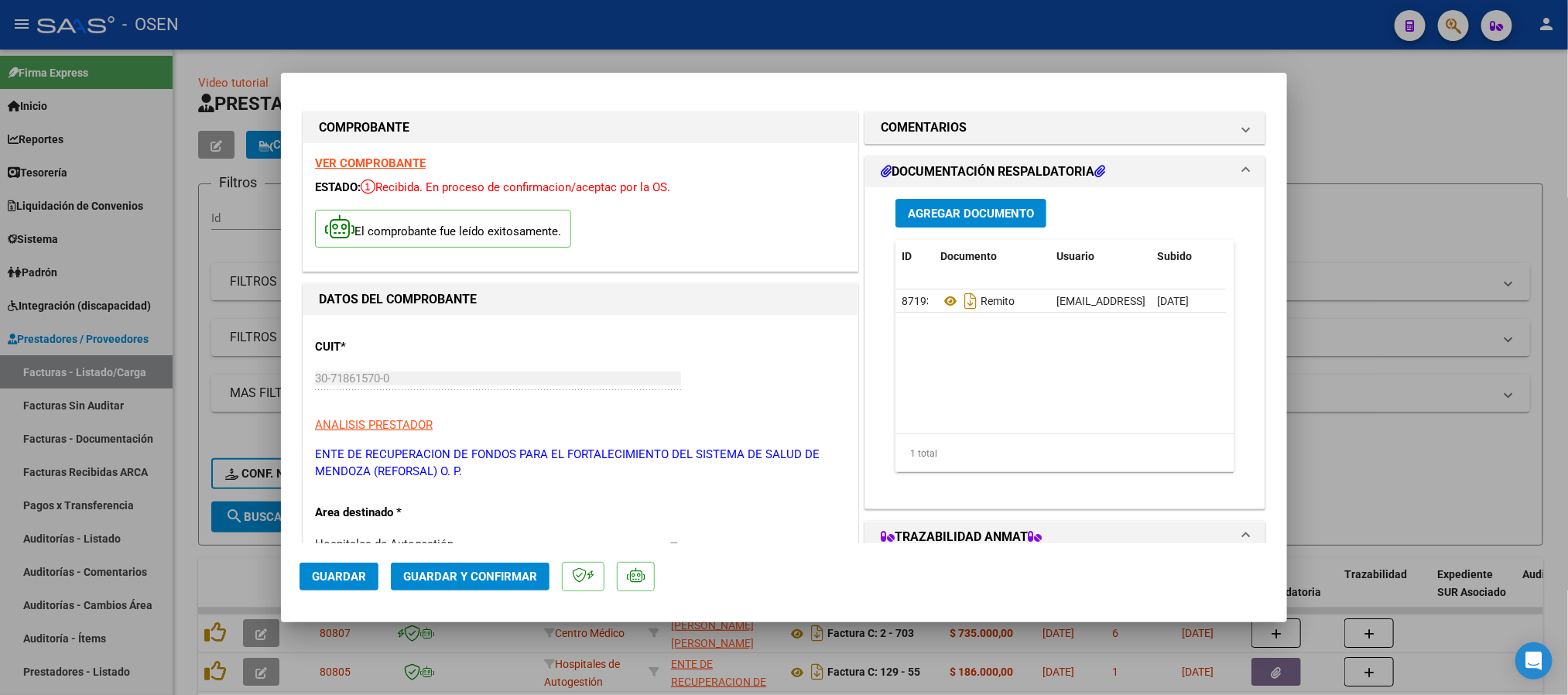
click at [338, 578] on span "Guardar" at bounding box center [339, 576] width 54 height 14
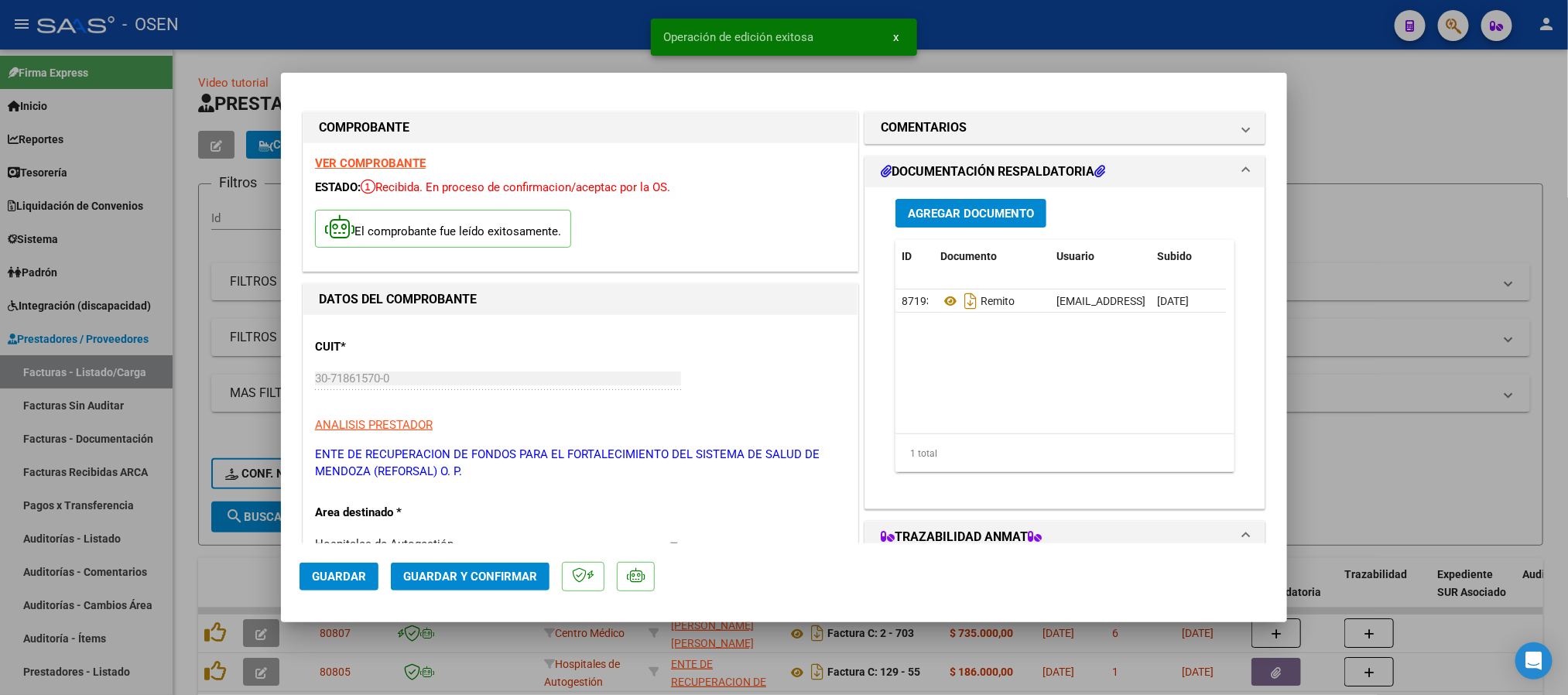
click at [342, 579] on span "Guardar" at bounding box center [339, 576] width 54 height 14
click at [996, 40] on div at bounding box center [784, 347] width 1568 height 695
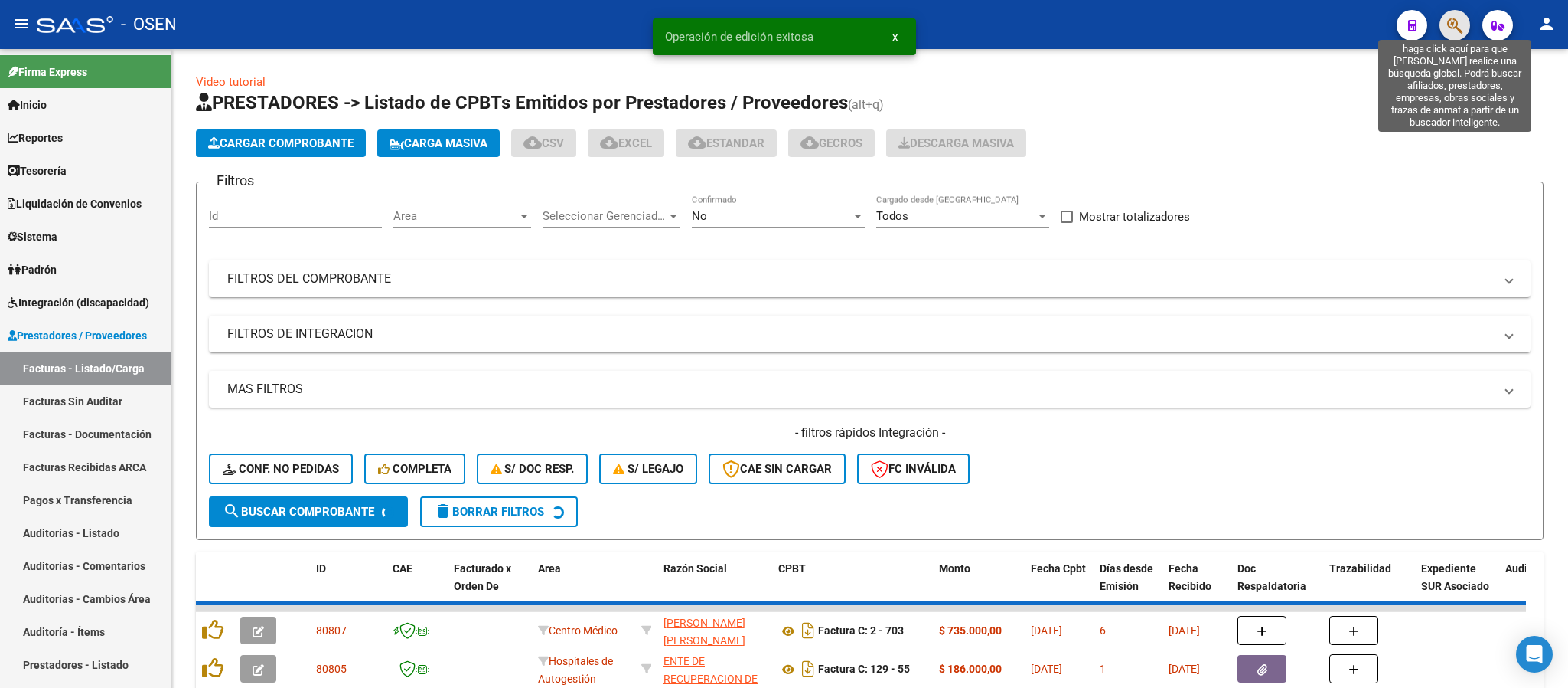
click at [1450, 32] on icon "button" at bounding box center [1455, 25] width 16 height 17
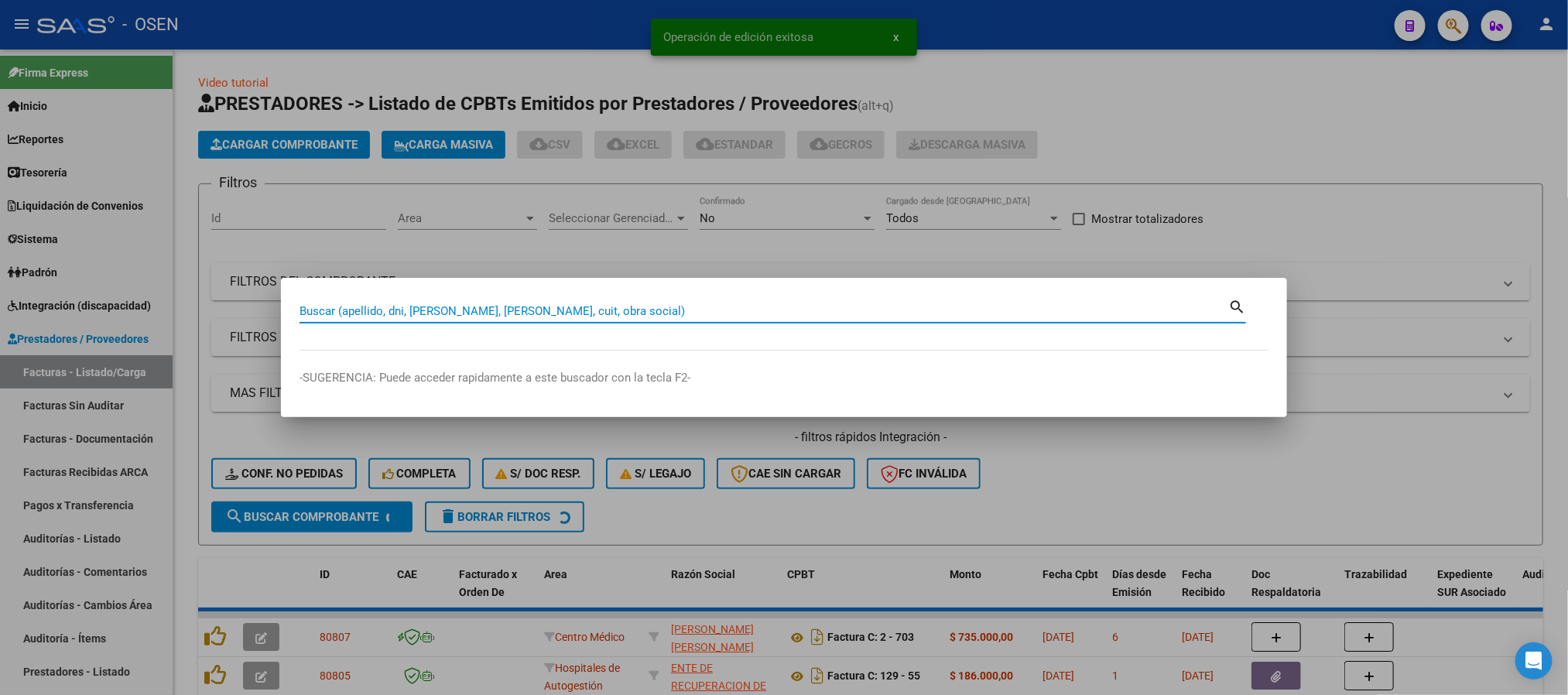
paste input "36.902.772"
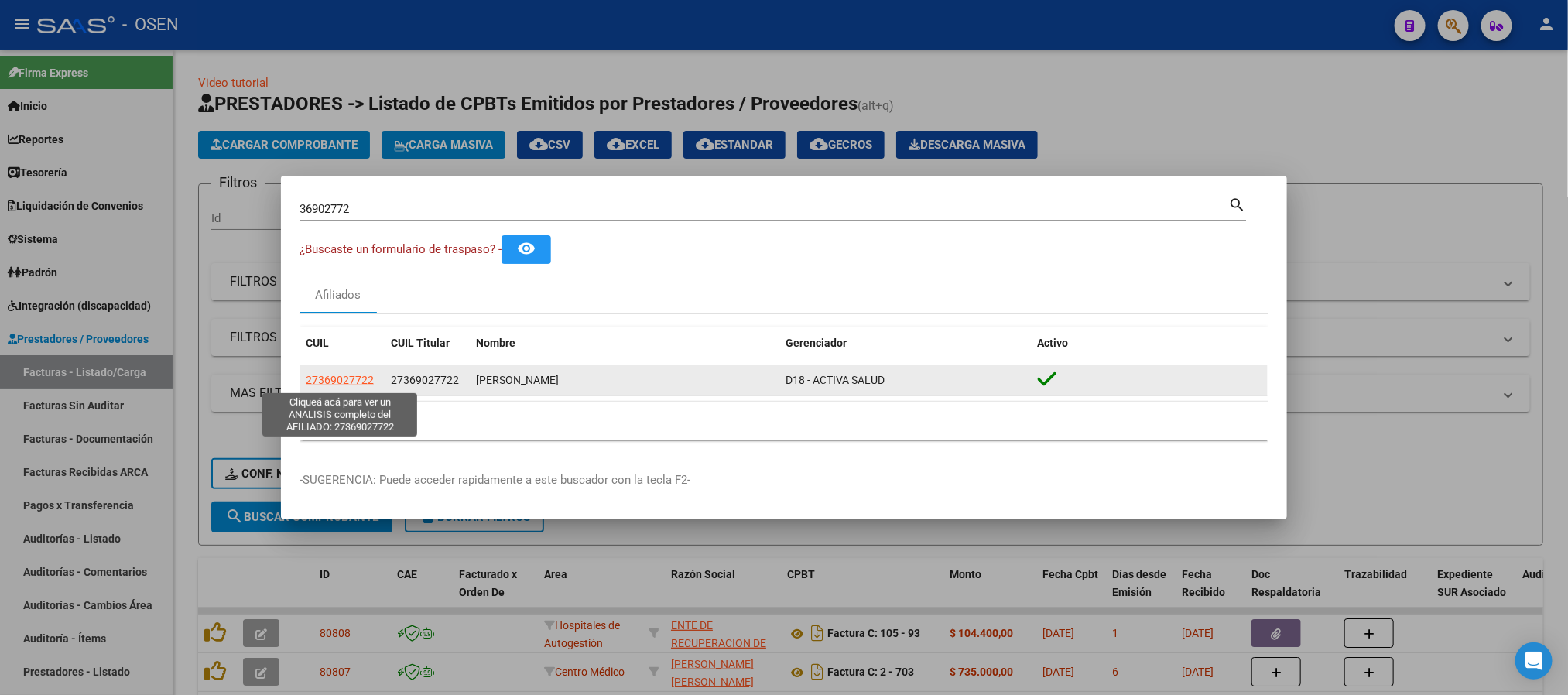
click at [338, 376] on span "27369027722" at bounding box center [339, 380] width 68 height 12
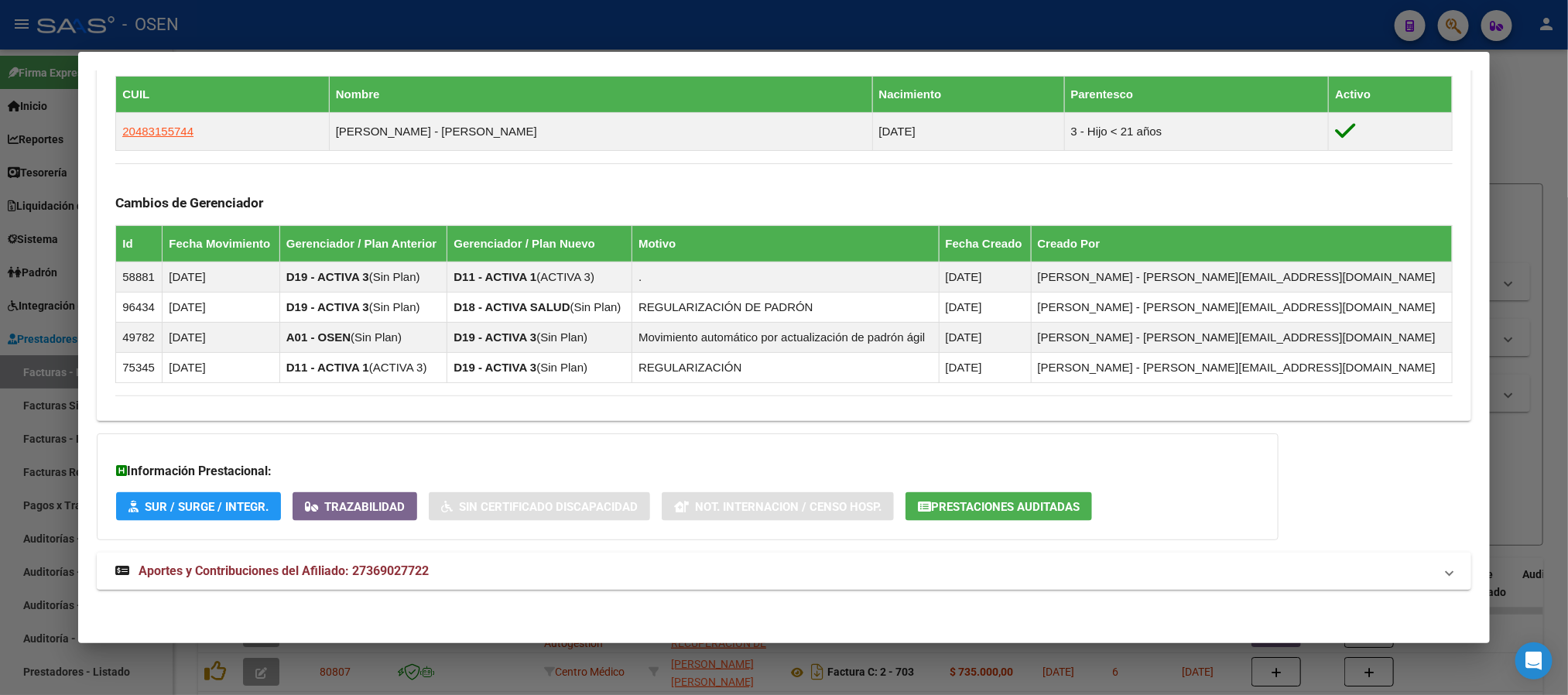
click at [451, 571] on mat-panel-title "Aportes y Contribuciones del Afiliado: 27369027722" at bounding box center [774, 570] width 1318 height 18
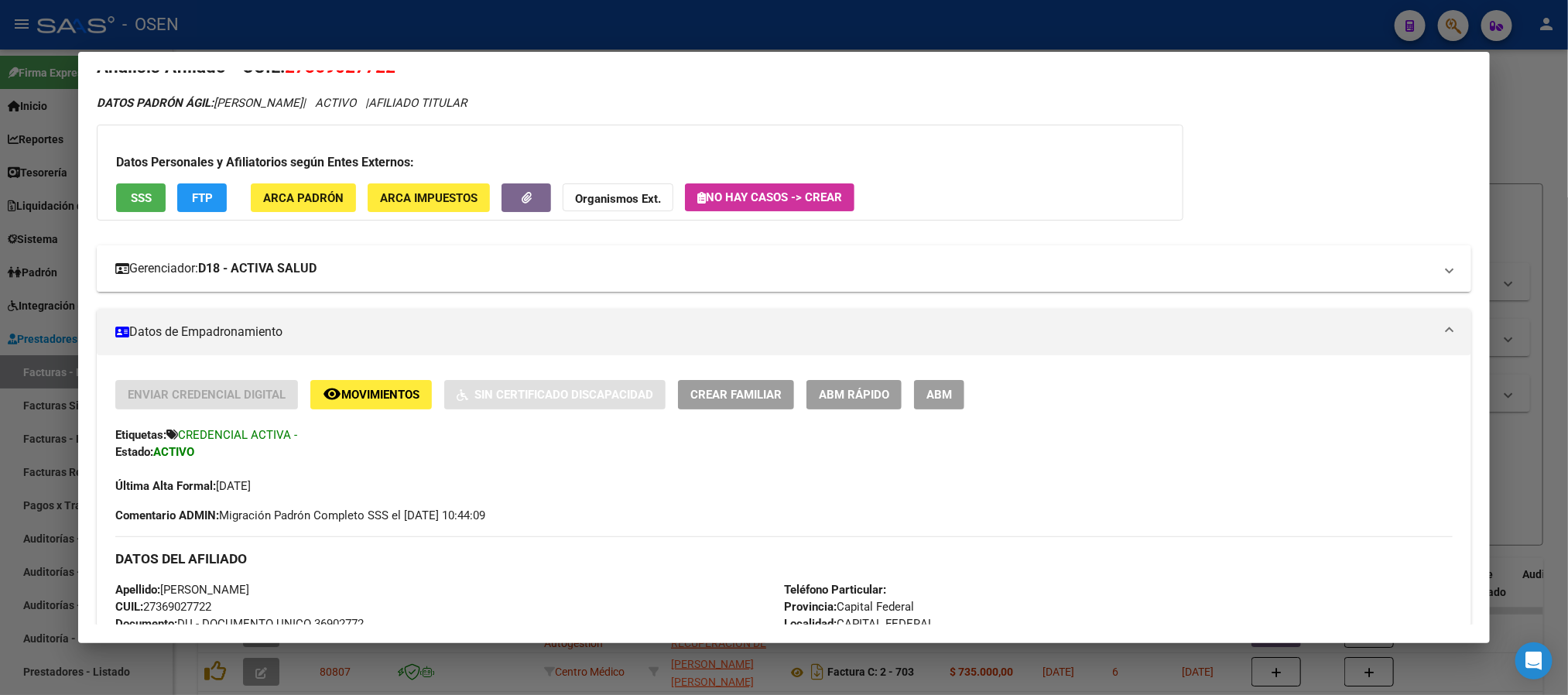
scroll to position [116, 0]
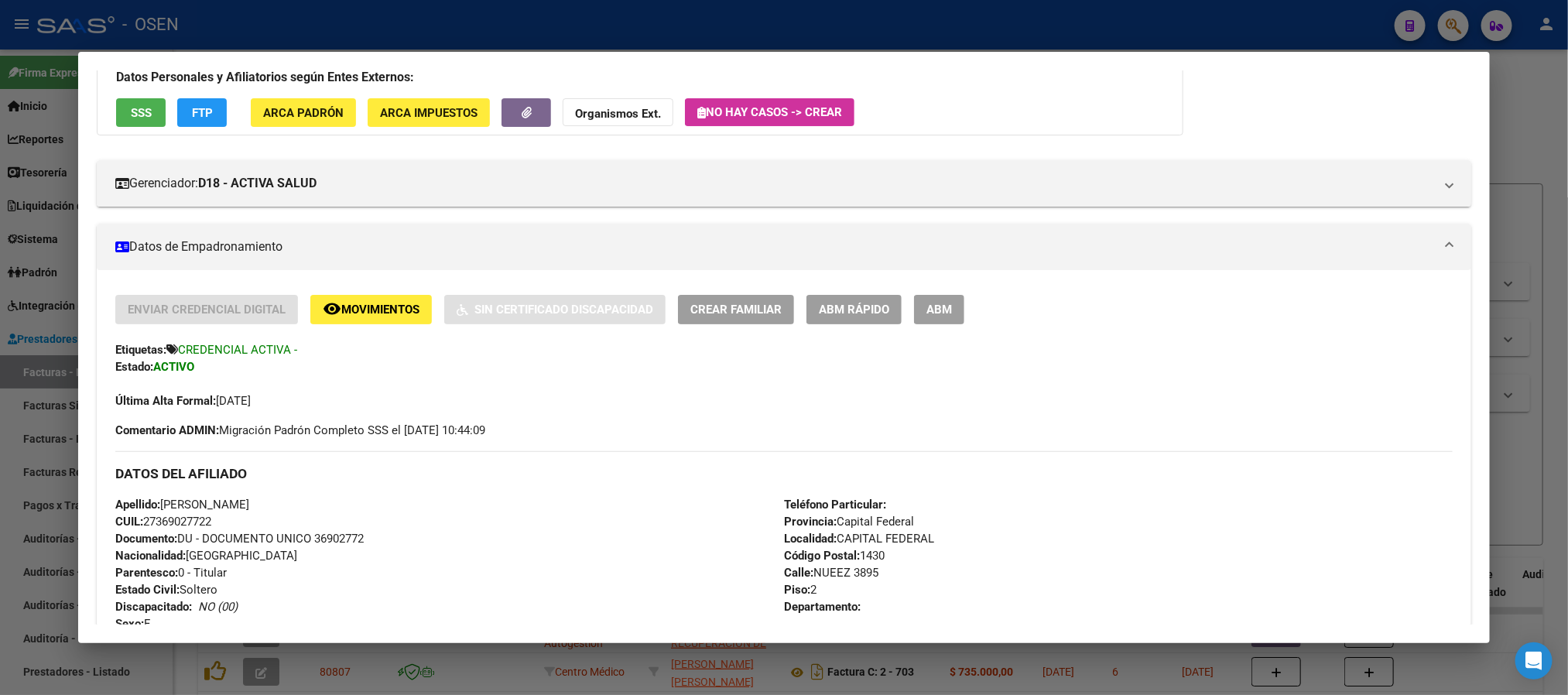
click at [611, 12] on div at bounding box center [784, 347] width 1568 height 695
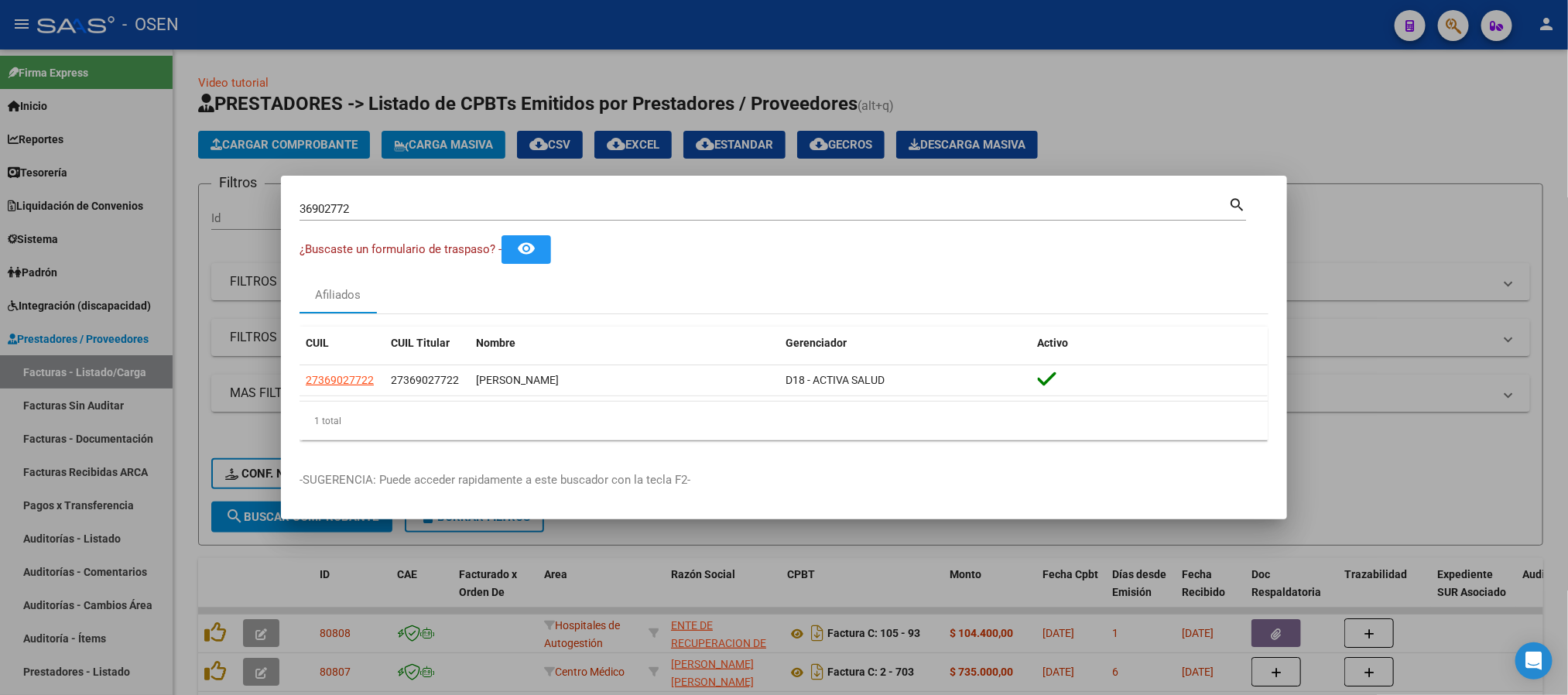
drag, startPoint x: 439, startPoint y: 207, endPoint x: 0, endPoint y: 81, distance: 456.7
click at [0, 137] on div "36902772 Buscar (apellido, dni, cuil, nro traspaso, cuit, obra social) search ¿…" at bounding box center [784, 347] width 1568 height 695
paste input "21766744"
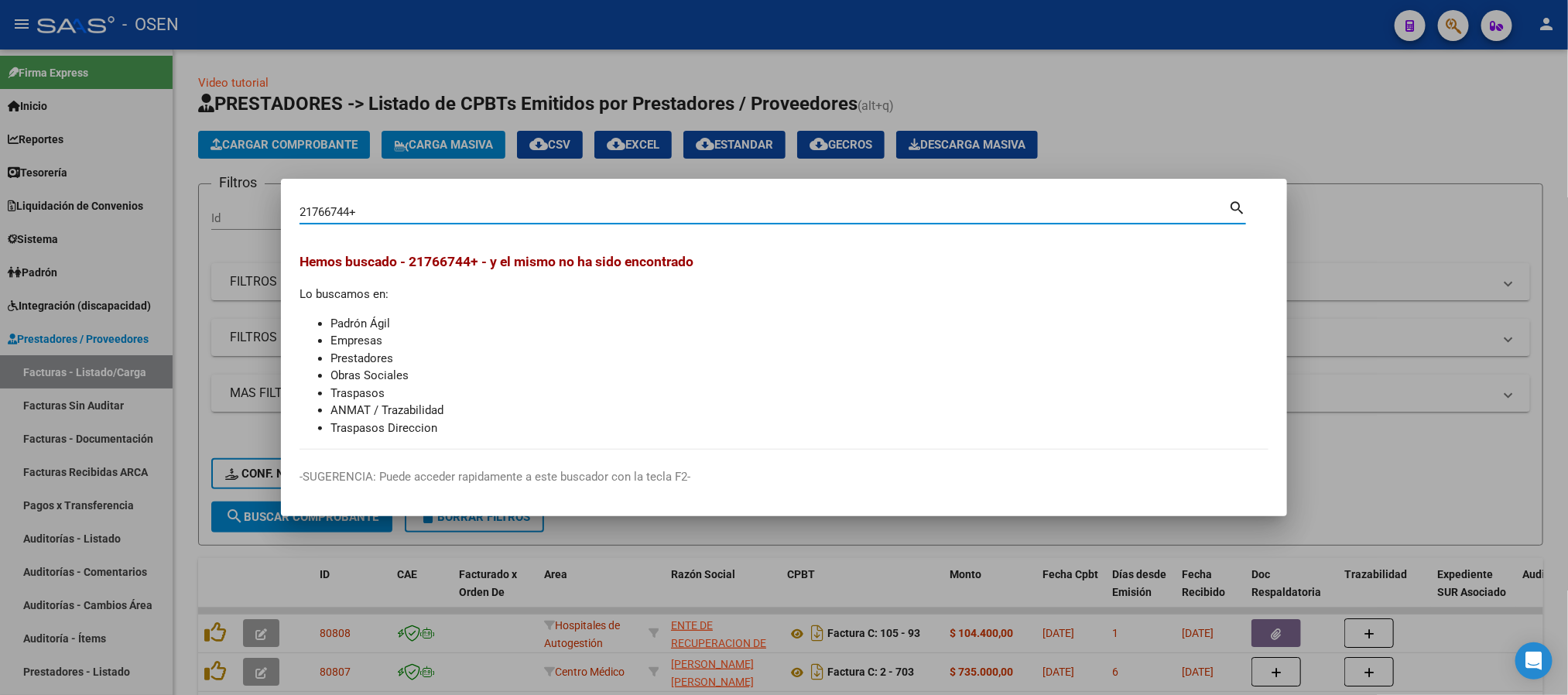
click at [423, 200] on div "21766744+ Buscar (apellido, dni, cuil, nro traspaso, cuit, obra social)" at bounding box center [764, 212] width 929 height 23
click at [421, 214] on input "21766744+" at bounding box center [764, 212] width 929 height 14
type input "21766744"
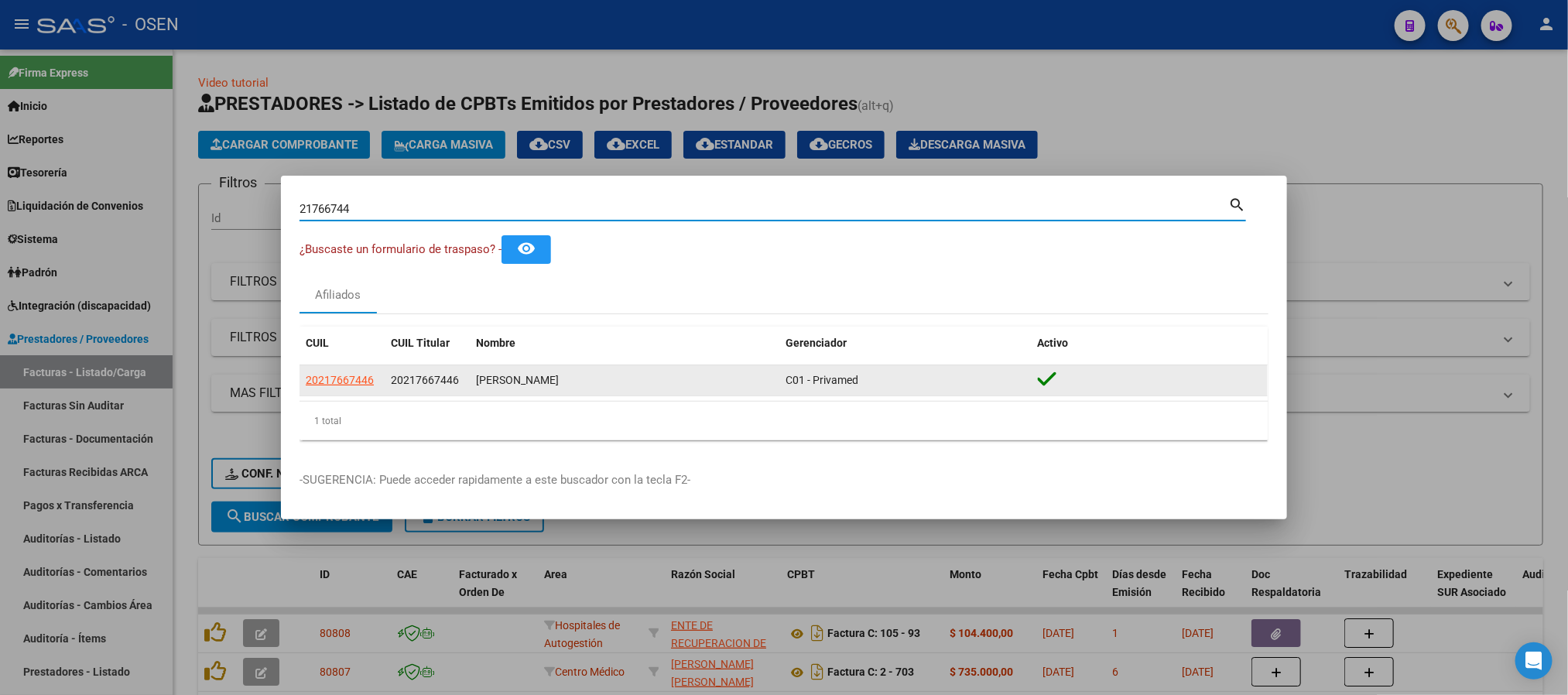
click at [330, 384] on span "20217667446" at bounding box center [339, 380] width 68 height 12
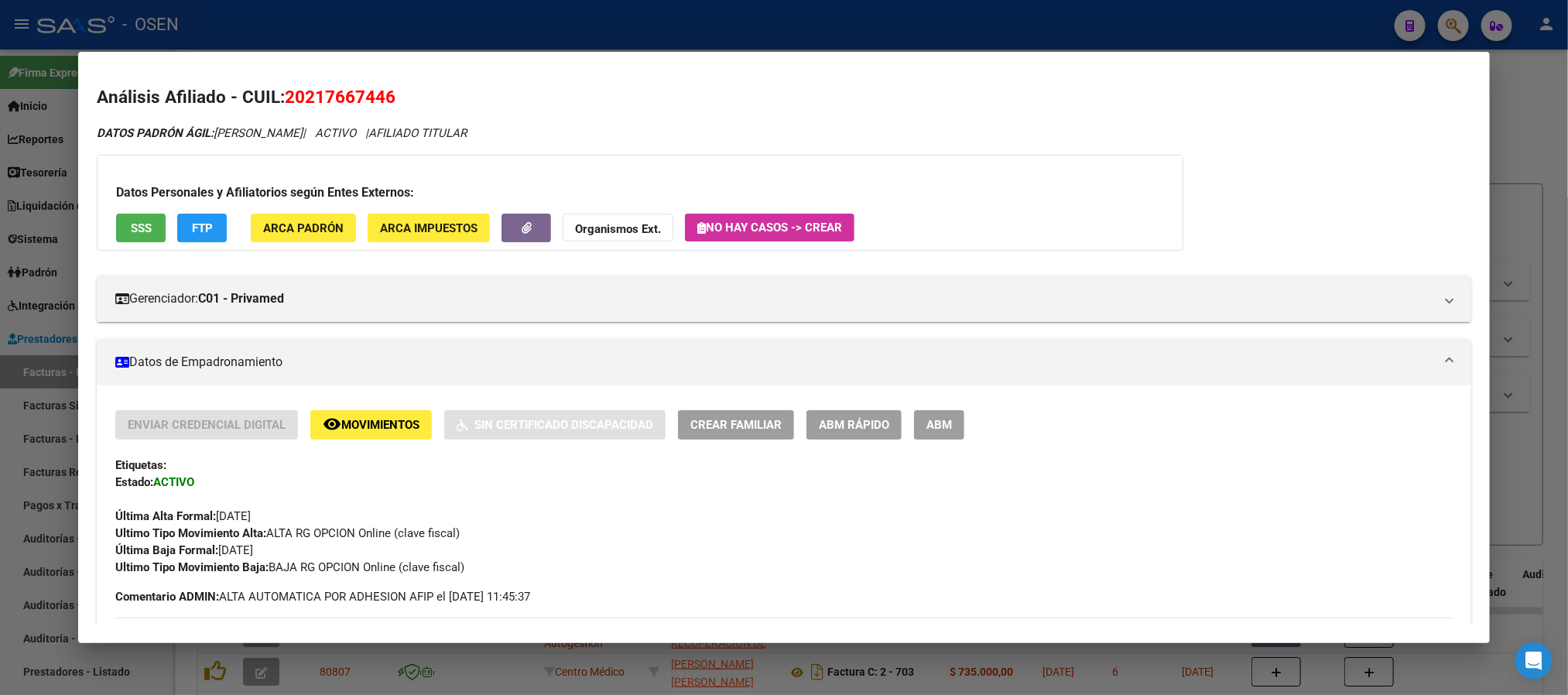
scroll to position [0, 0]
click at [158, 237] on button "SSS" at bounding box center [141, 228] width 49 height 29
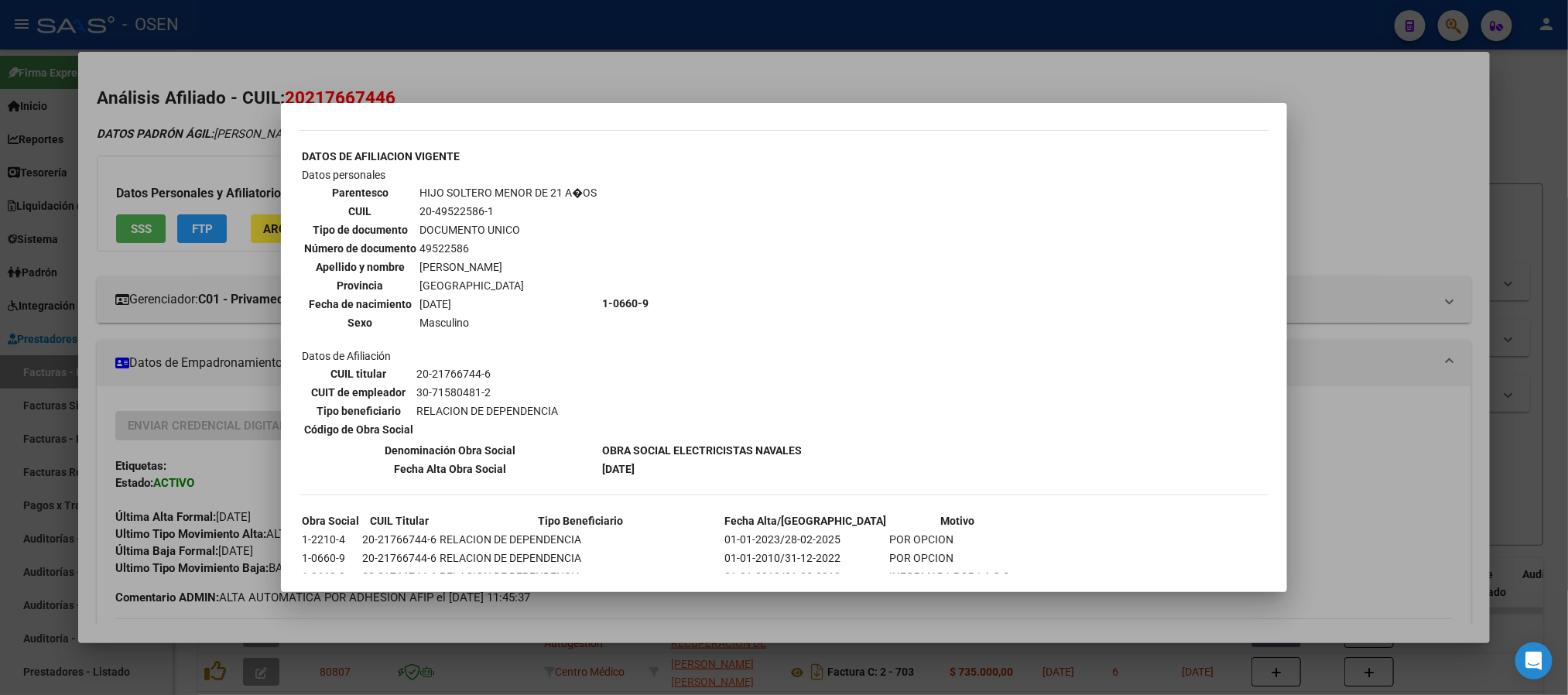
scroll to position [373, 0]
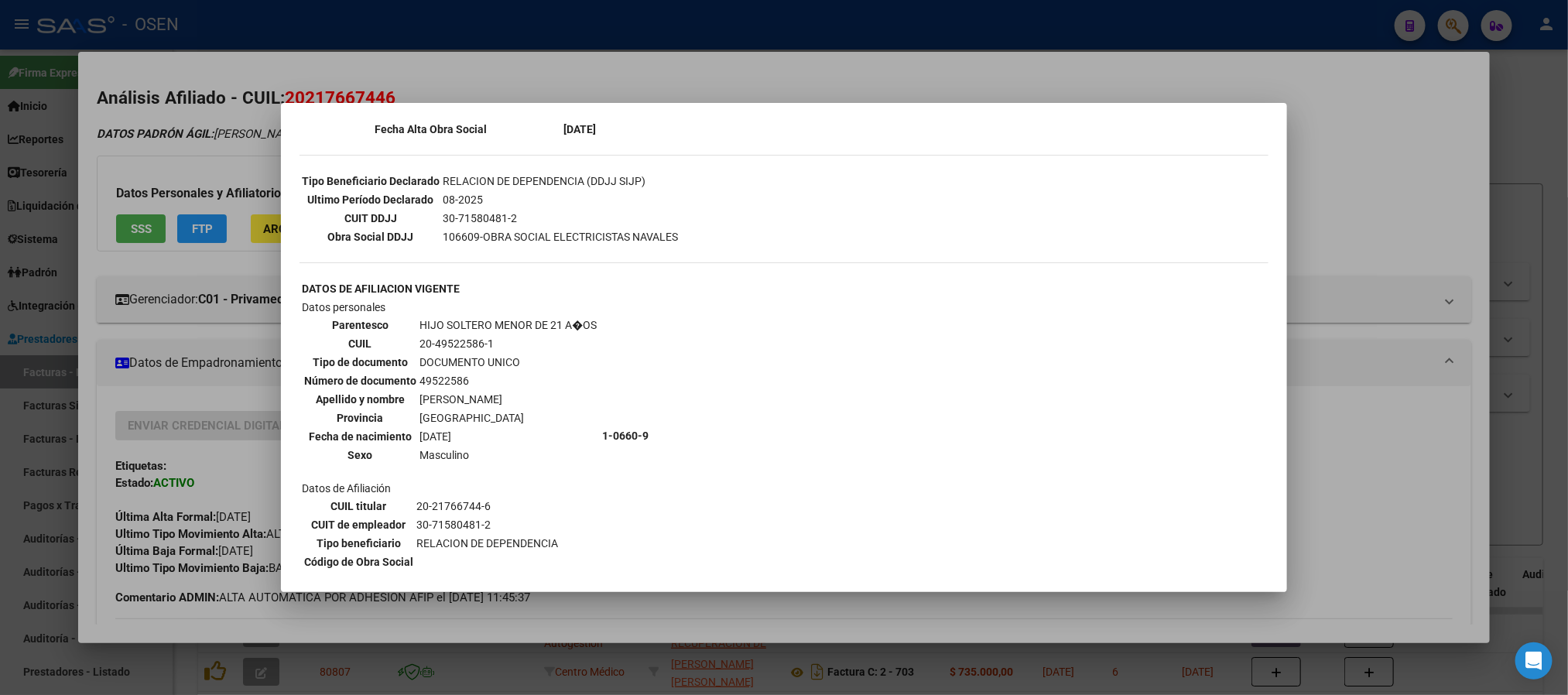
click at [1335, 514] on div at bounding box center [784, 347] width 1568 height 695
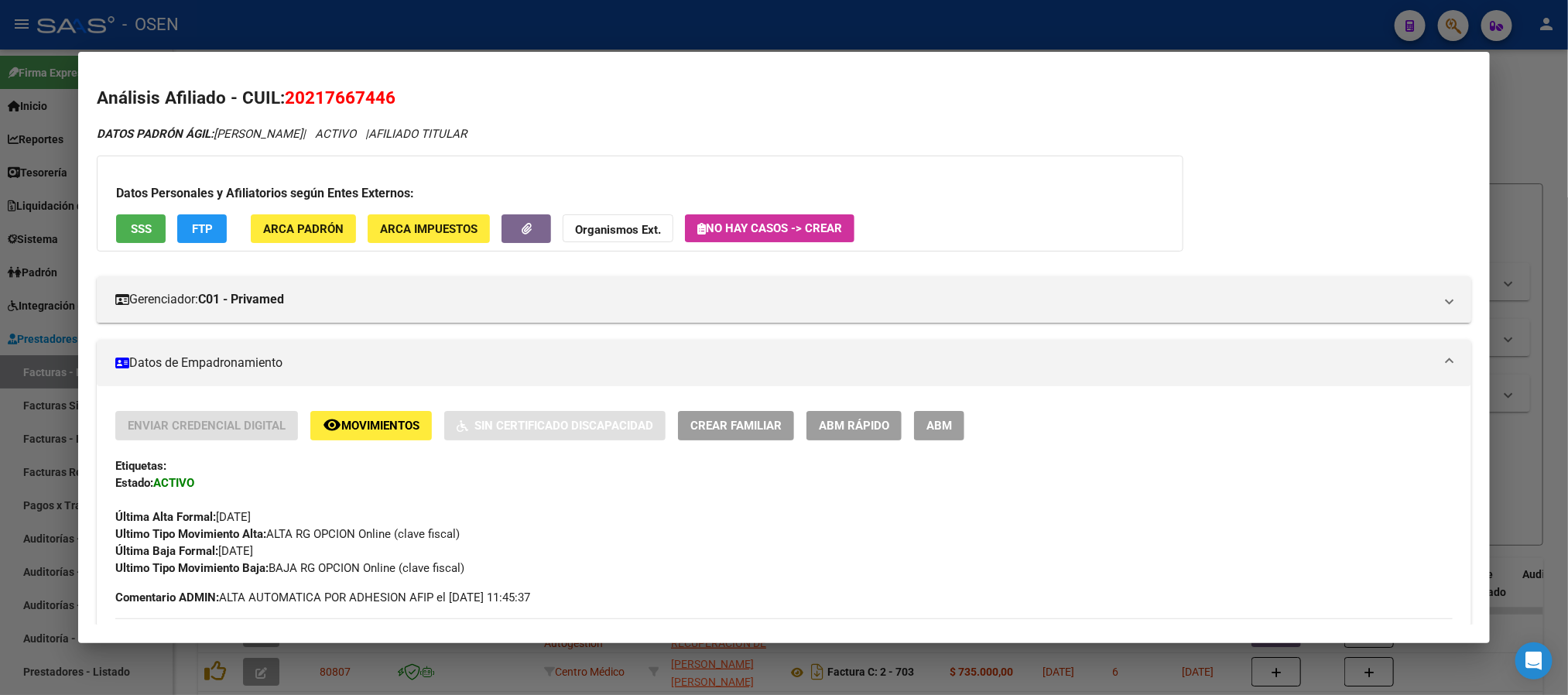
scroll to position [580, 0]
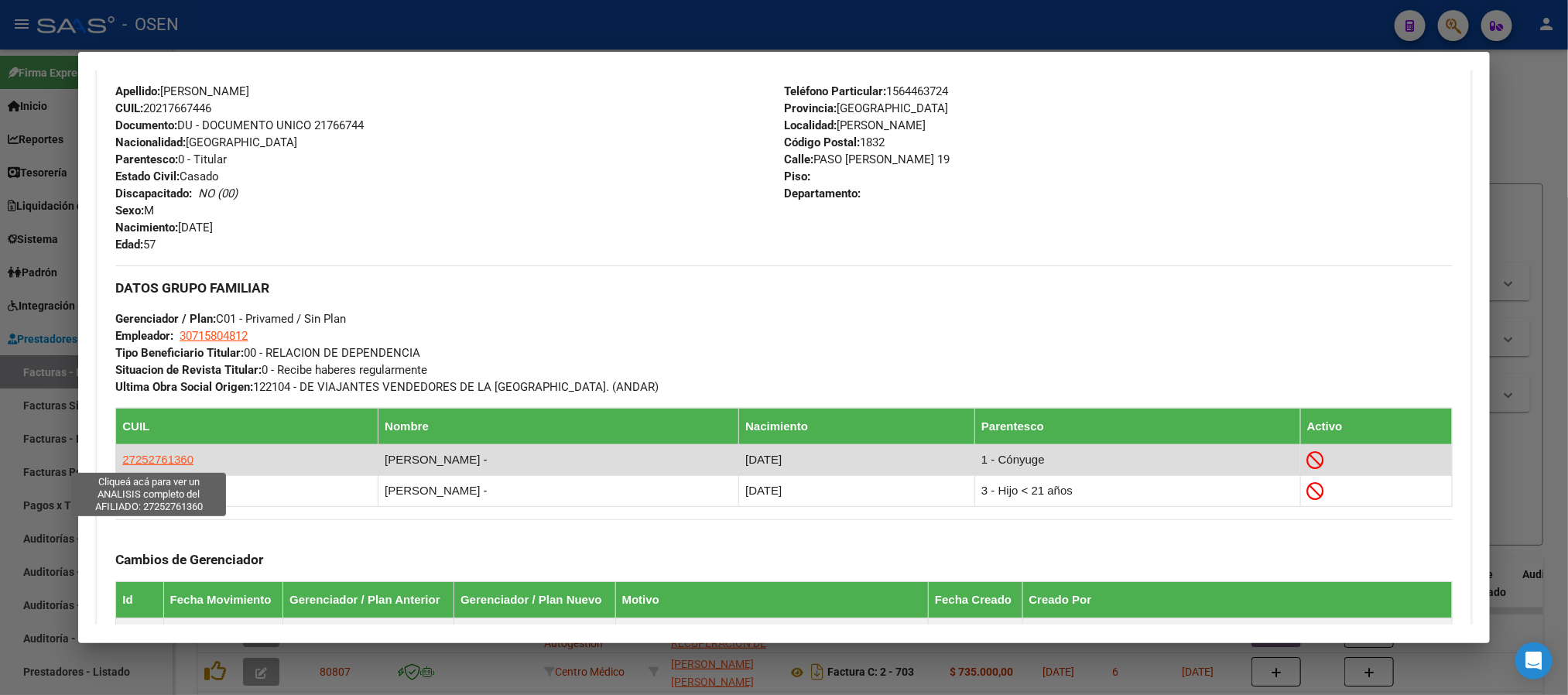
click at [154, 458] on span "27252761360" at bounding box center [157, 459] width 71 height 13
type textarea "27252761360"
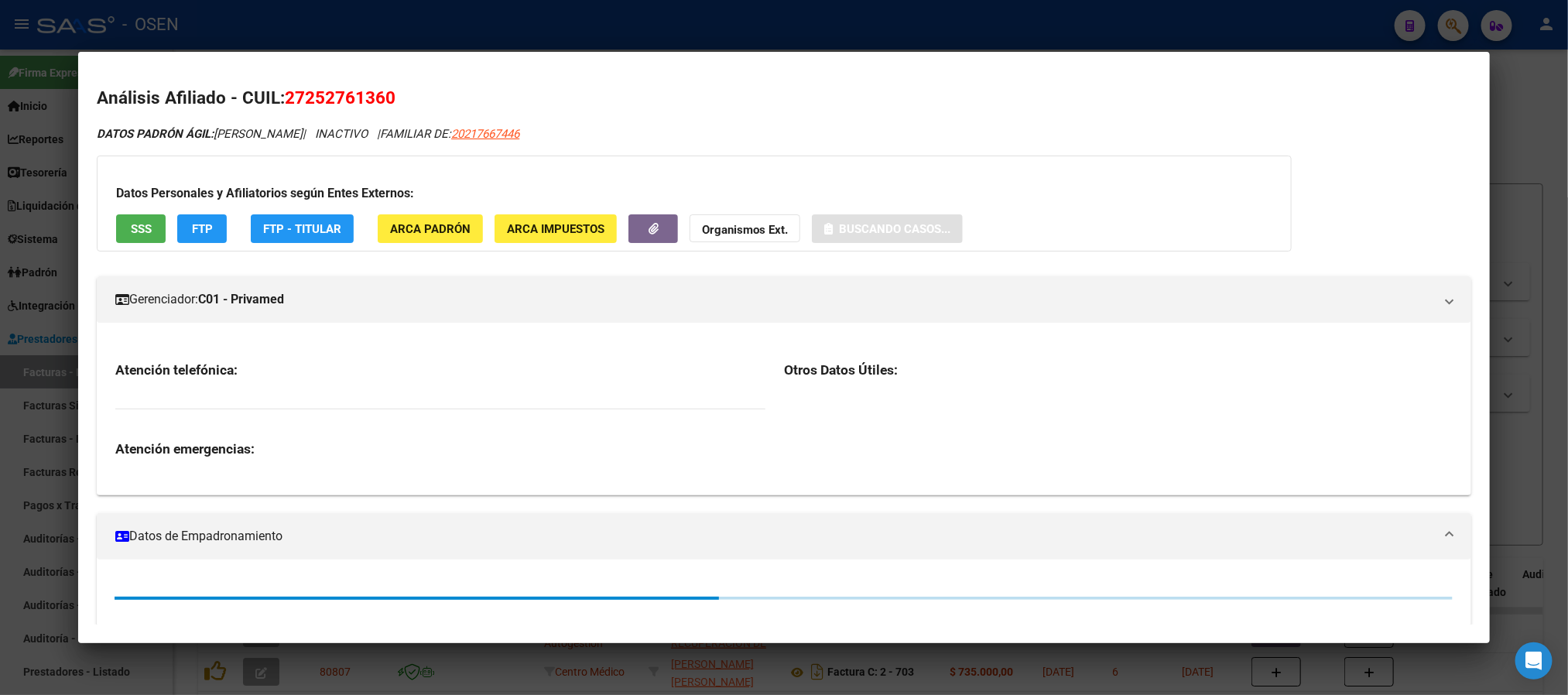
click at [140, 230] on span "SSS" at bounding box center [142, 229] width 21 height 14
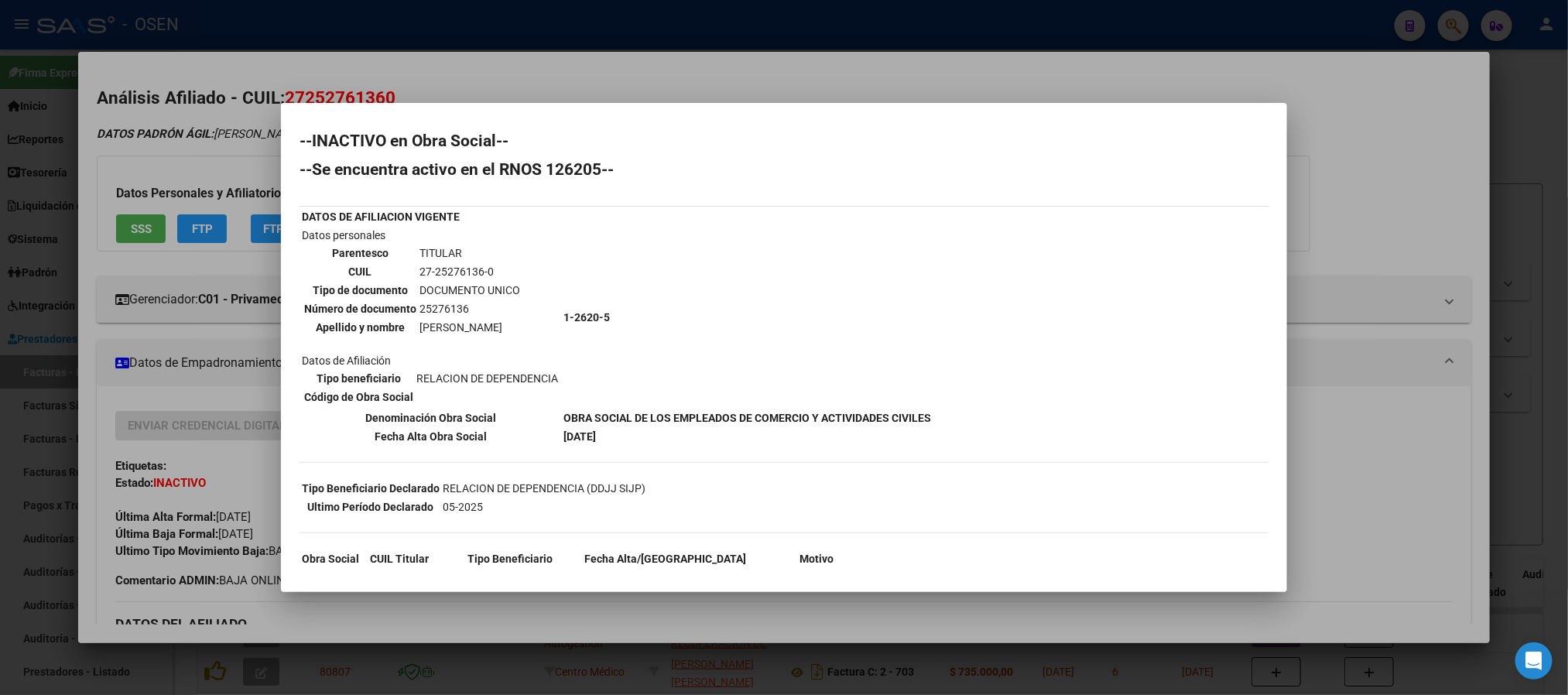
scroll to position [0, 0]
drag, startPoint x: 512, startPoint y: 270, endPoint x: 414, endPoint y: 270, distance: 98.0
click at [414, 270] on tr "CUIL 27-25276136-0" at bounding box center [411, 273] width 217 height 17
copy tr "27-25276136-0"
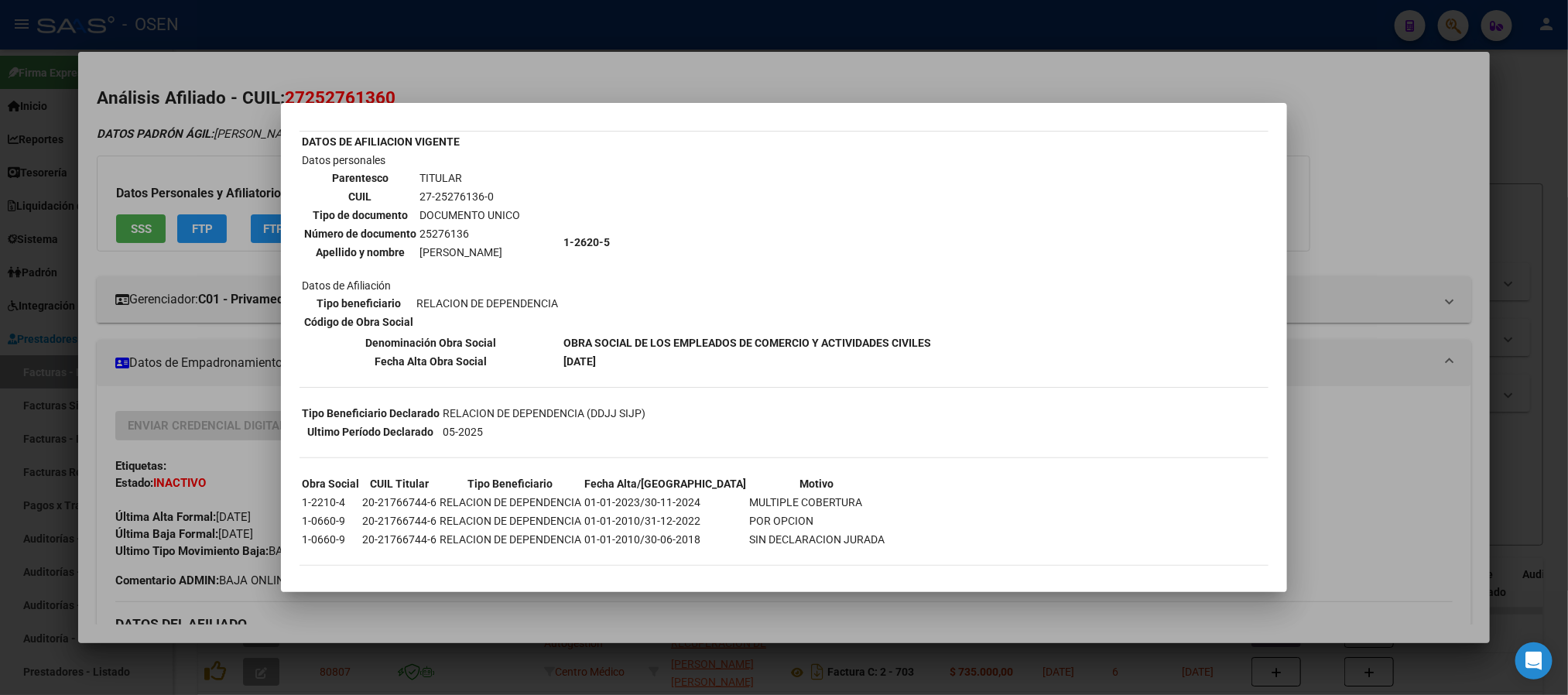
copy tr "27-25276136-0"
click at [1407, 525] on div at bounding box center [784, 347] width 1568 height 695
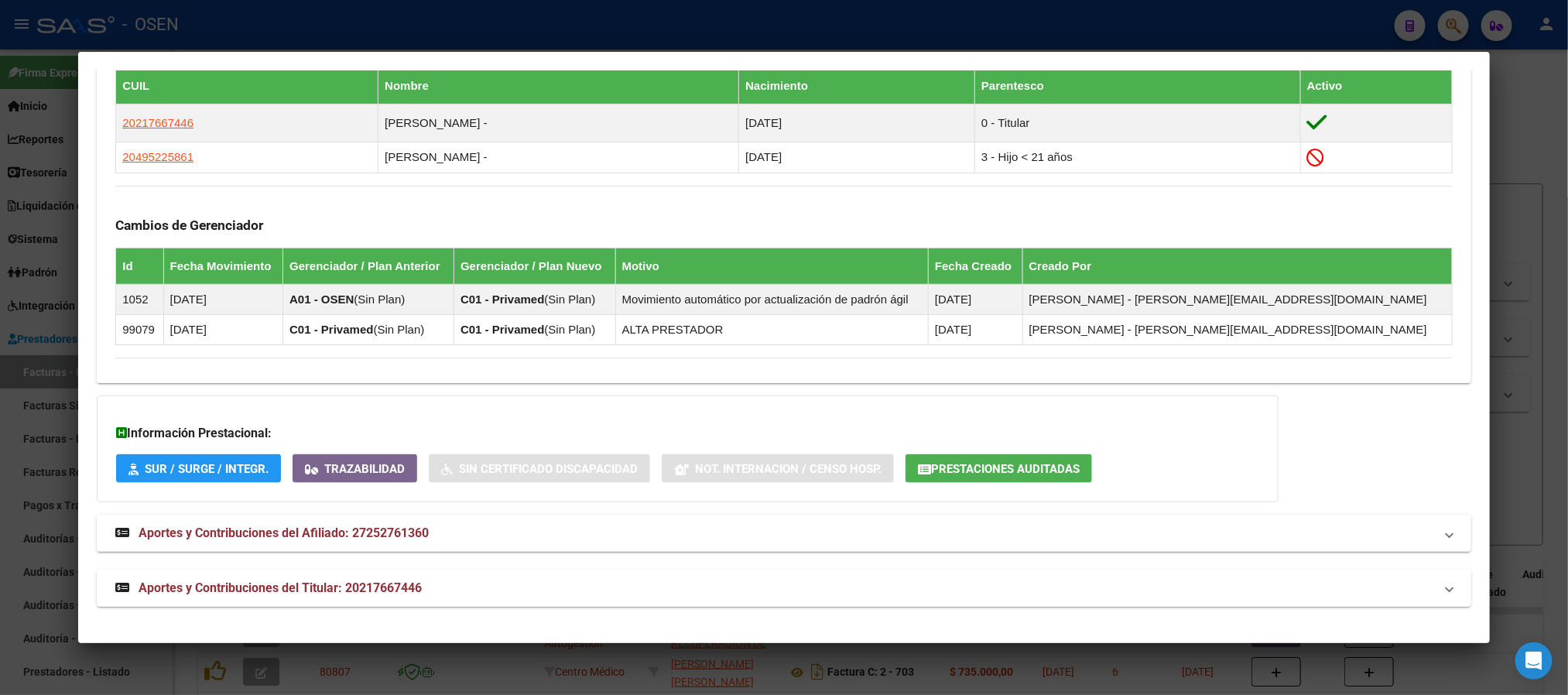
click at [522, 599] on mat-expansion-panel-header "Aportes y Contribuciones del Titular: 20217667446" at bounding box center [783, 588] width 1374 height 37
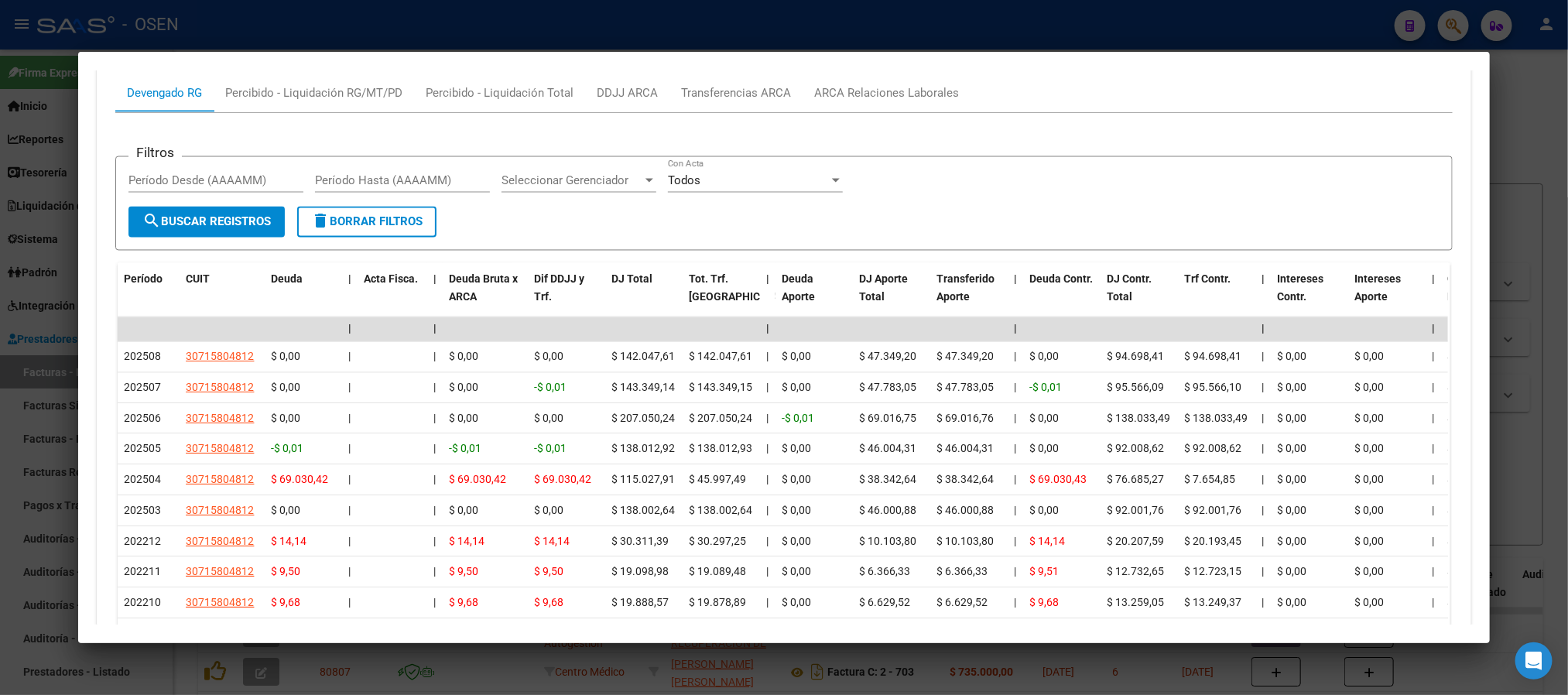
scroll to position [1546, 0]
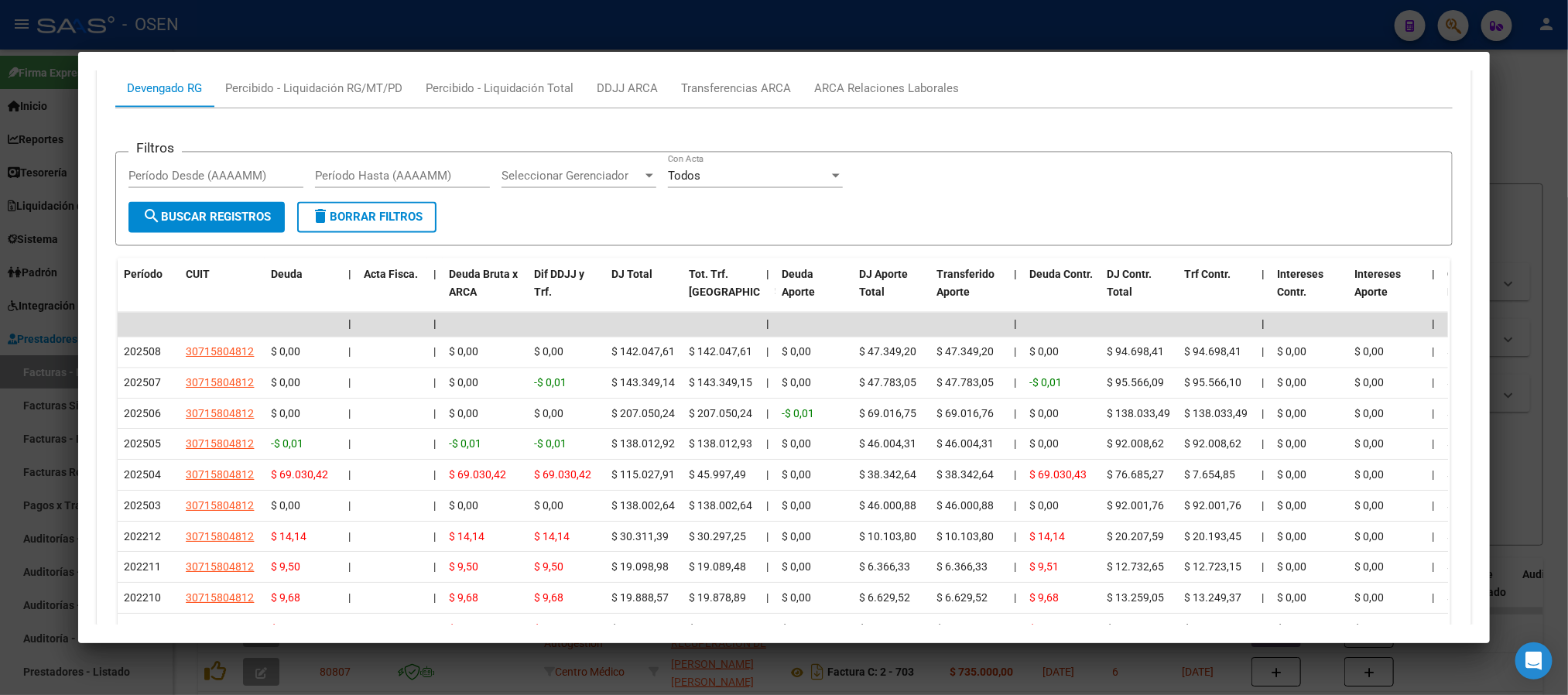
click at [677, 15] on div at bounding box center [784, 347] width 1568 height 695
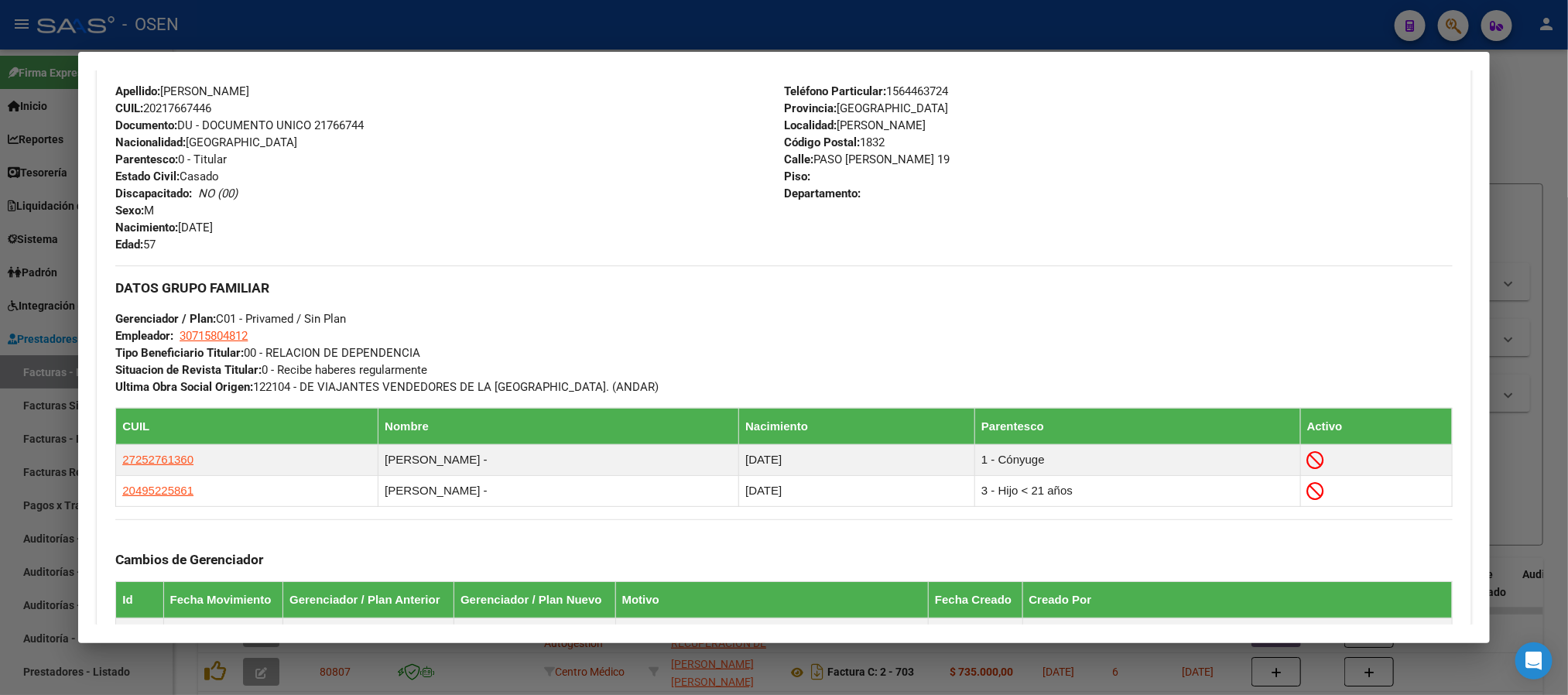
click at [490, 11] on div at bounding box center [784, 347] width 1568 height 695
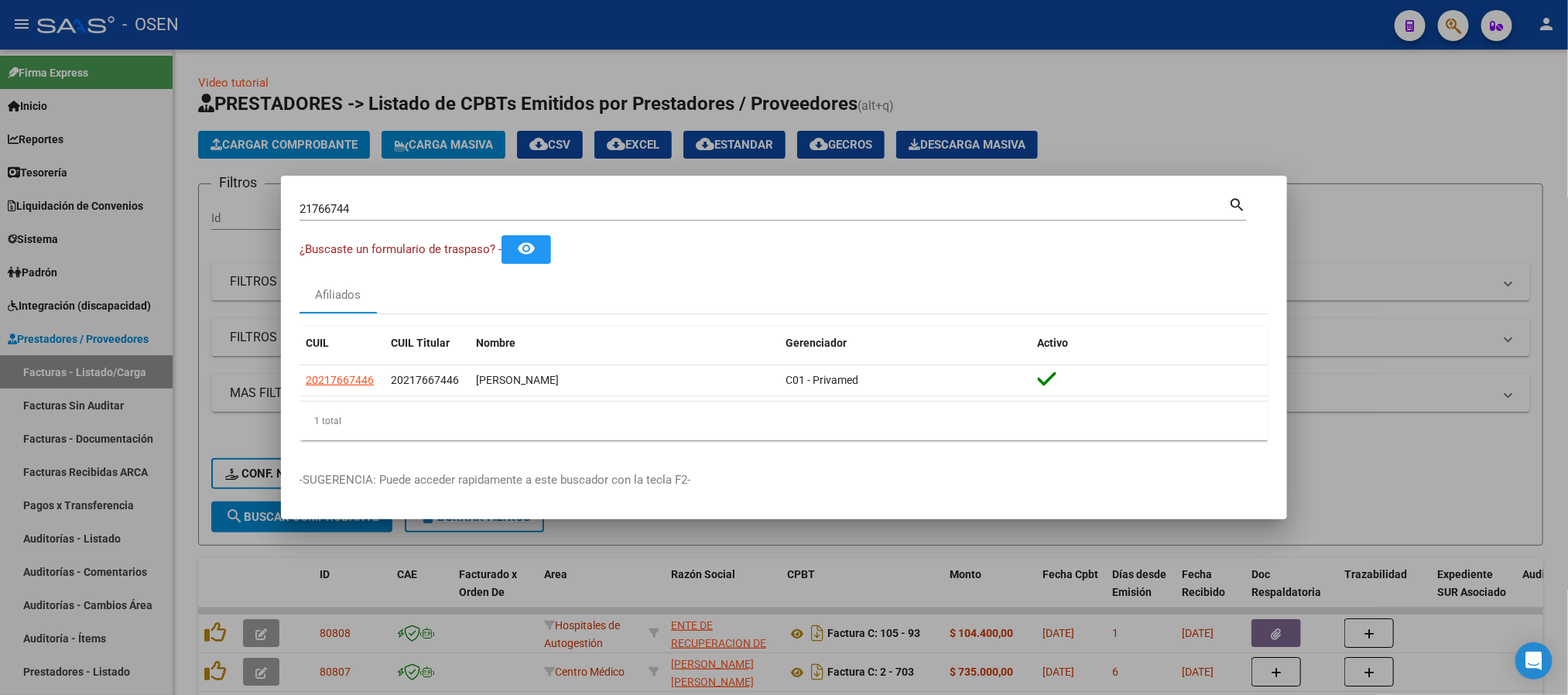
drag, startPoint x: 379, startPoint y: 212, endPoint x: 0, endPoint y: 251, distance: 381.0
click at [0, 264] on div "21766744 Buscar (apellido, dni, cuil, nro traspaso, cuit, obra social) search ¿…" at bounding box center [784, 347] width 1568 height 695
paste input "31.045.567"
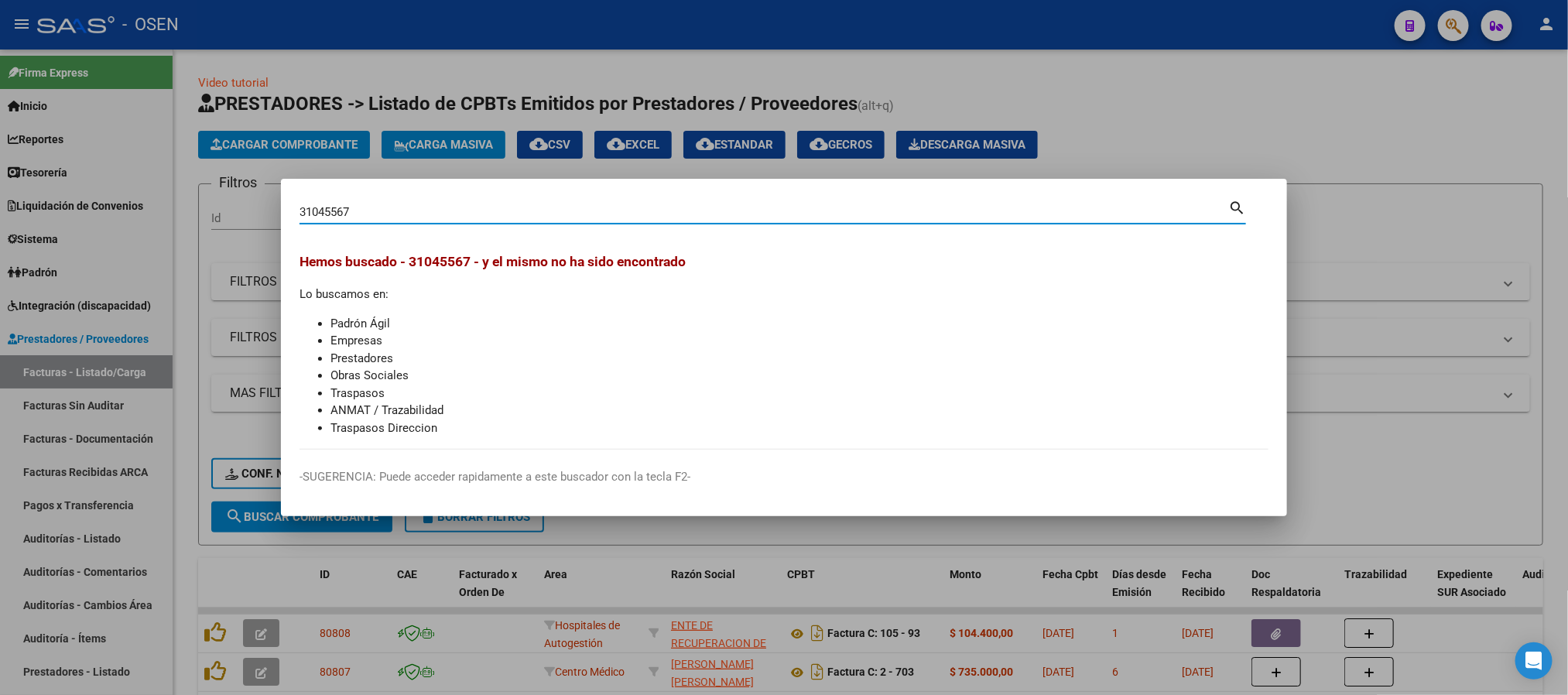
type input "31045567"
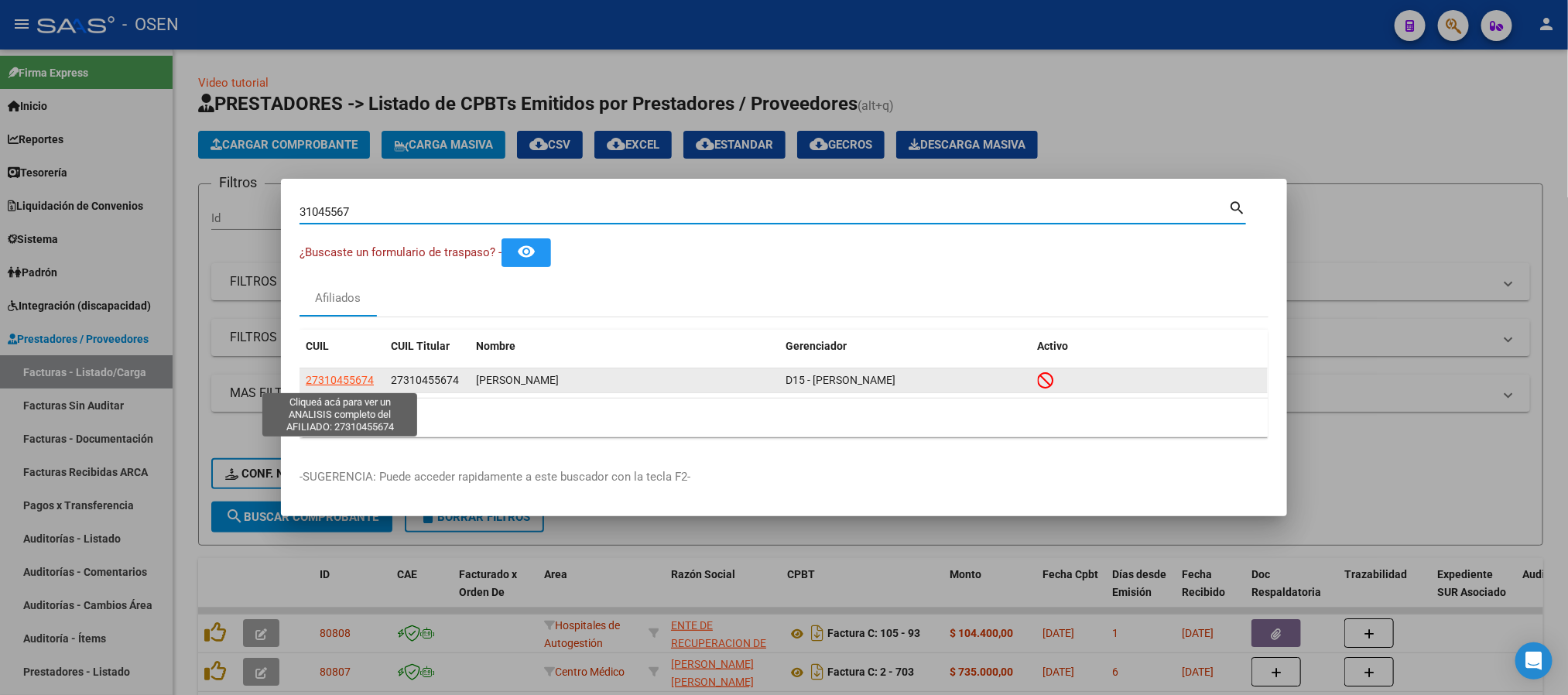
click at [335, 381] on span "27310455674" at bounding box center [339, 380] width 68 height 12
type textarea "27310455674"
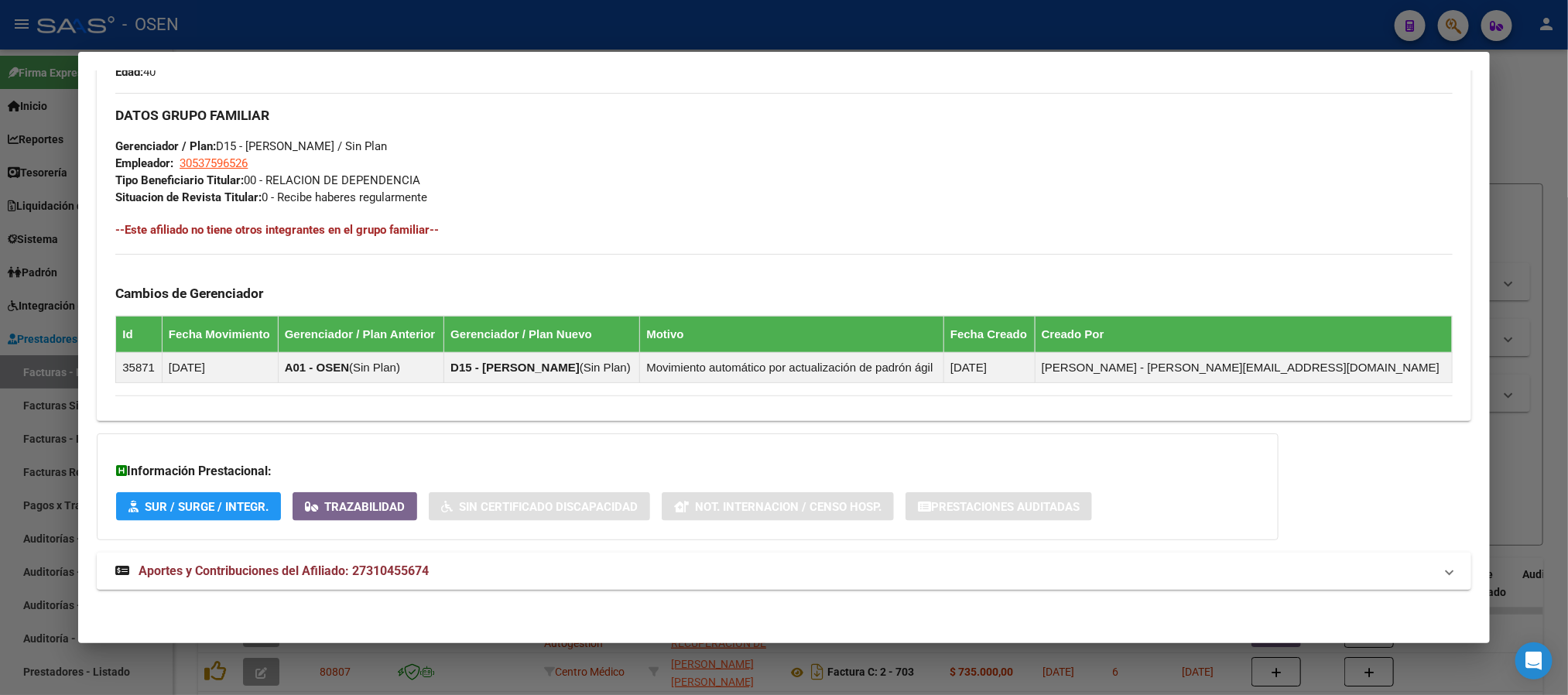
click at [460, 569] on mat-panel-title "Aportes y Contribuciones del Afiliado: 27310455674" at bounding box center [774, 570] width 1318 height 18
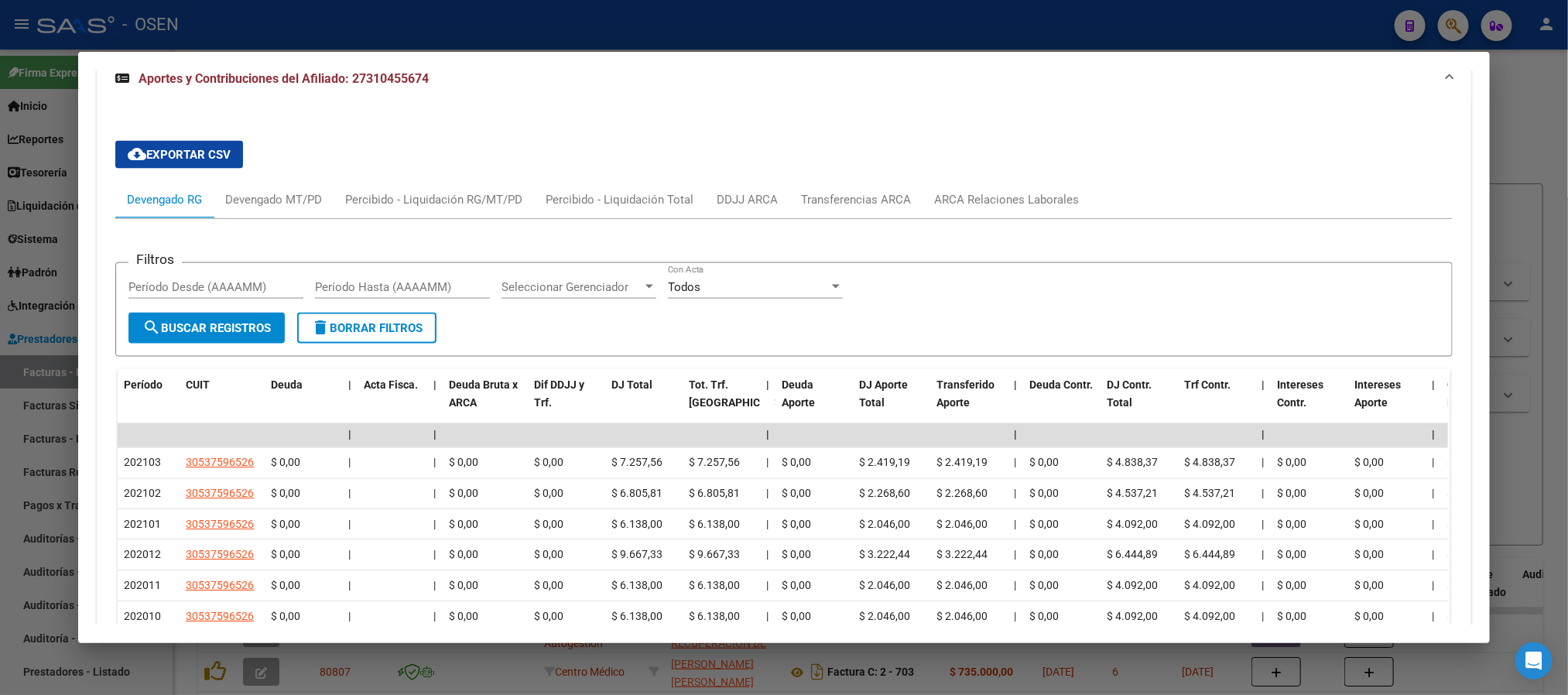
scroll to position [1144, 0]
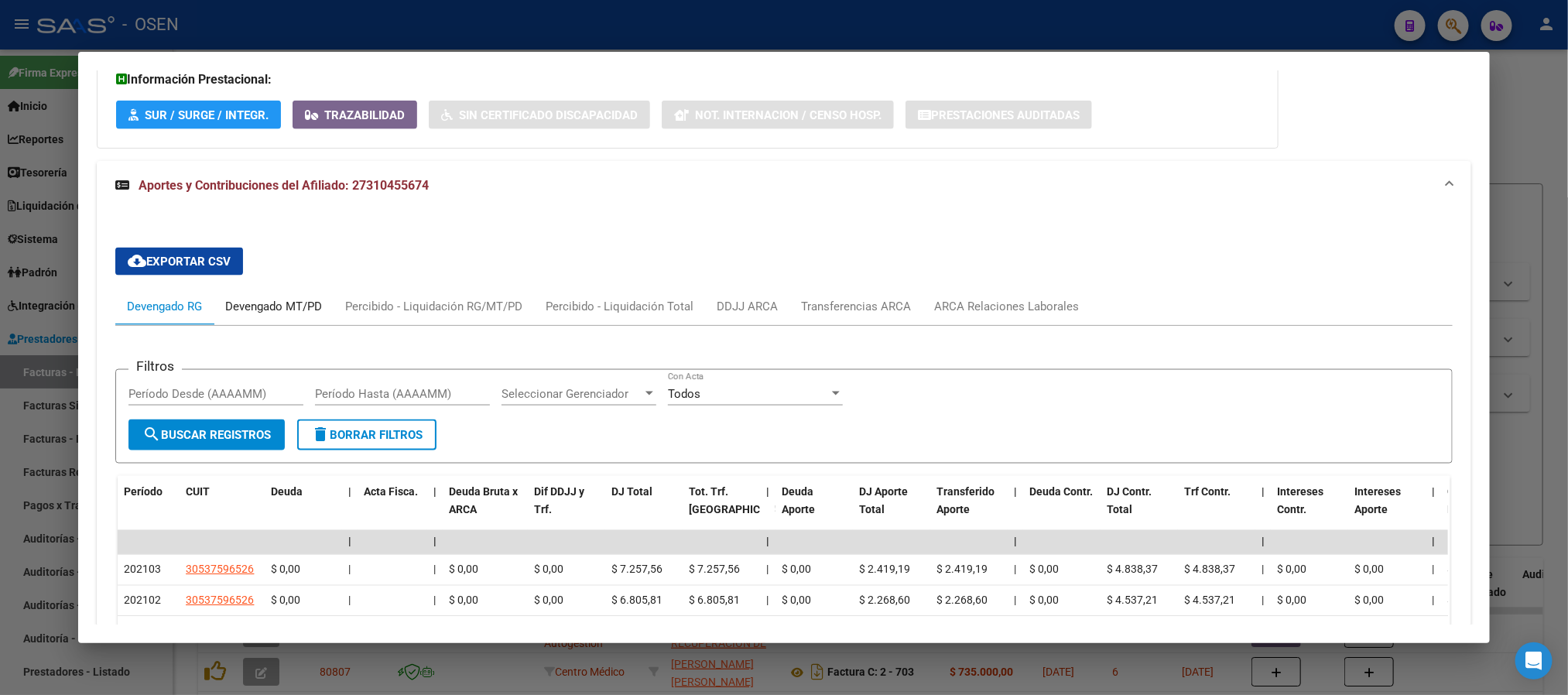
click at [300, 297] on div "Devengado MT/PD" at bounding box center [273, 307] width 120 height 37
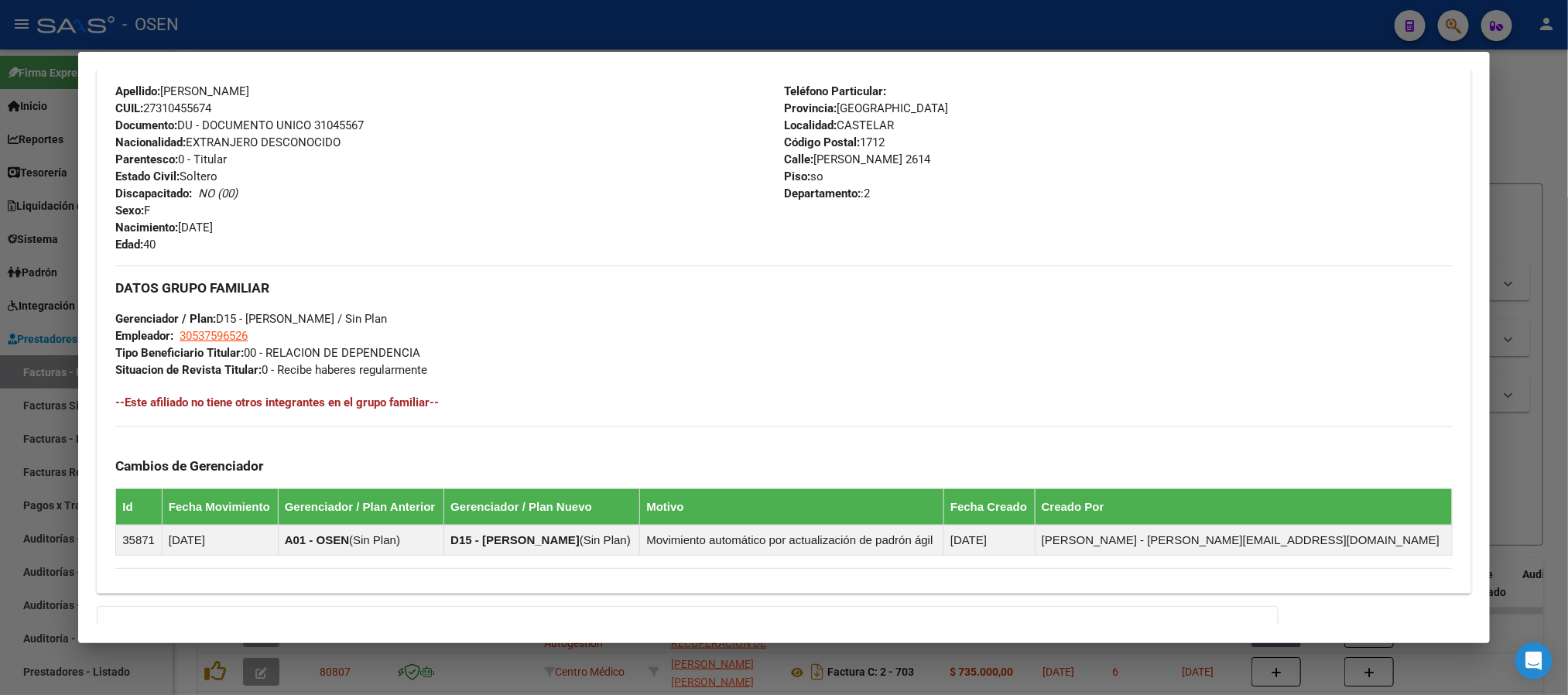
scroll to position [332, 0]
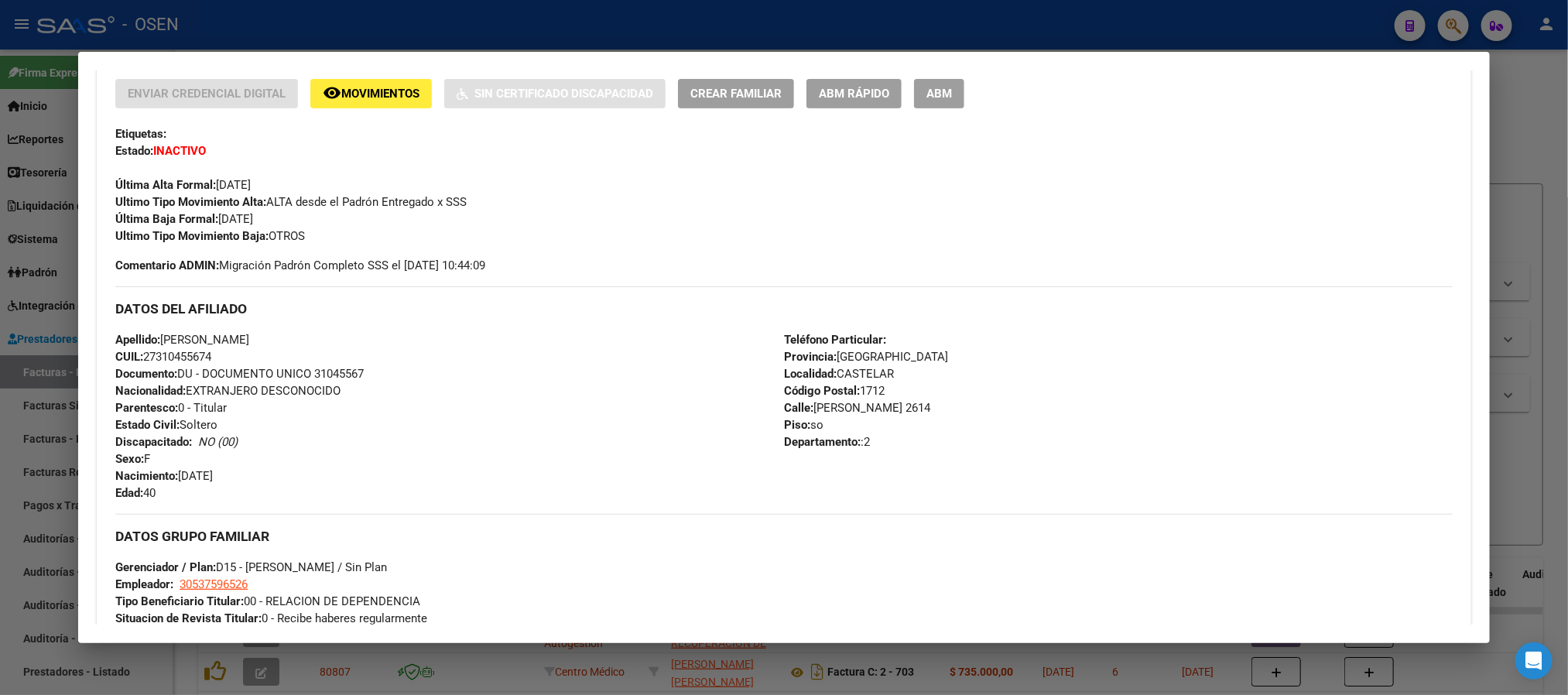
drag, startPoint x: 229, startPoint y: 353, endPoint x: 98, endPoint y: 340, distance: 131.6
click at [98, 340] on div "Enviar Credencial Digital remove_red_eye Movimientos Sin Certificado Discapacid…" at bounding box center [783, 453] width 1374 height 749
copy div "Apellido: SOTELO LORENA CUIL: 27310455674"
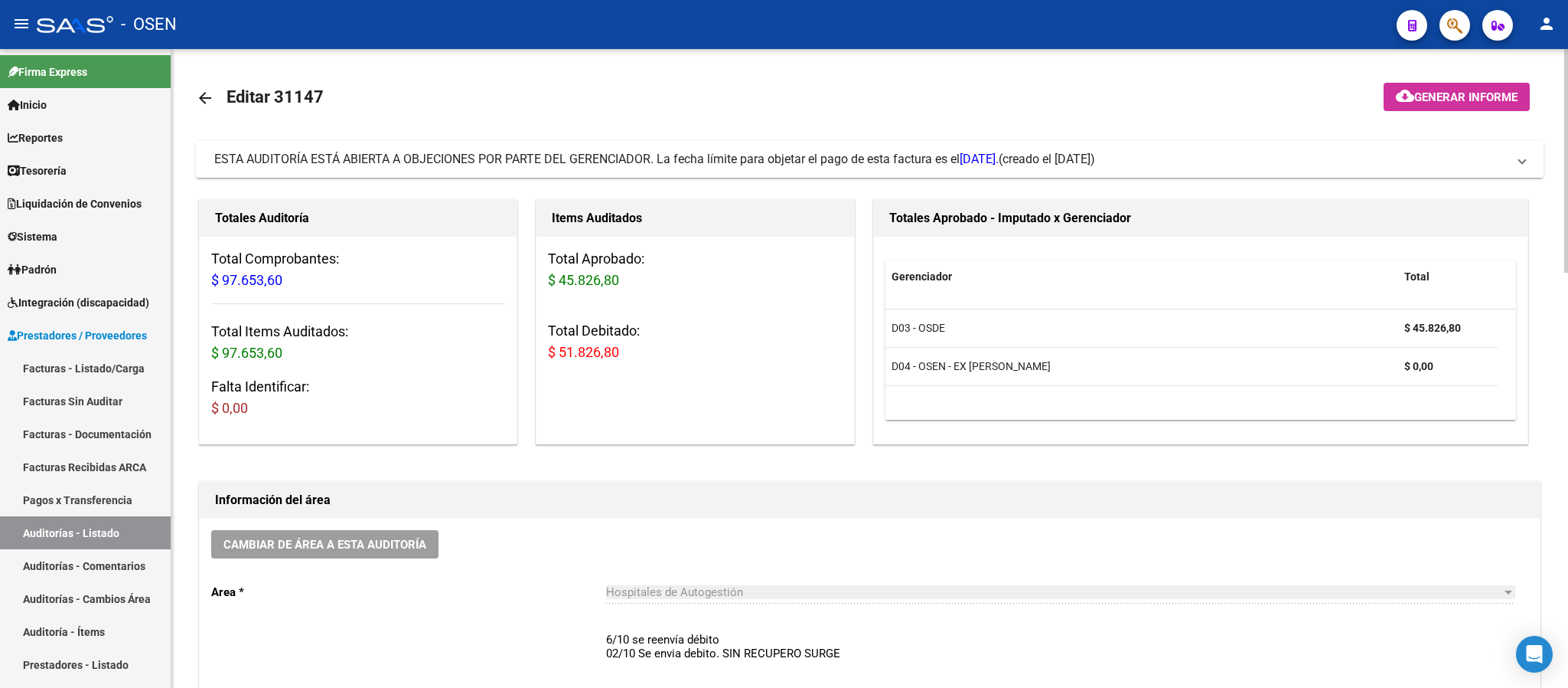
click at [660, 154] on span "ESTA AUDITORÍA ESTÁ ABIERTA A OBJECIONES POR PARTE DEL GERENCIADOR. La fecha lí…" at bounding box center [607, 158] width 785 height 15
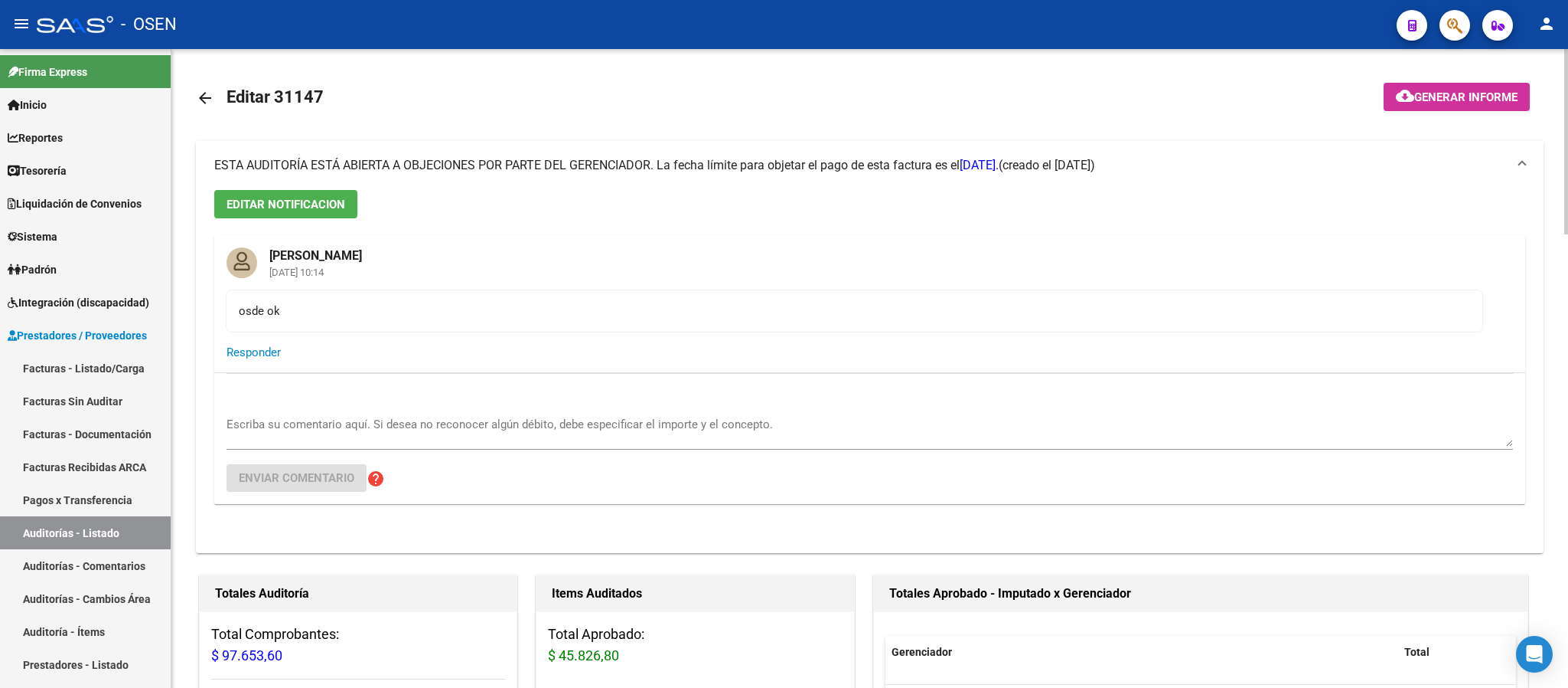
click at [660, 154] on mat-expansion-panel-header "ESTA AUDITORÍA ESTÁ ABIERTA A OBJECIONES POR PARTE DEL GERENCIADOR. La fecha lí…" at bounding box center [869, 165] width 1348 height 49
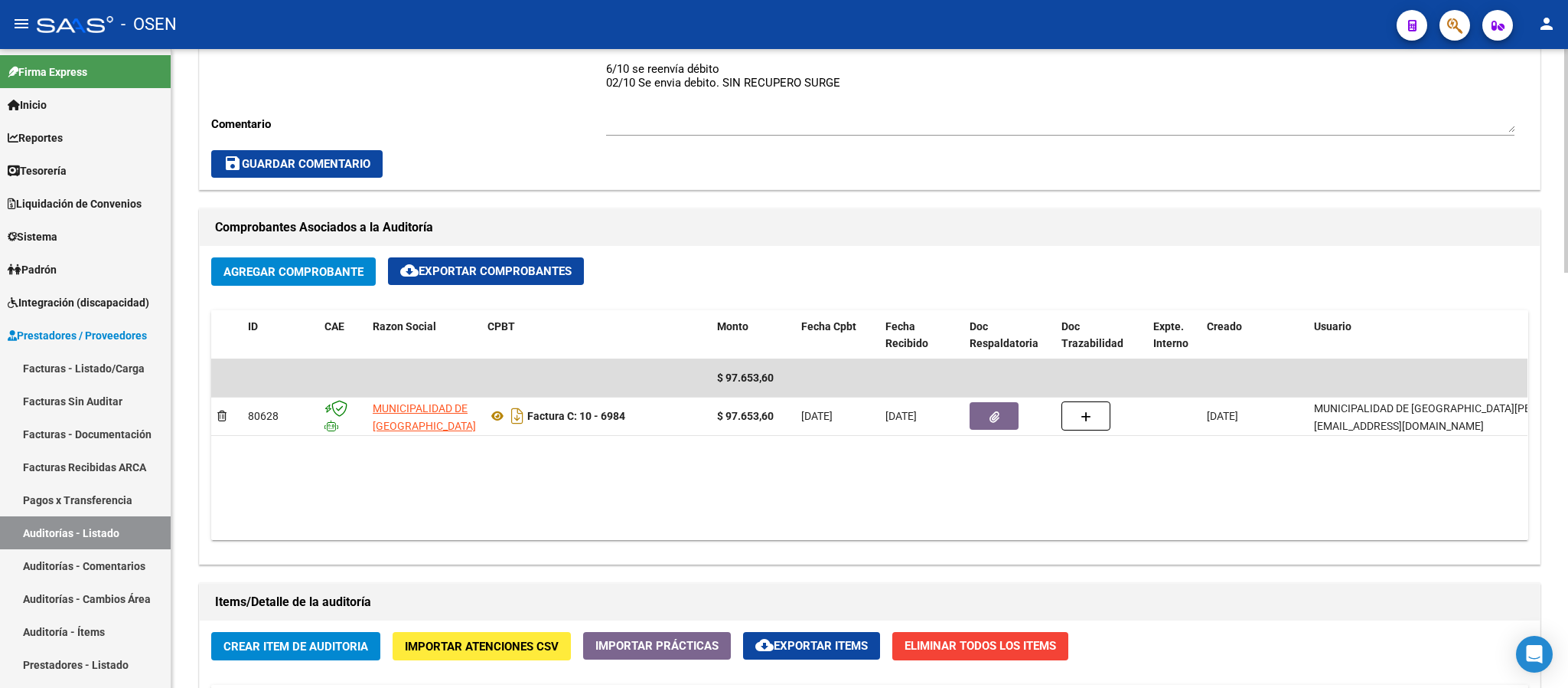
scroll to position [574, 0]
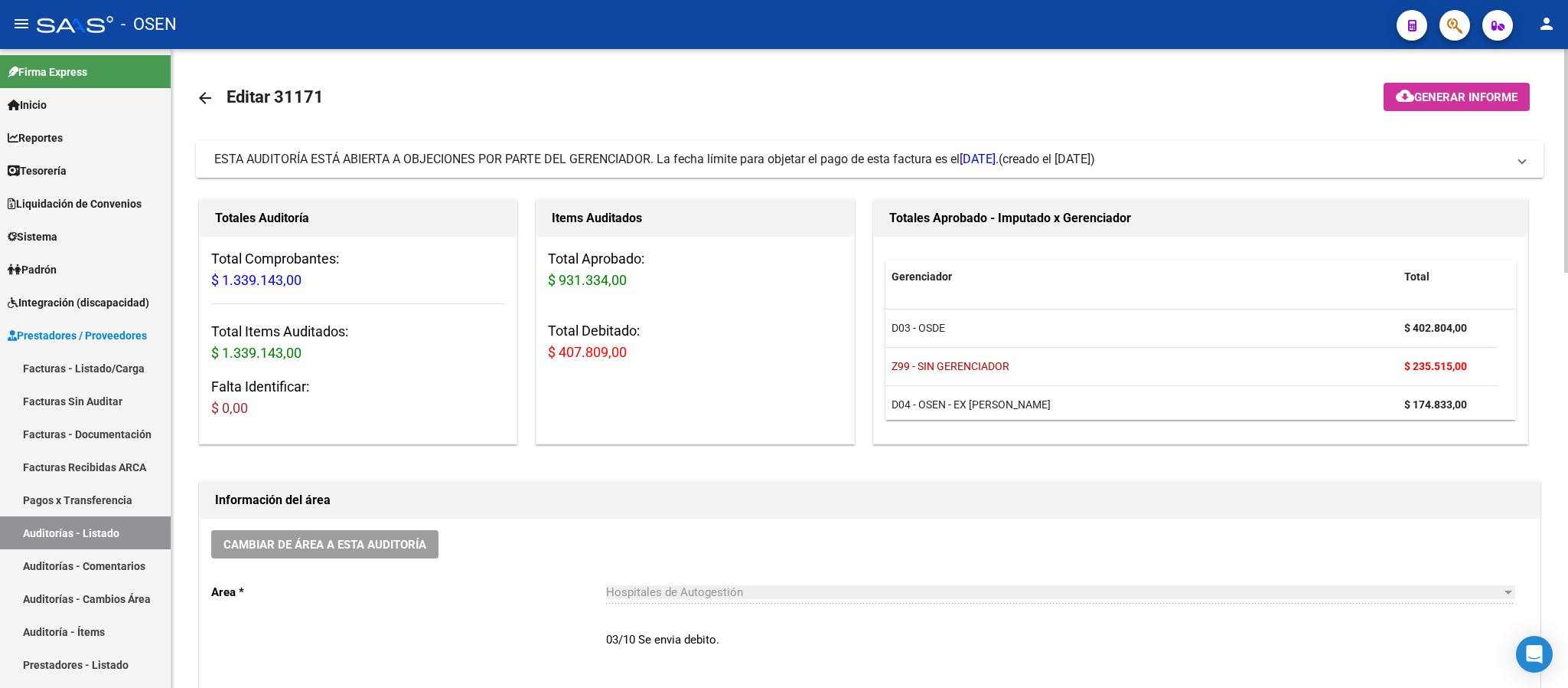
click at [650, 164] on span "ESTA AUDITORÍA ESTÁ ABIERTA A OBJECIONES POR PARTE DEL GERENCIADOR. La fecha lí…" at bounding box center [607, 158] width 785 height 15
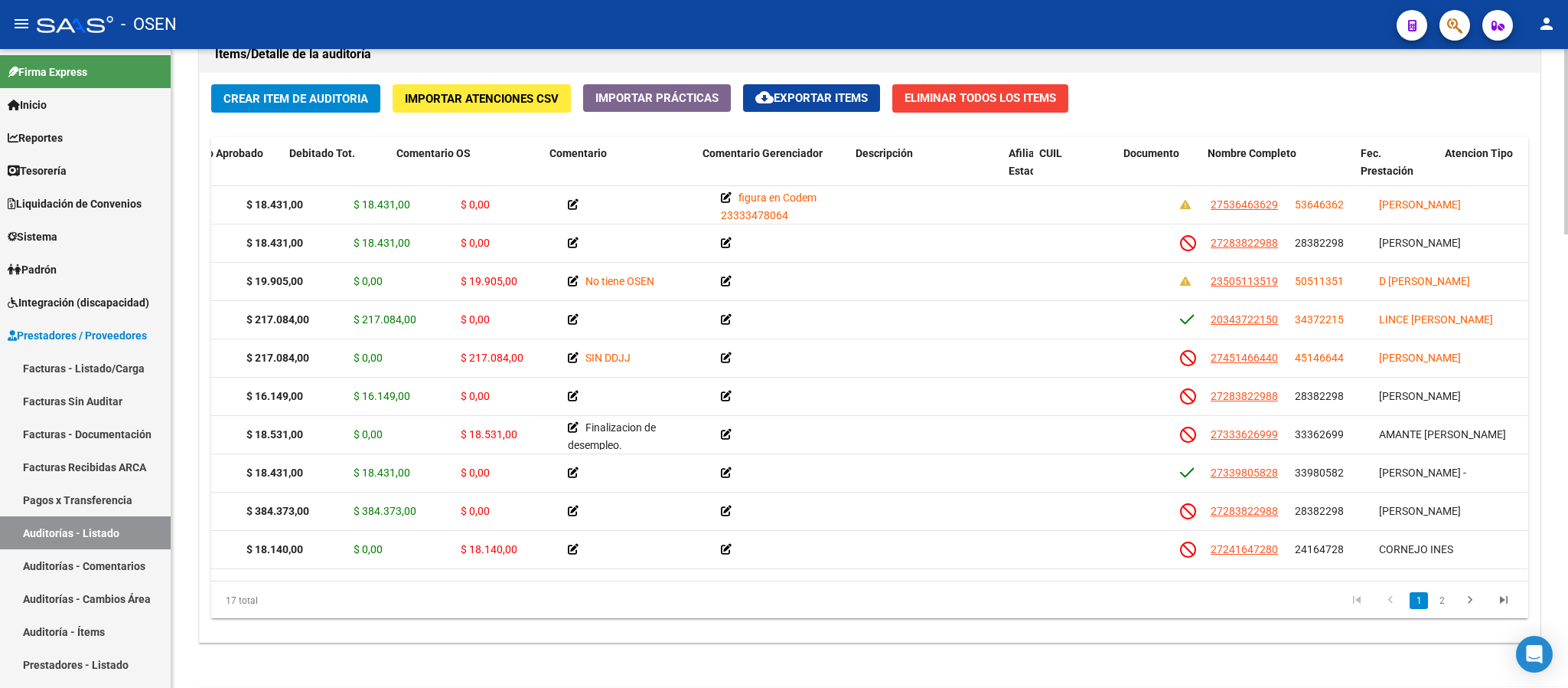
scroll to position [0, 361]
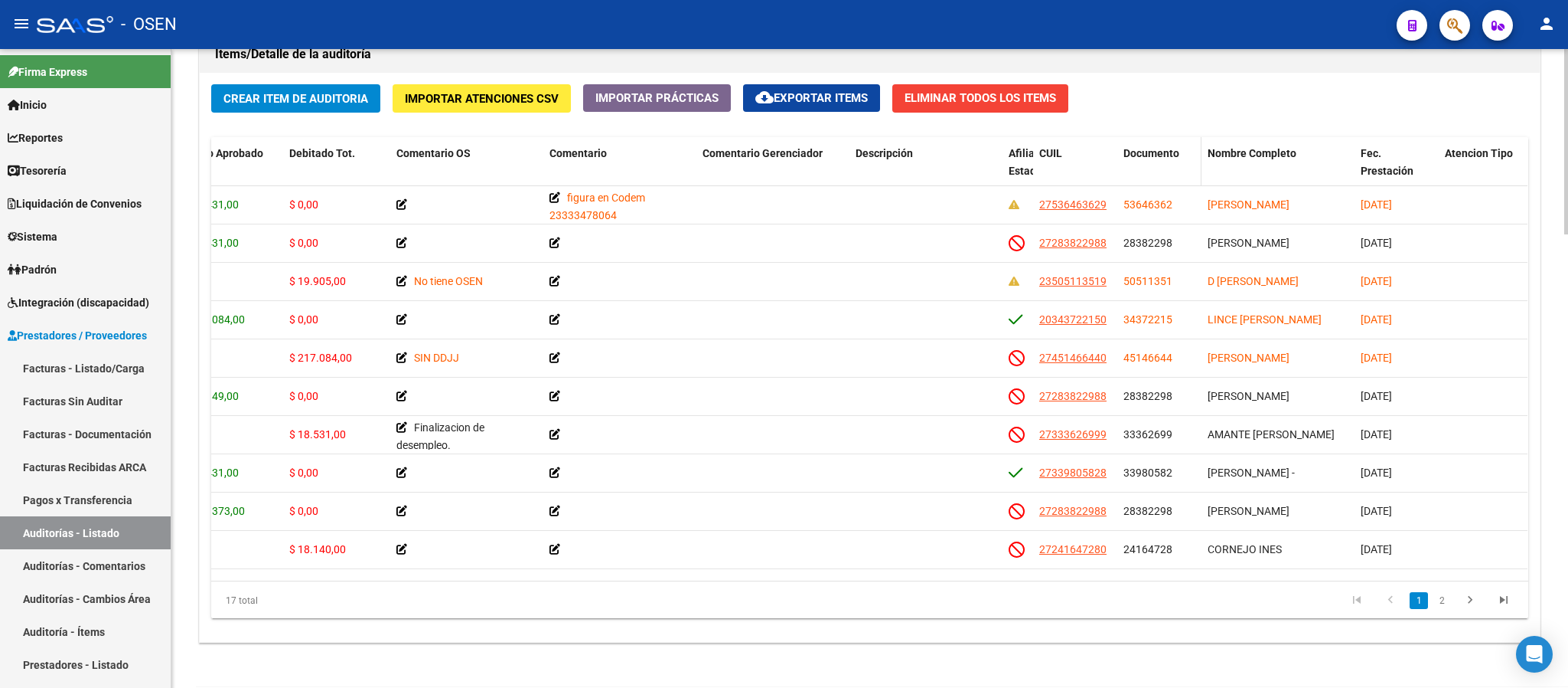
click at [1162, 150] on span "Documento" at bounding box center [1152, 153] width 56 height 12
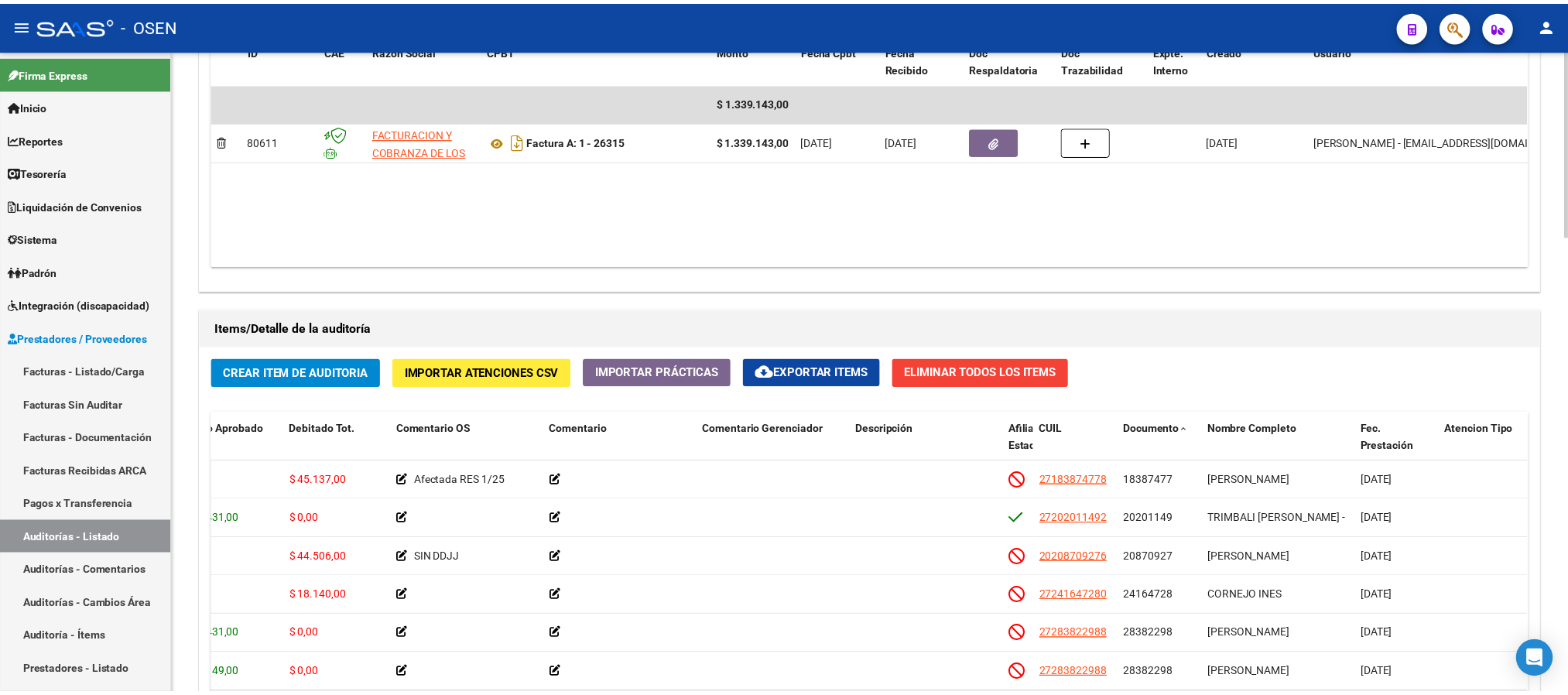
scroll to position [1577, 0]
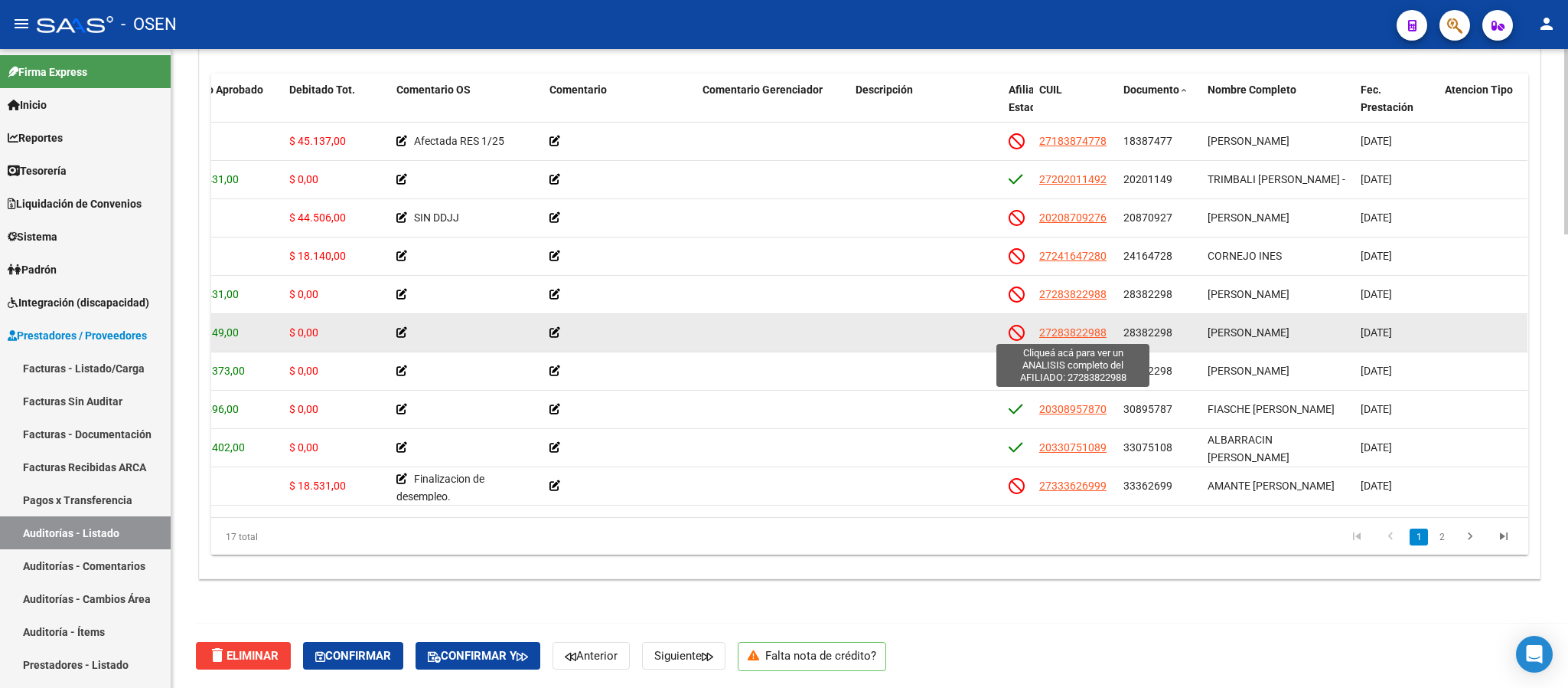
click at [1088, 331] on span "27283822988" at bounding box center [1073, 332] width 67 height 12
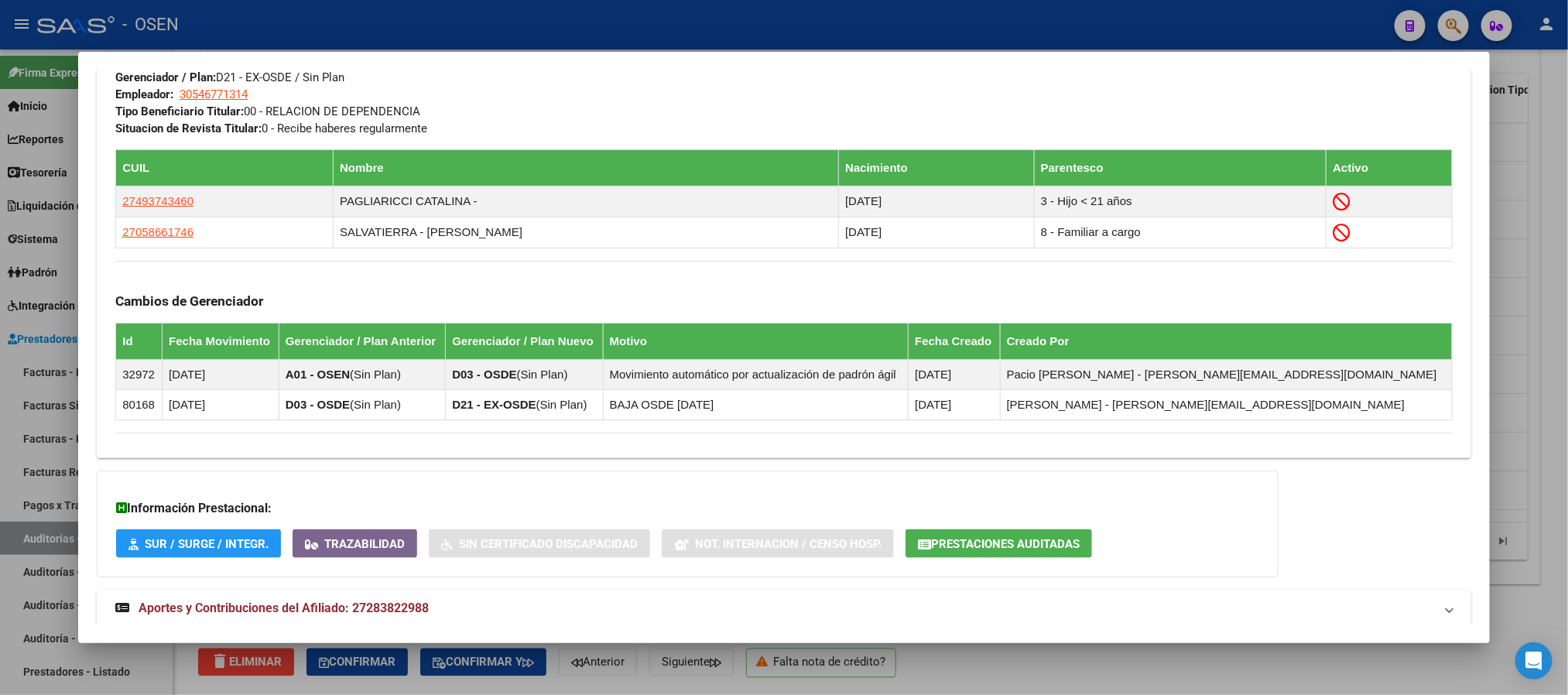
scroll to position [865, 0]
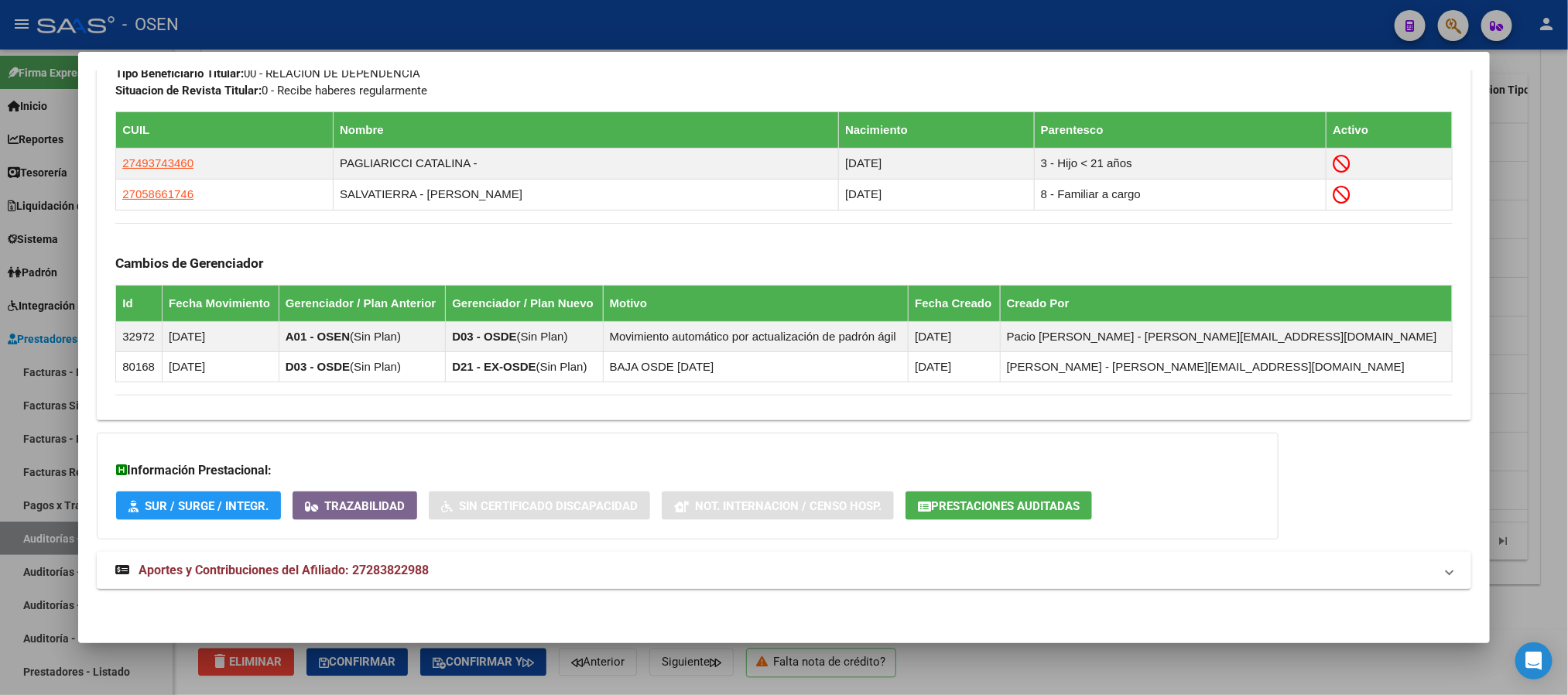
click at [587, 561] on mat-panel-title "Aportes y Contribuciones del Afiliado: 27283822988" at bounding box center [774, 569] width 1318 height 18
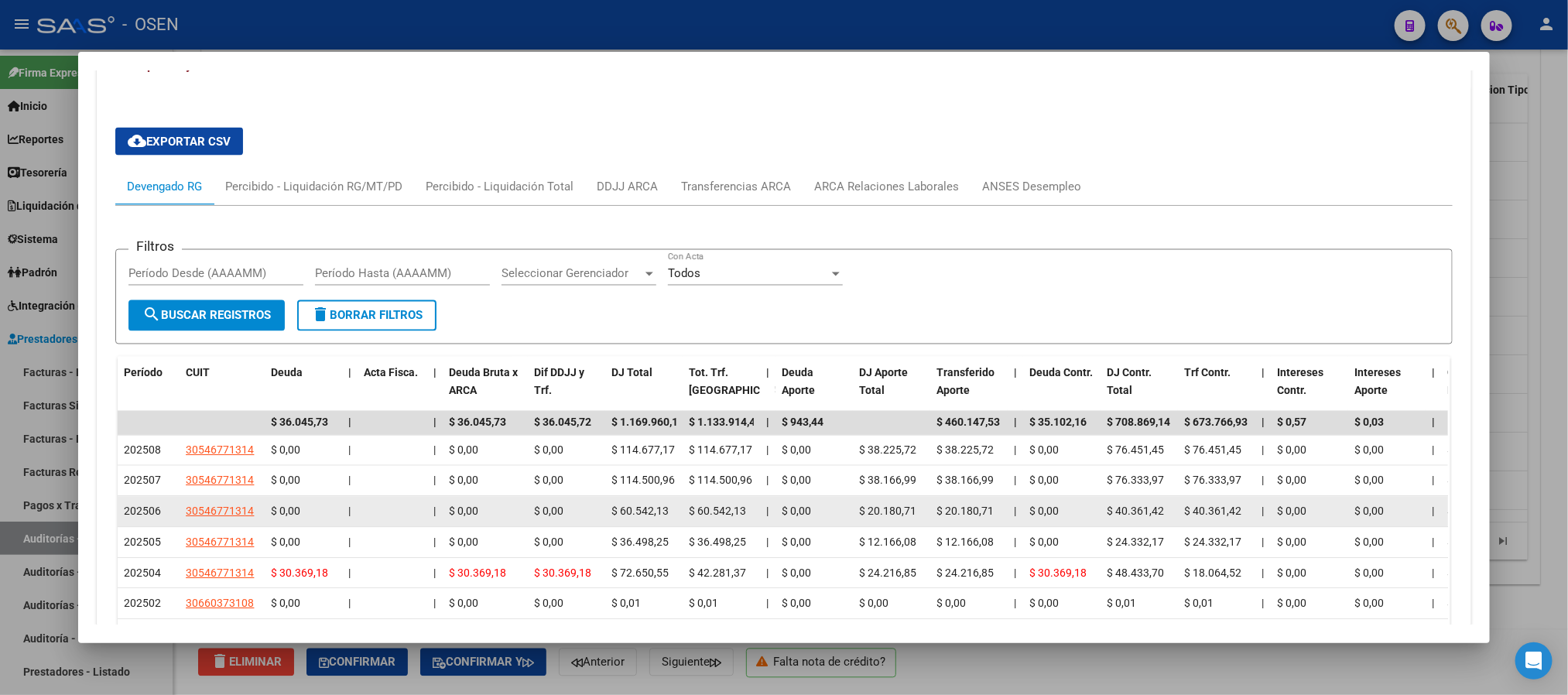
scroll to position [1370, 0]
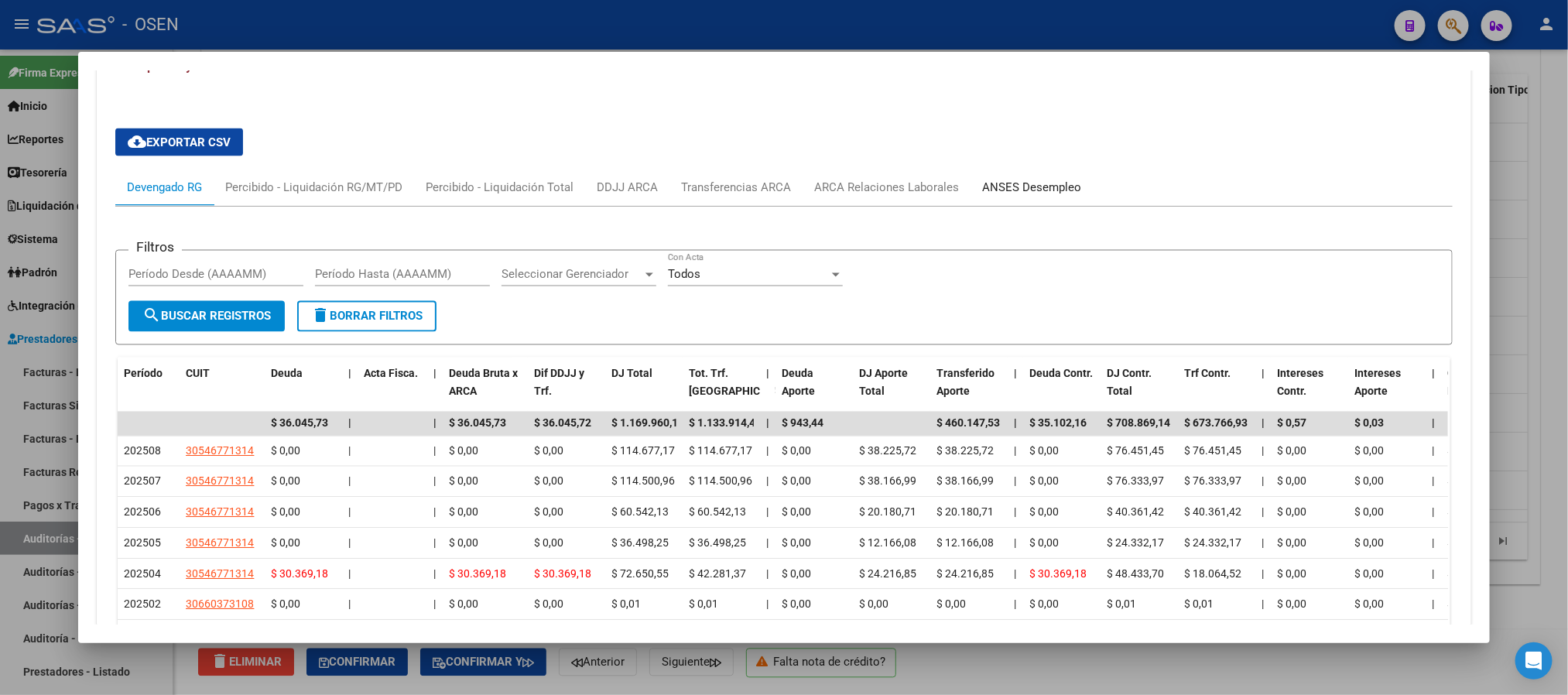
click at [1010, 192] on div "ANSES Desempleo" at bounding box center [1031, 186] width 99 height 17
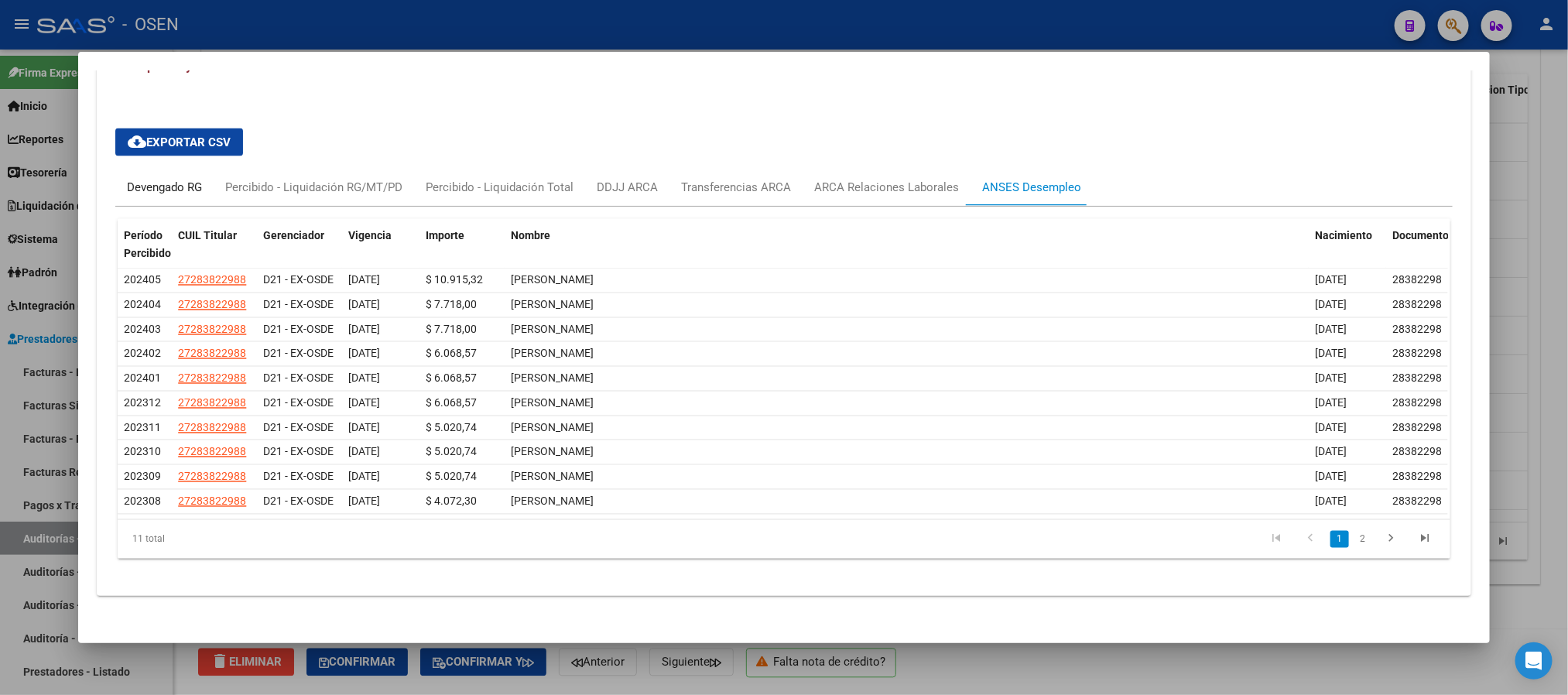
click at [165, 203] on div "Devengado RG" at bounding box center [164, 187] width 98 height 37
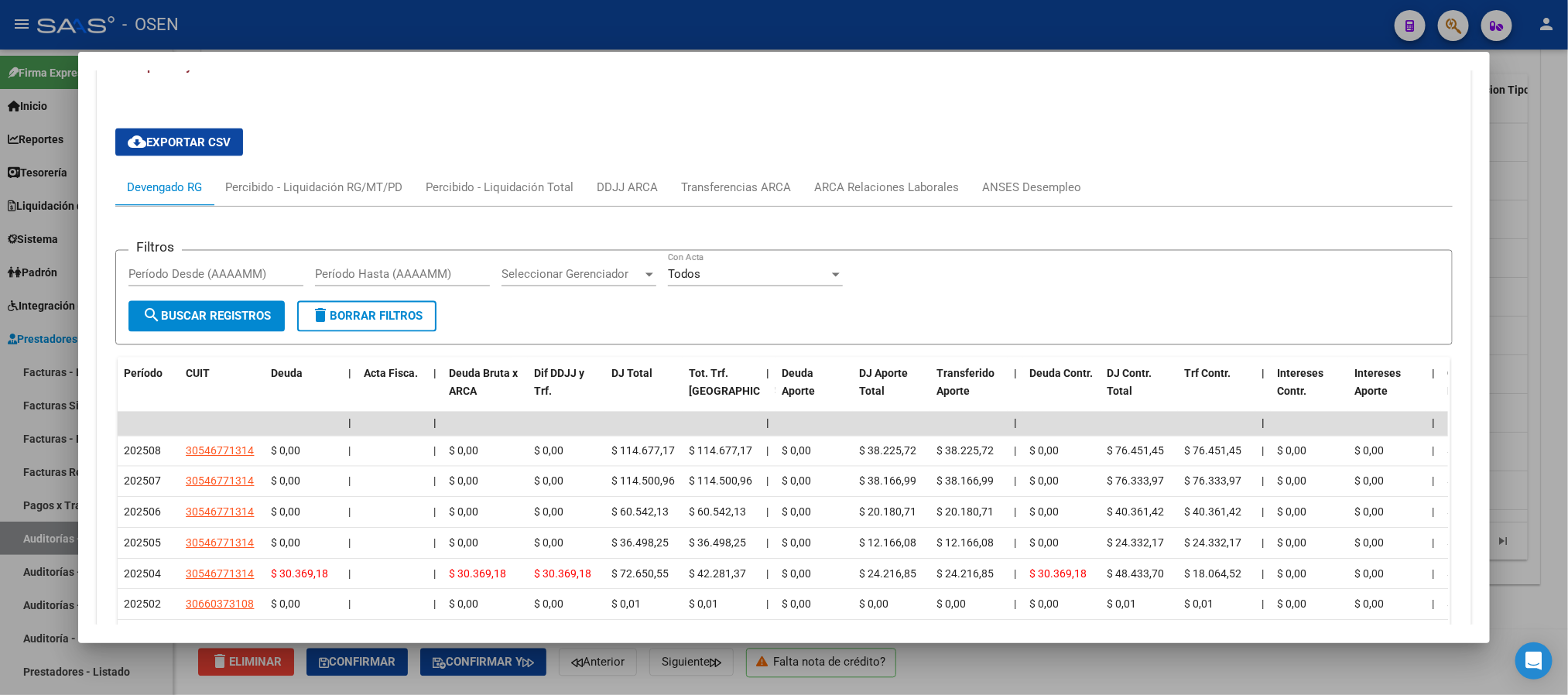
click at [634, 0] on div at bounding box center [784, 347] width 1568 height 695
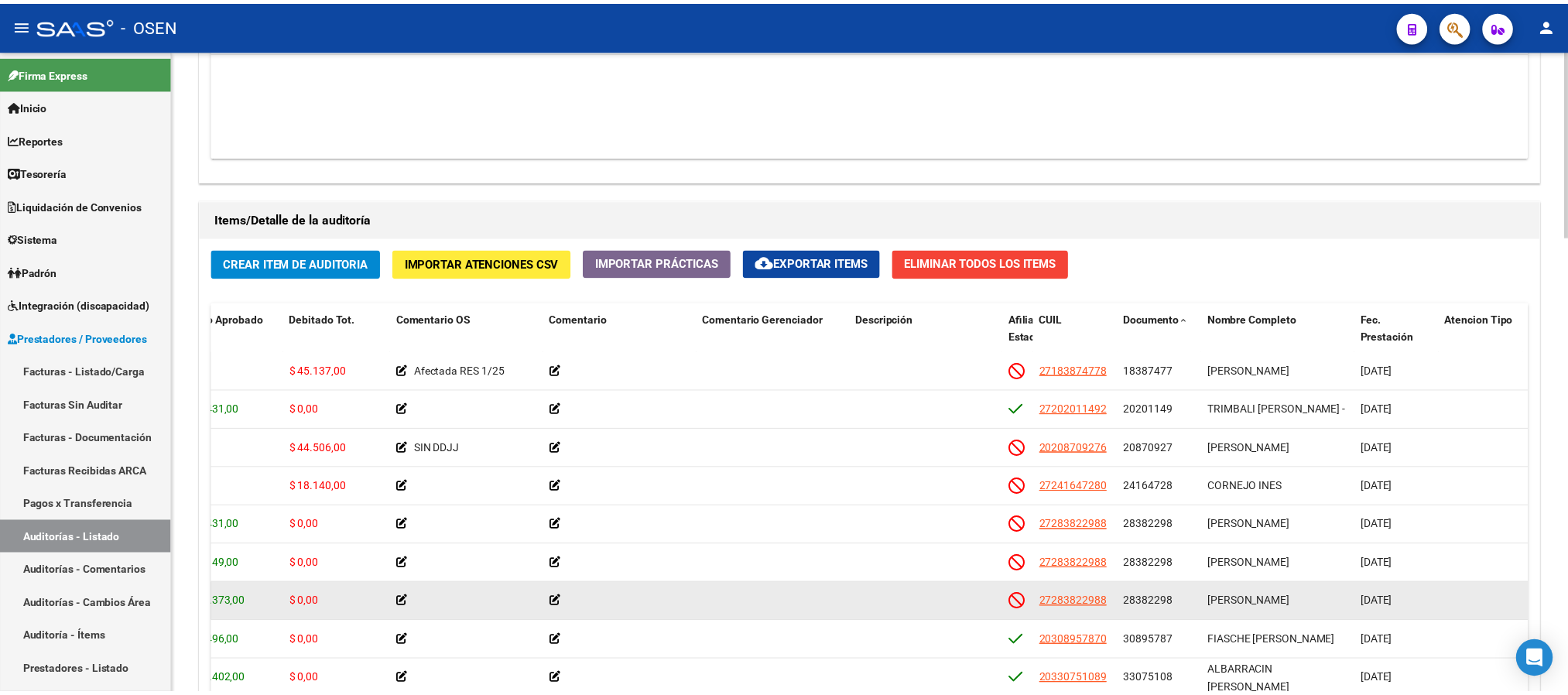
scroll to position [116, 365]
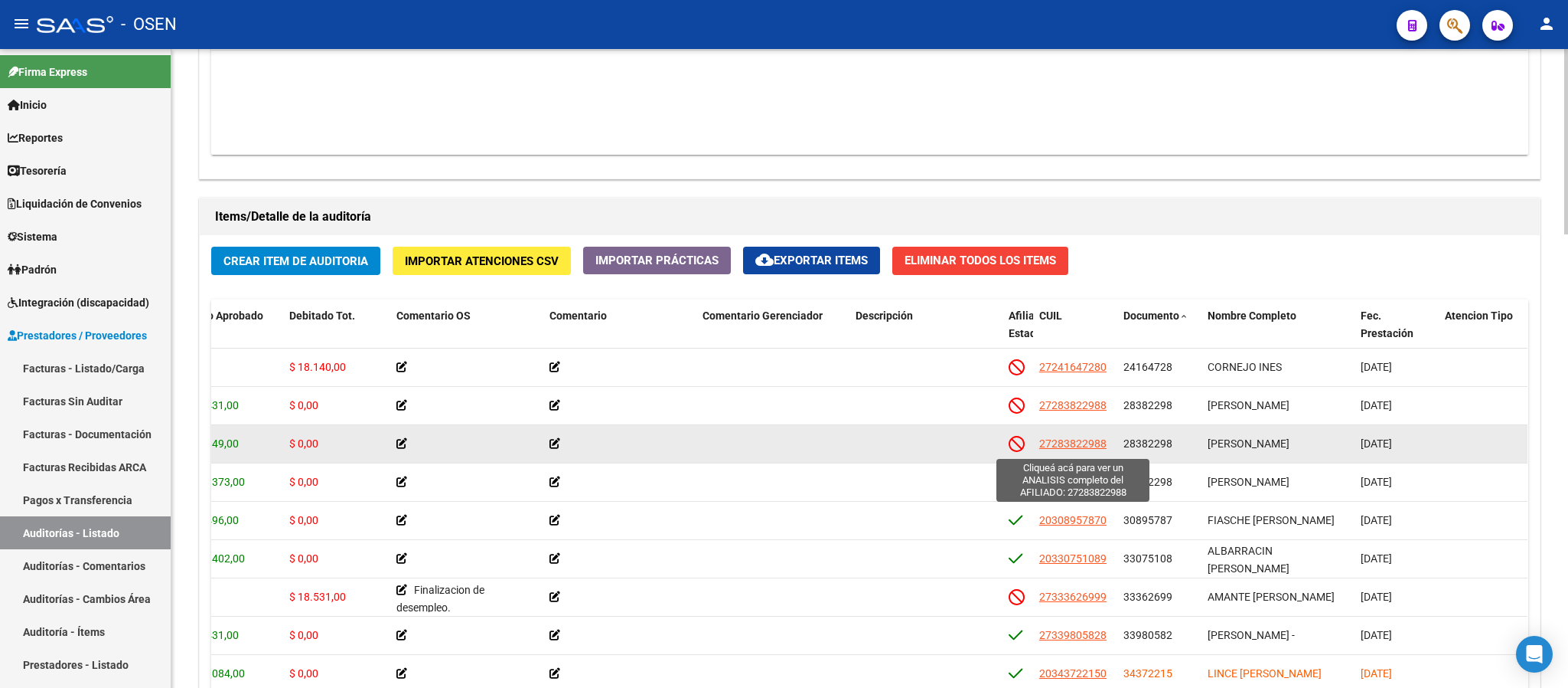
click at [1086, 450] on span "27283822988" at bounding box center [1073, 444] width 67 height 12
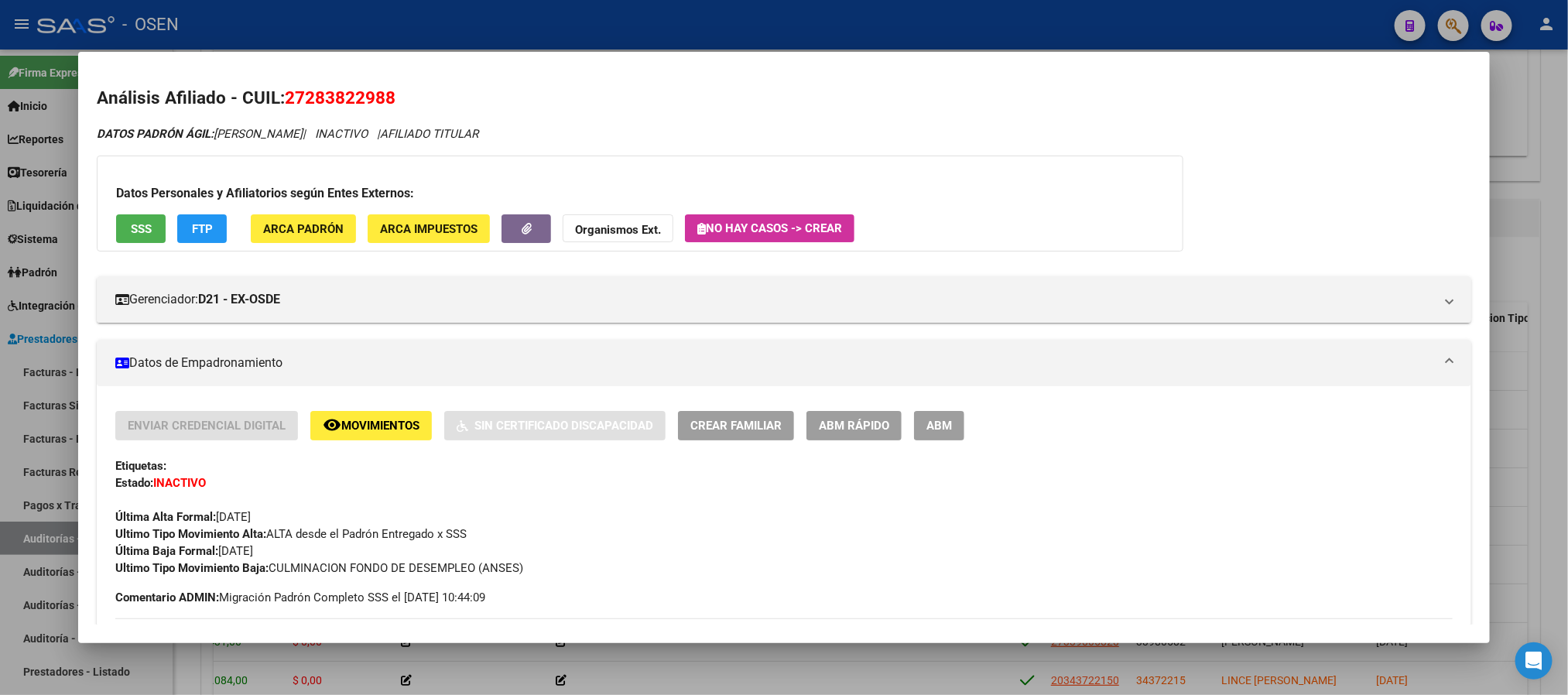
drag, startPoint x: 369, startPoint y: 95, endPoint x: 287, endPoint y: 100, distance: 82.2
click at [287, 100] on h2 "Análisis Afiliado - CUIL: 27283822988" at bounding box center [783, 98] width 1374 height 26
drag, startPoint x: 279, startPoint y: 96, endPoint x: 393, endPoint y: 94, distance: 114.0
click at [393, 94] on h2 "Análisis Afiliado - CUIL: 27283822988" at bounding box center [783, 98] width 1374 height 26
copy span "27283822988"
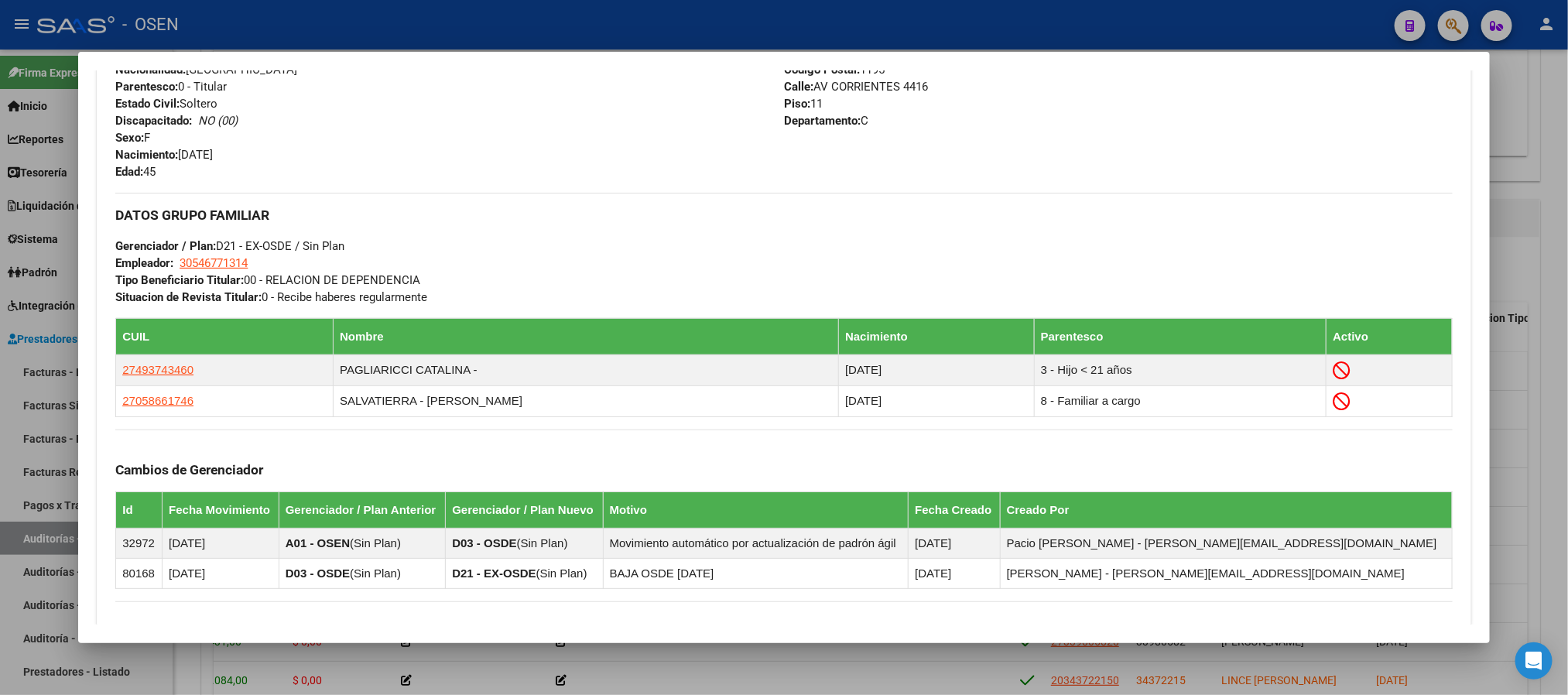
scroll to position [865, 0]
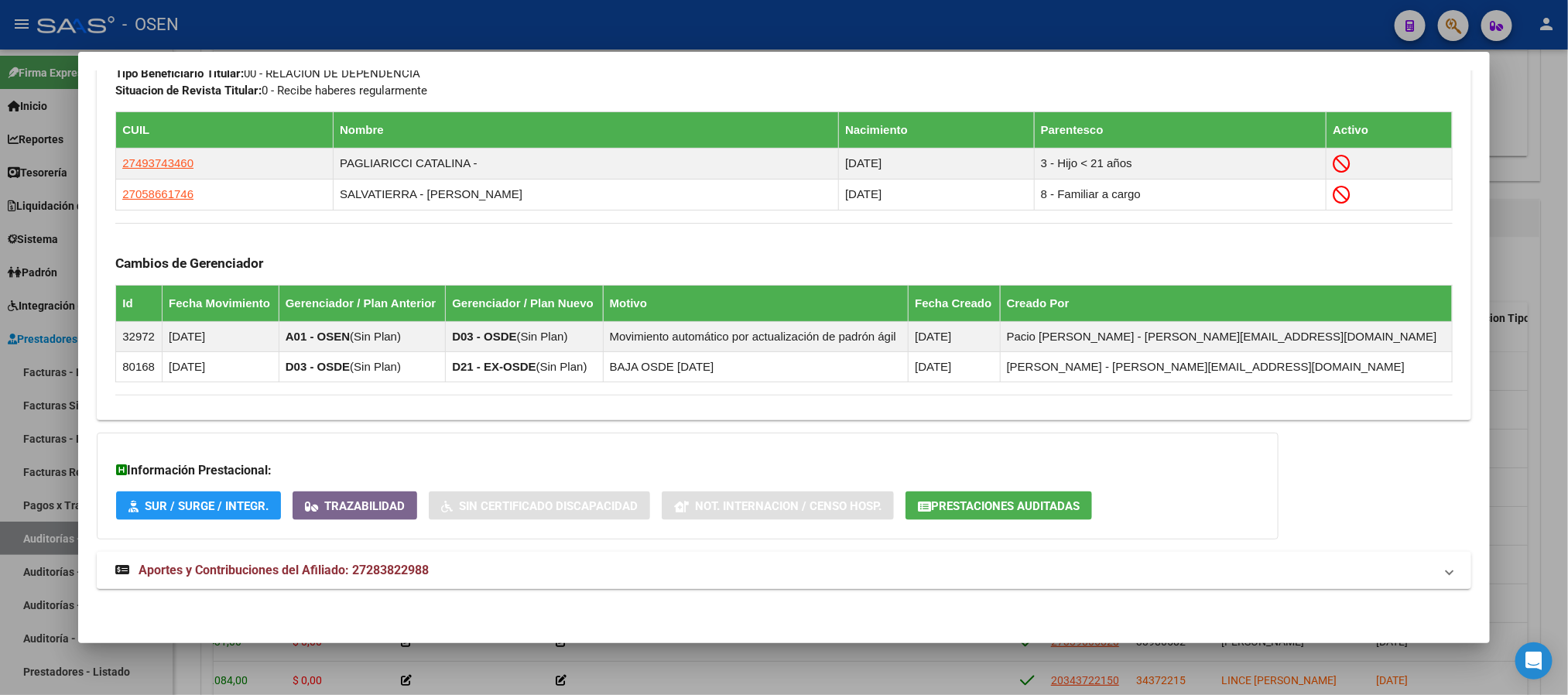
click at [722, 579] on mat-panel-title "Aportes y Contribuciones del Afiliado: 27283822988" at bounding box center [774, 569] width 1318 height 18
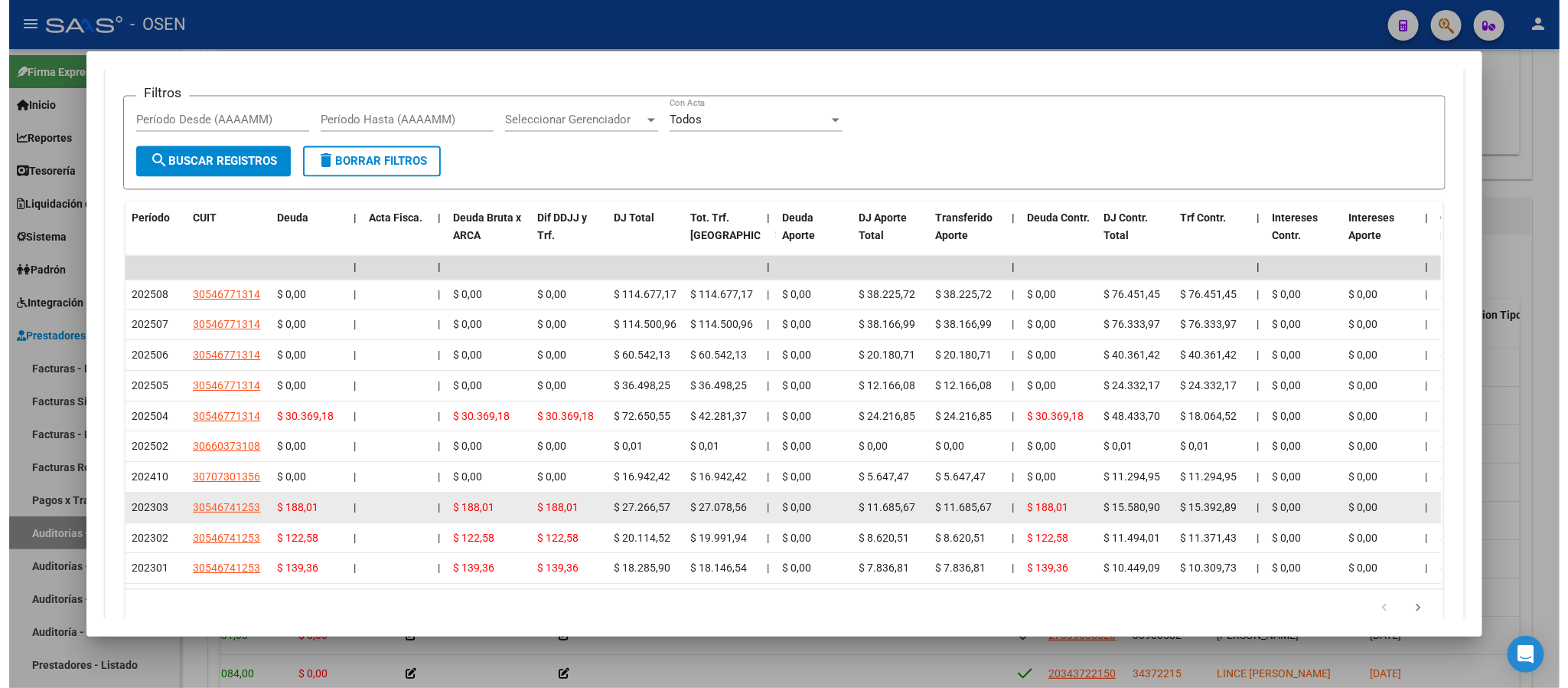
scroll to position [1586, 0]
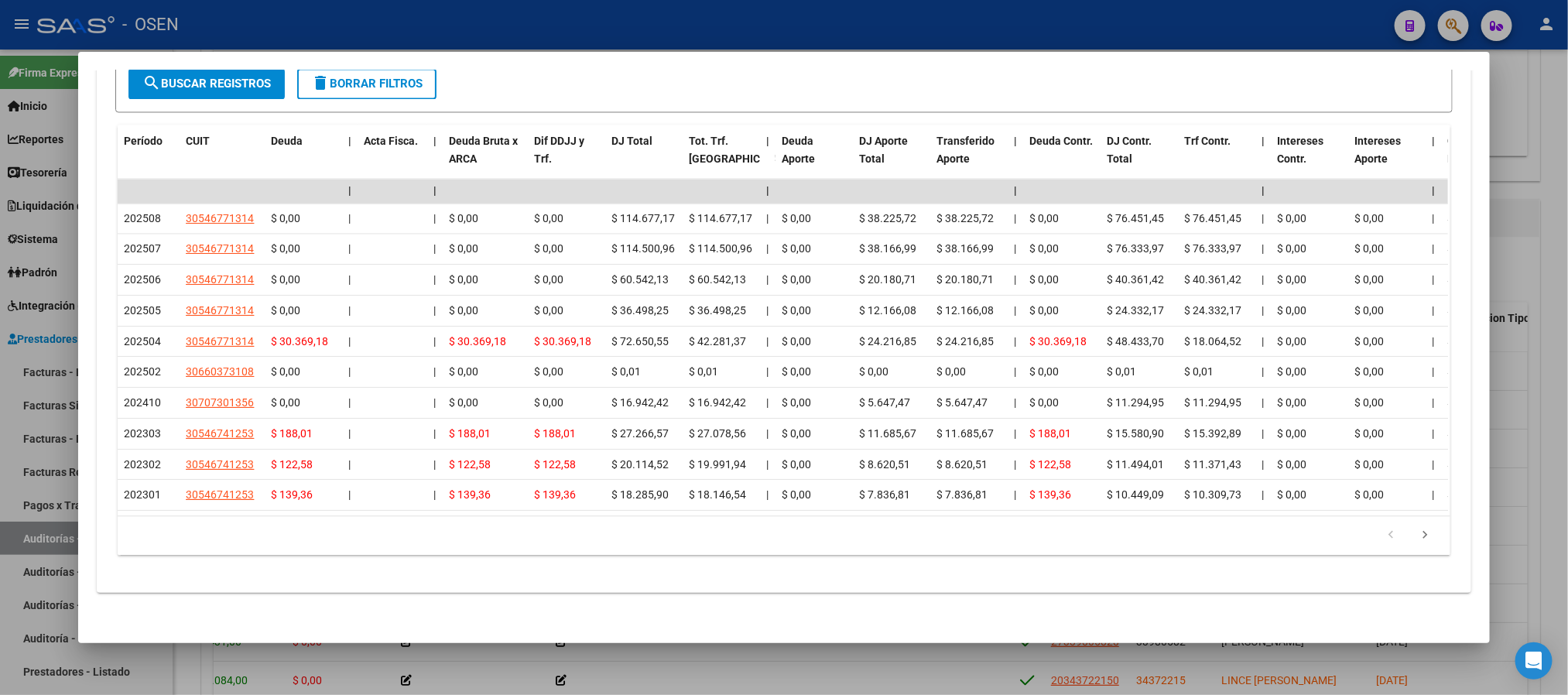
click at [615, 33] on div at bounding box center [784, 347] width 1568 height 695
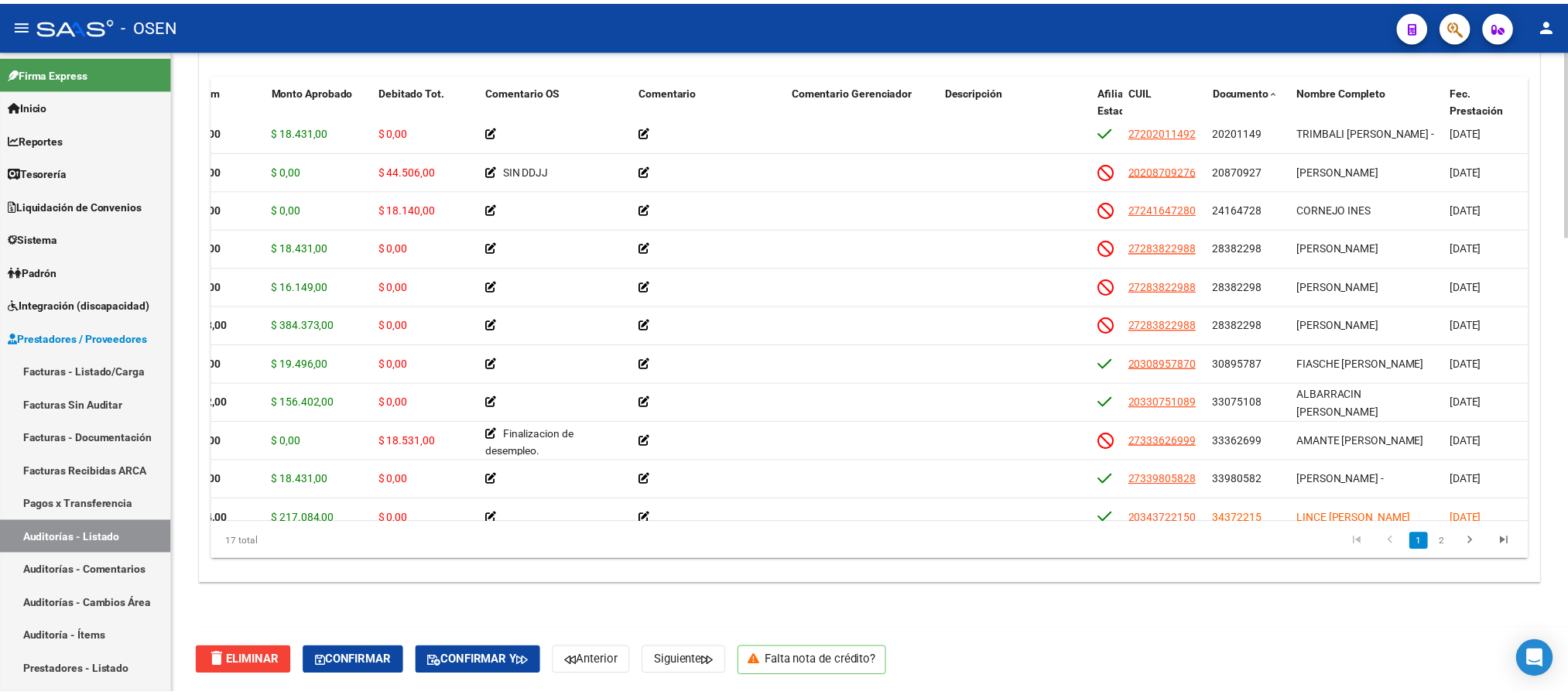
scroll to position [49, 0]
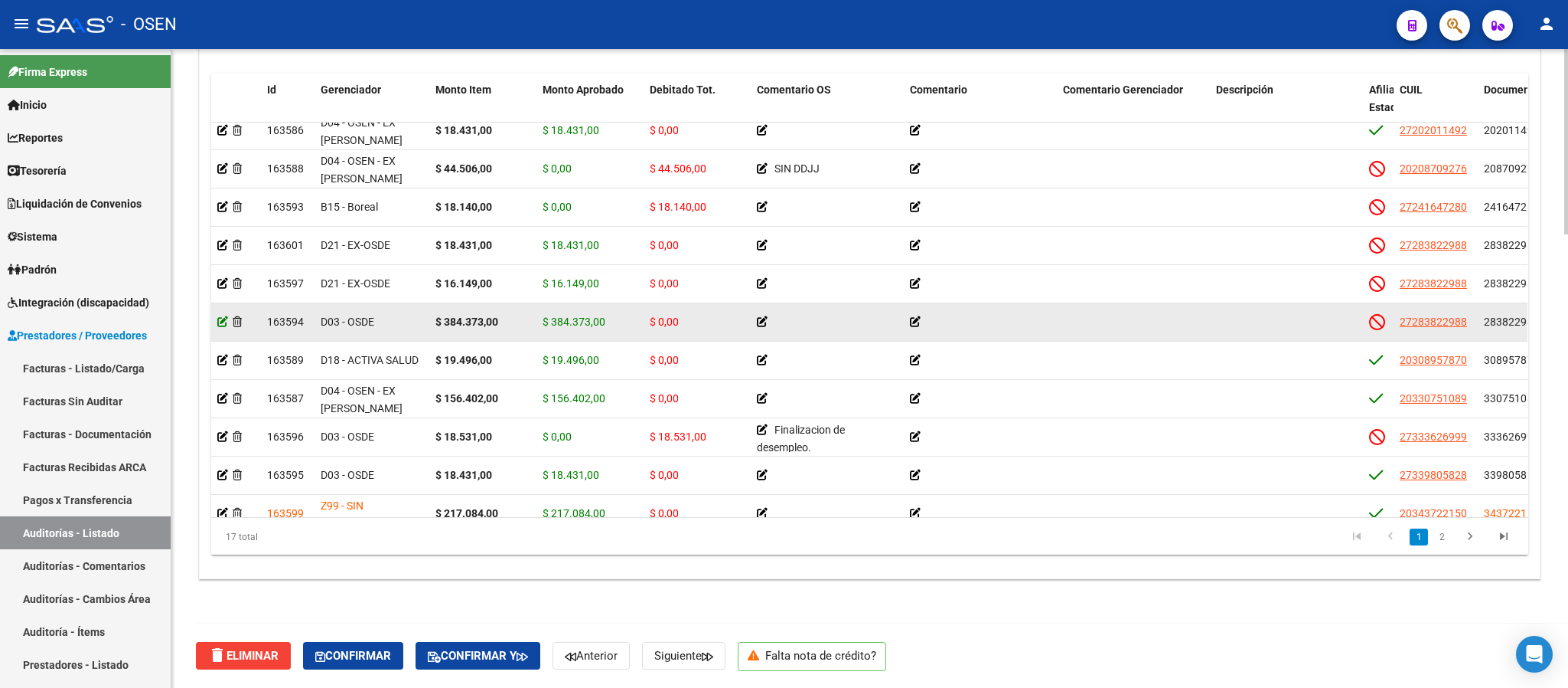
click at [226, 320] on icon at bounding box center [223, 322] width 10 height 10
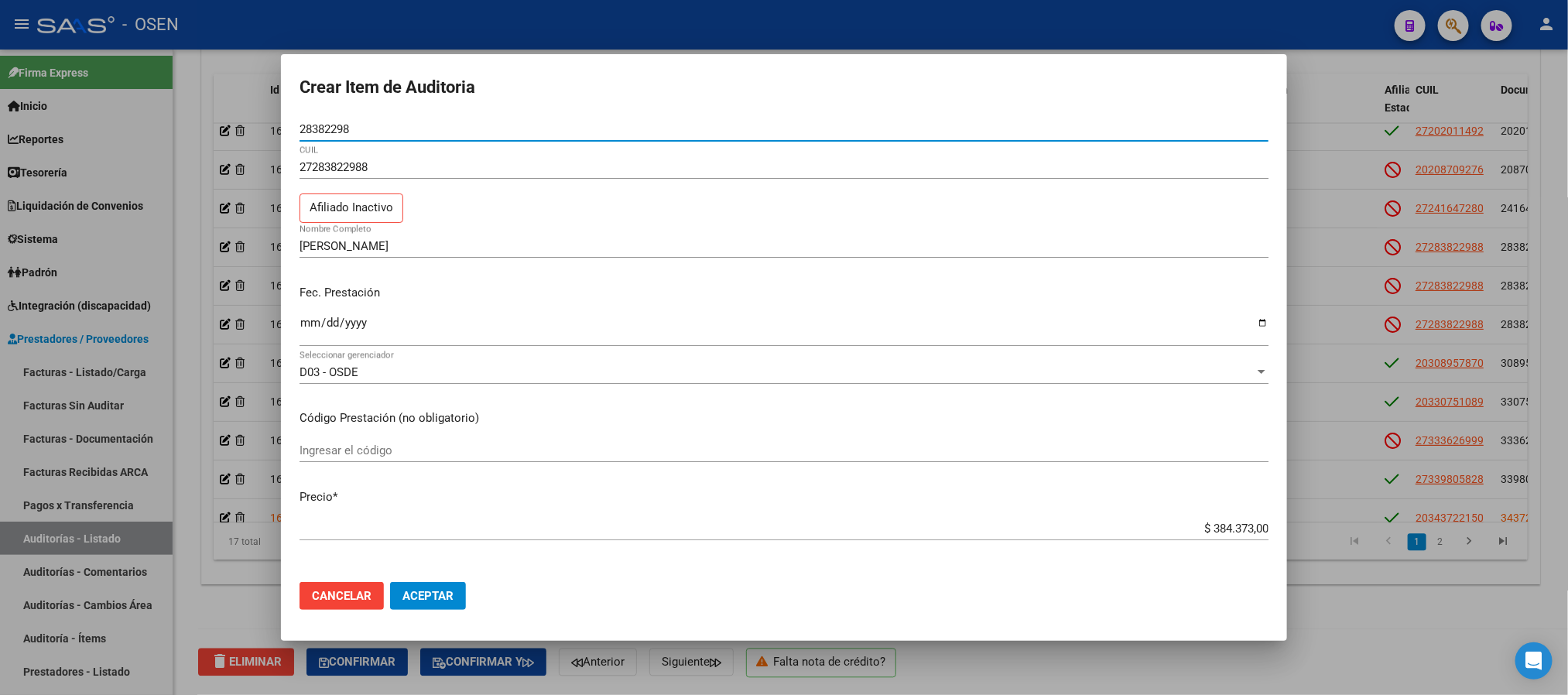
click at [490, 358] on div "2025-09-25 Ingresar la fecha" at bounding box center [784, 337] width 969 height 47
click at [490, 362] on div "D03 - OSDE Seleccionar gerenciador" at bounding box center [784, 372] width 969 height 23
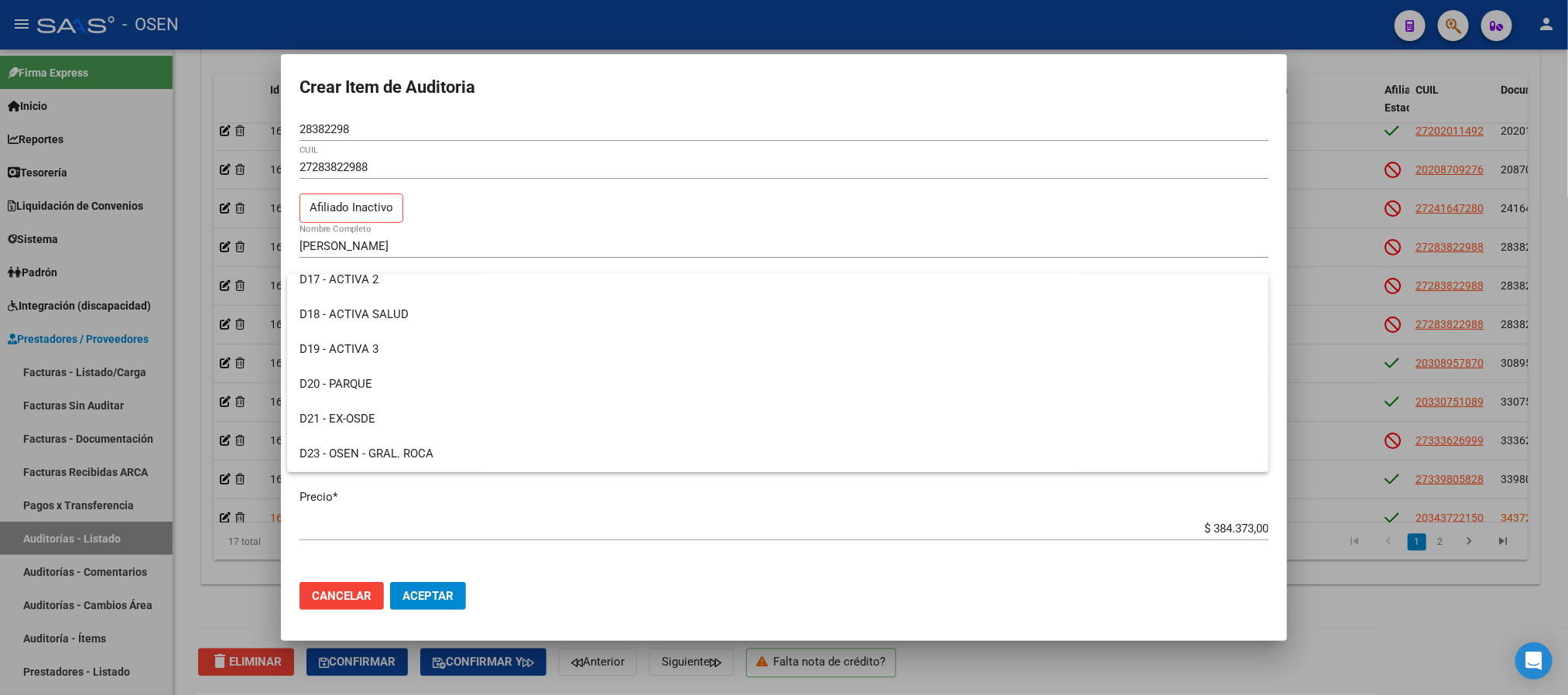
scroll to position [858, 0]
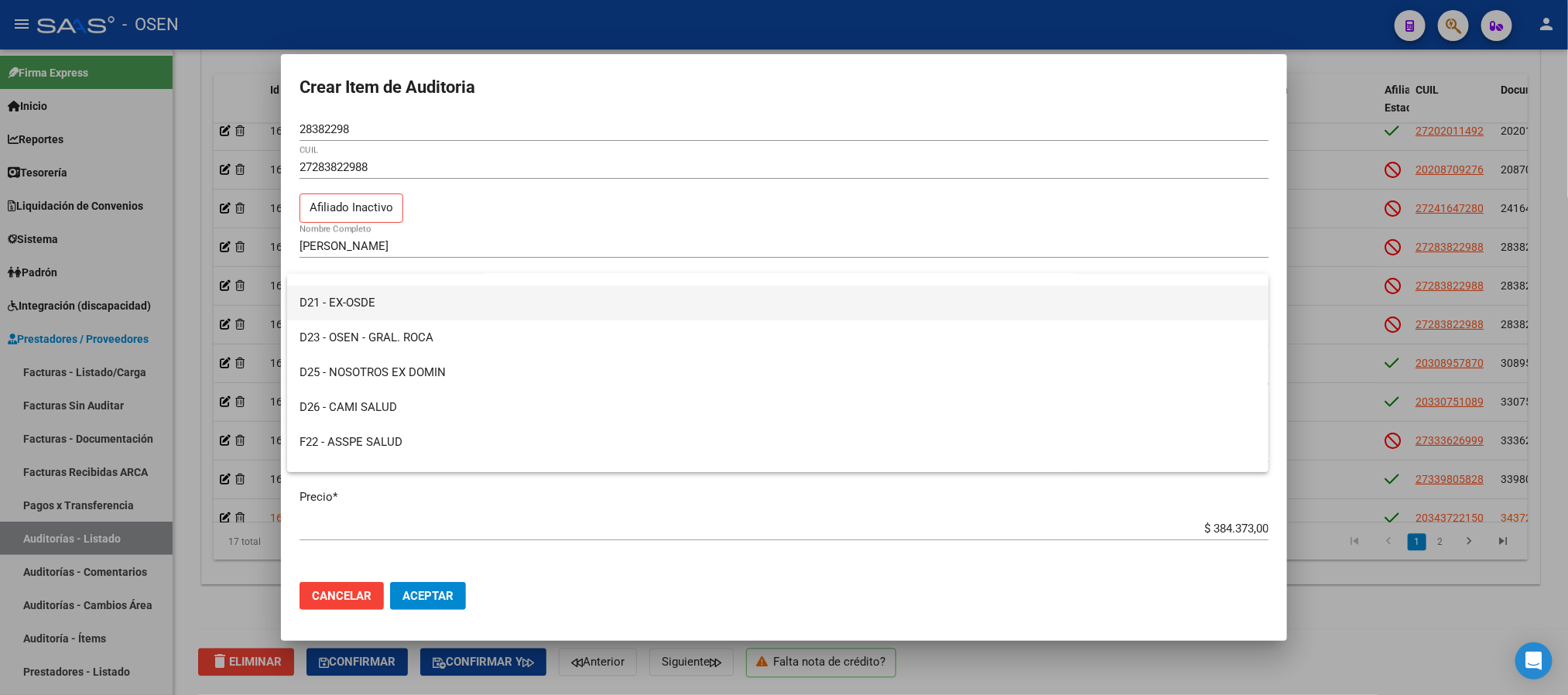
click at [377, 288] on span "D21 - EX-OSDE" at bounding box center [778, 303] width 956 height 35
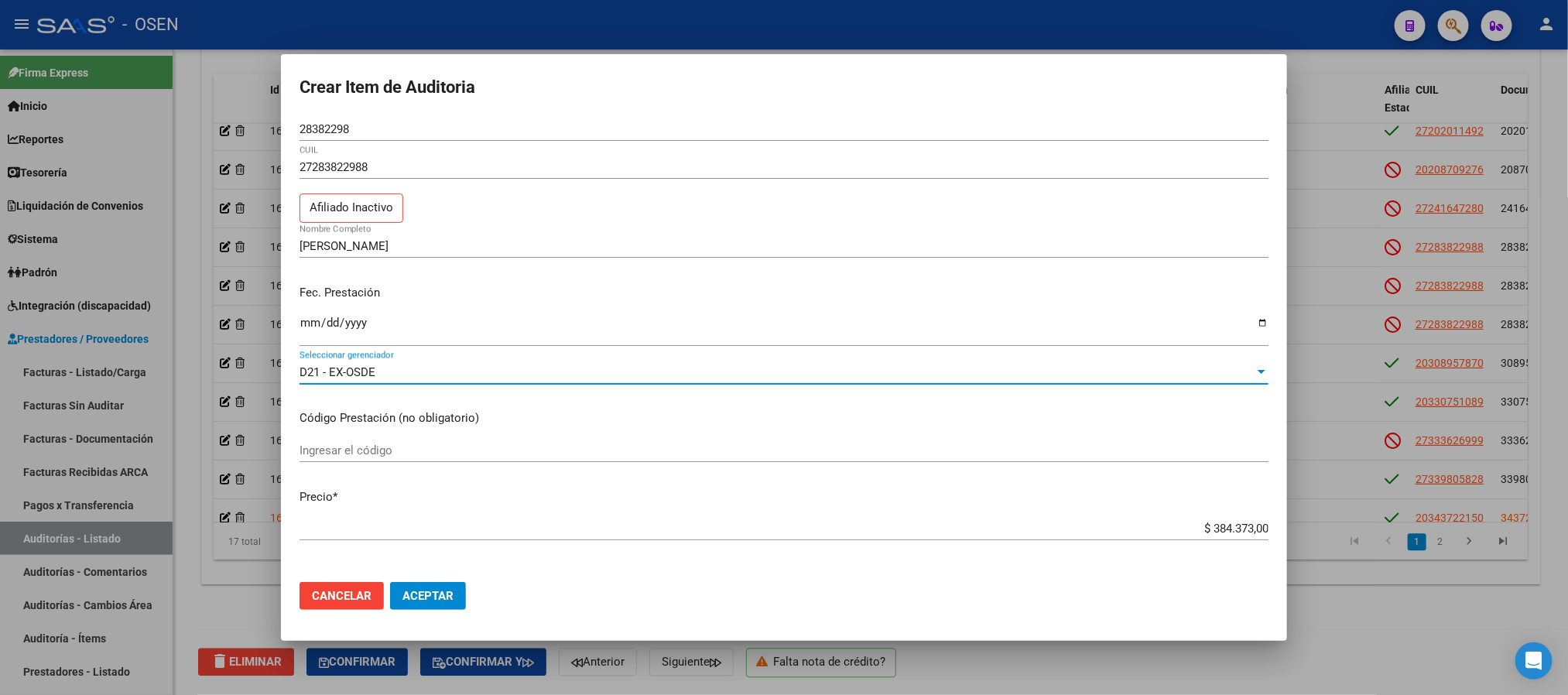
click at [437, 593] on span "Aceptar" at bounding box center [428, 596] width 51 height 14
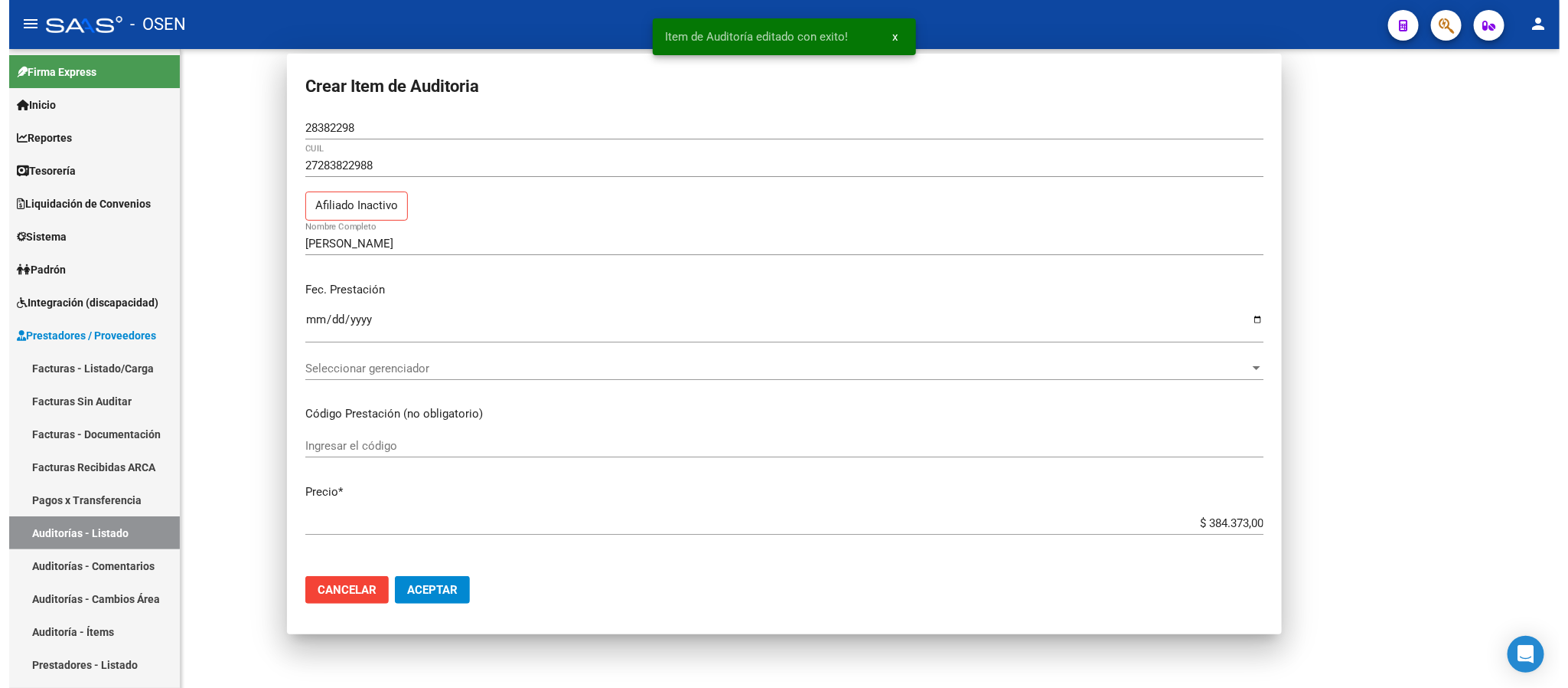
scroll to position [0, 0]
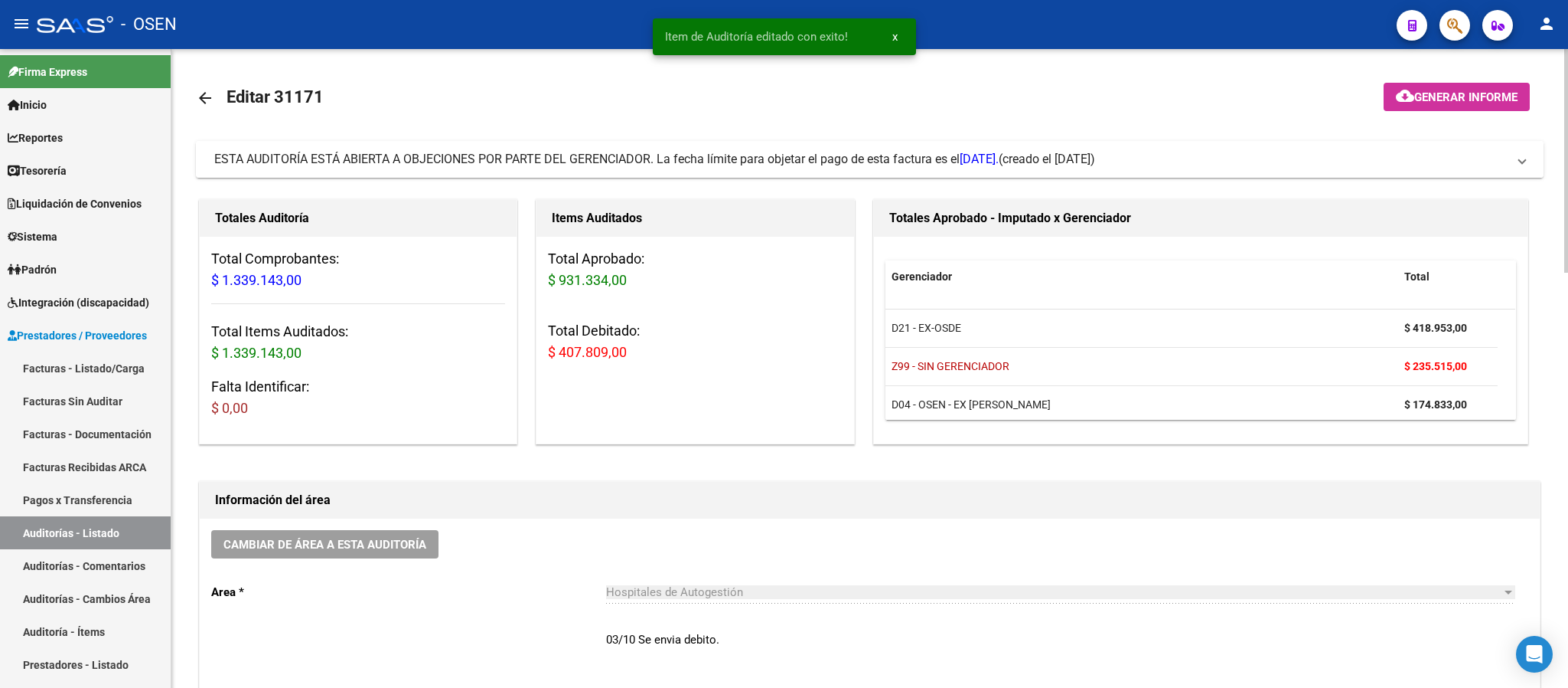
click at [1068, 141] on mat-expansion-panel-header "ESTA AUDITORÍA ESTÁ ABIERTA A OBJECIONES POR PARTE DEL GERENCIADOR. La fecha lí…" at bounding box center [869, 159] width 1348 height 37
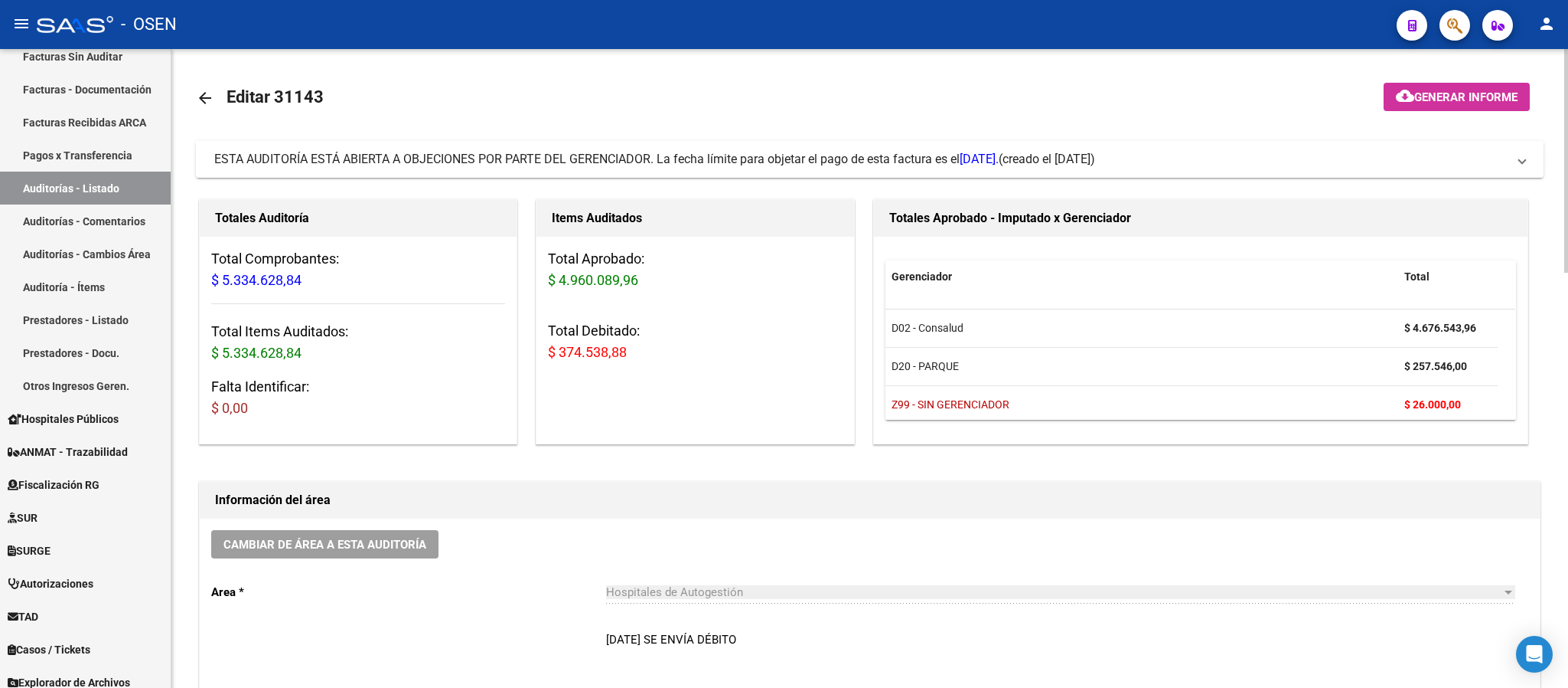
click at [965, 151] on span "ESTA AUDITORÍA ESTÁ ABIERTA A OBJECIONES POR PARTE DEL GERENCIADOR. La fecha lí…" at bounding box center [607, 158] width 785 height 15
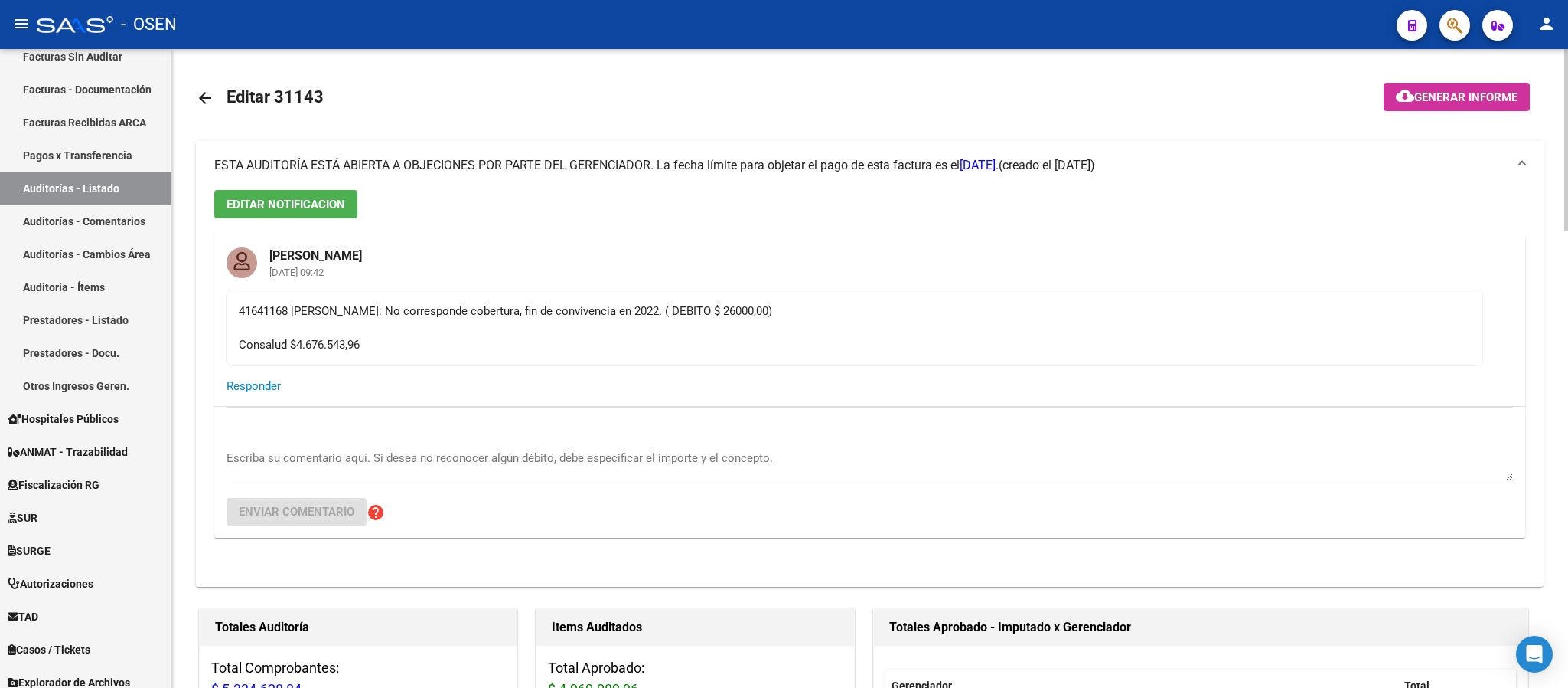
click at [965, 151] on mat-expansion-panel-header "ESTA AUDITORÍA ESTÁ ABIERTA A OBJECIONES POR PARTE DEL GERENCIADOR. La fecha lí…" at bounding box center [869, 165] width 1348 height 49
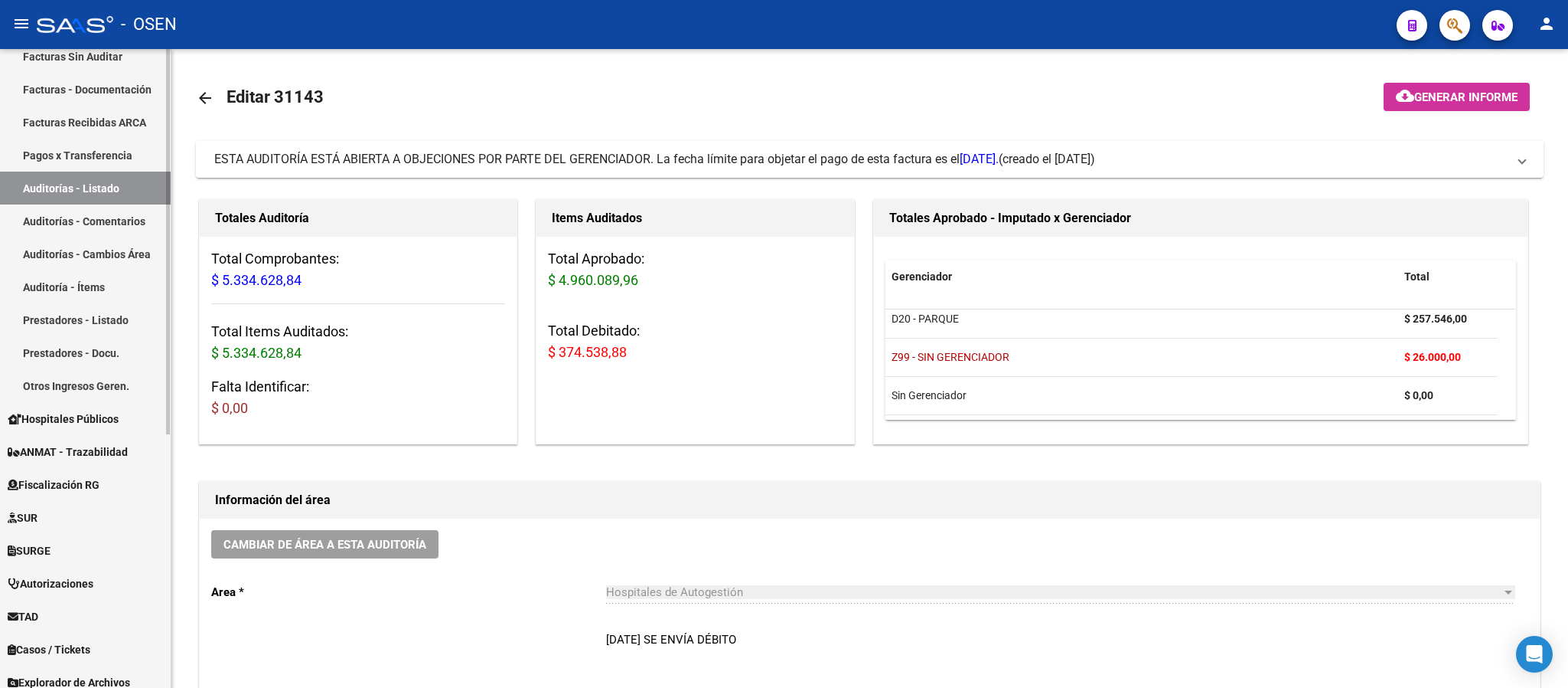
click at [96, 176] on link "Auditorías - Listado" at bounding box center [85, 188] width 170 height 33
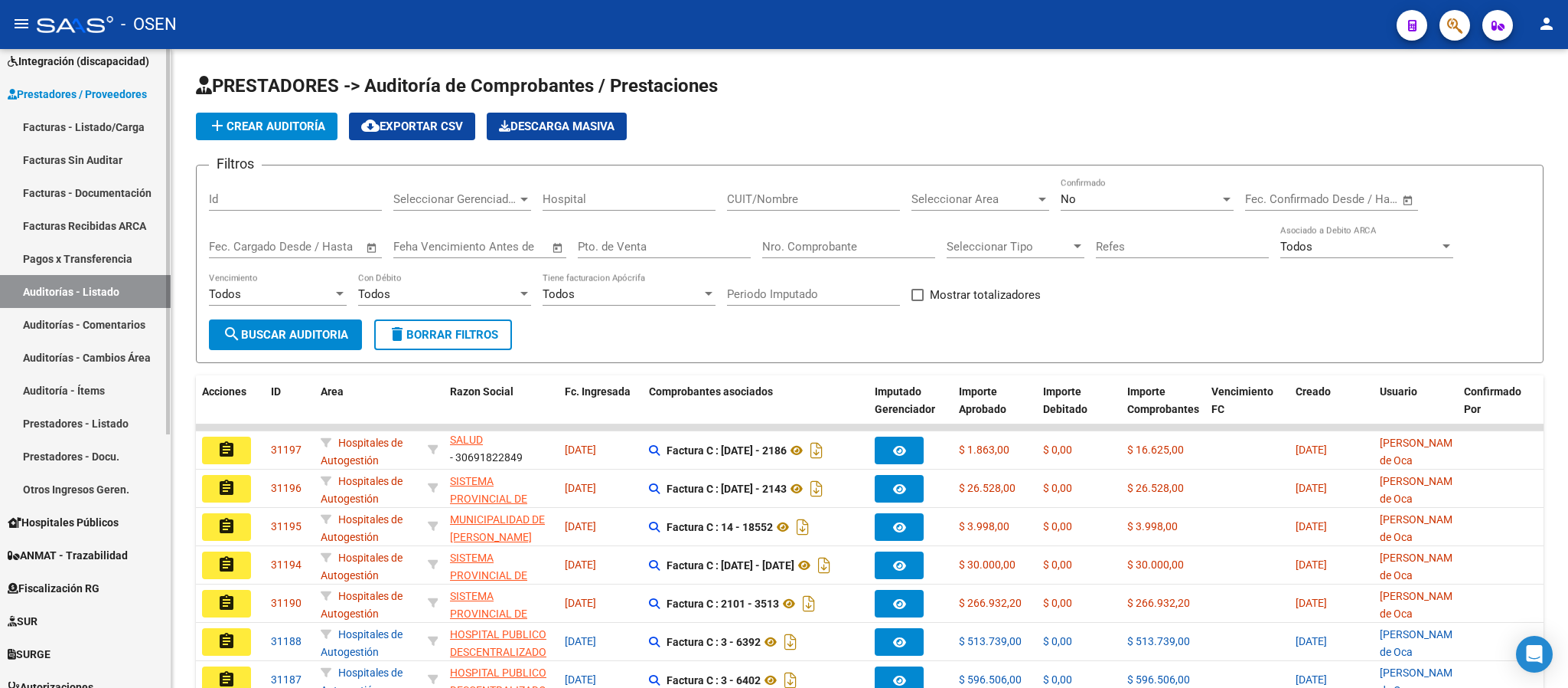
scroll to position [115, 0]
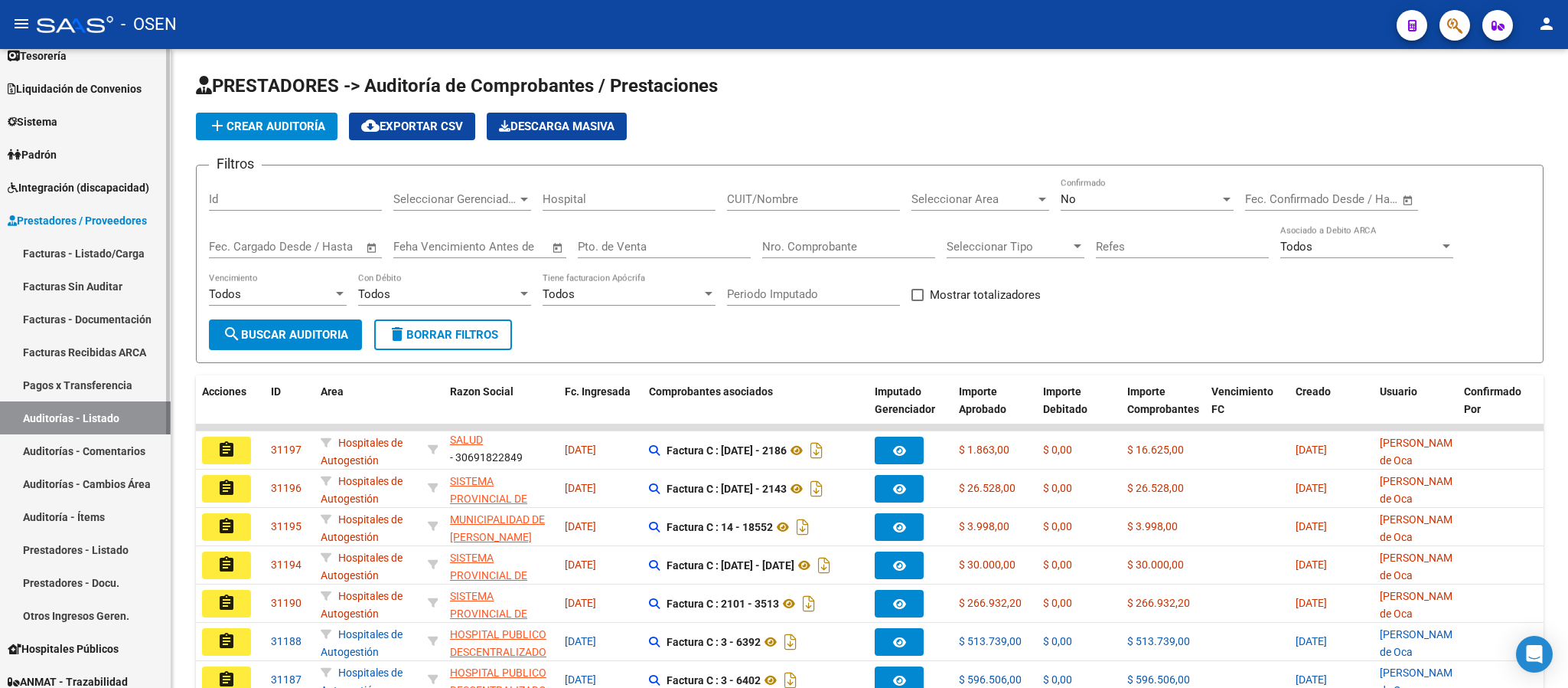
drag, startPoint x: 106, startPoint y: 251, endPoint x: 140, endPoint y: 221, distance: 45.3
click at [106, 251] on link "Facturas - Listado/Carga" at bounding box center [85, 253] width 170 height 33
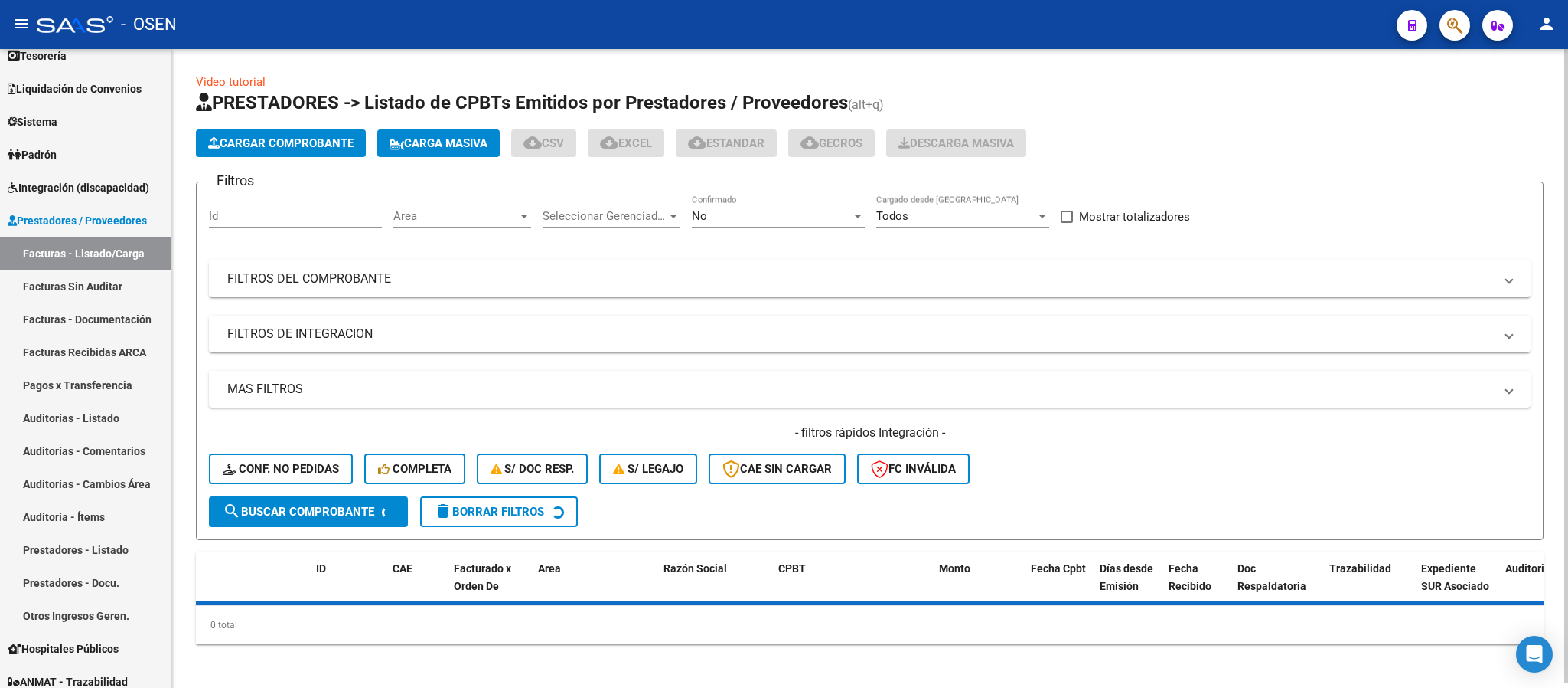
click at [319, 147] on span "Cargar Comprobante" at bounding box center [281, 144] width 145 height 14
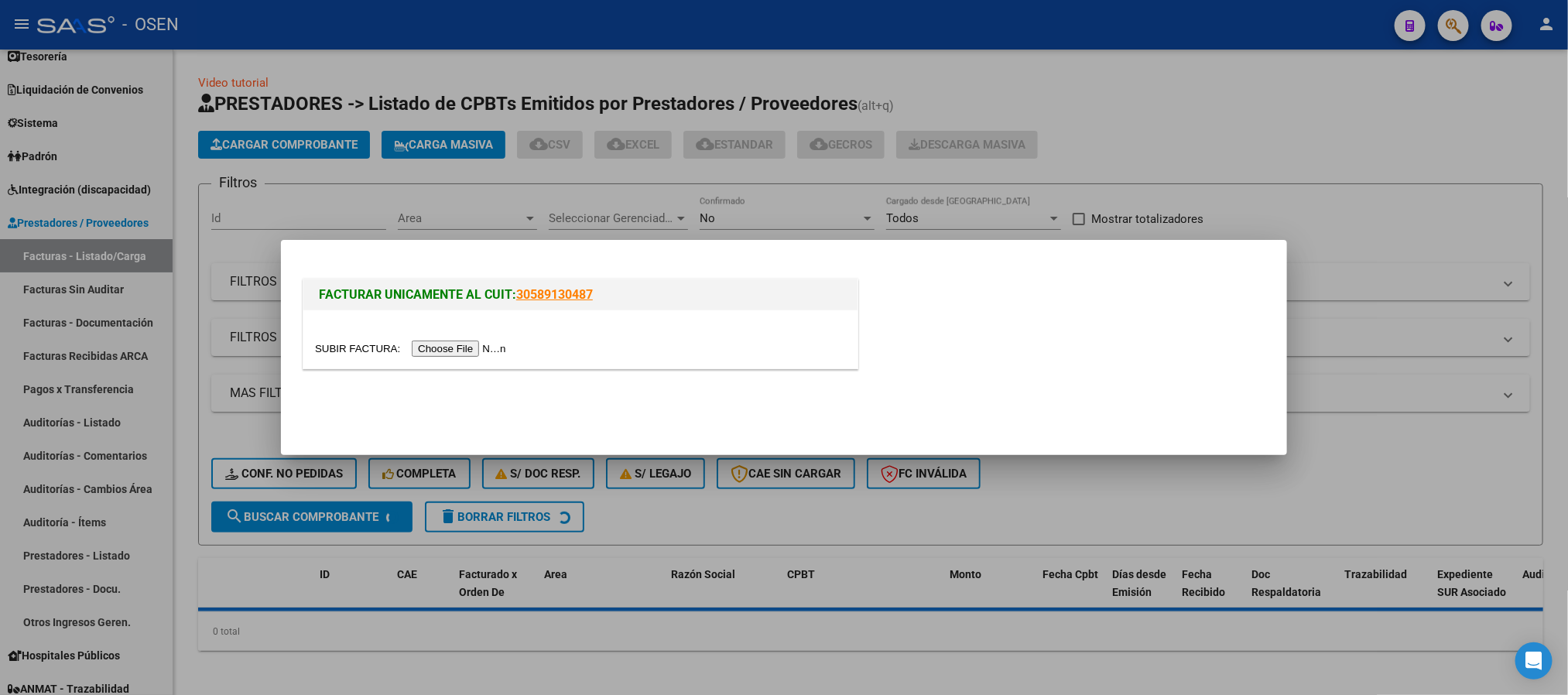
click at [454, 340] on div at bounding box center [580, 349] width 531 height 18
click at [454, 341] on input "file" at bounding box center [412, 348] width 196 height 16
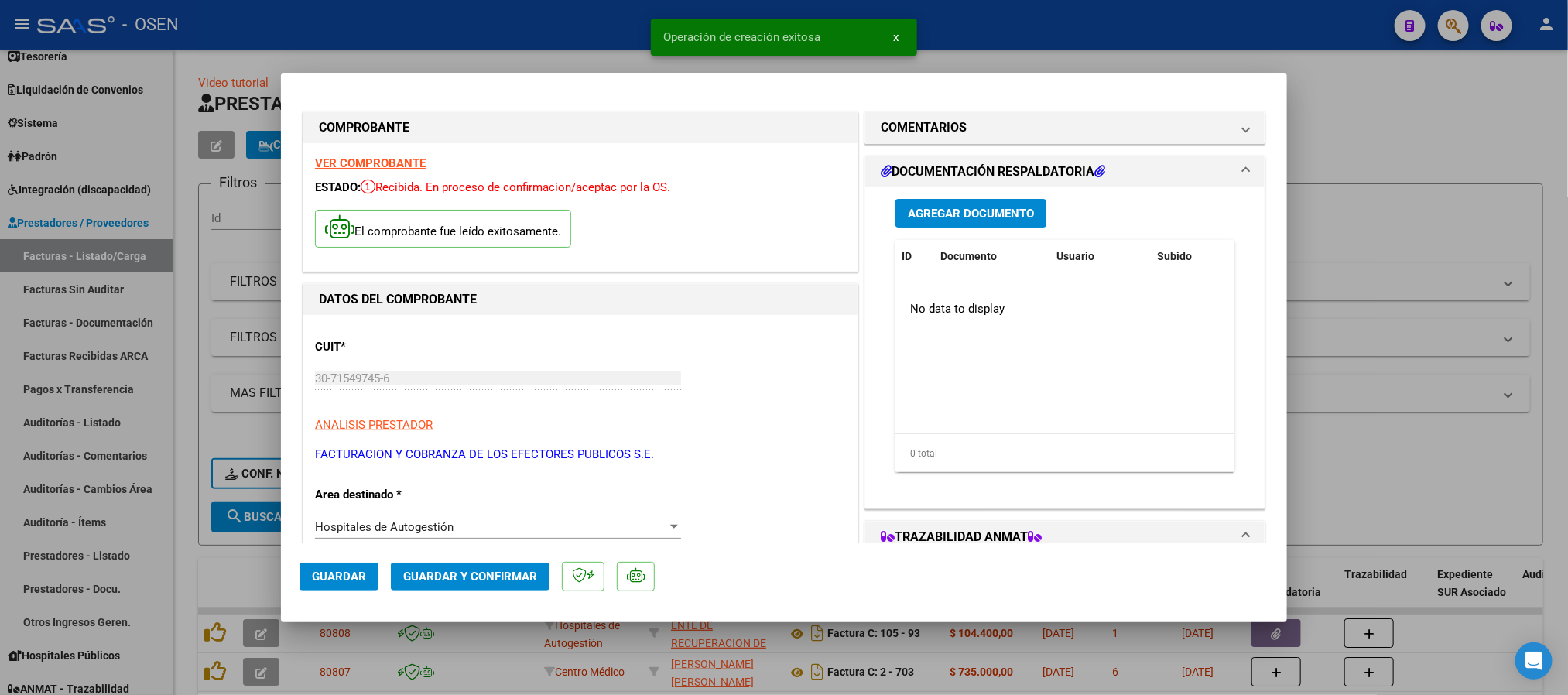
click at [957, 228] on div "Agregar Documento ID Documento Usuario Subido Acción No data to display 0 total…" at bounding box center [1065, 341] width 362 height 308
click at [953, 210] on span "Agregar Documento" at bounding box center [971, 214] width 127 height 14
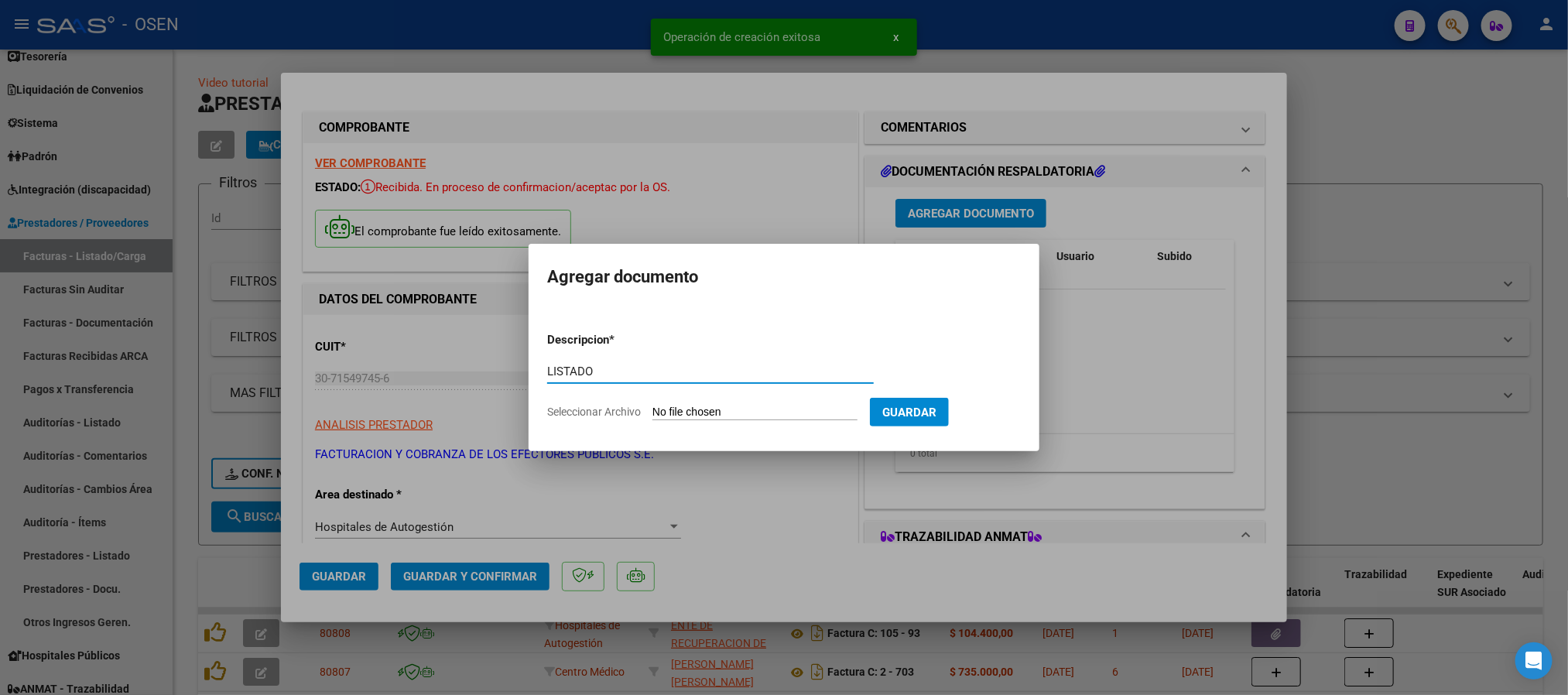
type input "LISTADO"
click at [829, 405] on input "Seleccionar Archivo" at bounding box center [754, 412] width 205 height 15
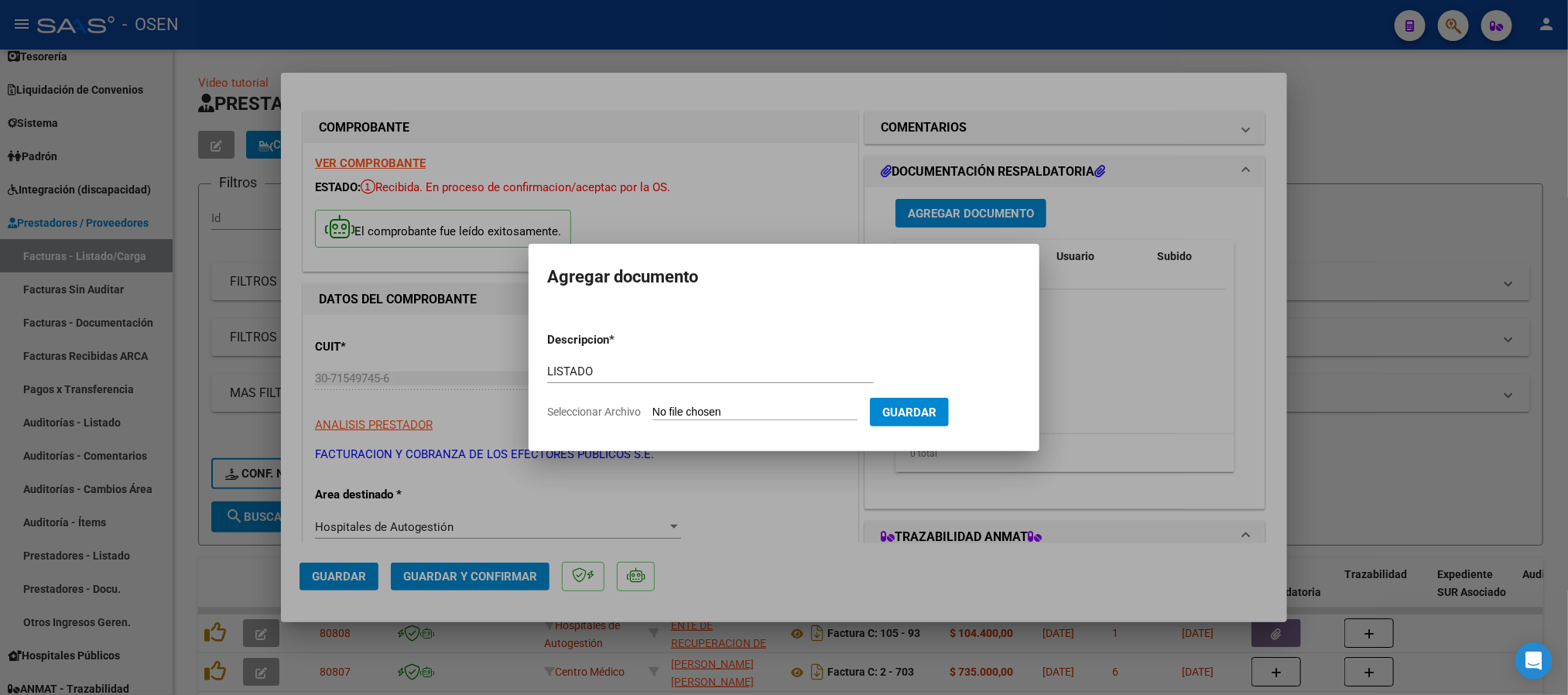
type input "C:\fakepath\LIST. AT..pdf"
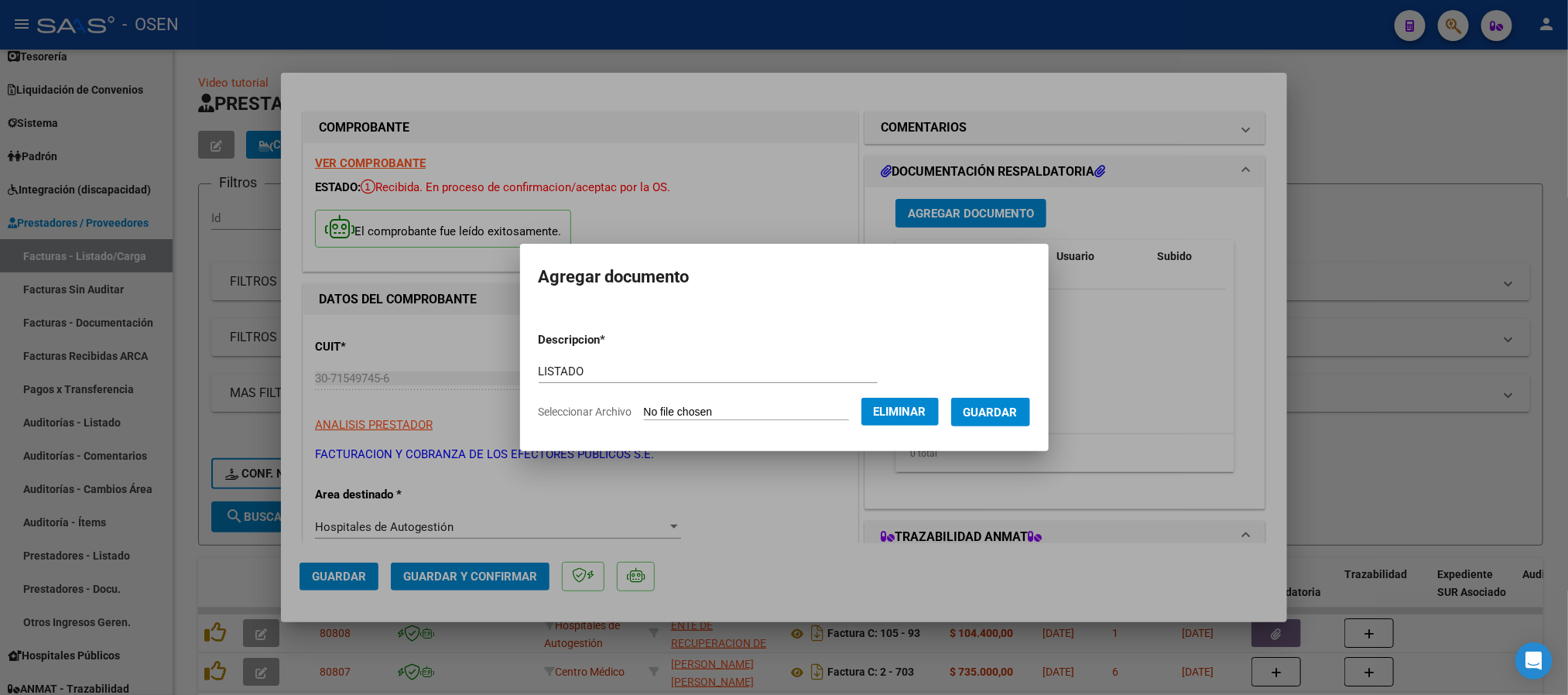
click at [998, 416] on span "Guardar" at bounding box center [991, 412] width 54 height 14
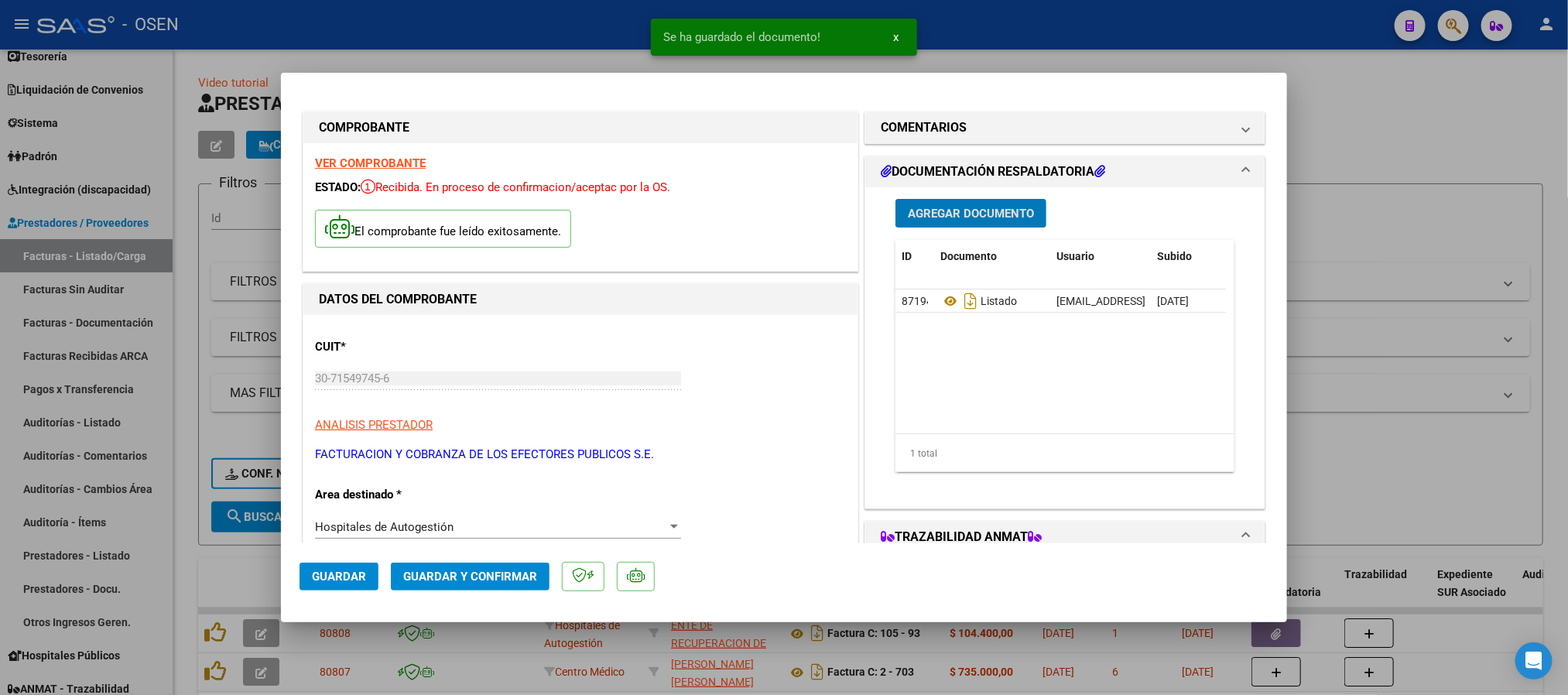
click at [985, 216] on span "Agregar Documento" at bounding box center [971, 214] width 127 height 14
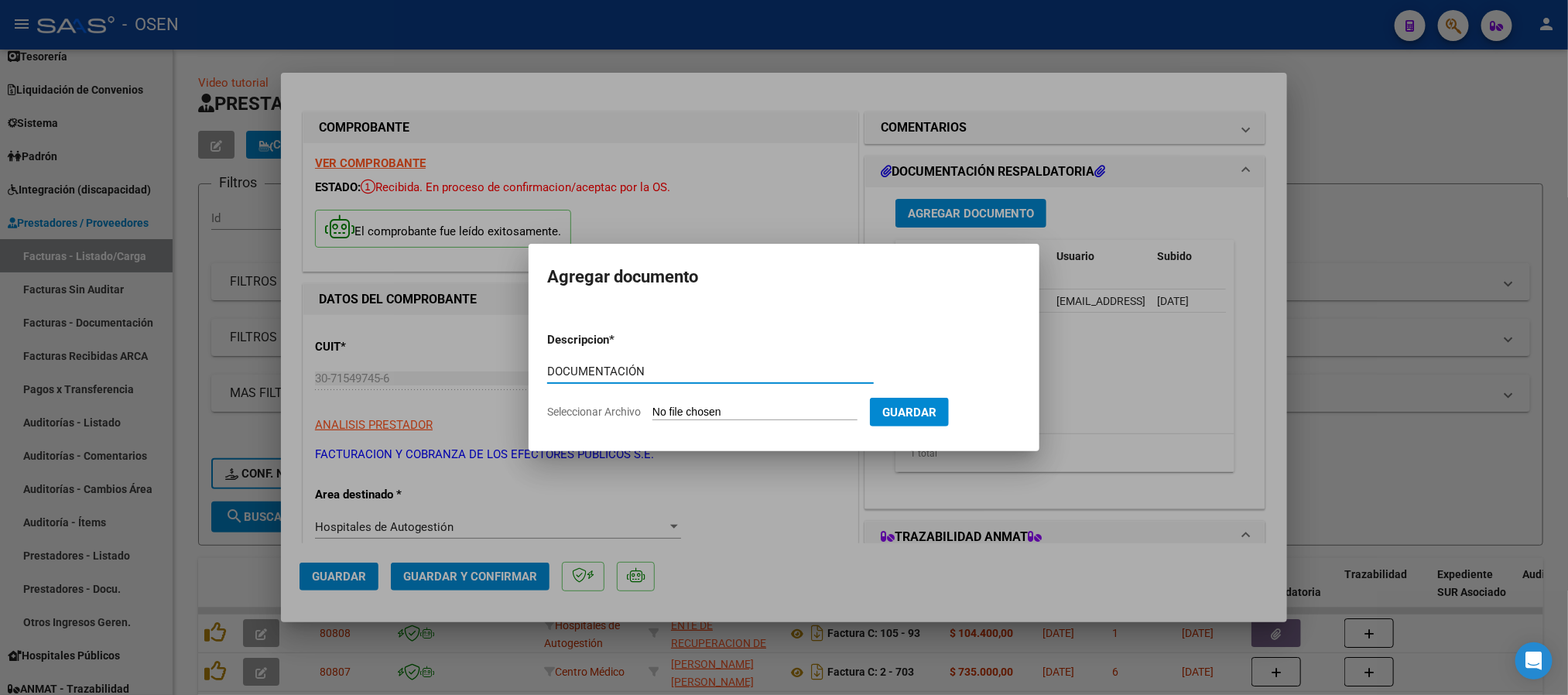
type input "DOCUMENTACIÓN"
click at [772, 411] on input "Seleccionar Archivo" at bounding box center [754, 412] width 205 height 15
type input "C:\fakepath\DOCUMENTACIÓN.zip"
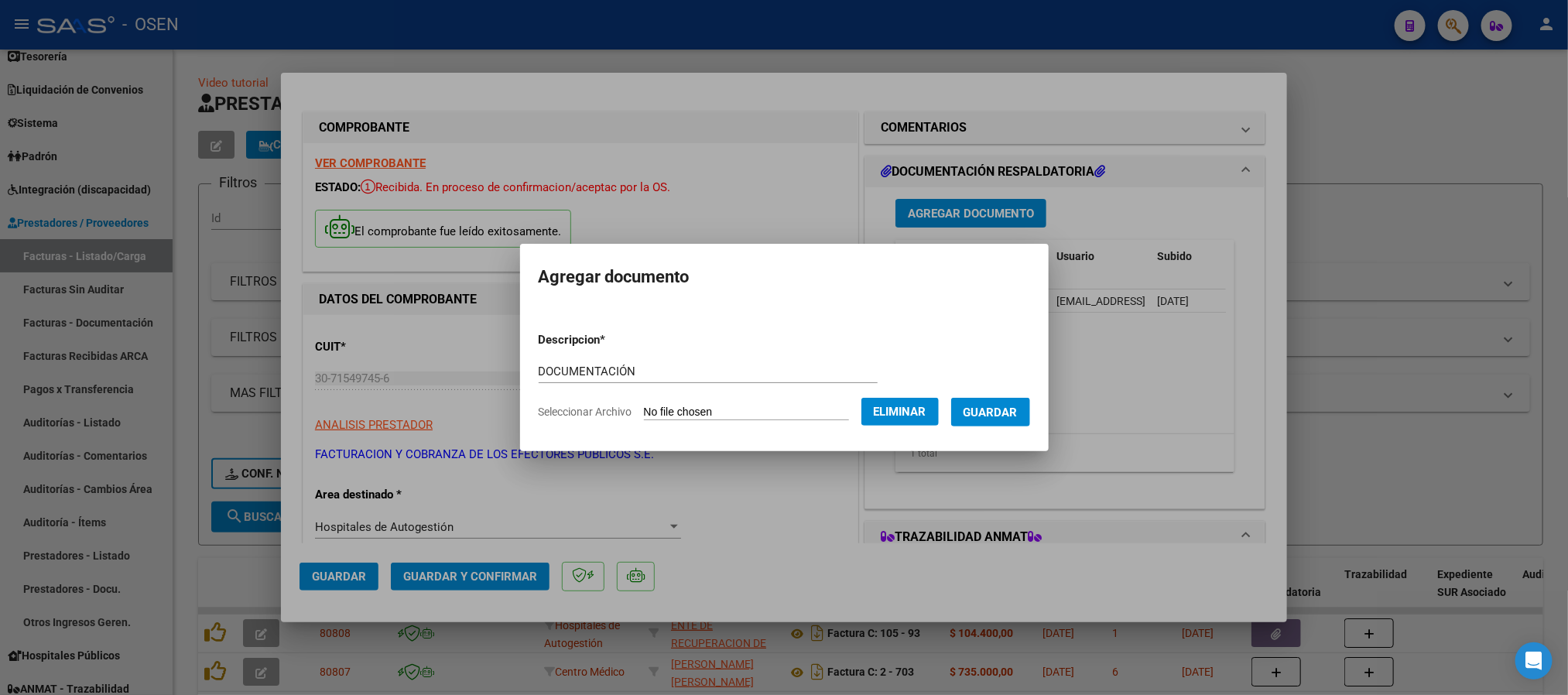
click at [992, 416] on span "Guardar" at bounding box center [991, 412] width 54 height 14
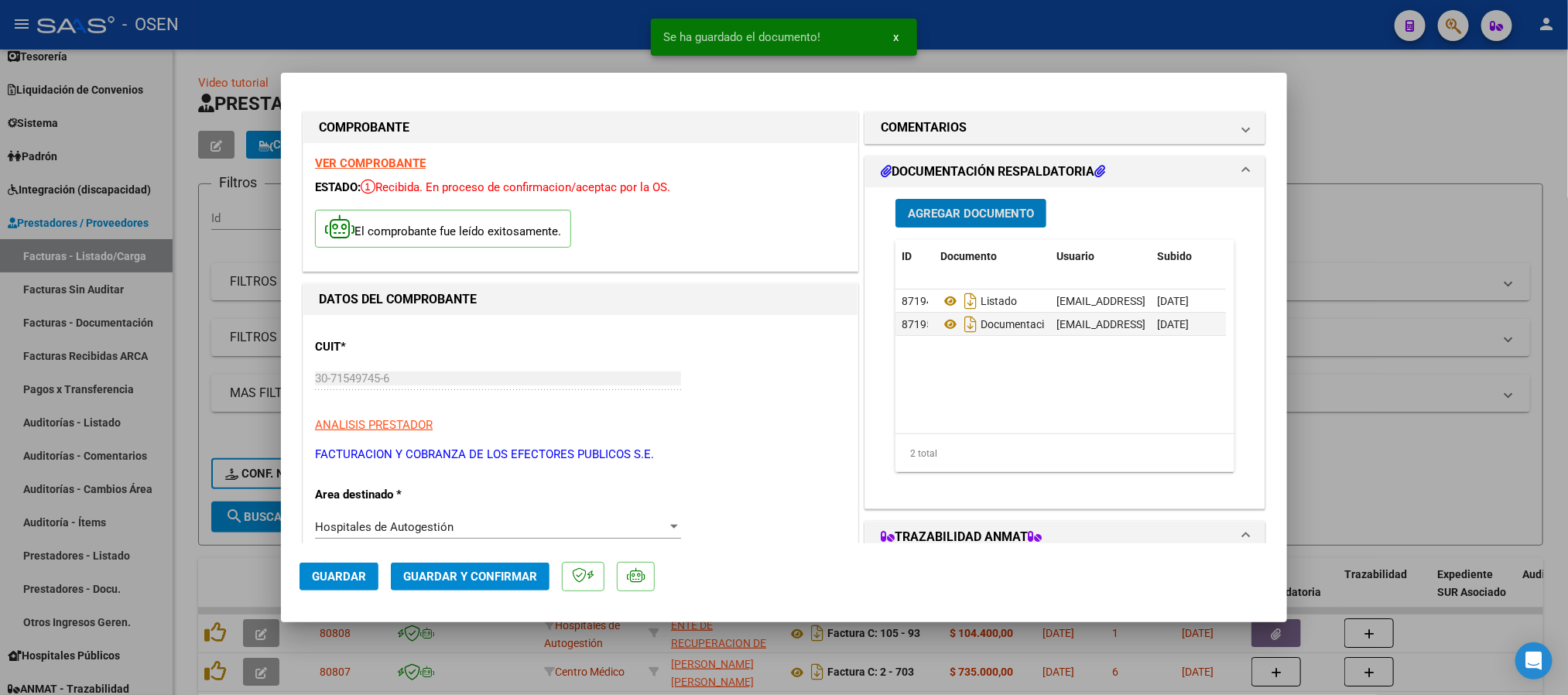
drag, startPoint x: 1013, startPoint y: 198, endPoint x: 1013, endPoint y: 214, distance: 16.0
click at [1013, 199] on div "Agregar Documento ID Documento Usuario Subido Acción 87194 Listado [EMAIL_ADDRE…" at bounding box center [1065, 341] width 362 height 308
click at [1013, 216] on span "Agregar Documento" at bounding box center [971, 214] width 127 height 14
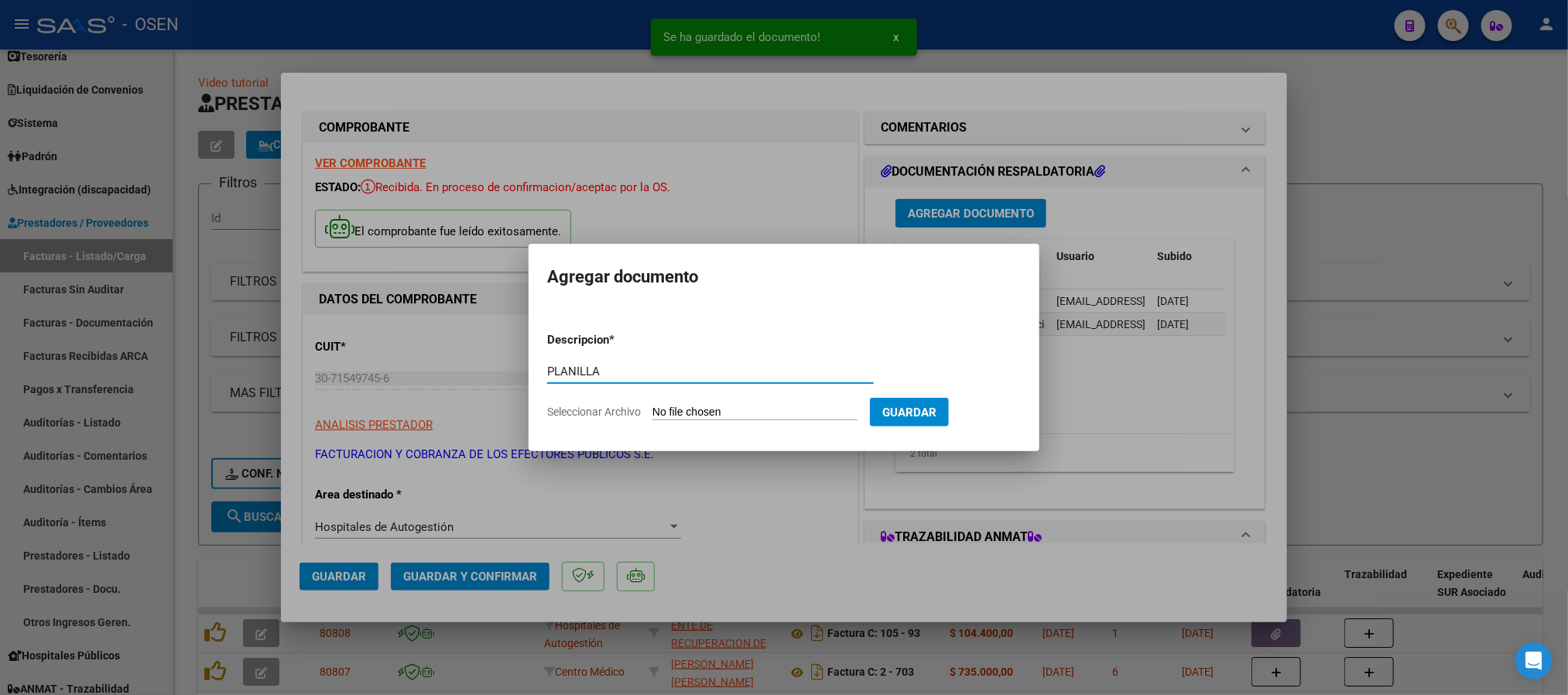
type input "PLANILLA"
click at [701, 411] on input "Seleccionar Archivo" at bounding box center [754, 412] width 205 height 15
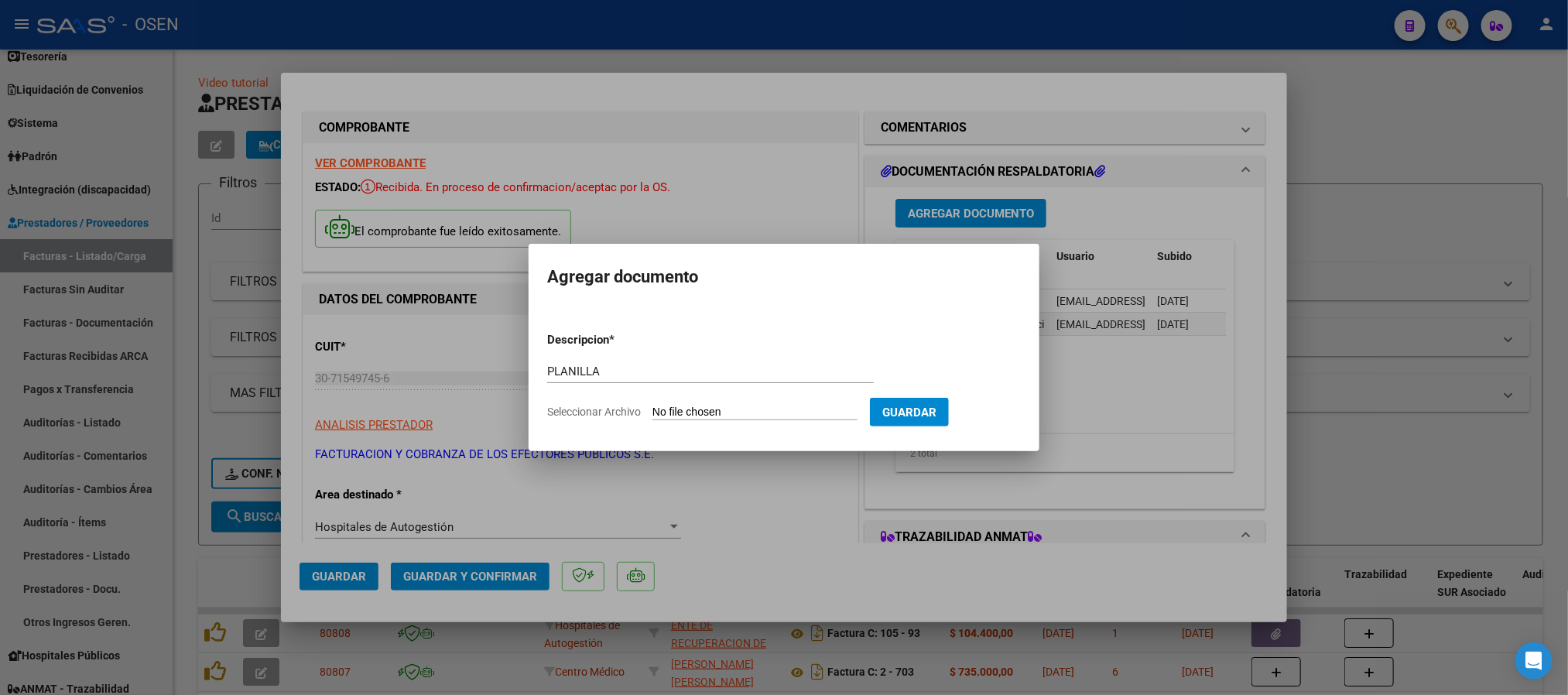
type input "C:\fakepath\NuevoAnexo-659.xlsx"
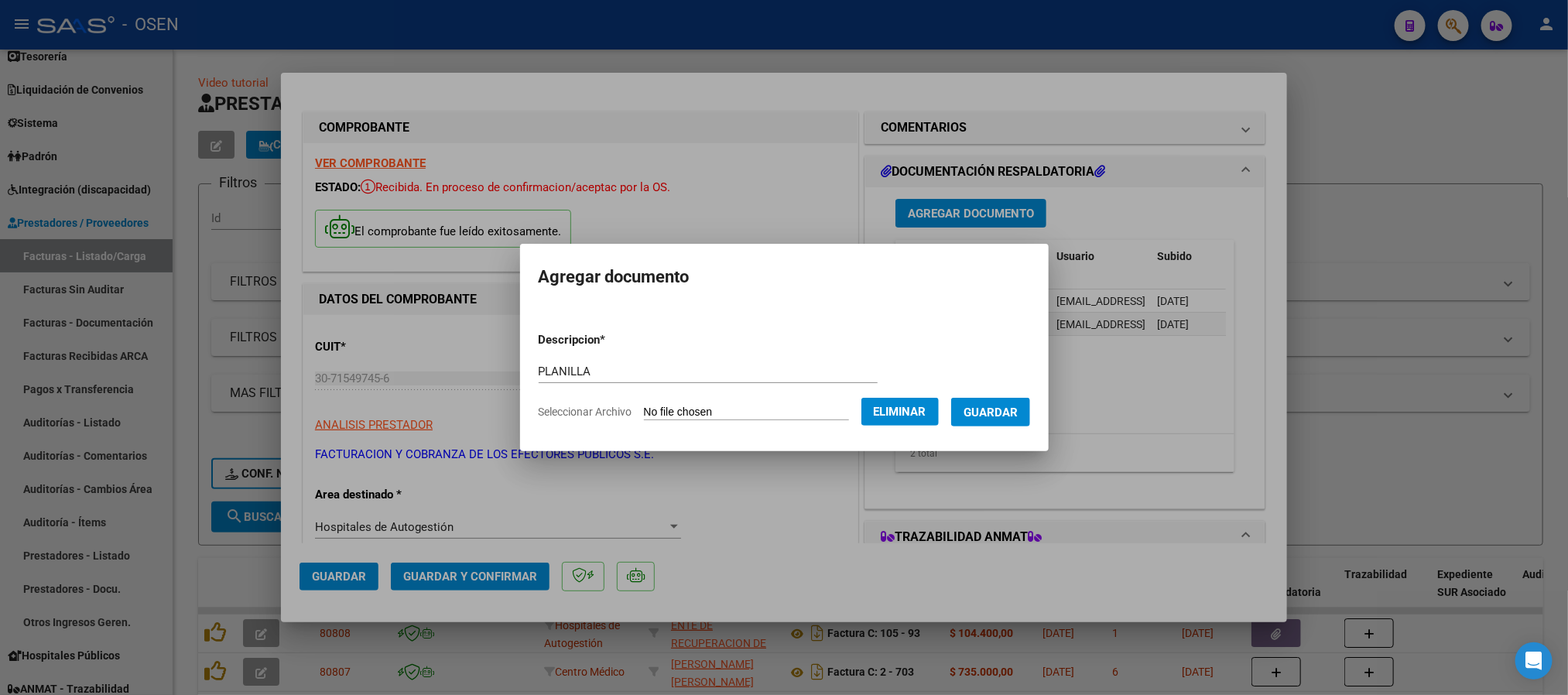
click at [988, 405] on span "Guardar" at bounding box center [991, 412] width 54 height 14
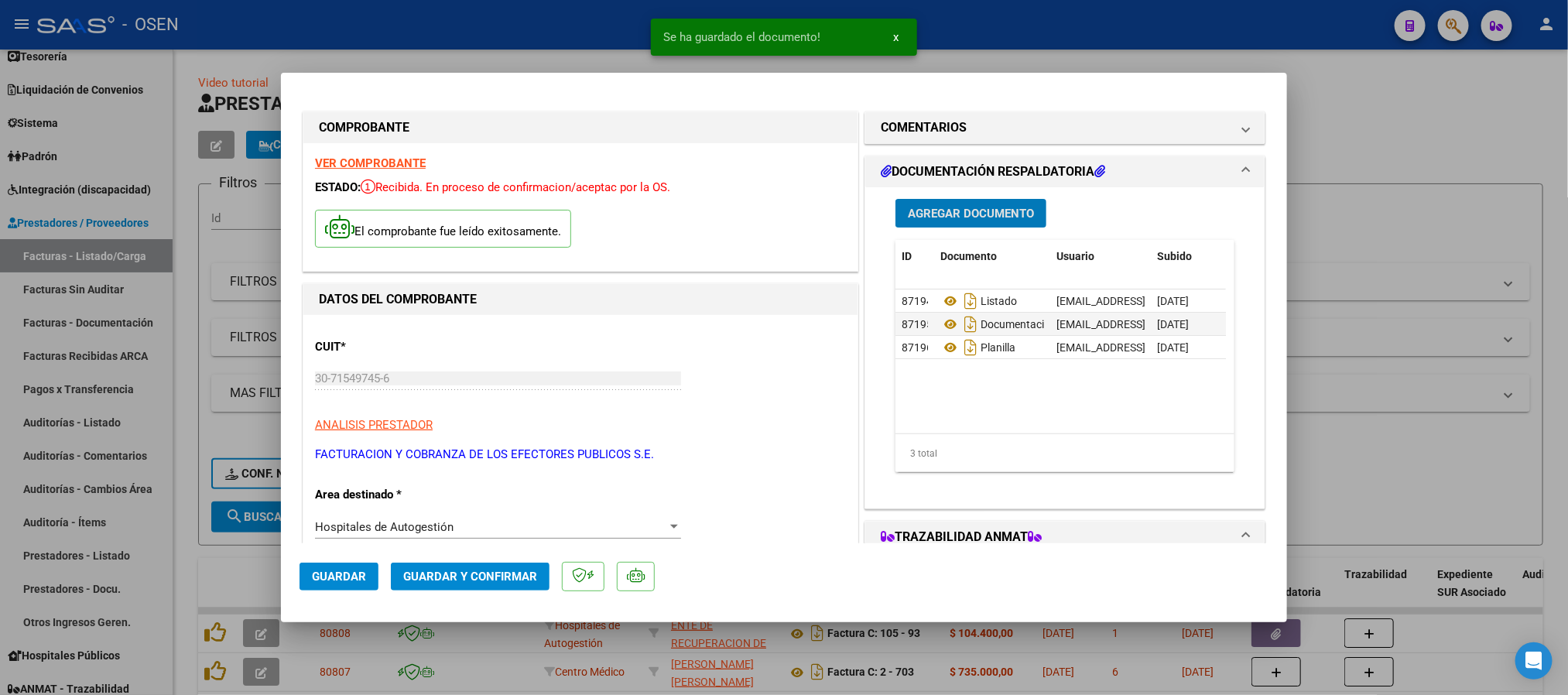
click at [417, 580] on span "Guardar y Confirmar" at bounding box center [470, 576] width 134 height 14
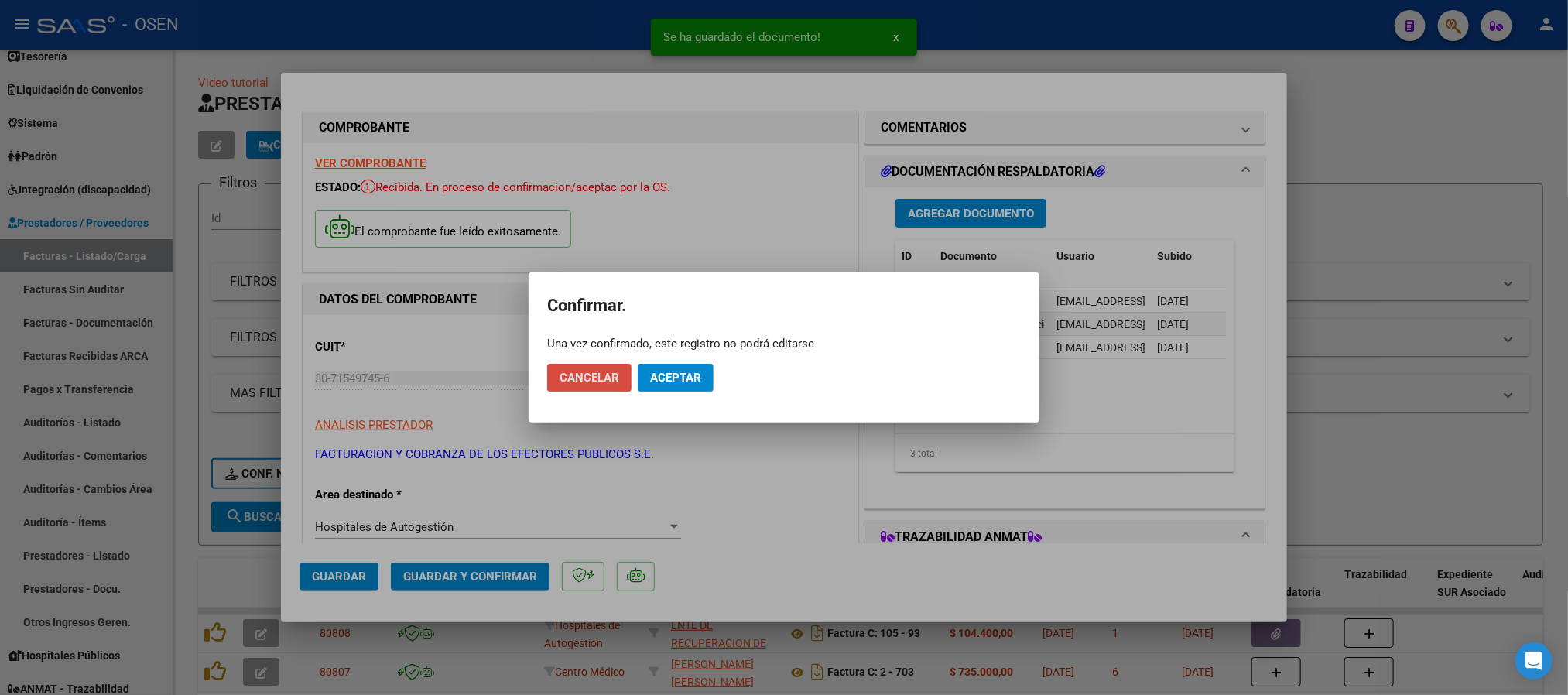
click at [577, 381] on span "Cancelar" at bounding box center [590, 378] width 60 height 14
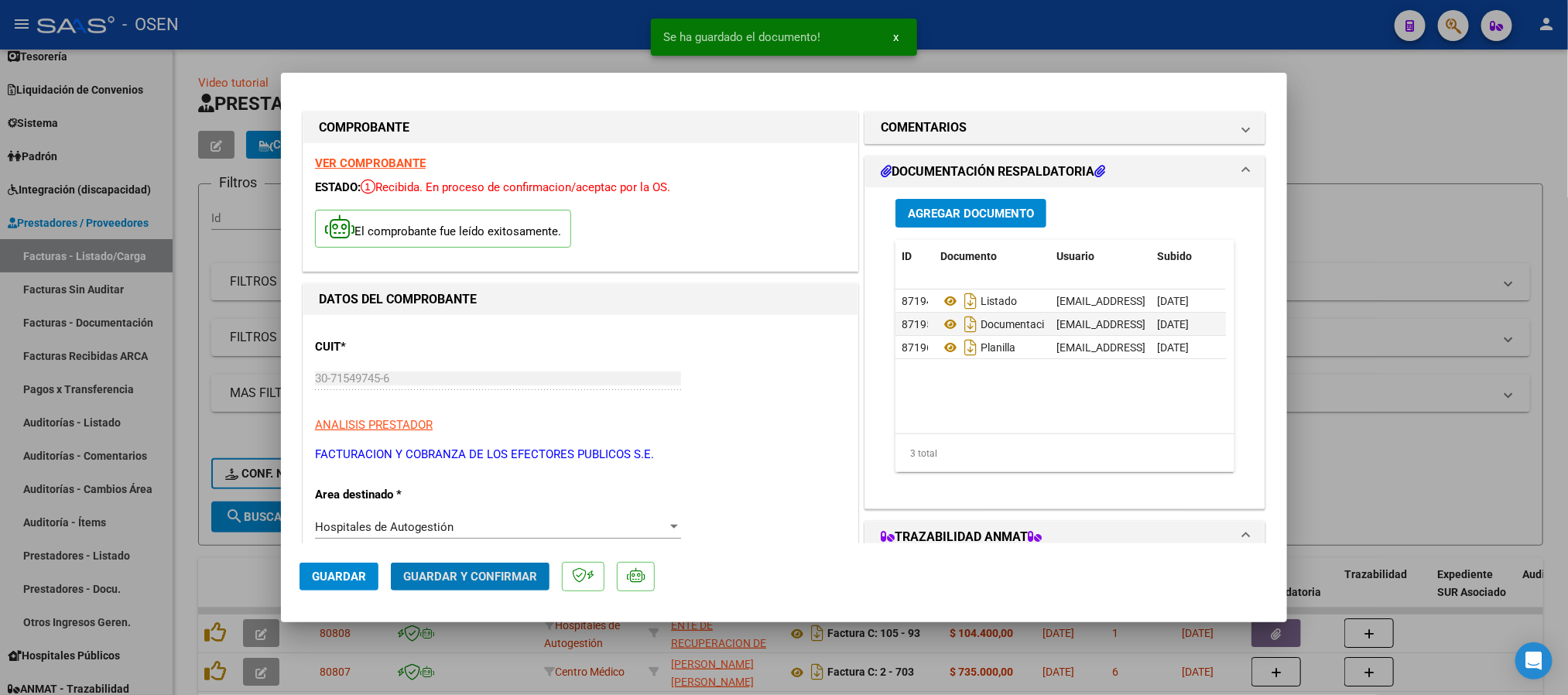
click at [327, 567] on button "Guardar" at bounding box center [339, 576] width 79 height 28
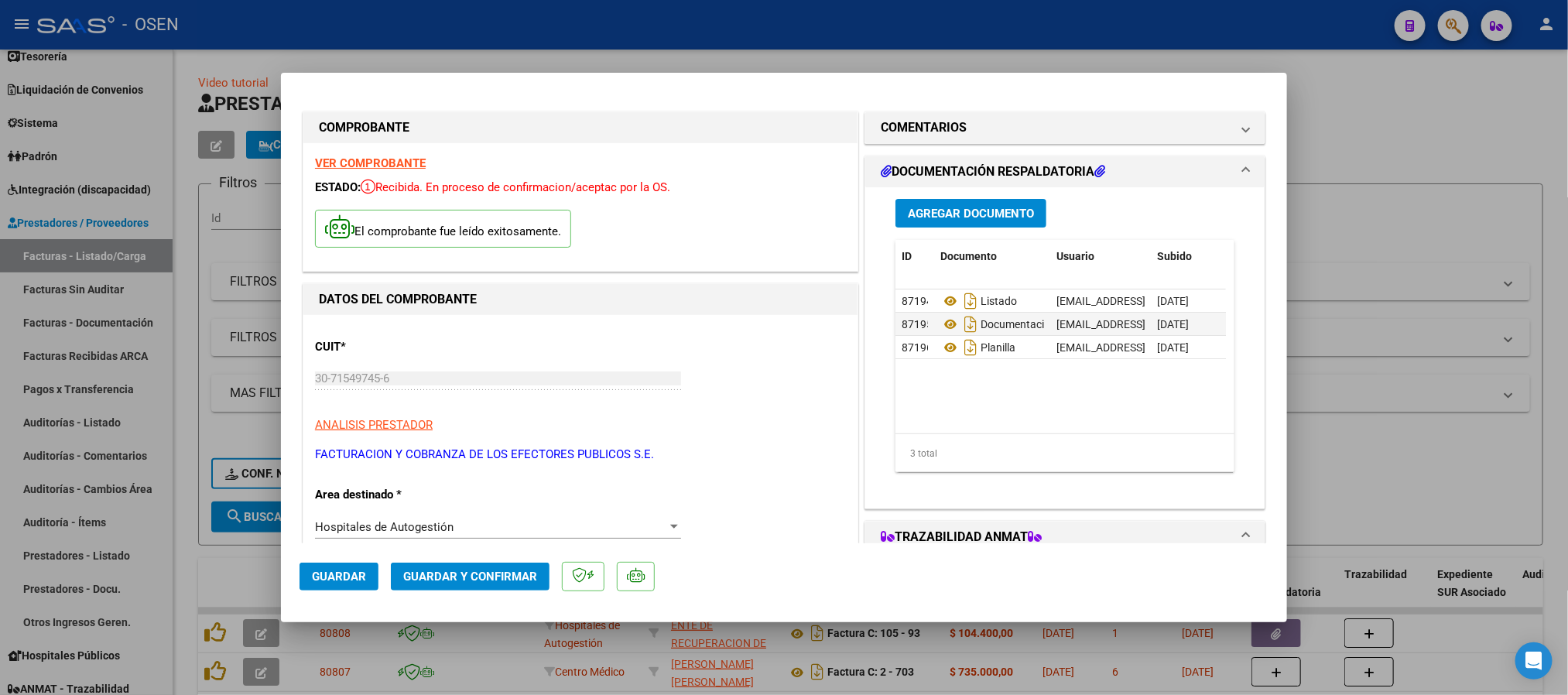
click at [1113, 49] on div at bounding box center [784, 347] width 1568 height 695
type input "$ 0,00"
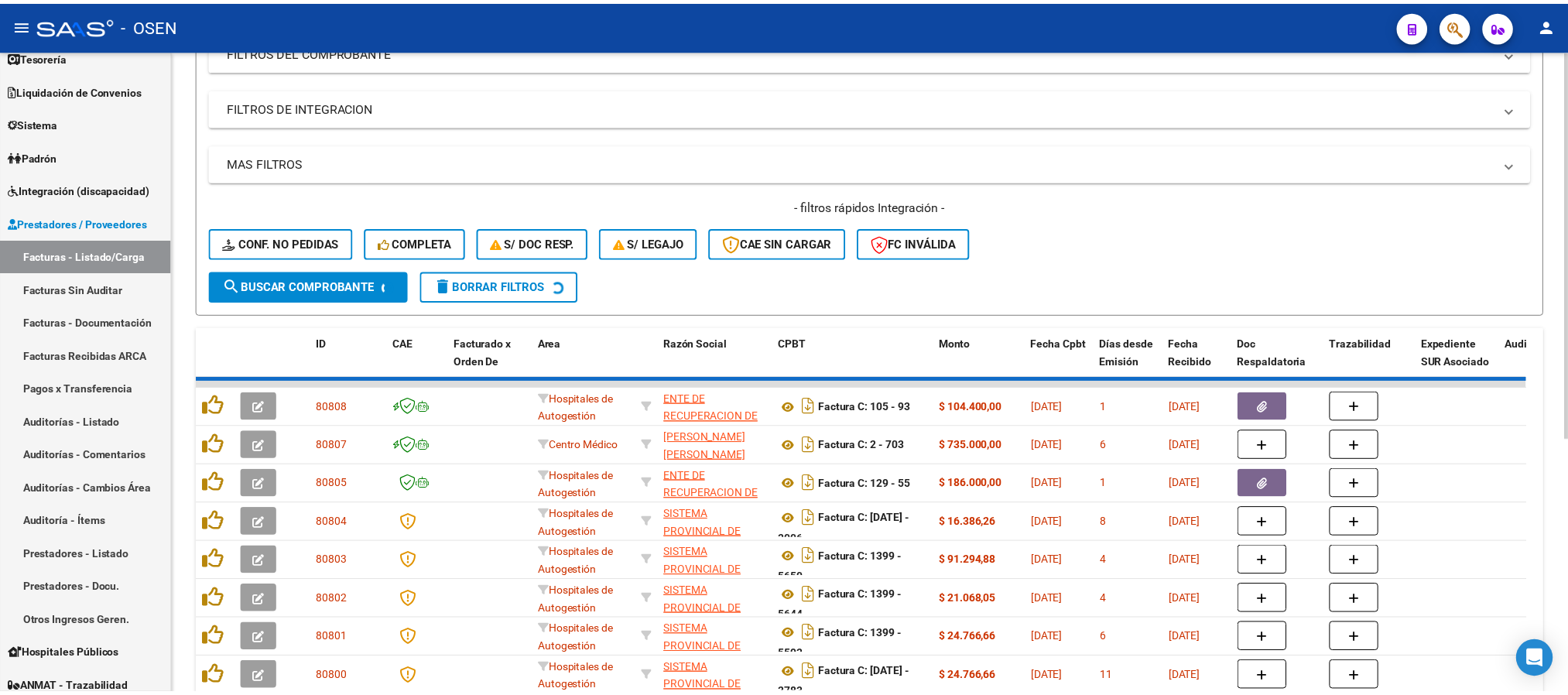
scroll to position [232, 0]
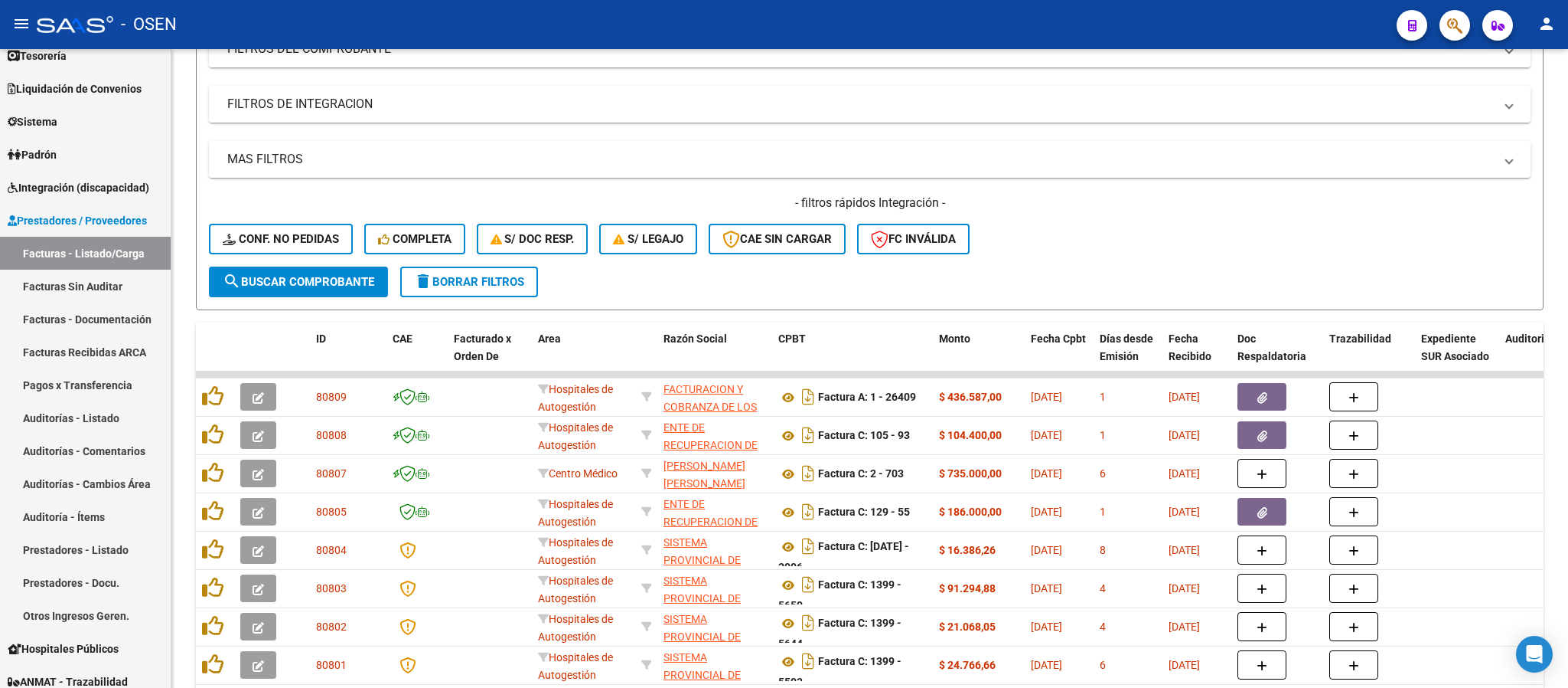
click at [1436, 23] on div at bounding box center [1448, 25] width 43 height 31
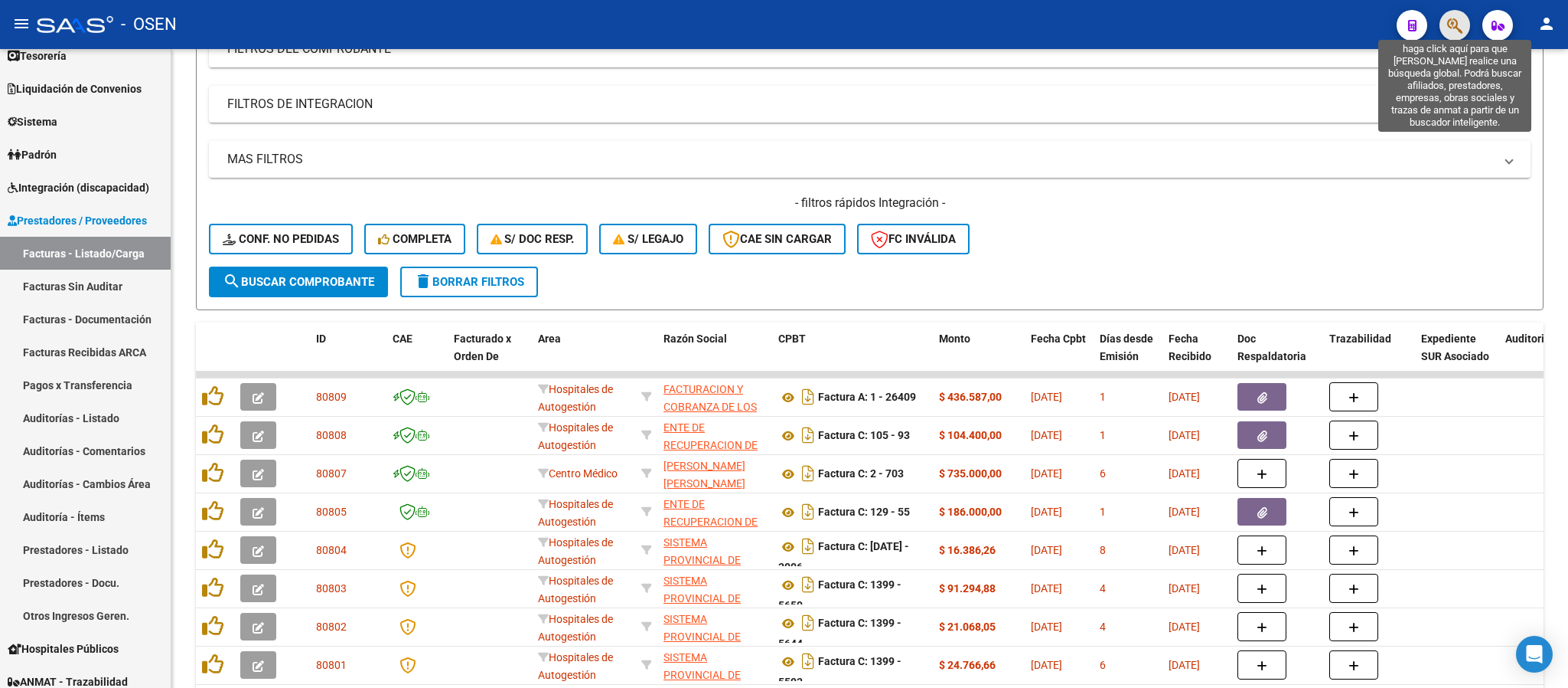
click at [1450, 29] on icon "button" at bounding box center [1455, 25] width 16 height 17
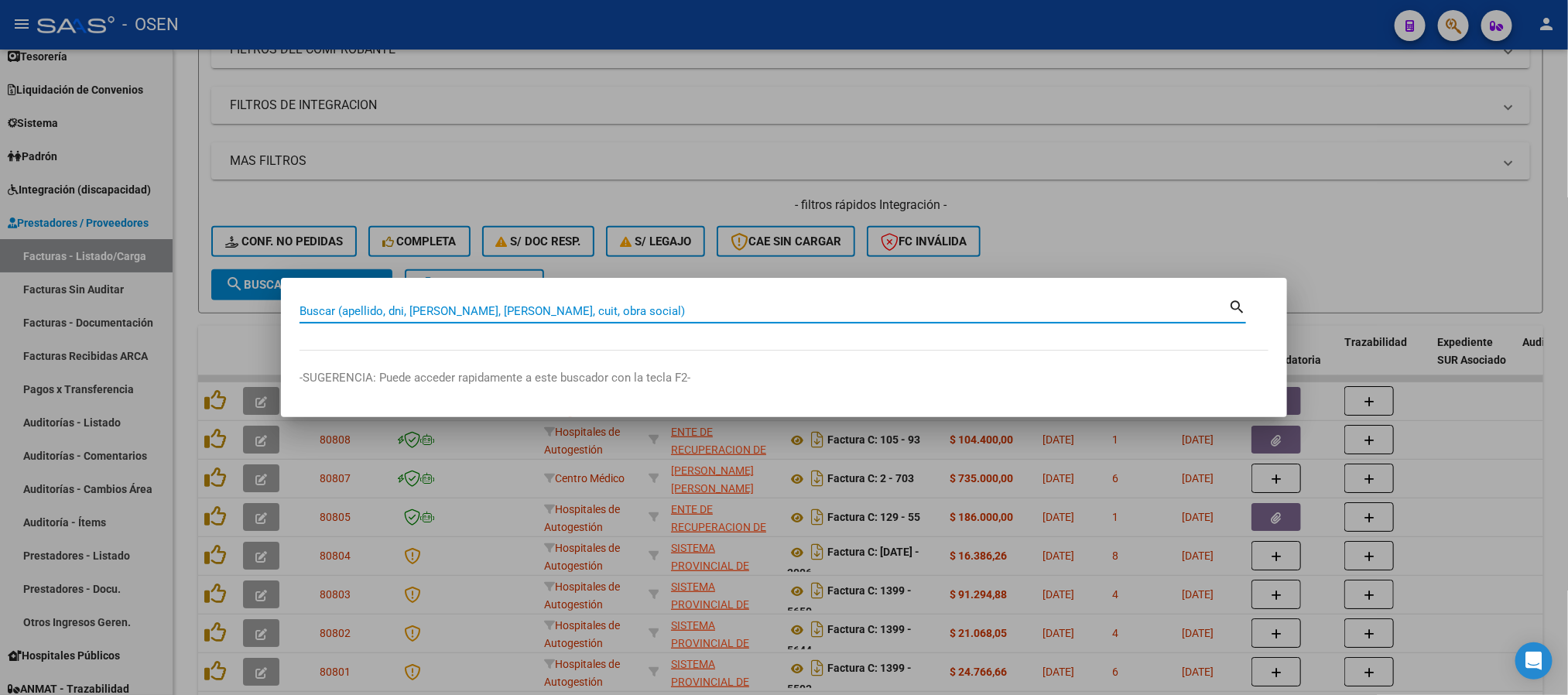
paste input "36.991.903"
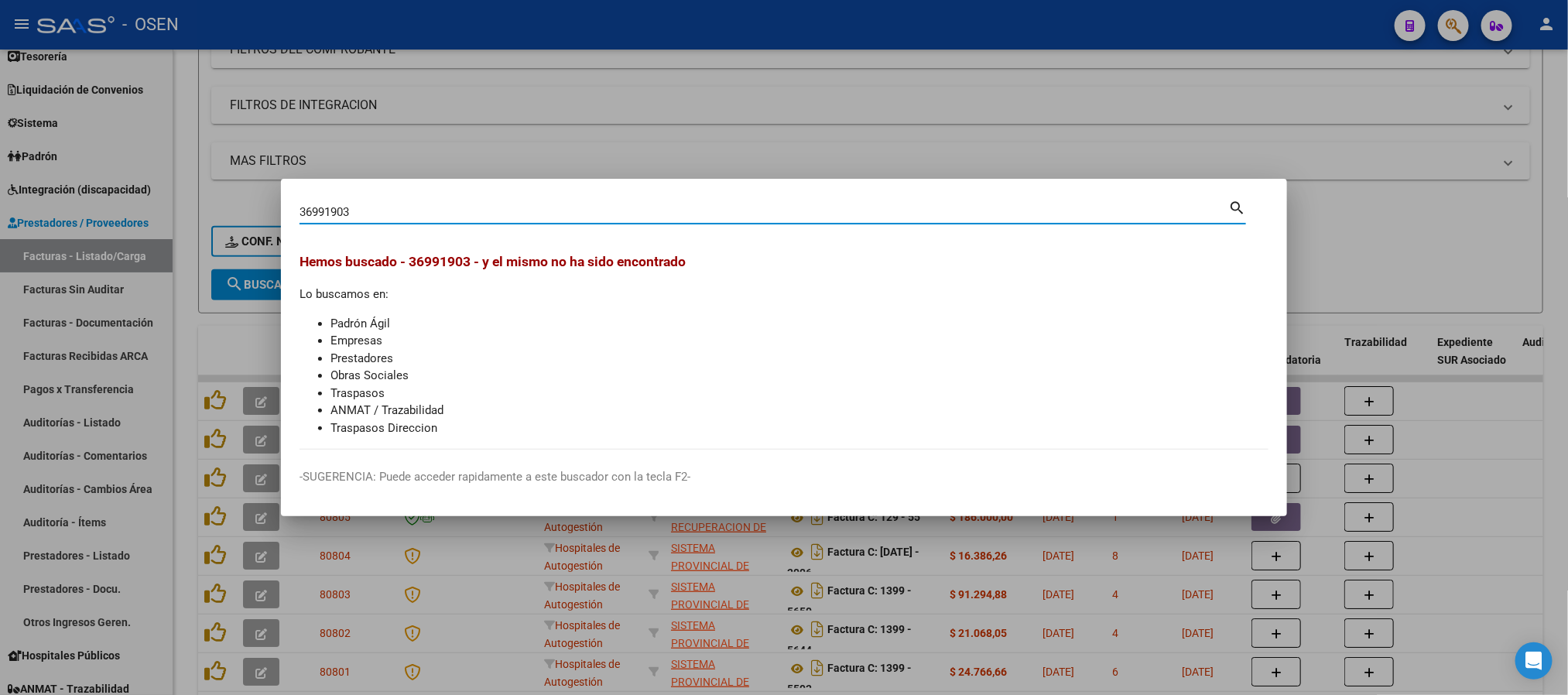
type input "36991903"
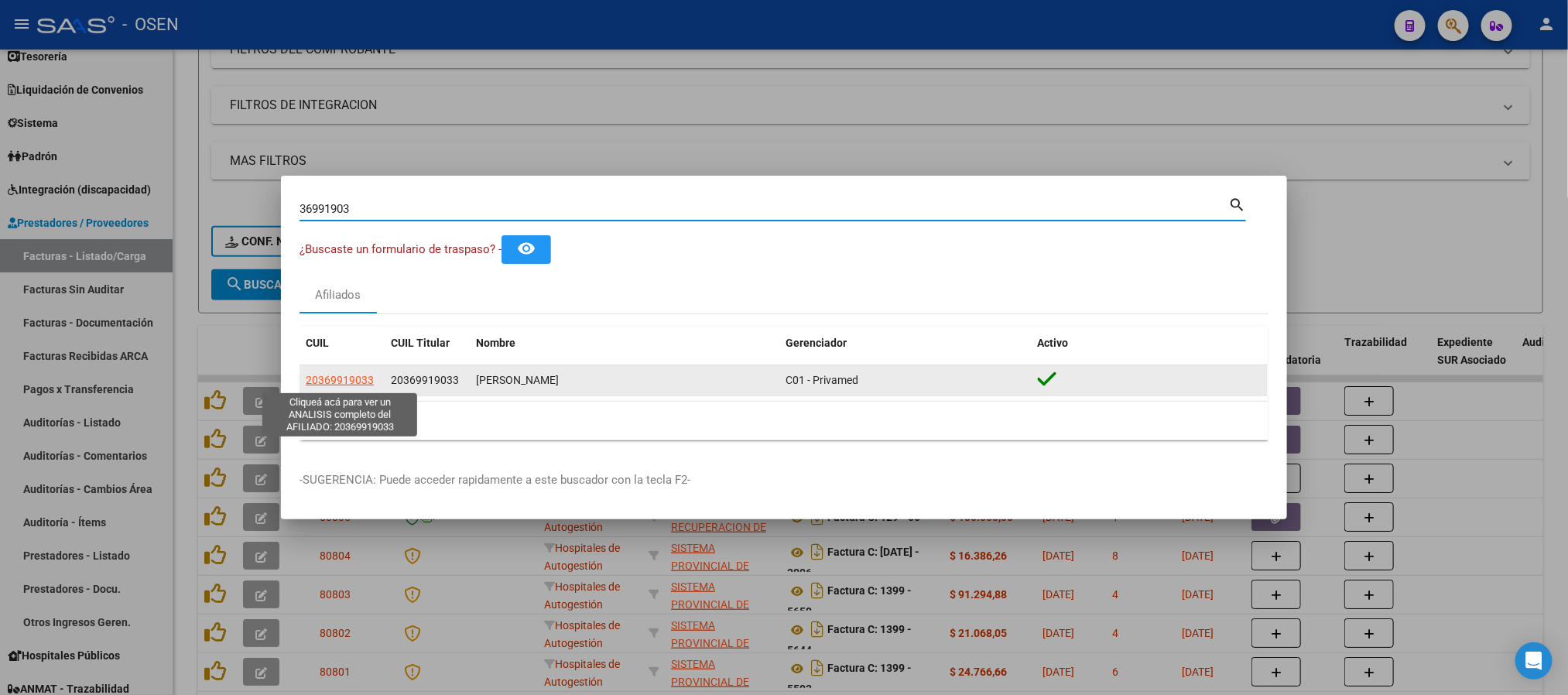
click at [346, 373] on span "20369919033" at bounding box center [339, 380] width 68 height 12
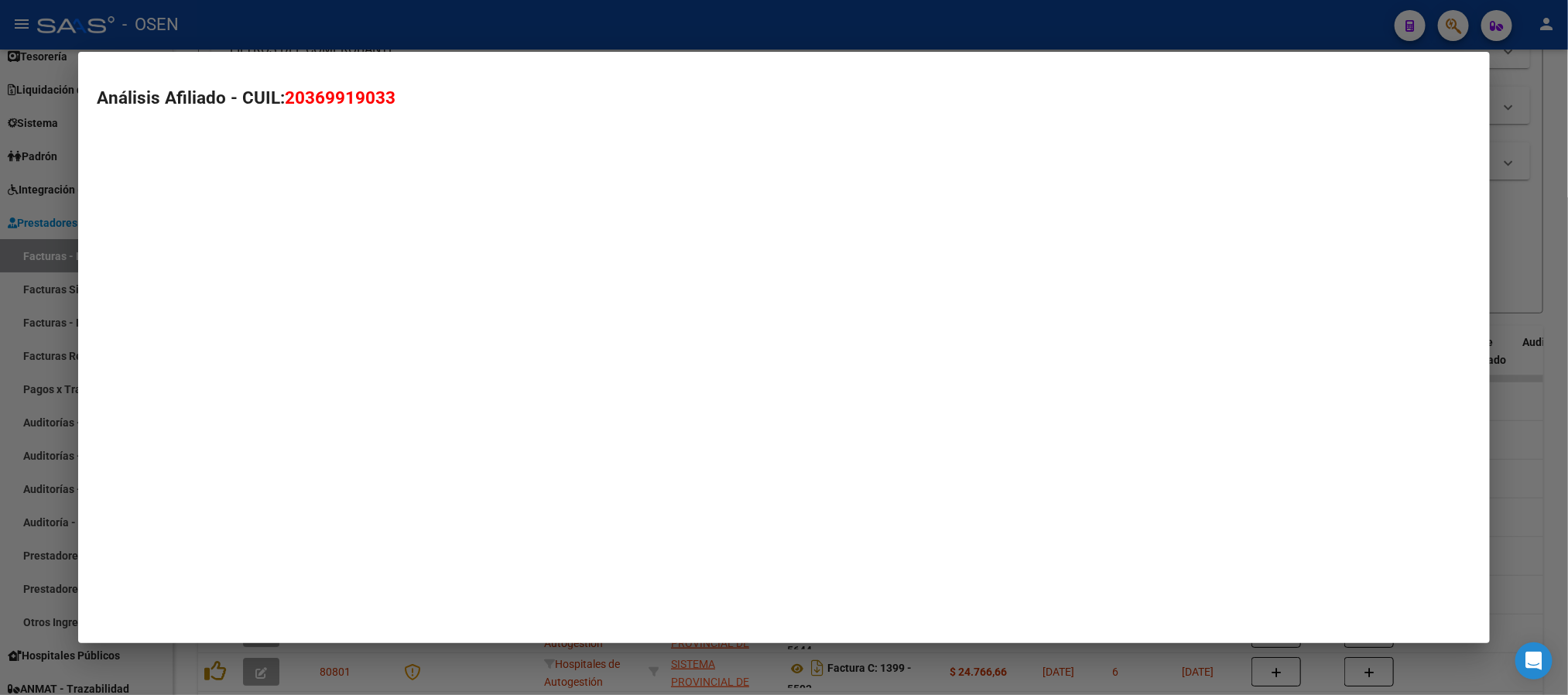
type textarea "20369919033"
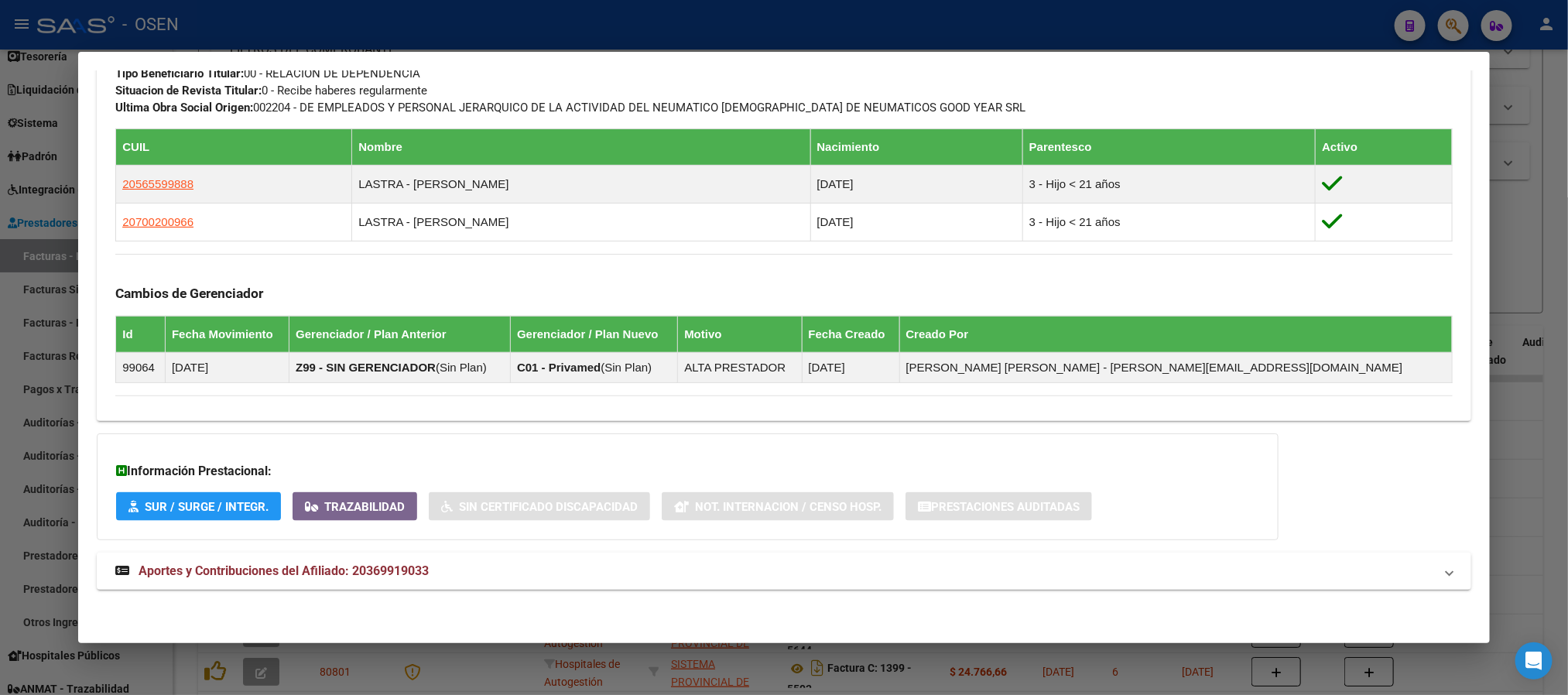
scroll to position [831, 0]
click at [474, 567] on mat-panel-title "Aportes y Contribuciones del Afiliado: 20369919033" at bounding box center [774, 570] width 1318 height 18
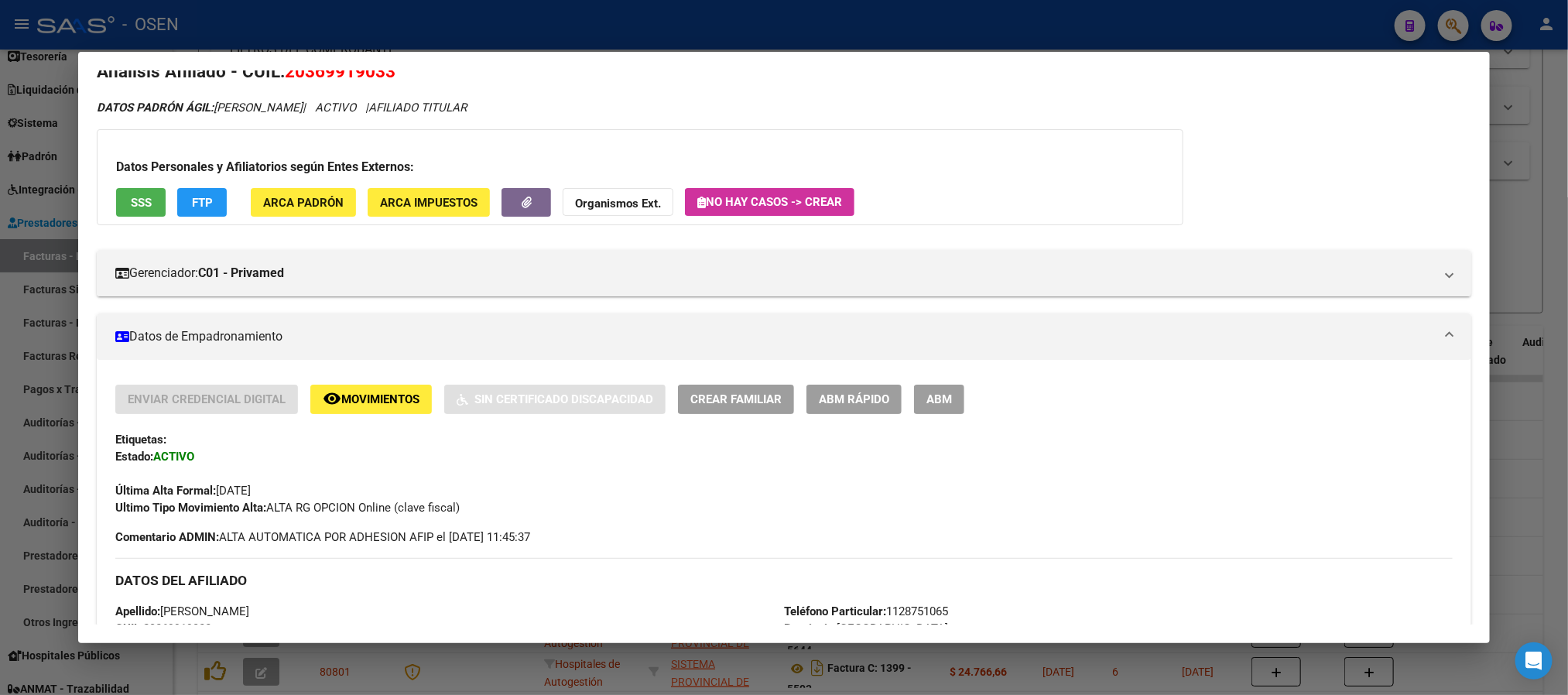
scroll to position [0, 0]
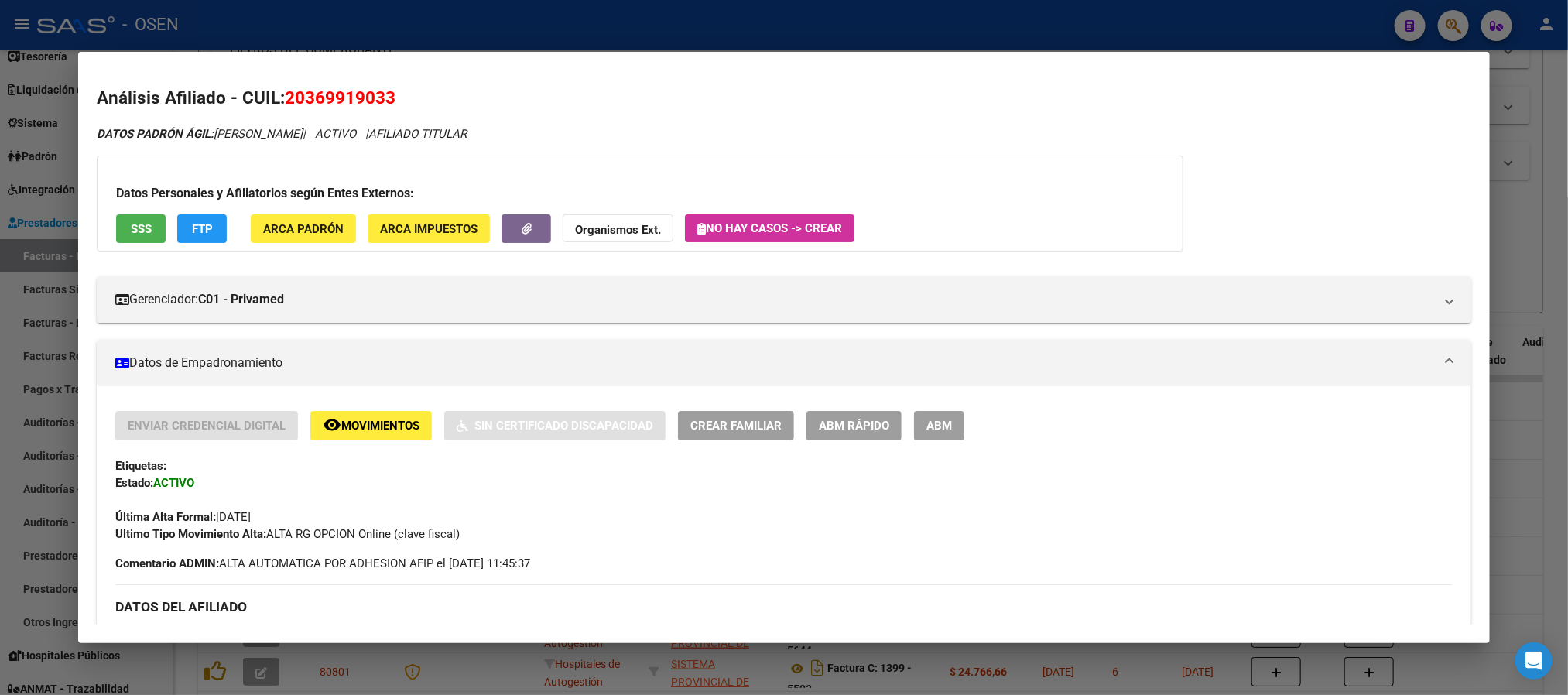
click at [138, 209] on div "Datos Personales y Afiliatorios según Entes Externos: SSS FTP ARCA Padrón ARCA …" at bounding box center [640, 203] width 1086 height 96
click at [140, 218] on button "SSS" at bounding box center [141, 228] width 49 height 29
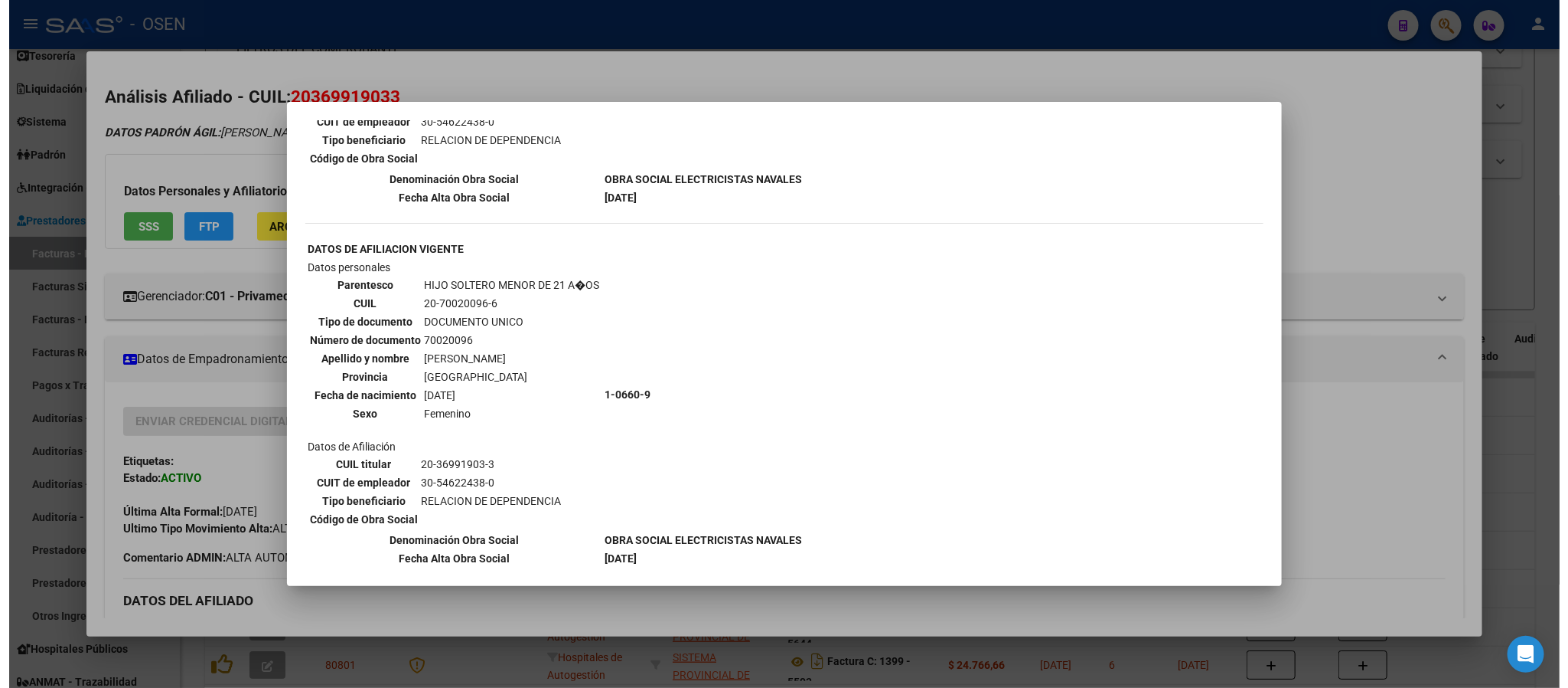
scroll to position [989, 0]
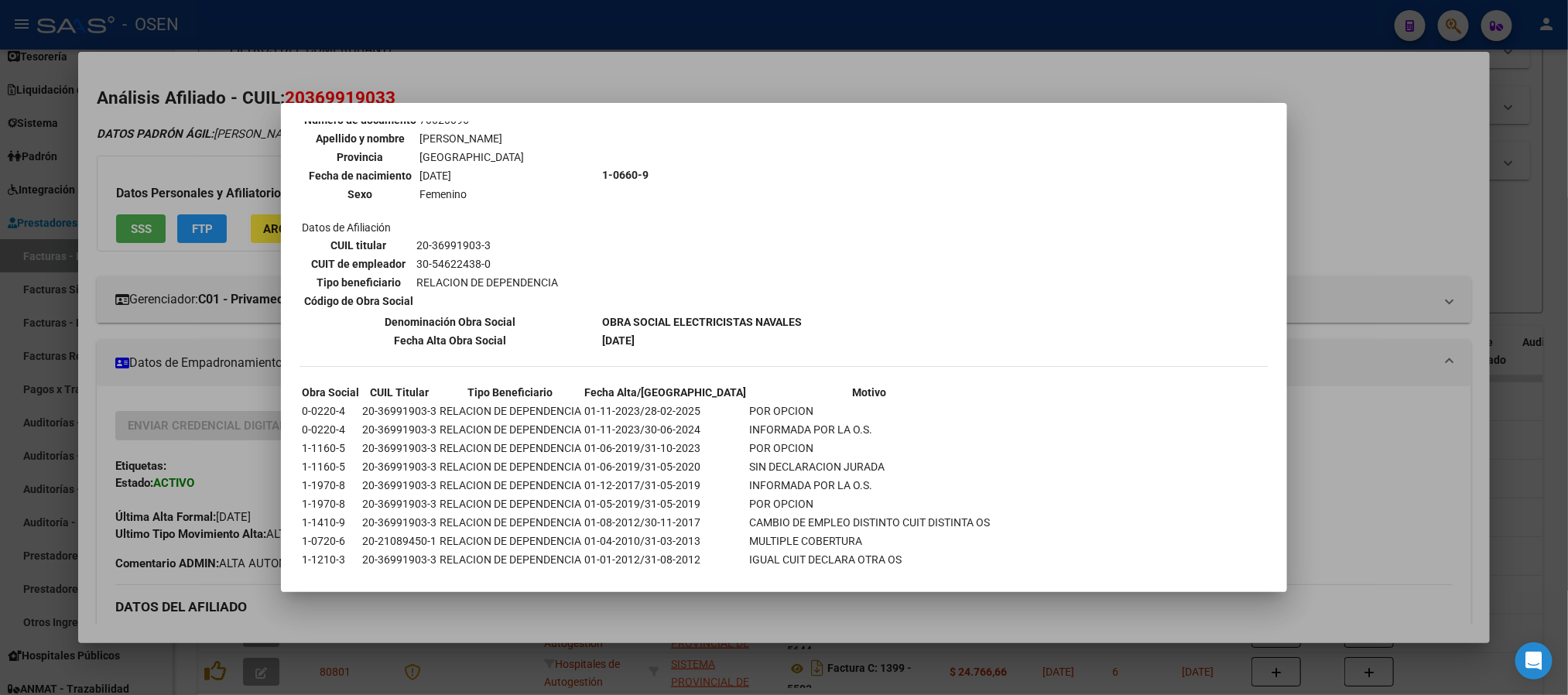
click at [785, 76] on div at bounding box center [784, 347] width 1568 height 695
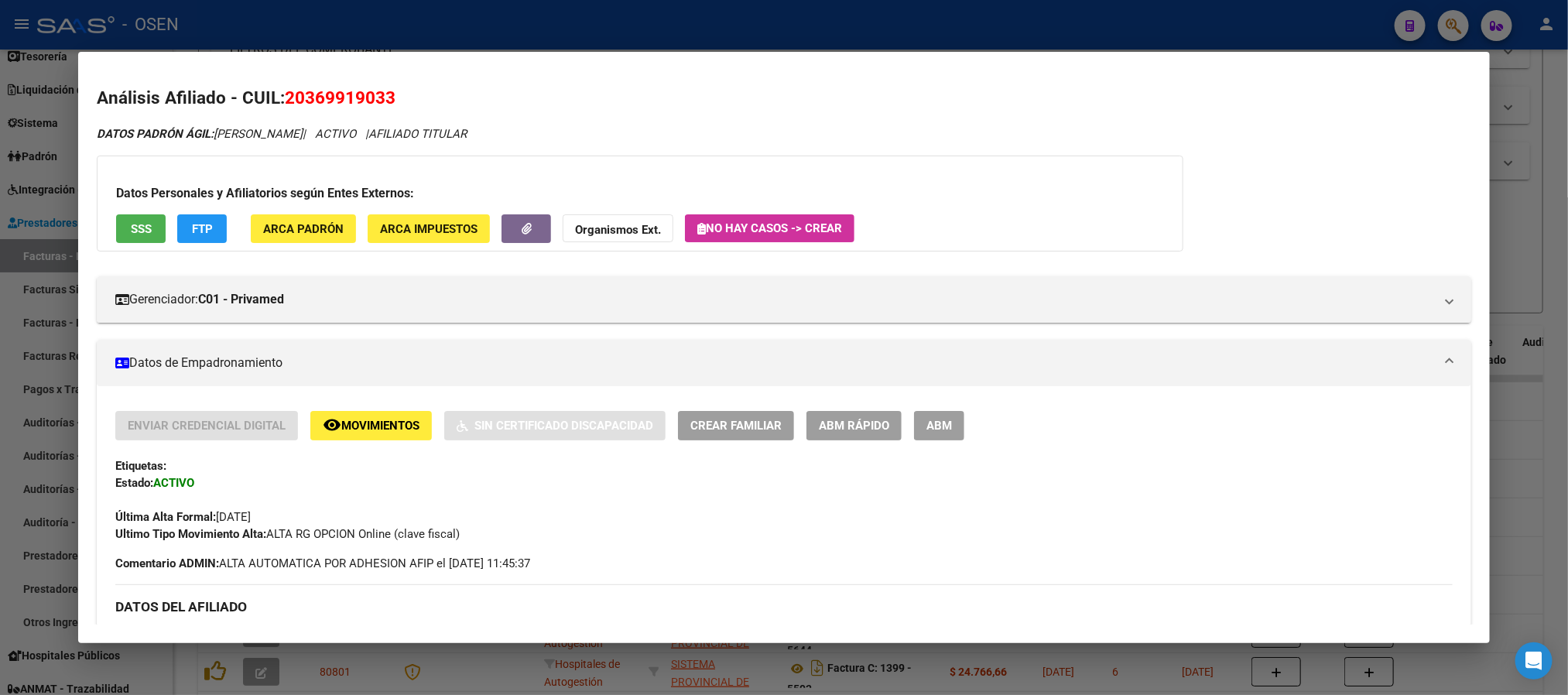
click at [751, 16] on div at bounding box center [784, 347] width 1568 height 695
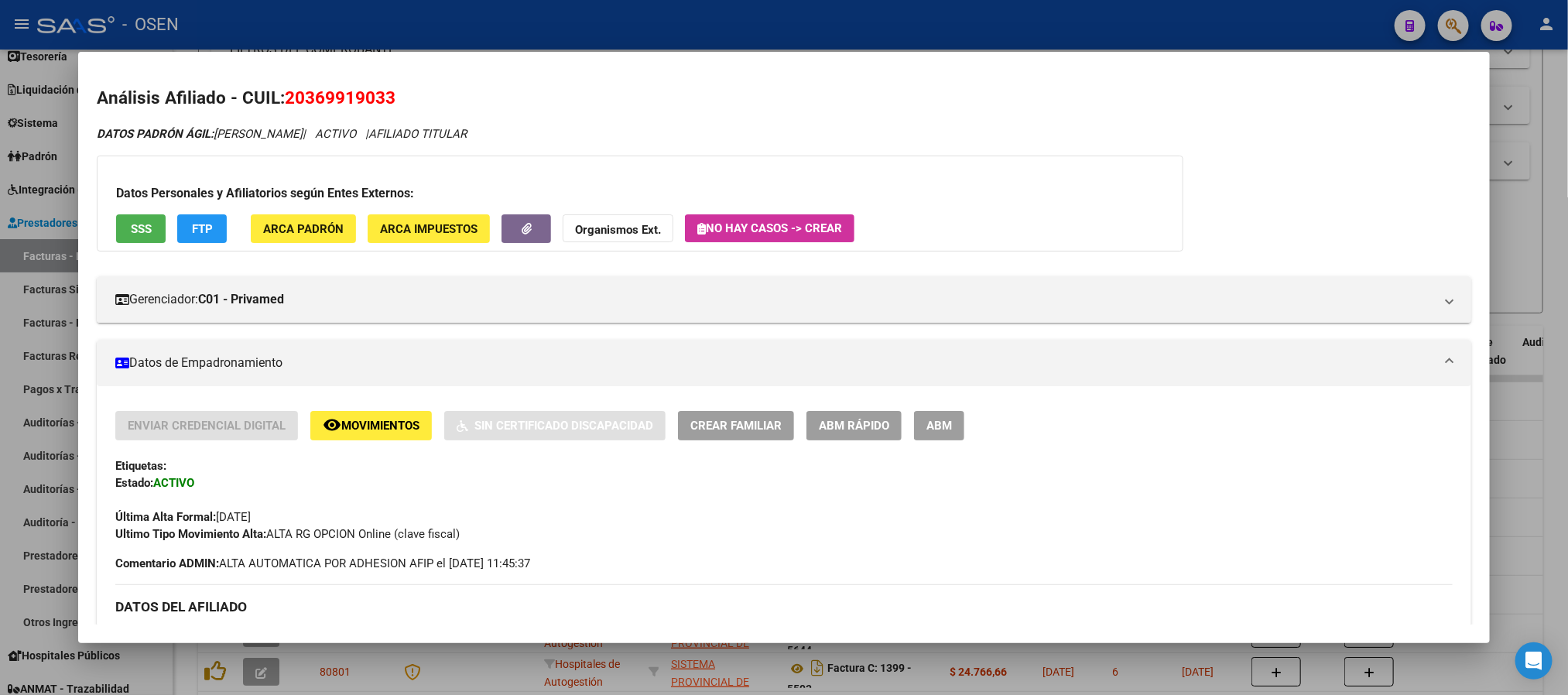
click at [751, 16] on div at bounding box center [784, 347] width 1568 height 695
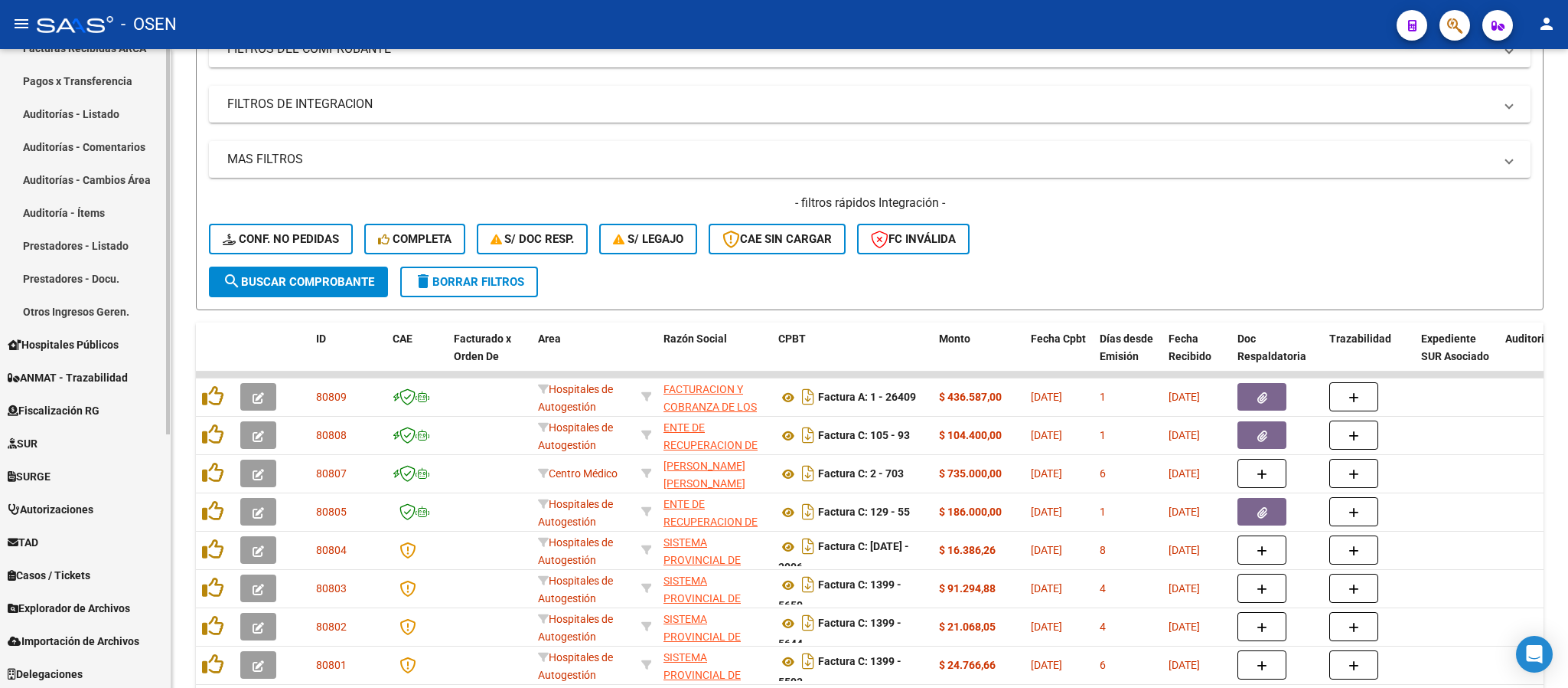
scroll to position [420, 0]
click at [85, 635] on span "Importación de Archivos" at bounding box center [73, 639] width 131 height 17
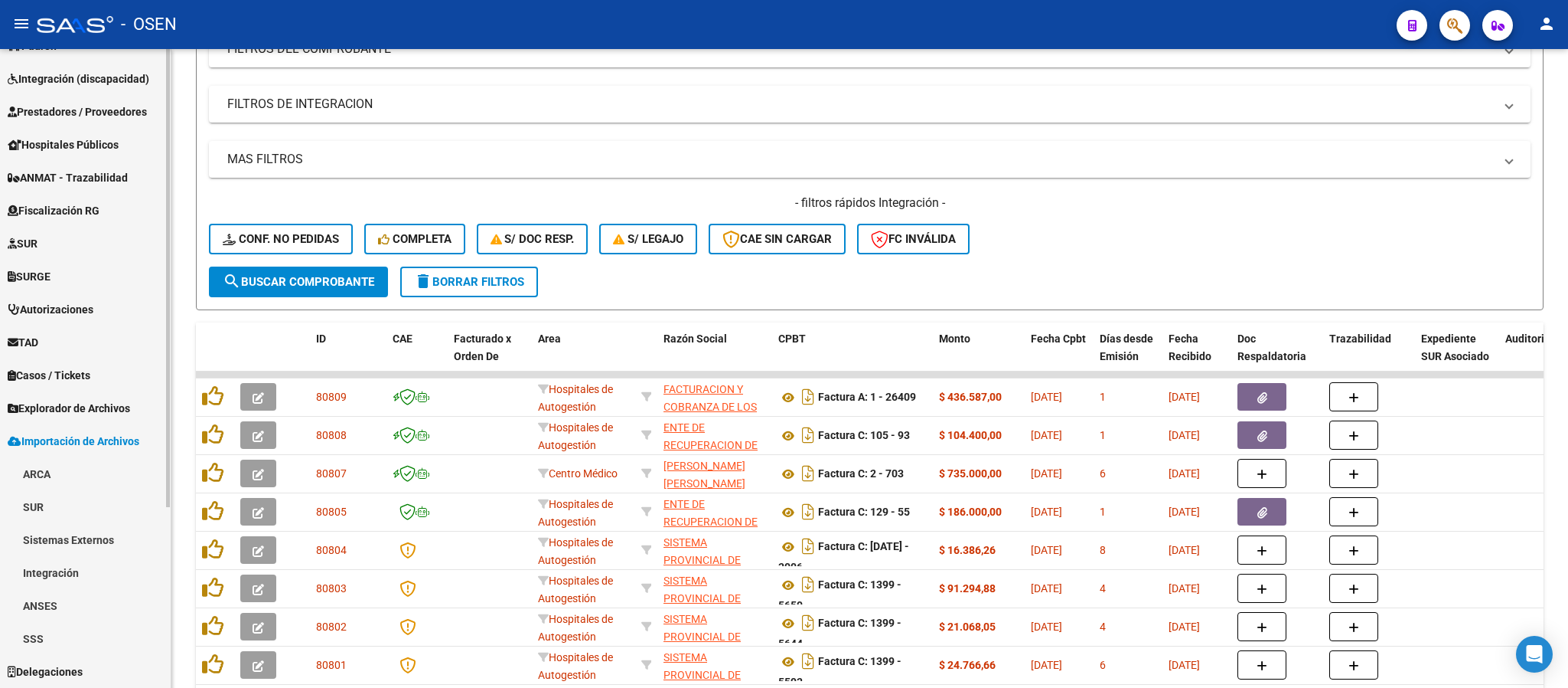
scroll to position [223, 0]
click at [65, 649] on link "SSS" at bounding box center [85, 639] width 170 height 33
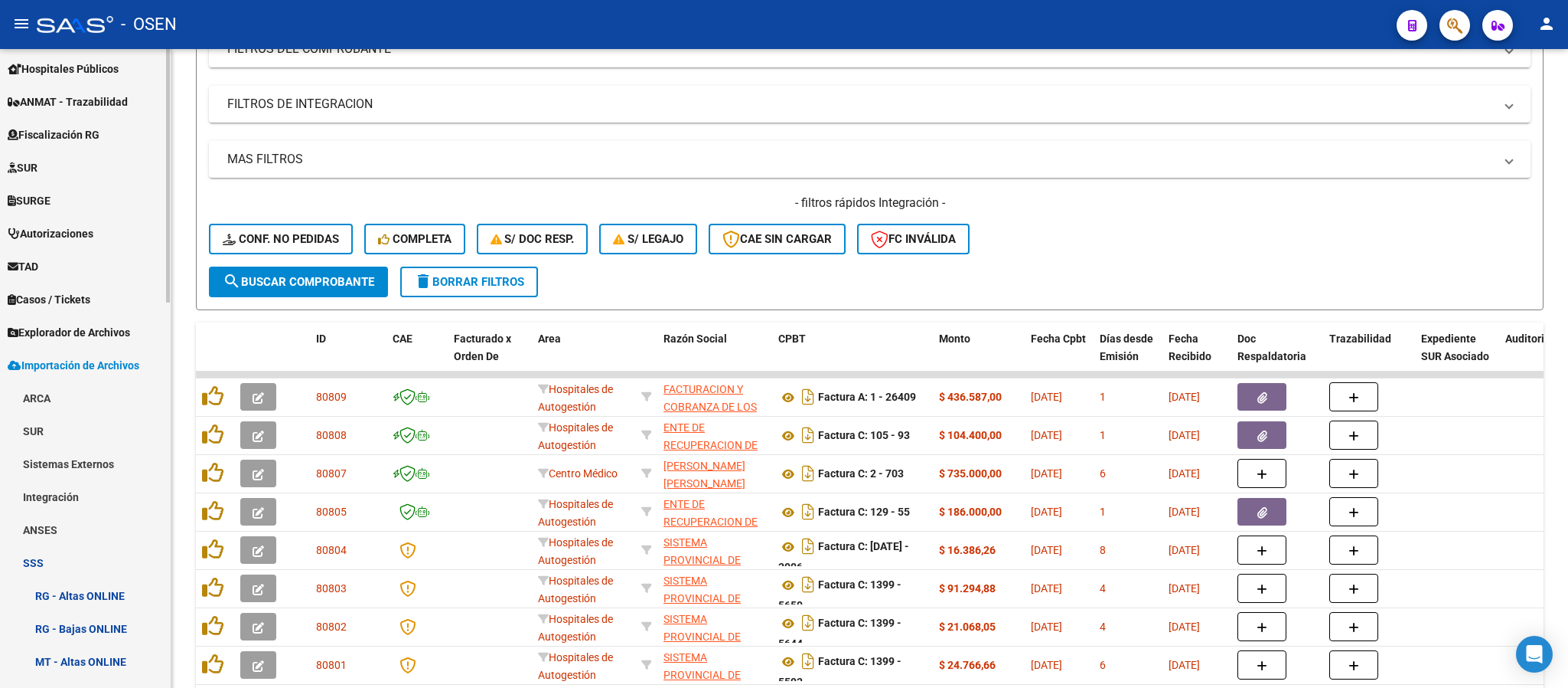
scroll to position [452, 0]
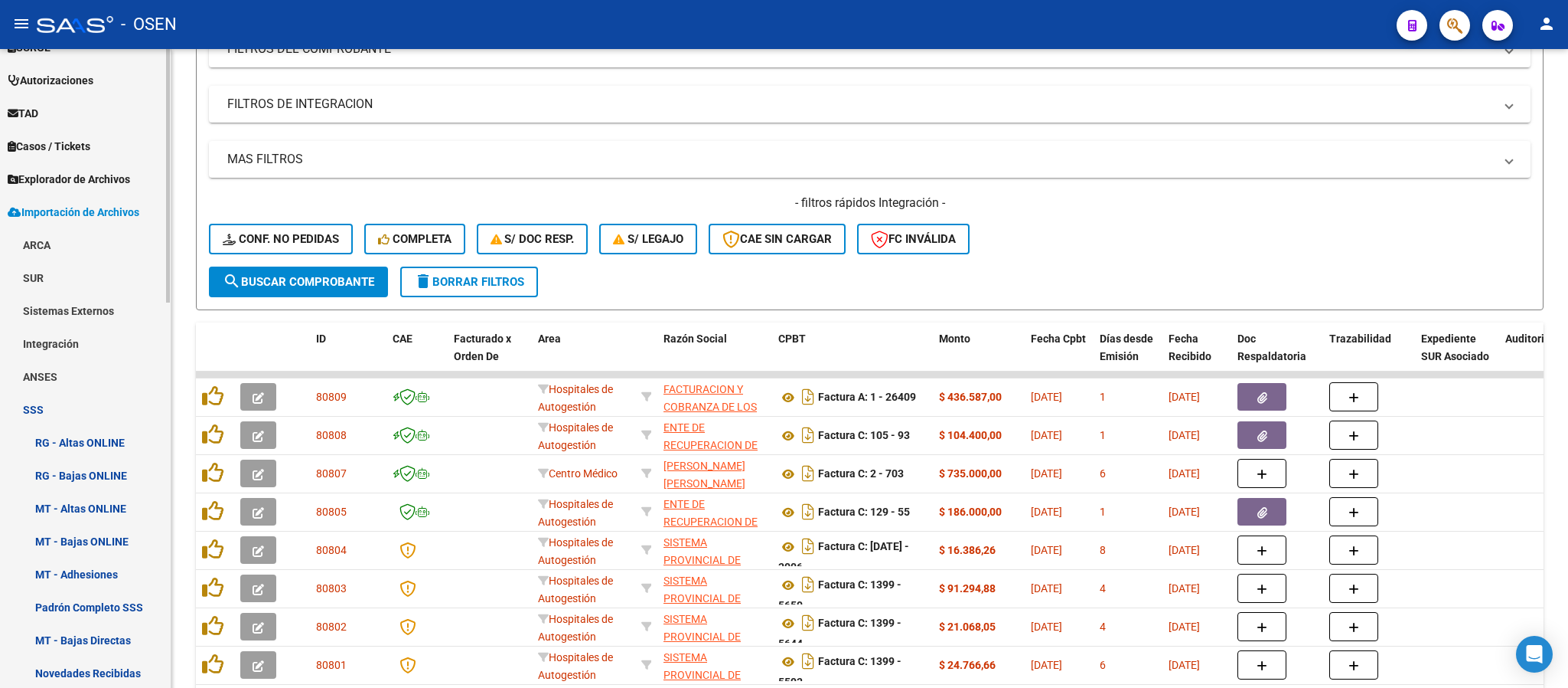
click at [85, 465] on link "RG - Bajas ONLINE" at bounding box center [85, 475] width 170 height 33
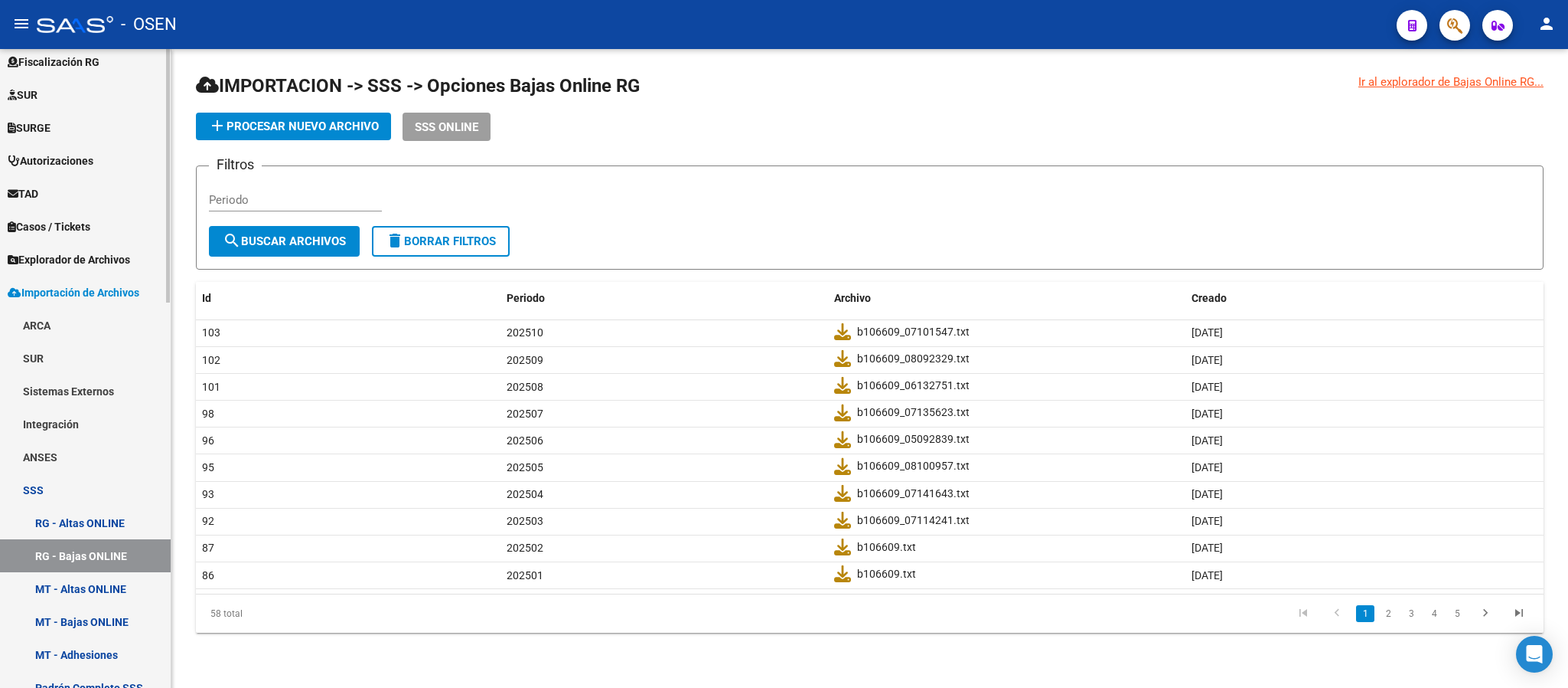
scroll to position [337, 0]
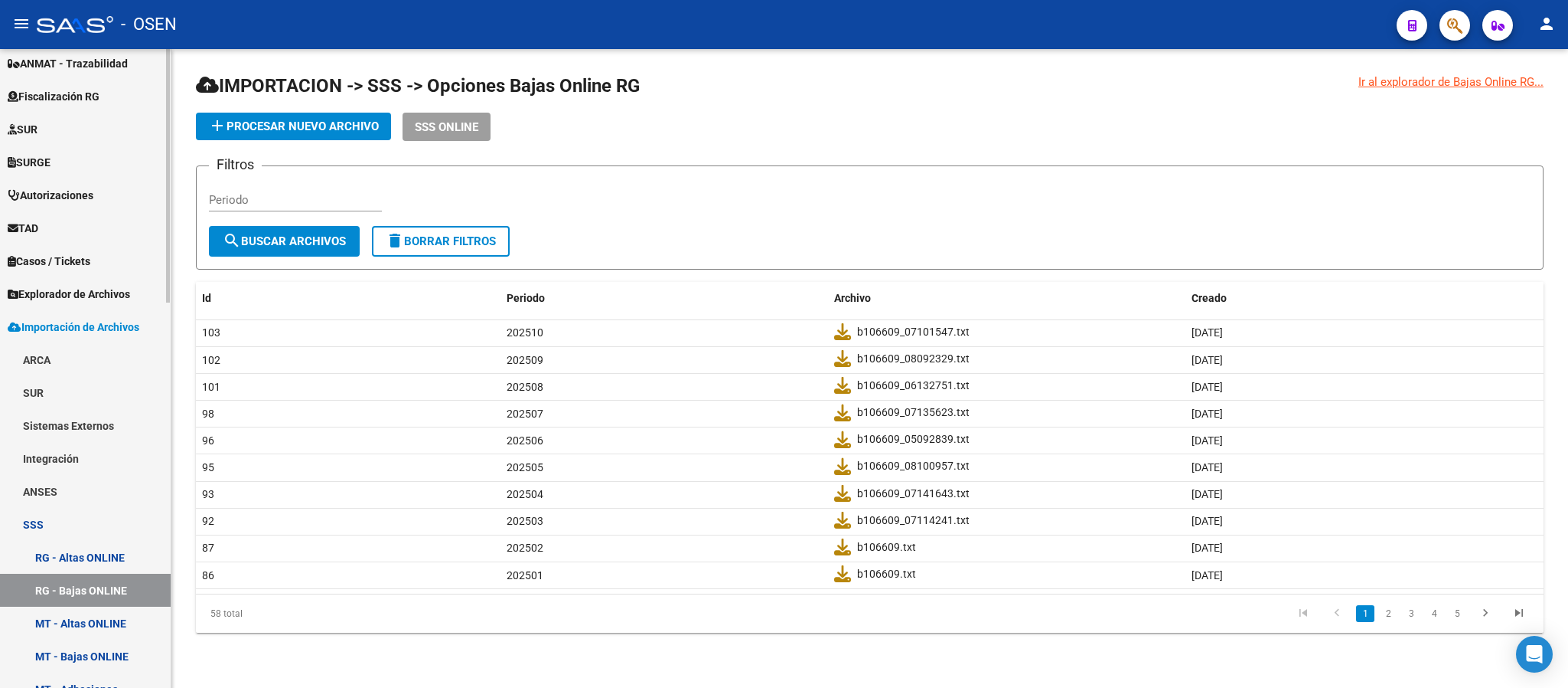
click at [117, 287] on span "Explorador de Archivos" at bounding box center [69, 293] width 123 height 17
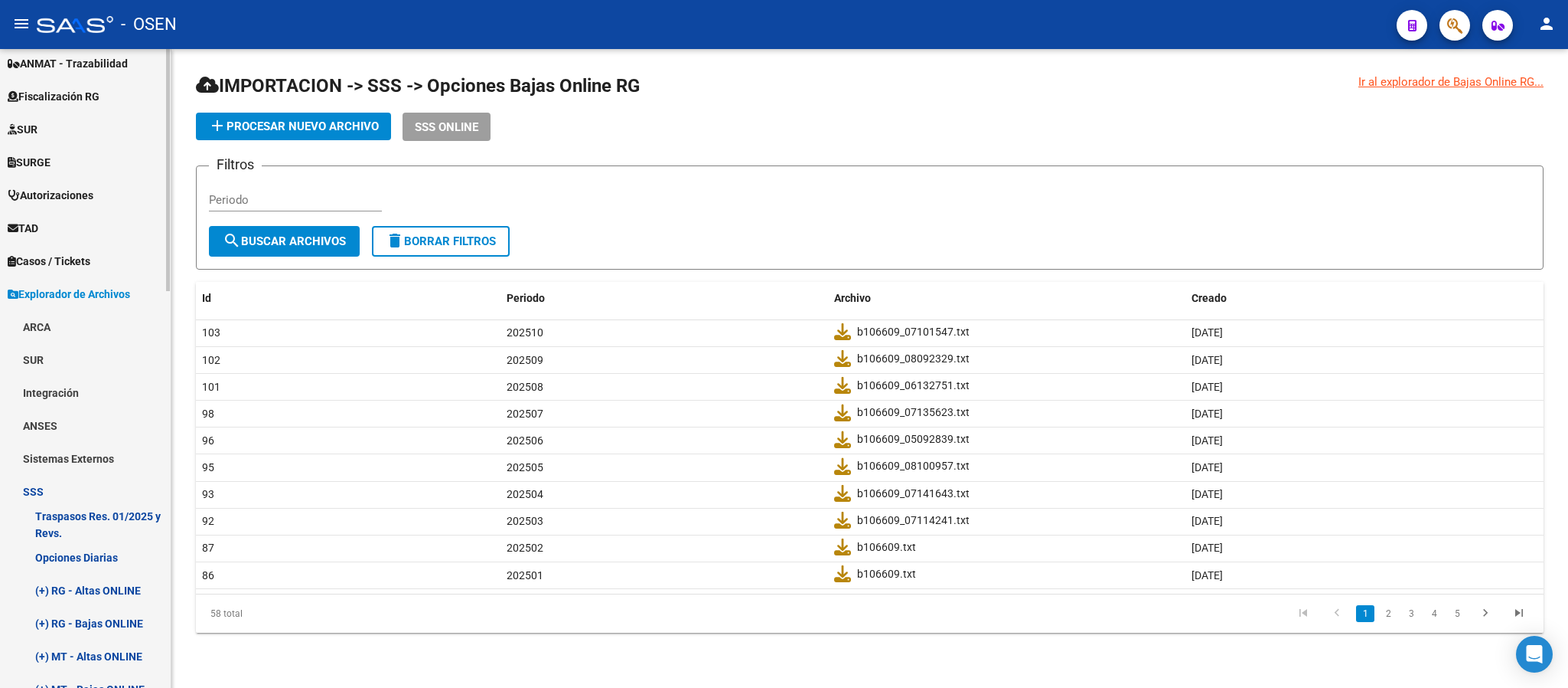
click at [104, 614] on link "(+) RG - Bajas ONLINE" at bounding box center [85, 623] width 170 height 33
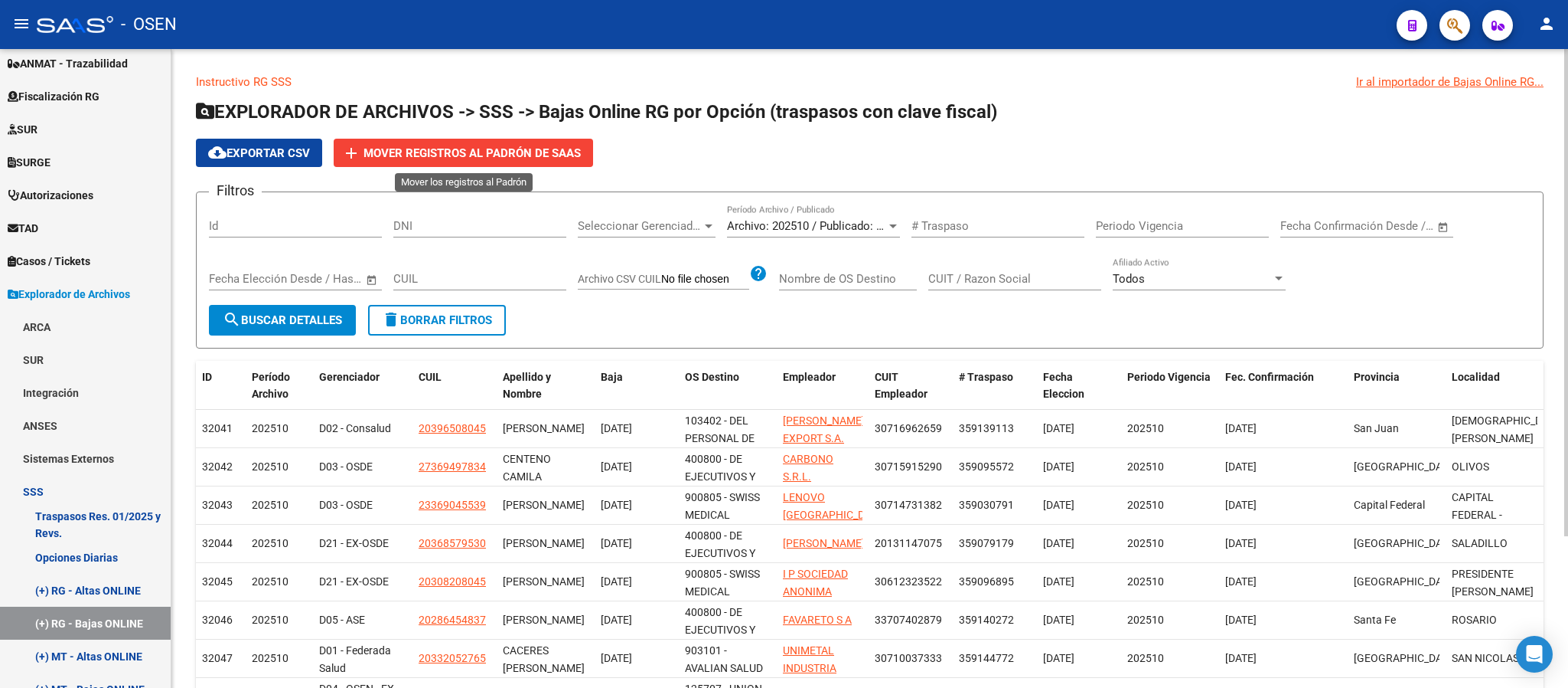
click at [475, 157] on span "Mover registros al PADRÓN de SAAS" at bounding box center [472, 153] width 217 height 14
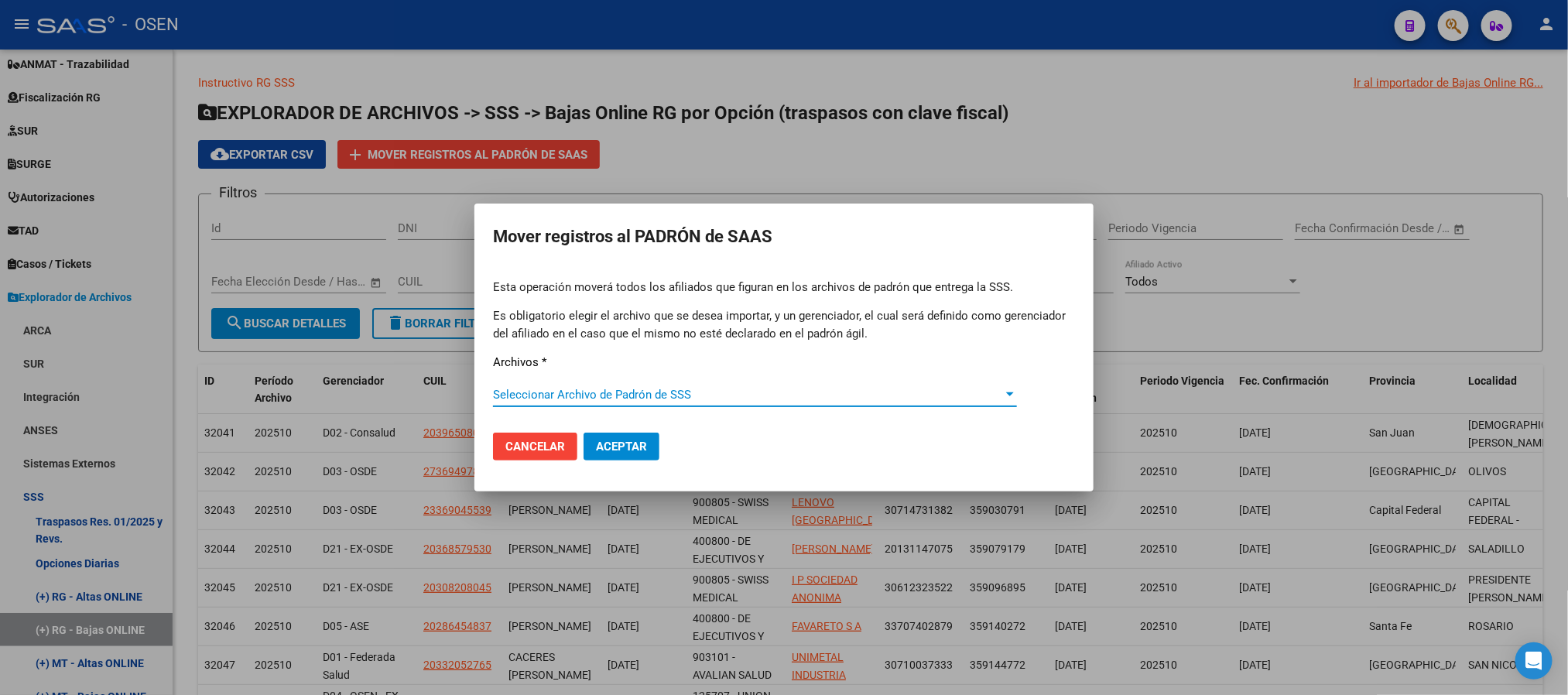
click at [584, 392] on span "Seleccionar Archivo de Padrón de SSS" at bounding box center [748, 395] width 510 height 14
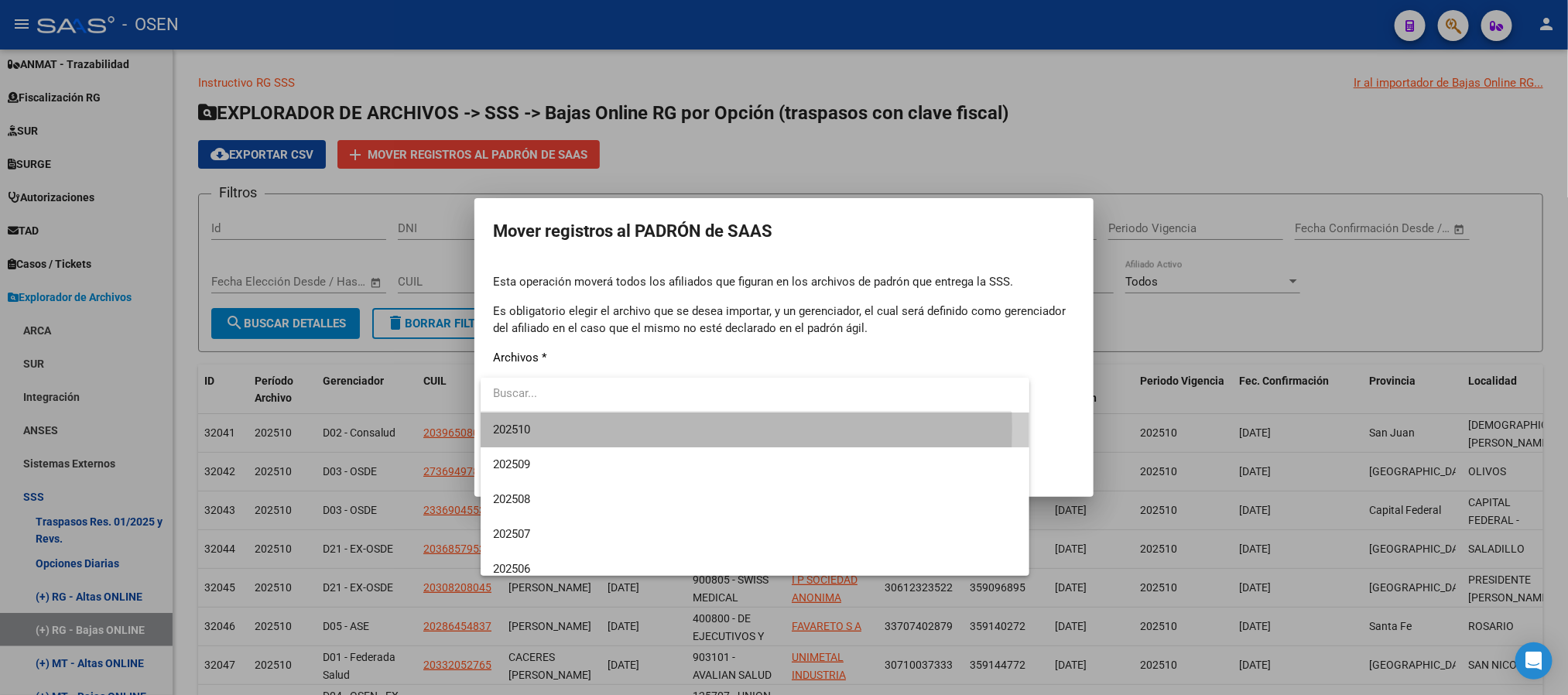
click at [584, 428] on span "202510" at bounding box center [755, 430] width 524 height 35
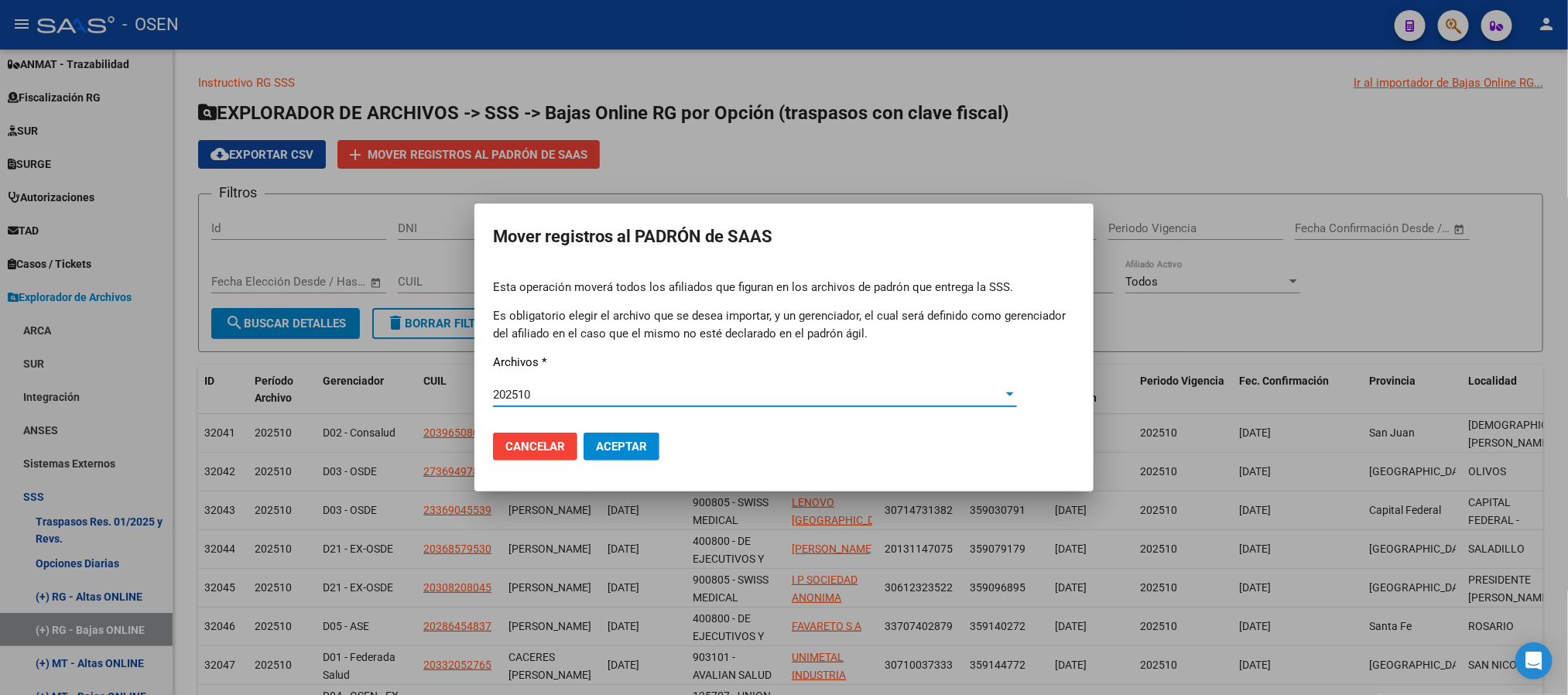
click at [639, 435] on button "Aceptar" at bounding box center [621, 446] width 76 height 28
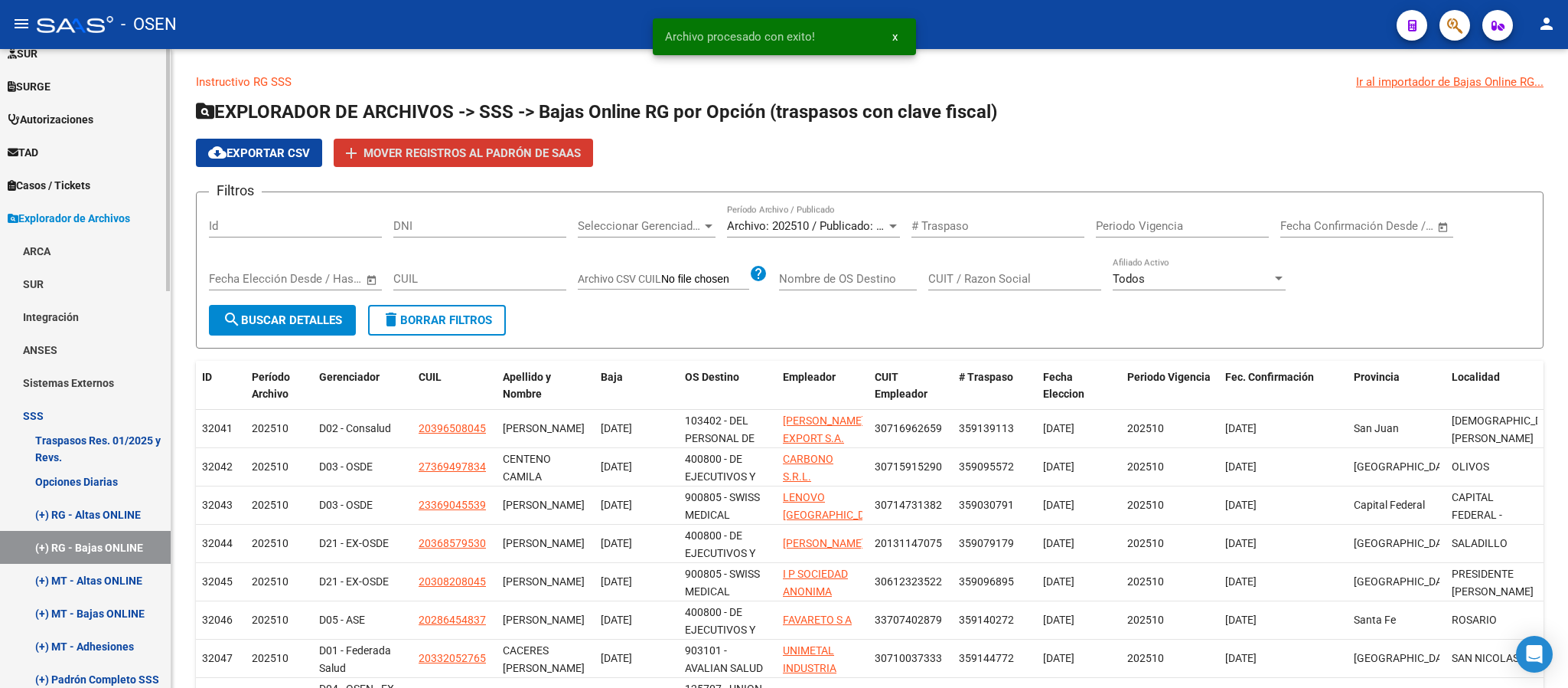
scroll to position [452, 0]
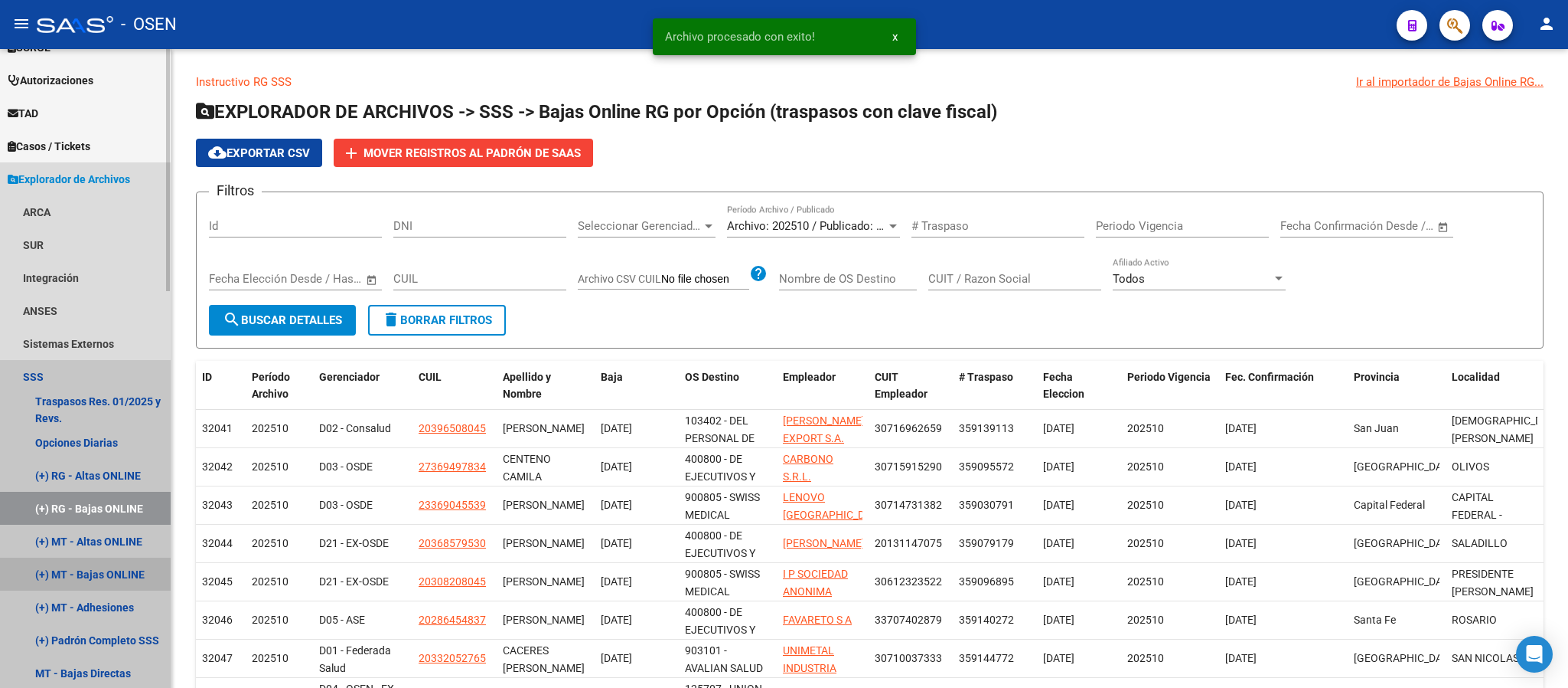
click at [108, 568] on link "(+) MT - Bajas ONLINE" at bounding box center [85, 574] width 170 height 33
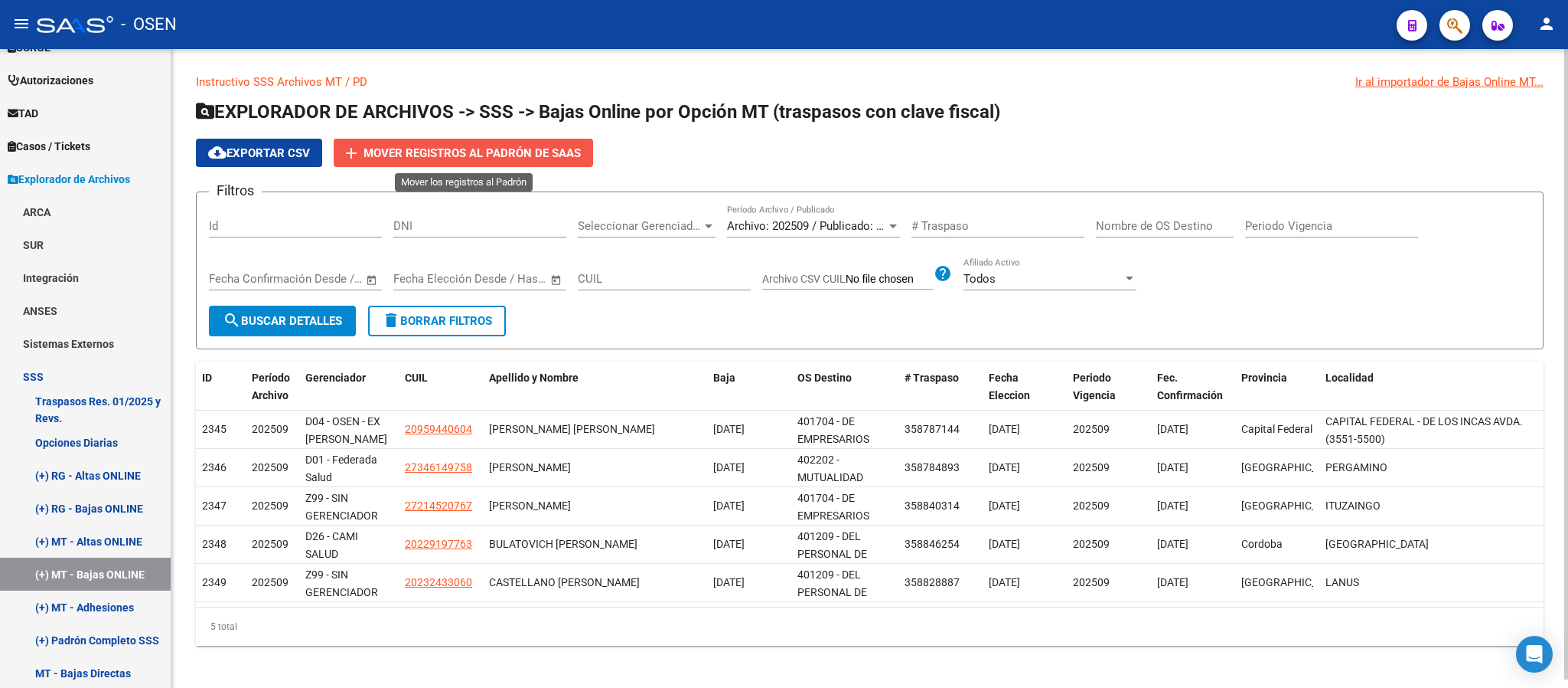
click at [506, 161] on button "add Mover registros al PADRÓN de SAAS" at bounding box center [463, 152] width 260 height 29
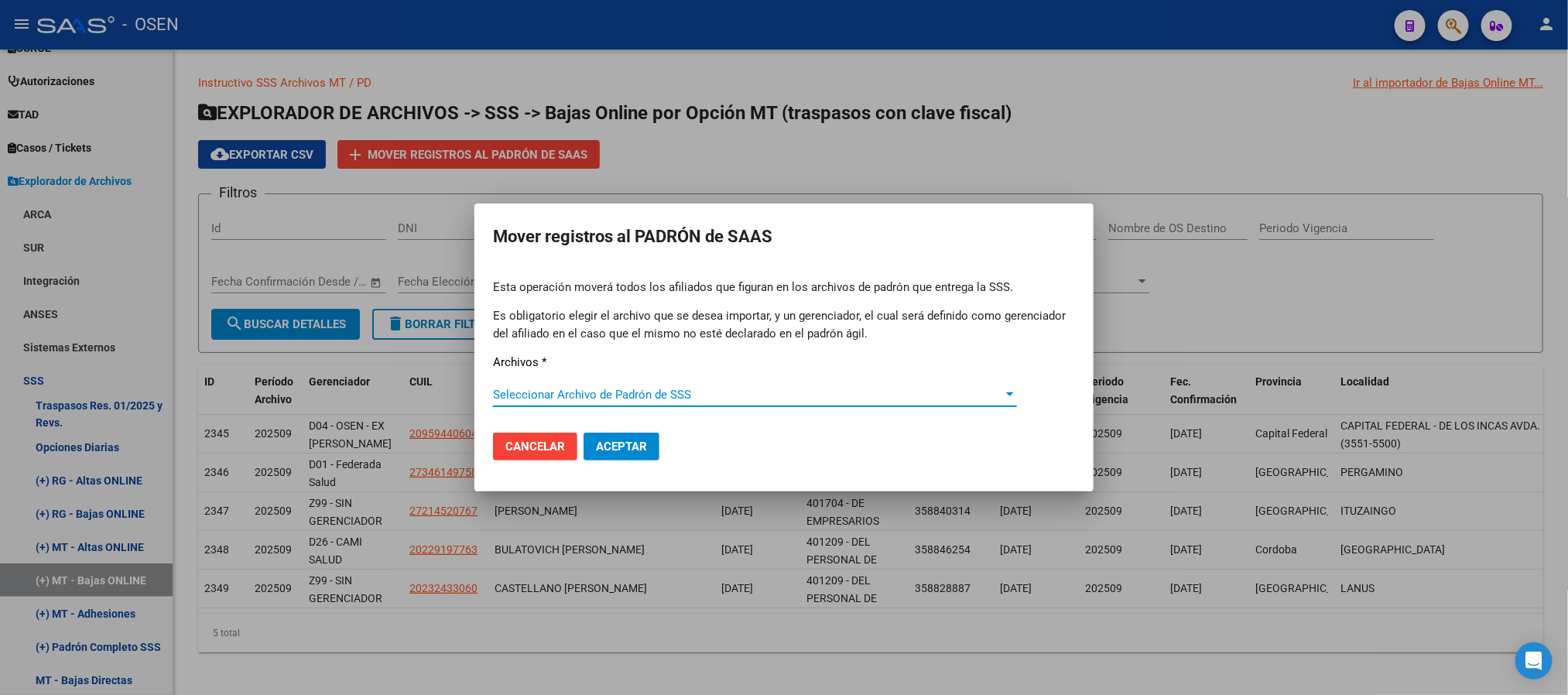
click at [599, 386] on div "Seleccionar Archivo de Padrón de SSS Seleccionar Archivo de Padrón de SSS" at bounding box center [755, 395] width 524 height 23
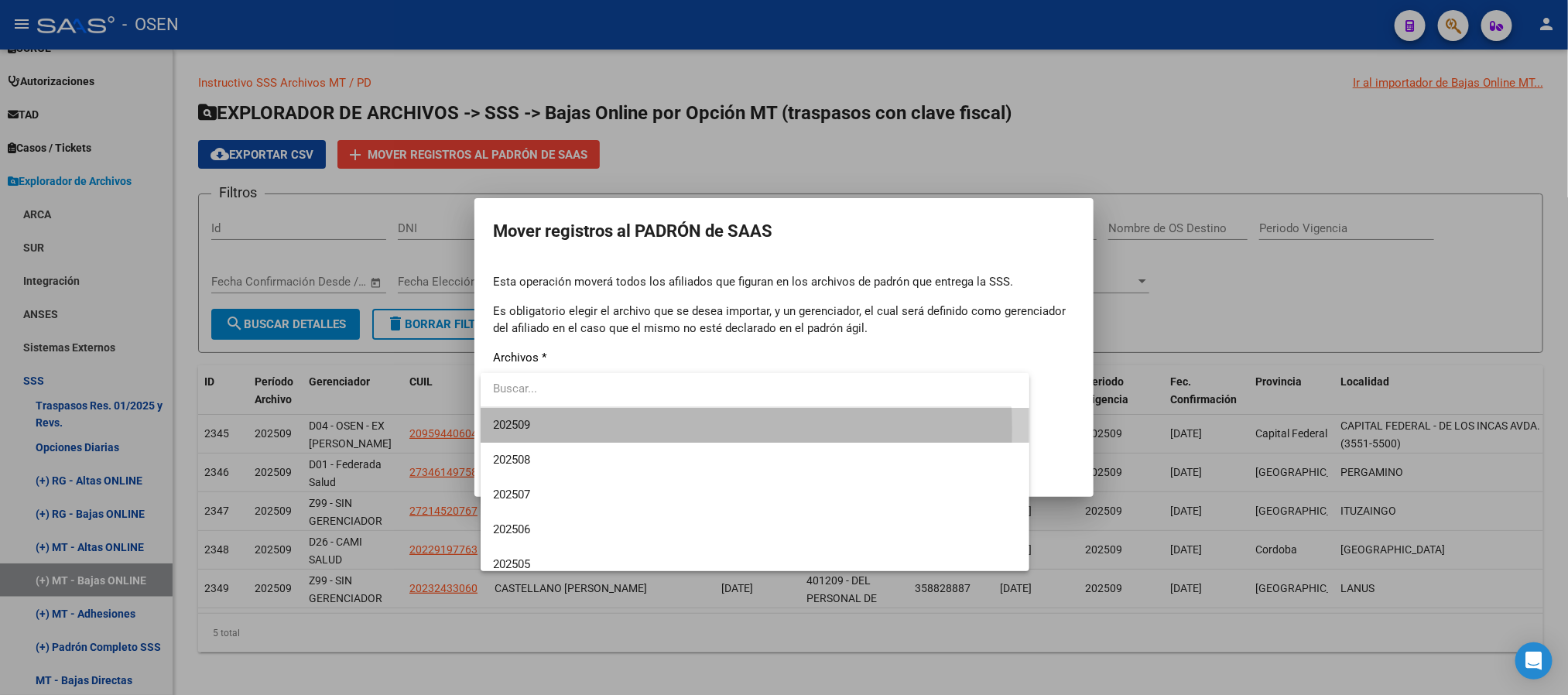
click at [583, 430] on span "202509" at bounding box center [755, 425] width 524 height 35
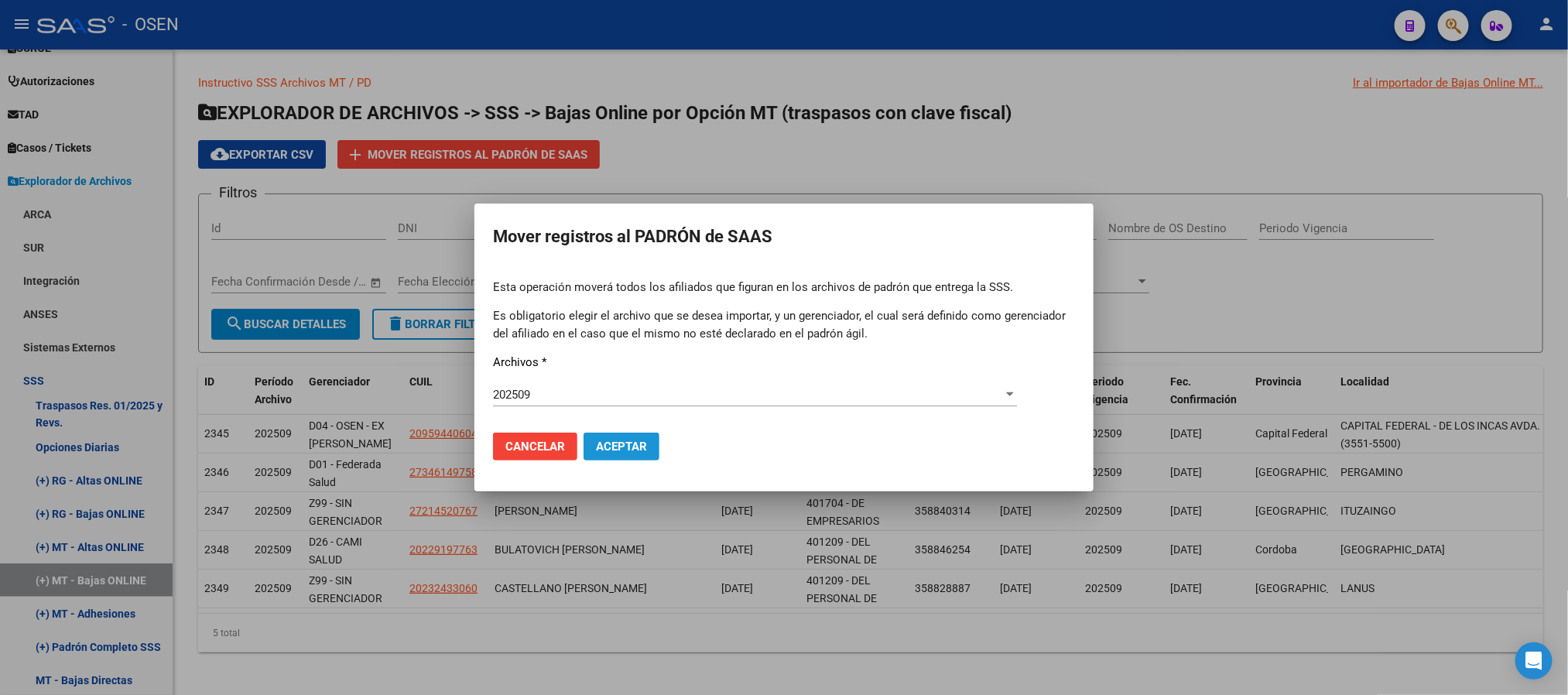
click at [604, 456] on button "Aceptar" at bounding box center [621, 446] width 76 height 28
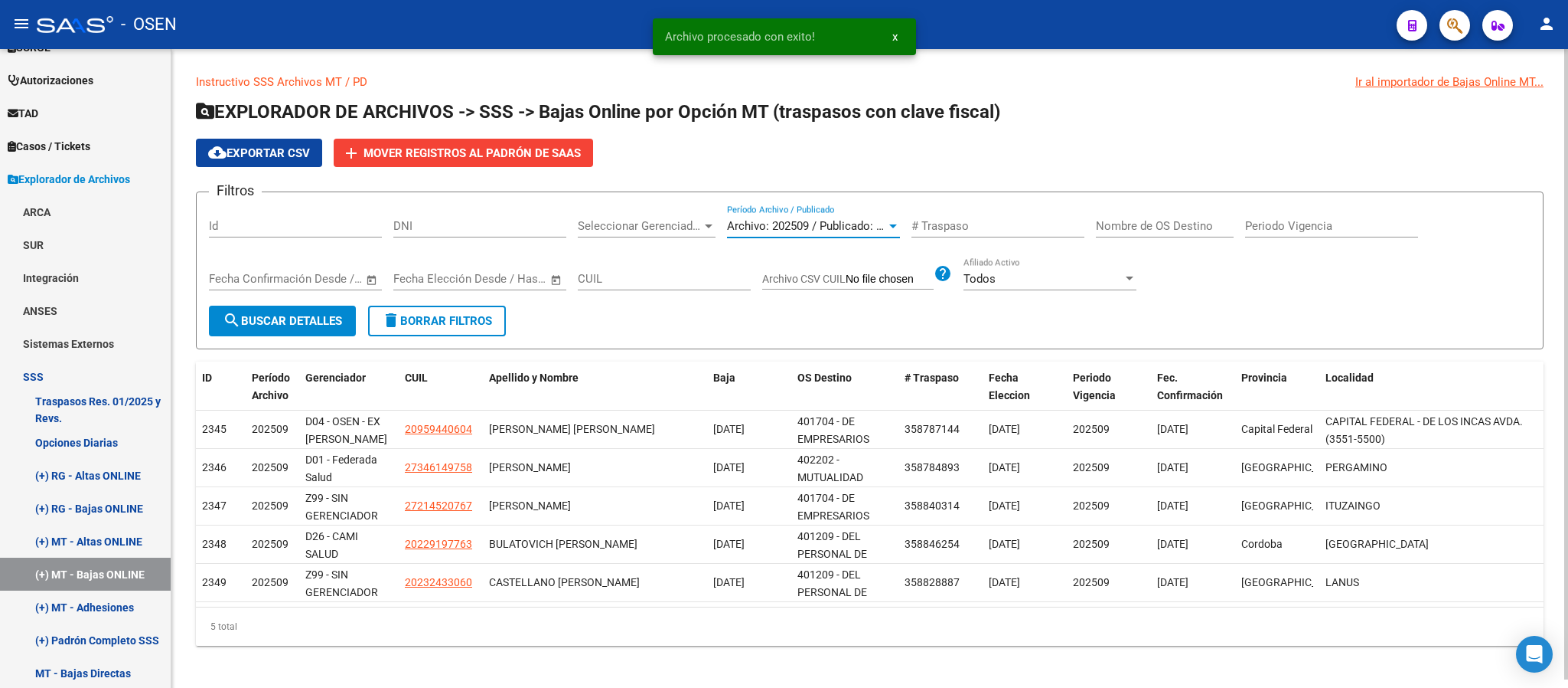
click at [830, 223] on span "Archivo: 202509 / Publicado: 202508" at bounding box center [821, 226] width 186 height 14
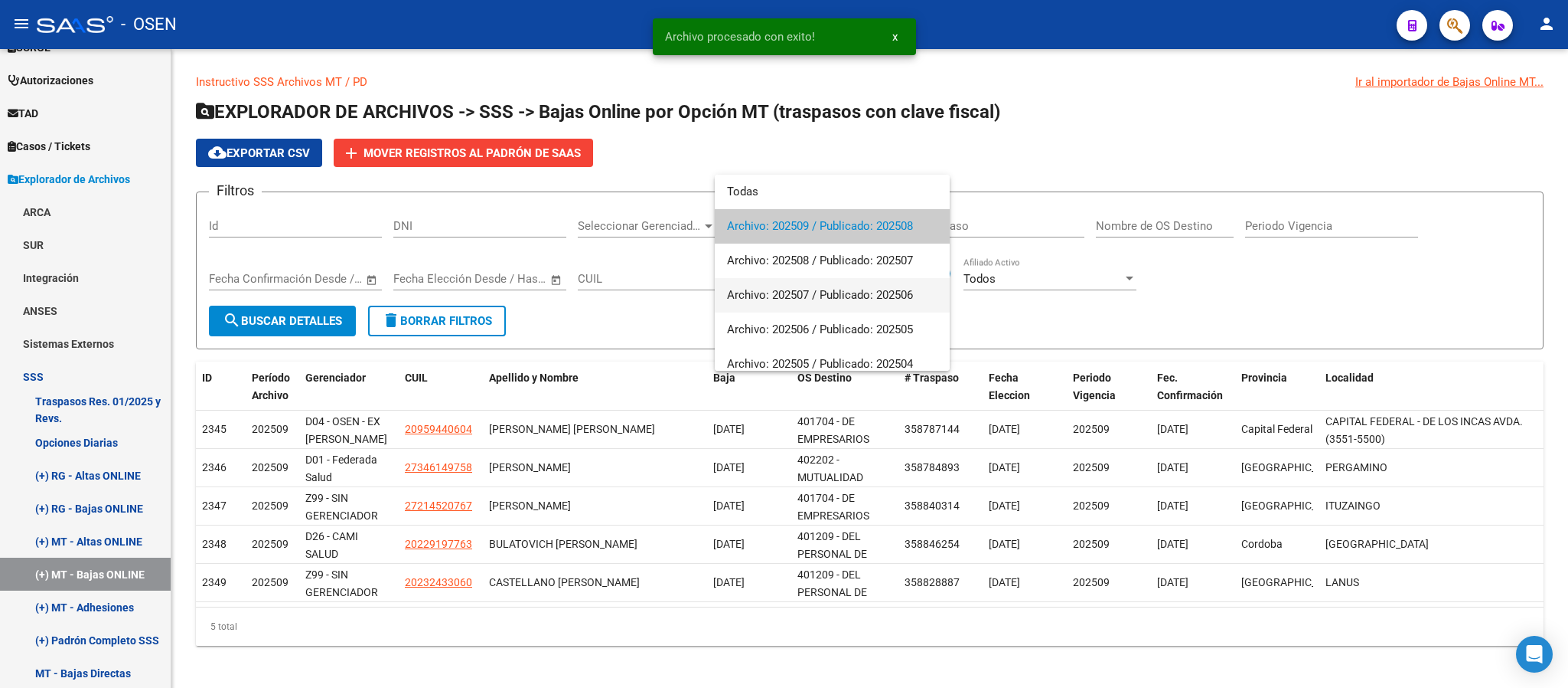
click at [847, 290] on span "Archivo: 202507 / Publicado: 202506" at bounding box center [833, 296] width 210 height 35
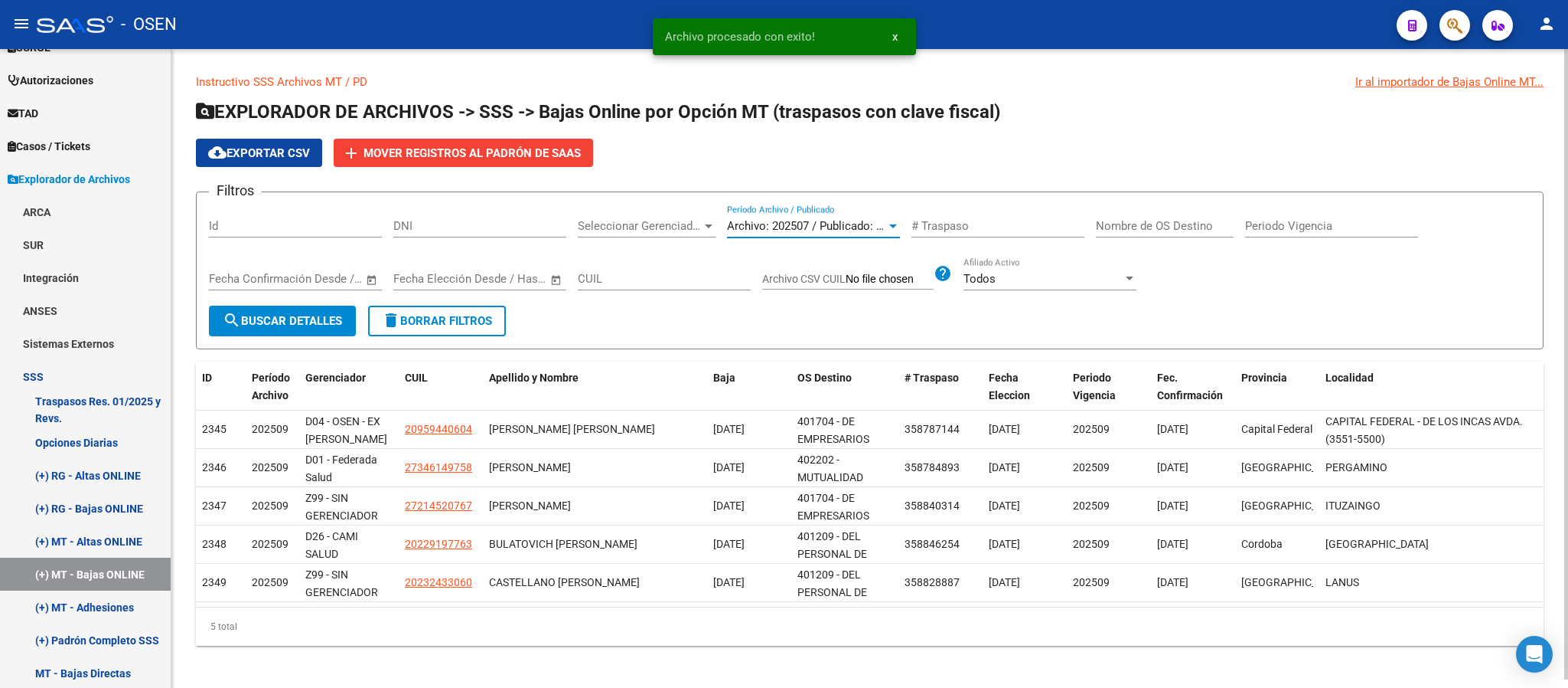
click at [329, 316] on span "search Buscar Detalles" at bounding box center [282, 321] width 119 height 14
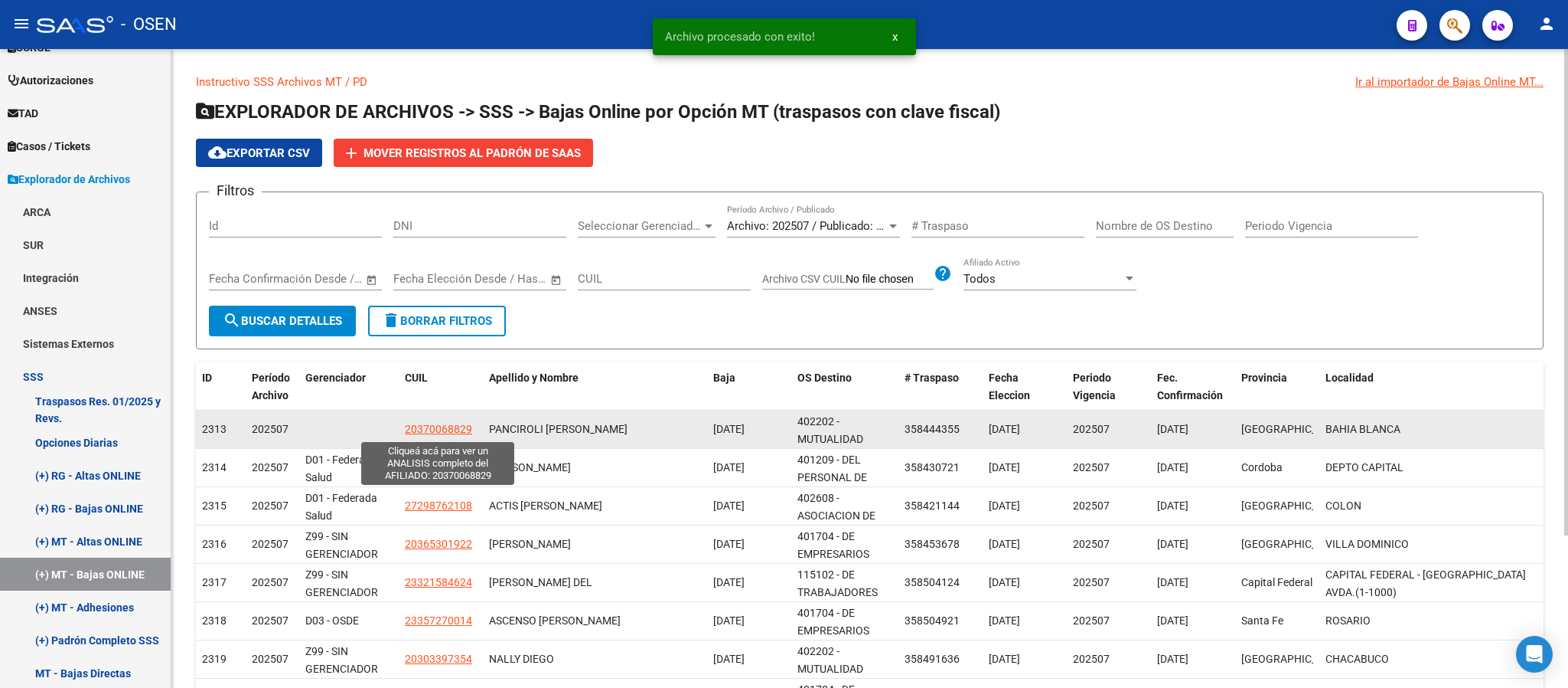
click at [427, 428] on span "20370068829" at bounding box center [438, 429] width 67 height 12
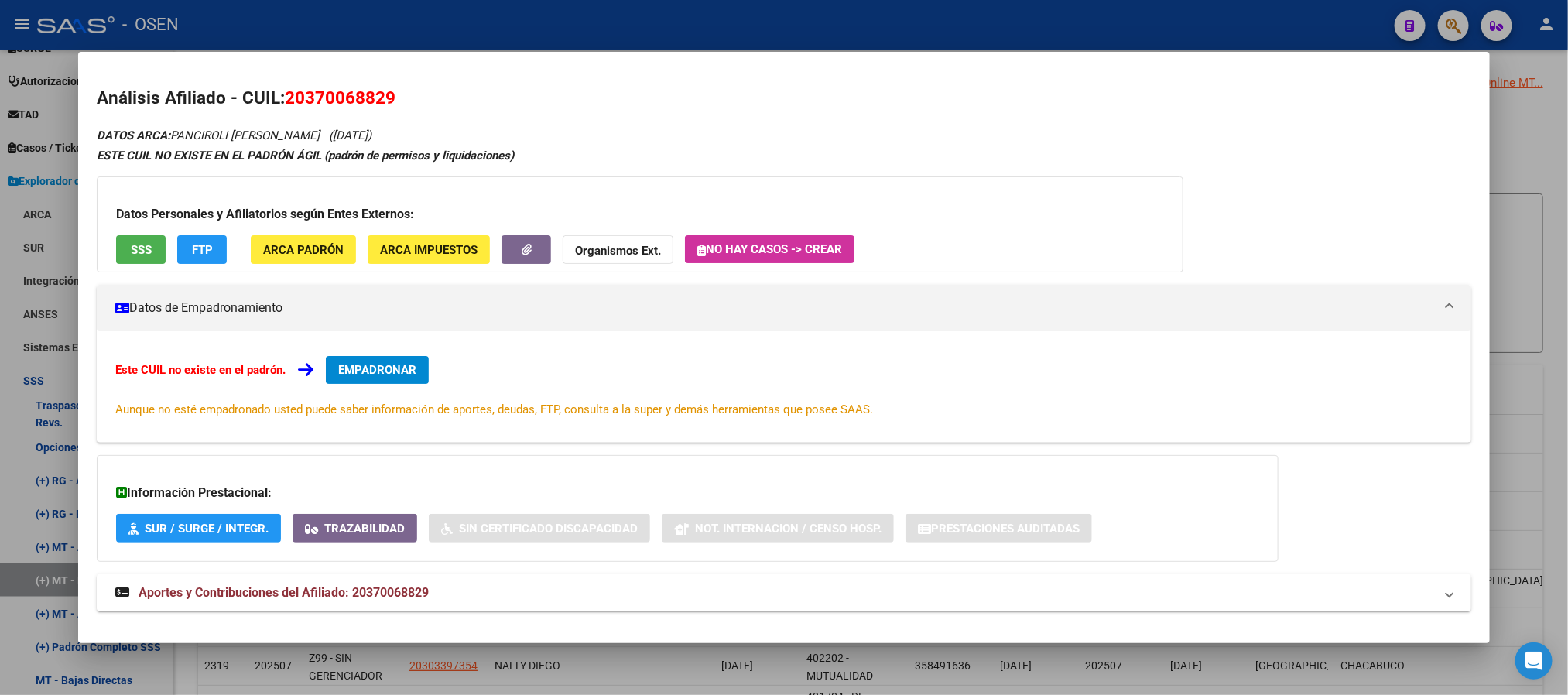
click at [530, 33] on div at bounding box center [784, 347] width 1568 height 695
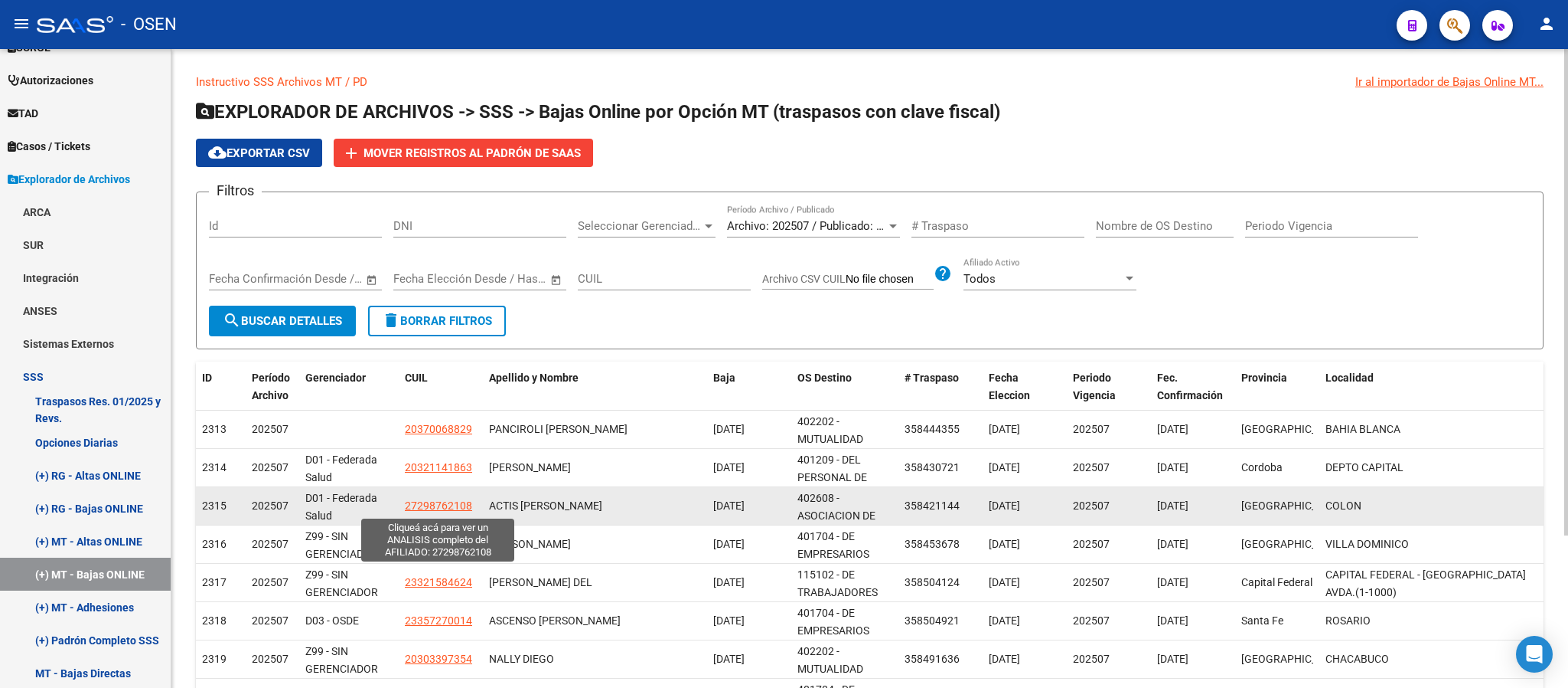
click at [426, 506] on span "27298762108" at bounding box center [438, 505] width 67 height 12
type textarea "27298762108"
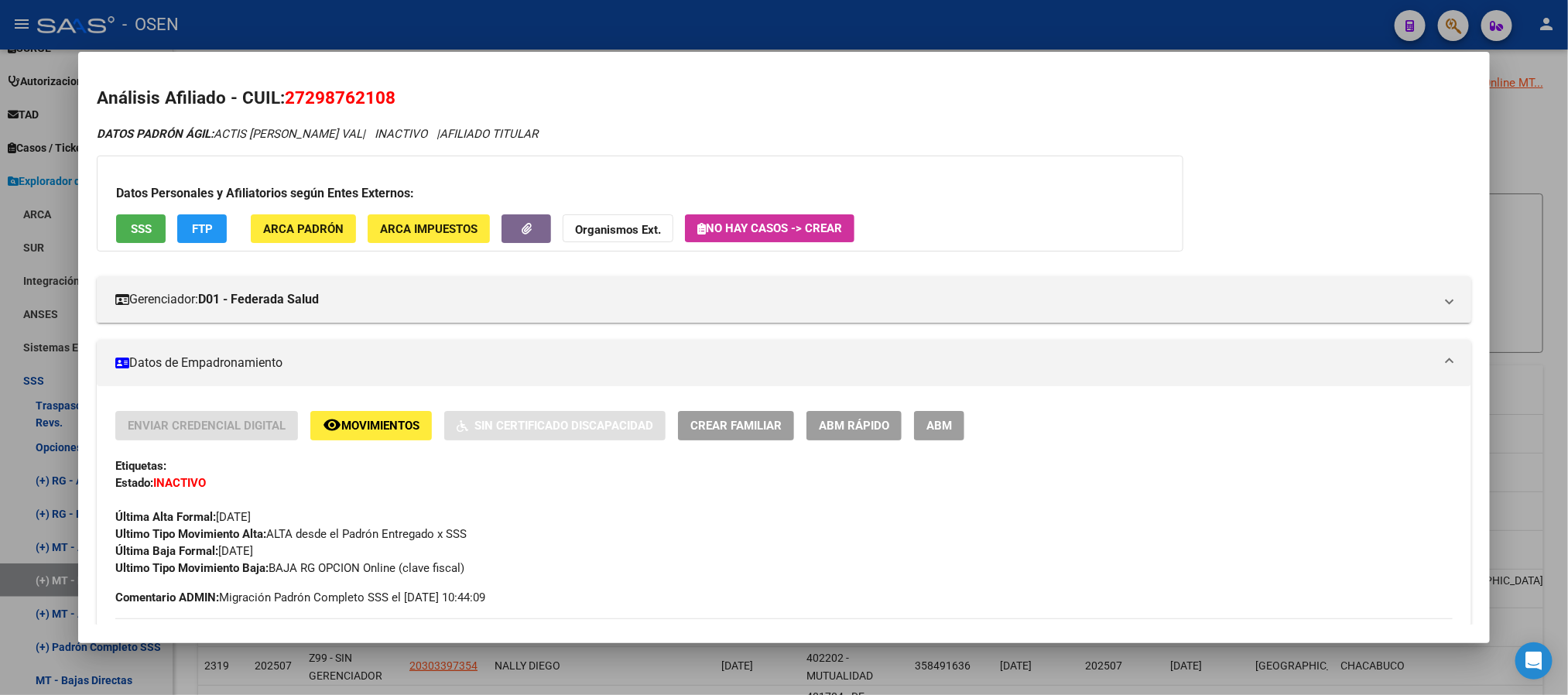
click at [515, 48] on div at bounding box center [784, 347] width 1568 height 695
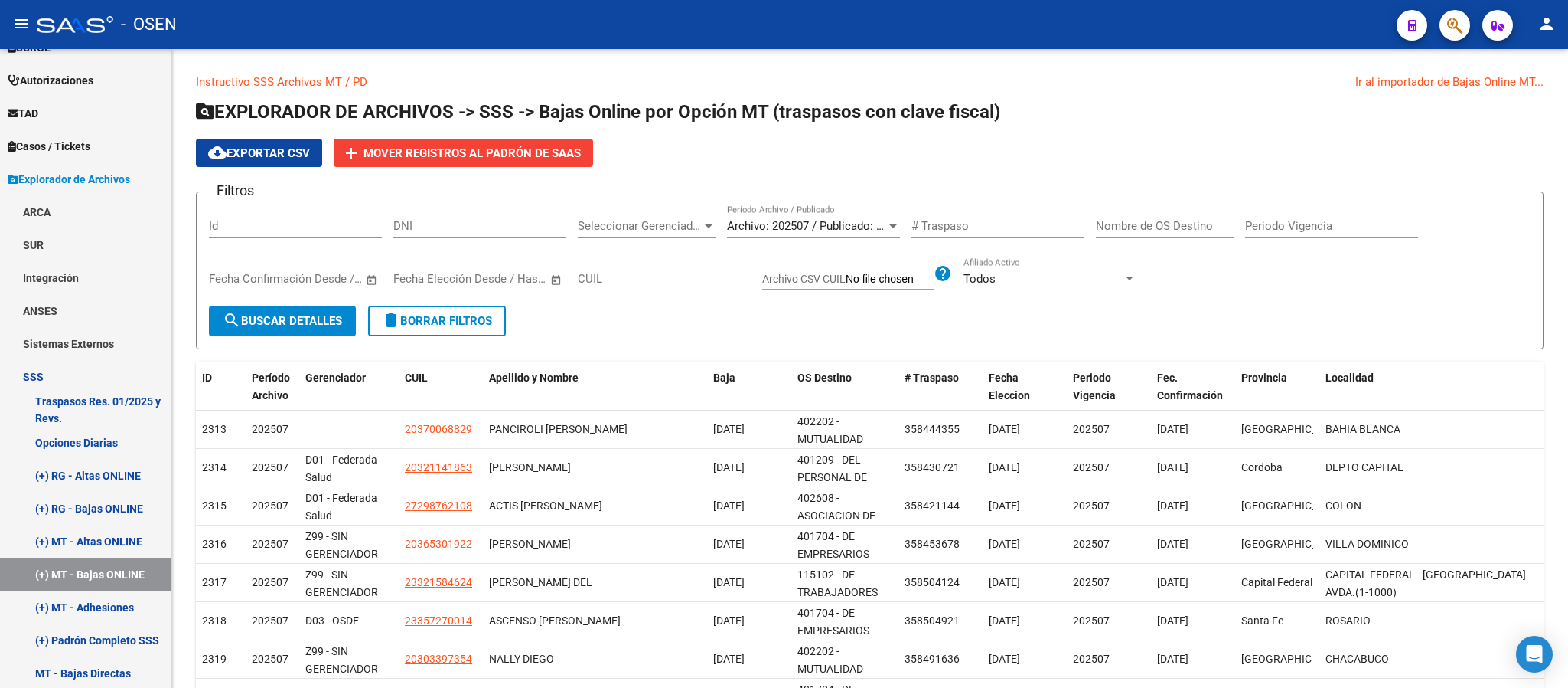
click at [509, 35] on div "- OSEN" at bounding box center [710, 24] width 1348 height 34
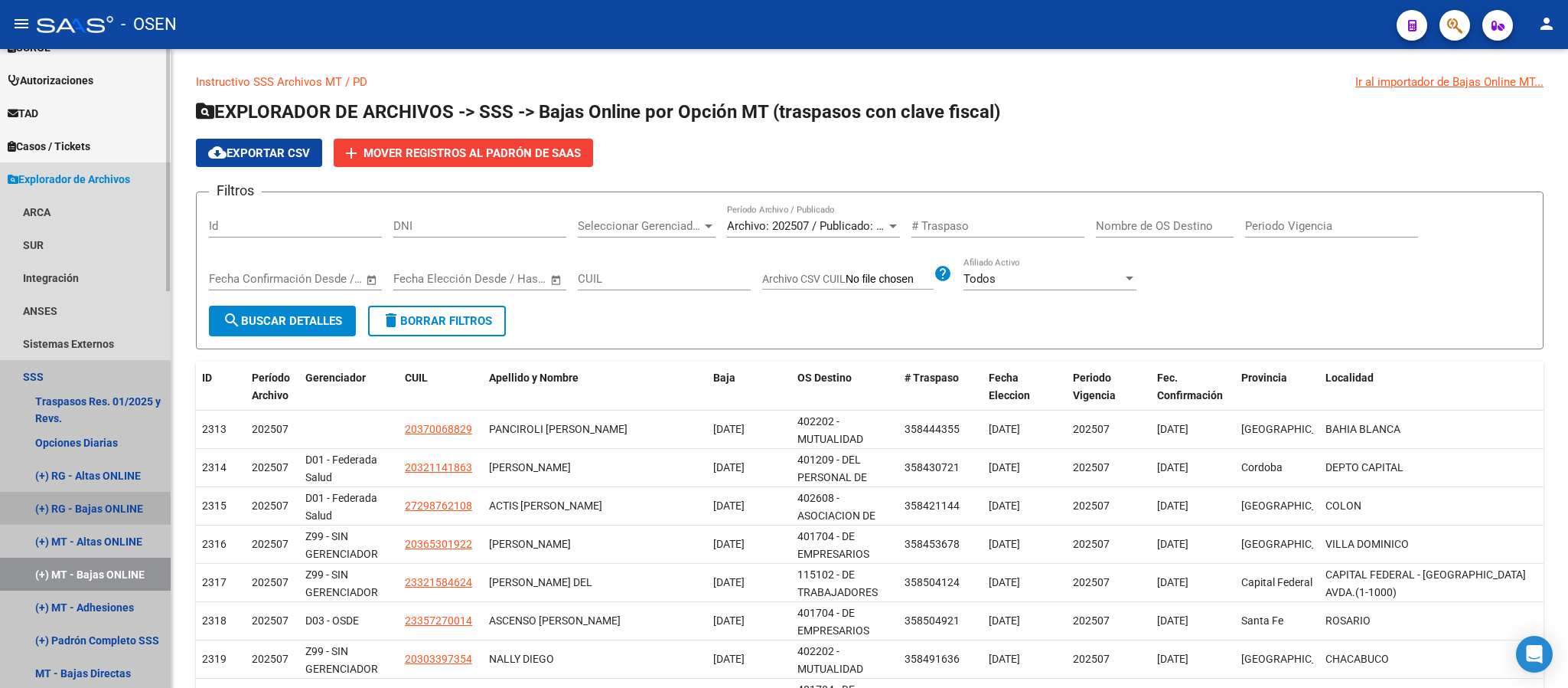
click at [122, 497] on link "(+) RG - Bajas ONLINE" at bounding box center [85, 508] width 170 height 33
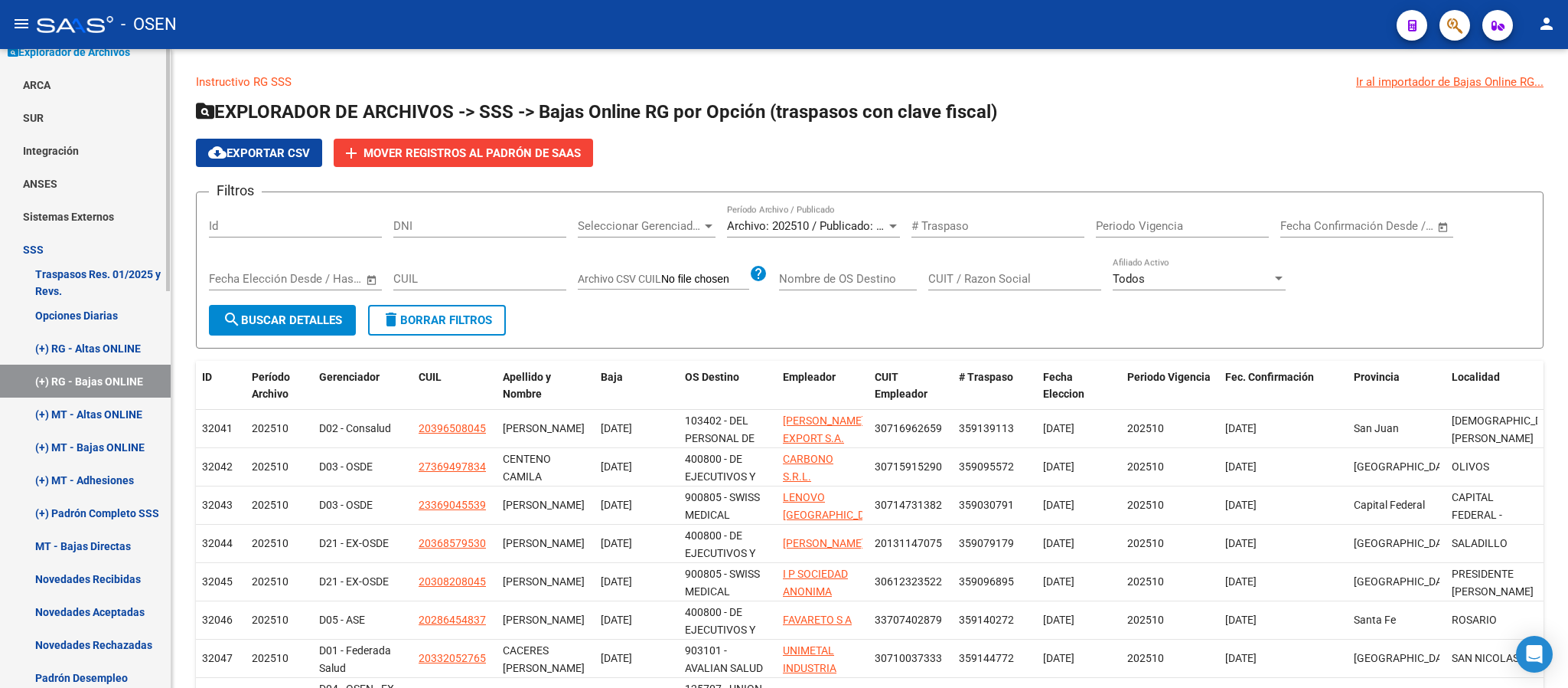
scroll to position [568, 0]
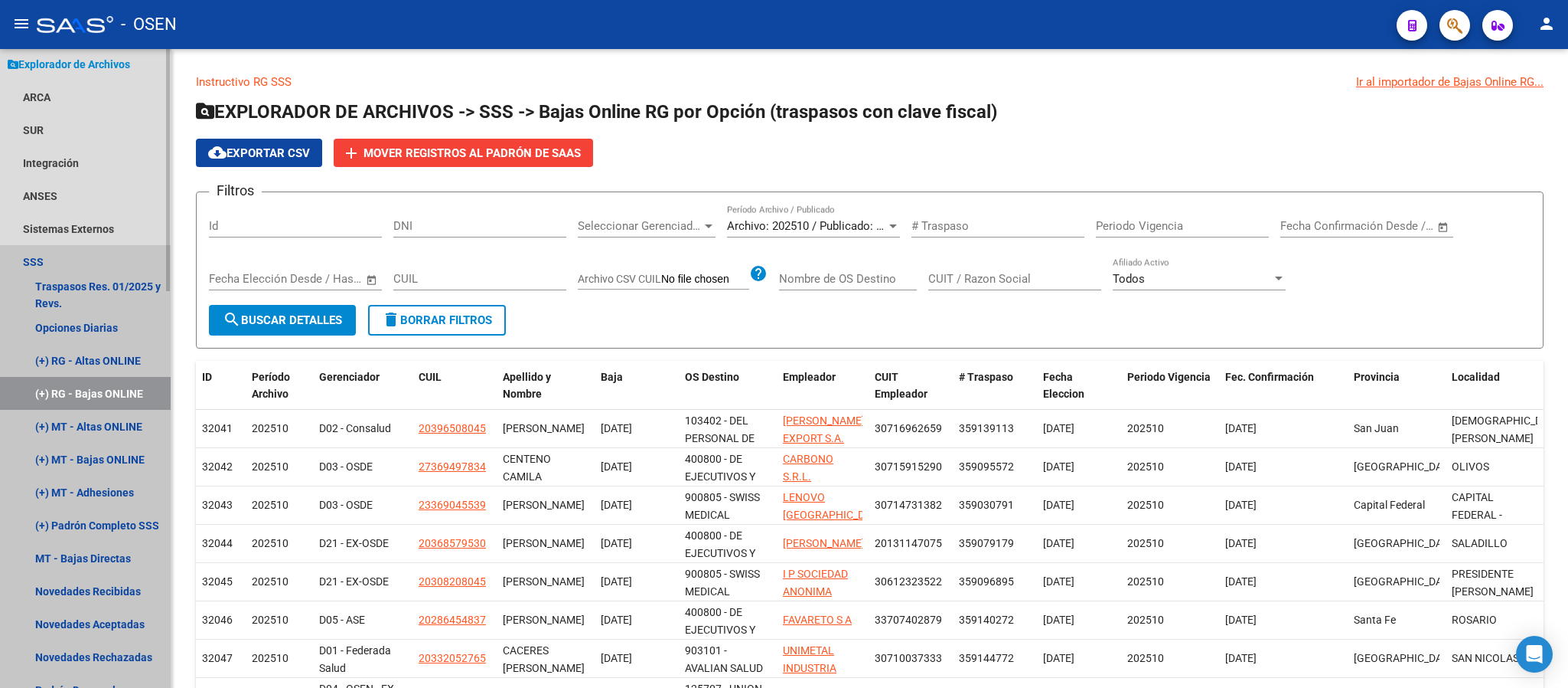
click at [17, 256] on link "SSS" at bounding box center [85, 262] width 170 height 33
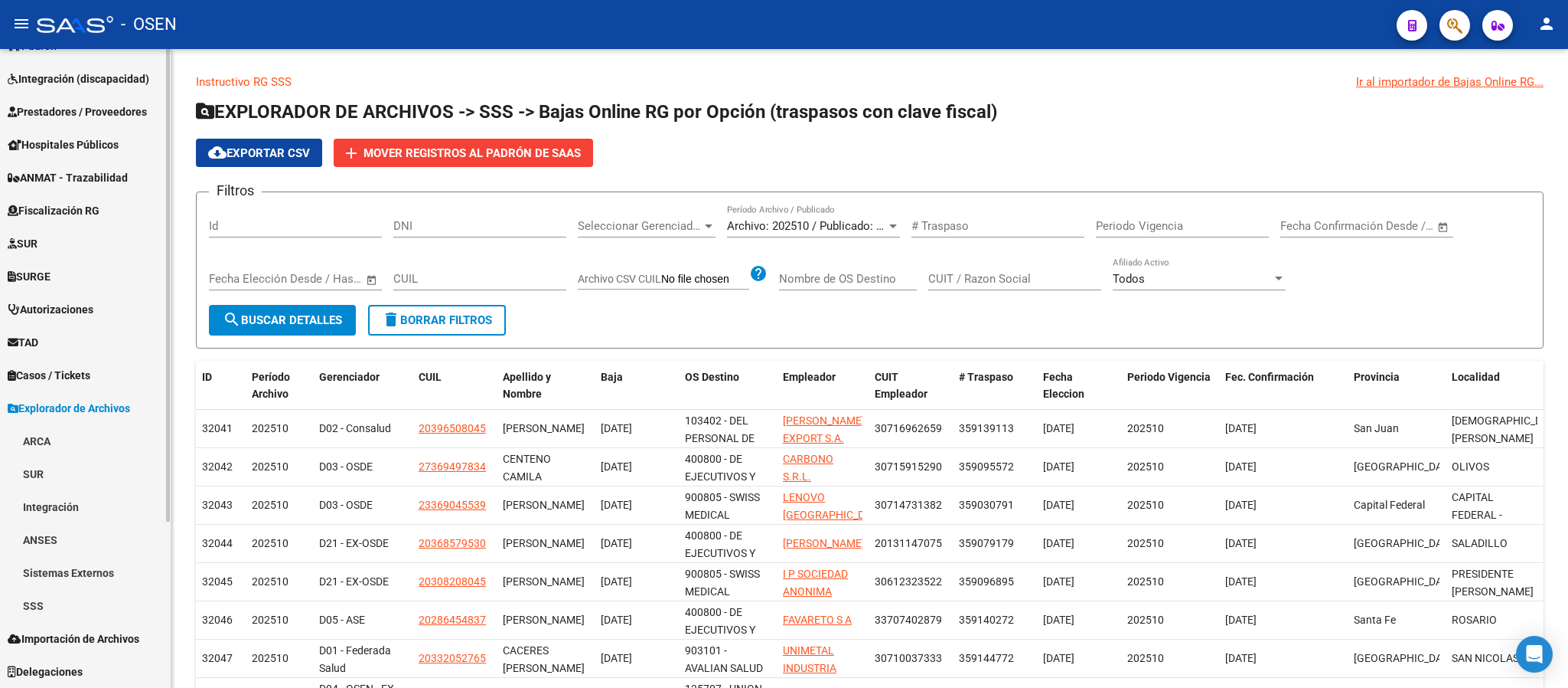
scroll to position [223, 0]
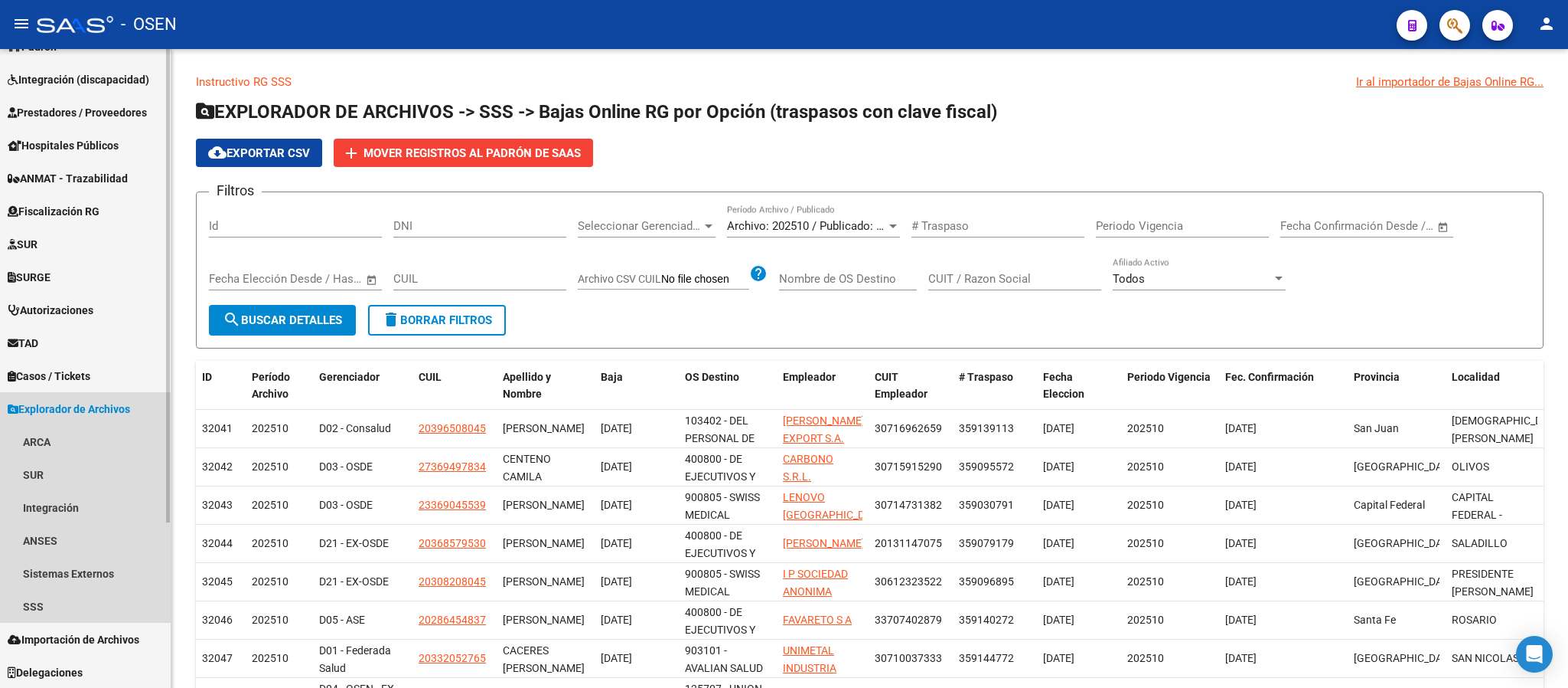
click at [86, 405] on span "Explorador de Archivos" at bounding box center [69, 409] width 123 height 17
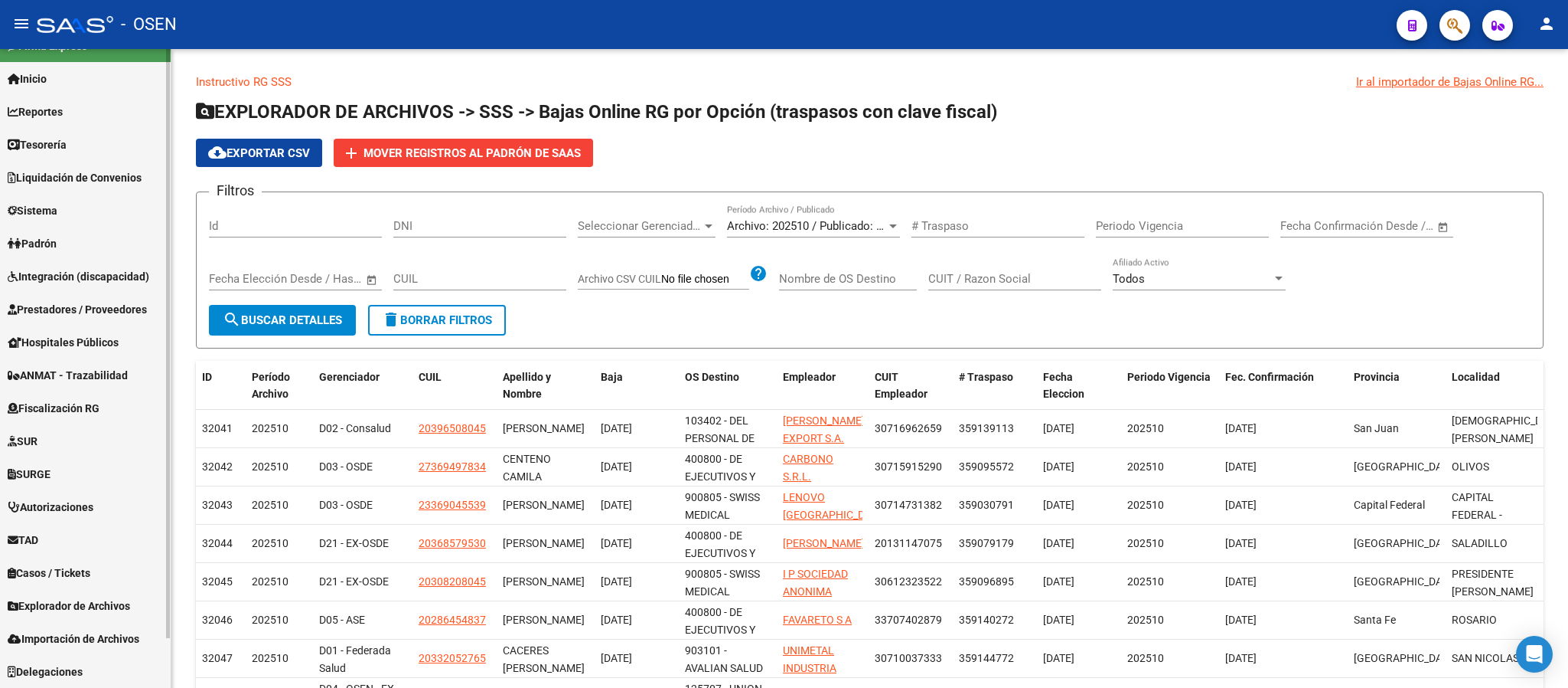
scroll to position [25, 0]
click at [80, 627] on link "Importación de Archivos" at bounding box center [85, 639] width 170 height 33
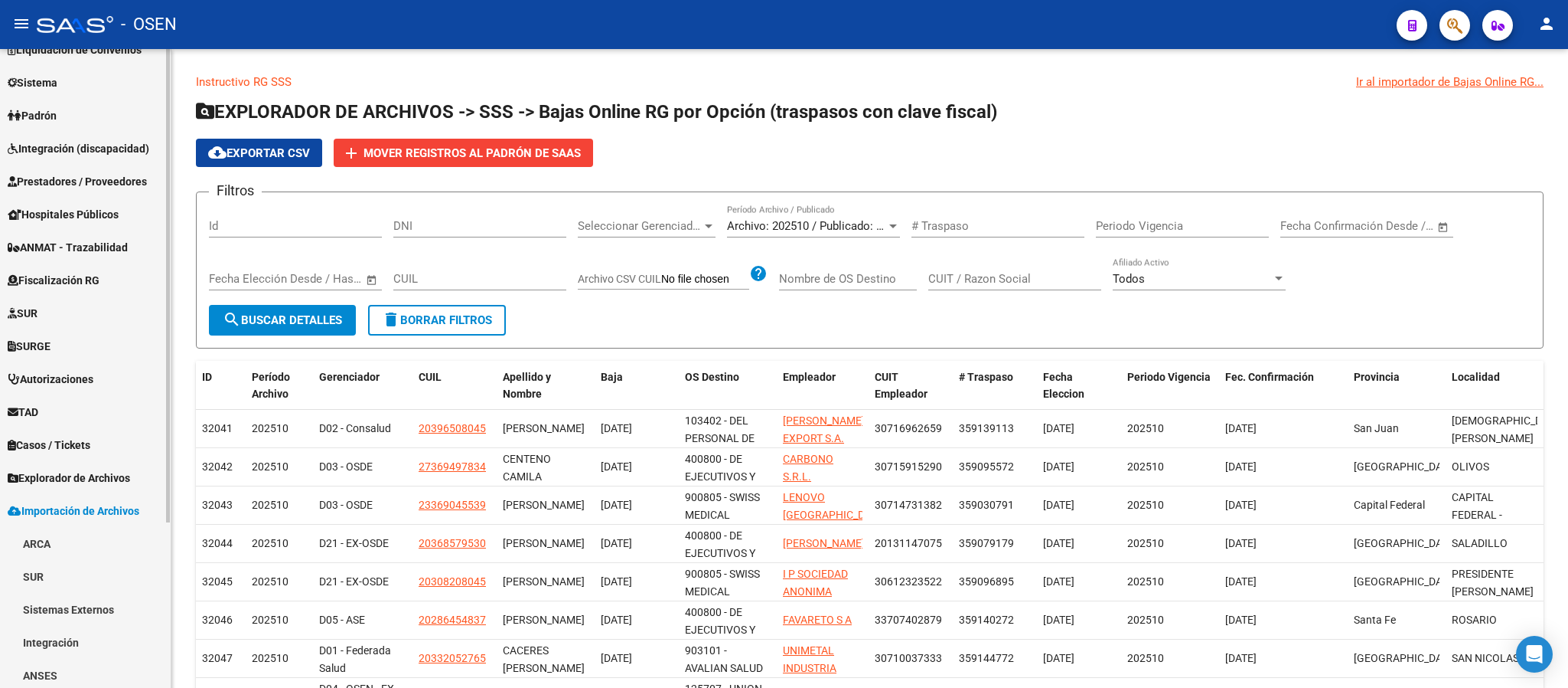
scroll to position [223, 0]
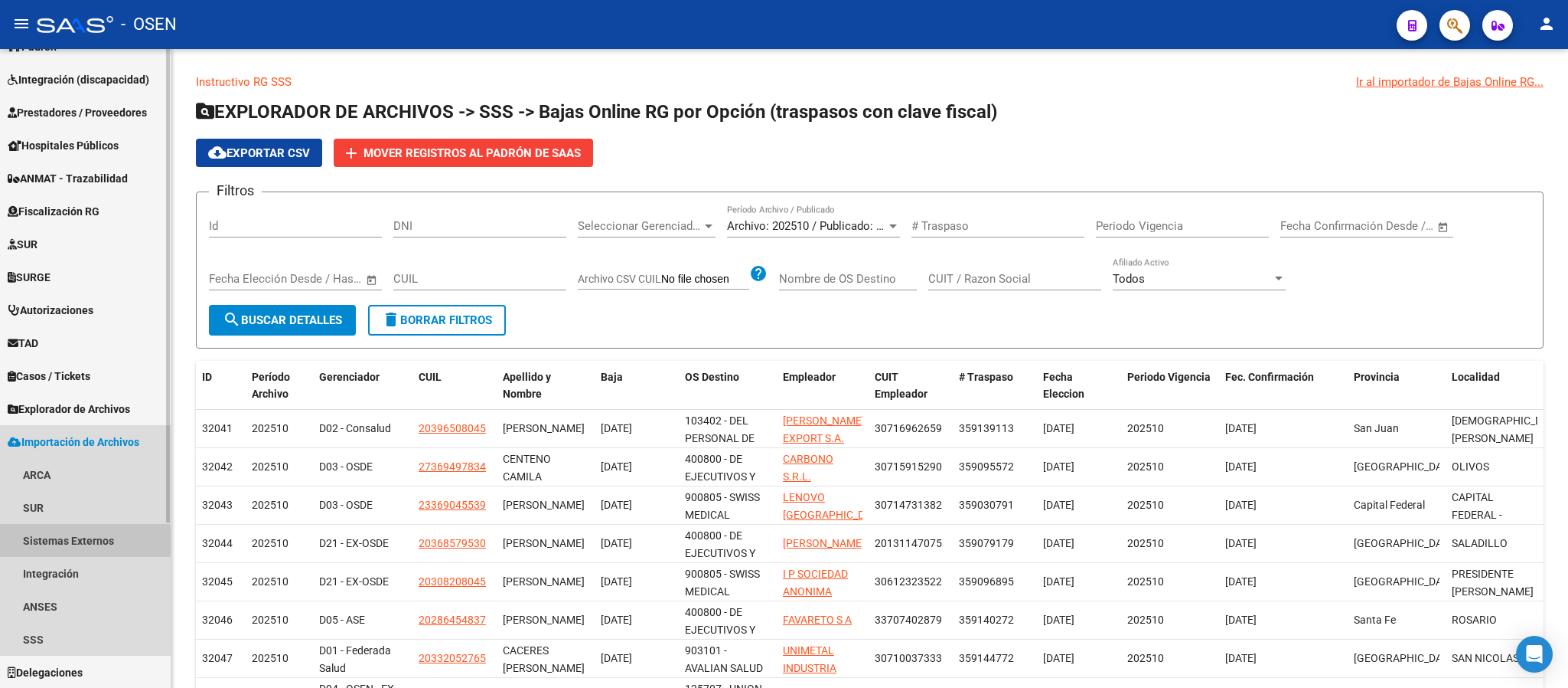
click at [63, 540] on link "Sistemas Externos" at bounding box center [85, 540] width 170 height 33
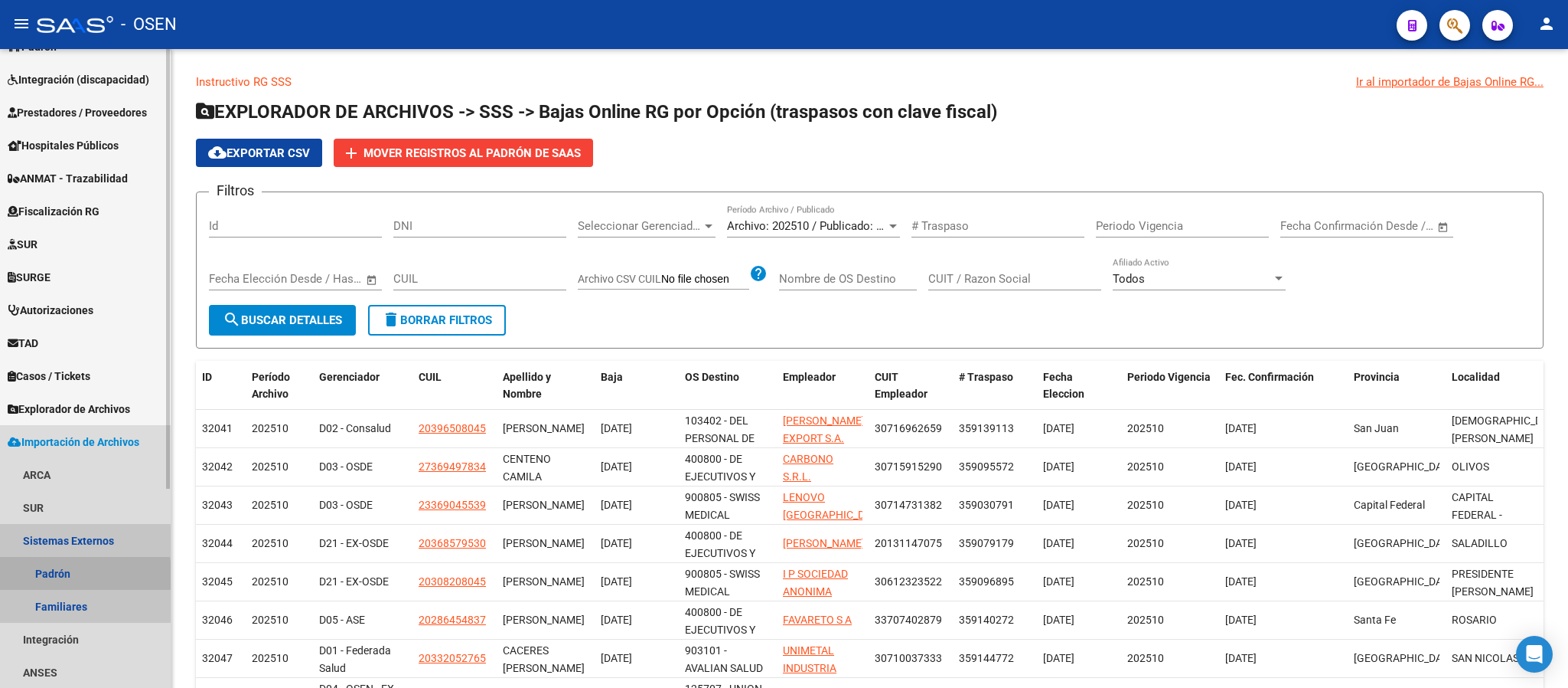
click at [49, 574] on link "Padrón" at bounding box center [85, 573] width 170 height 33
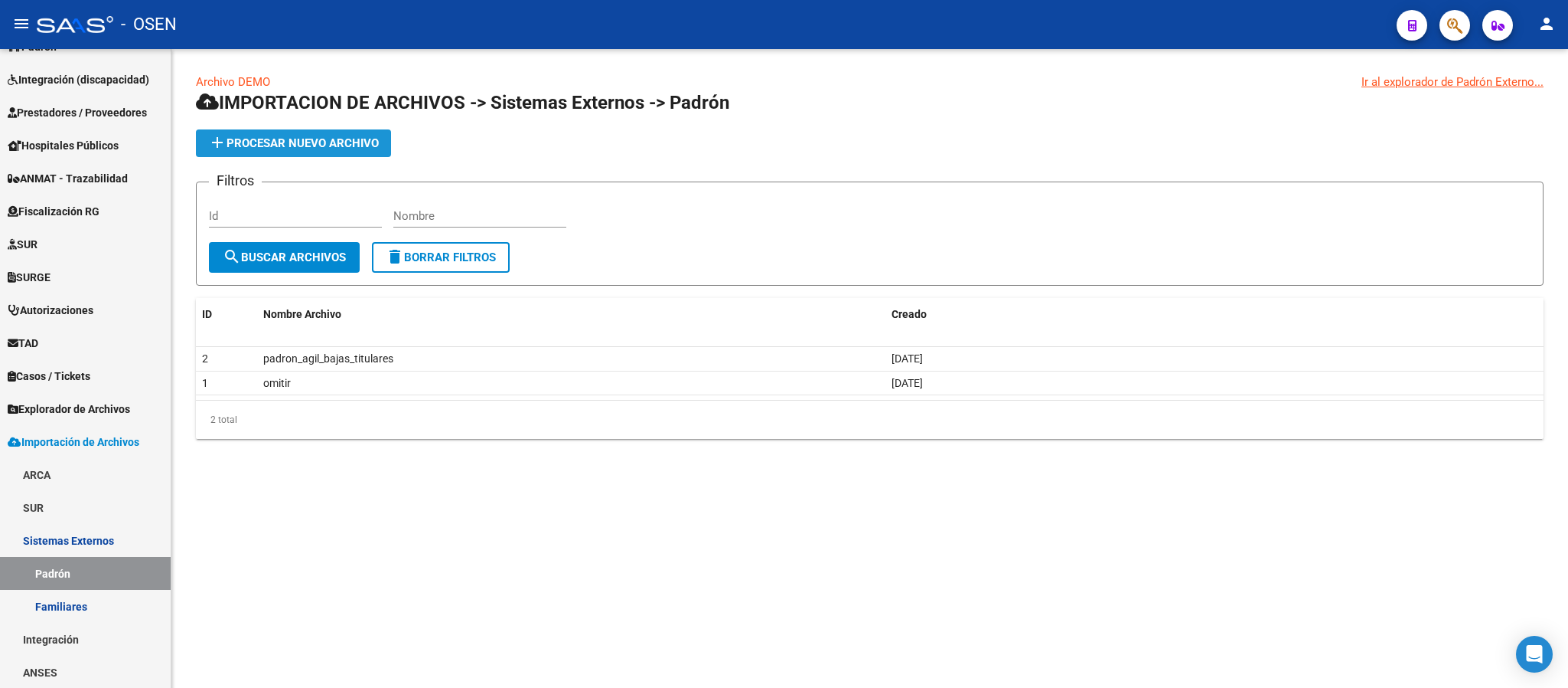
click at [269, 144] on span "add Procesar nuevo archivo" at bounding box center [294, 144] width 170 height 14
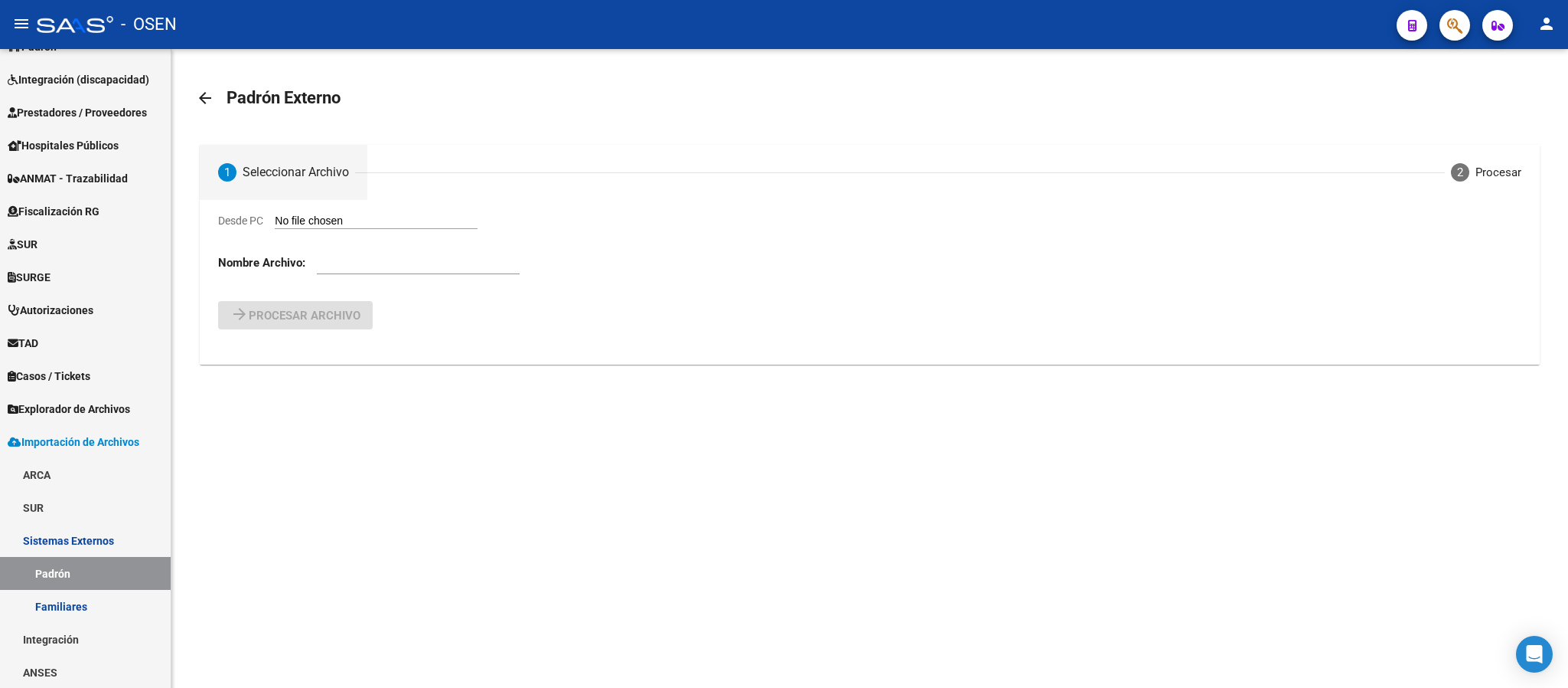
click at [310, 166] on div "Seleccionar Archivo" at bounding box center [296, 171] width 106 height 17
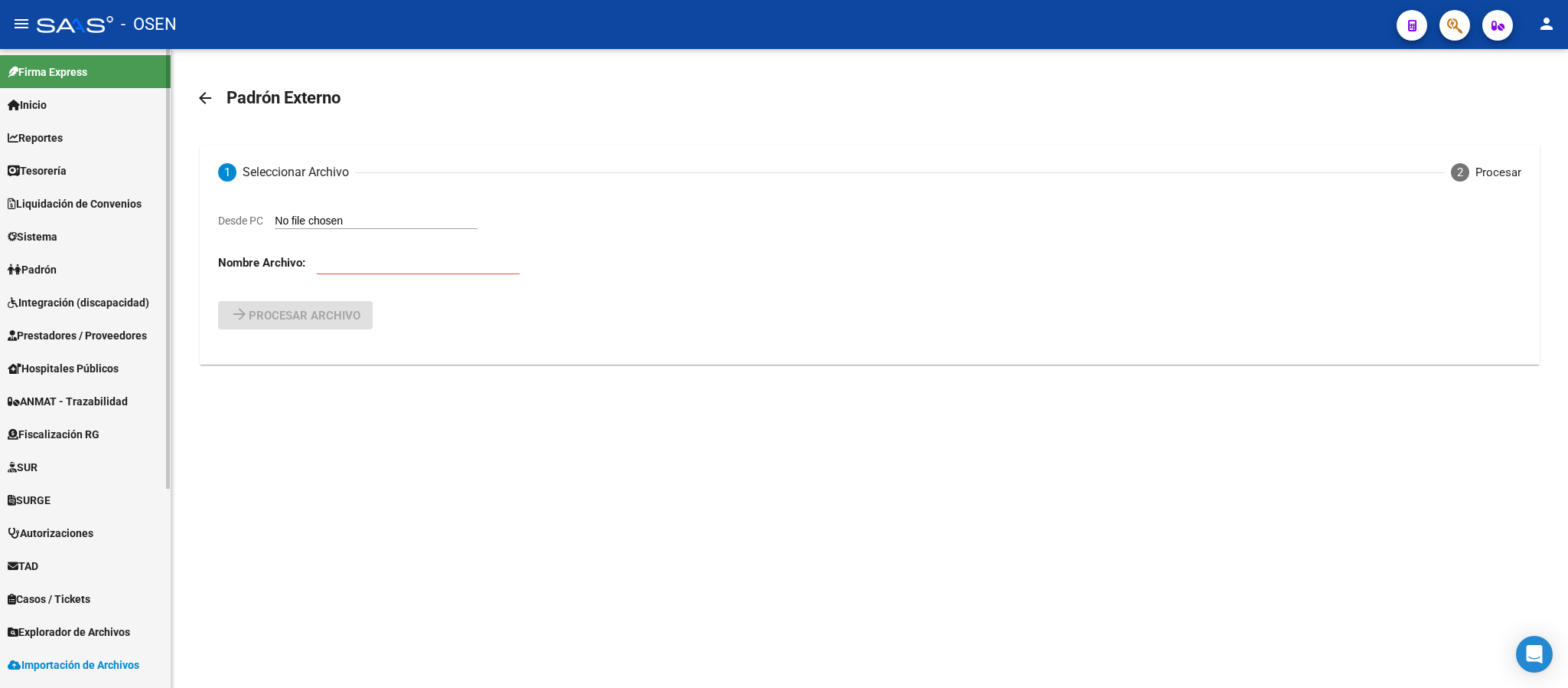
click at [39, 273] on span "Padrón" at bounding box center [32, 269] width 49 height 17
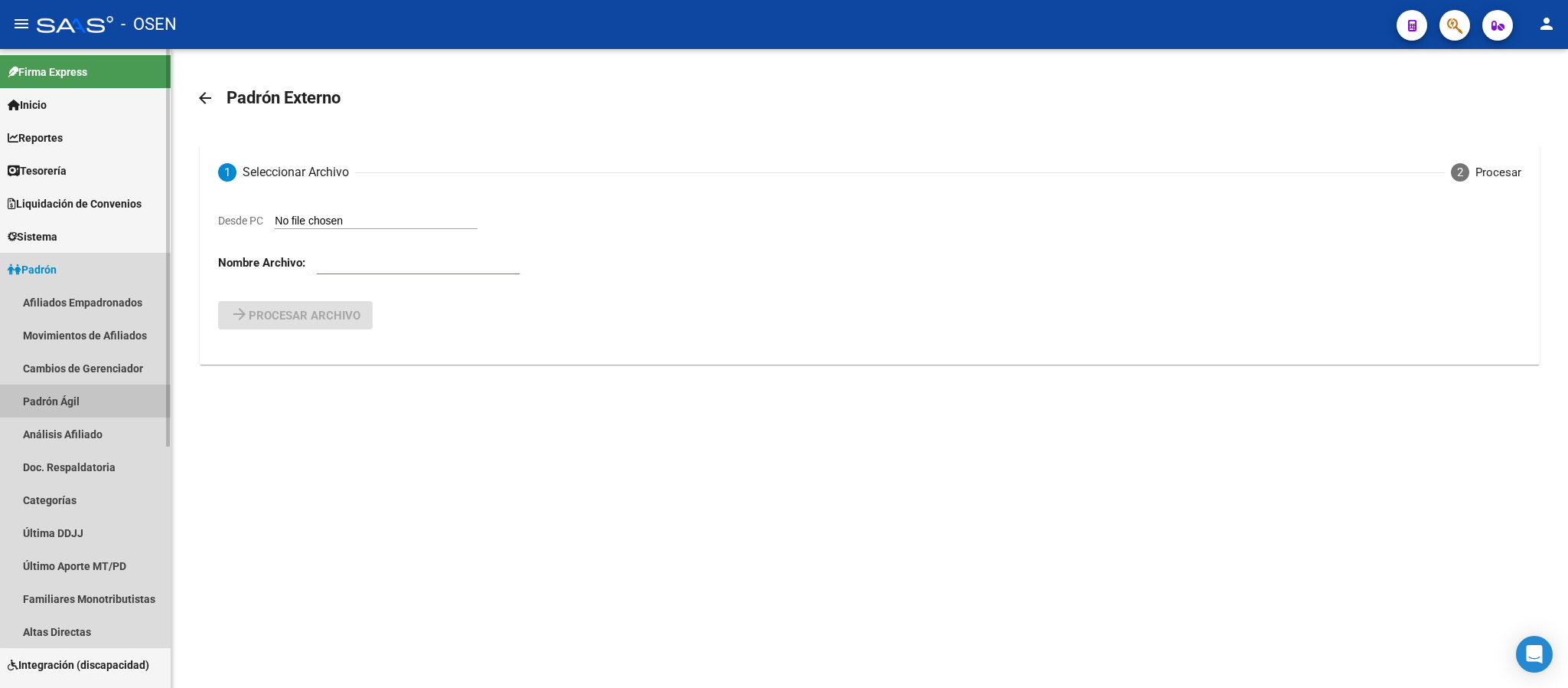
click at [95, 391] on link "Padrón Ágil" at bounding box center [85, 401] width 170 height 33
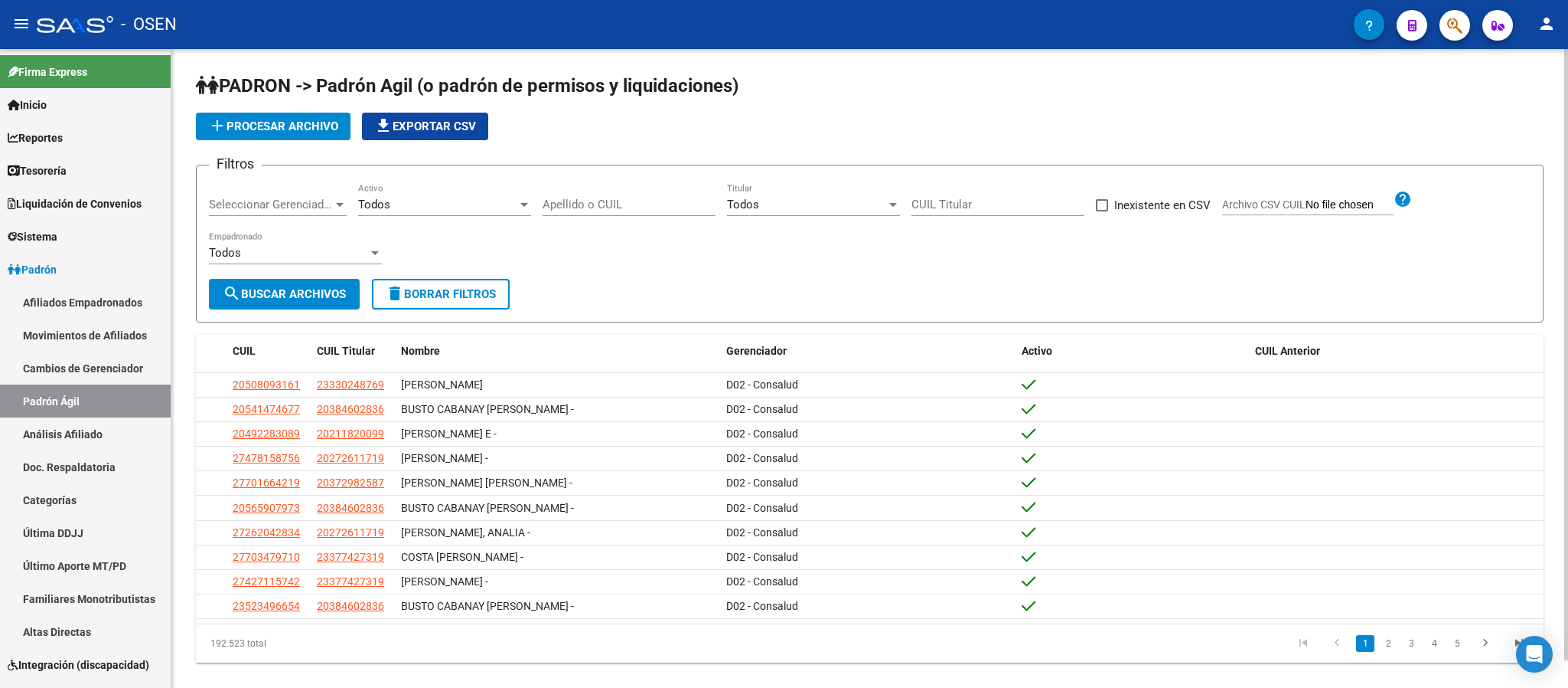
click at [297, 124] on span "add Procesar archivo" at bounding box center [274, 126] width 130 height 14
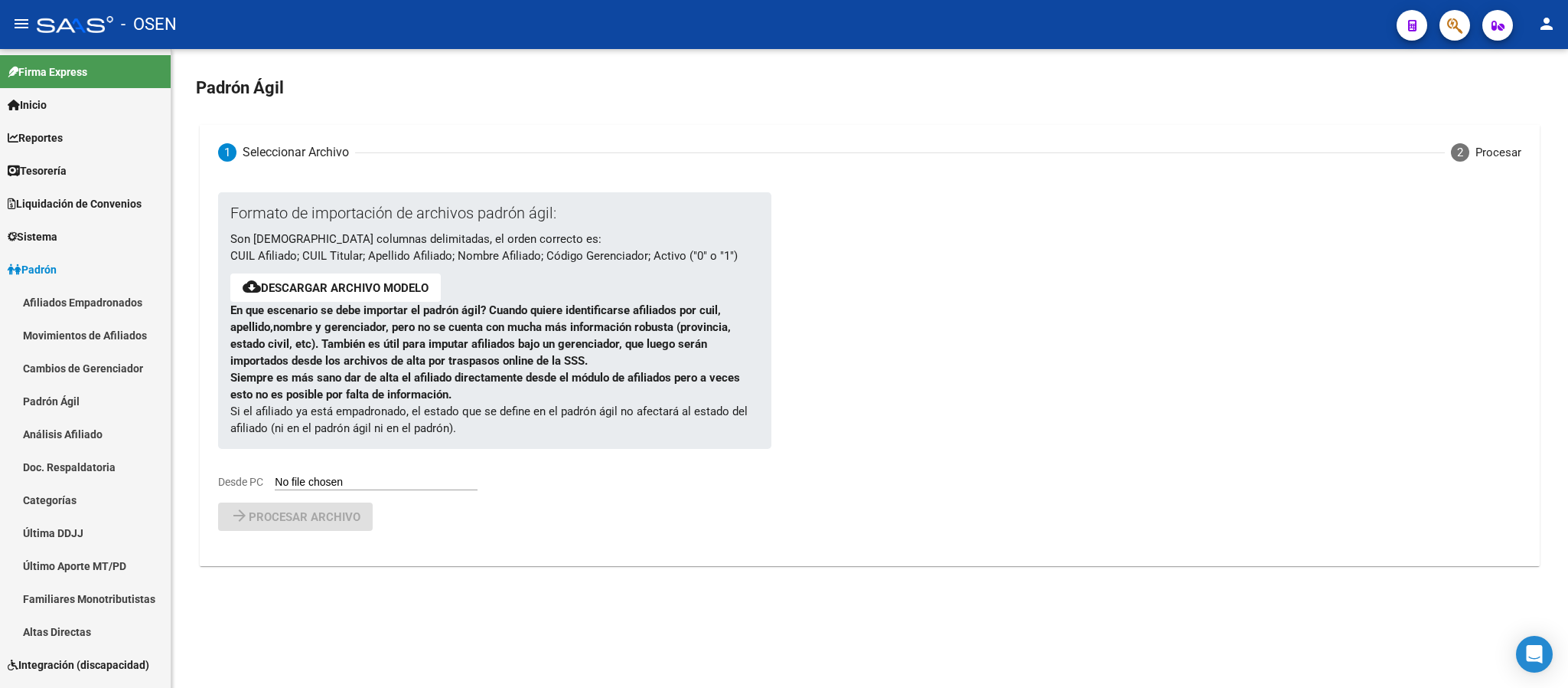
click at [365, 481] on input "Desde PC" at bounding box center [375, 483] width 203 height 15
type input "C:\fakepath\padron-agil (1).csv"
click at [323, 561] on span "Procesar archivo" at bounding box center [304, 557] width 112 height 14
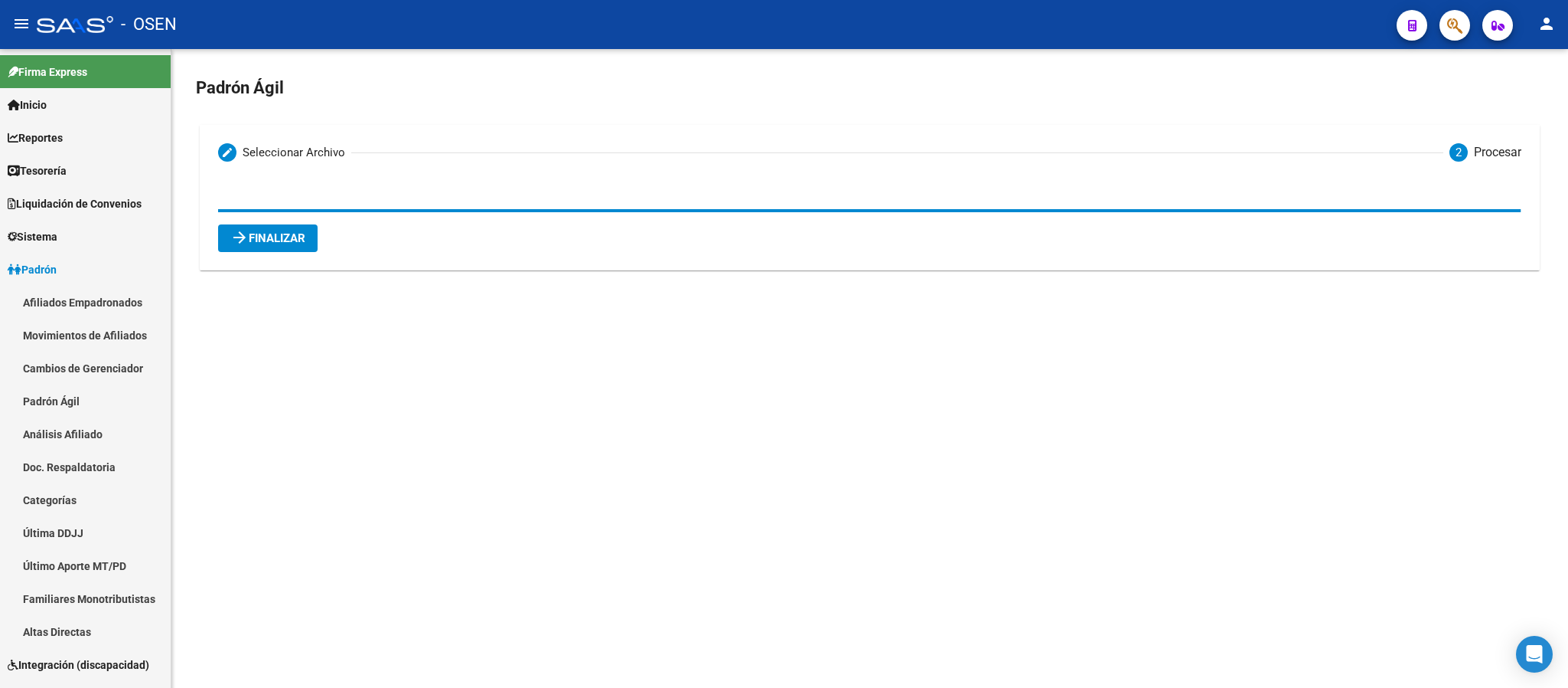
click at [271, 228] on button "arrow_forward Finalizar" at bounding box center [268, 238] width 99 height 28
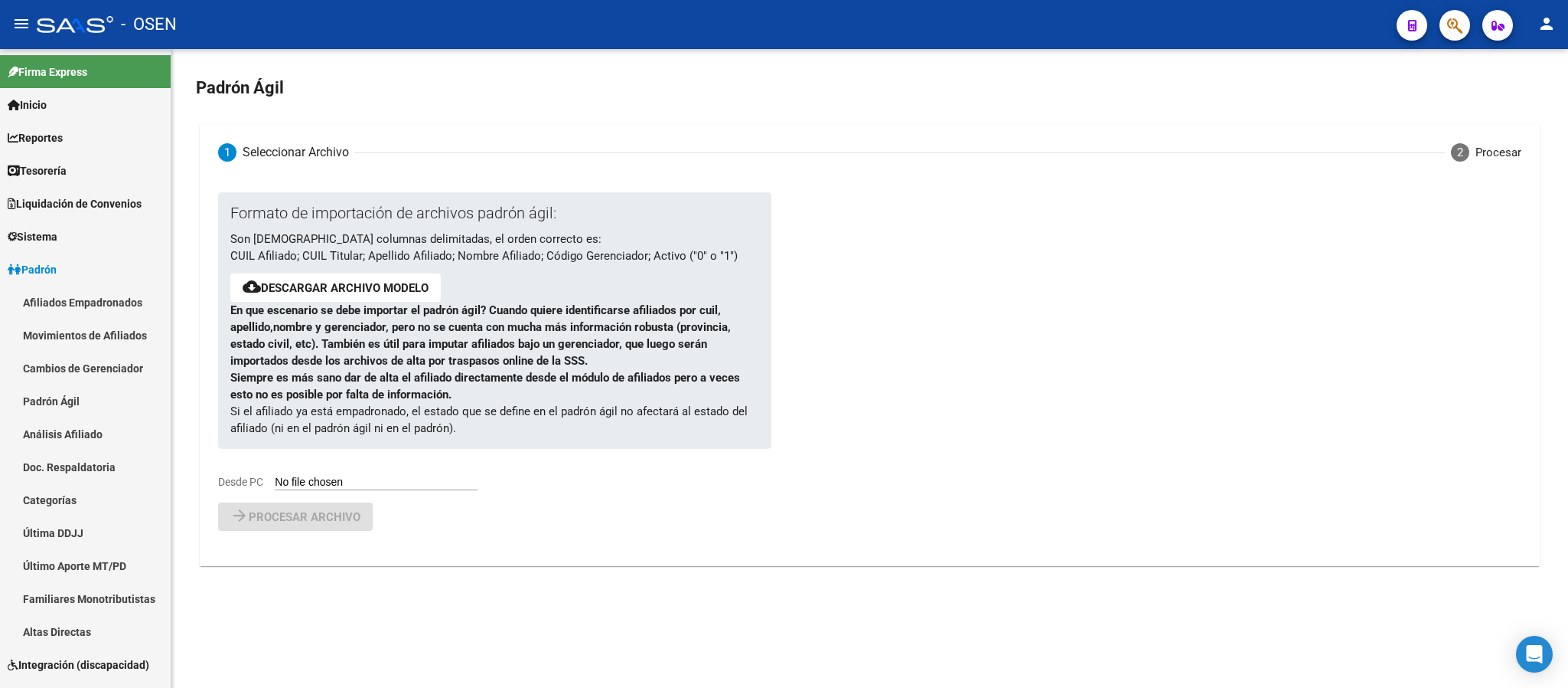
click at [369, 478] on input "Desde PC" at bounding box center [375, 483] width 203 height 15
type input "C:\fakepath\padron-agil (1).csv"
click at [334, 557] on span "Procesar archivo" at bounding box center [304, 557] width 112 height 14
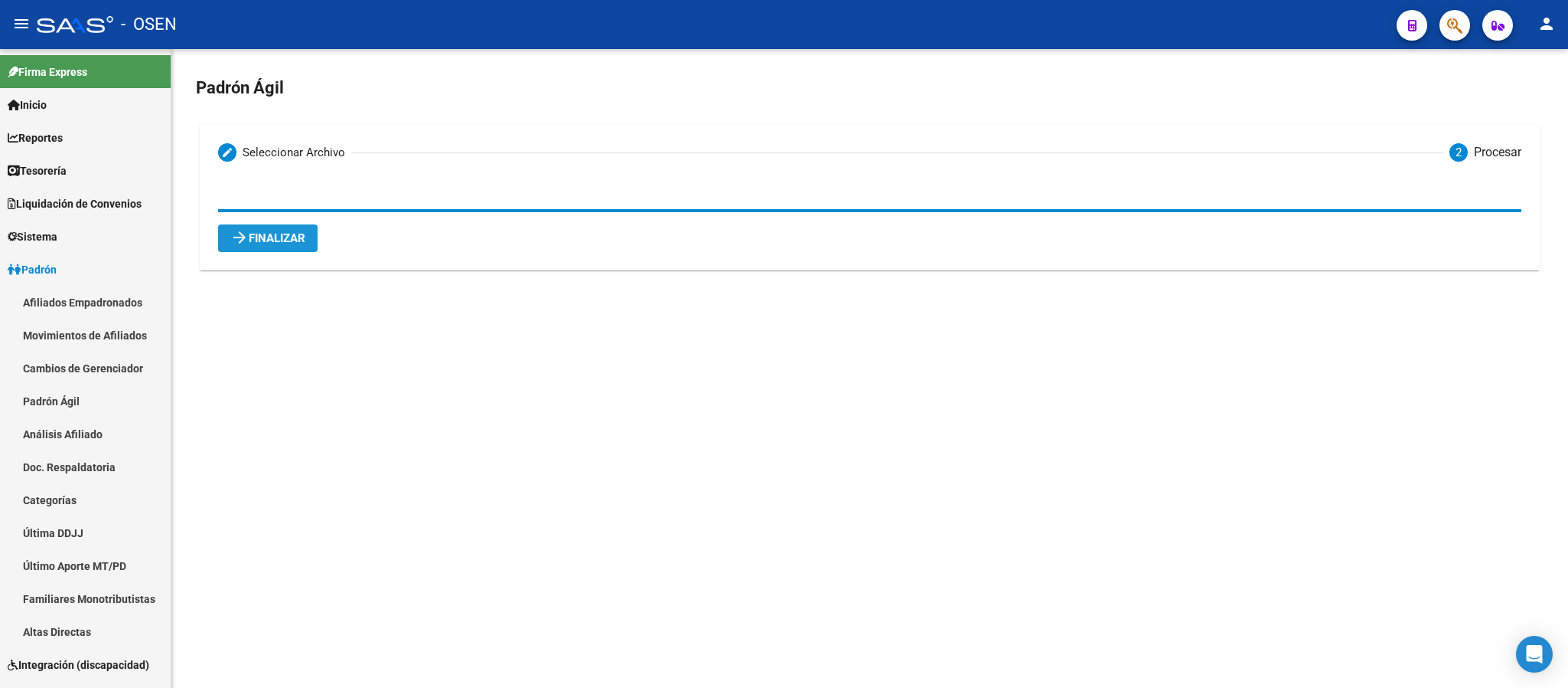
click at [267, 244] on span "arrow_forward Finalizar" at bounding box center [268, 238] width 75 height 14
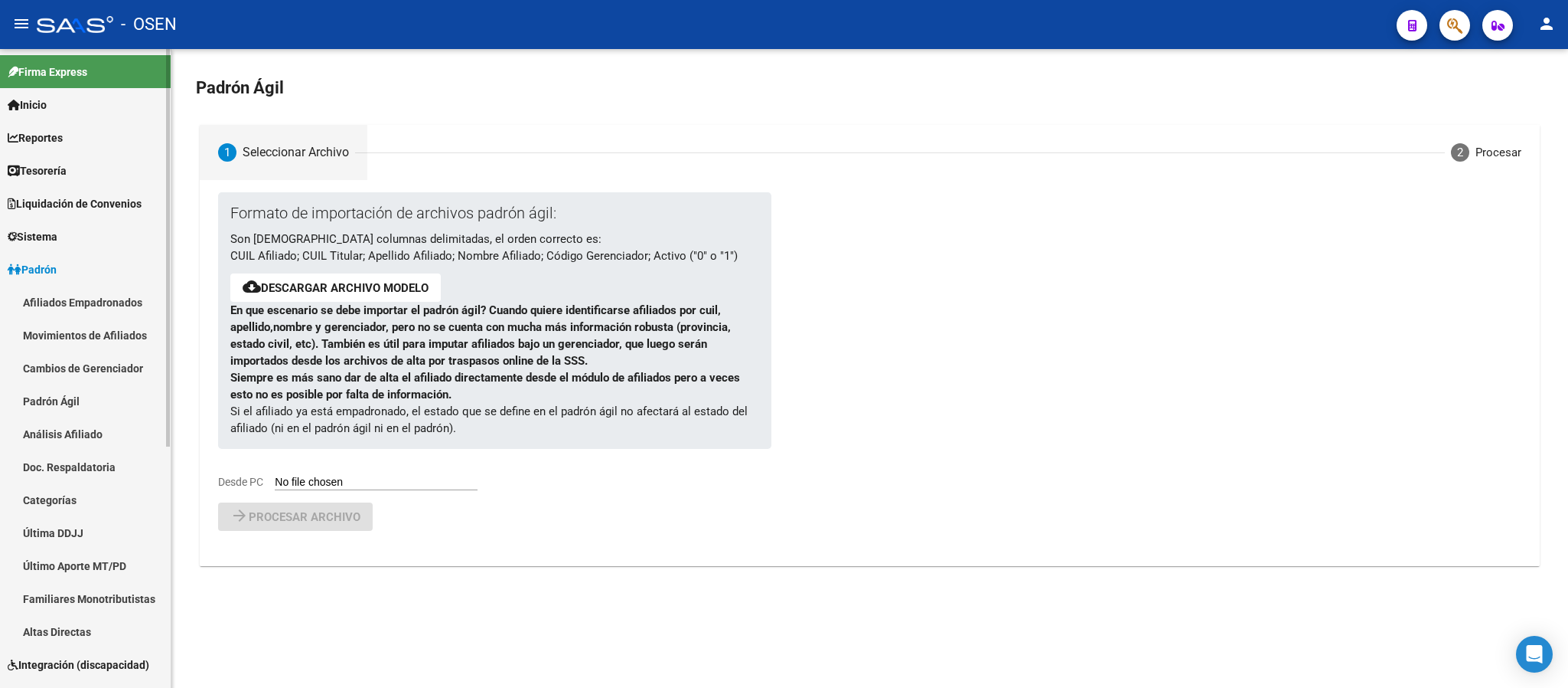
click at [64, 401] on link "Padrón Ágil" at bounding box center [85, 401] width 170 height 33
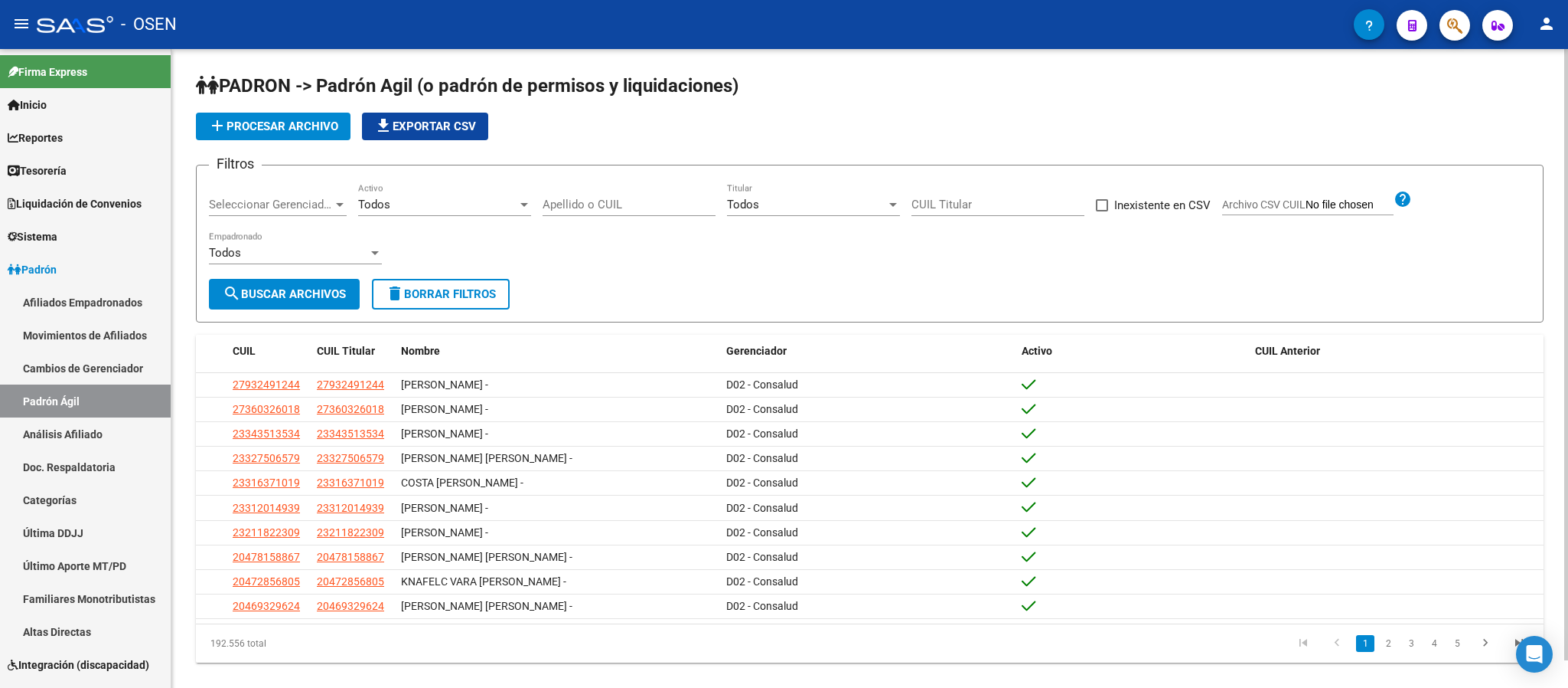
click at [561, 193] on div "Apellido o CUIL" at bounding box center [628, 199] width 173 height 33
paste input "20270751823"
click at [267, 287] on span "search Buscar Archivos" at bounding box center [284, 294] width 123 height 14
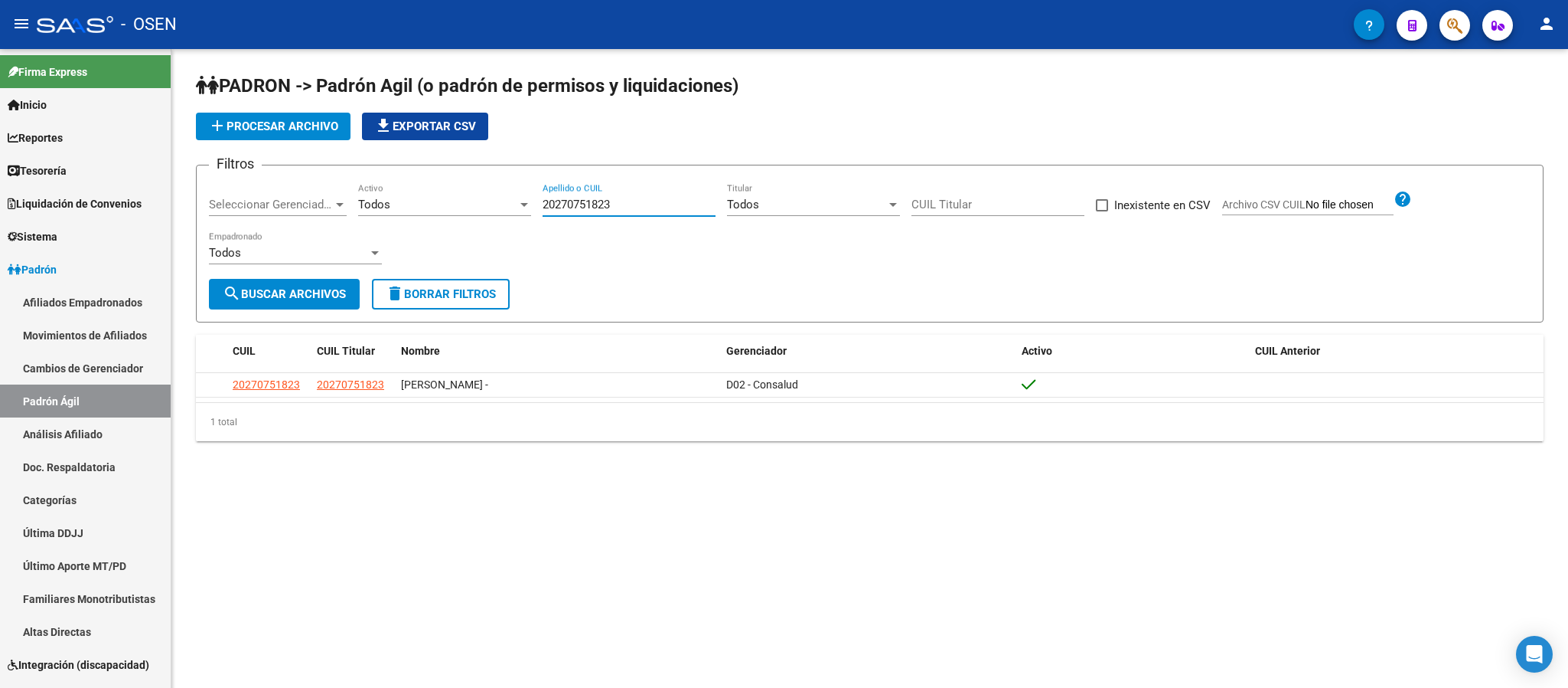
drag, startPoint x: 615, startPoint y: 201, endPoint x: 180, endPoint y: 23, distance: 470.0
click at [168, 169] on mat-sidenav-container "Firma Express Inicio Calendario SSS Instructivos Contacto OS Reportes Tablero d…" at bounding box center [784, 368] width 1568 height 638
paste input "3327506579"
type input "23327506579"
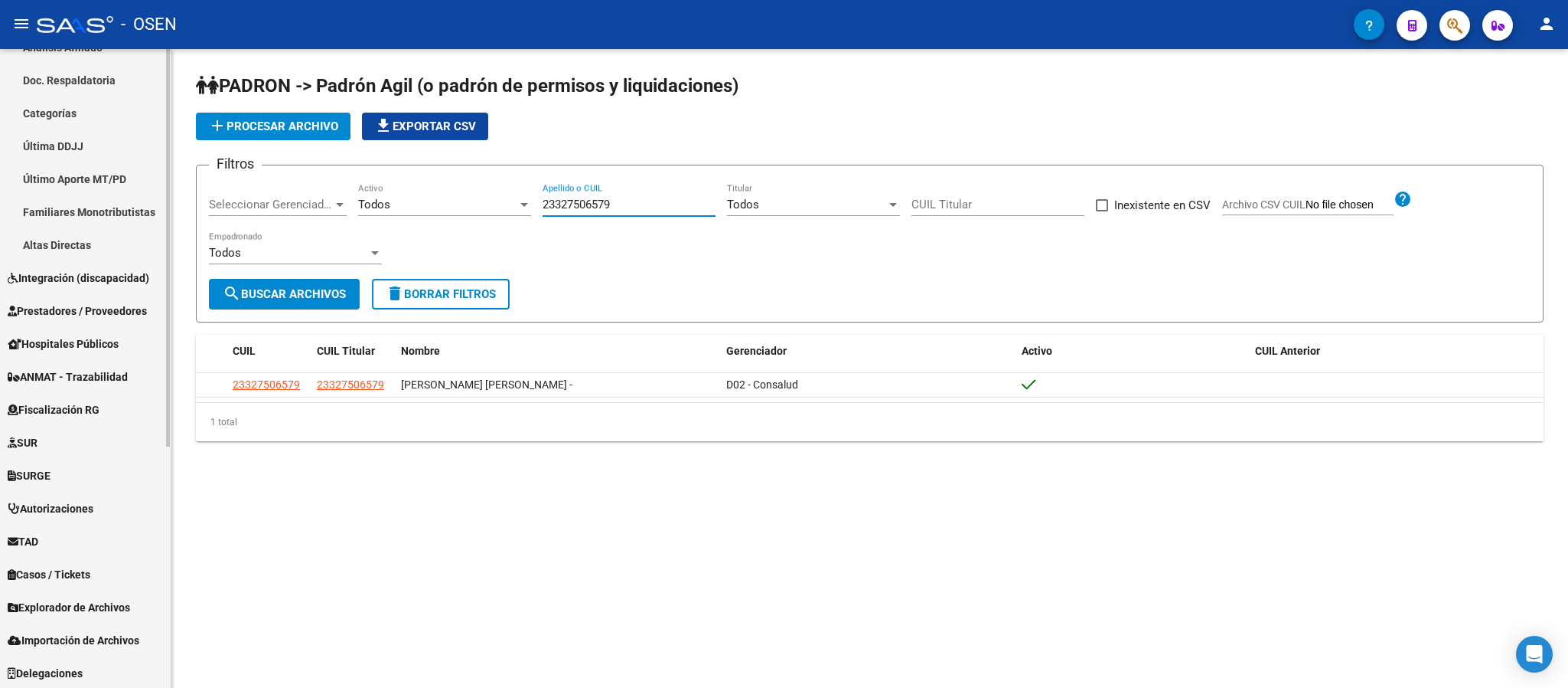
click at [120, 632] on span "Importación de Archivos" at bounding box center [73, 639] width 131 height 17
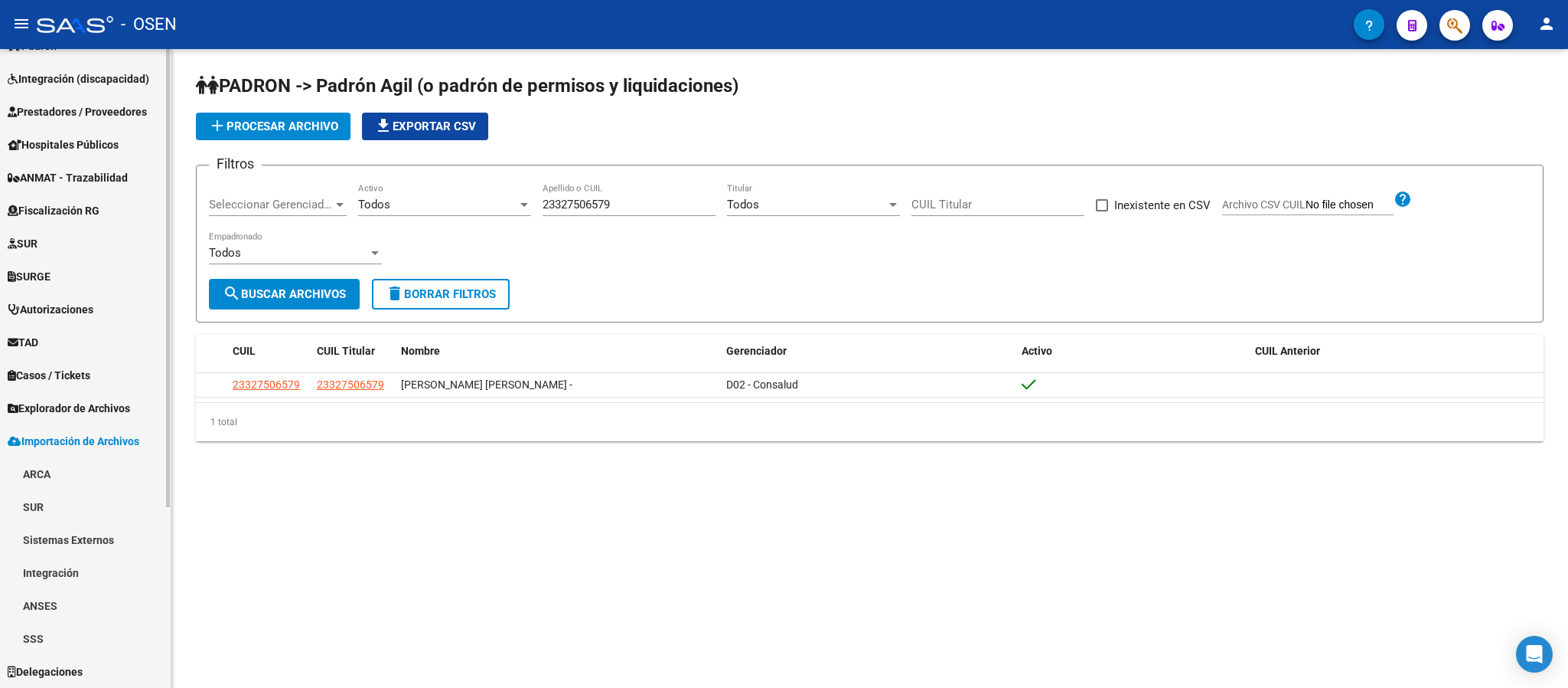
scroll to position [223, 0]
click at [42, 644] on link "SSS" at bounding box center [85, 639] width 170 height 33
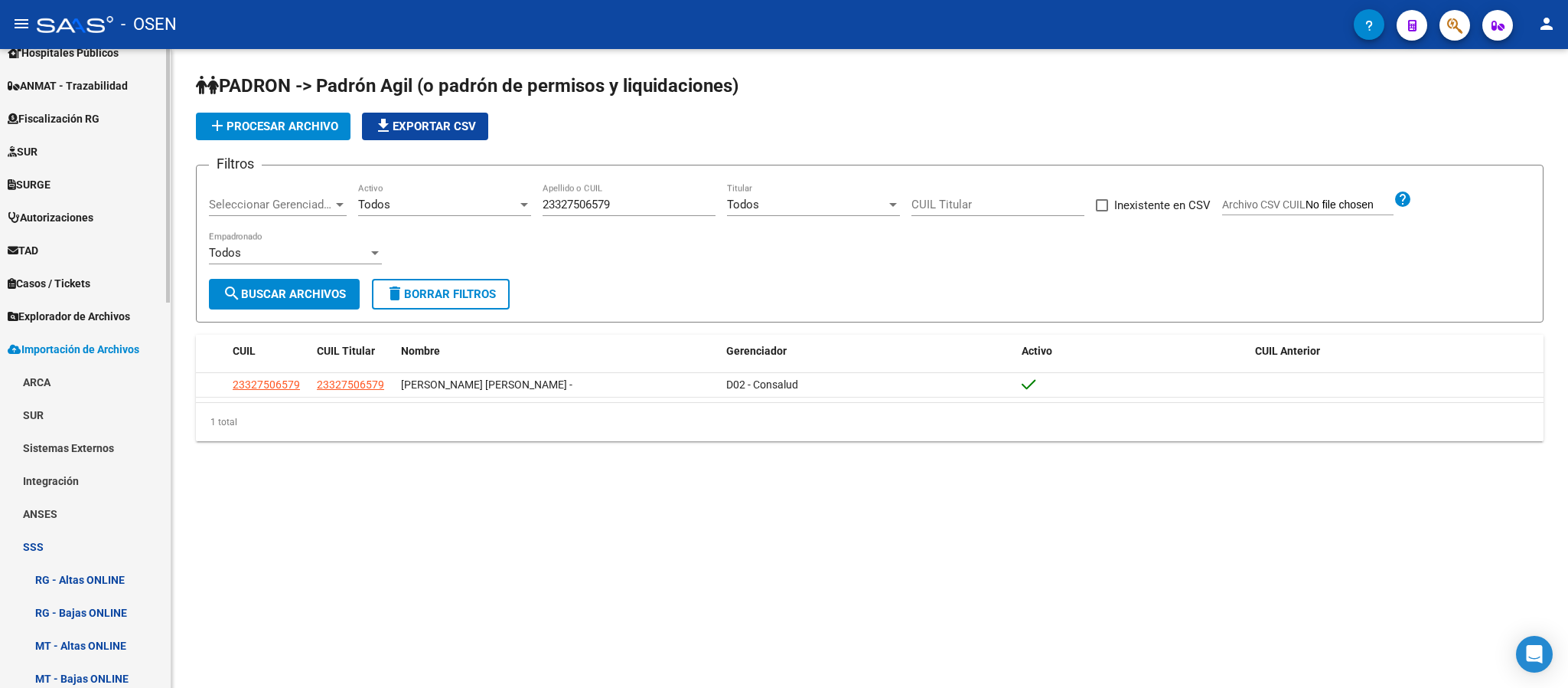
scroll to position [452, 0]
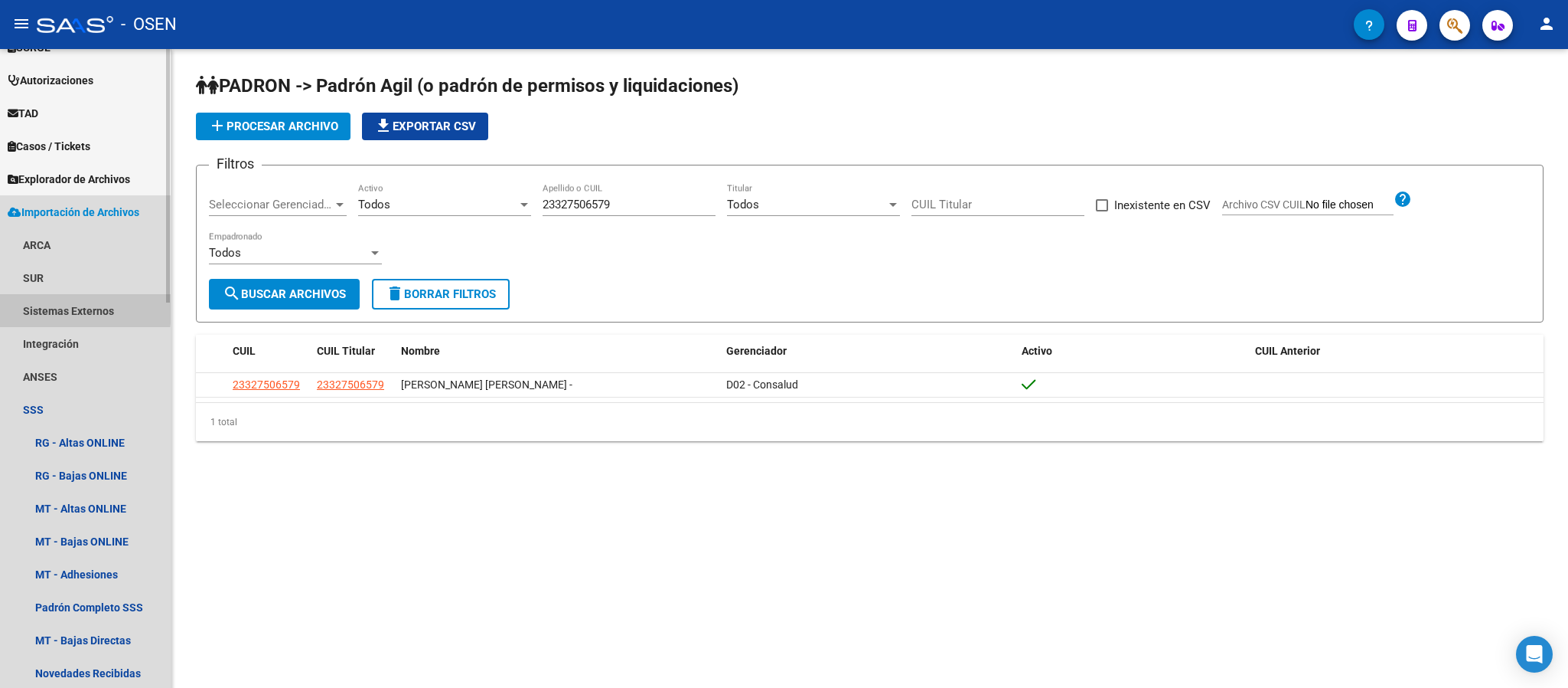
click at [67, 305] on link "Sistemas Externos" at bounding box center [85, 311] width 170 height 33
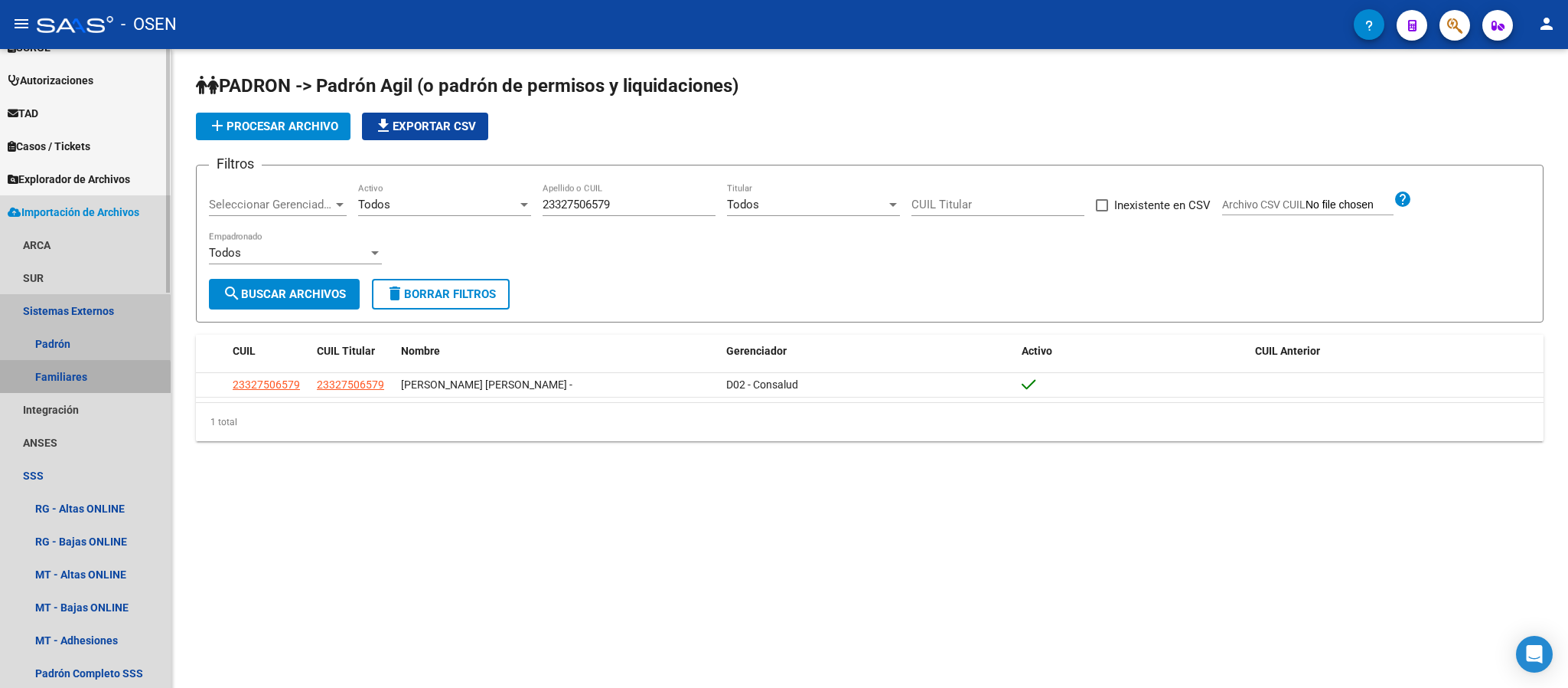
click at [80, 391] on link "Familiares" at bounding box center [85, 377] width 170 height 33
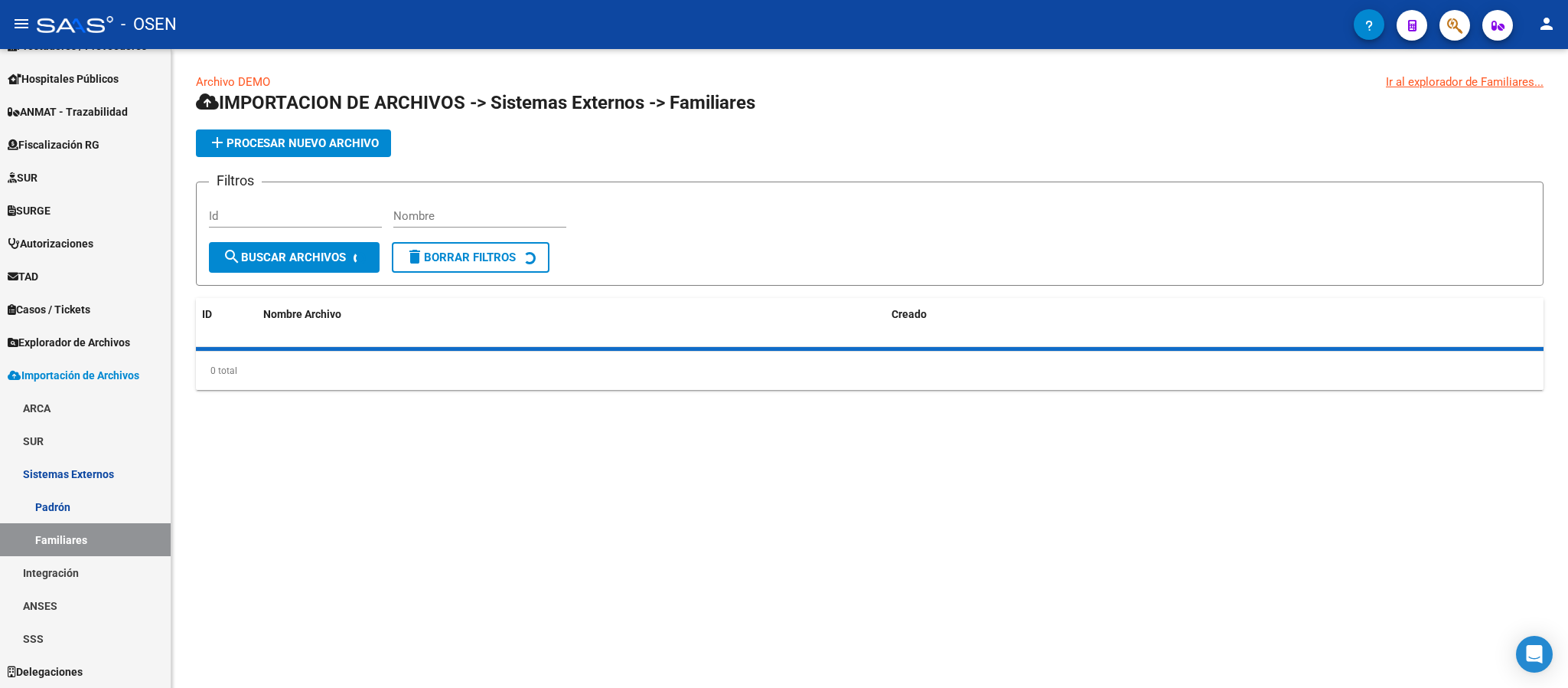
scroll to position [290, 0]
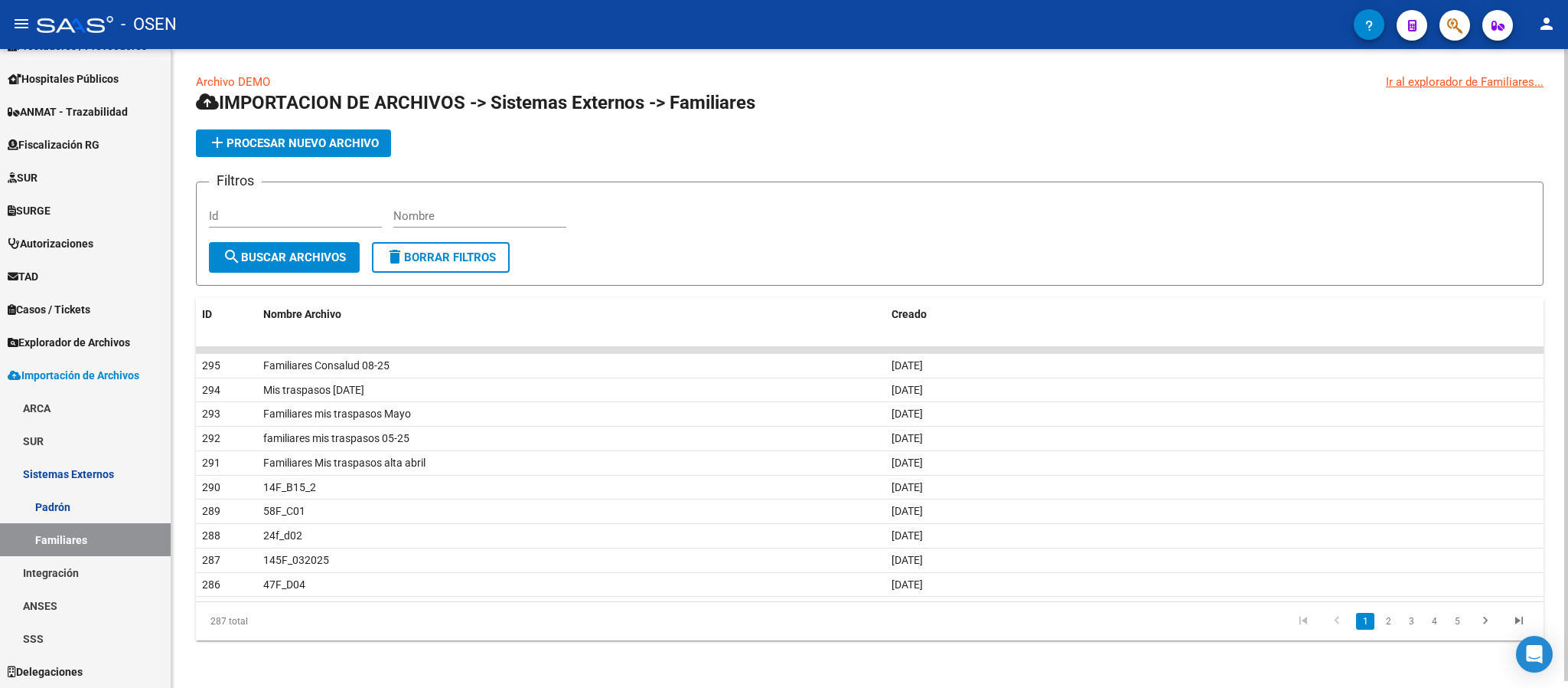
click at [241, 138] on span "add Procesar nuevo archivo" at bounding box center [294, 144] width 170 height 14
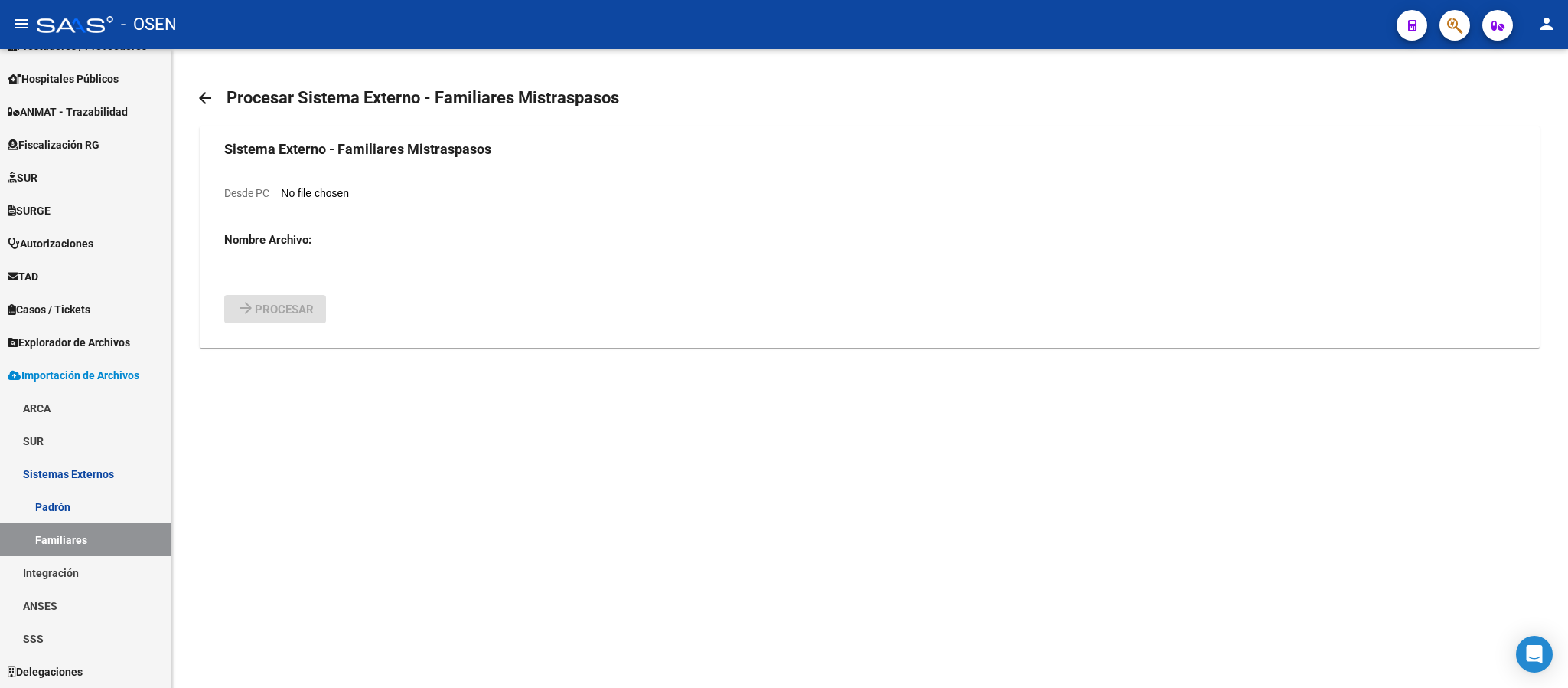
click at [366, 191] on input "Desde PC" at bounding box center [382, 194] width 203 height 15
type input "C:\fakepath\familiares (1).csv"
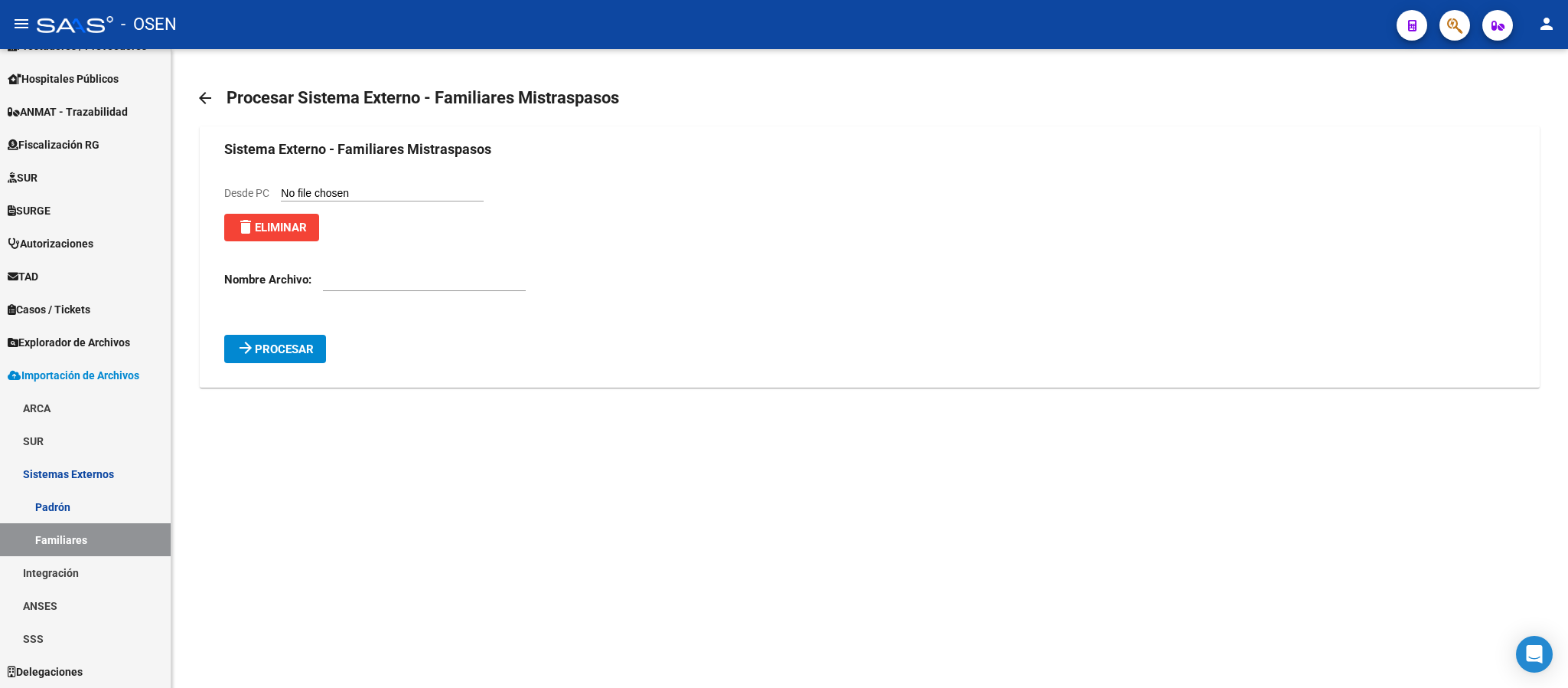
click at [978, 498] on mat-sidenav-content "arrow_back Procesar Sistema Externo - Familiares Mistraspasos Sistema Externo -…" at bounding box center [869, 368] width 1397 height 638
drag, startPoint x: 354, startPoint y: 295, endPoint x: 351, endPoint y: 285, distance: 10.4
click at [352, 295] on div at bounding box center [424, 282] width 203 height 48
click at [349, 280] on input "text" at bounding box center [424, 279] width 203 height 14
type input "F"
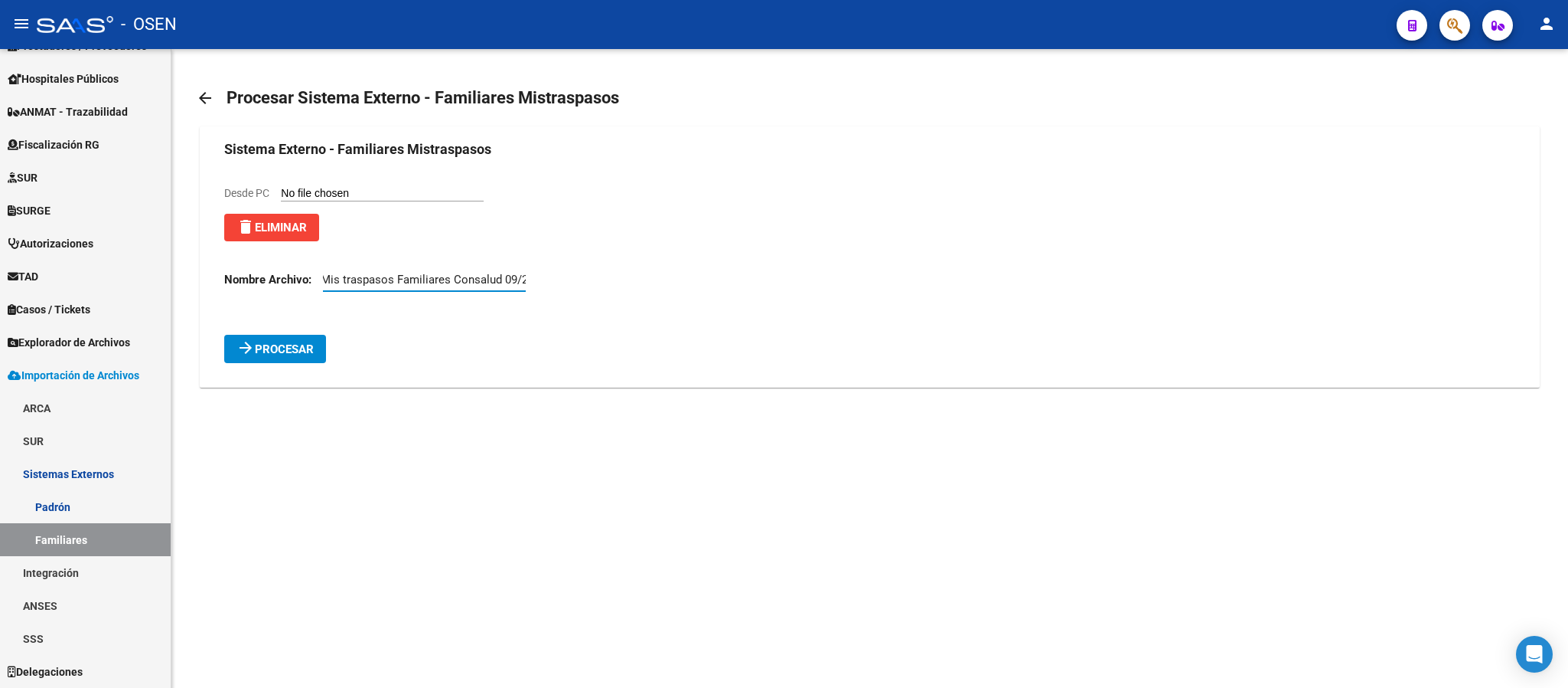
scroll to position [0, 10]
type input "Mis traspasos Familiares Consalud 09/25"
click at [273, 341] on button "arrow_forward Procesar" at bounding box center [275, 349] width 102 height 29
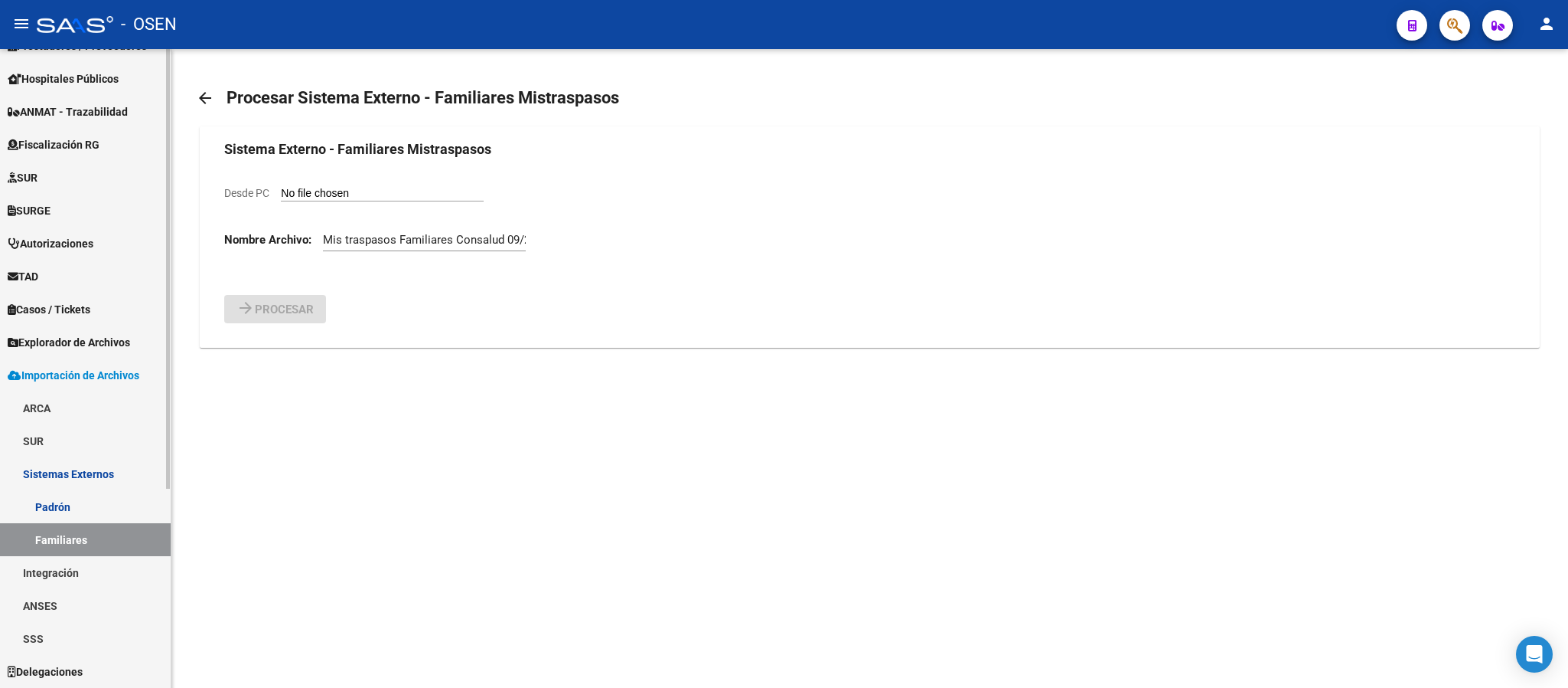
click at [85, 341] on span "Explorador de Archivos" at bounding box center [69, 342] width 123 height 17
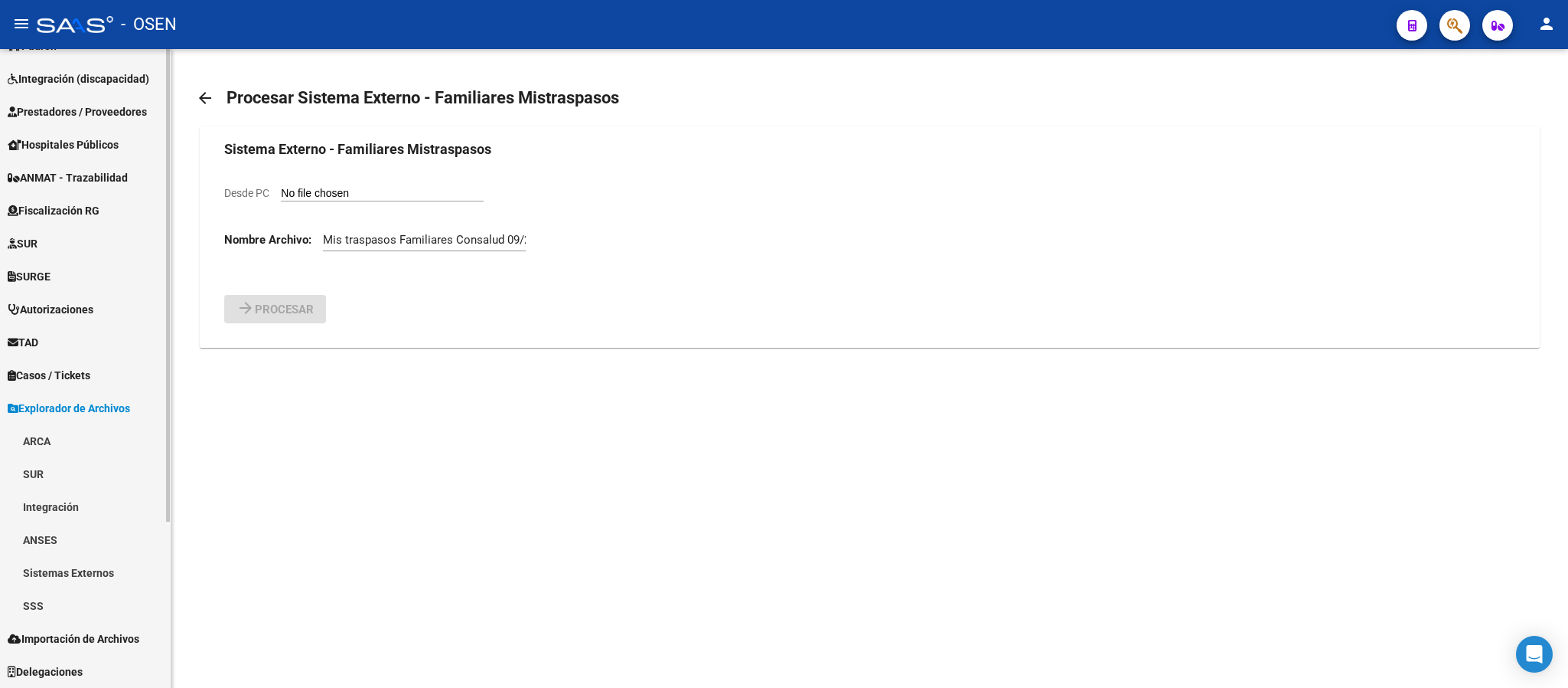
scroll to position [223, 0]
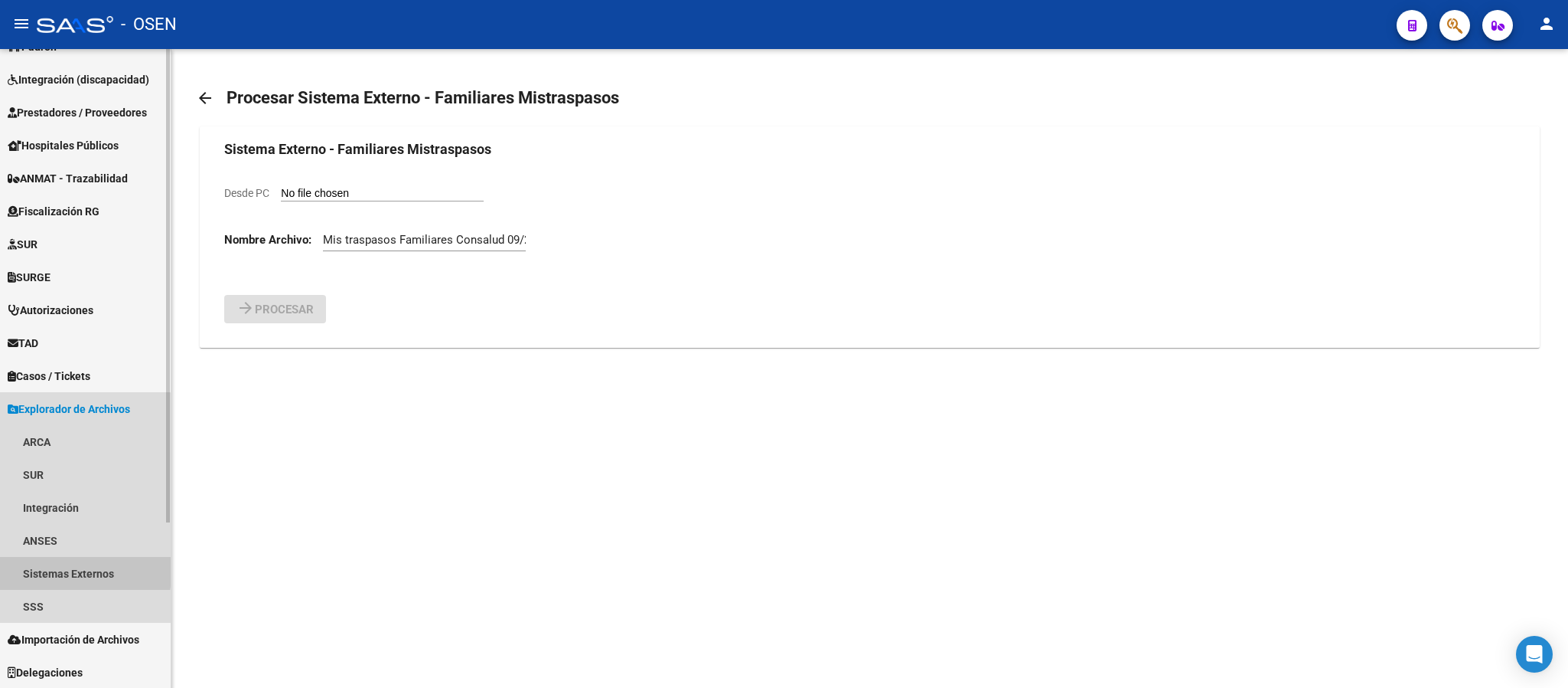
click at [69, 568] on link "Sistemas Externos" at bounding box center [85, 573] width 170 height 33
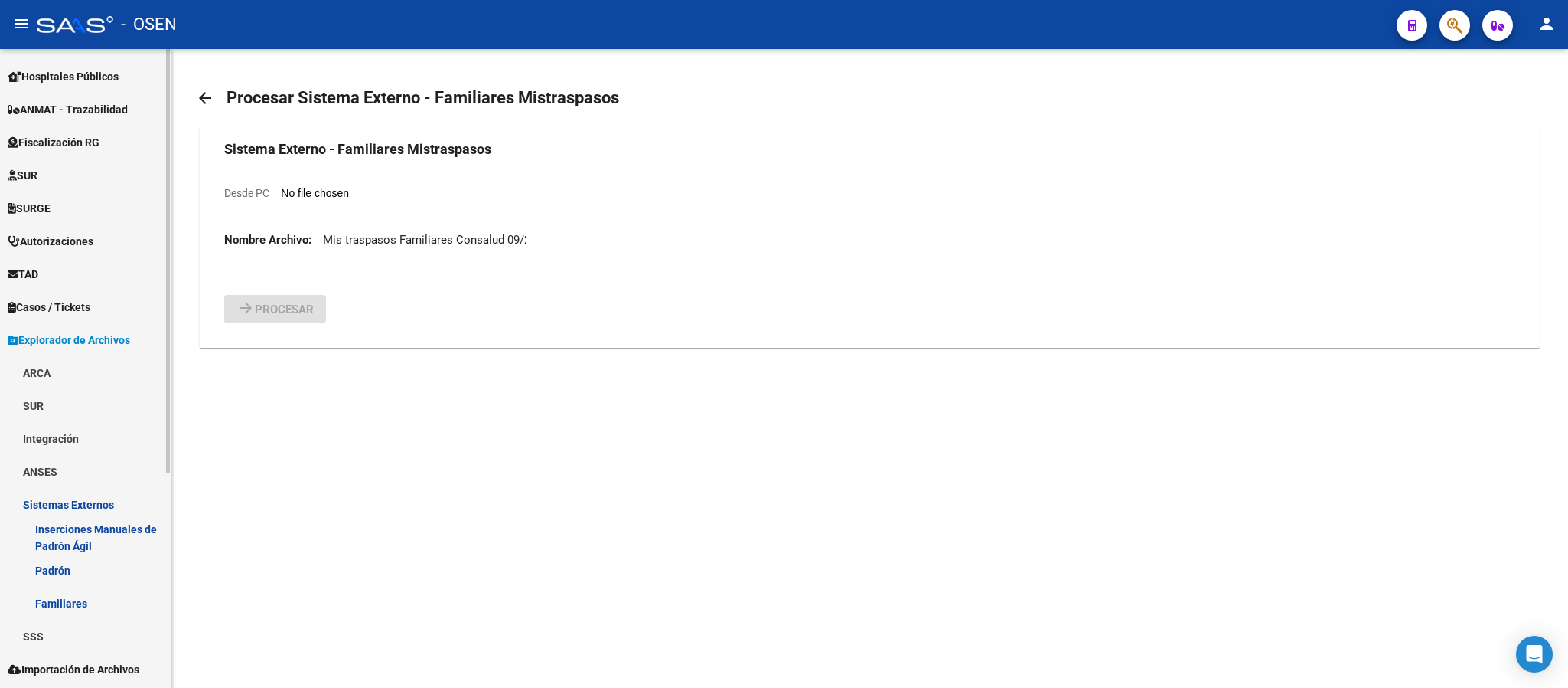
scroll to position [322, 0]
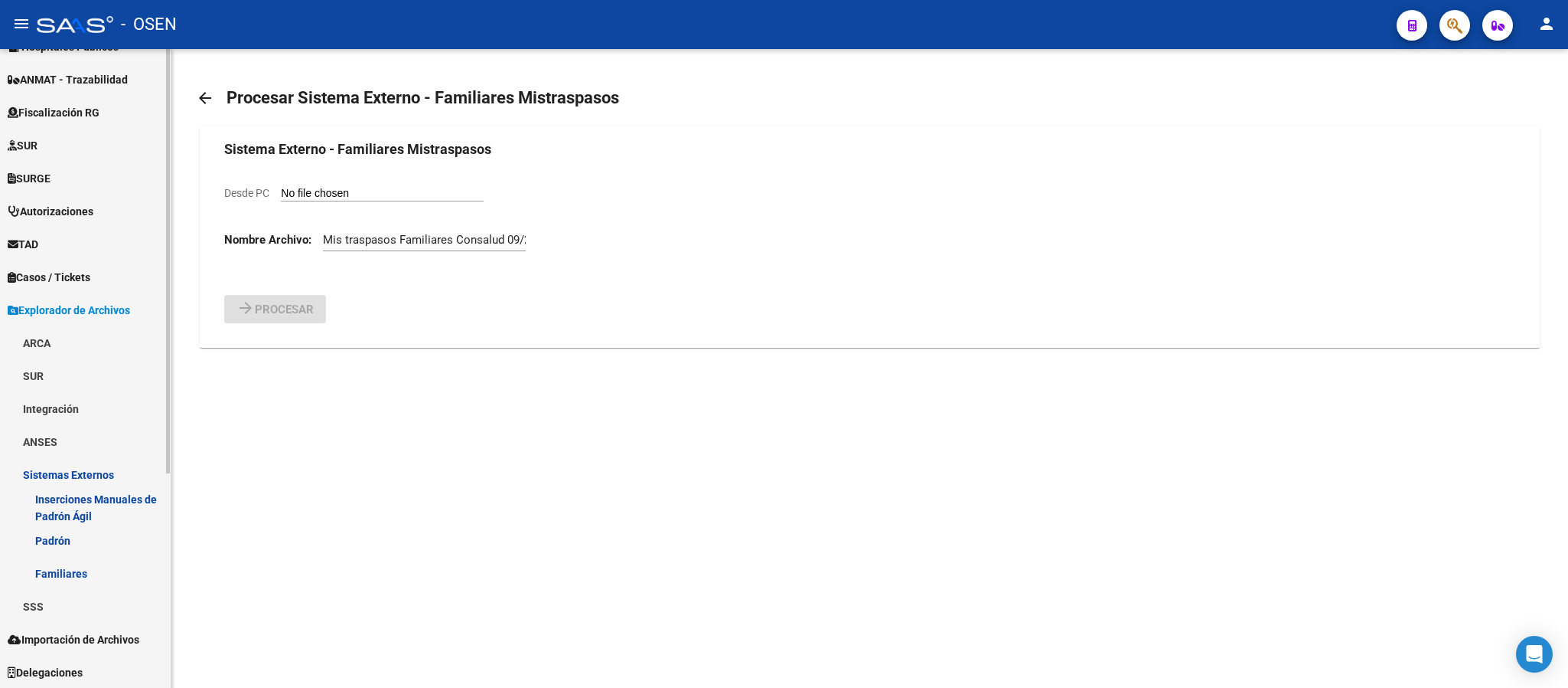
click at [78, 574] on link "Familiares" at bounding box center [85, 573] width 170 height 33
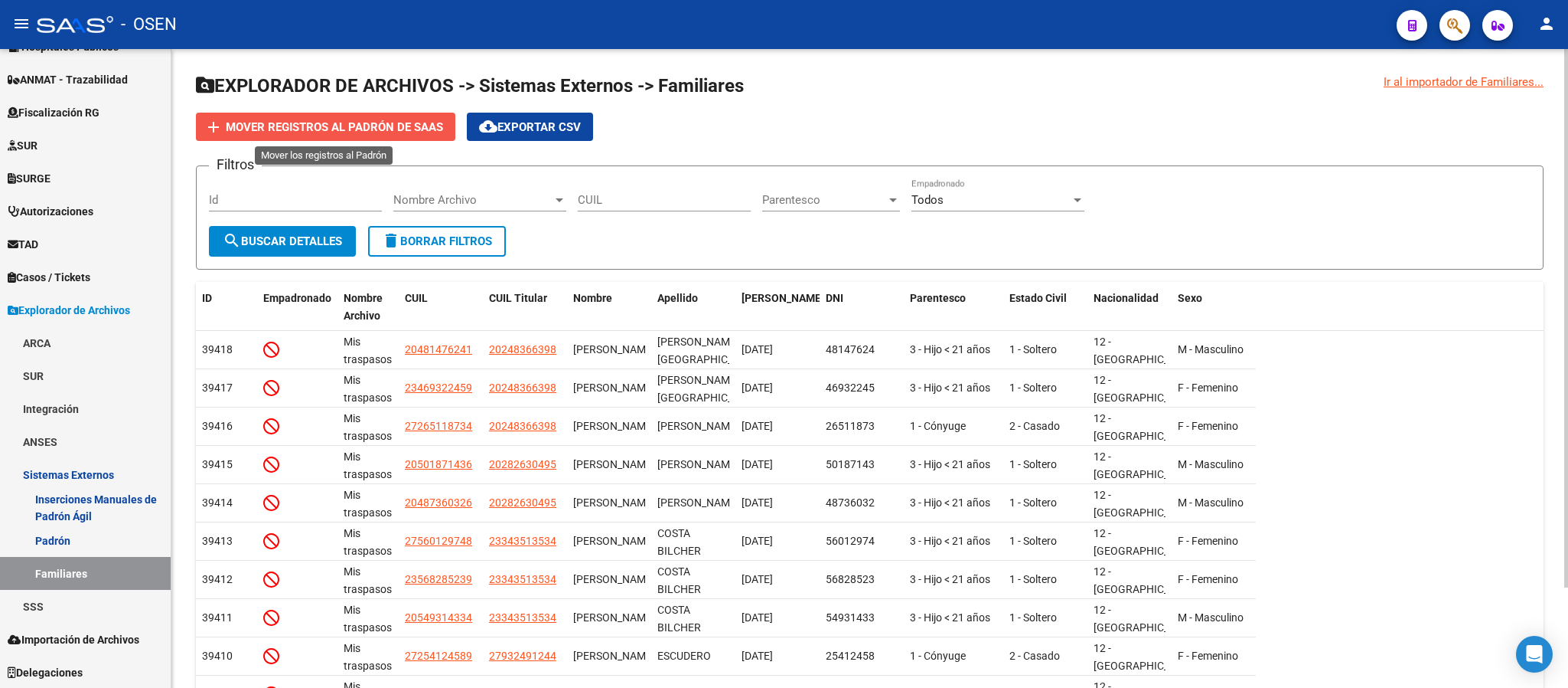
click at [317, 123] on span "Mover registros al PADRÓN de SAAS" at bounding box center [335, 127] width 217 height 14
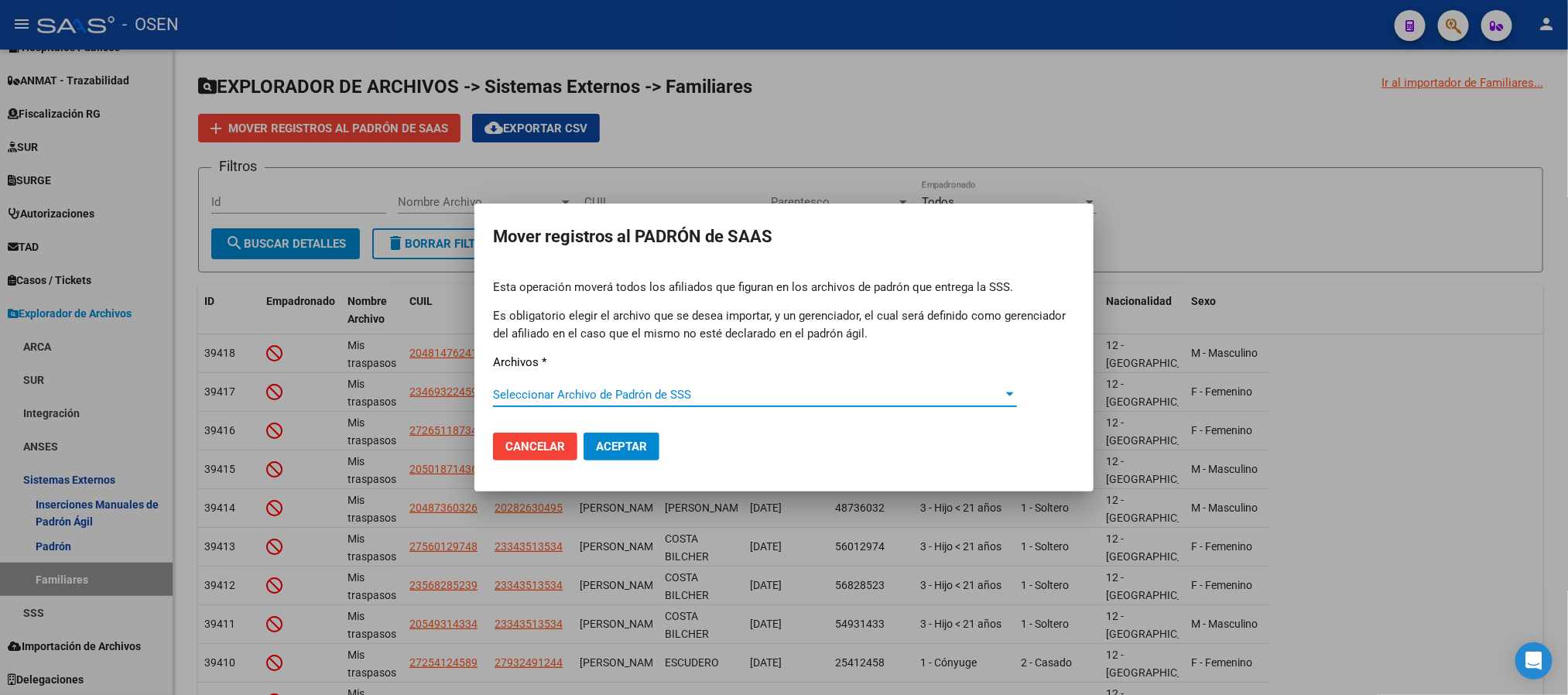
click at [593, 395] on span "Seleccionar Archivo de Padrón de SSS" at bounding box center [748, 395] width 510 height 14
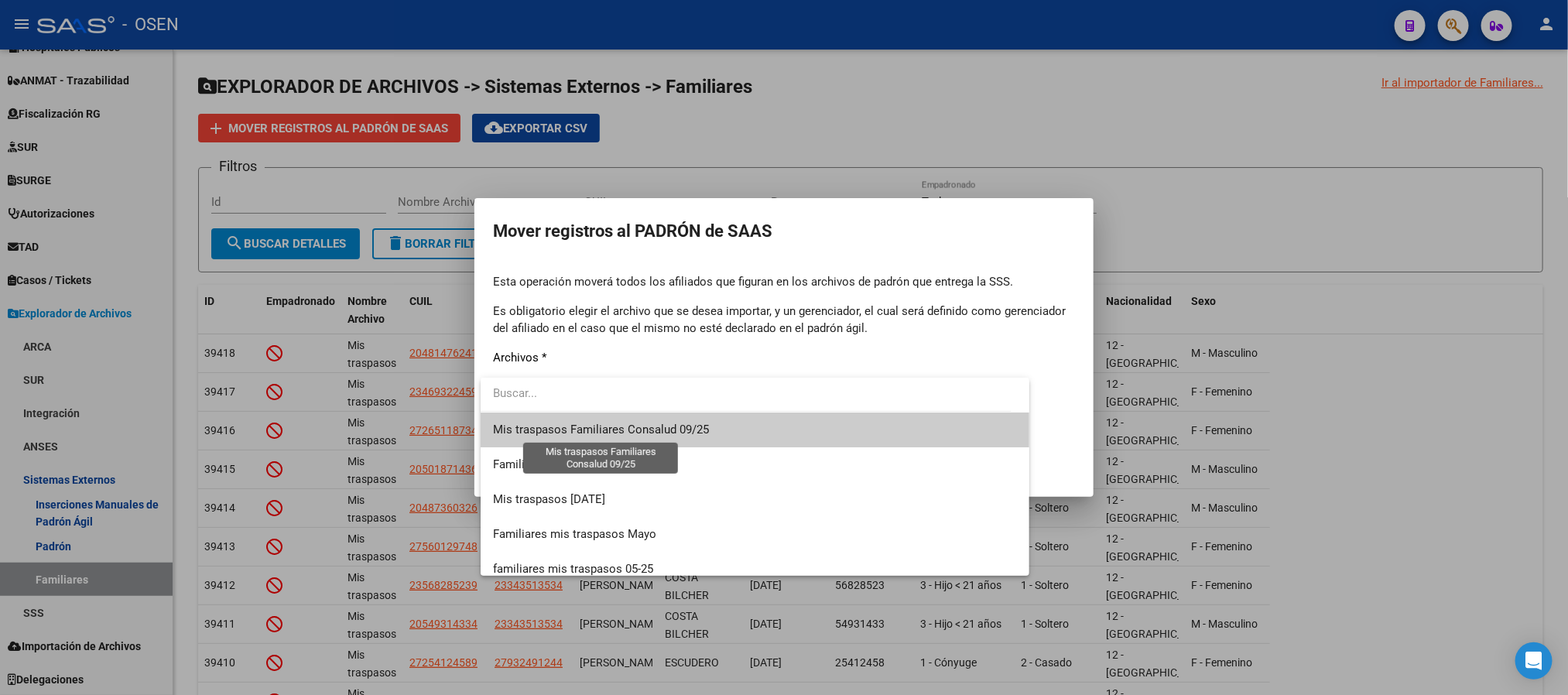
click at [618, 427] on span "Mis traspasos Familiares Consalud 09/25" at bounding box center [601, 430] width 216 height 14
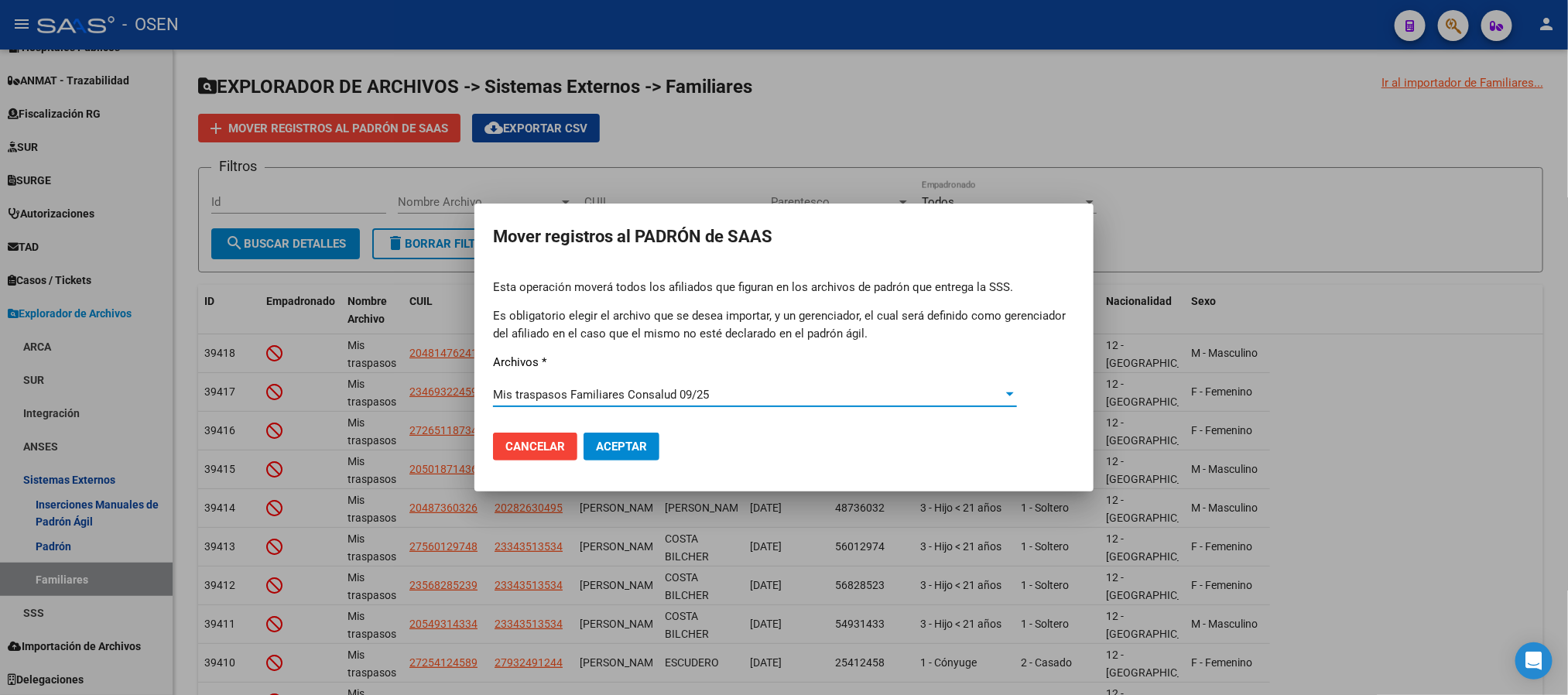
click at [628, 444] on span "Aceptar" at bounding box center [621, 446] width 51 height 14
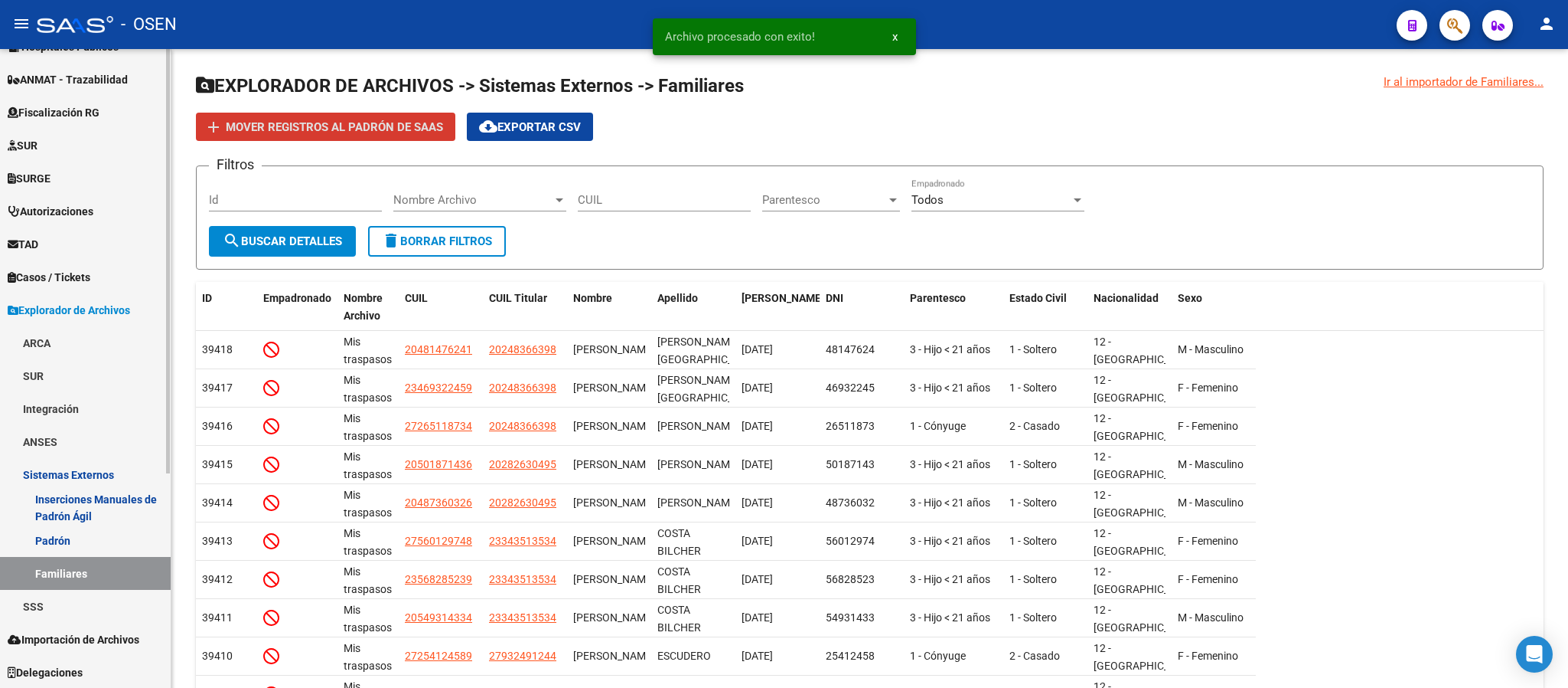
click at [106, 637] on span "Importación de Archivos" at bounding box center [73, 639] width 131 height 17
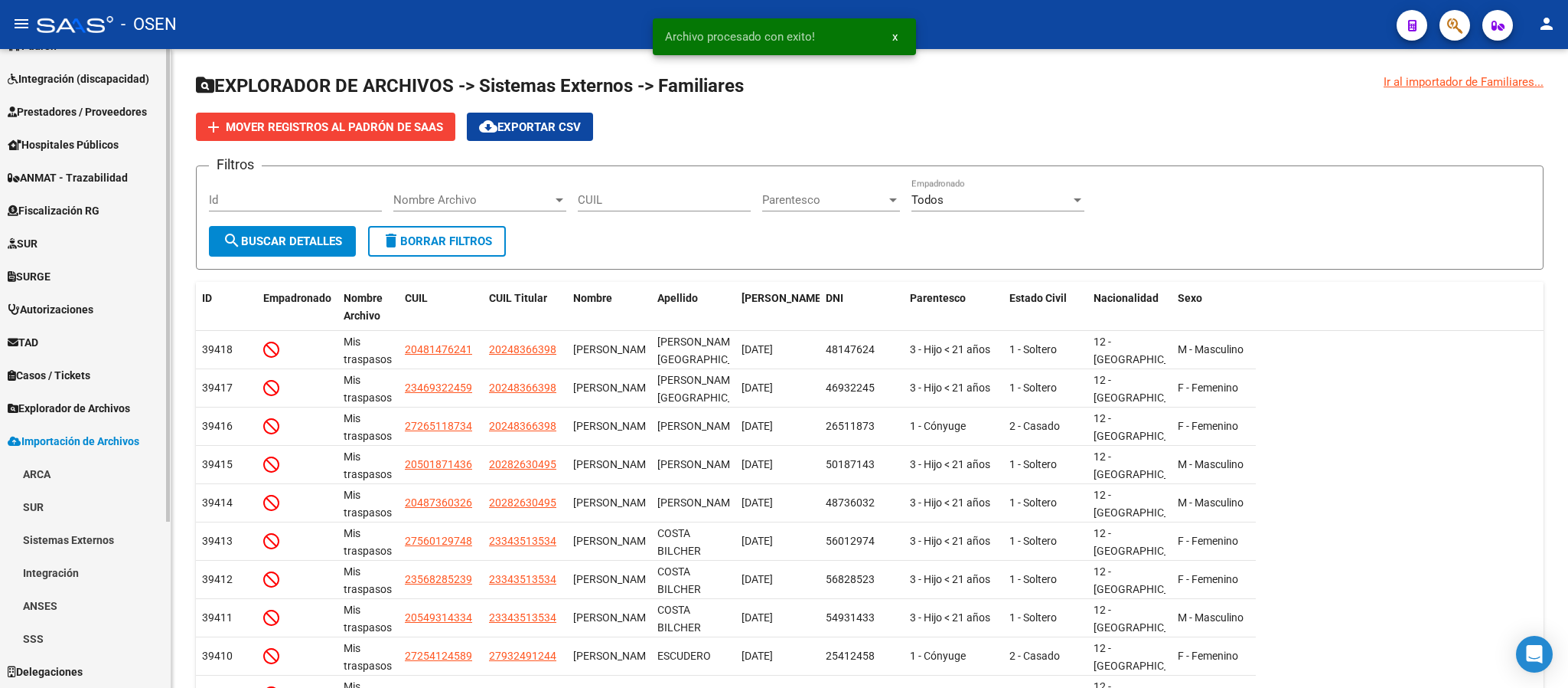
scroll to position [223, 0]
click at [79, 391] on link "Casos / Tickets" at bounding box center [85, 376] width 170 height 33
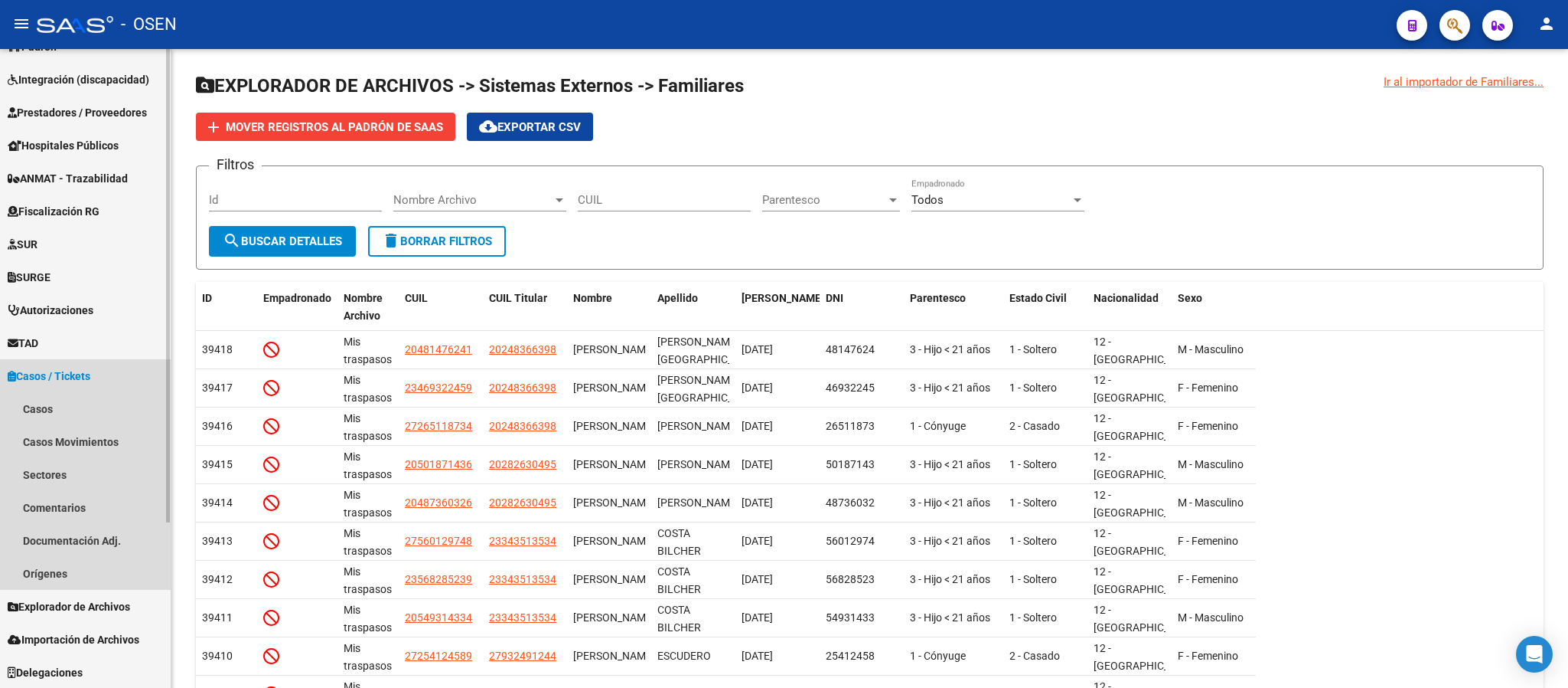
click at [88, 382] on span "Casos / Tickets" at bounding box center [49, 376] width 83 height 17
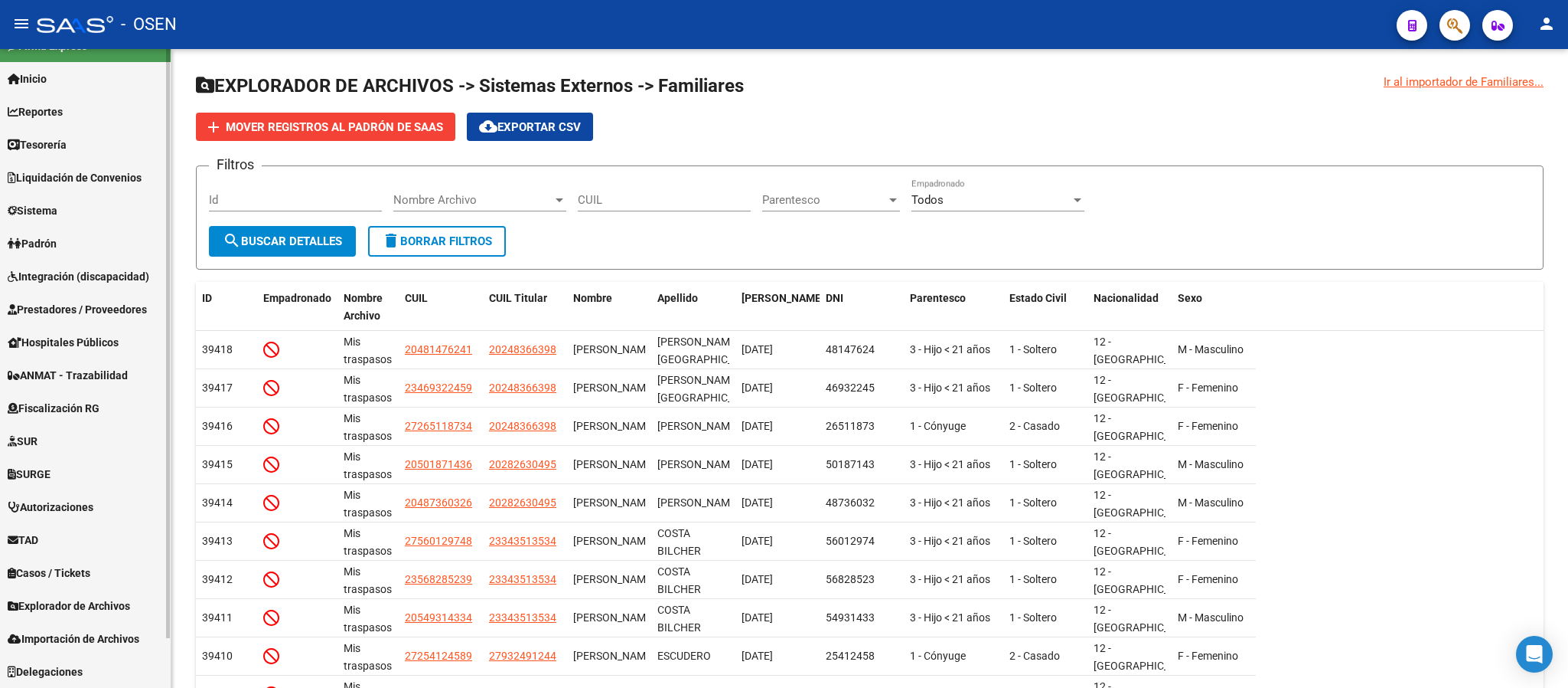
scroll to position [25, 0]
click at [123, 610] on span "Explorador de Archivos" at bounding box center [69, 606] width 123 height 17
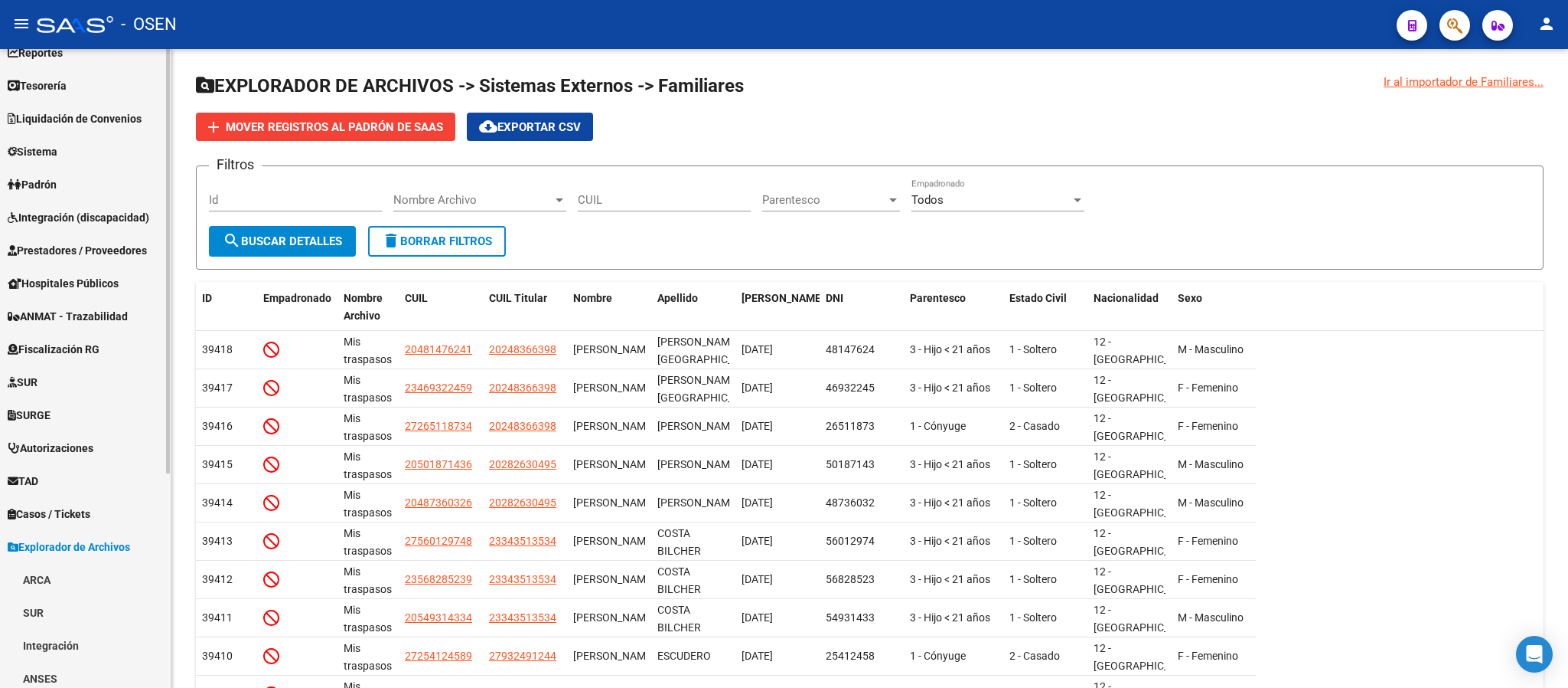
scroll to position [255, 0]
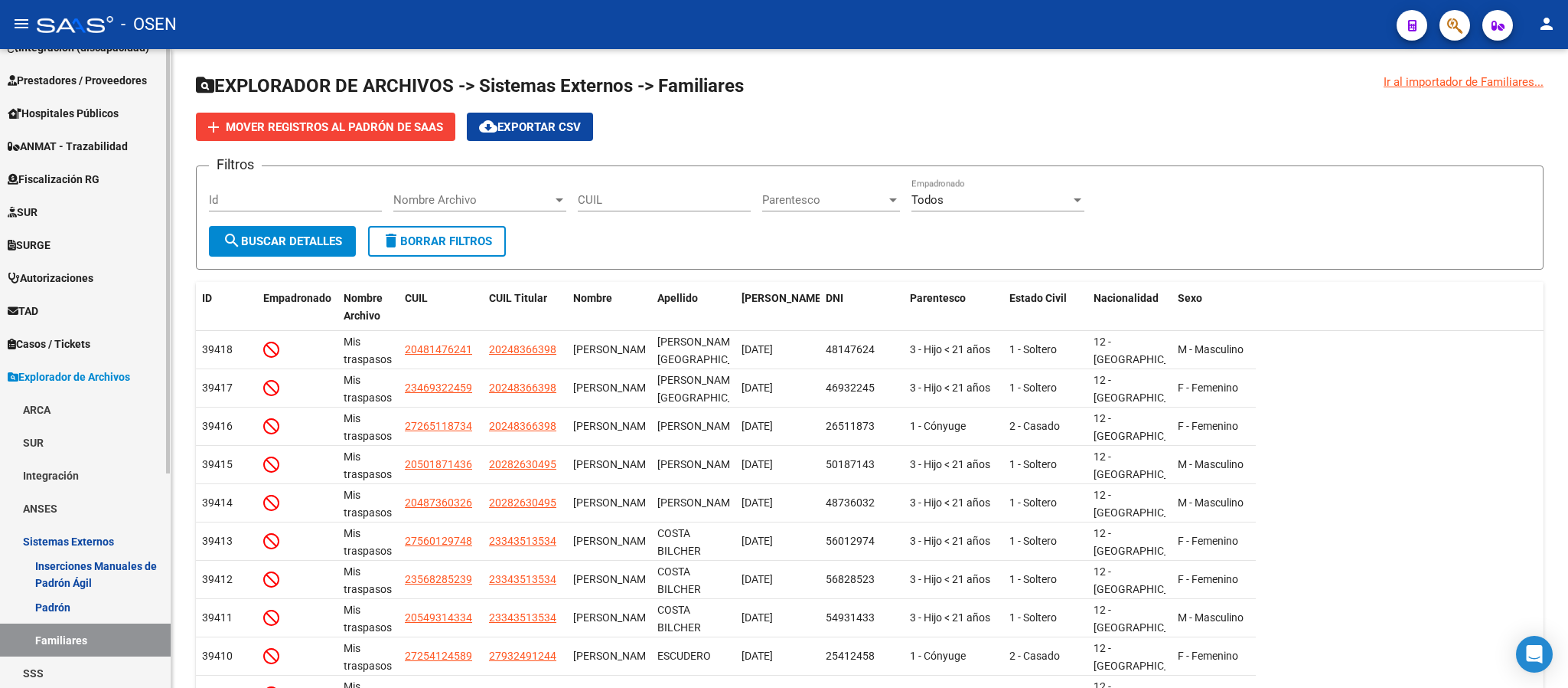
click at [78, 540] on link "Sistemas Externos" at bounding box center [85, 541] width 170 height 33
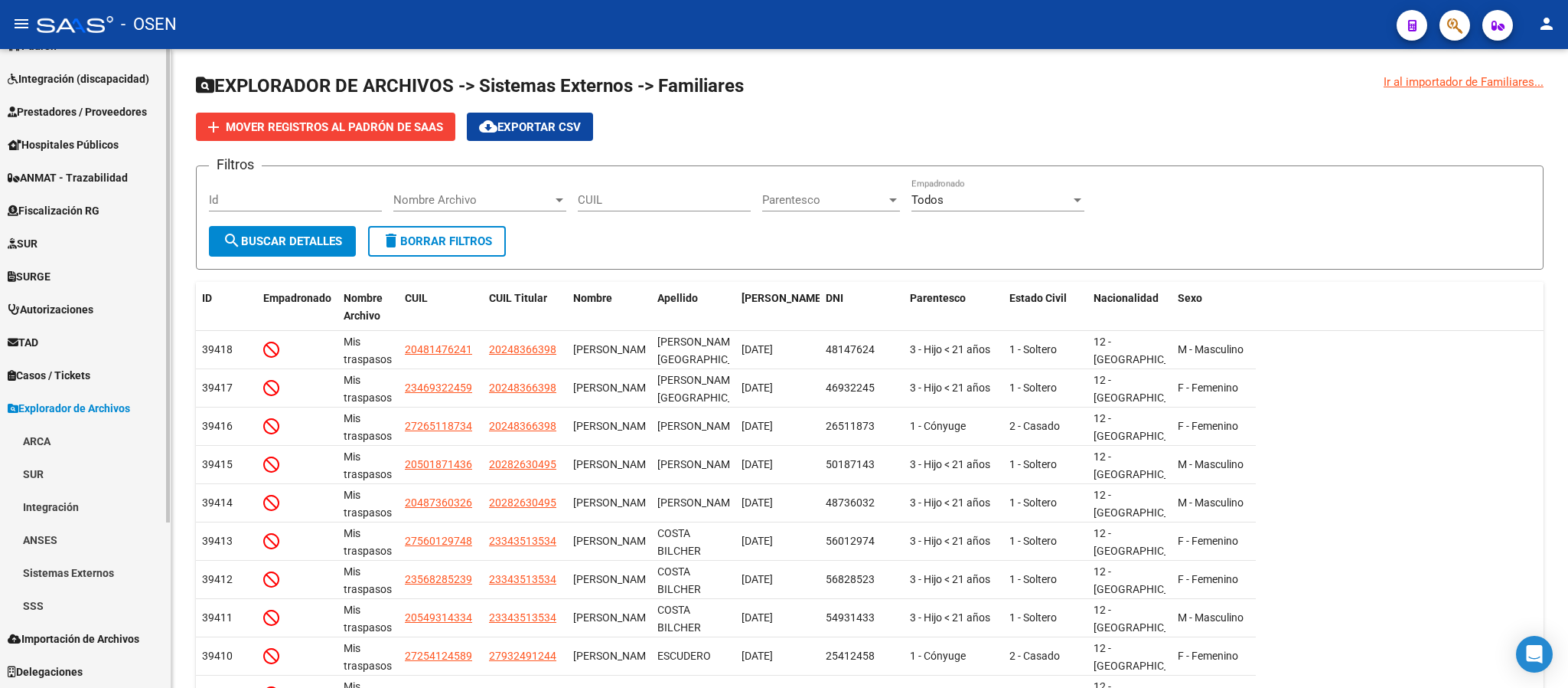
scroll to position [223, 0]
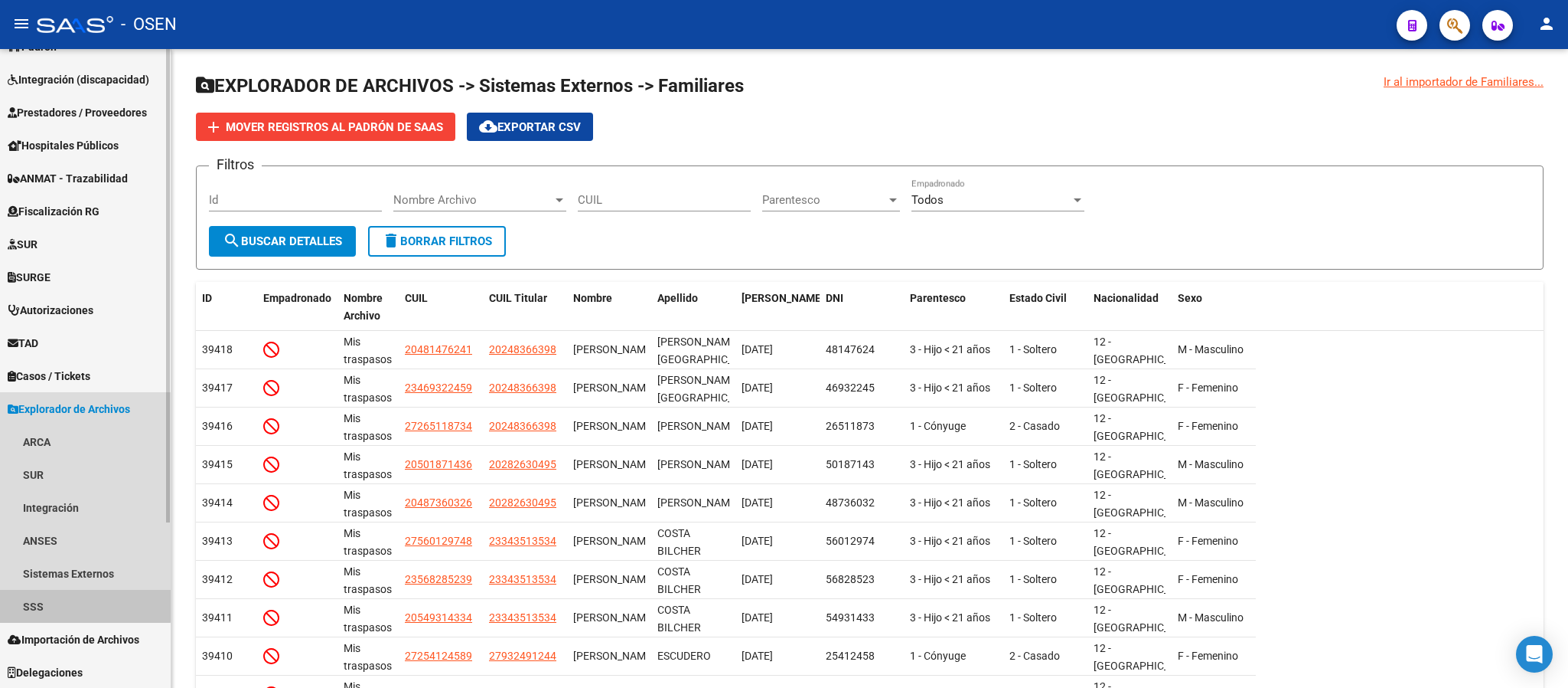
click at [74, 591] on link "SSS" at bounding box center [85, 606] width 170 height 33
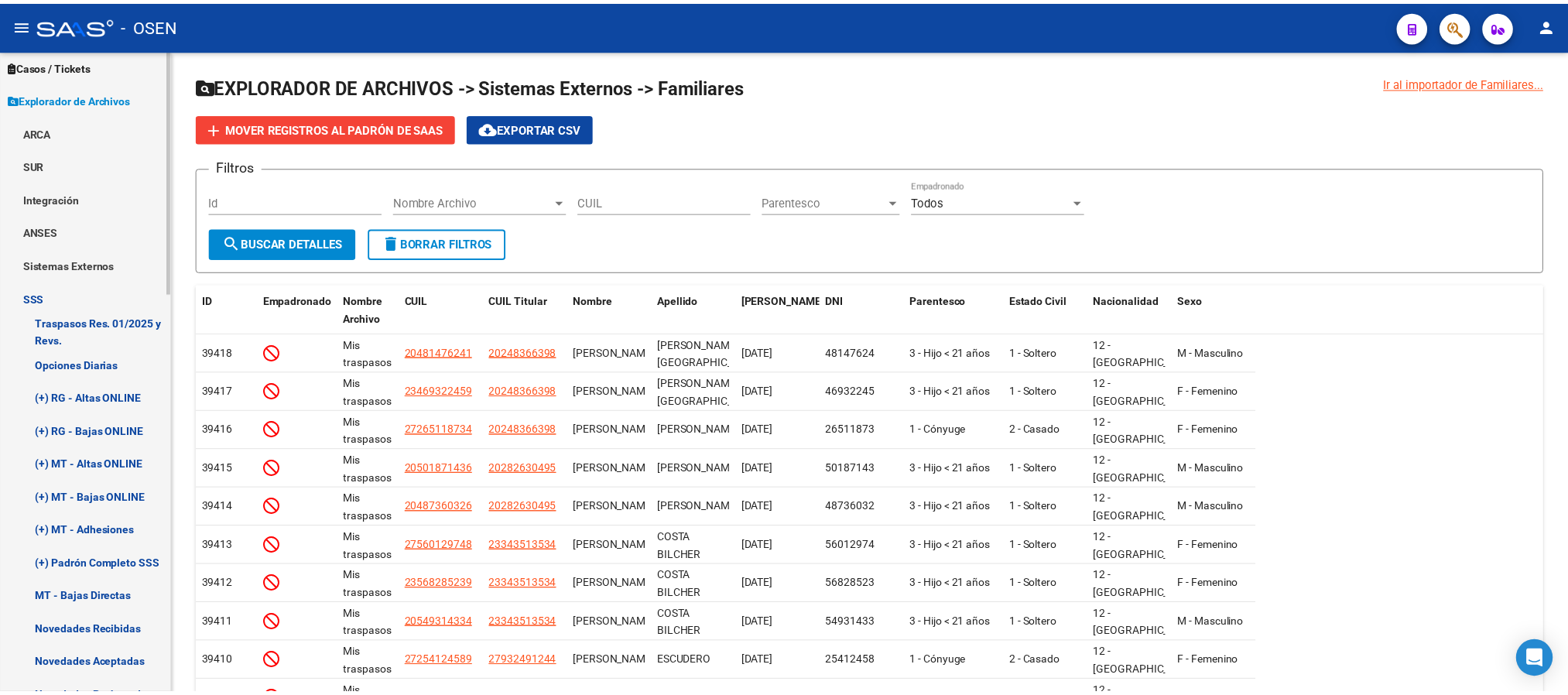
scroll to position [574, 0]
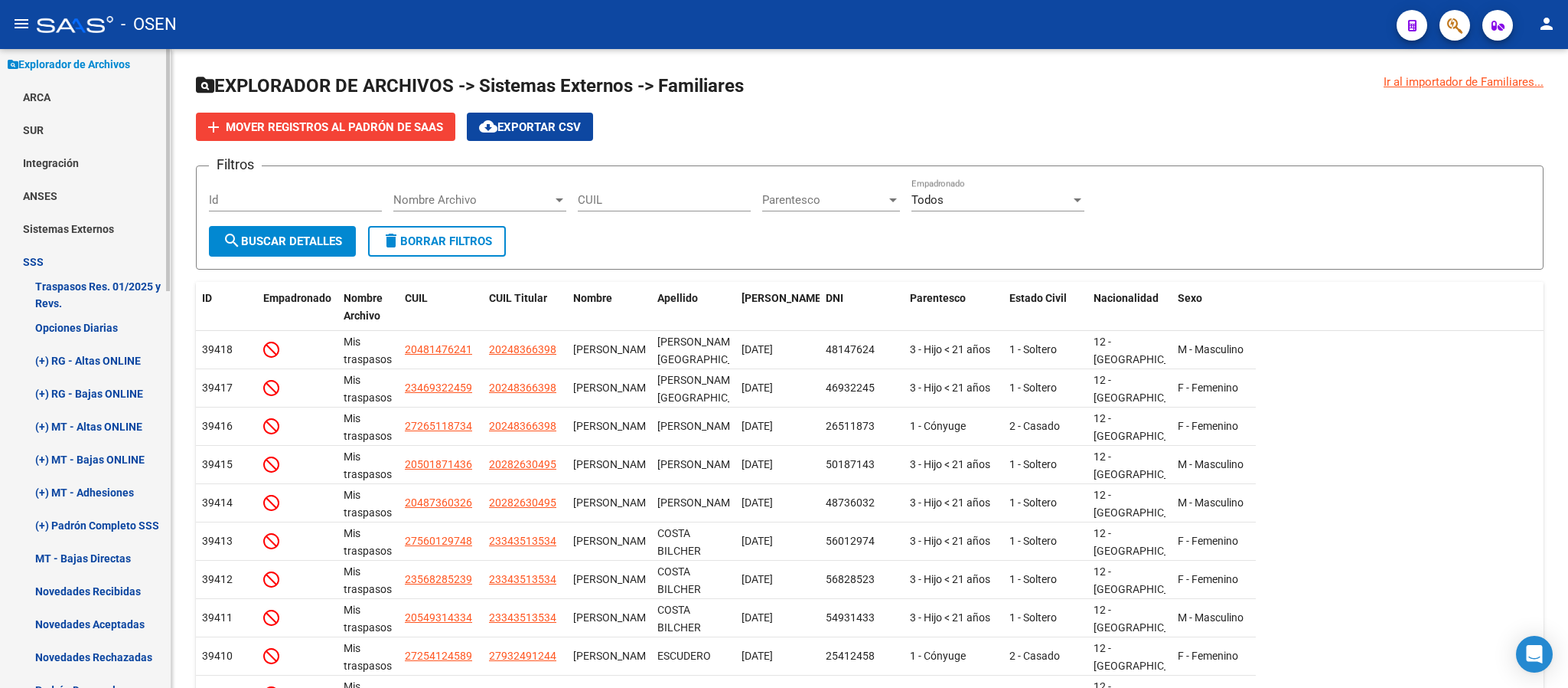
click at [93, 352] on link "(+) RG - Altas ONLINE" at bounding box center [85, 360] width 170 height 33
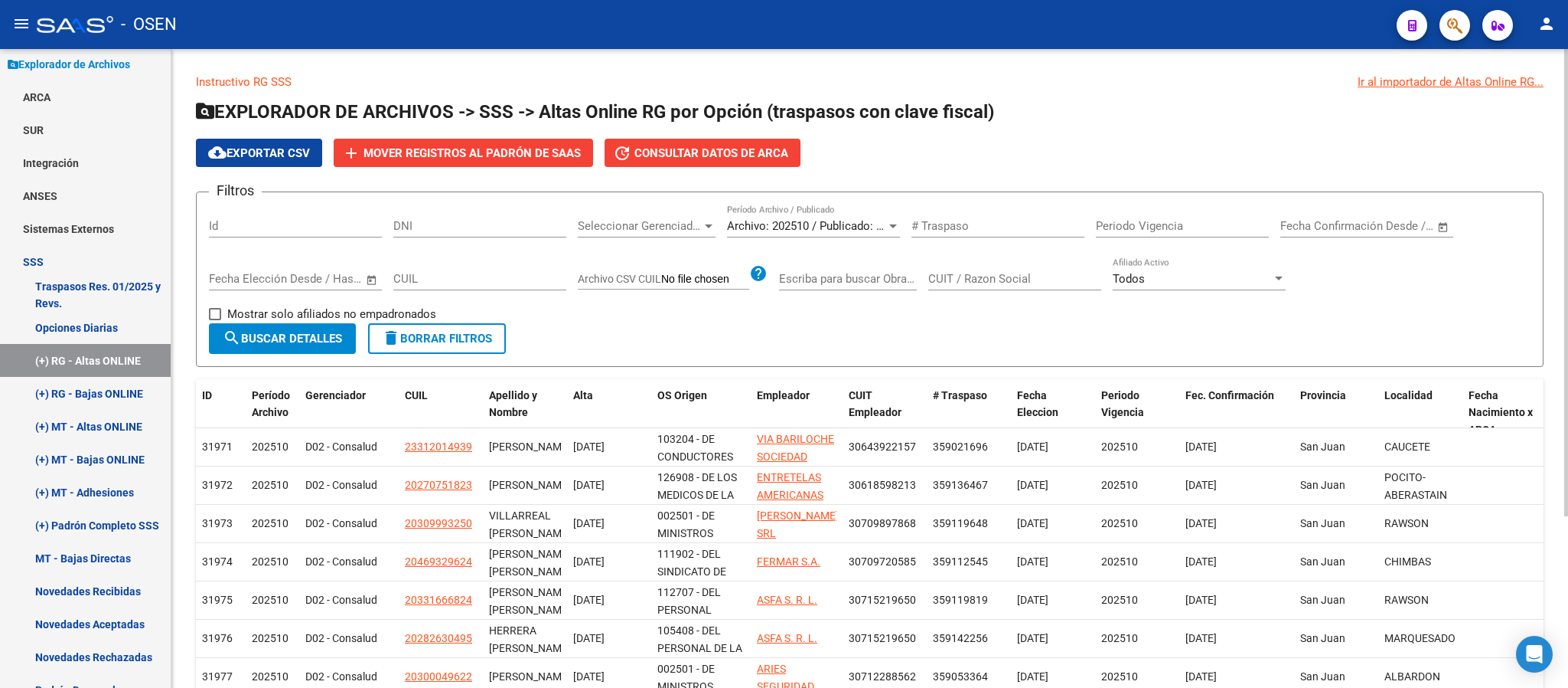
click at [516, 162] on button "add Mover registros al PADRÓN de SAAS" at bounding box center [463, 152] width 260 height 29
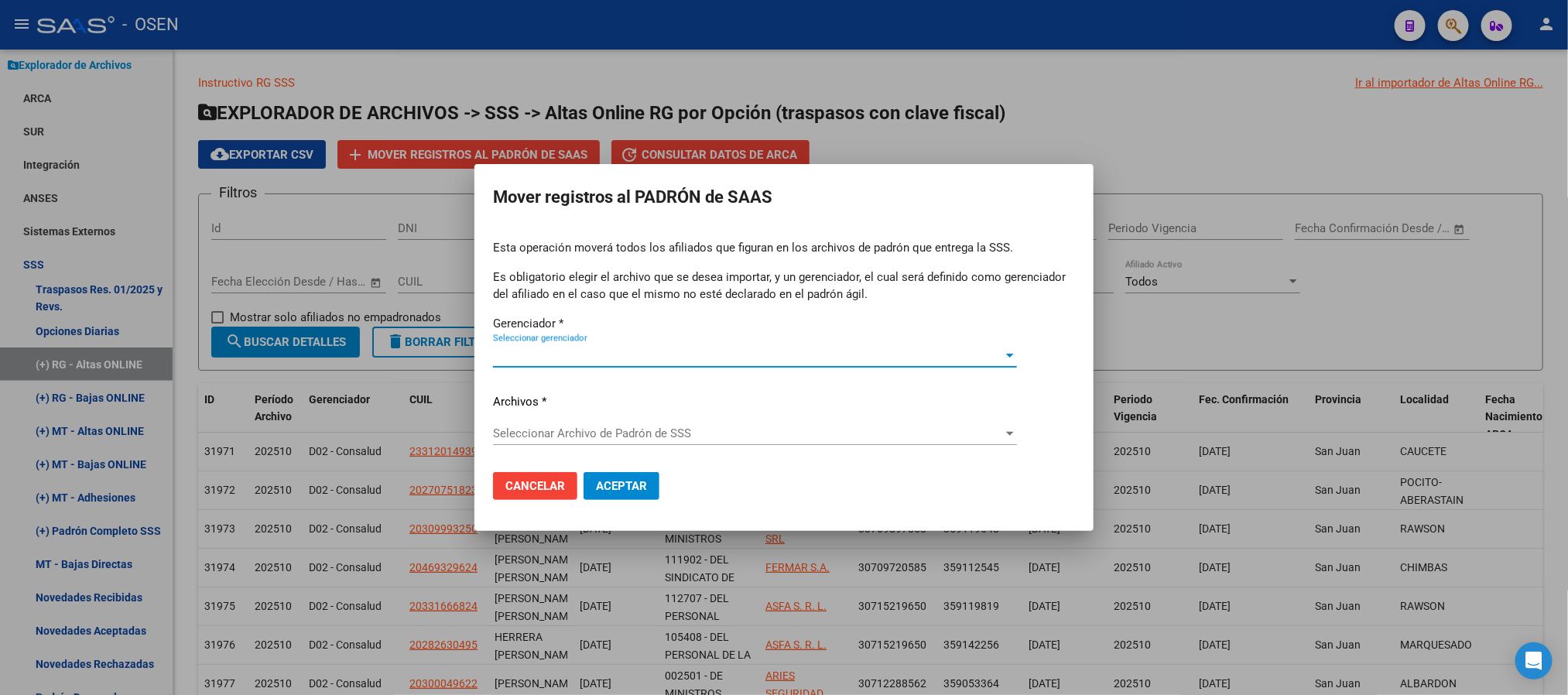
click at [593, 348] on span "Seleccionar gerenciador" at bounding box center [748, 355] width 510 height 14
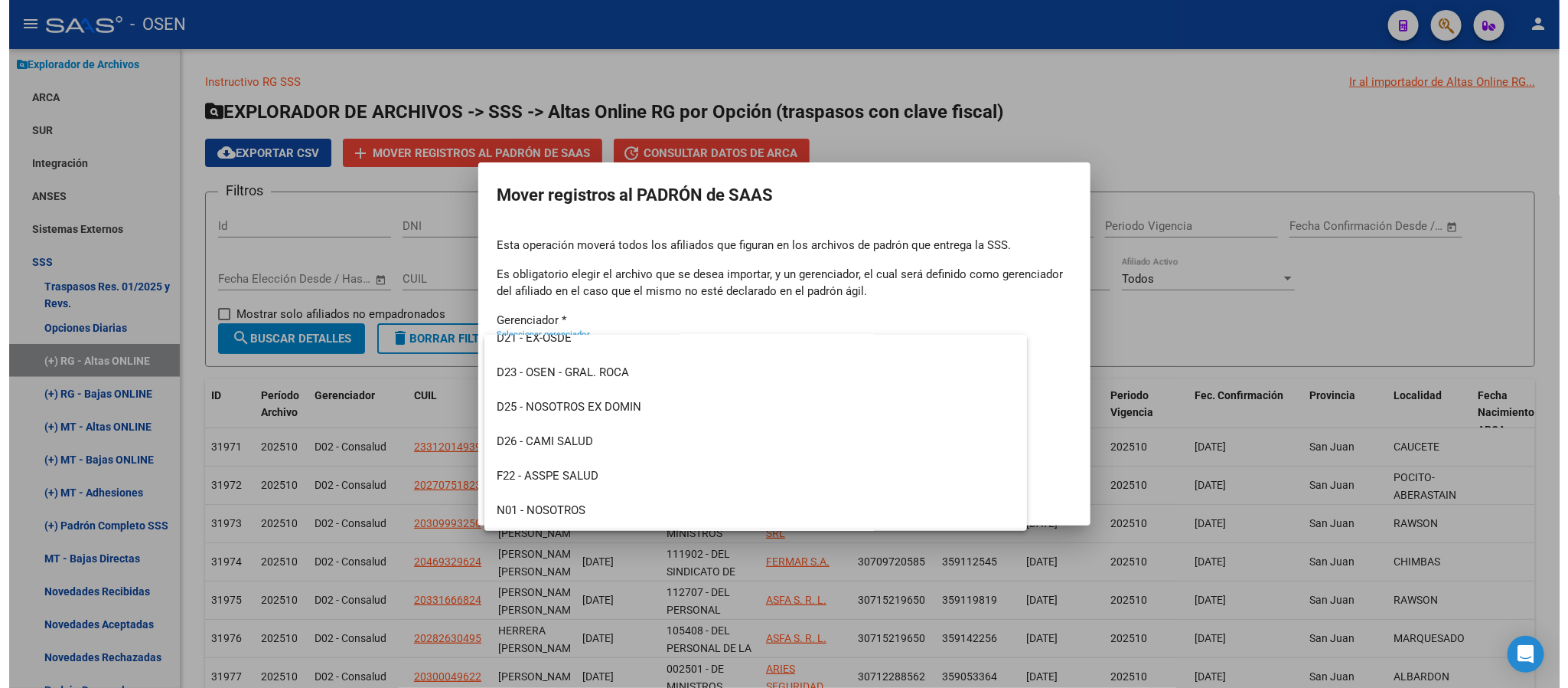
scroll to position [906, 0]
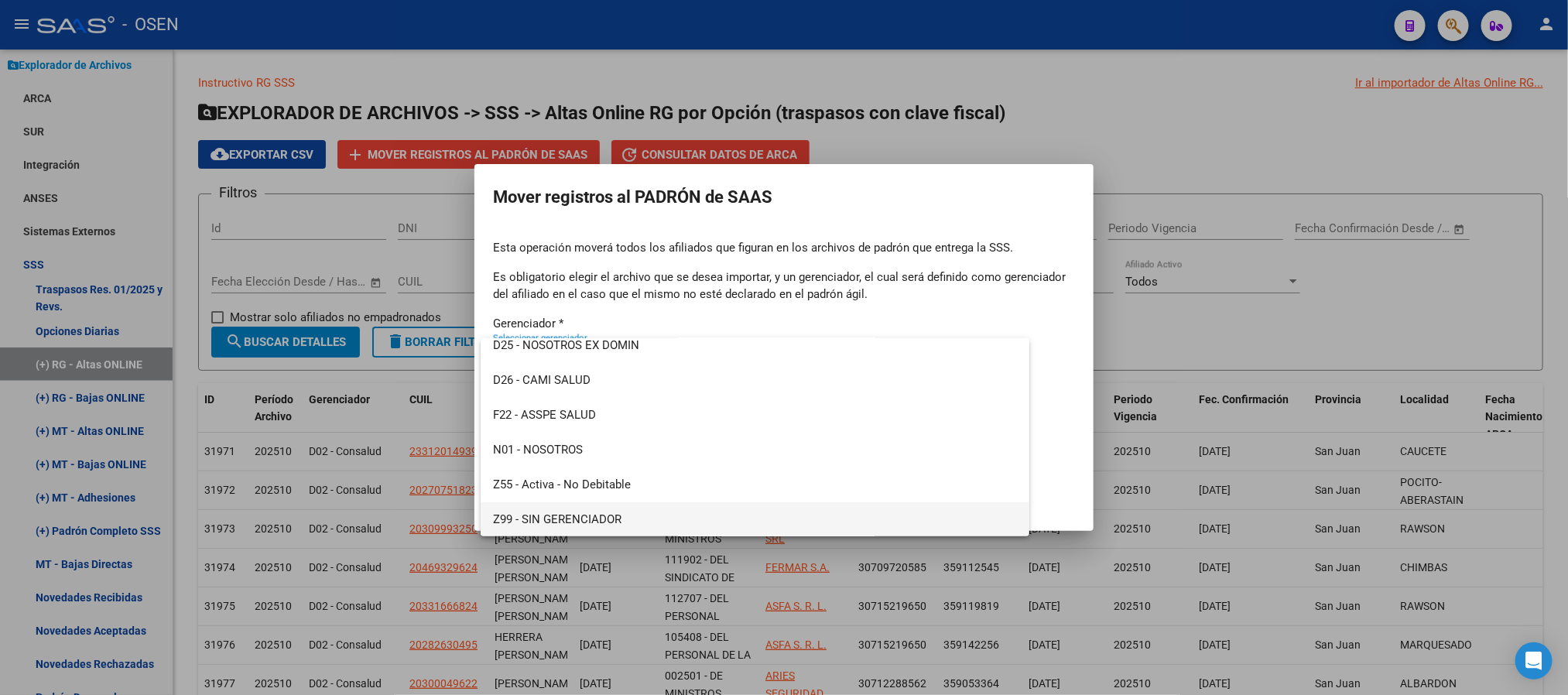
click at [597, 513] on span "Z99 - SIN GERENCIADOR" at bounding box center [755, 520] width 524 height 35
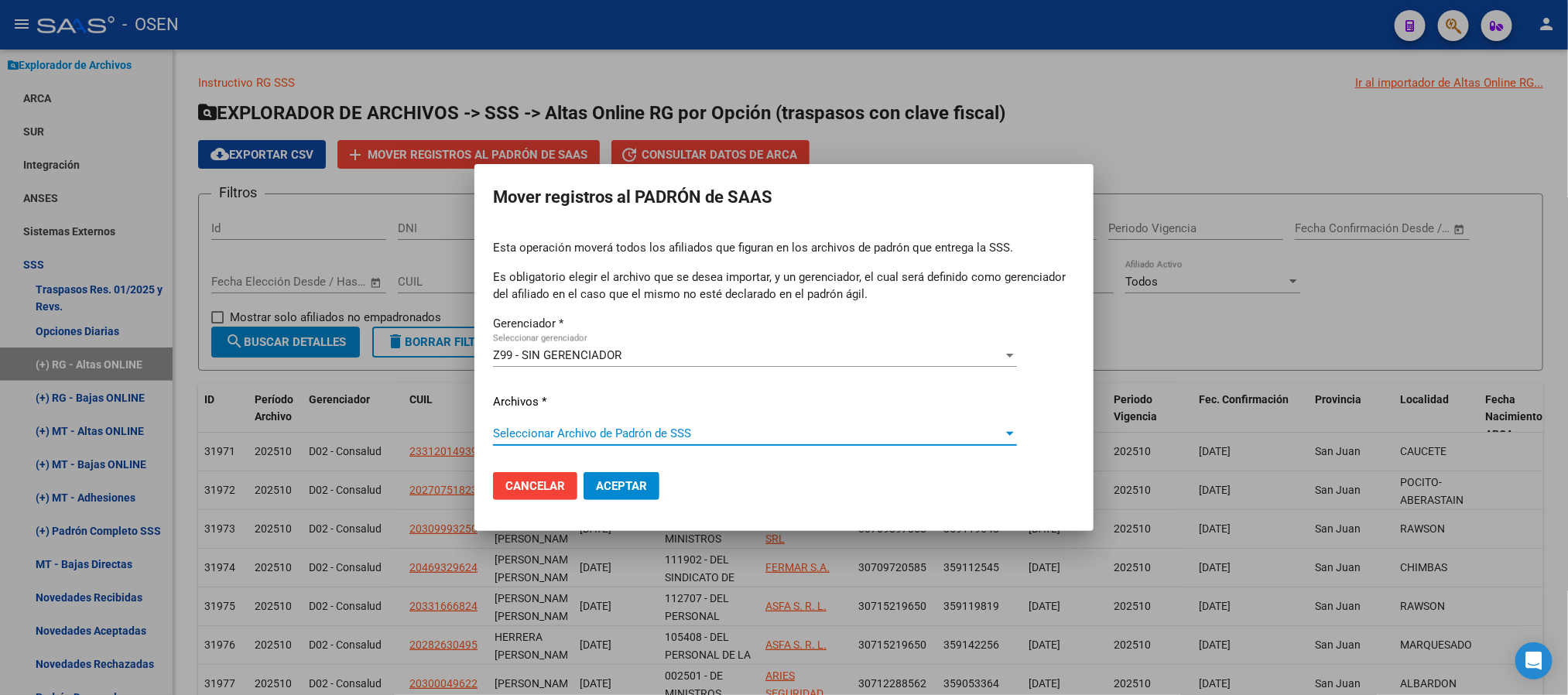
click at [594, 437] on span "Seleccionar Archivo de Padrón de SSS" at bounding box center [748, 433] width 510 height 14
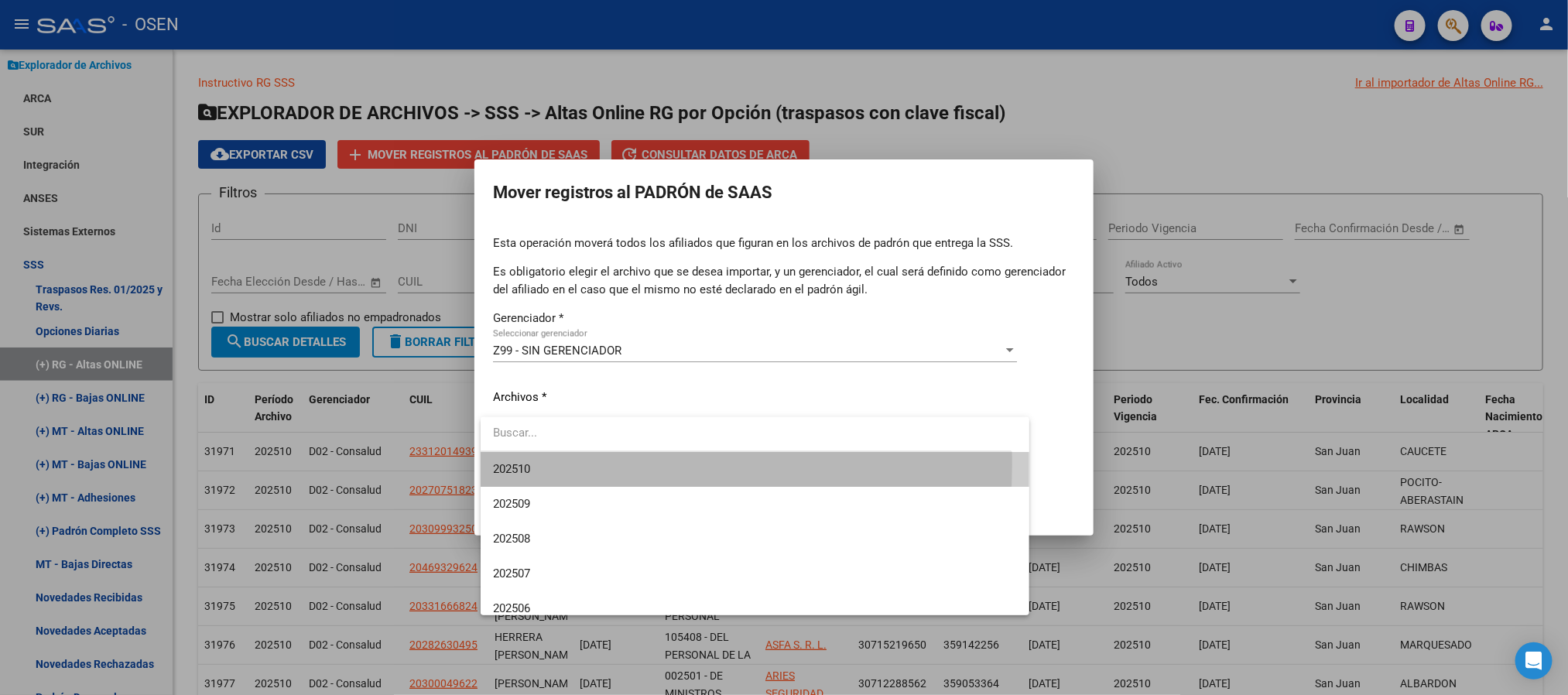
click at [606, 464] on span "202510" at bounding box center [755, 469] width 524 height 35
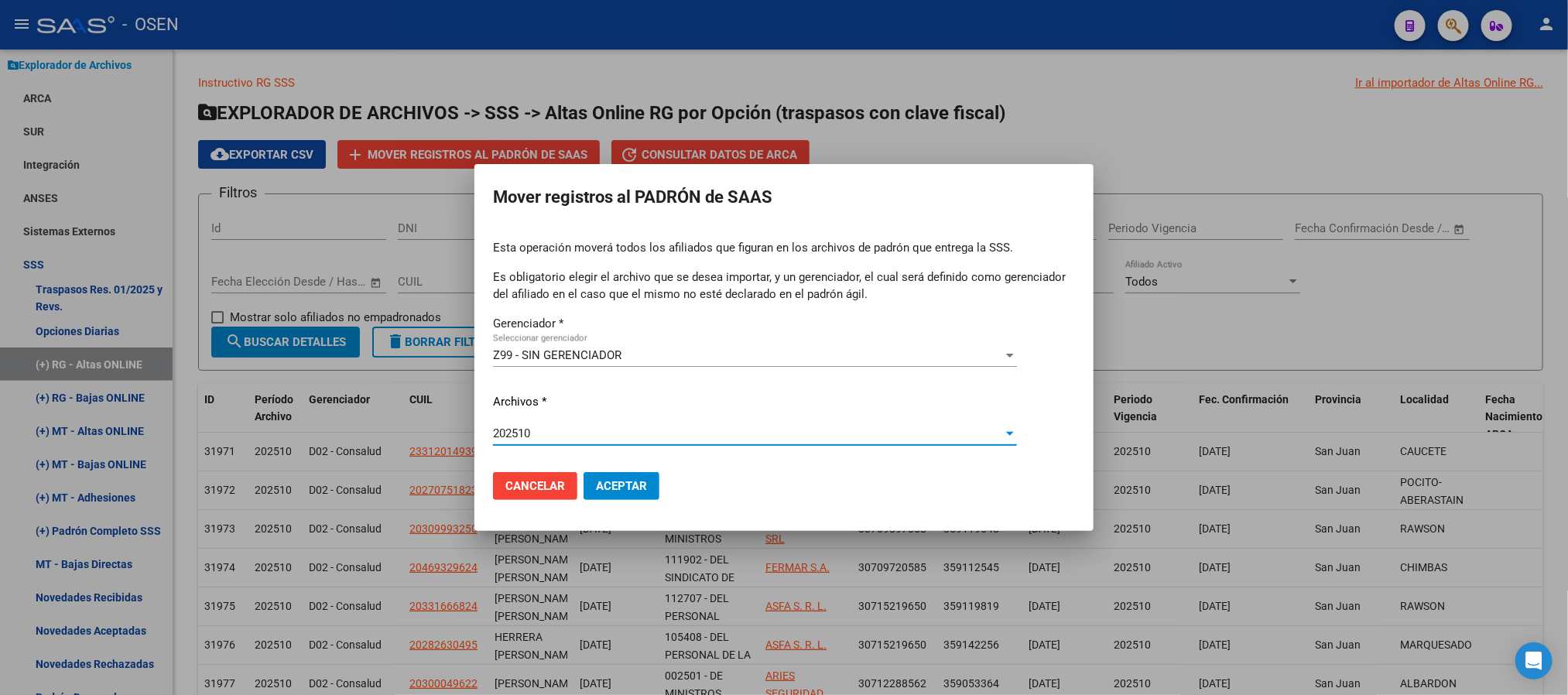
click at [606, 474] on button "Aceptar" at bounding box center [621, 486] width 76 height 28
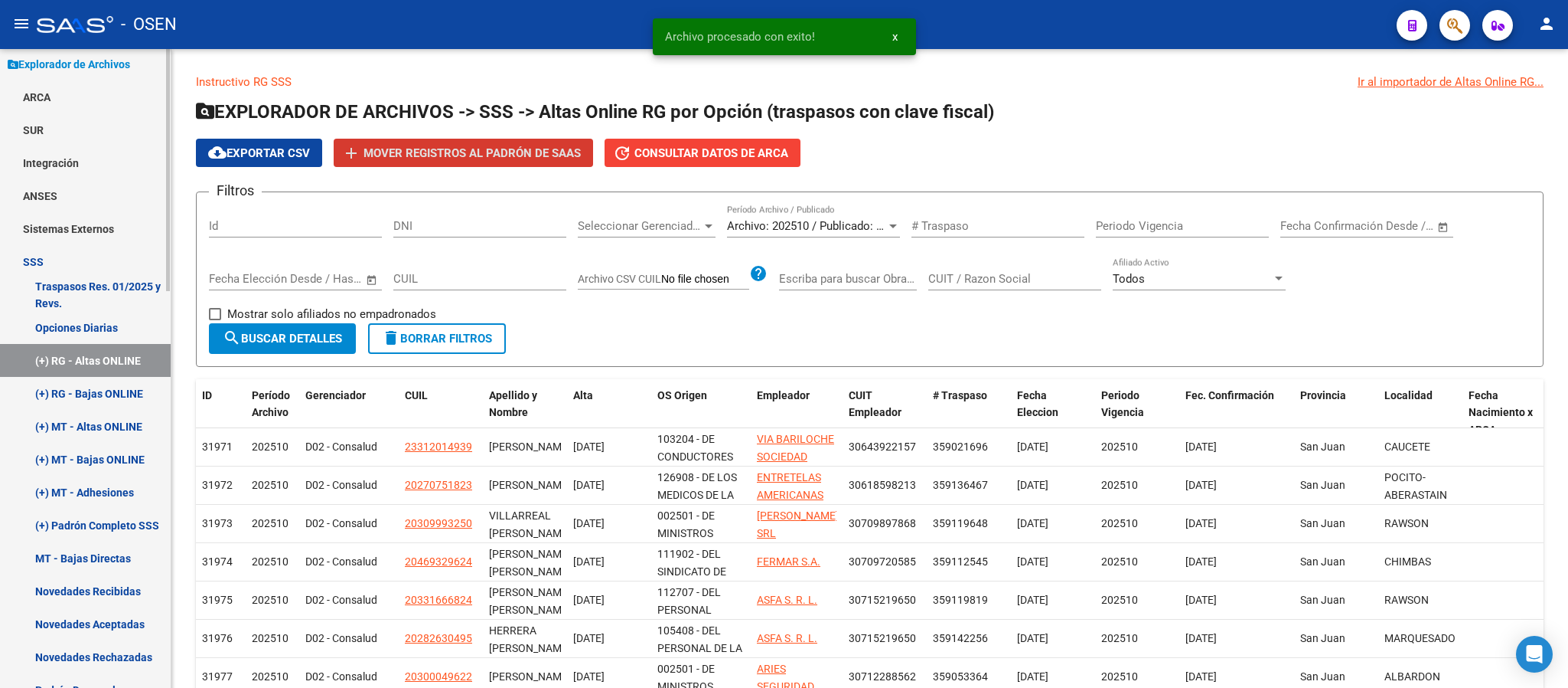
click at [112, 427] on link "(+) MT - Altas ONLINE" at bounding box center [85, 426] width 170 height 33
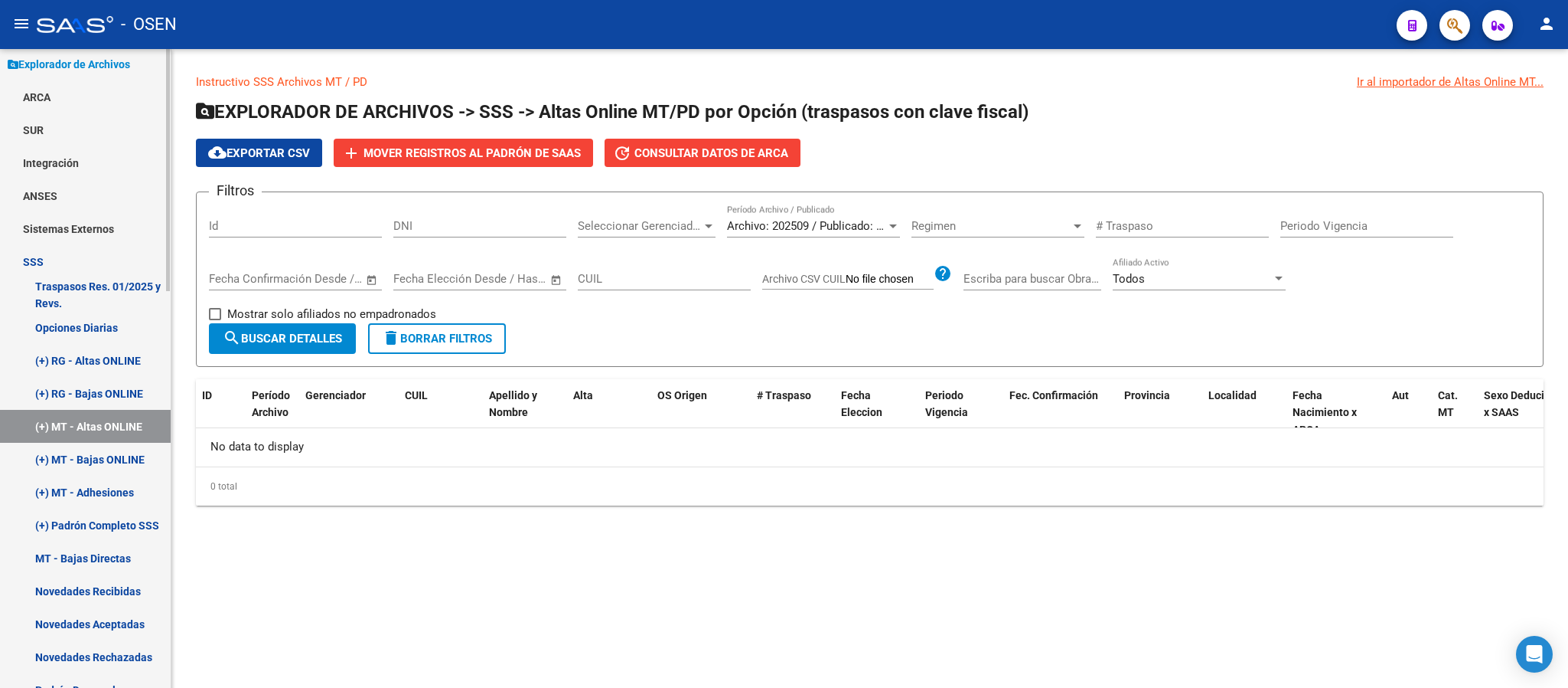
click at [102, 427] on link "(+) MT - Altas ONLINE" at bounding box center [85, 426] width 170 height 33
click at [39, 260] on link "SSS" at bounding box center [85, 262] width 170 height 33
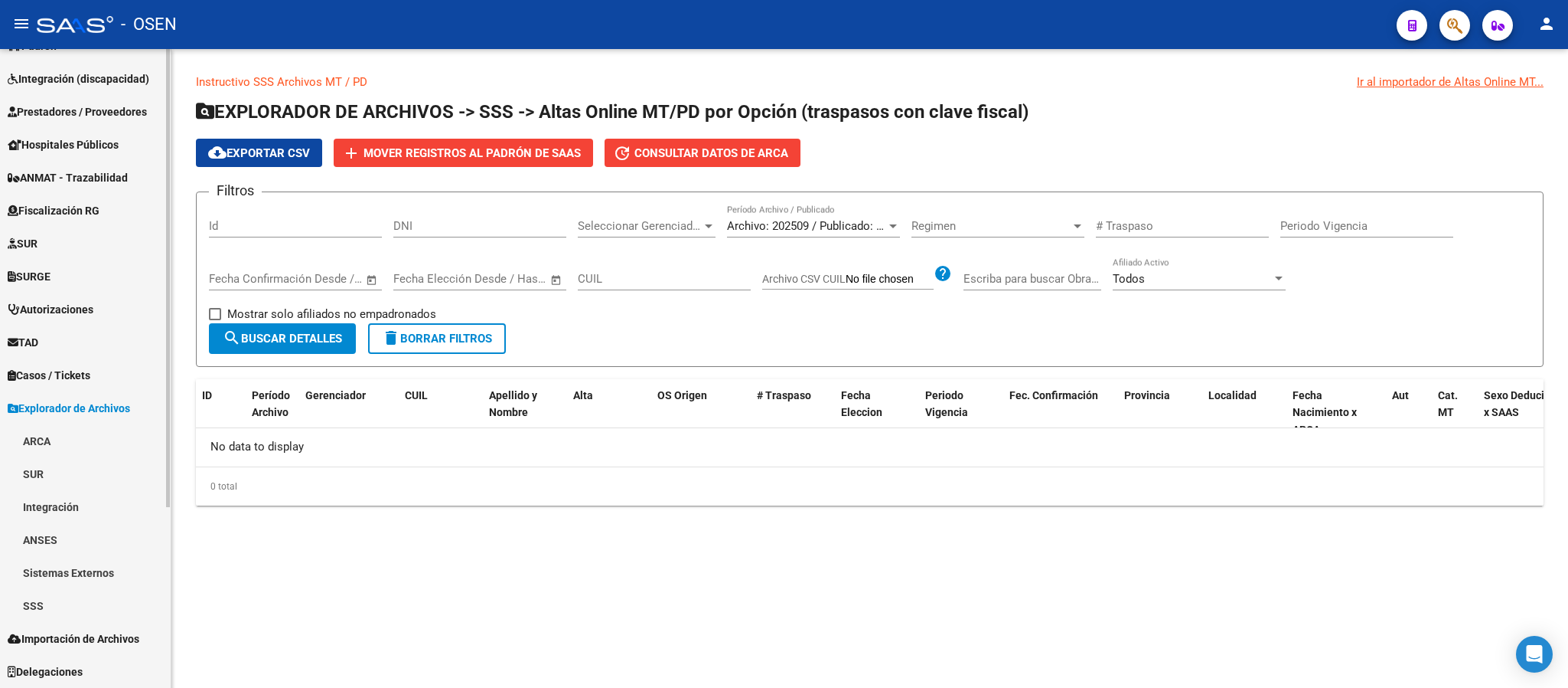
scroll to position [223, 0]
click at [32, 593] on link "SSS" at bounding box center [85, 606] width 170 height 33
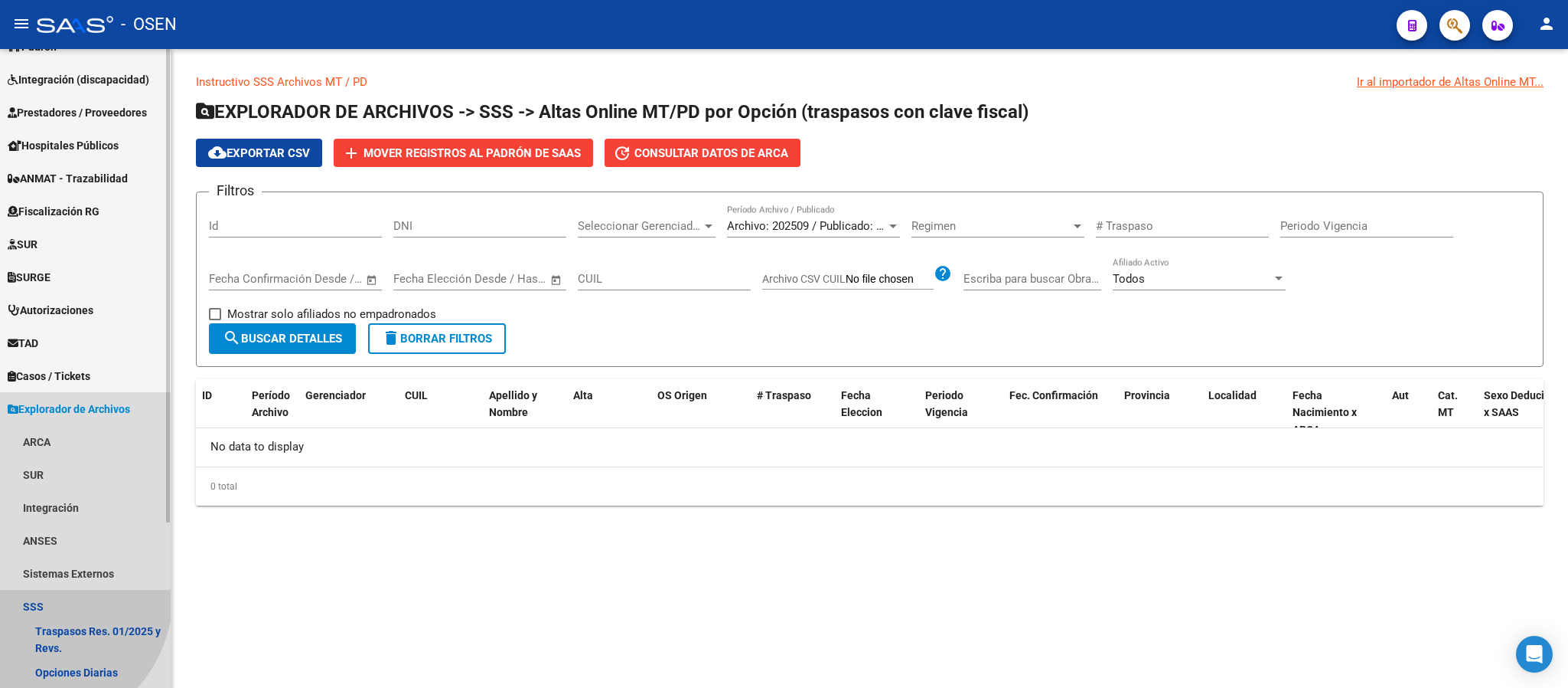
scroll to position [511, 0]
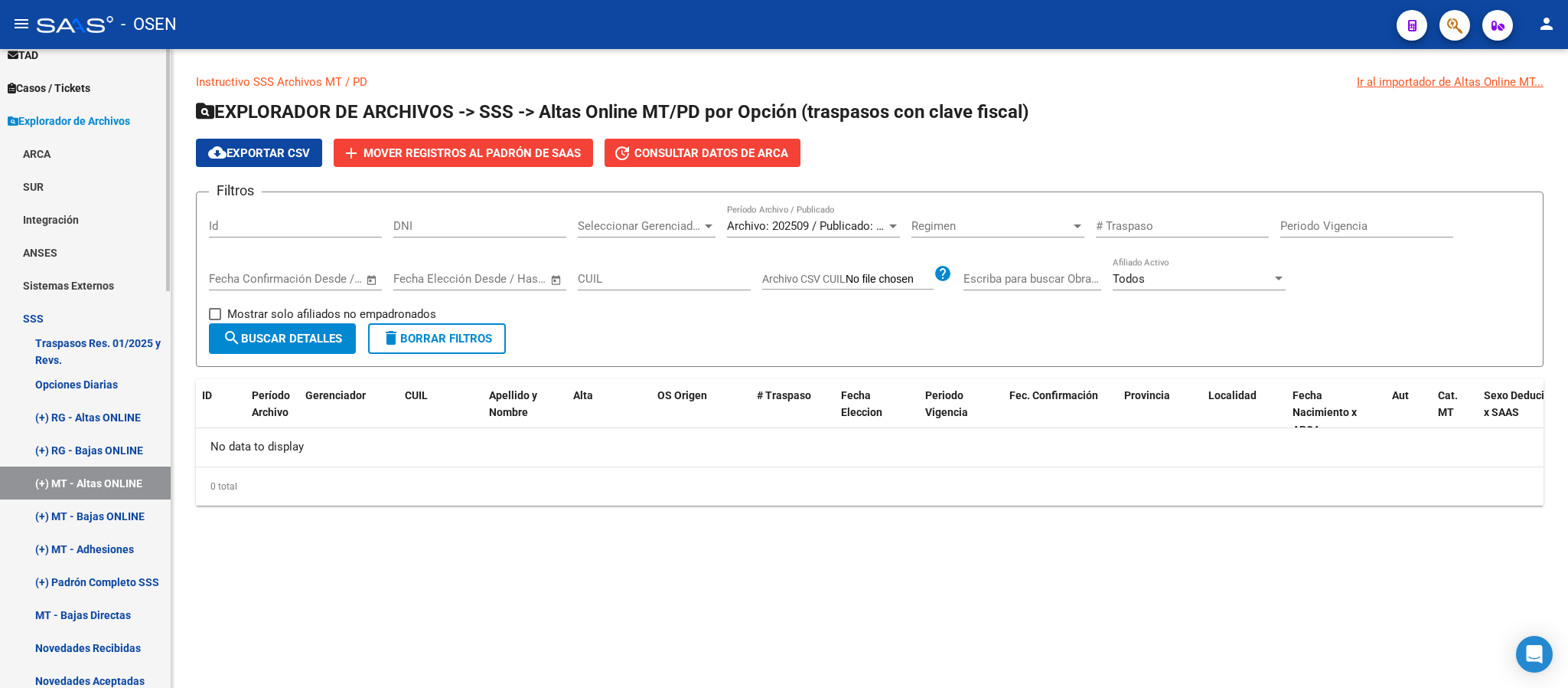
click at [90, 444] on link "(+) RG - Bajas ONLINE" at bounding box center [85, 450] width 170 height 33
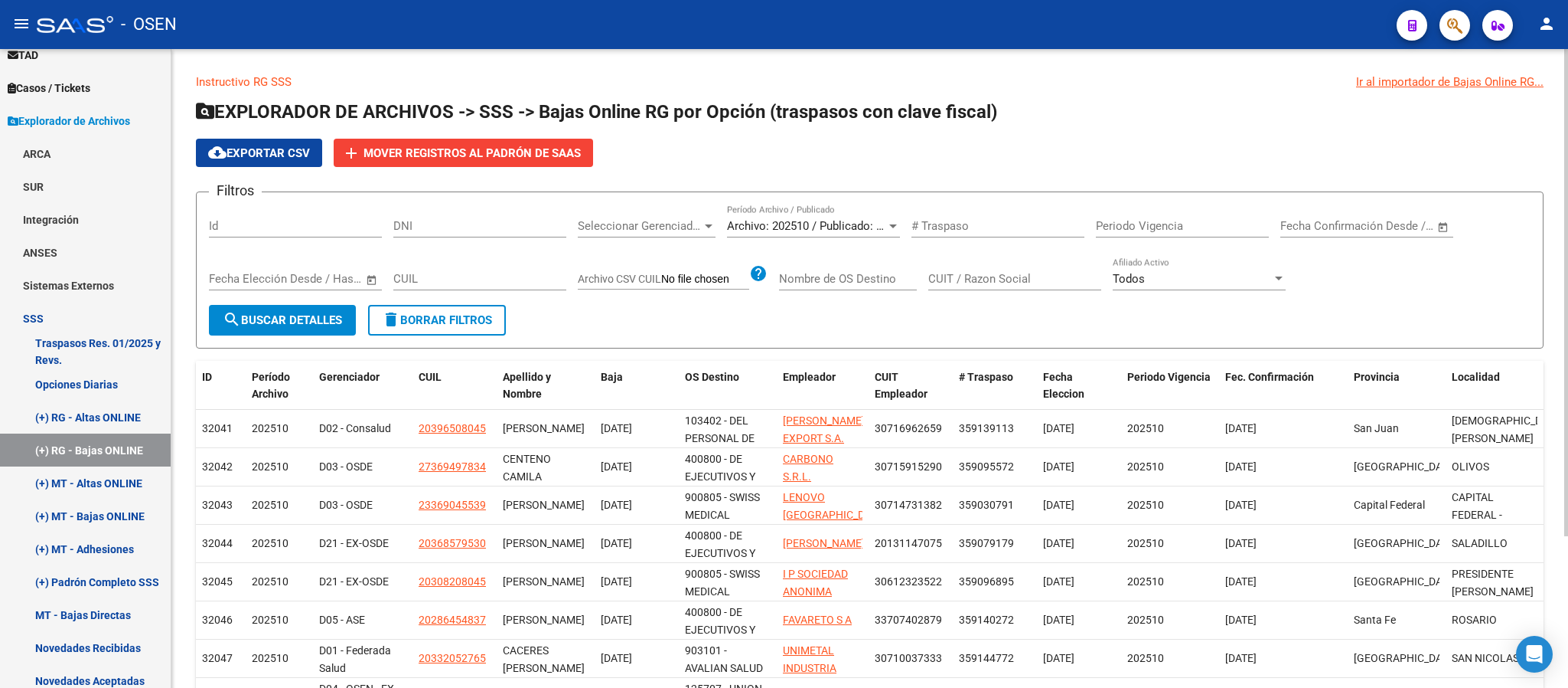
click at [694, 224] on span "Seleccionar Gerenciador" at bounding box center [640, 226] width 124 height 14
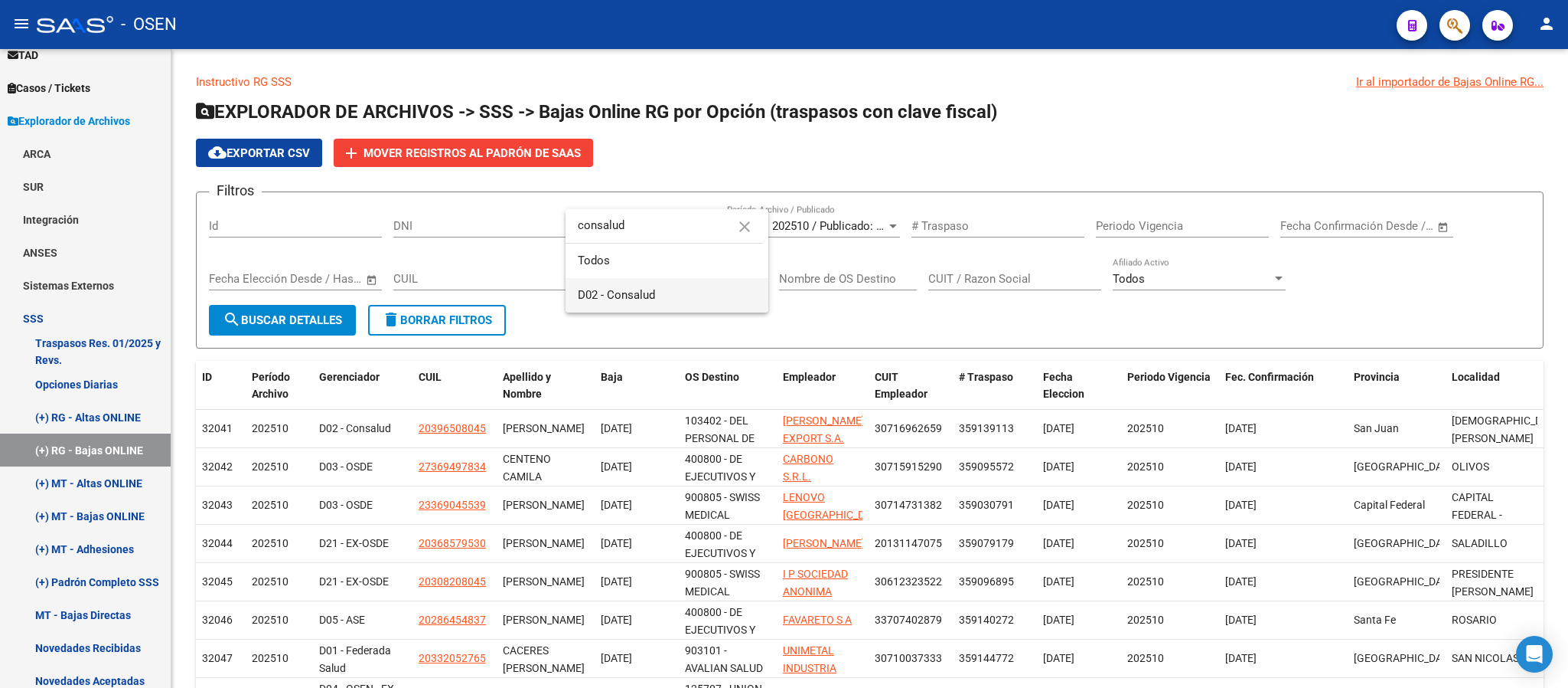
type input "consalud"
click at [687, 297] on span "D02 - Consalud" at bounding box center [667, 296] width 178 height 35
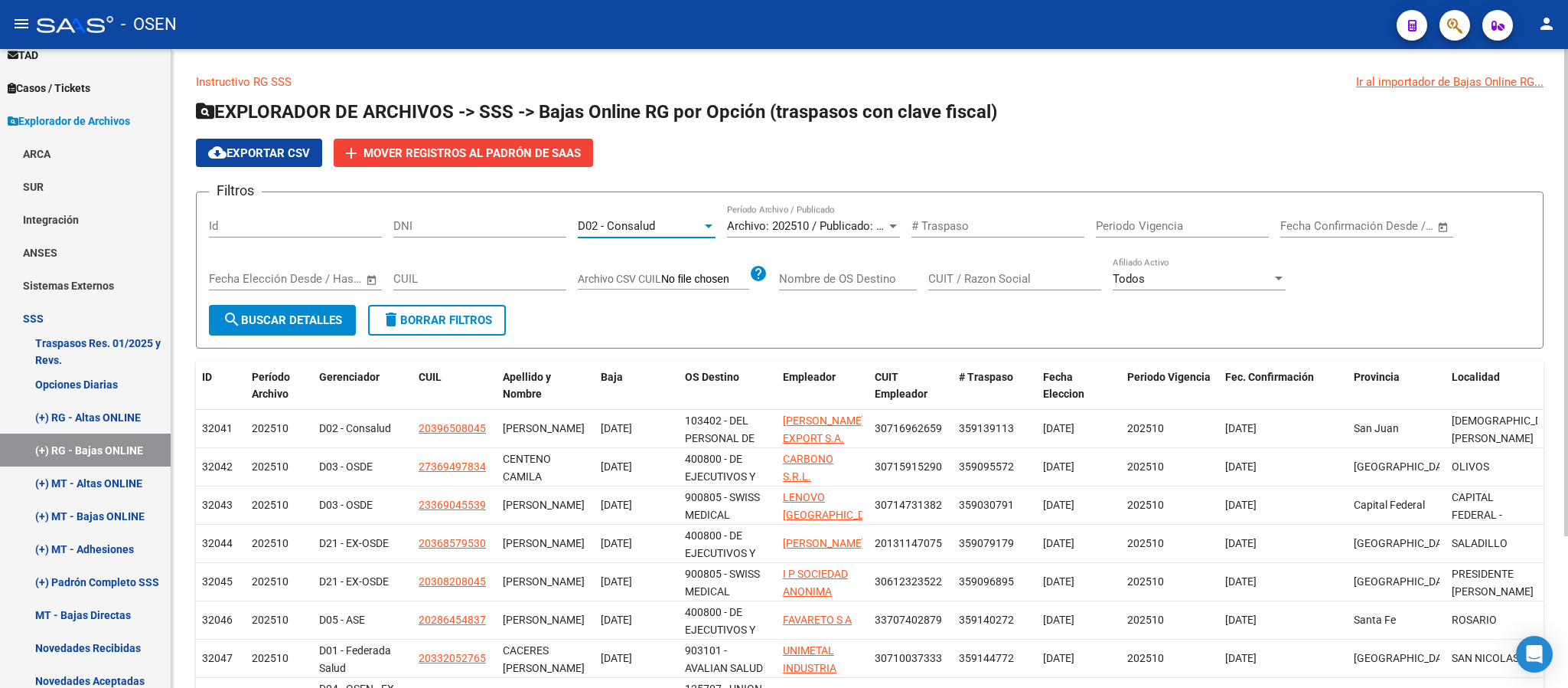
click at [256, 304] on button "search Buscar Detalles" at bounding box center [282, 319] width 147 height 30
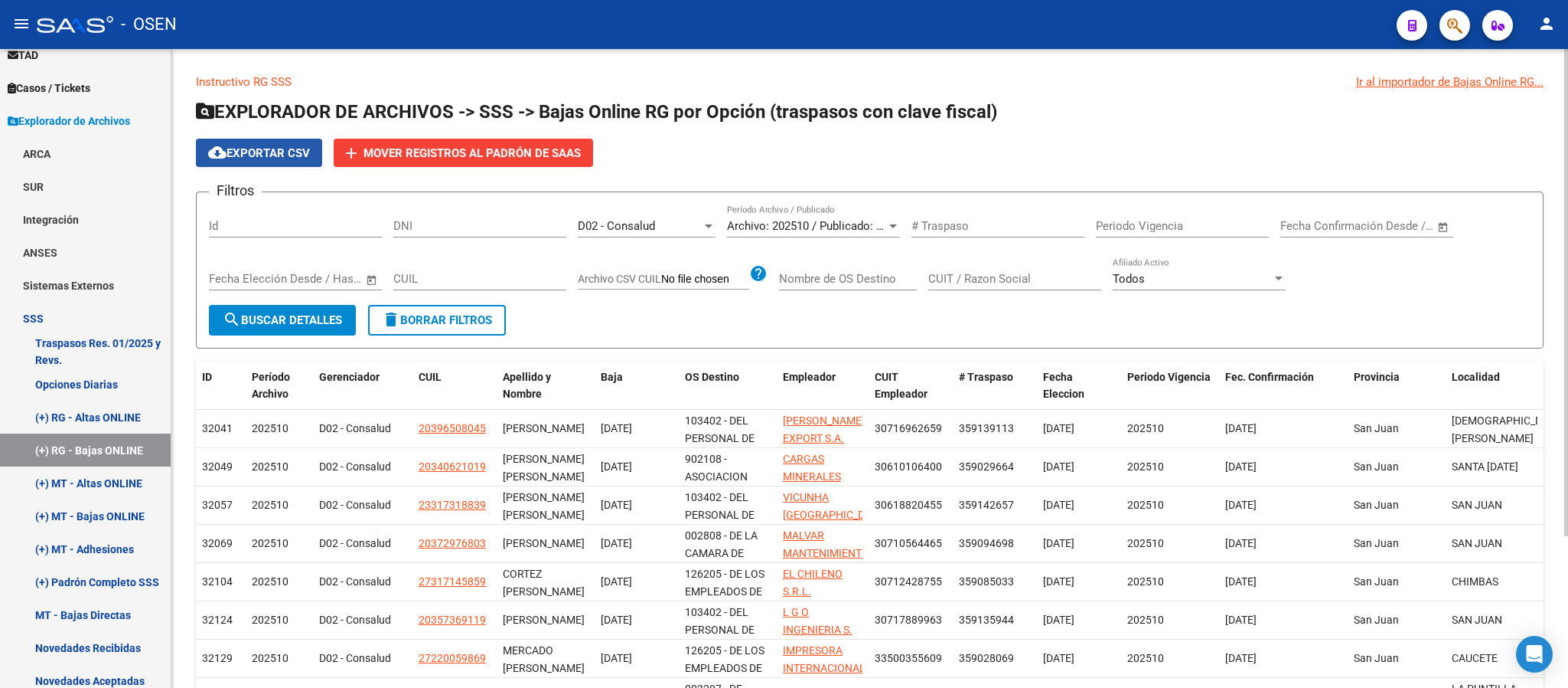
click at [274, 161] on button "cloud_download Exportar CSV" at bounding box center [258, 152] width 126 height 29
drag, startPoint x: 106, startPoint y: 516, endPoint x: 176, endPoint y: 495, distance: 73.1
click at [106, 516] on link "(+) MT - Bajas ONLINE" at bounding box center [85, 516] width 170 height 33
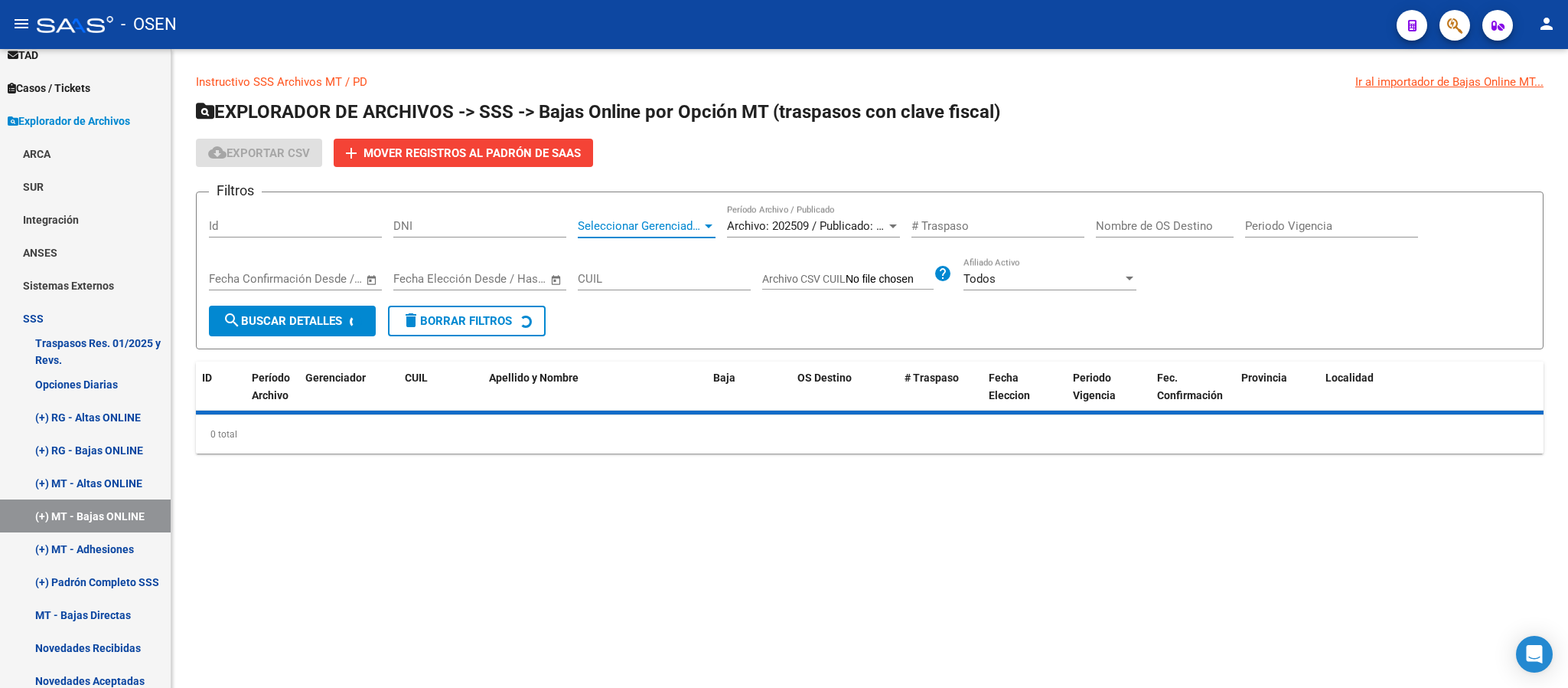
click at [669, 225] on span "Seleccionar Gerenciador" at bounding box center [640, 226] width 124 height 14
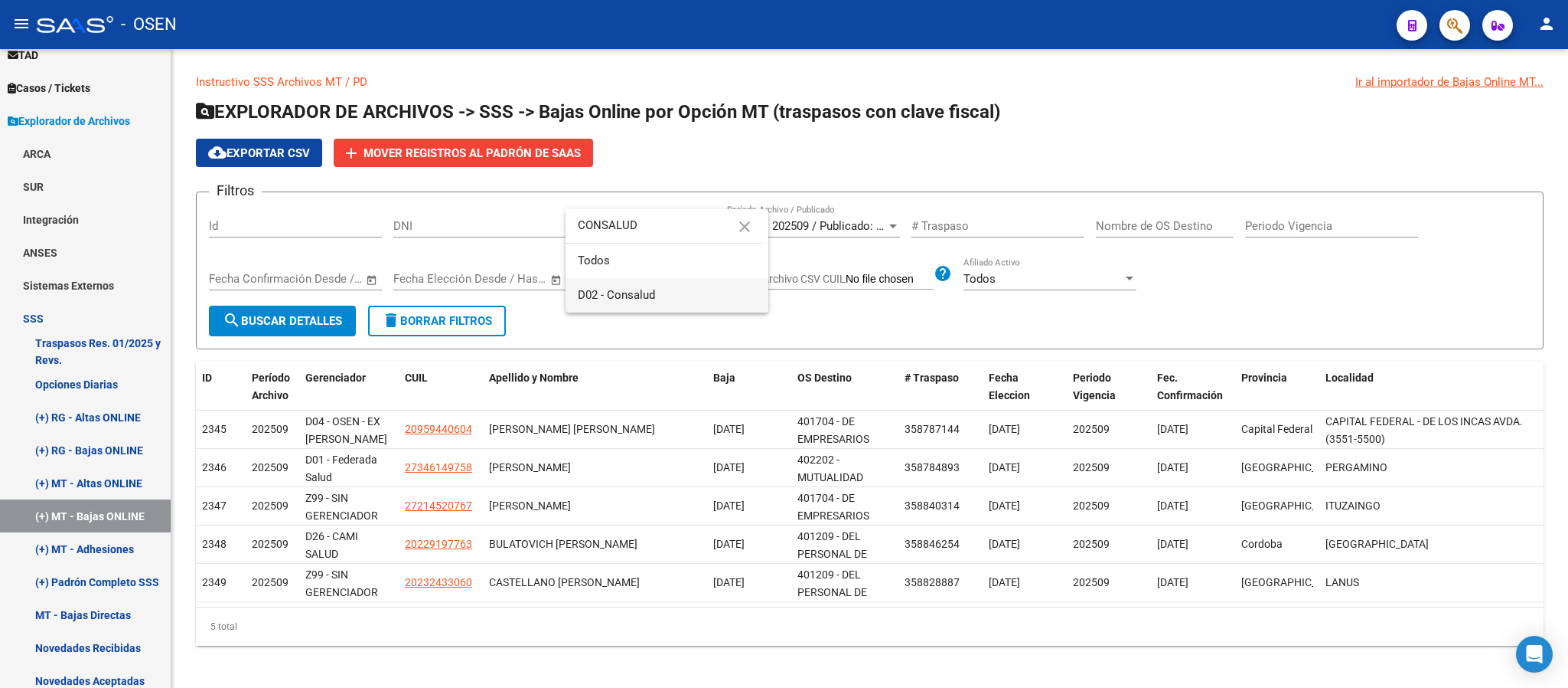
type input "CONSALUD"
click at [648, 281] on span "D02 - Consalud" at bounding box center [667, 296] width 178 height 35
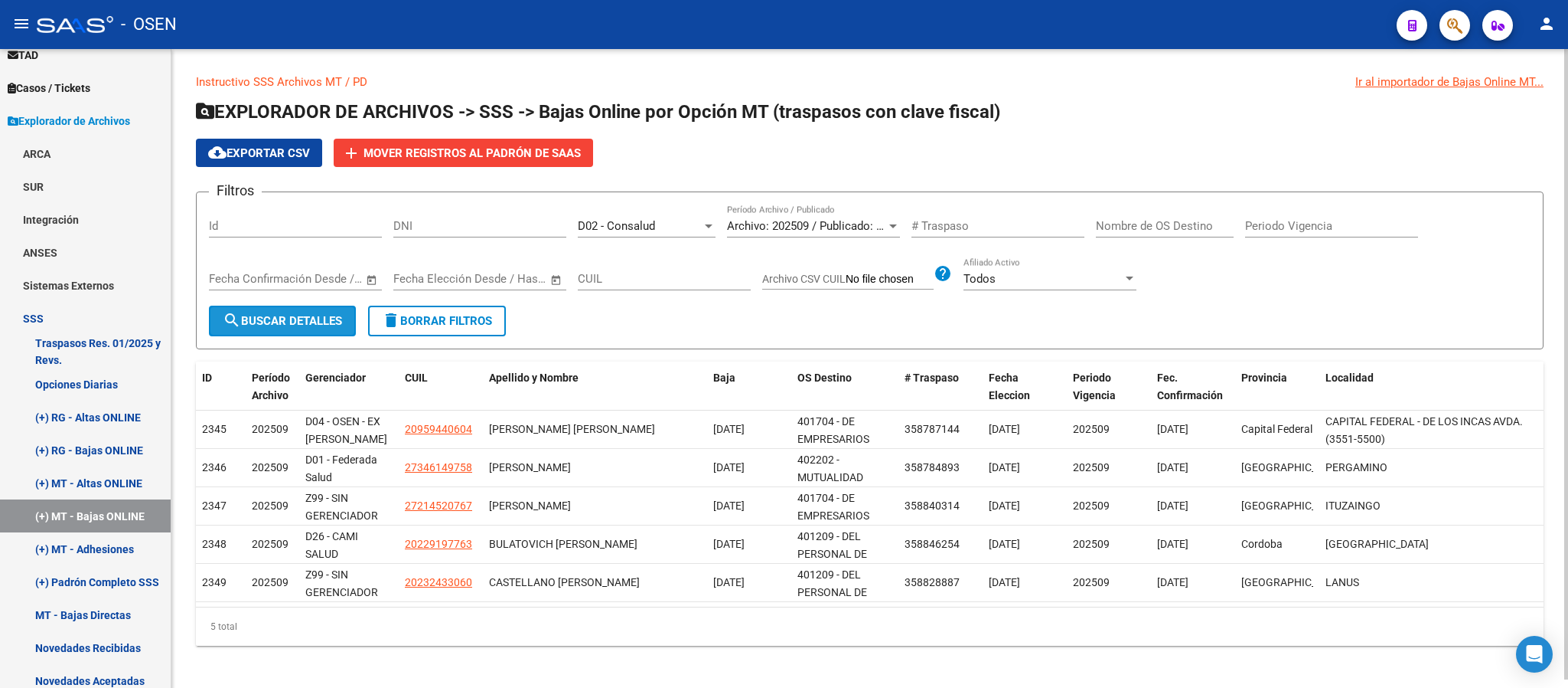
click at [267, 308] on button "search Buscar Detalles" at bounding box center [282, 320] width 147 height 30
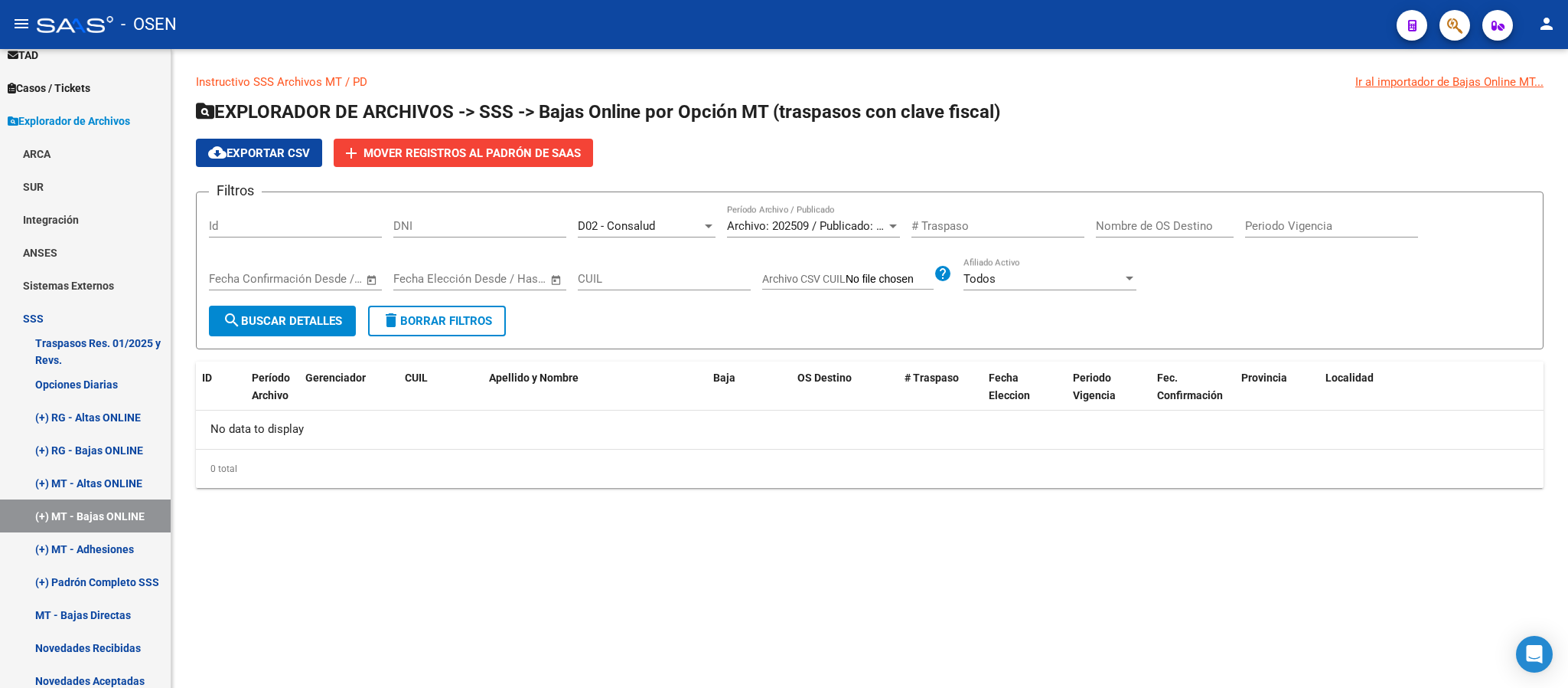
click at [756, 79] on p "Instructivo SSS Archivos MT / PD Ir al importador de Bajas Online MT..." at bounding box center [869, 82] width 1348 height 17
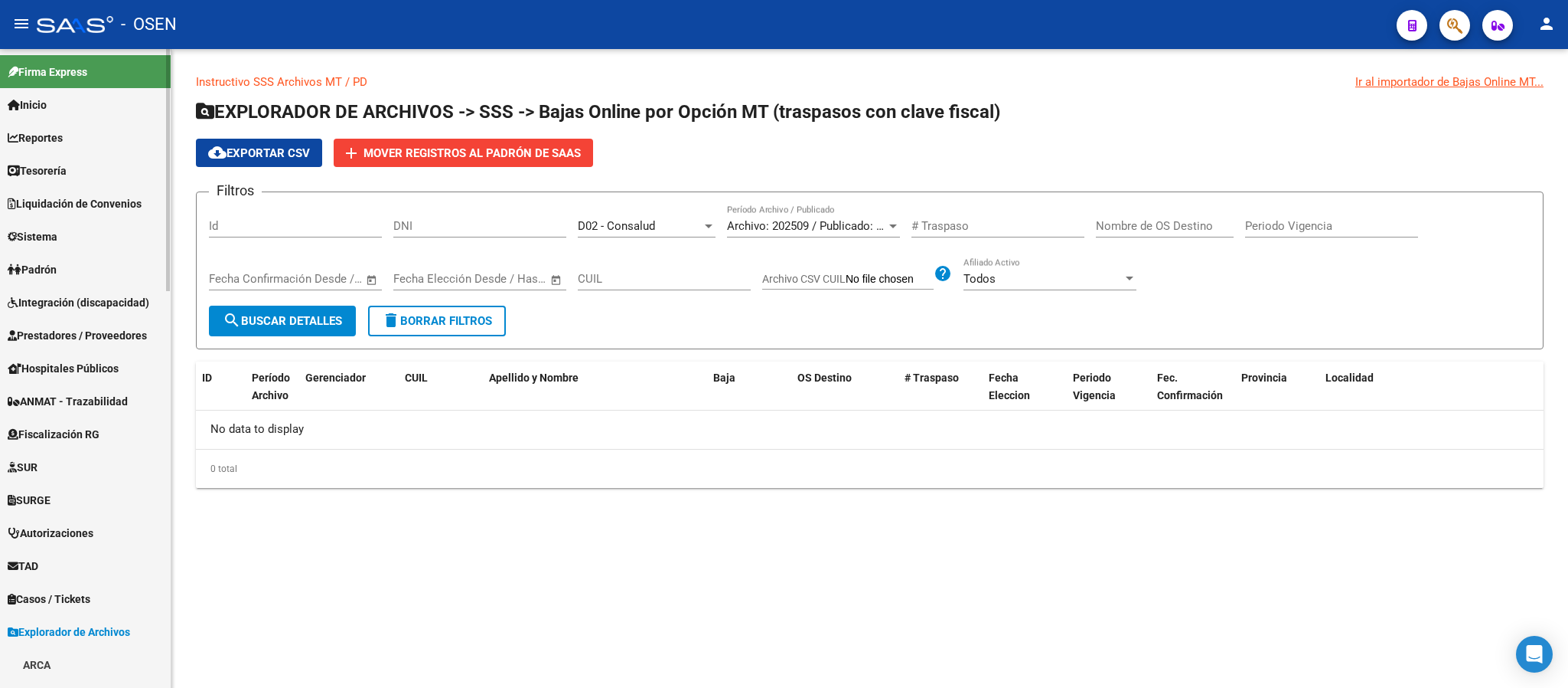
click at [79, 343] on span "Prestadores / Proveedores" at bounding box center [77, 335] width 139 height 17
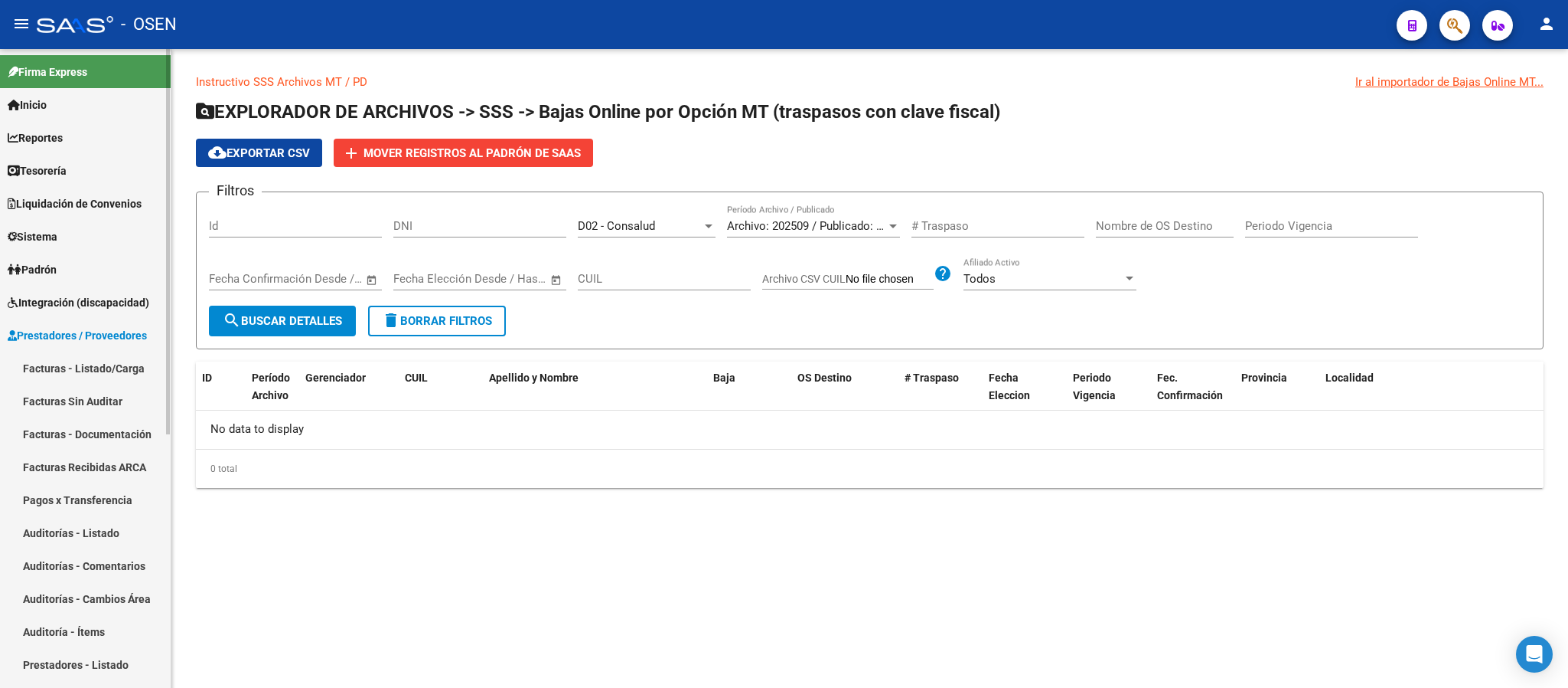
click at [111, 333] on span "Prestadores / Proveedores" at bounding box center [77, 335] width 139 height 17
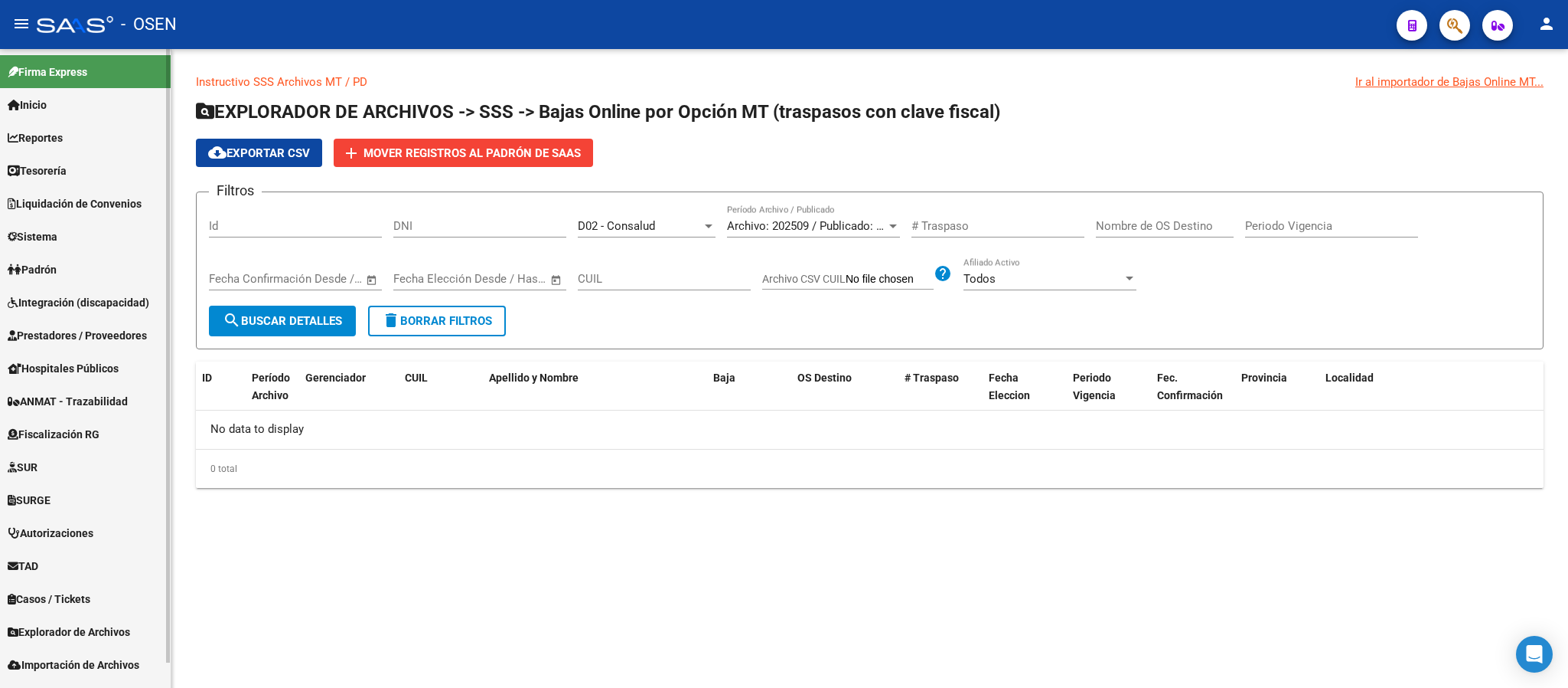
click at [44, 266] on span "Padrón" at bounding box center [32, 269] width 49 height 17
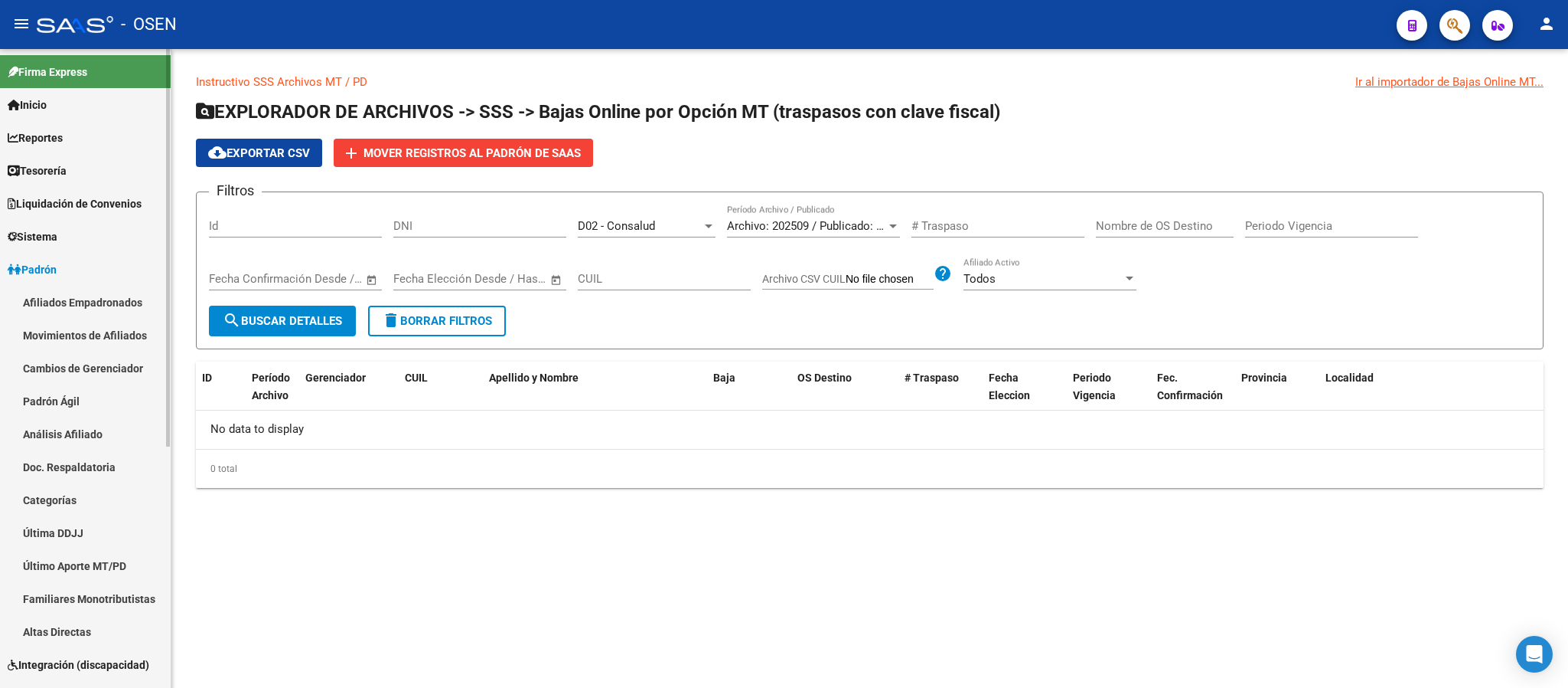
click at [112, 341] on link "Movimientos de Afiliados" at bounding box center [85, 335] width 170 height 33
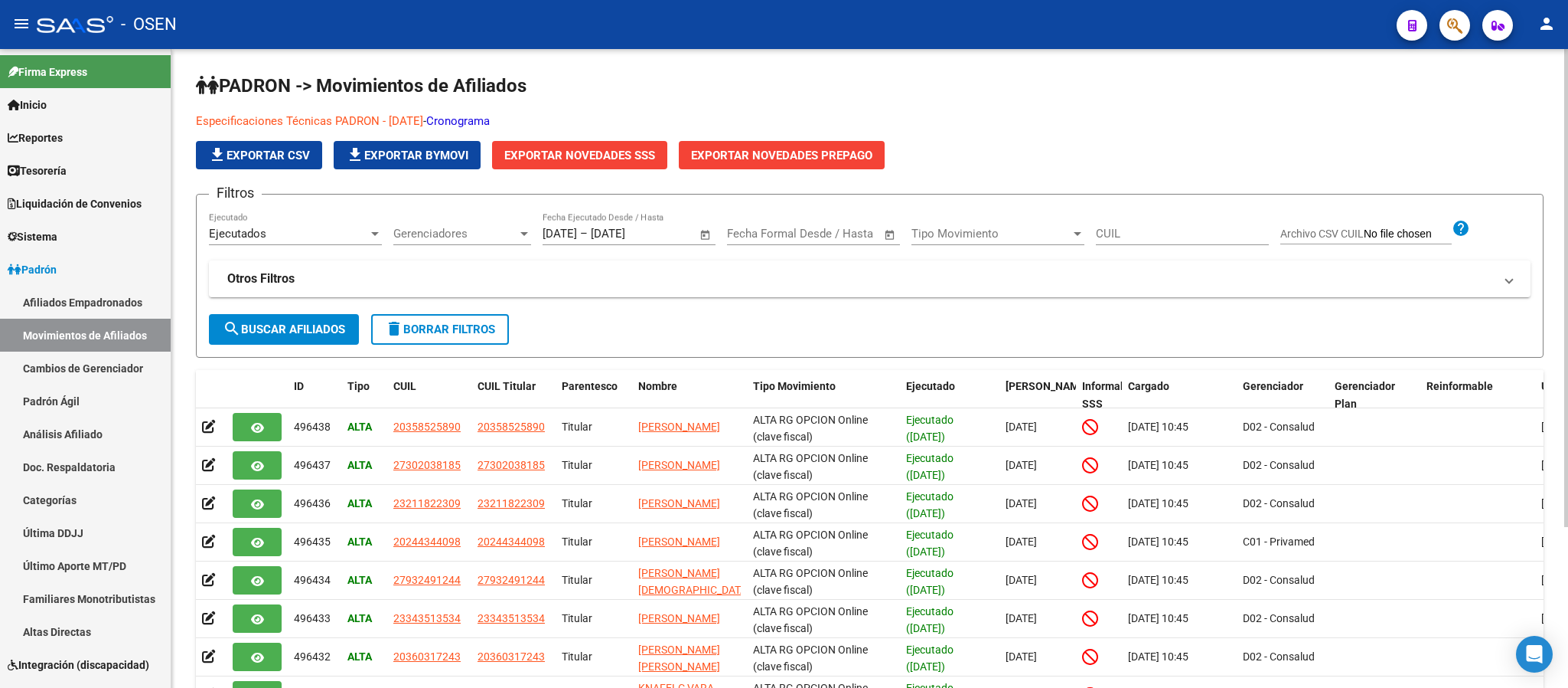
click at [430, 233] on span "Gerenciadores" at bounding box center [455, 234] width 124 height 14
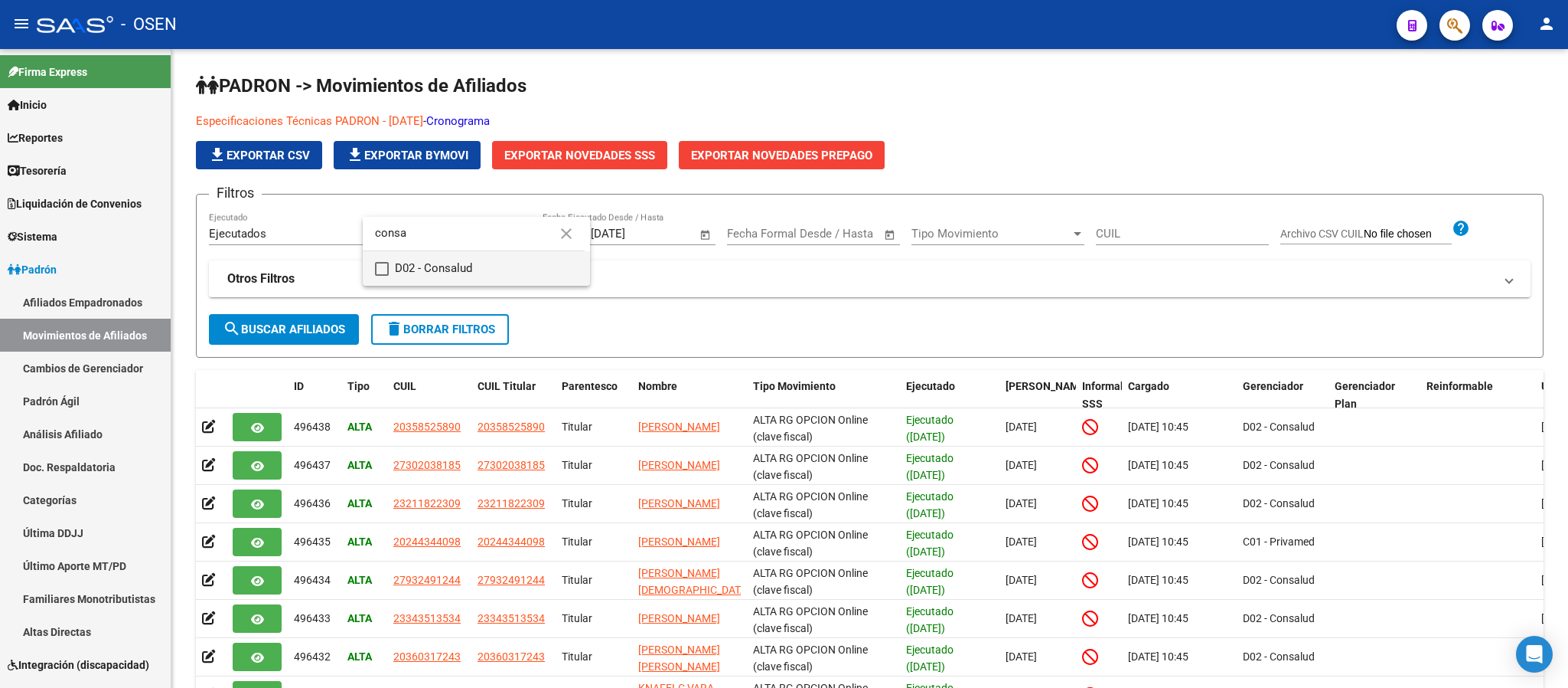
type input "consa"
click at [473, 258] on span "D02 - Consalud" at bounding box center [486, 269] width 183 height 35
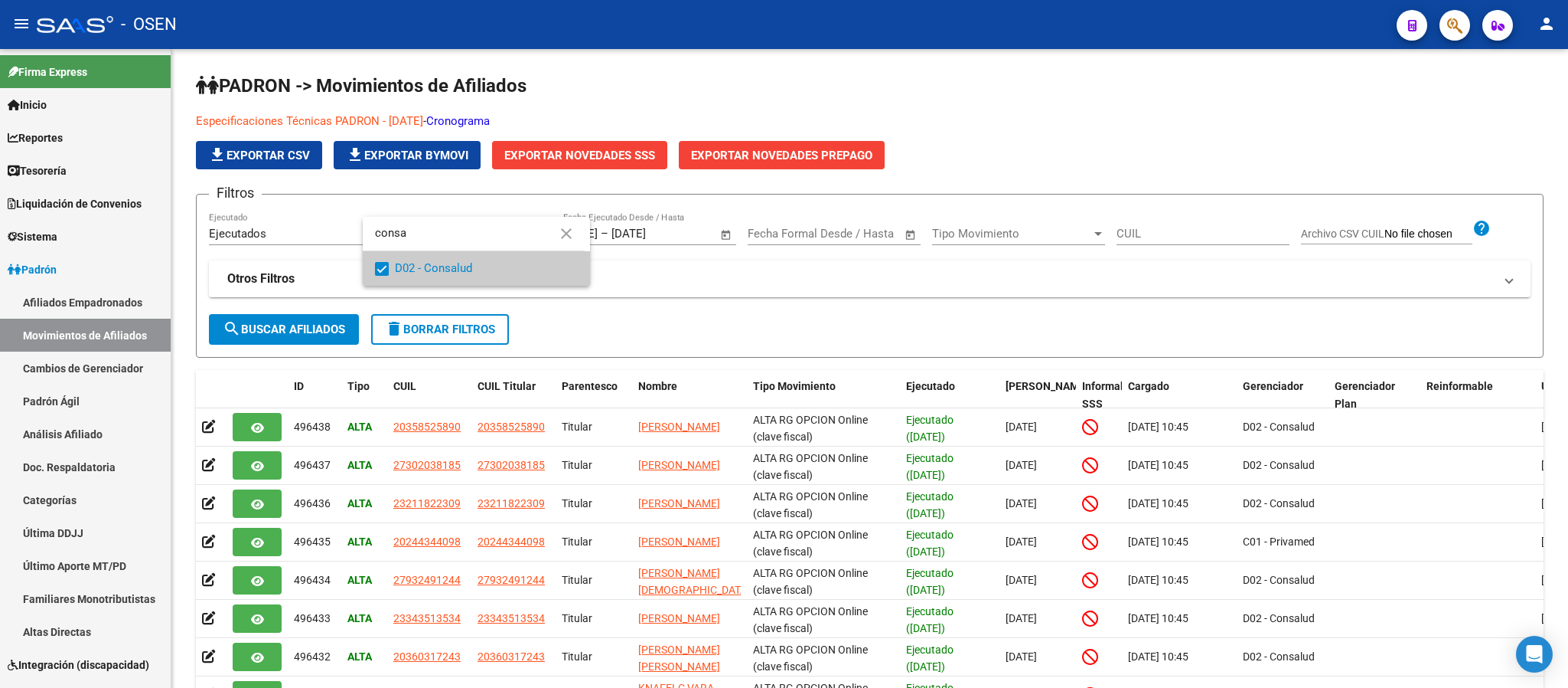
click at [708, 267] on div at bounding box center [784, 344] width 1568 height 688
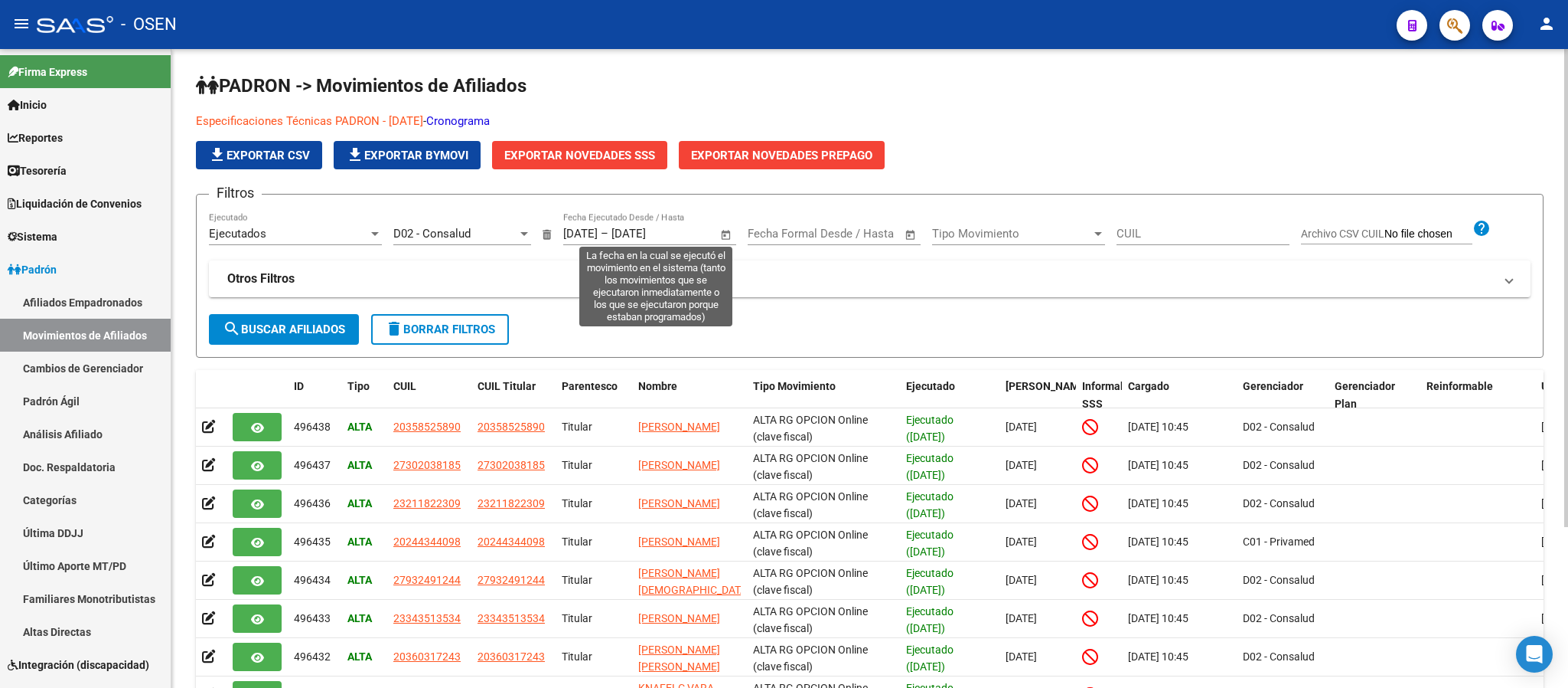
click at [716, 228] on span "Open calendar" at bounding box center [727, 234] width 37 height 37
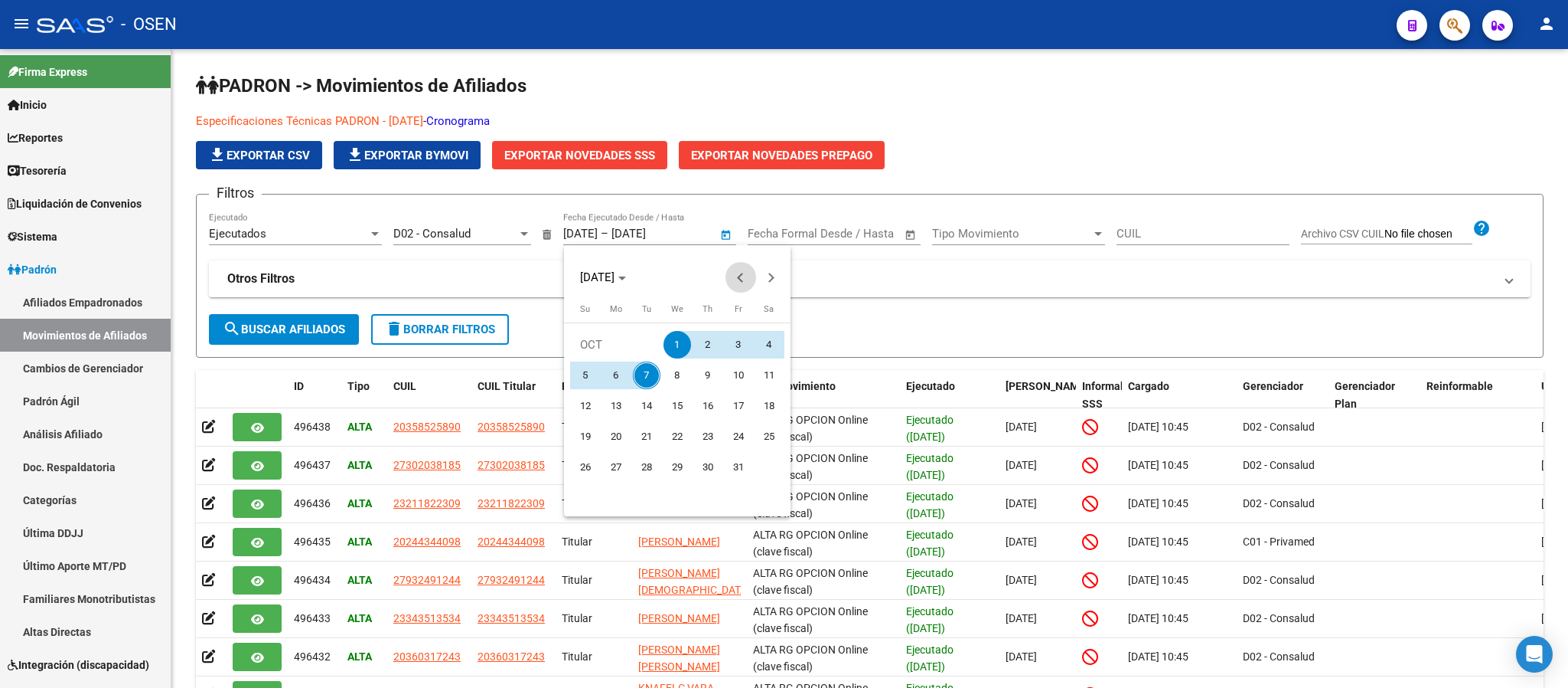
click at [747, 279] on button "Previous month" at bounding box center [741, 277] width 30 height 30
click at [620, 366] on span "1" at bounding box center [616, 376] width 28 height 28
type input "[DATE]"
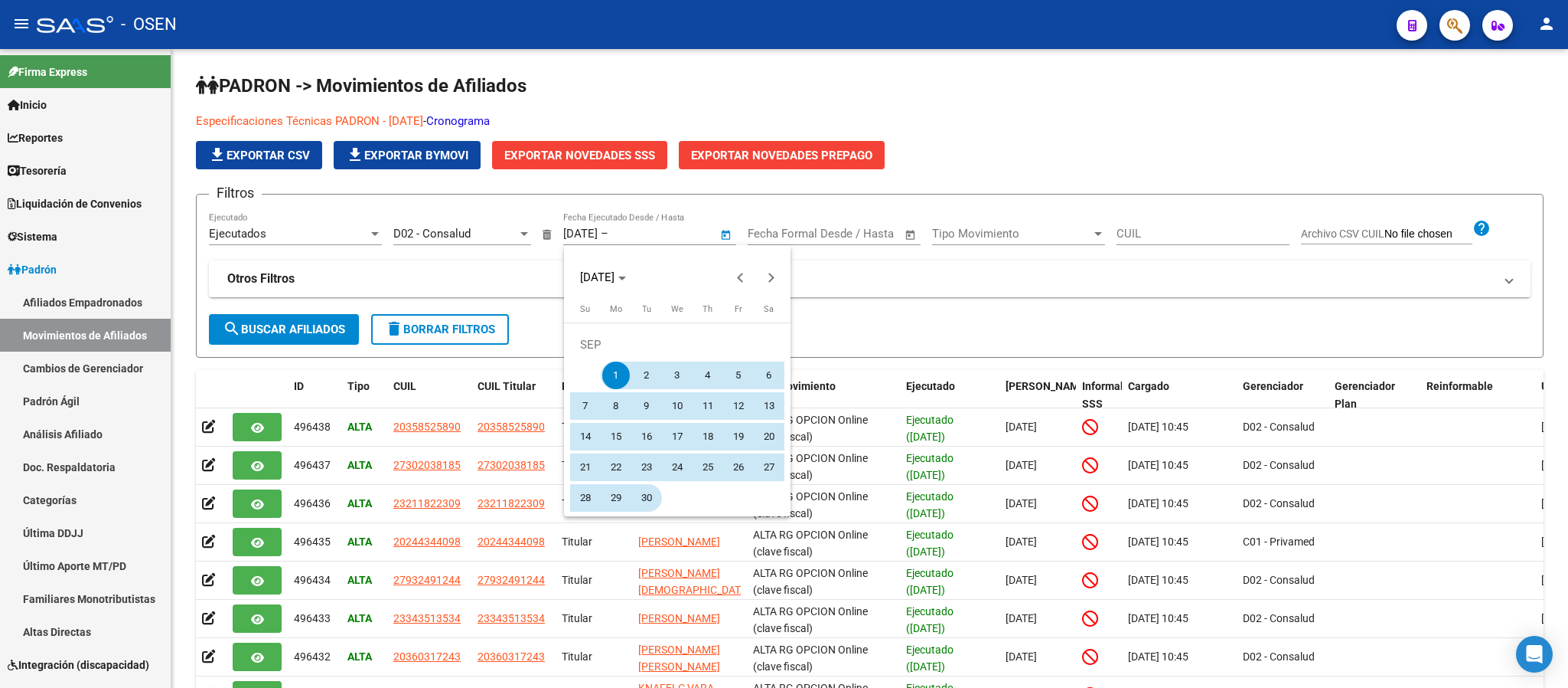
click at [644, 498] on span "30" at bounding box center [647, 498] width 28 height 28
type input "[DATE]"
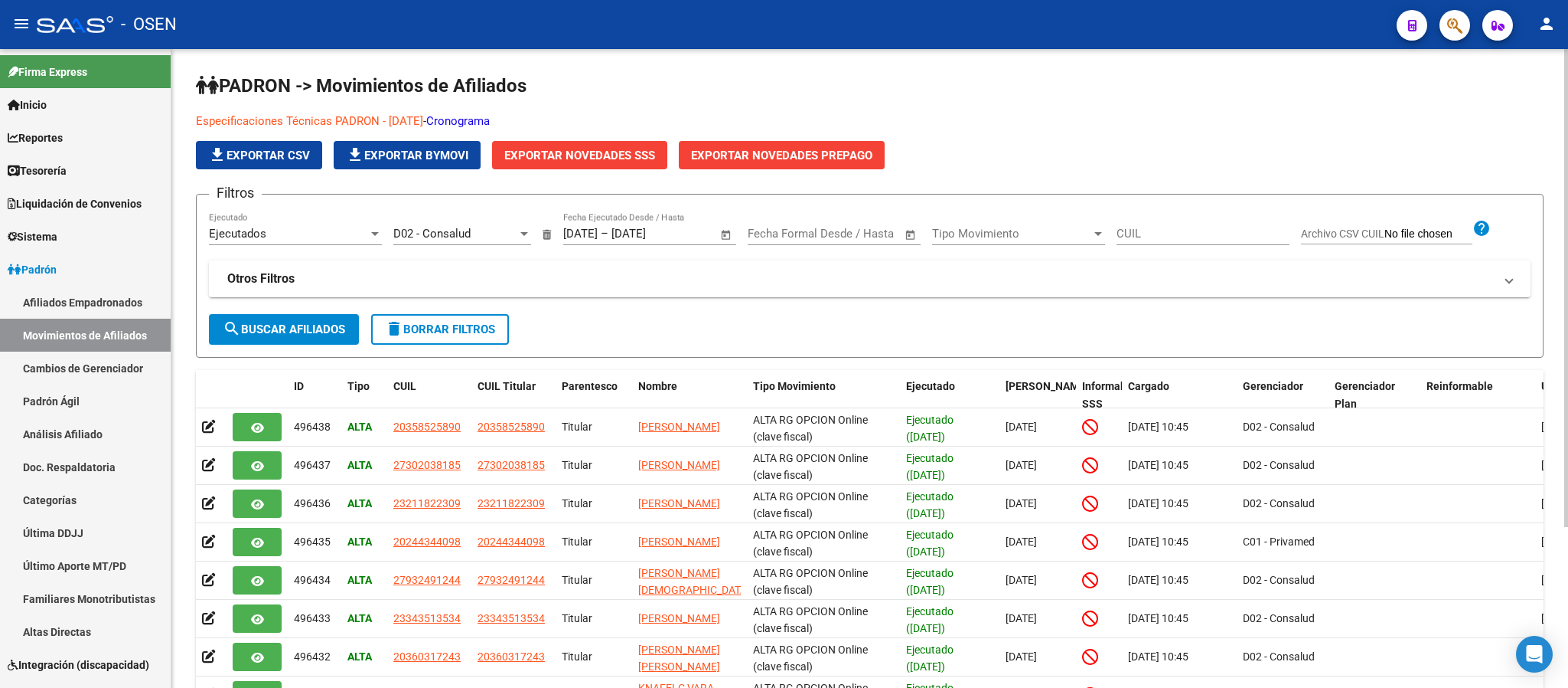
click at [266, 319] on button "search Buscar Afiliados" at bounding box center [283, 329] width 150 height 30
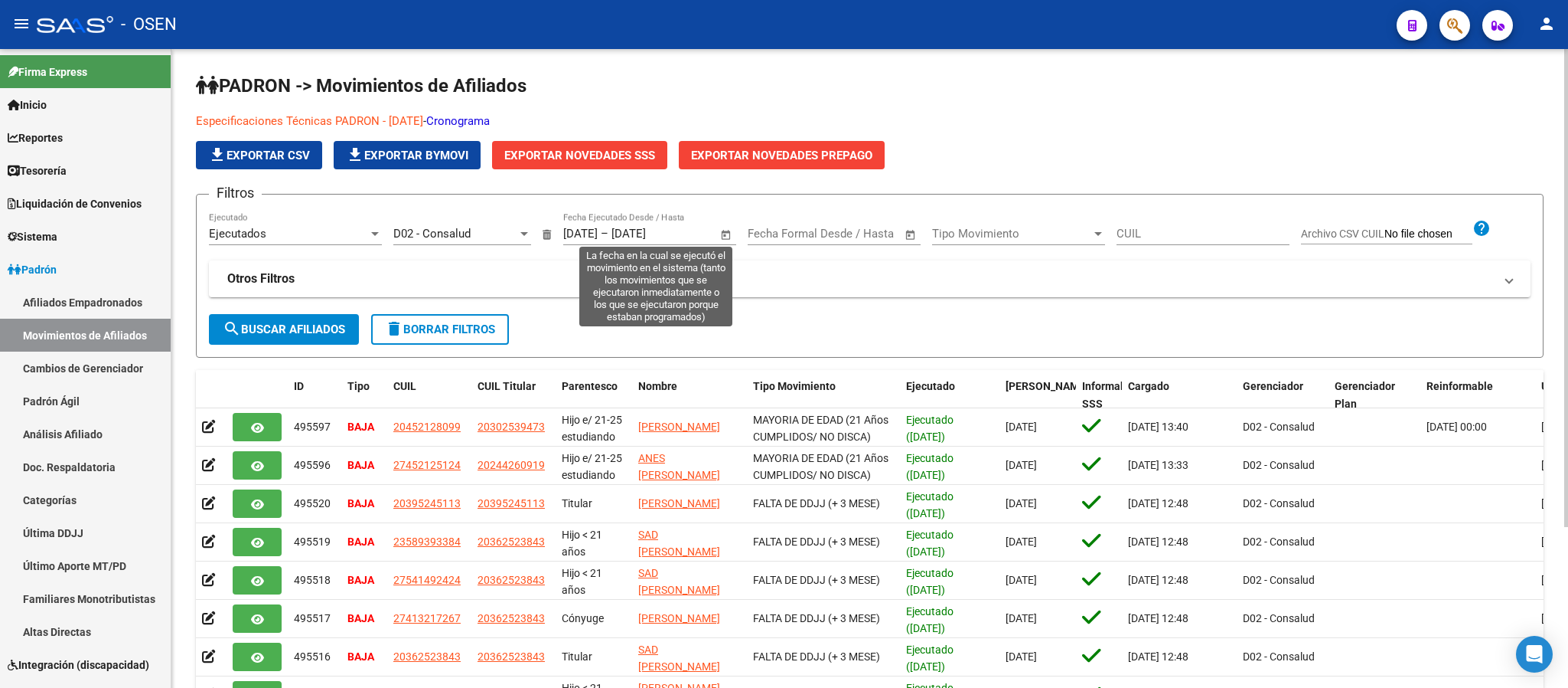
click at [723, 232] on span "Open calendar" at bounding box center [727, 234] width 37 height 37
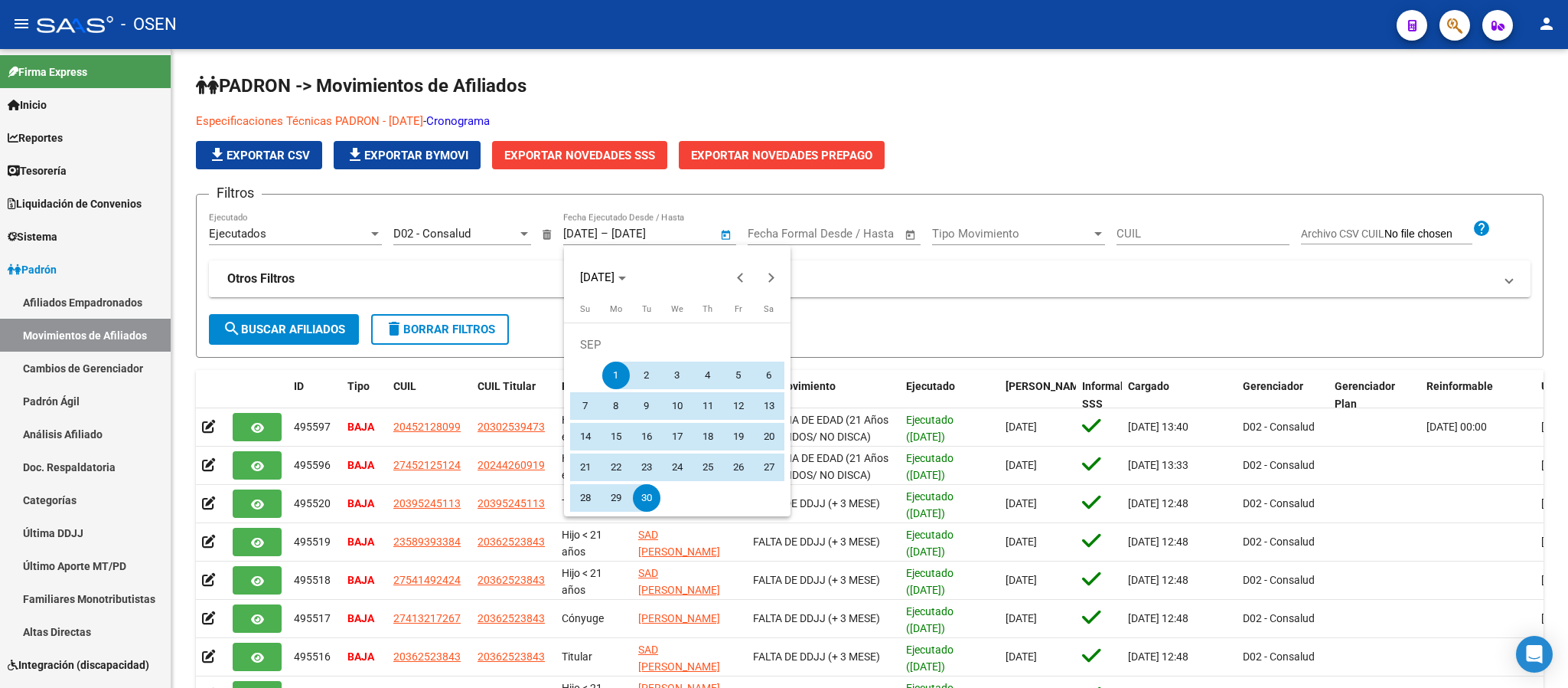
click at [611, 375] on span "1" at bounding box center [616, 376] width 28 height 28
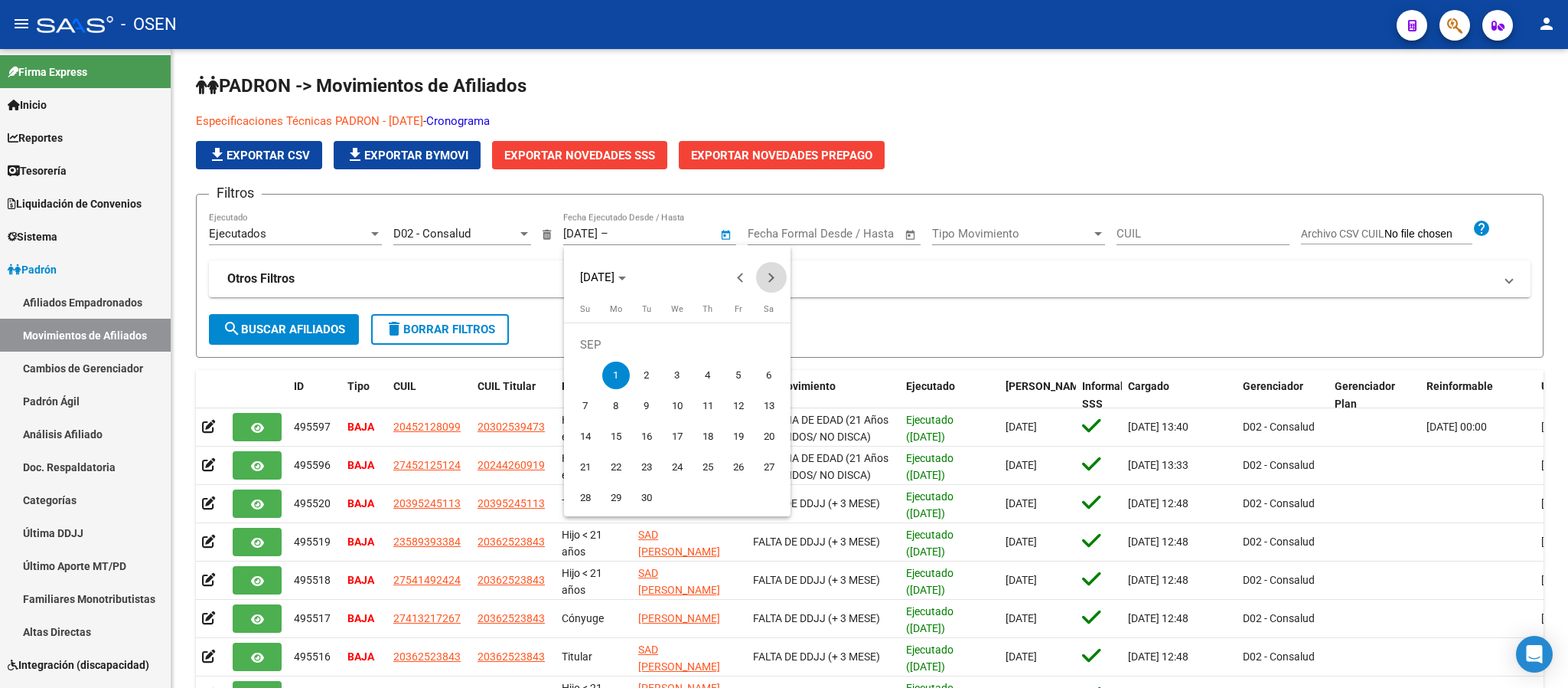
click at [766, 280] on span "Next month" at bounding box center [771, 277] width 30 height 30
click at [646, 382] on span "7" at bounding box center [647, 376] width 28 height 28
type input "[DATE]"
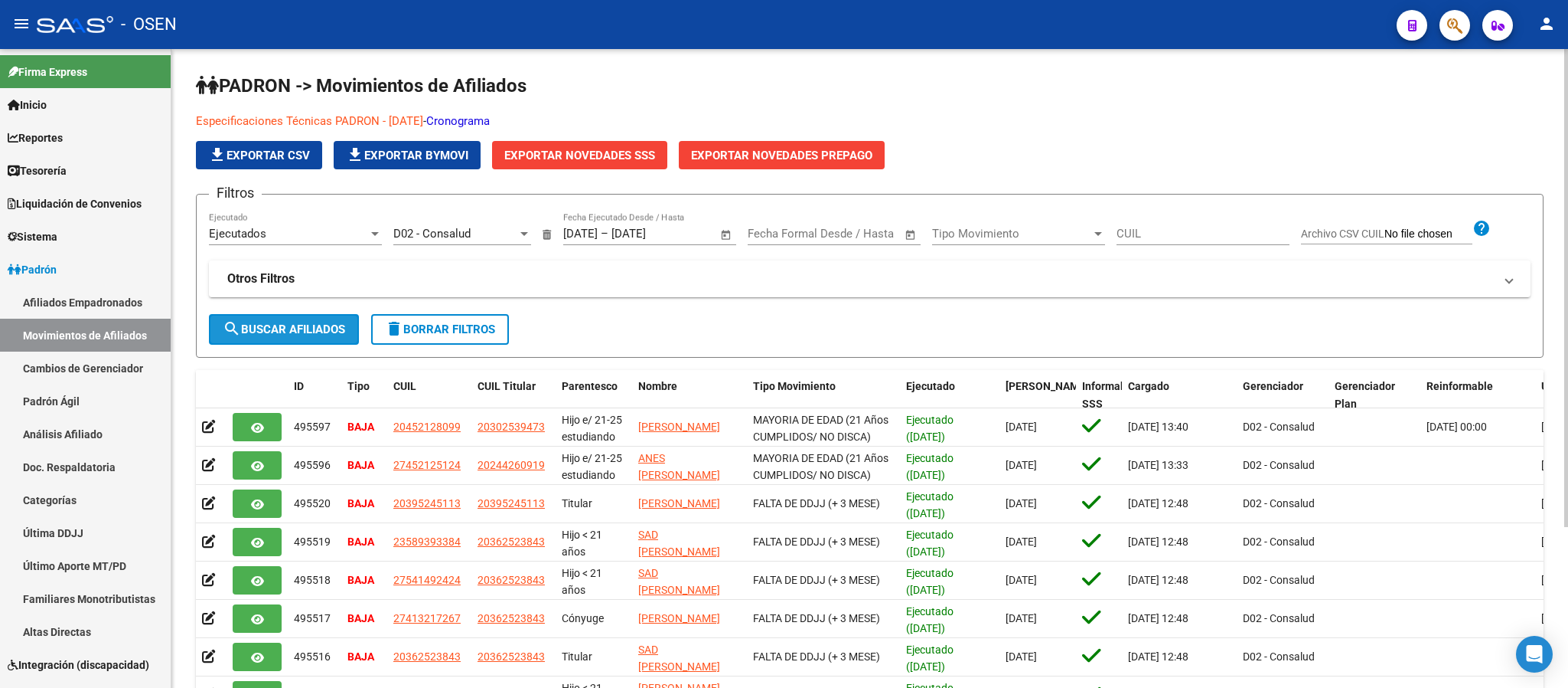
click at [303, 337] on span "search Buscar Afiliados" at bounding box center [283, 330] width 123 height 14
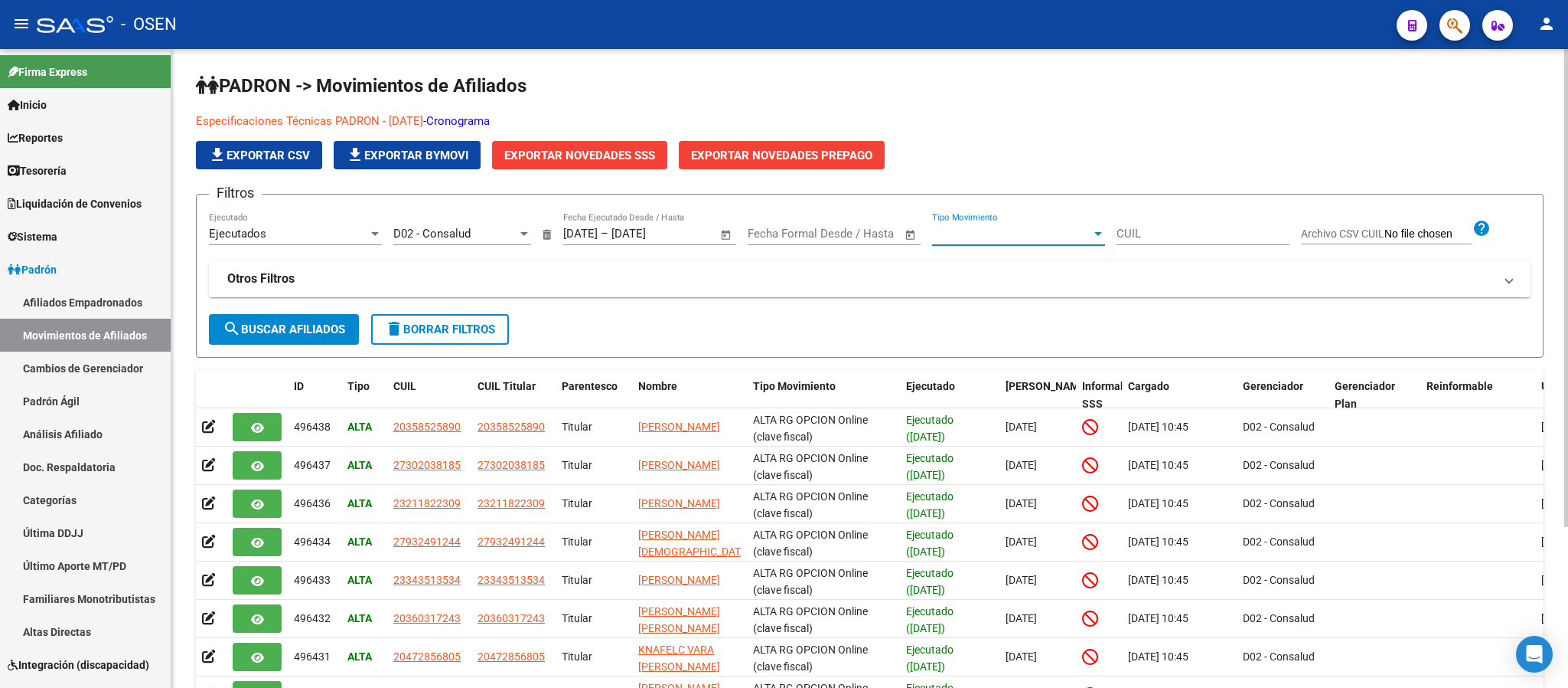
click at [1074, 233] on span "Tipo Movimiento" at bounding box center [1012, 234] width 159 height 14
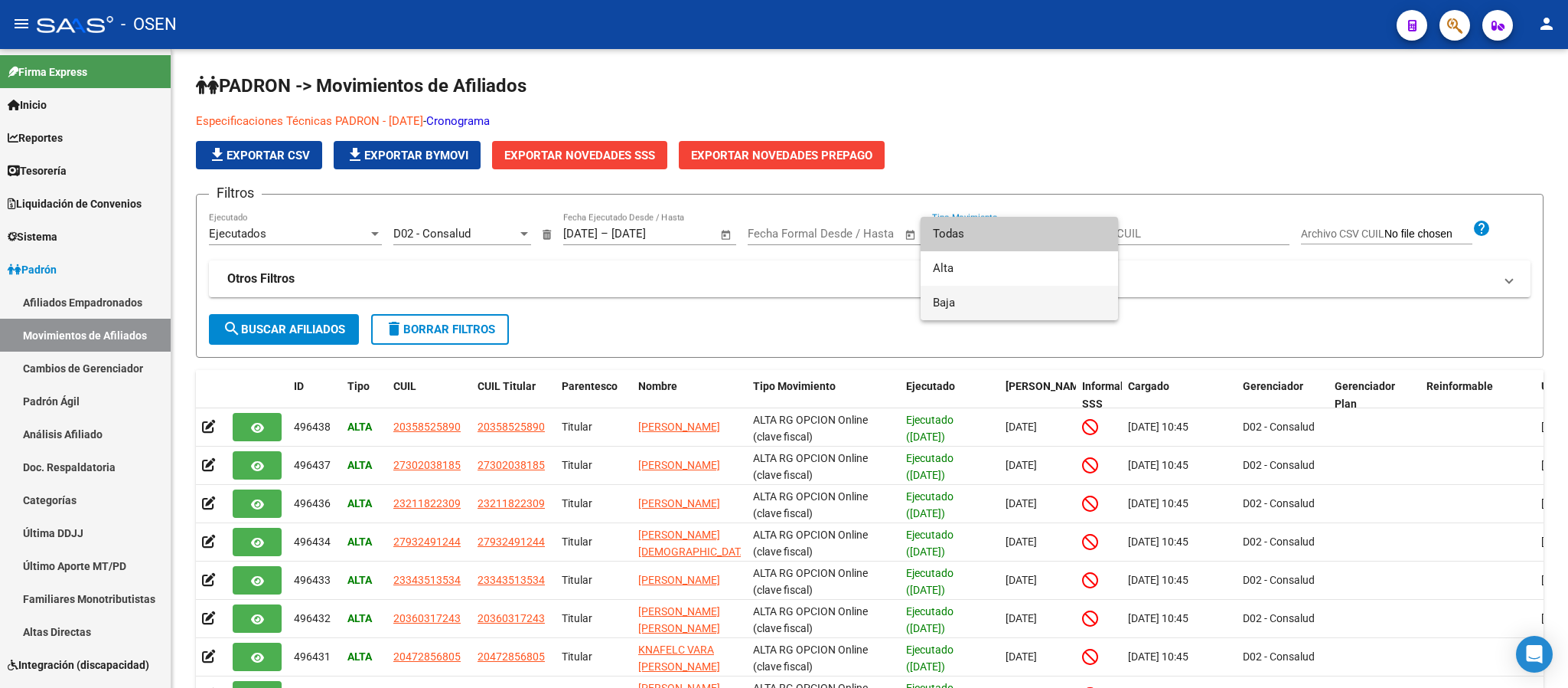
click at [1067, 308] on span "Baja" at bounding box center [1019, 303] width 173 height 35
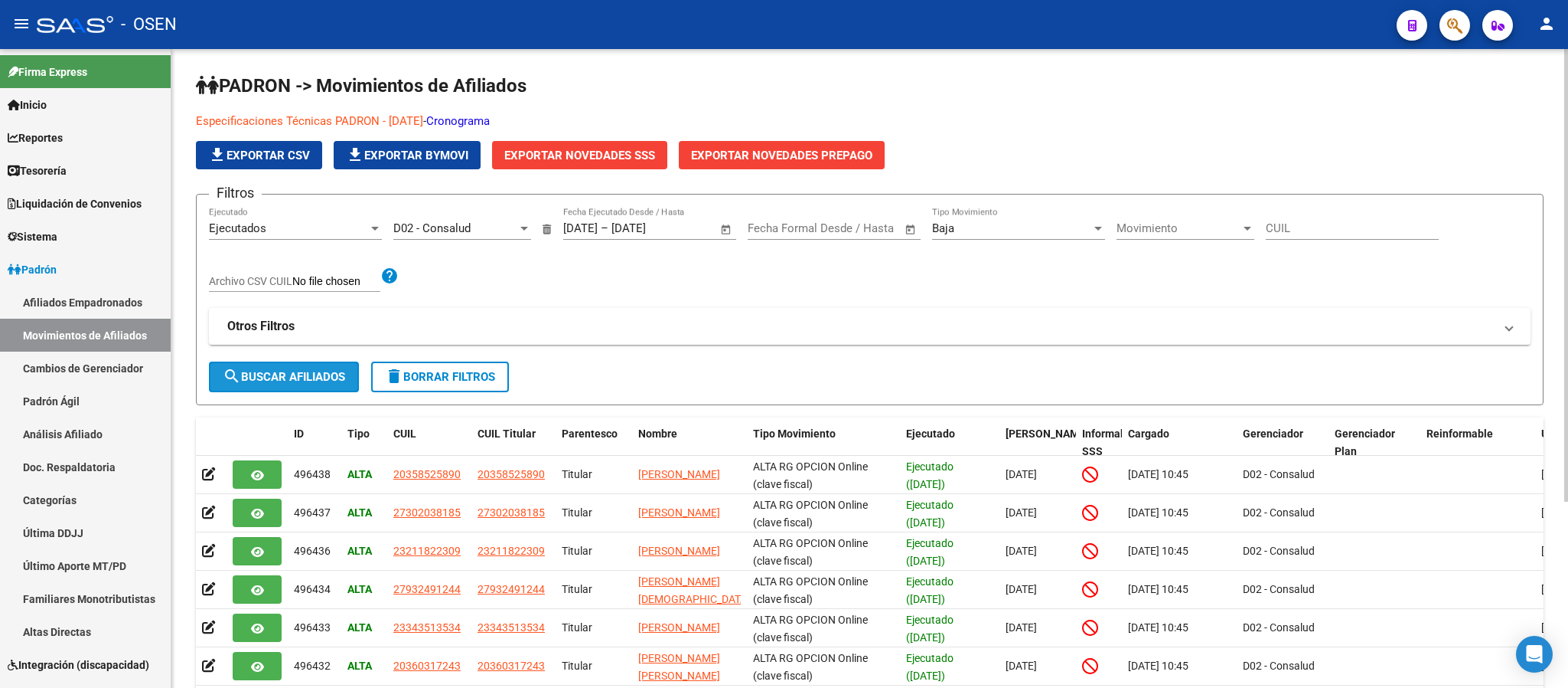
click at [295, 372] on span "search Buscar Afiliados" at bounding box center [283, 377] width 123 height 14
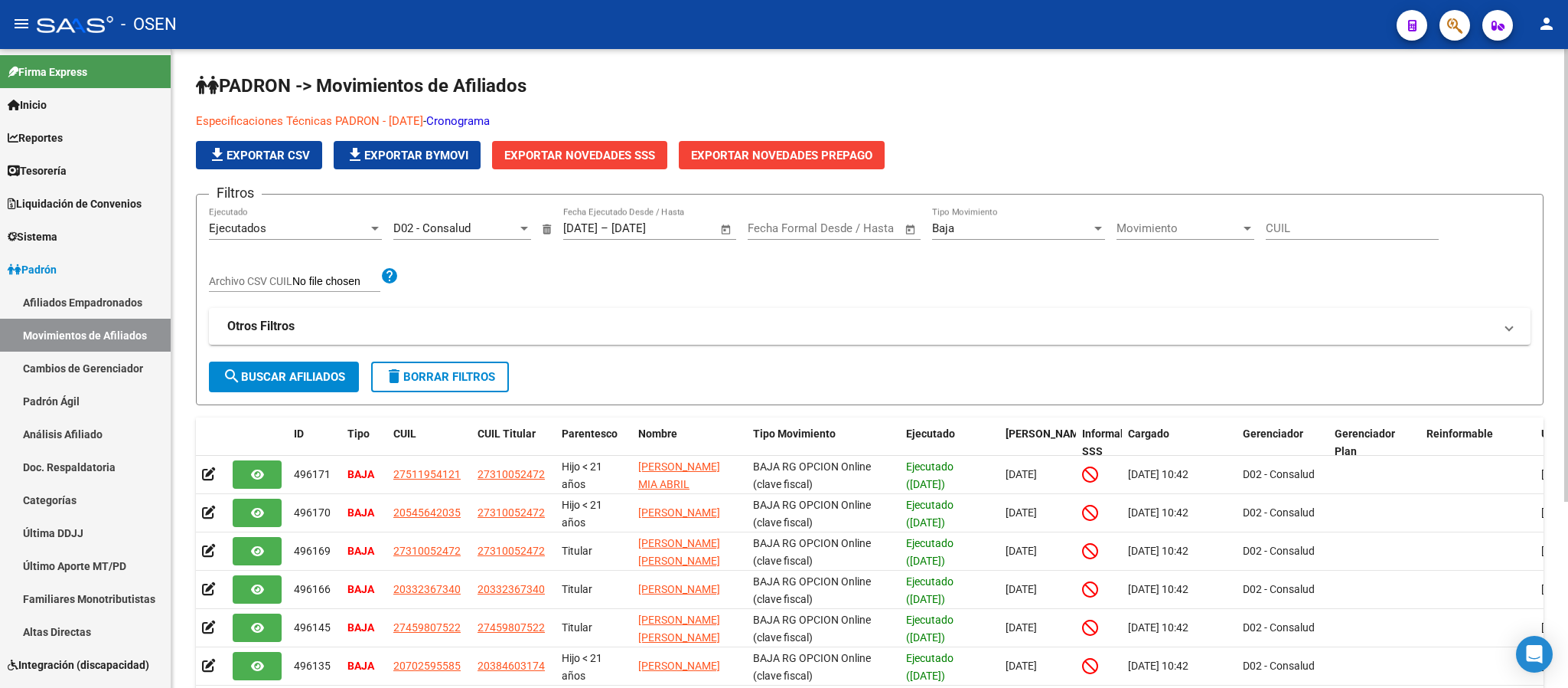
click at [289, 173] on app-list-header "PADRON -> Movimientos de Afiliados Especificaciones Técnicas PADRON - [DATE] - …" at bounding box center [869, 239] width 1348 height 331
click at [289, 143] on button "file_download Exportar CSV" at bounding box center [258, 155] width 126 height 29
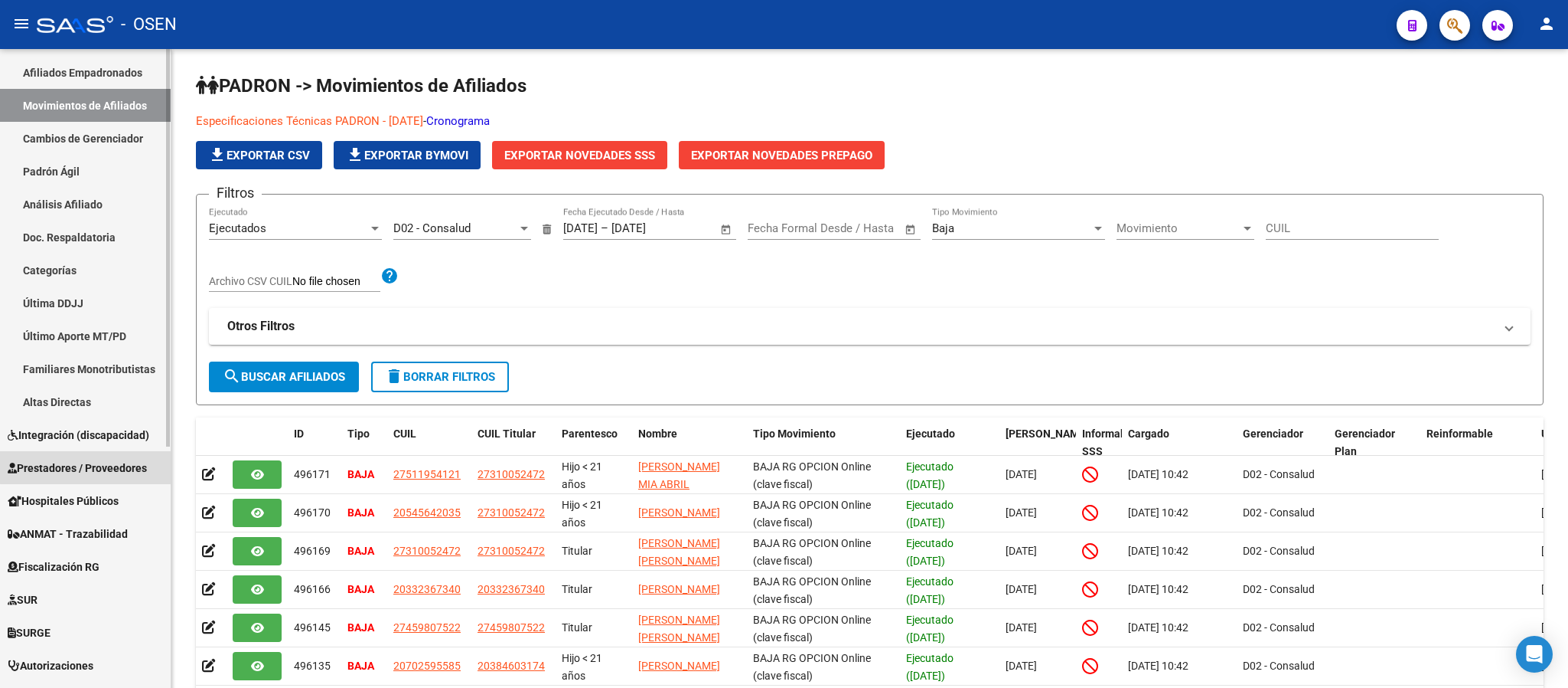
click at [88, 458] on link "Prestadores / Proveedores" at bounding box center [85, 468] width 170 height 33
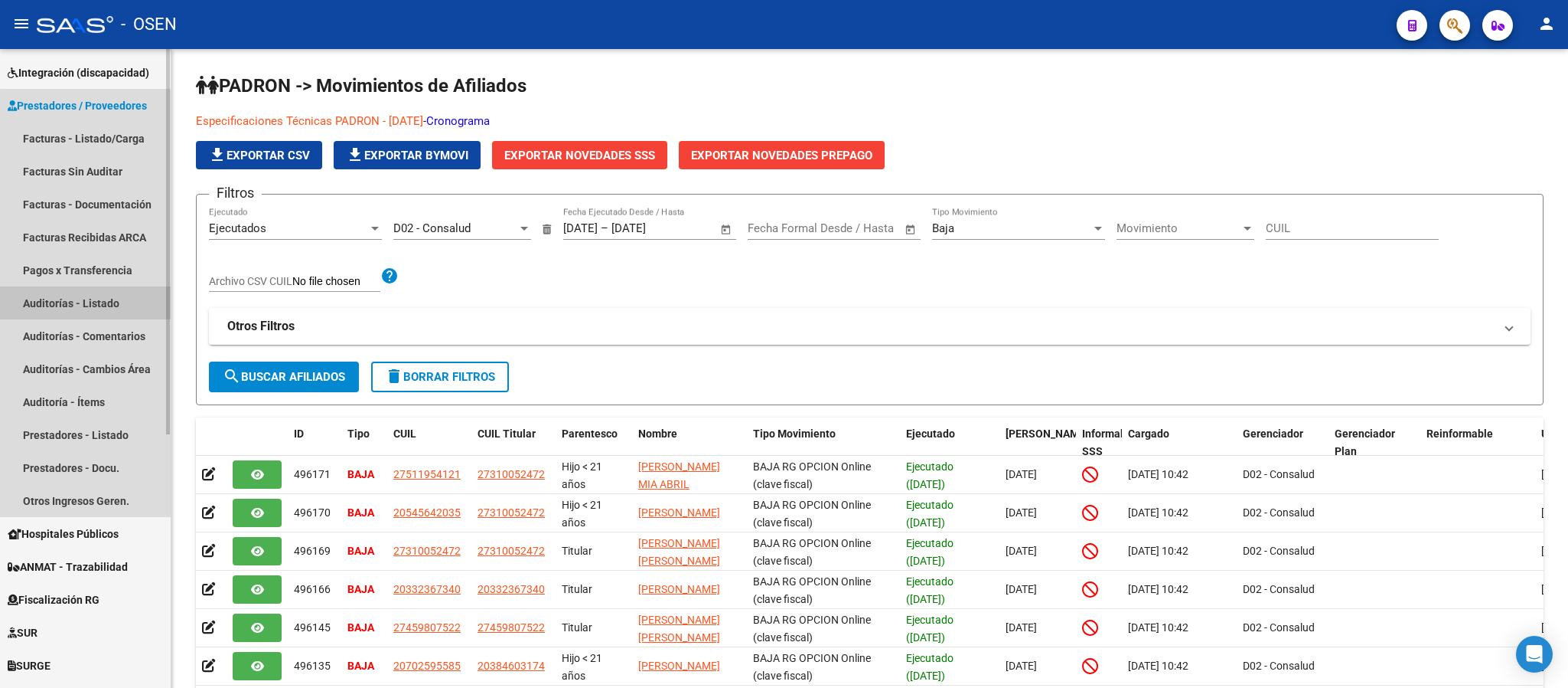
click at [95, 311] on link "Auditorías - Listado" at bounding box center [85, 303] width 170 height 33
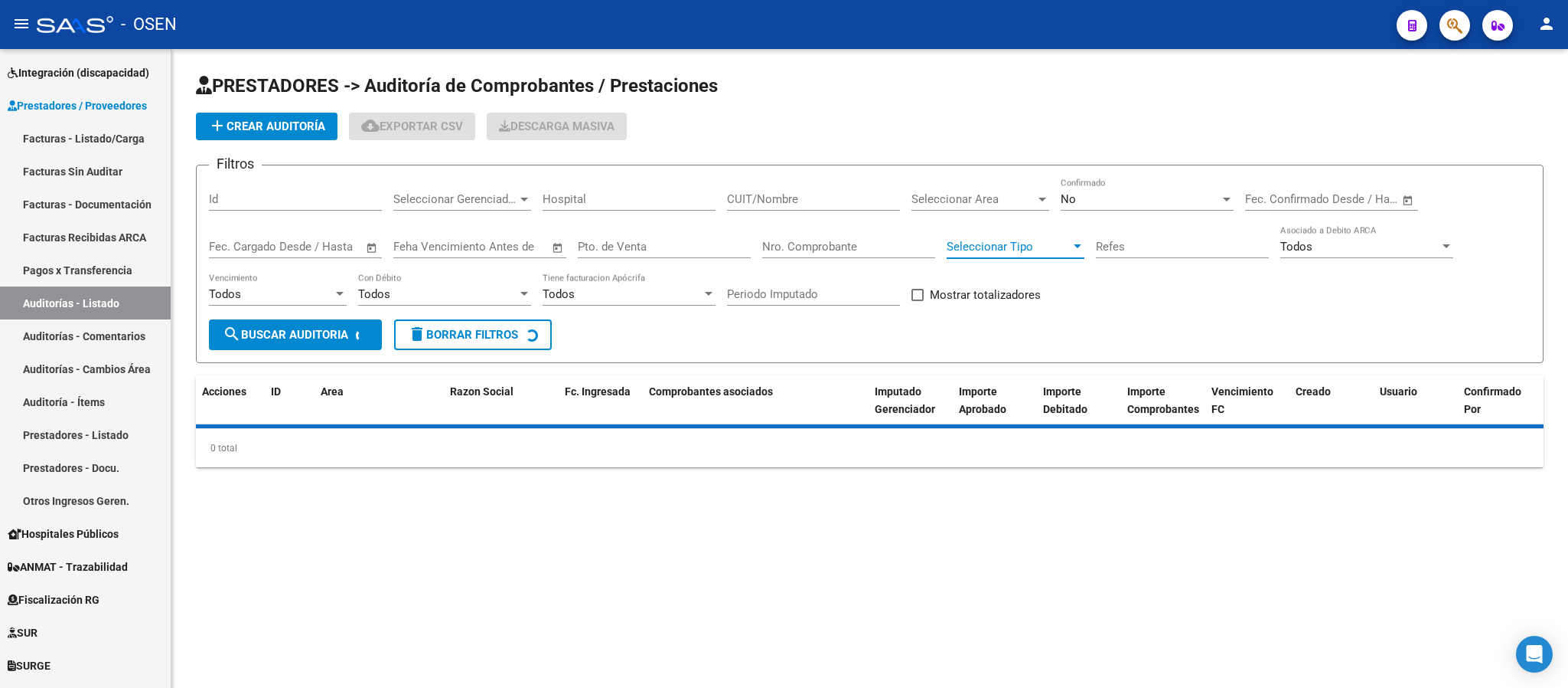
click at [1018, 250] on span "Seleccionar Tipo" at bounding box center [1008, 247] width 124 height 14
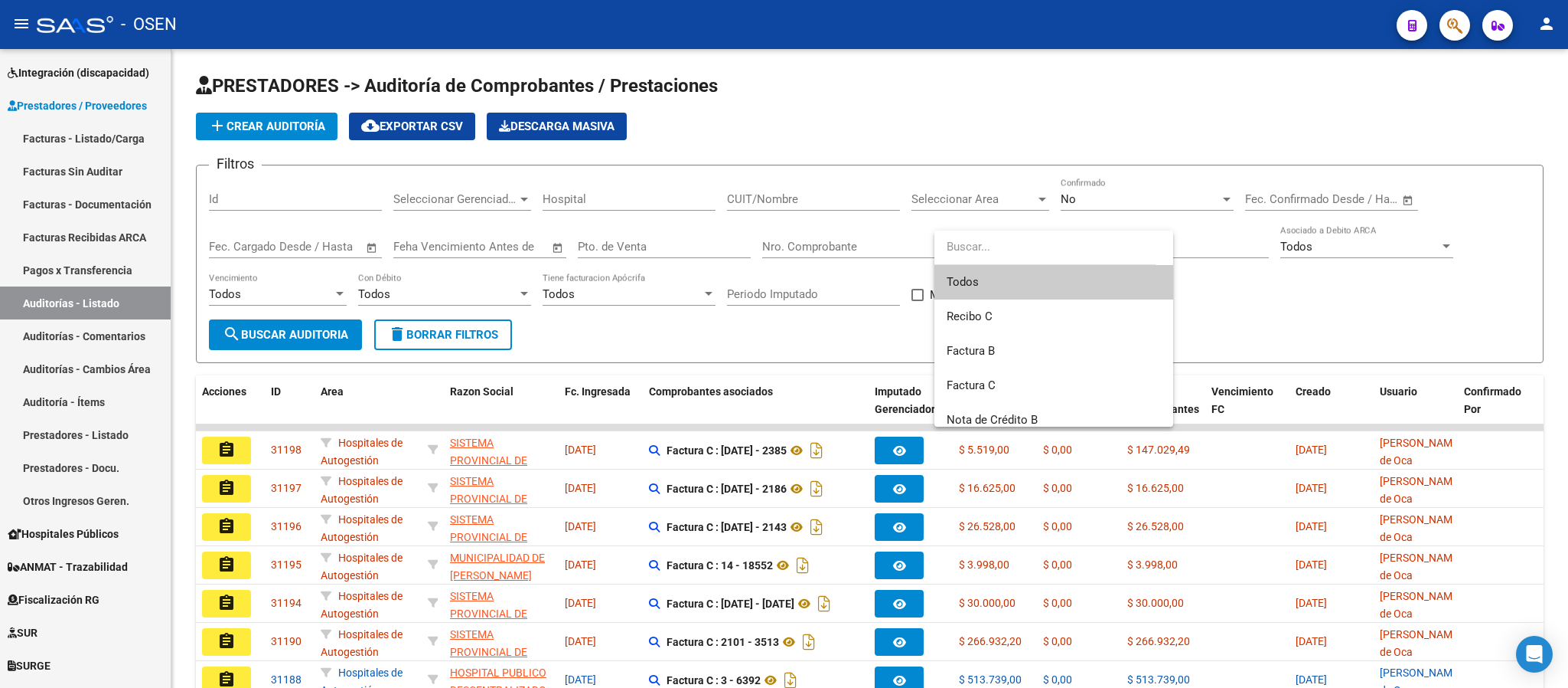
click at [863, 242] on div at bounding box center [784, 344] width 1568 height 688
click at [863, 244] on input "Nro. Comprobante" at bounding box center [848, 247] width 173 height 14
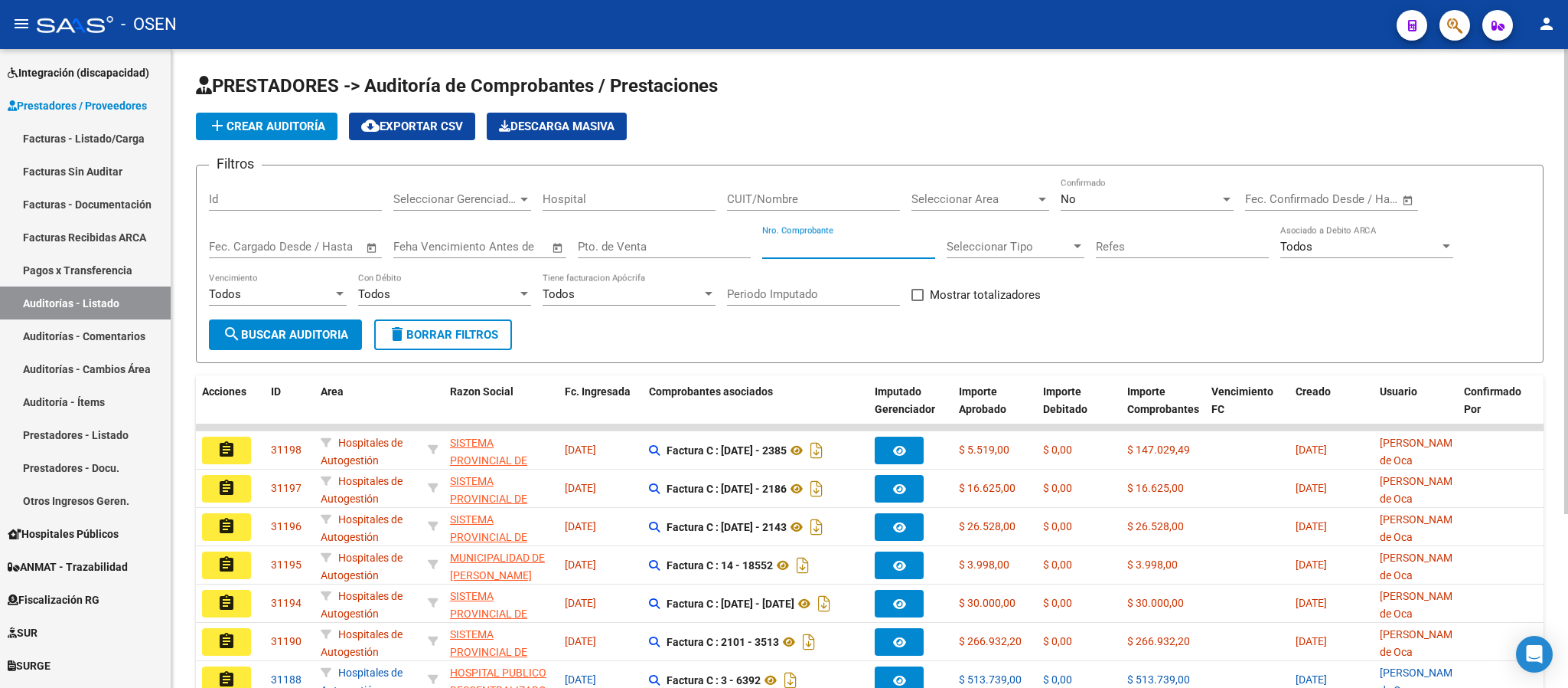
paste input "165"
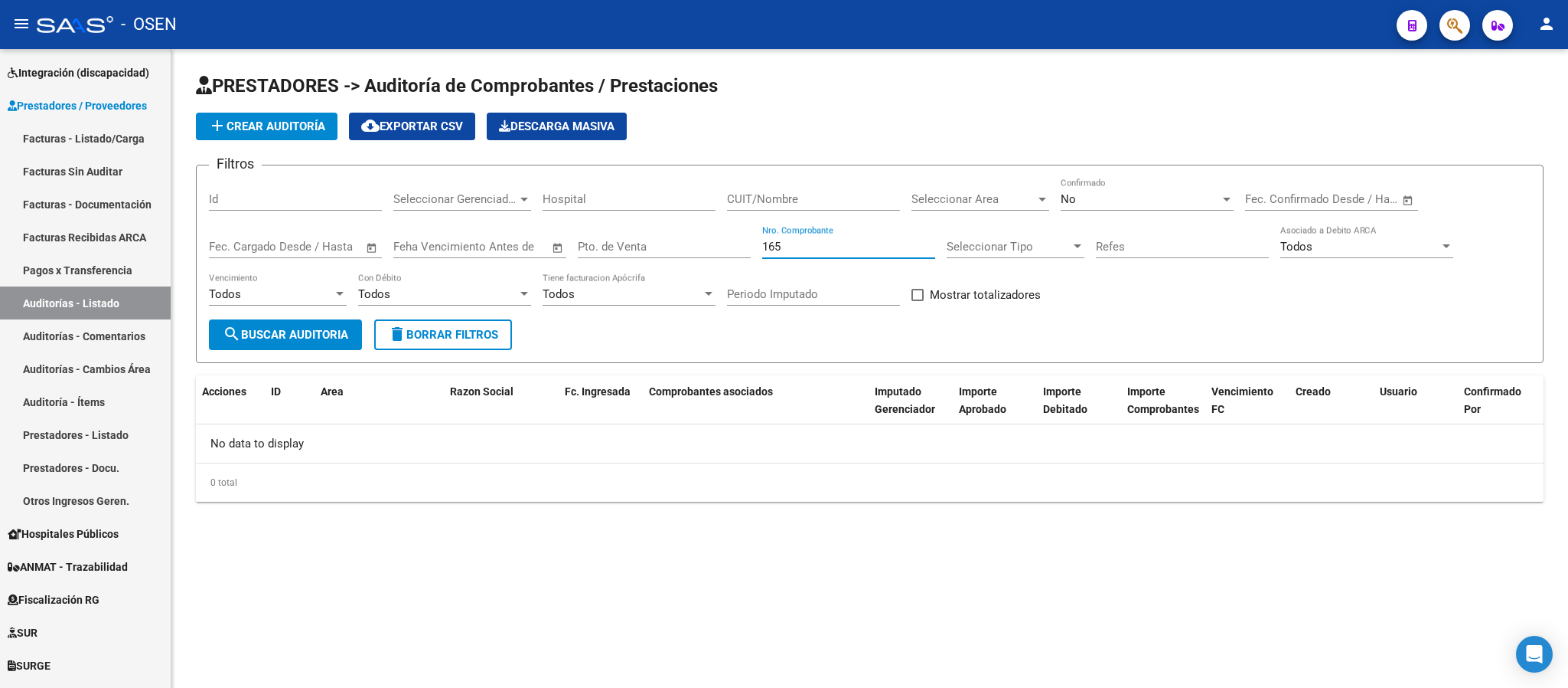
type input "165"
click at [1123, 191] on div "No Confirmado" at bounding box center [1147, 194] width 173 height 33
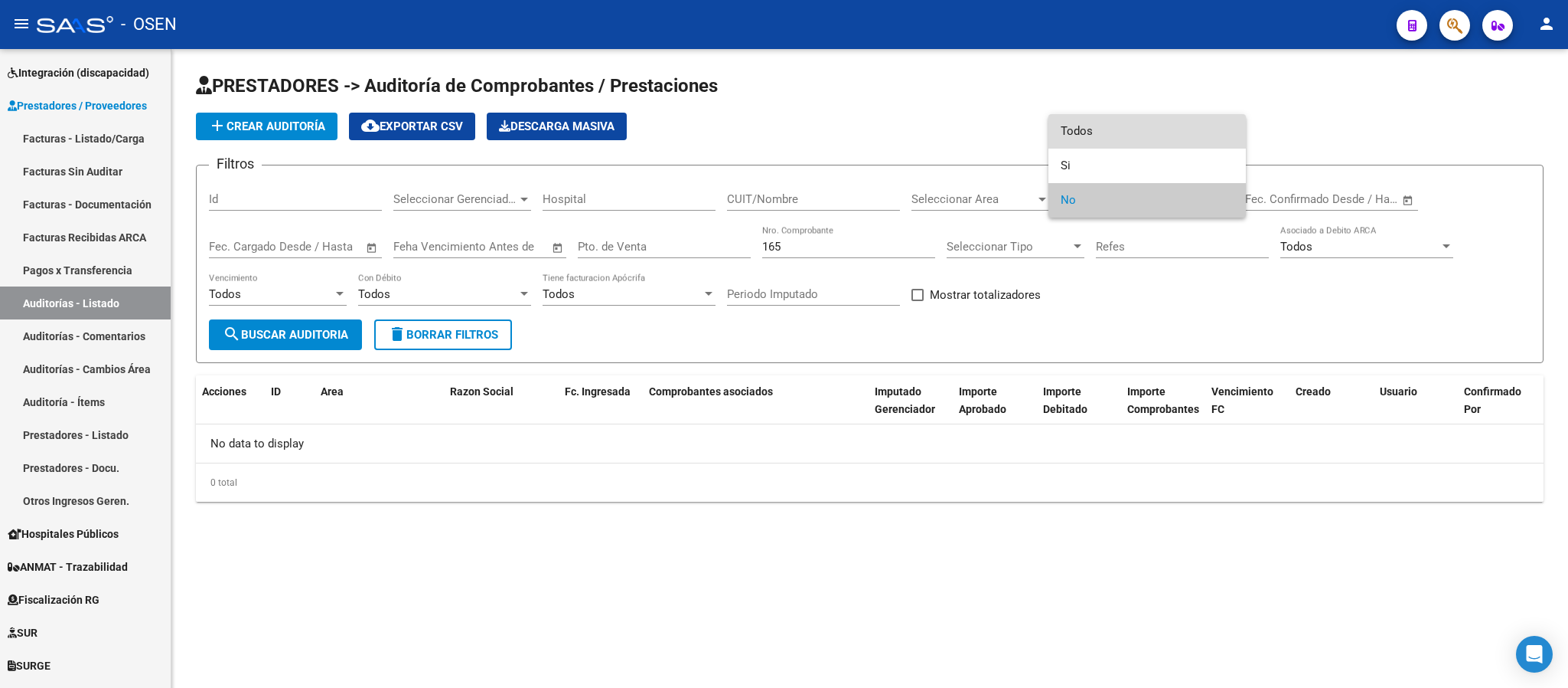
click at [1061, 136] on span "Todos" at bounding box center [1147, 131] width 173 height 35
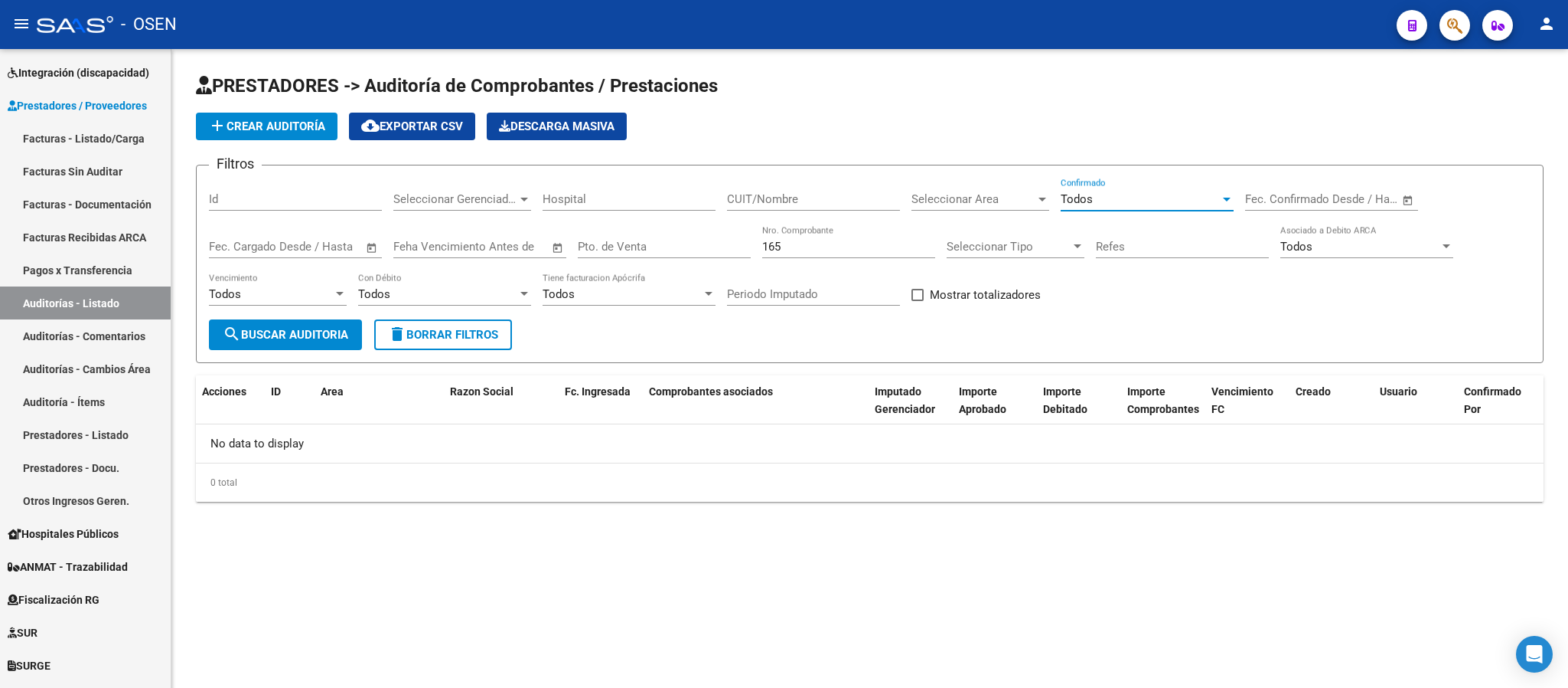
click at [296, 334] on span "search Buscar Auditoria" at bounding box center [285, 335] width 125 height 14
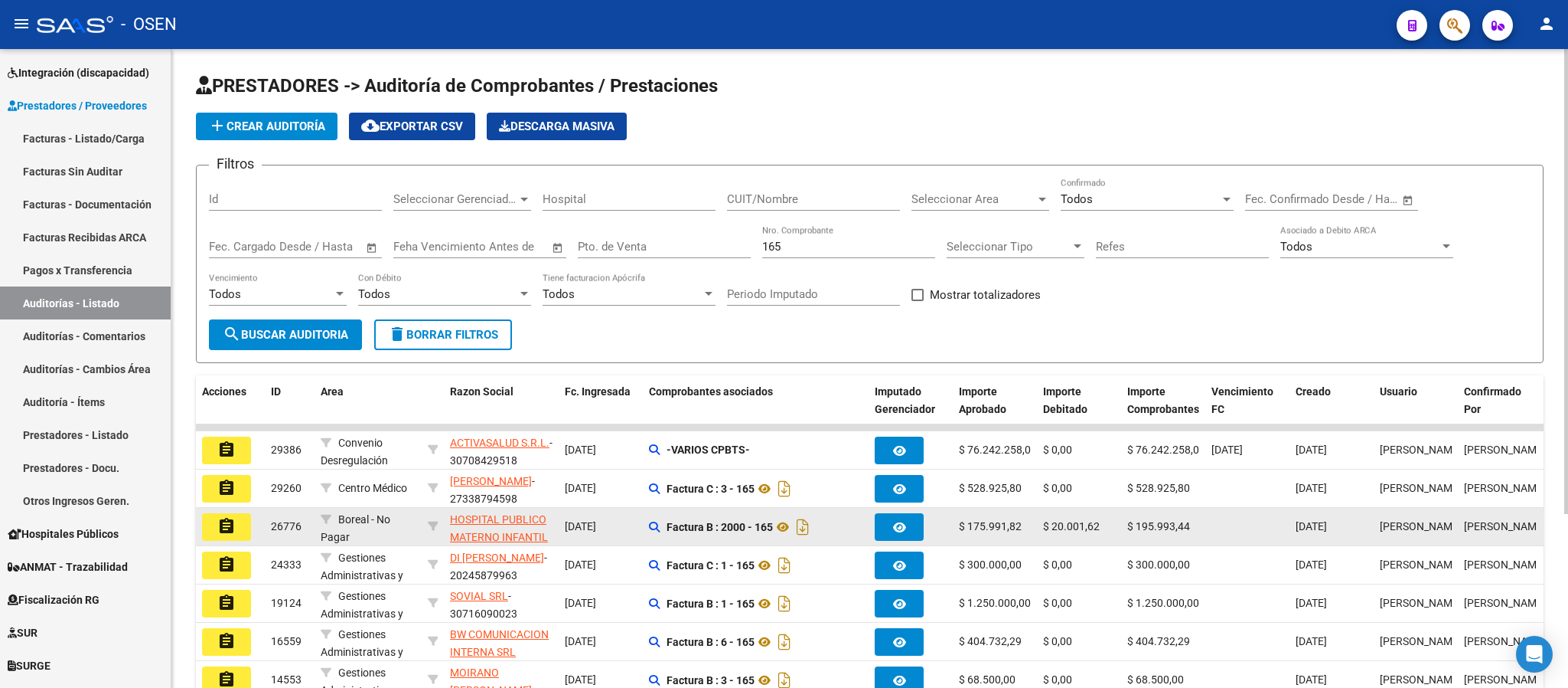
click at [248, 529] on button "assignment" at bounding box center [226, 527] width 49 height 28
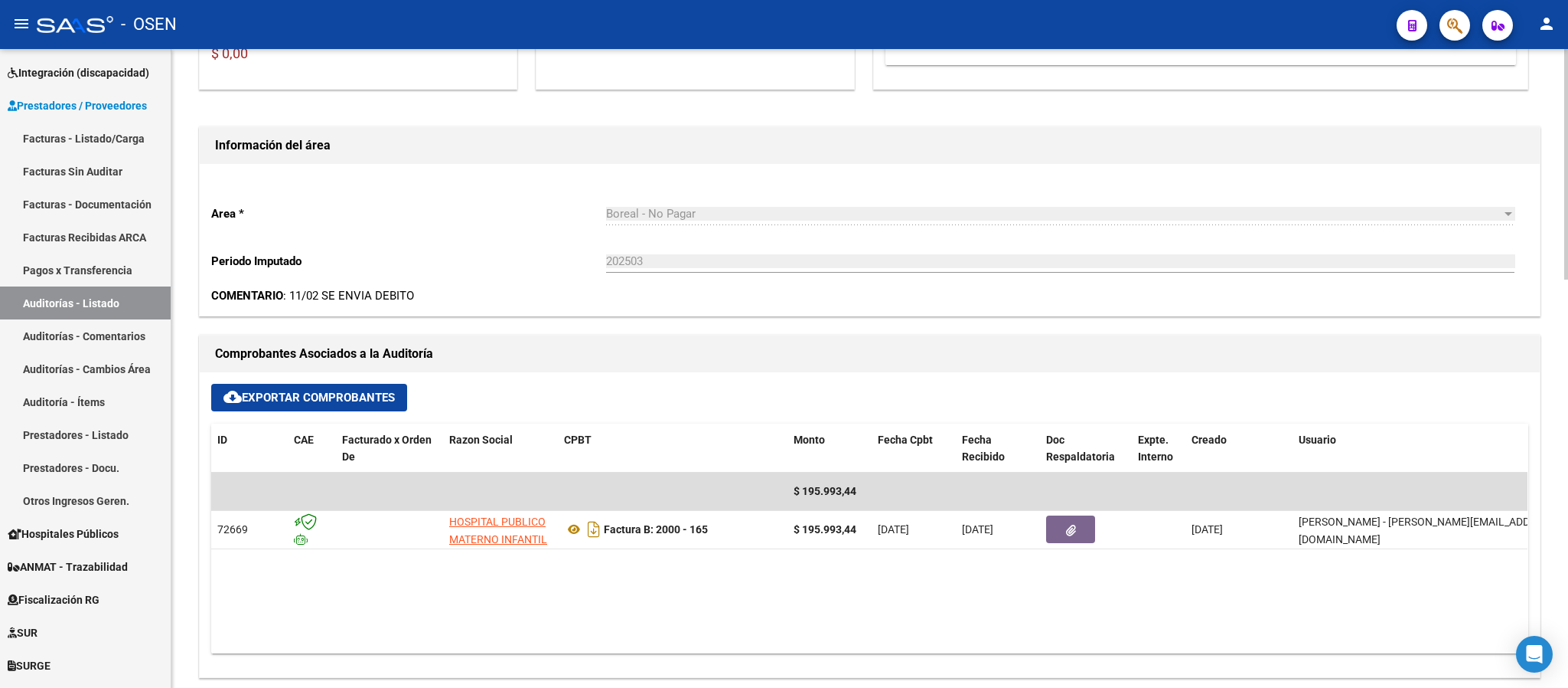
scroll to position [459, 0]
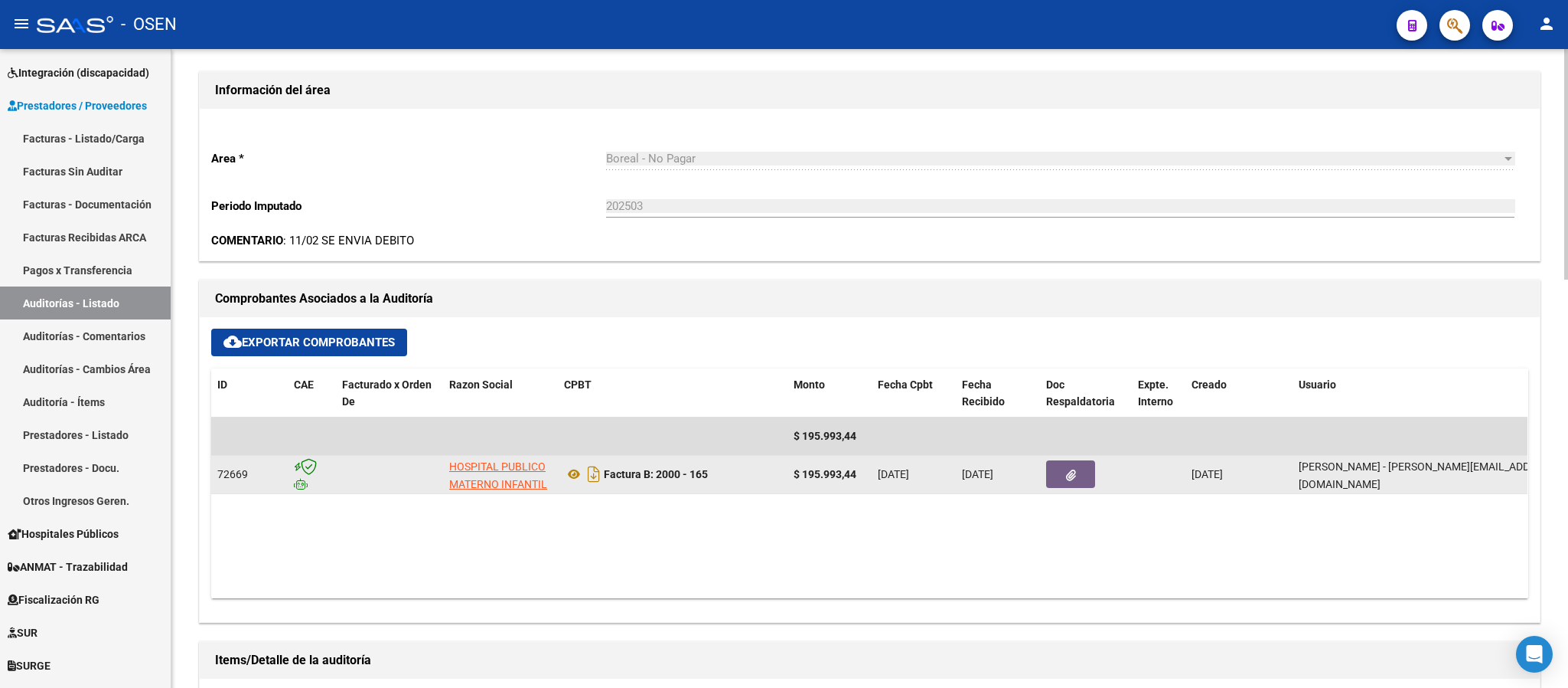
click at [1096, 484] on div at bounding box center [1086, 474] width 80 height 28
click at [1075, 488] on button "button" at bounding box center [1071, 474] width 49 height 28
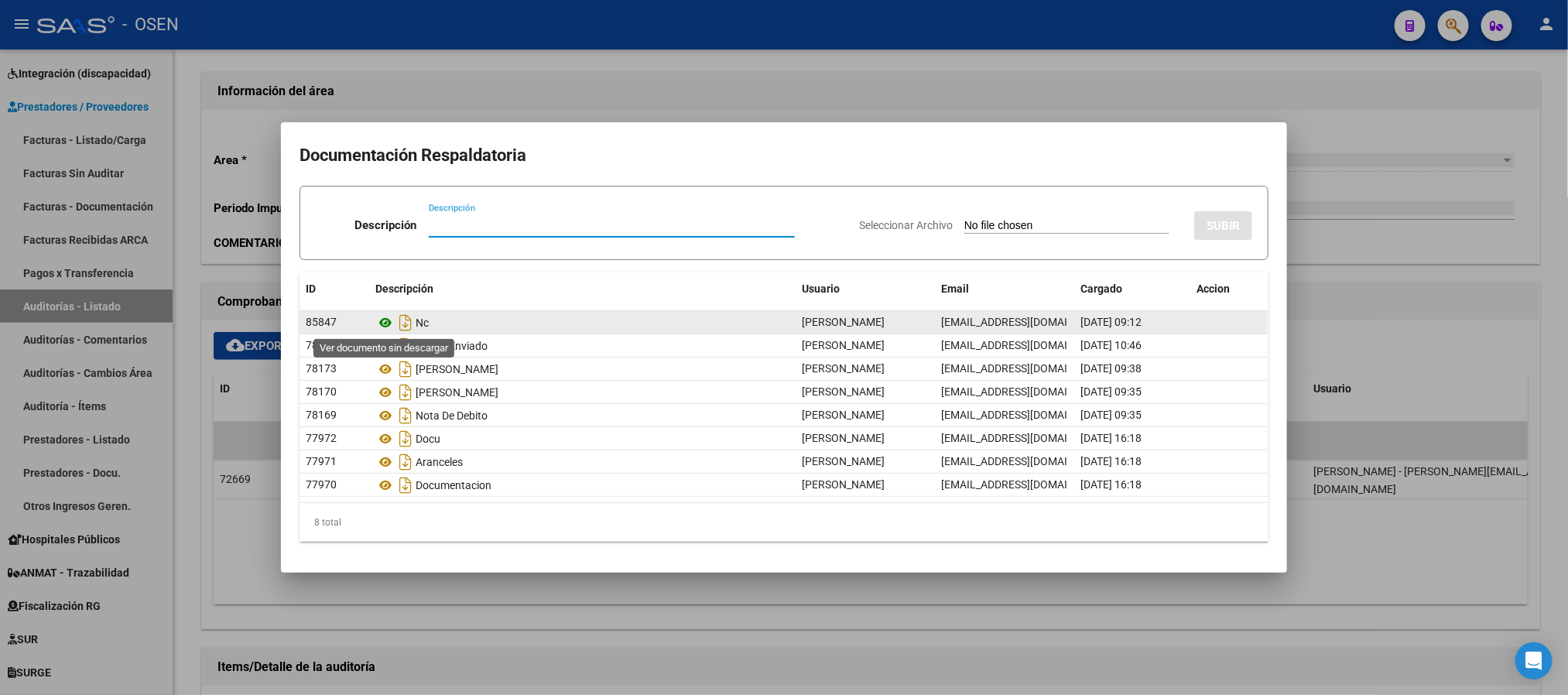
click at [383, 323] on icon at bounding box center [385, 322] width 20 height 18
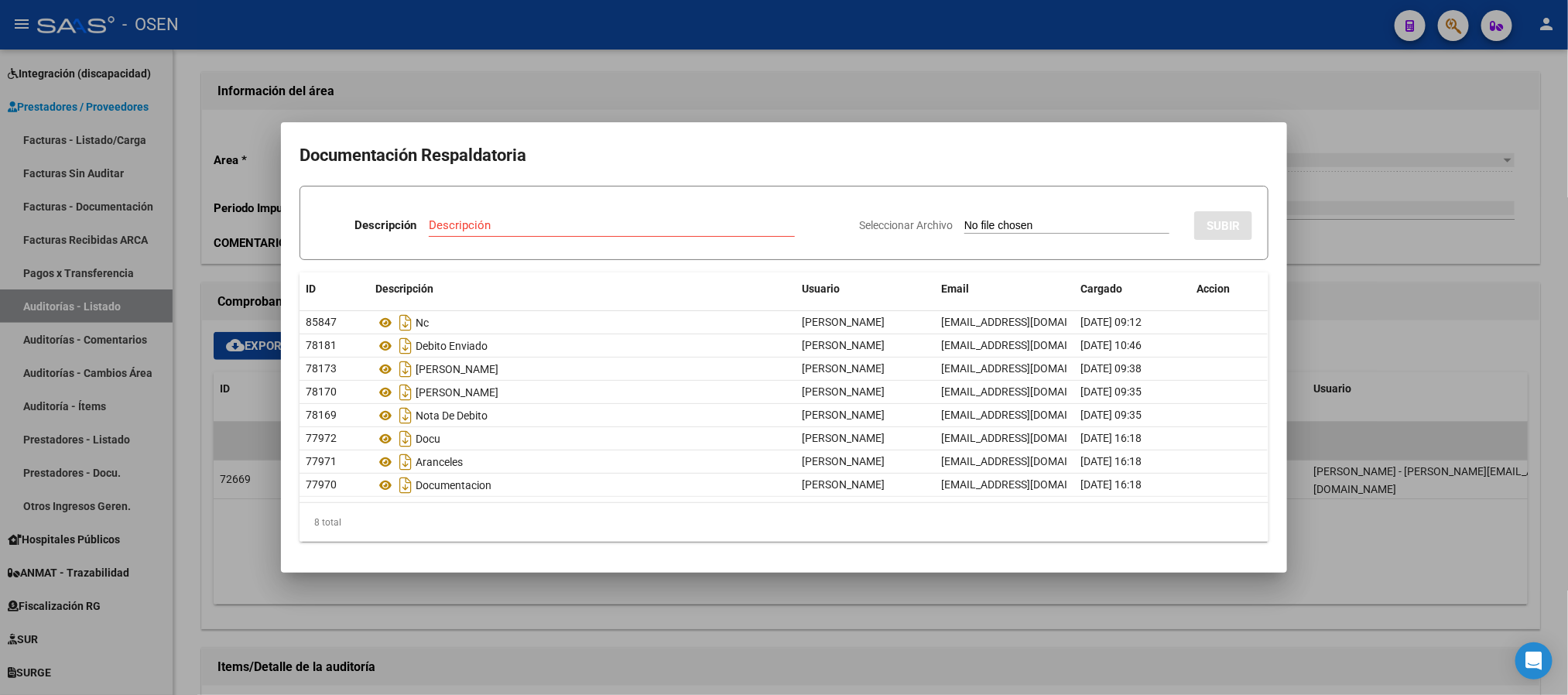
click at [591, 100] on div at bounding box center [784, 347] width 1568 height 695
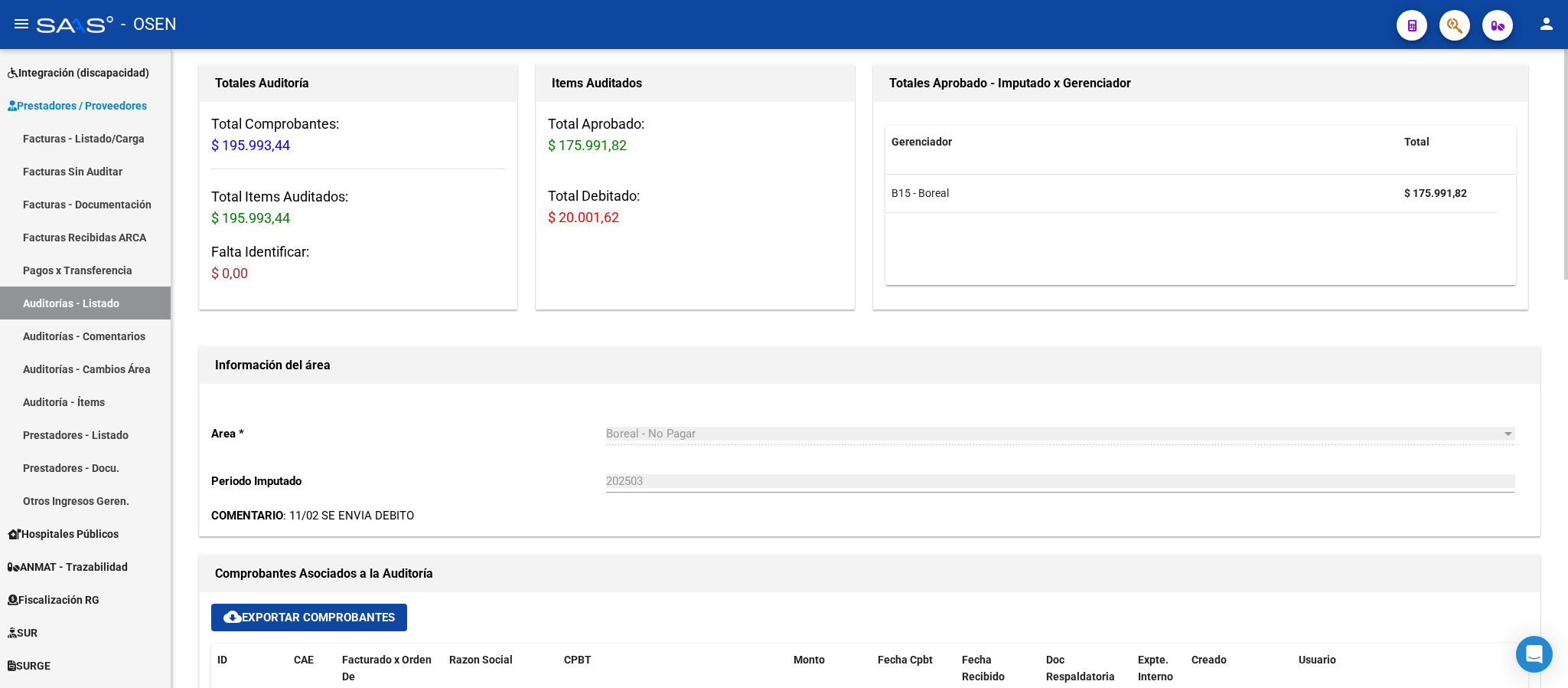
scroll to position [0, 0]
